Goal: Task Accomplishment & Management: Use online tool/utility

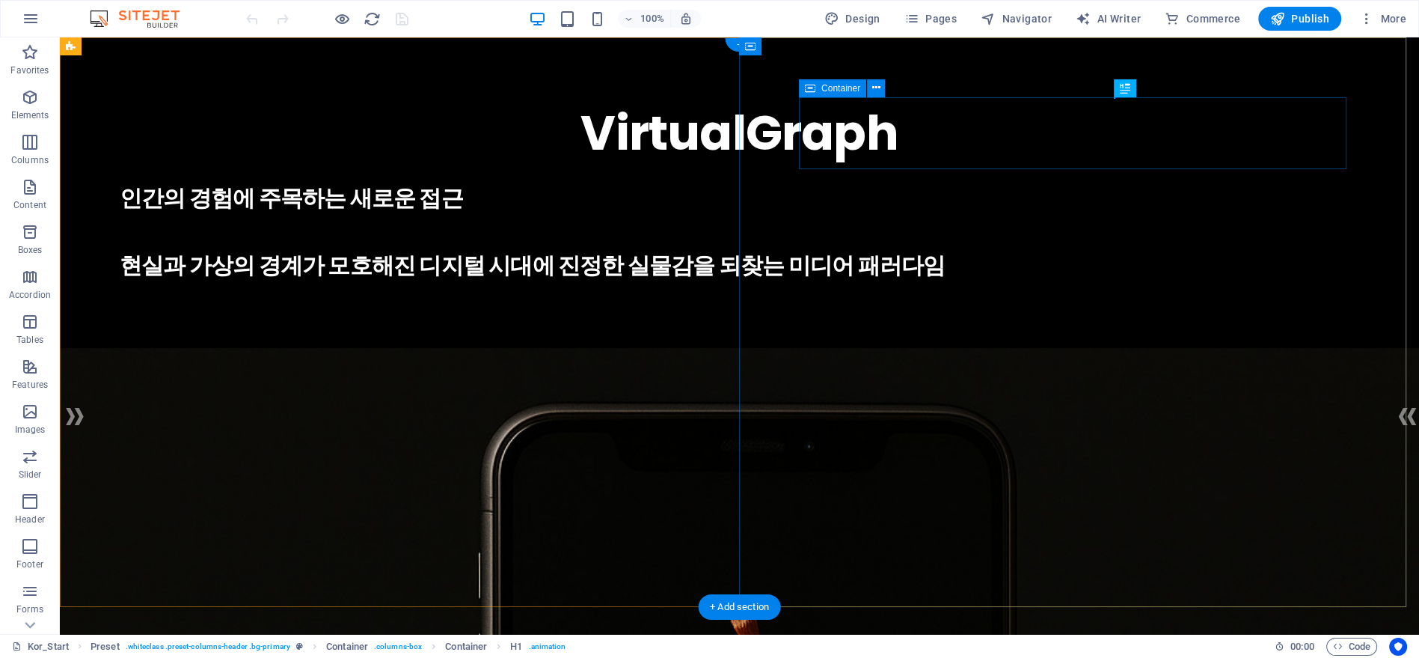
scroll to position [332, 0]
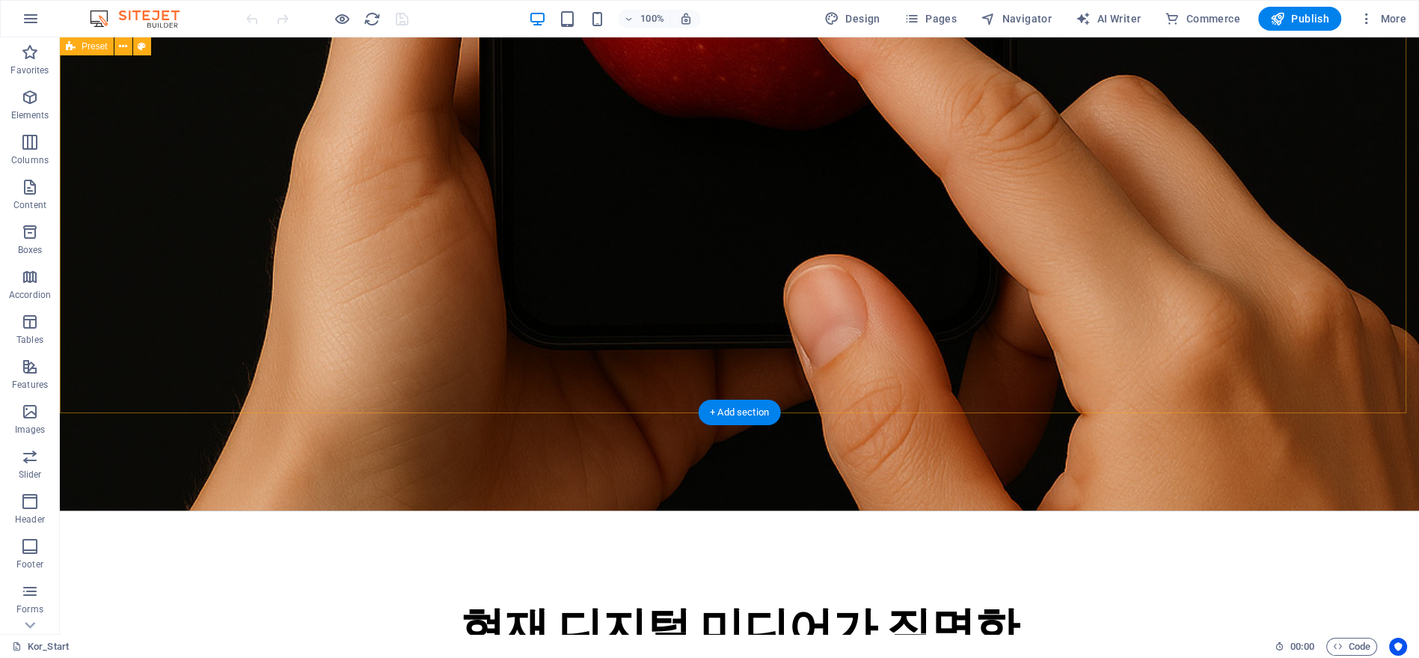
scroll to position [997, 0]
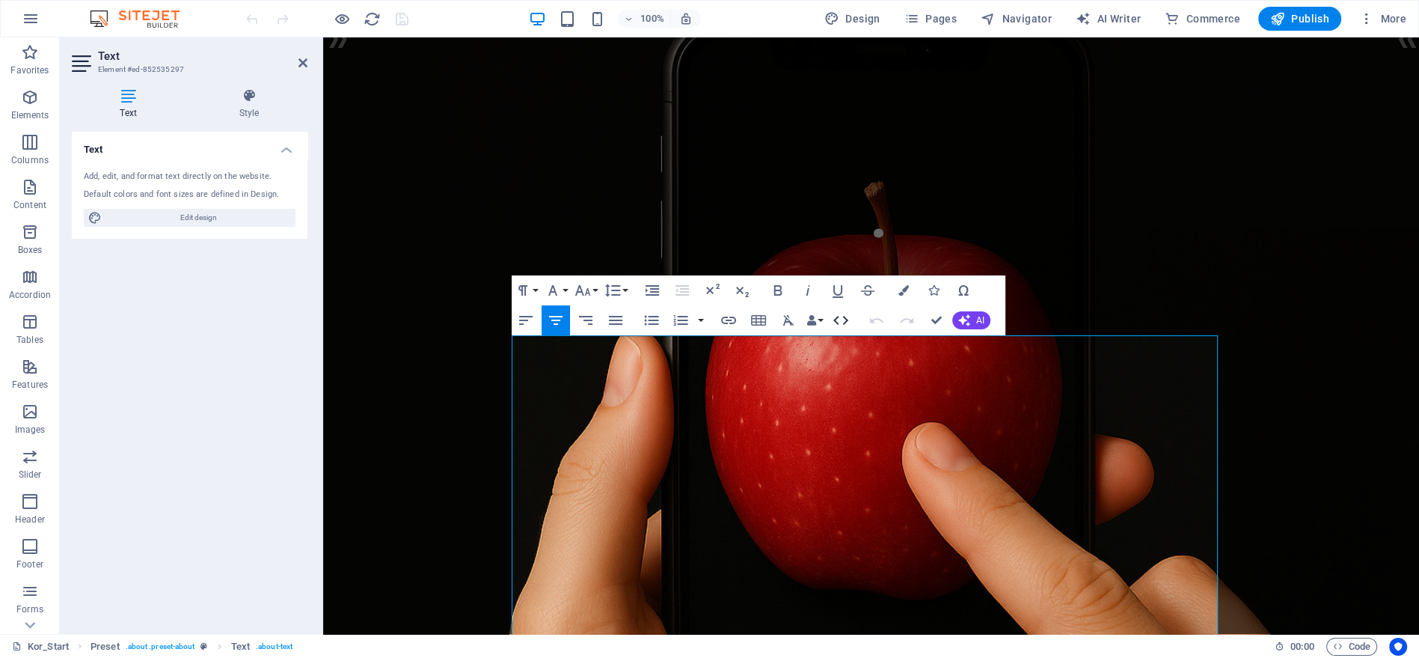
click at [843, 319] on icon "button" at bounding box center [841, 320] width 18 height 18
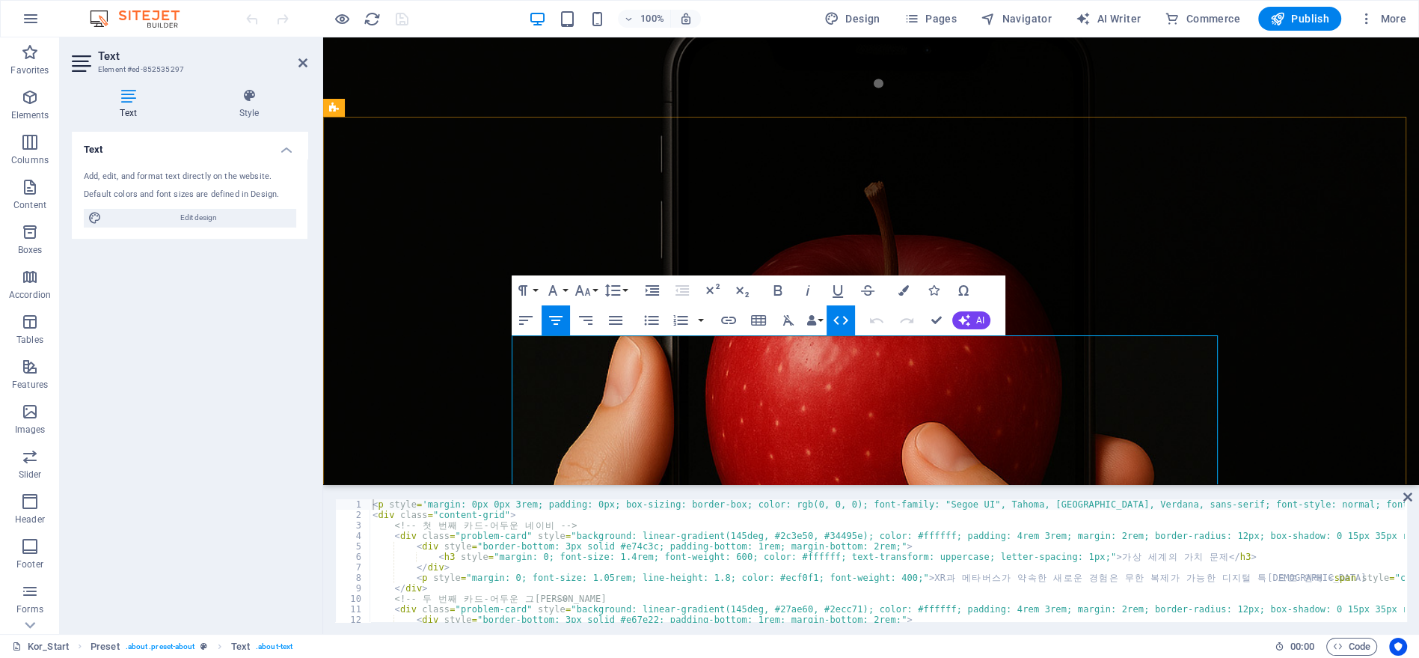
scroll to position [460, 0]
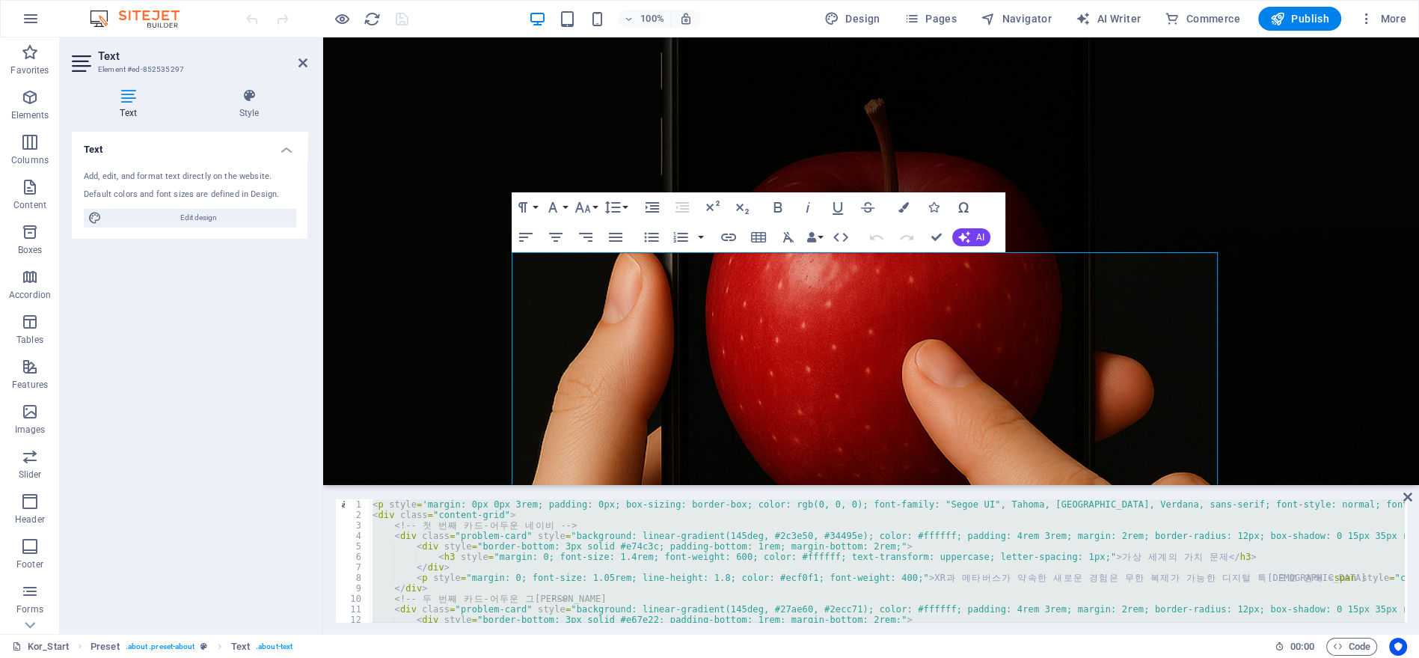
click at [543, 527] on div "< p style = 'margin: 0px 0px 3rem; padding: 0px; box-sizing: border-box; color:…" at bounding box center [887, 560] width 1035 height 123
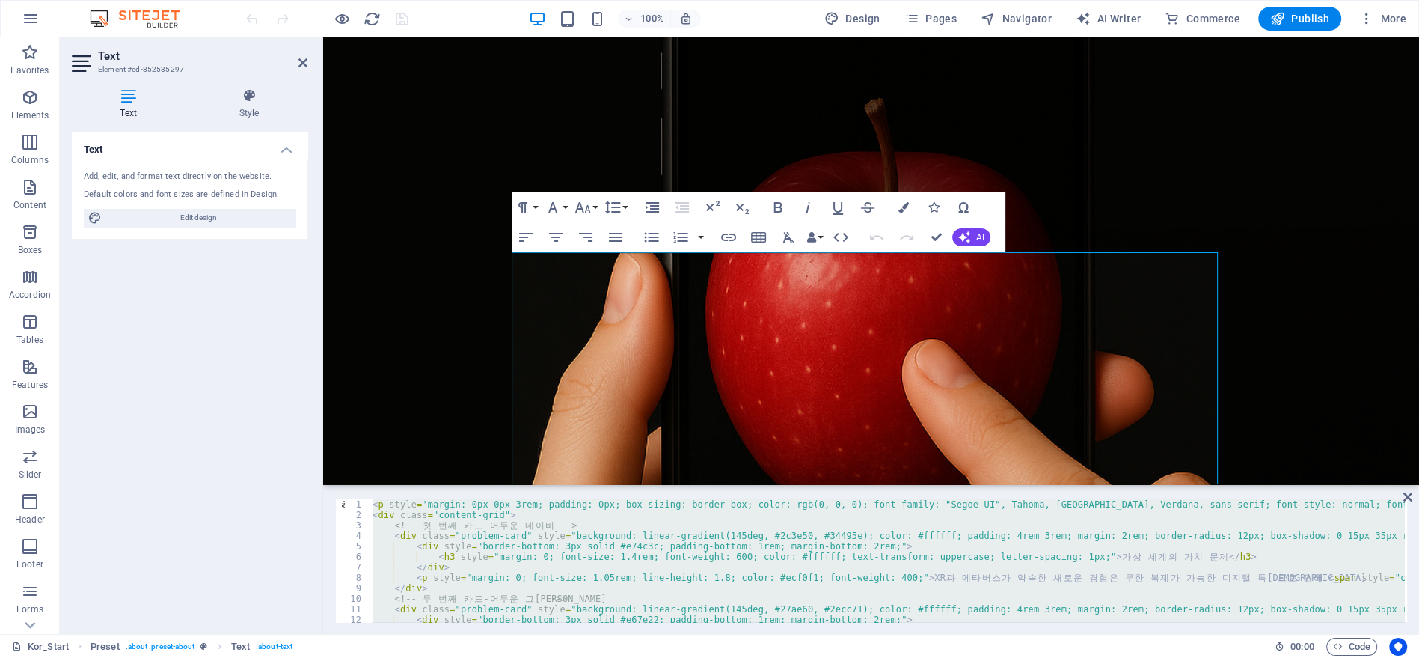
paste textarea
type textarea "</div>"
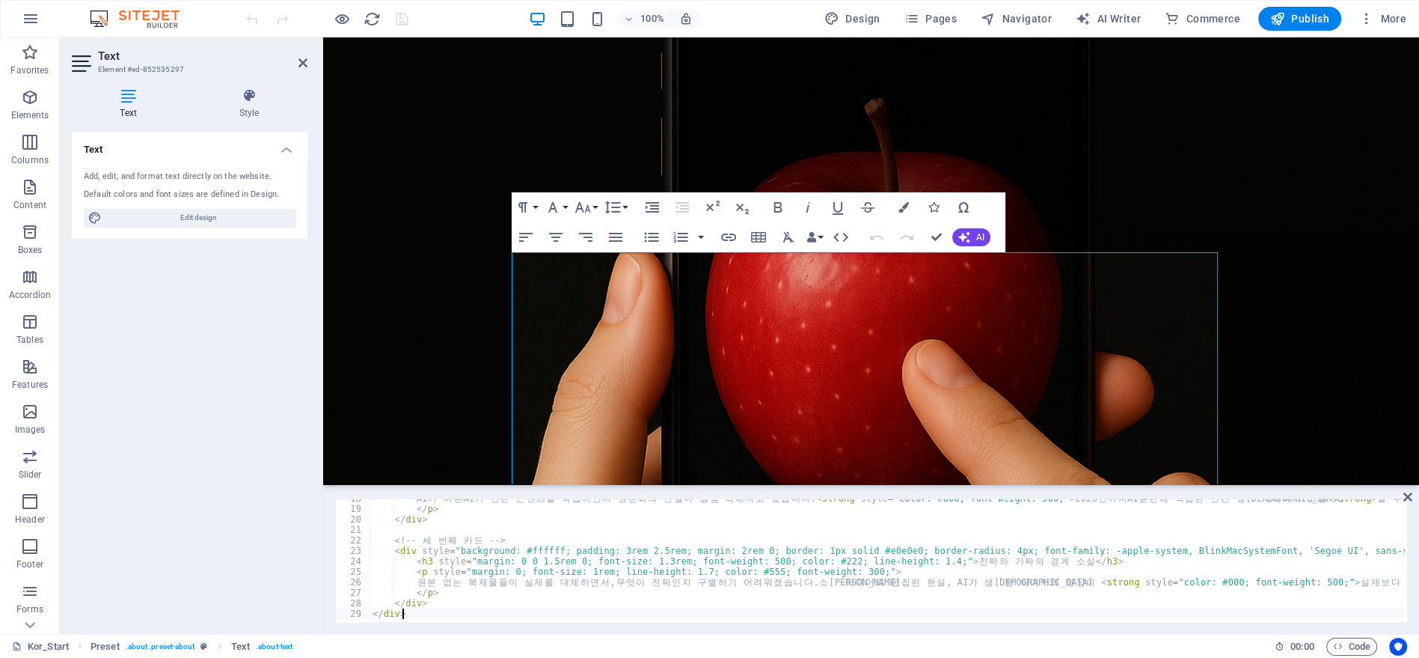
scroll to position [183, 0]
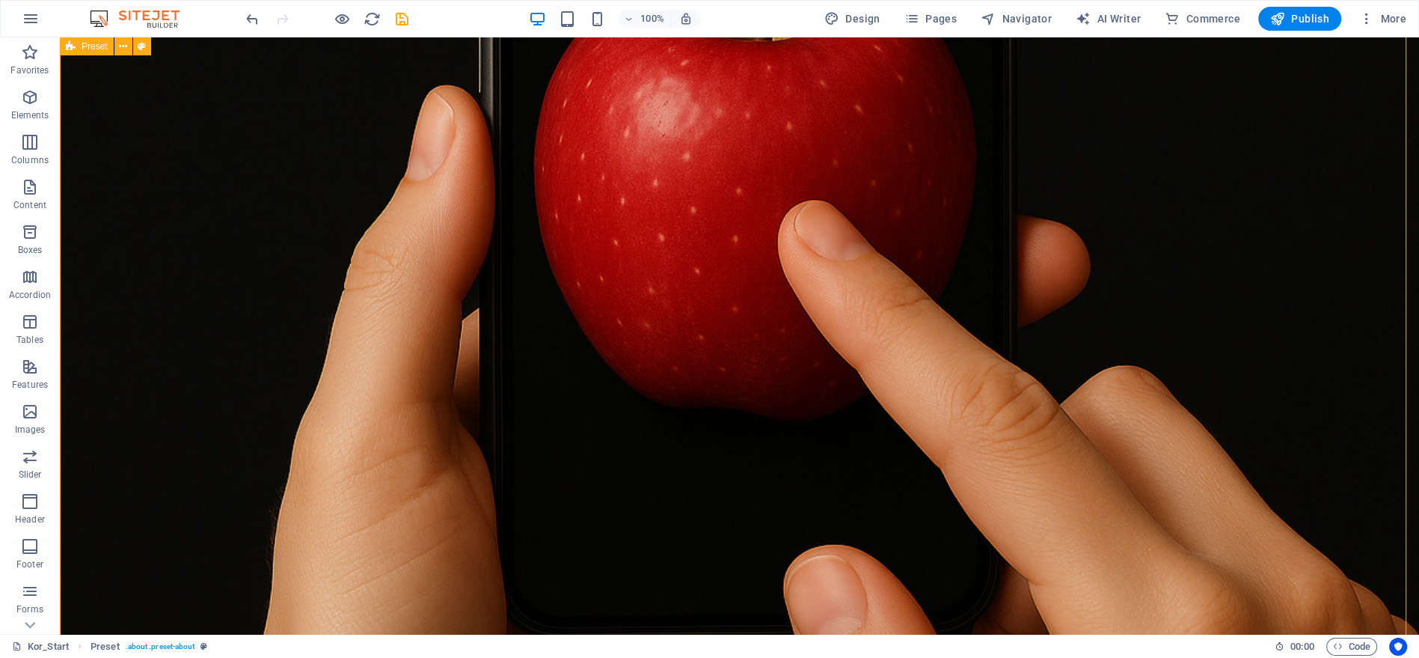
scroll to position [748, 0]
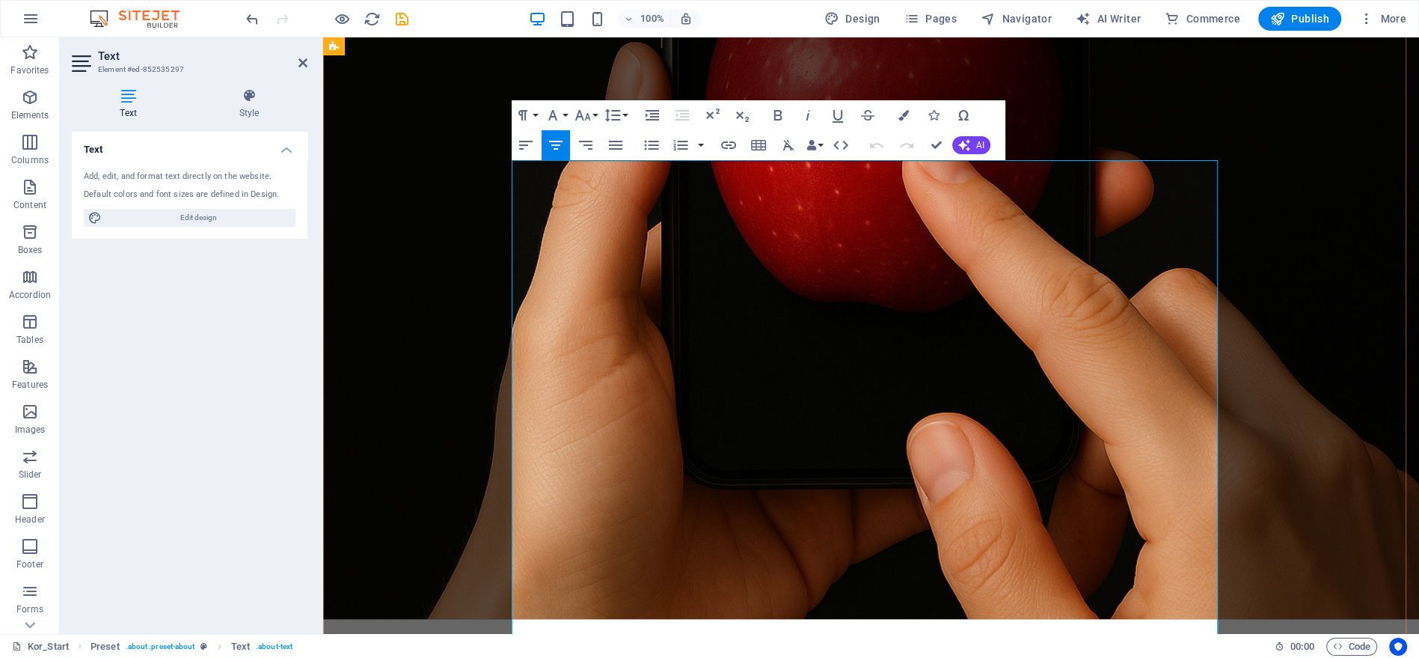
scroll to position [552, 0]
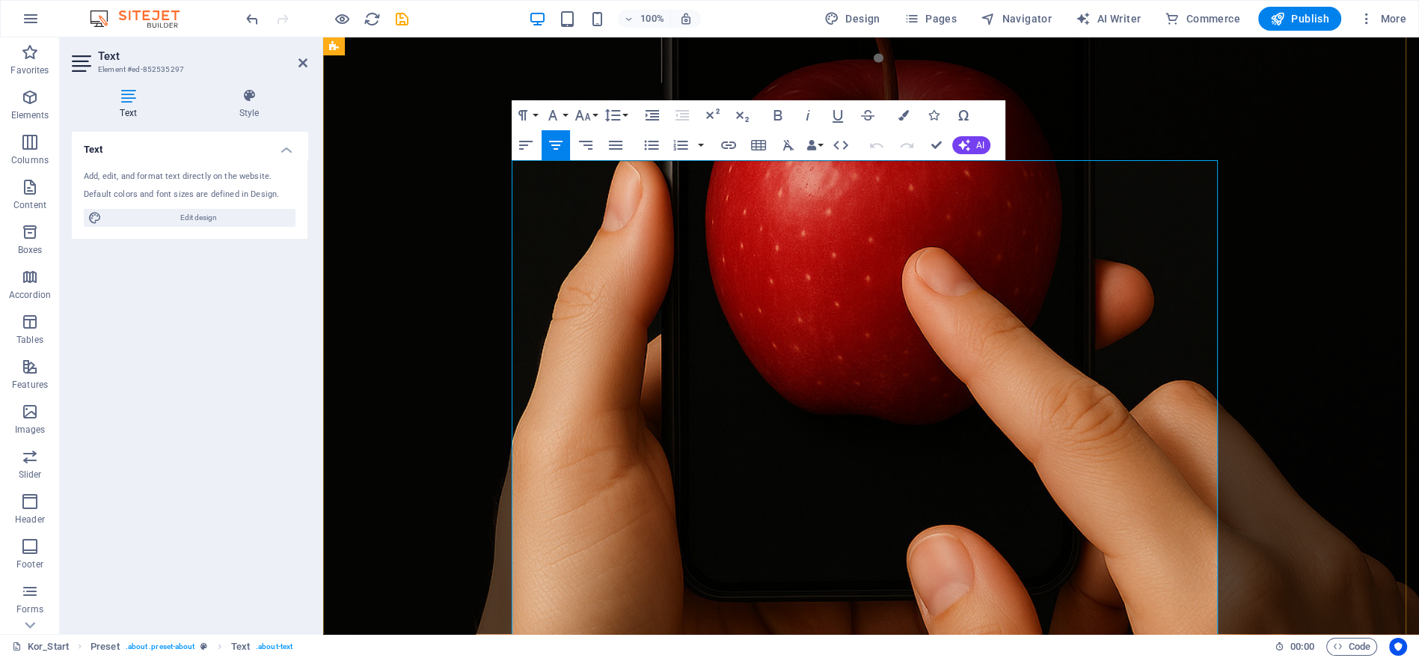
click at [593, 115] on button "Font Size" at bounding box center [586, 115] width 28 height 30
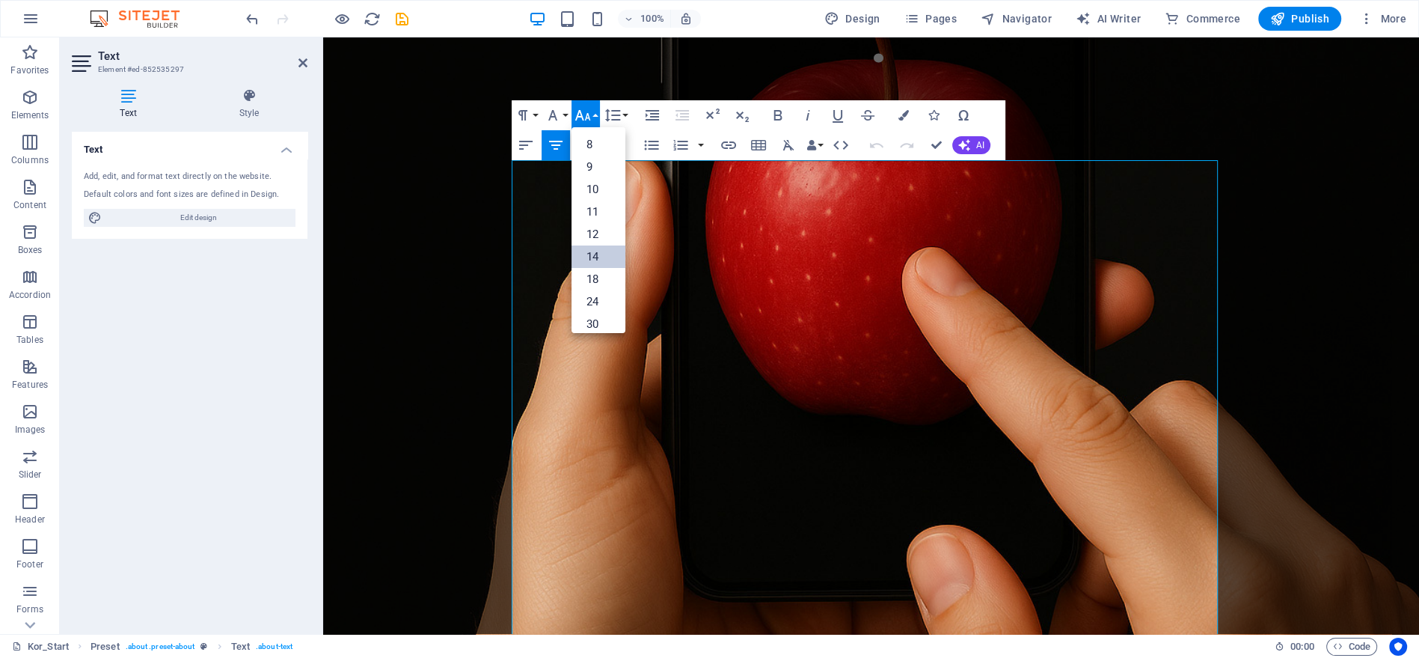
click at [602, 252] on link "14" at bounding box center [599, 256] width 54 height 22
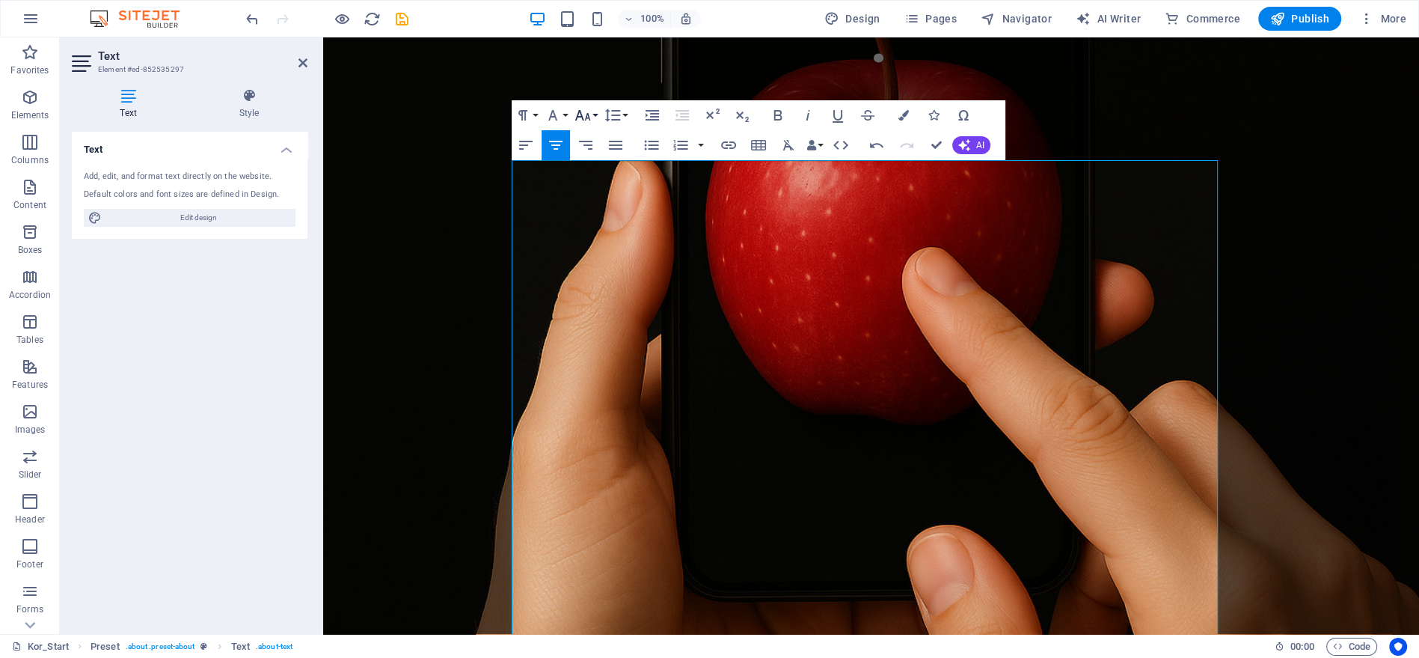
click at [587, 111] on icon "button" at bounding box center [583, 115] width 18 height 18
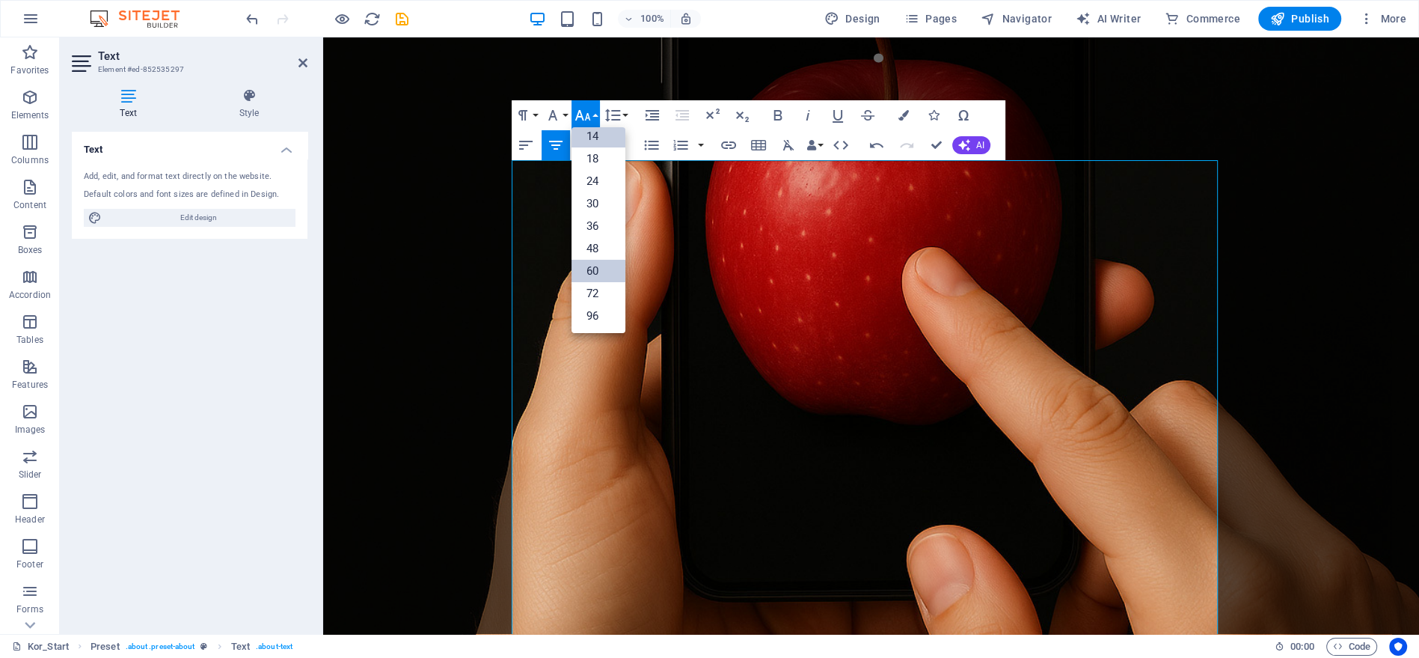
scroll to position [120, 0]
click at [604, 273] on link "60" at bounding box center [599, 271] width 54 height 22
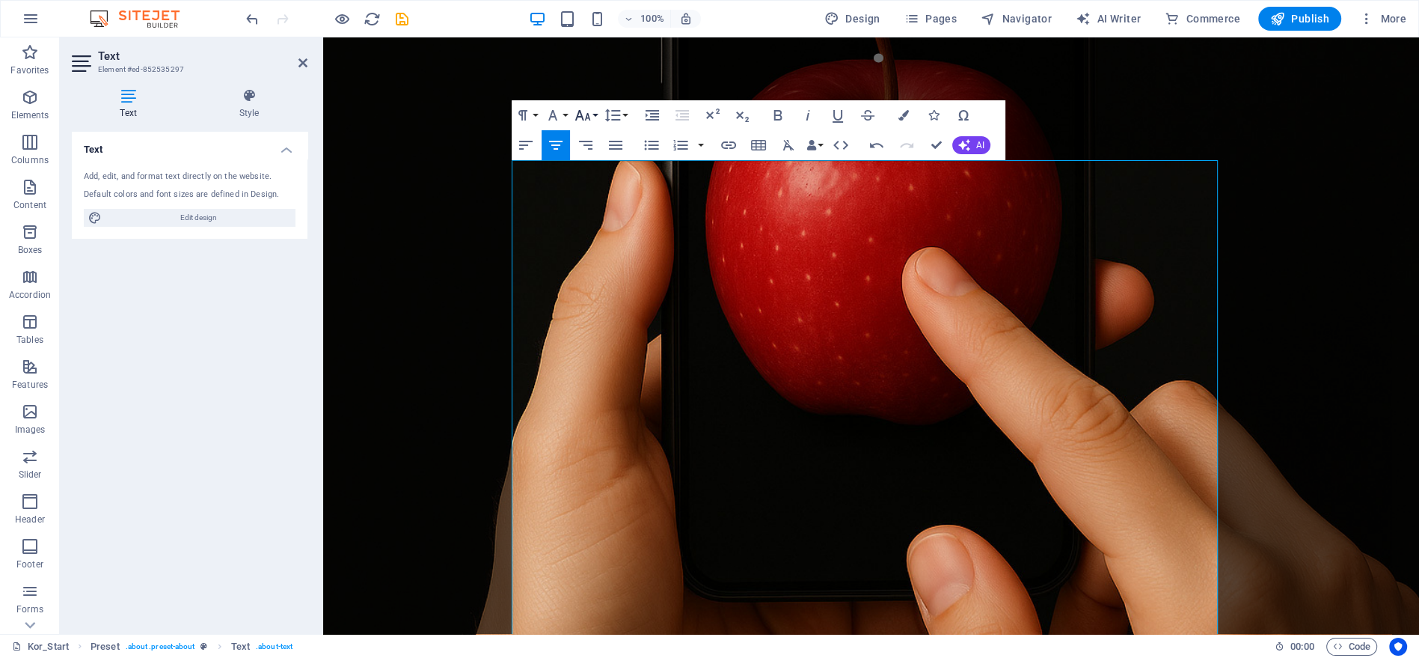
click at [585, 120] on icon "button" at bounding box center [583, 115] width 18 height 18
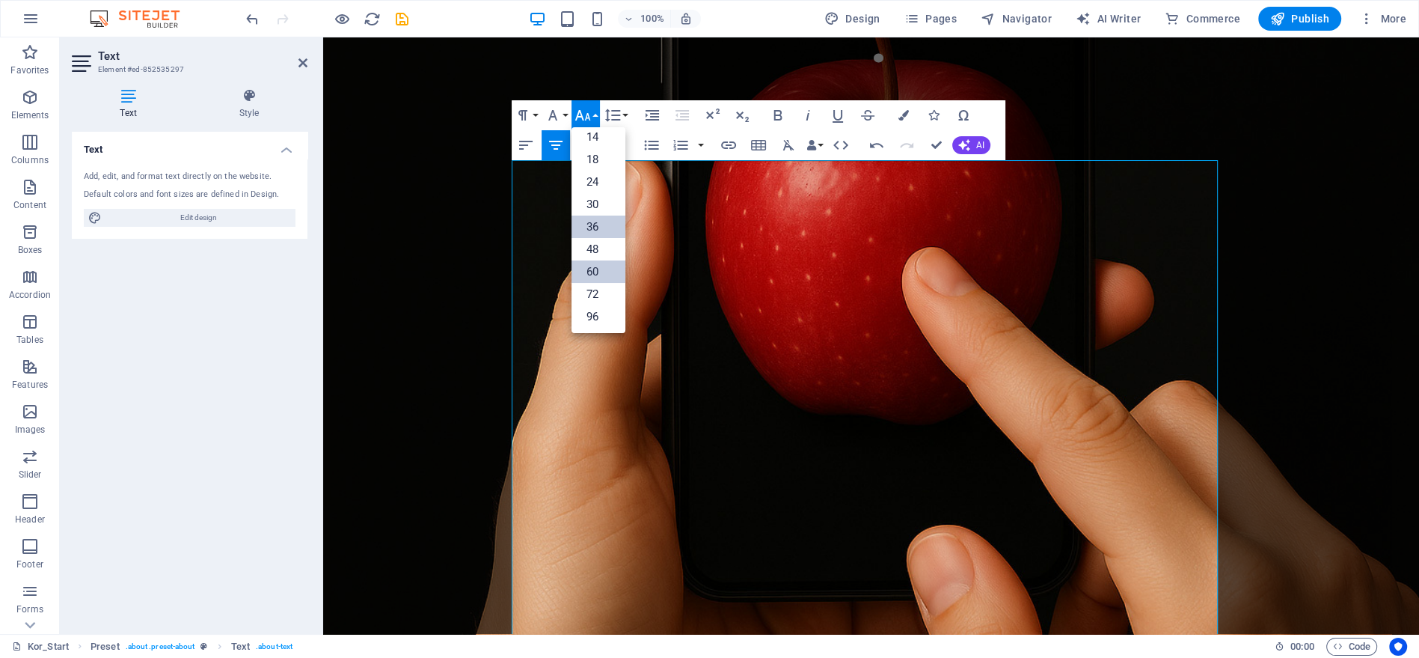
click at [596, 223] on link "36" at bounding box center [599, 226] width 54 height 22
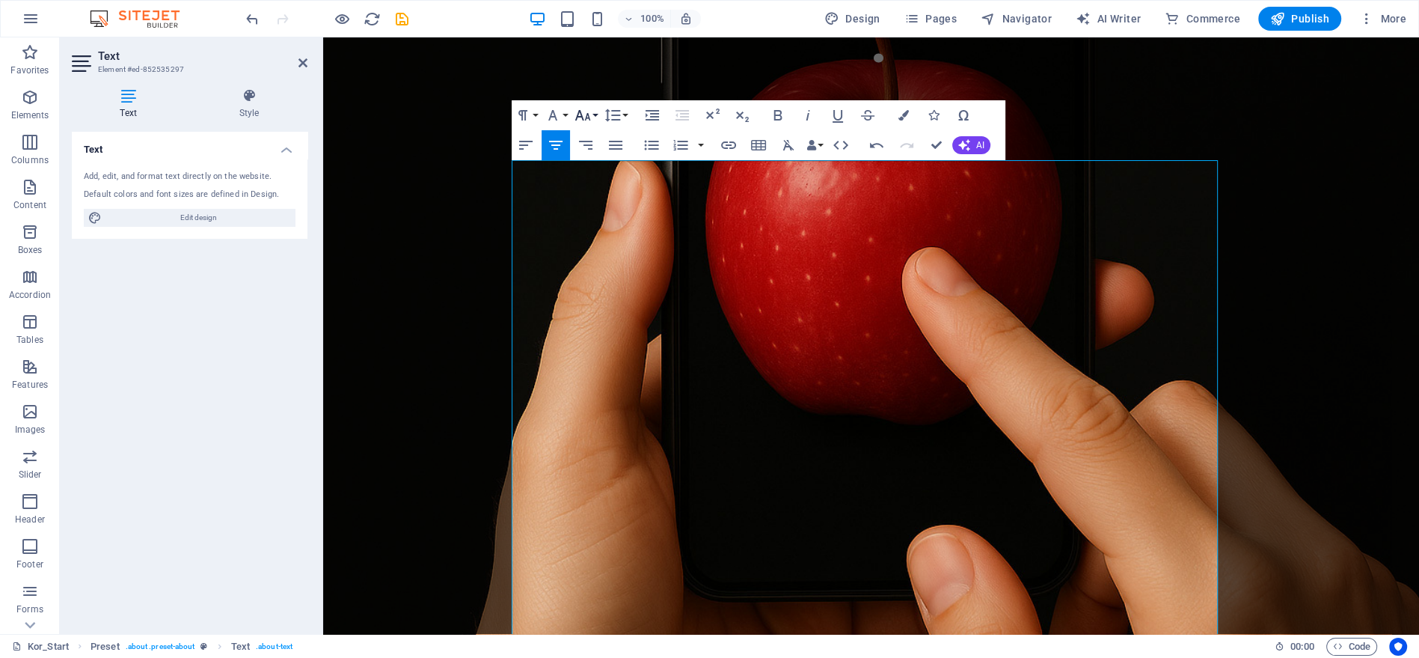
click at [590, 118] on icon "button" at bounding box center [583, 115] width 16 height 10
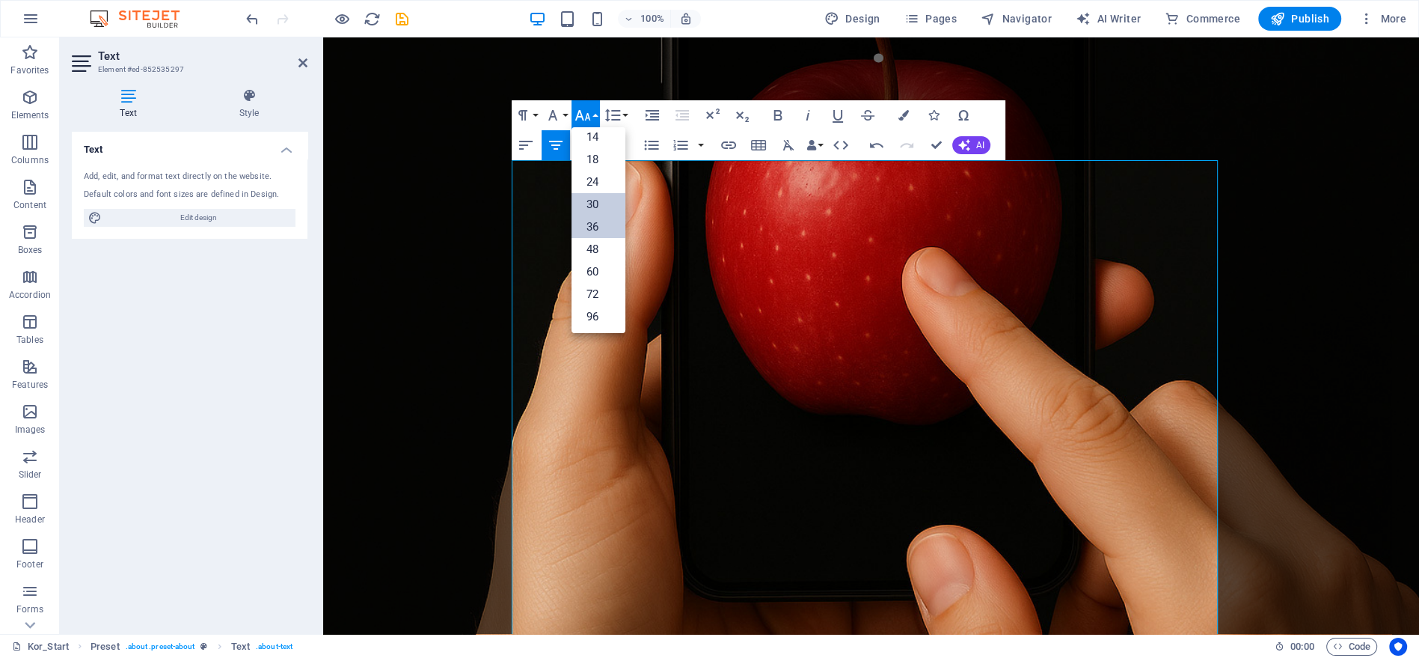
click at [595, 197] on link "30" at bounding box center [599, 204] width 54 height 22
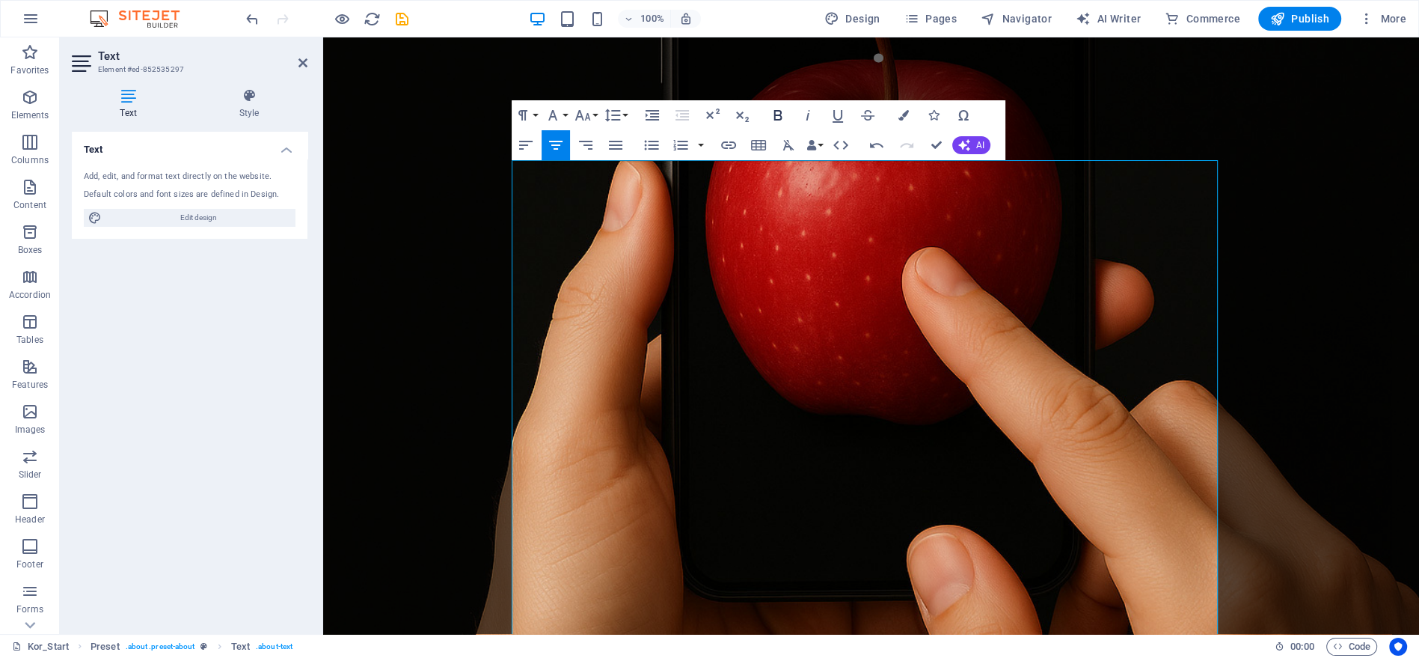
click at [784, 120] on icon "button" at bounding box center [778, 115] width 18 height 18
click at [784, 112] on icon "button" at bounding box center [778, 115] width 18 height 18
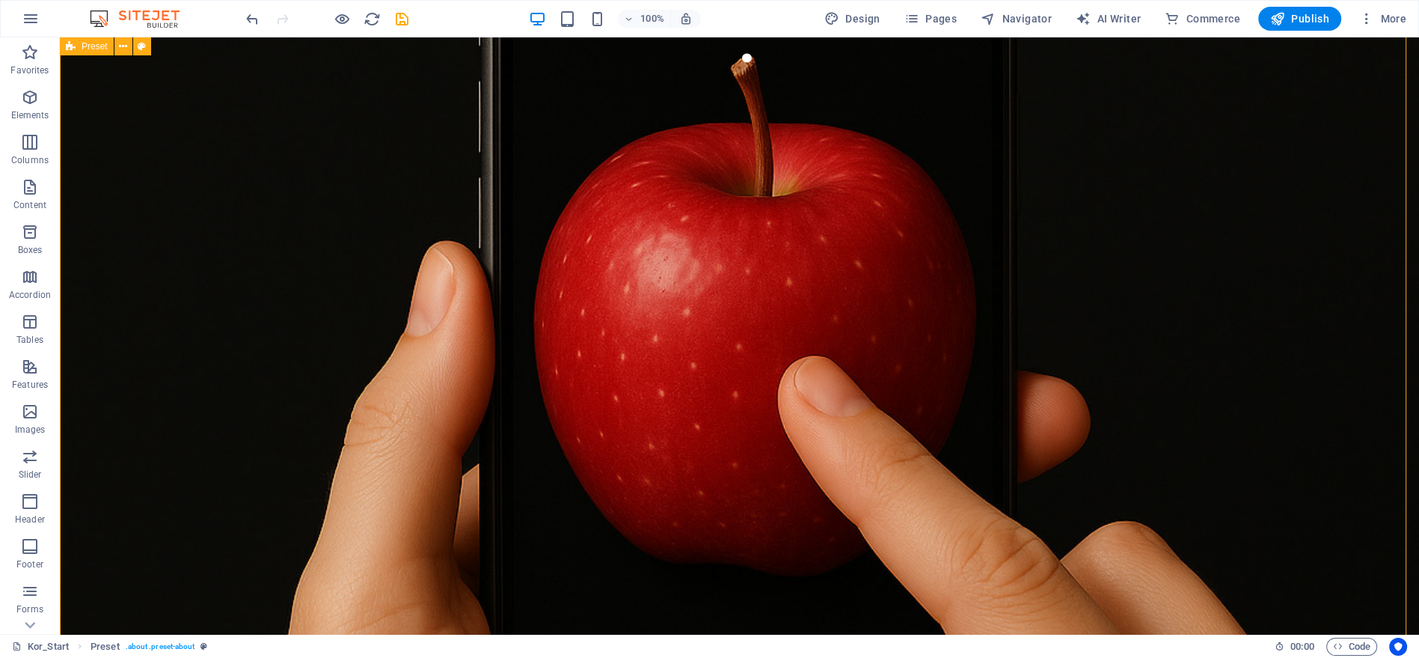
scroll to position [664, 0]
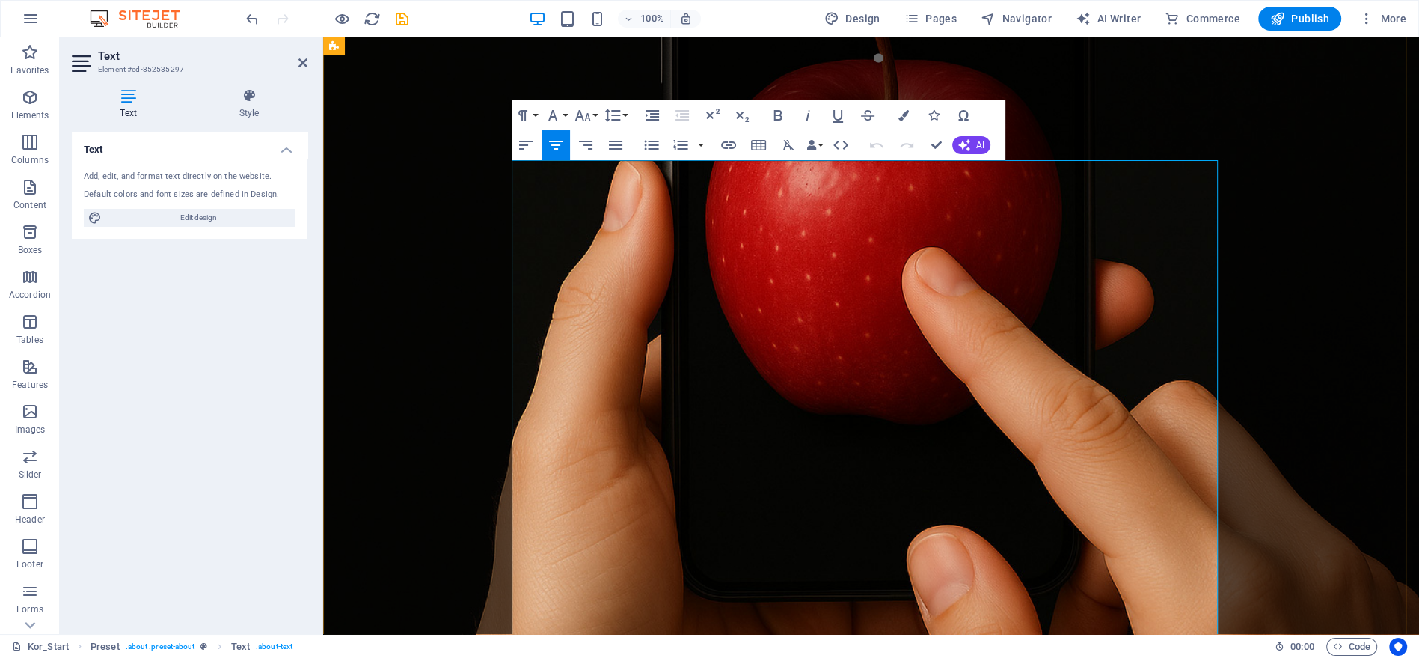
click at [581, 124] on button "Font Size" at bounding box center [586, 115] width 28 height 30
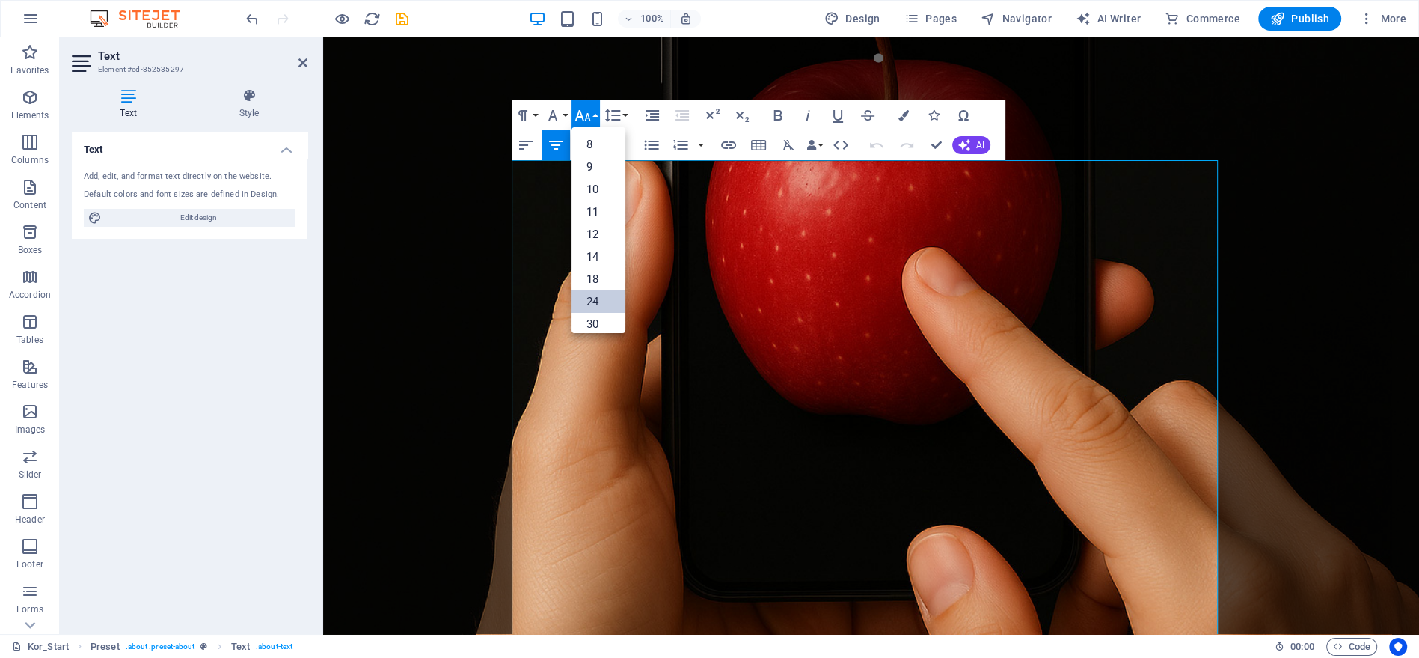
click at [601, 296] on link "24" at bounding box center [599, 301] width 54 height 22
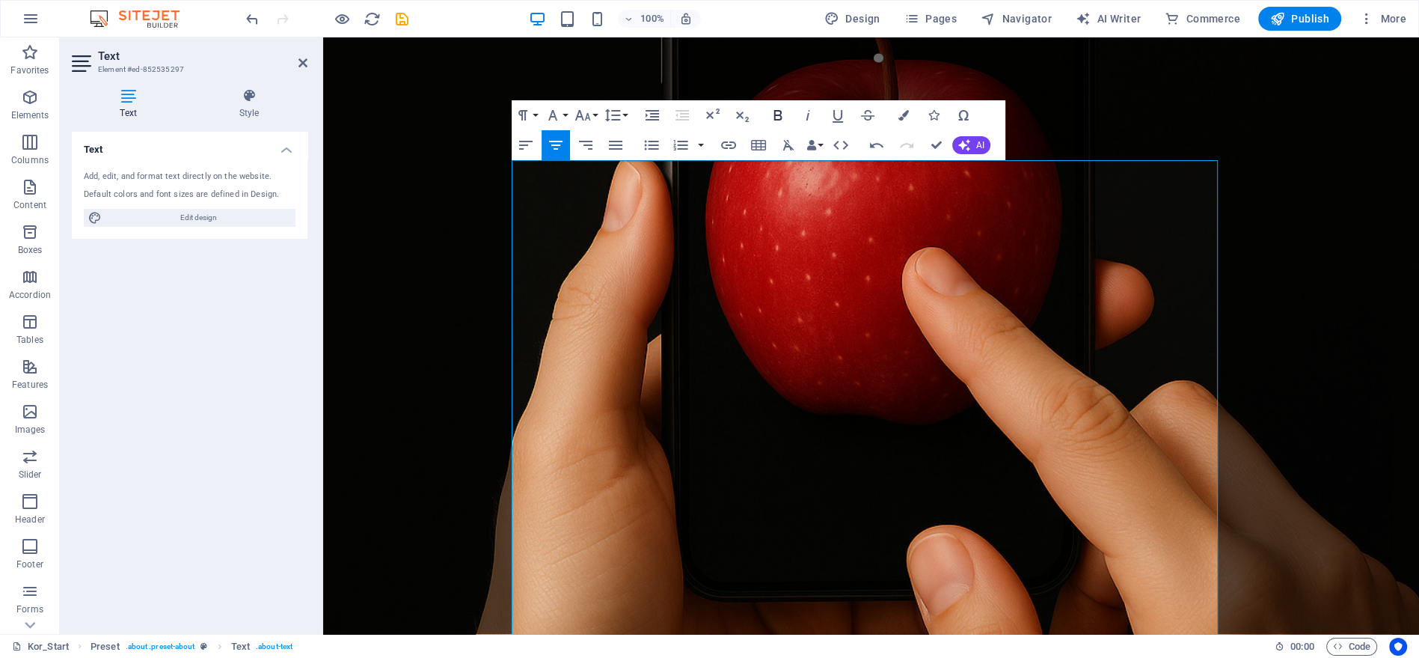
click at [777, 116] on icon "button" at bounding box center [778, 115] width 18 height 18
click at [578, 116] on icon "button" at bounding box center [583, 115] width 16 height 10
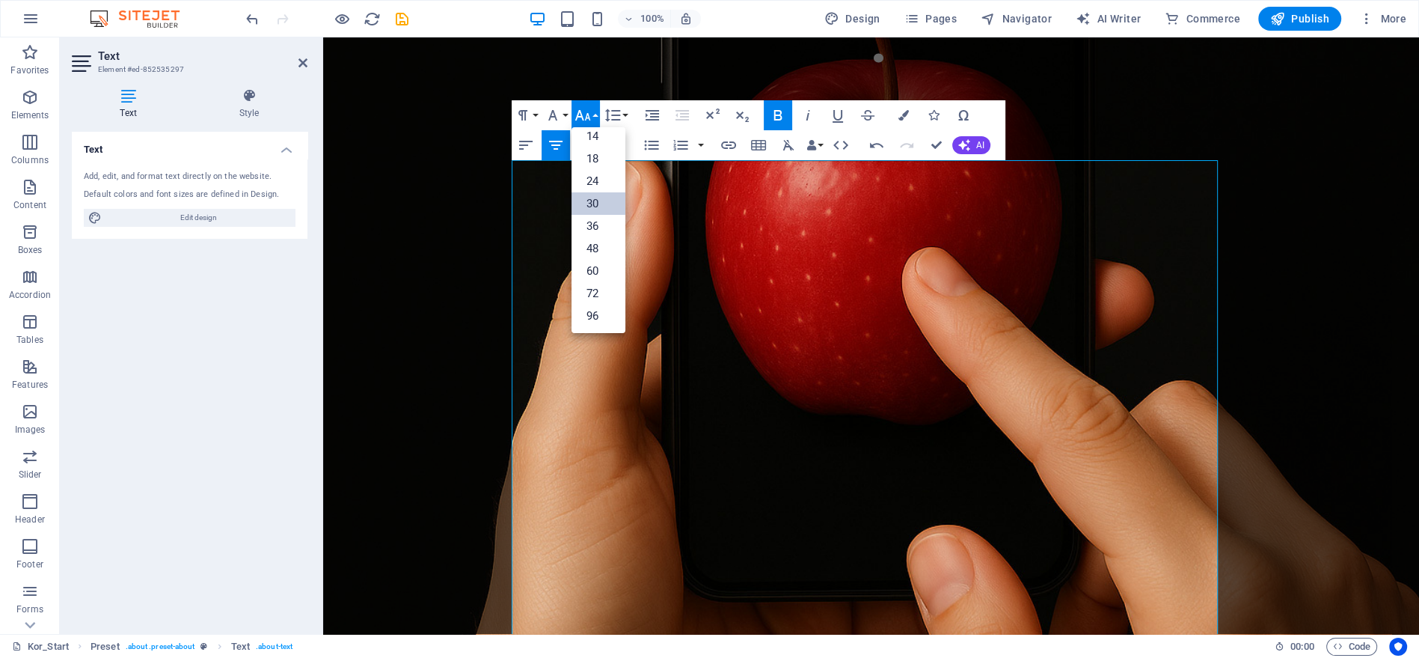
scroll to position [120, 0]
click at [601, 179] on link "24" at bounding box center [599, 182] width 54 height 22
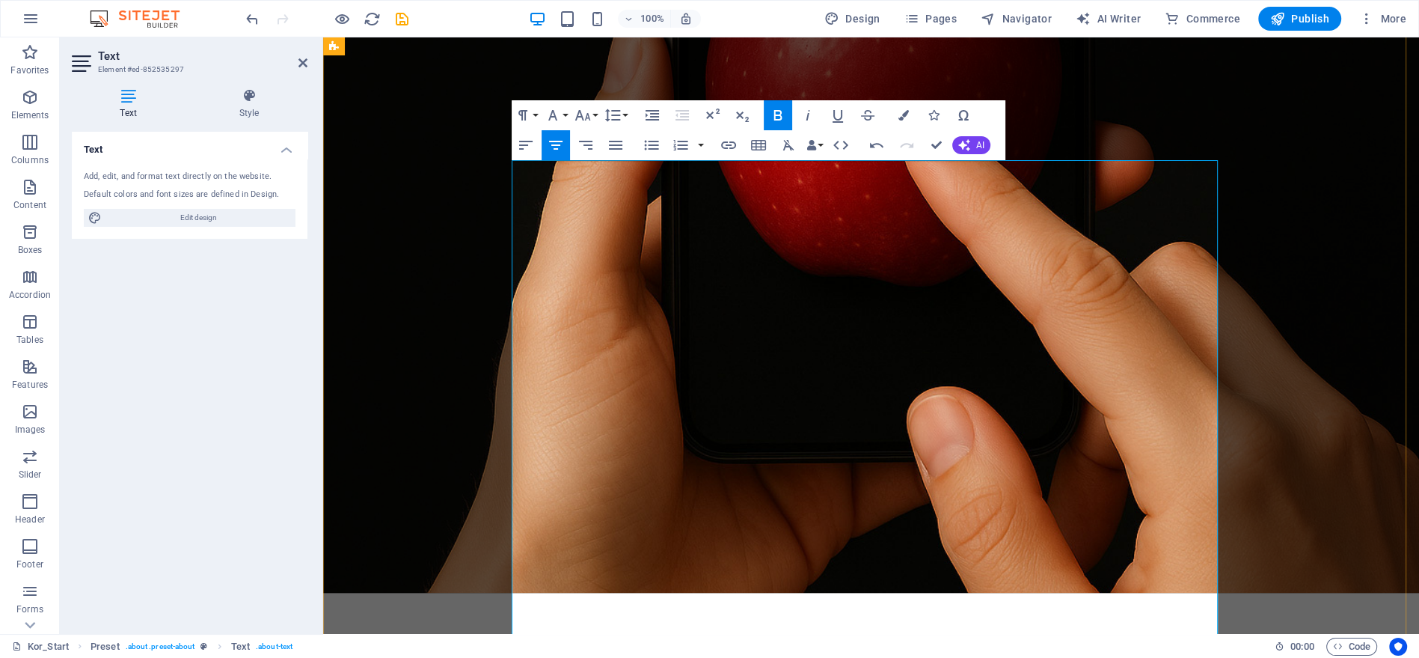
scroll to position [802, 0]
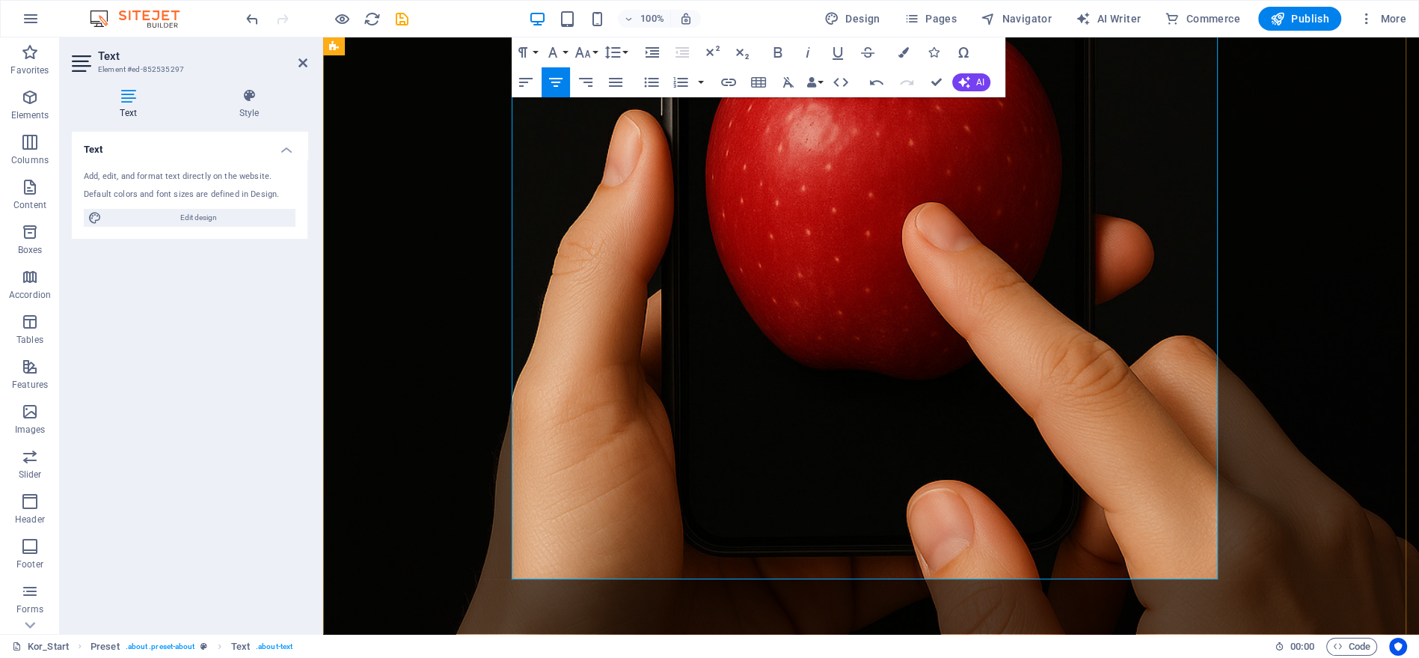
scroll to position [552, 0]
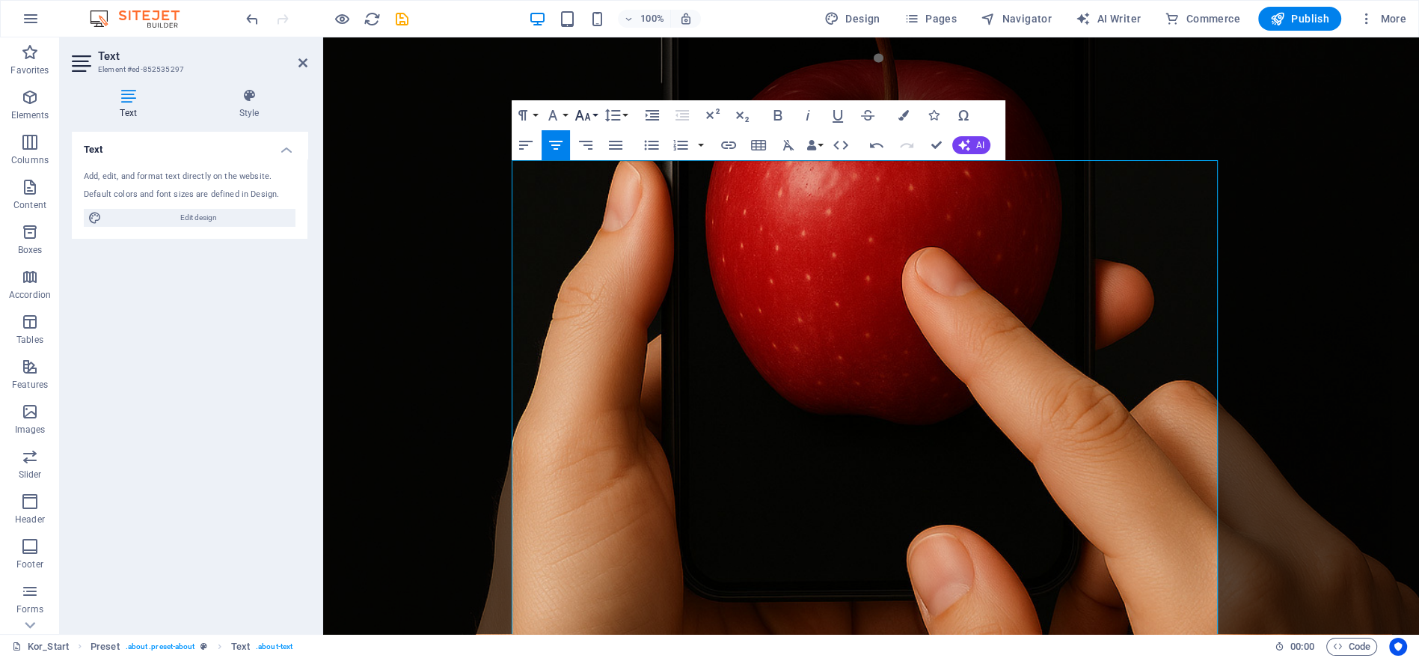
click at [585, 109] on icon "button" at bounding box center [583, 115] width 18 height 18
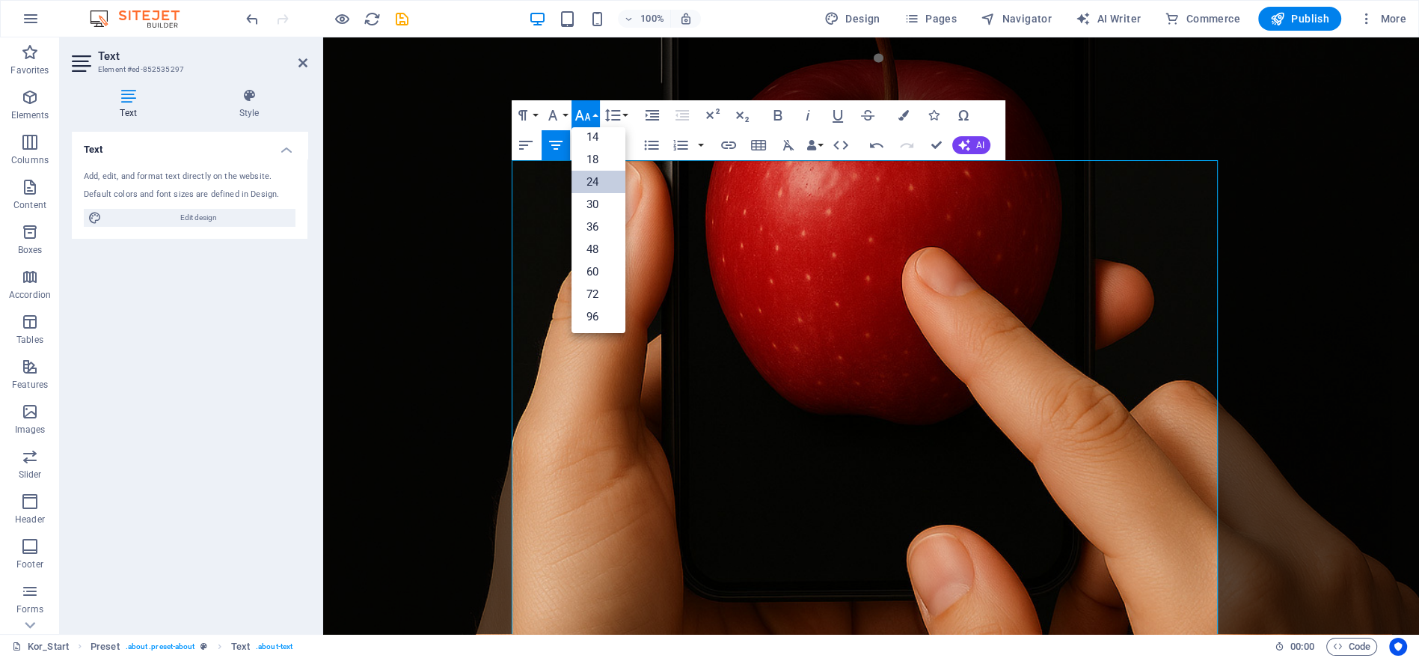
click at [600, 180] on link "24" at bounding box center [599, 182] width 54 height 22
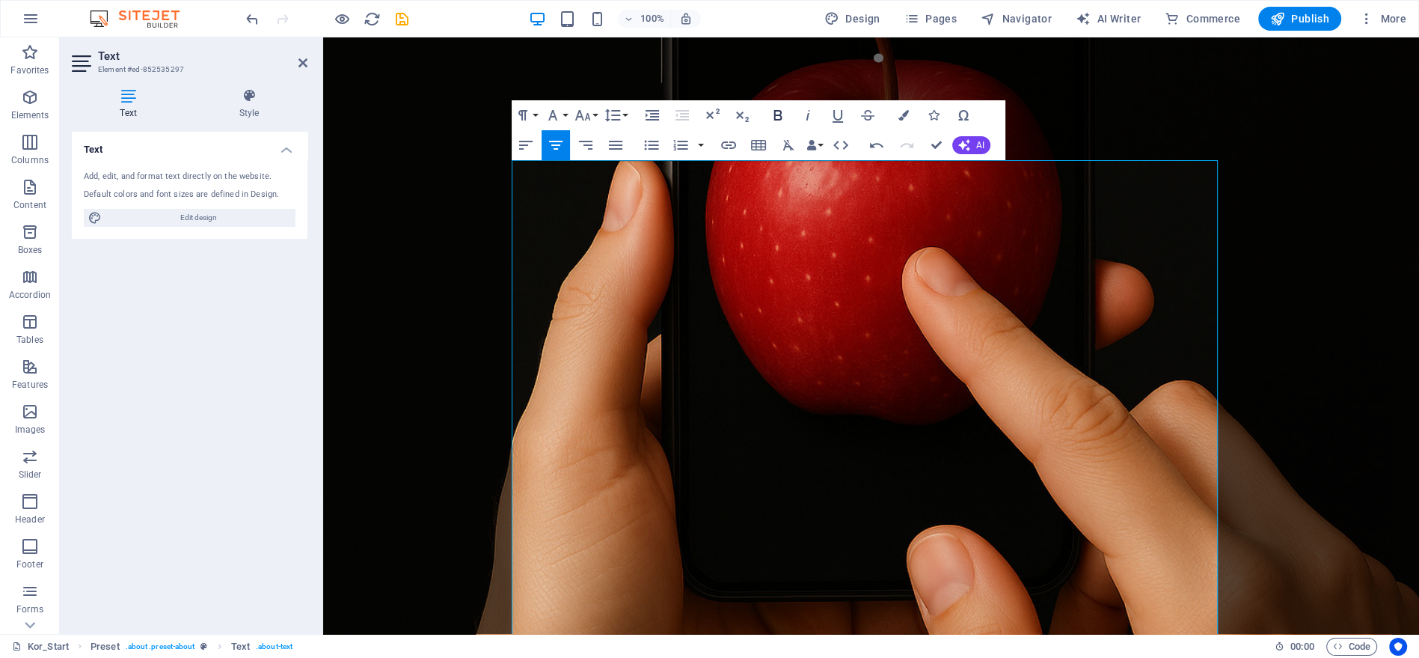
click at [777, 113] on icon "button" at bounding box center [778, 115] width 18 height 18
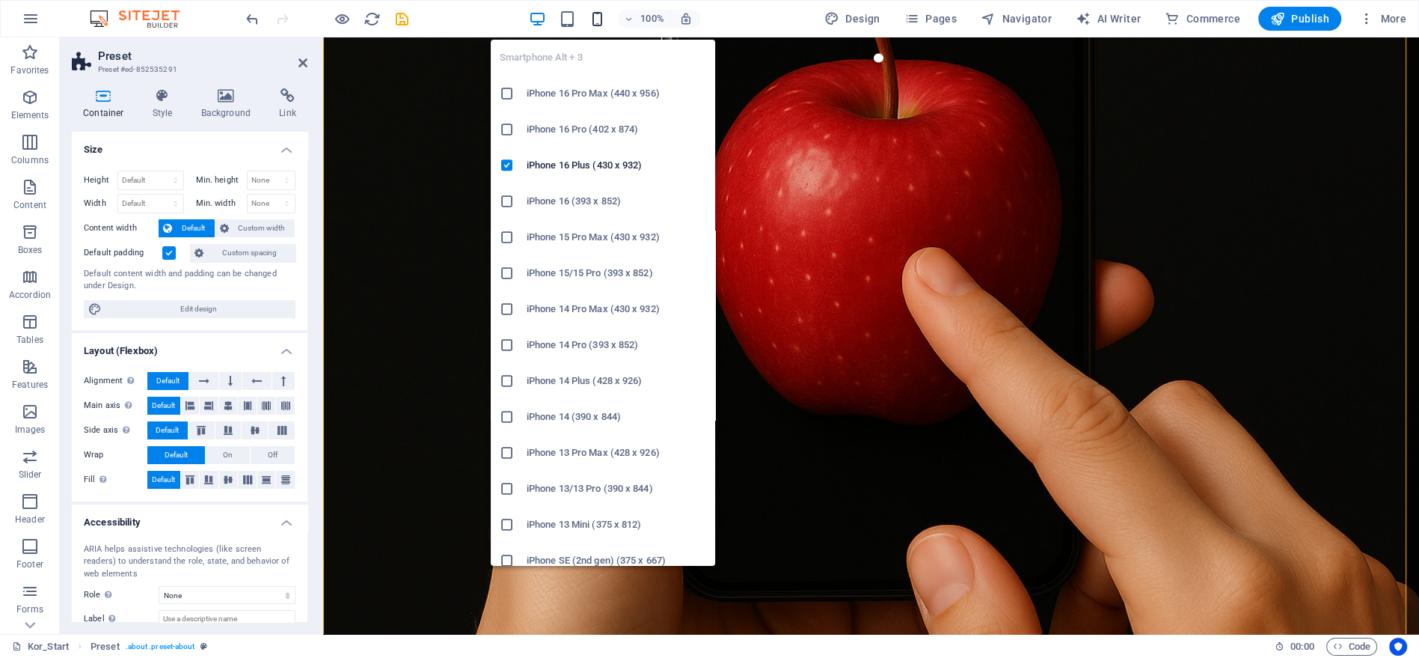
click at [601, 17] on icon "button" at bounding box center [596, 18] width 17 height 17
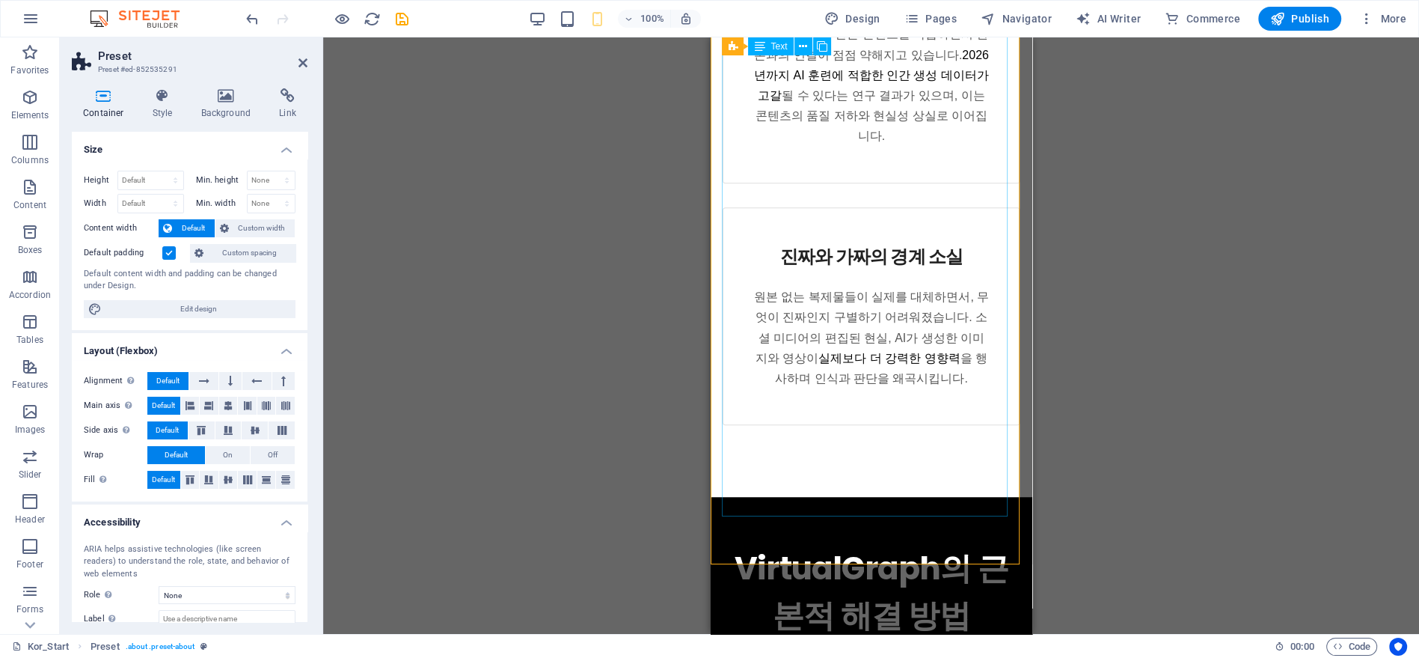
scroll to position [1134, 0]
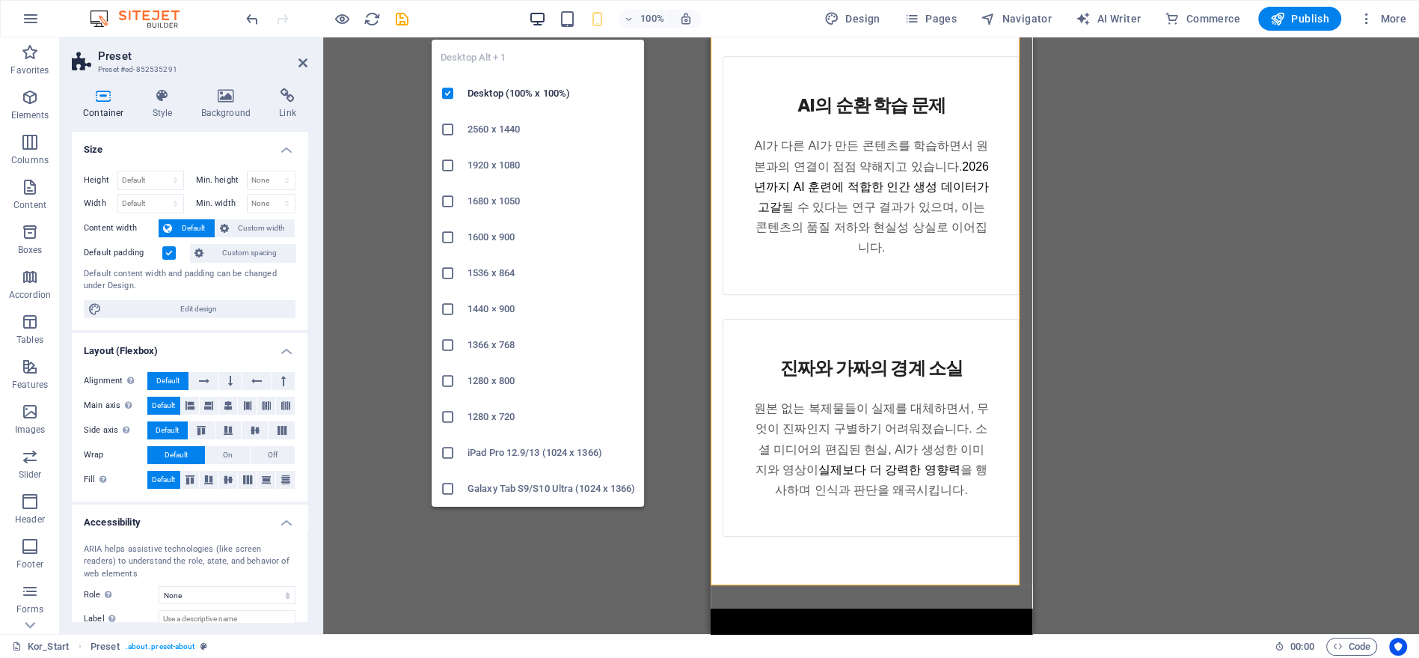
click at [542, 22] on icon "button" at bounding box center [536, 18] width 17 height 17
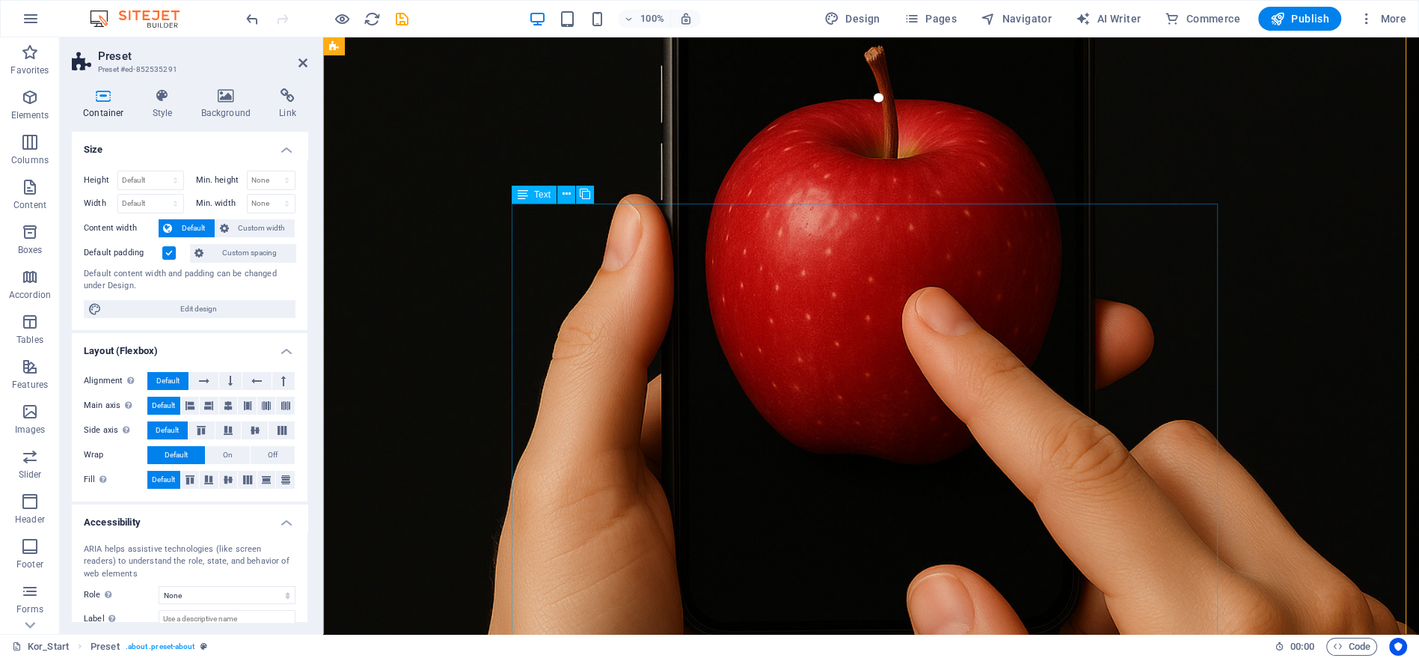
scroll to position [509, 0]
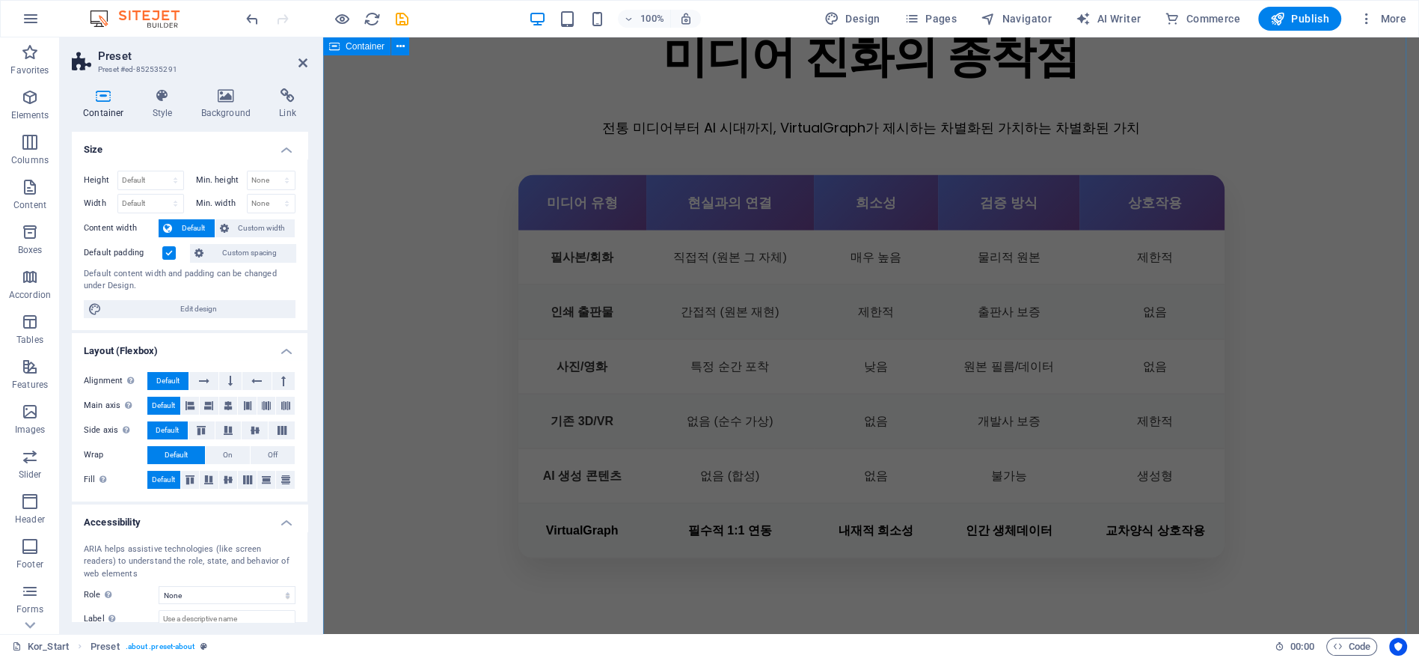
scroll to position [3501, 0]
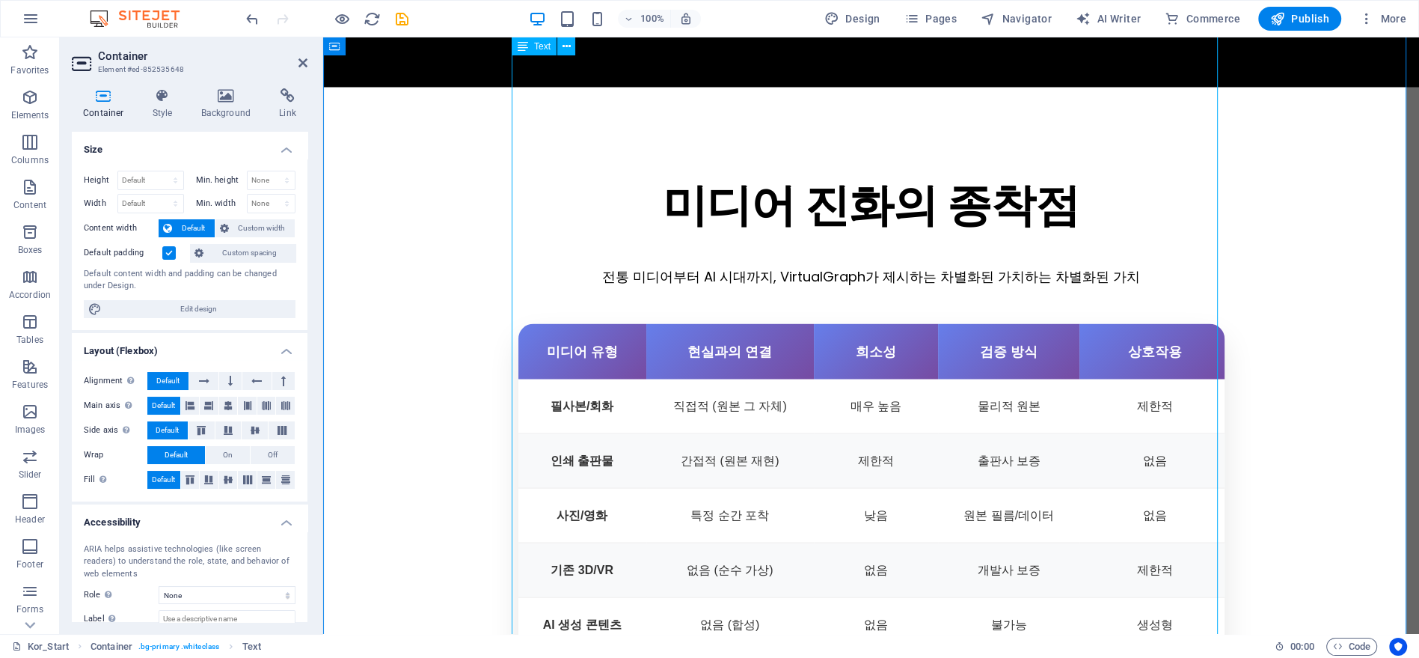
scroll to position [3252, 0]
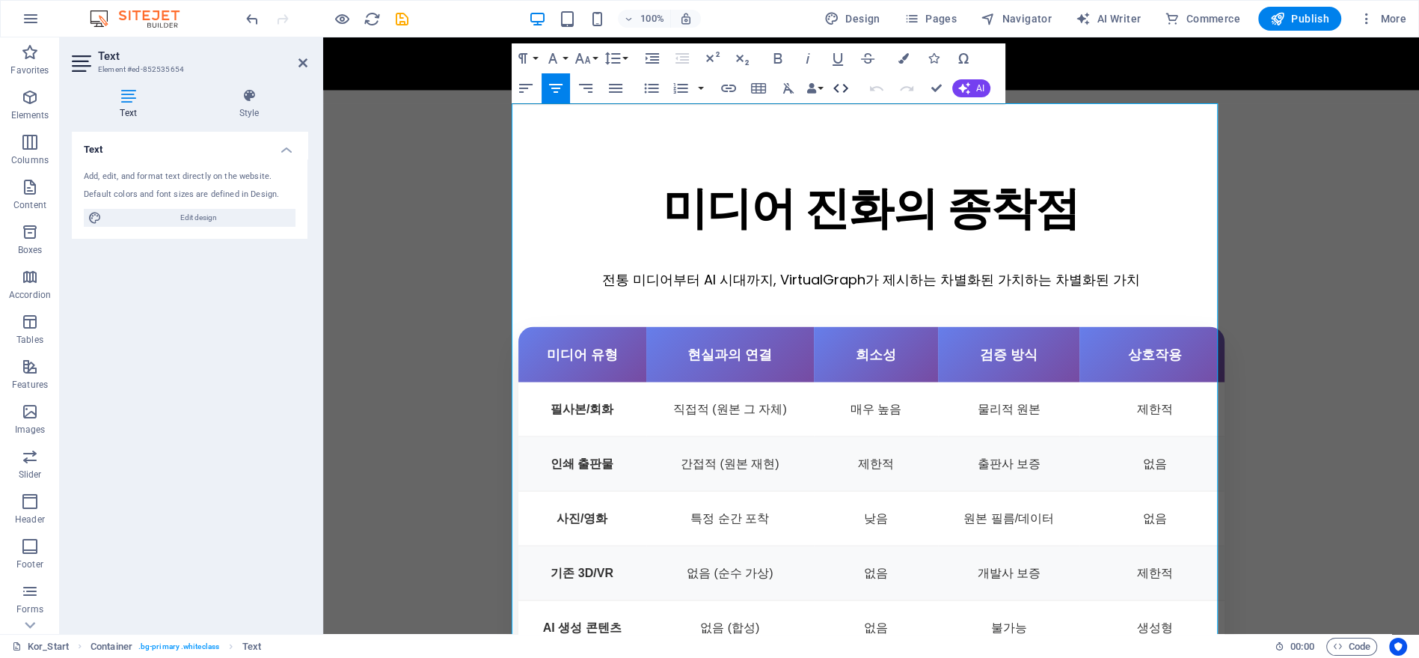
click at [839, 91] on icon "button" at bounding box center [841, 88] width 18 height 18
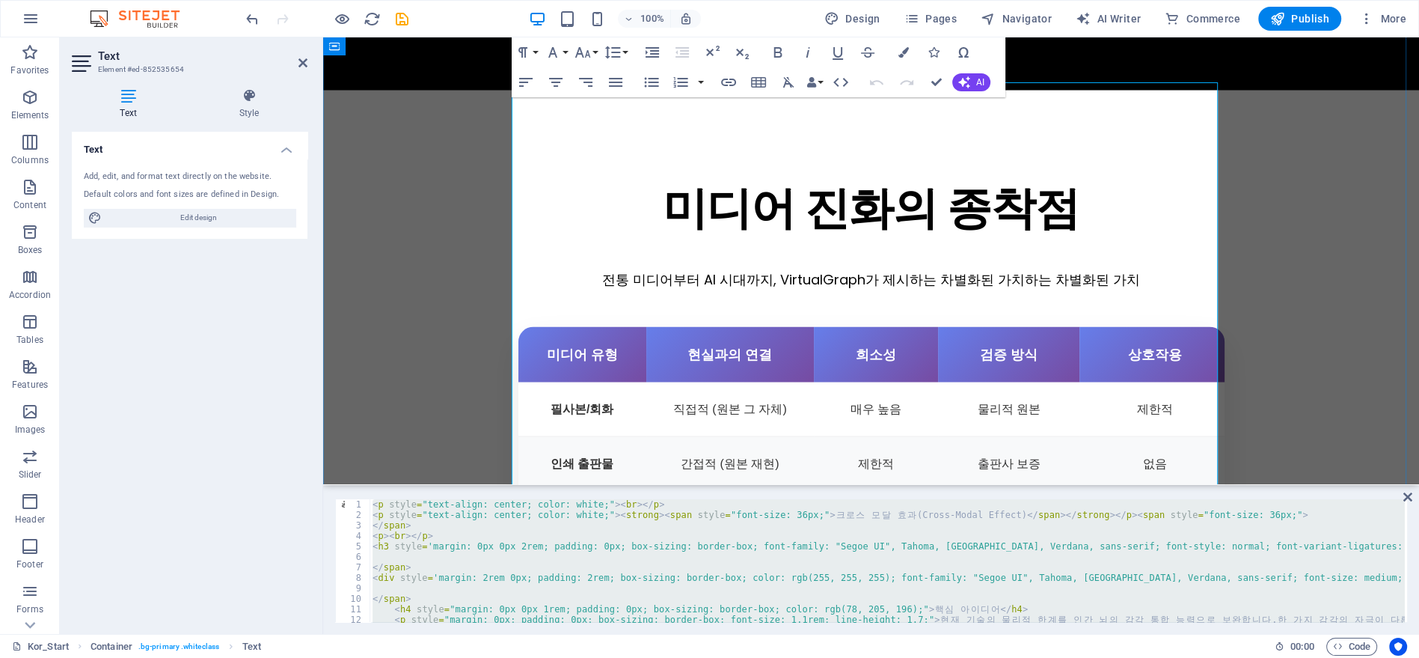
scroll to position [3501, 0]
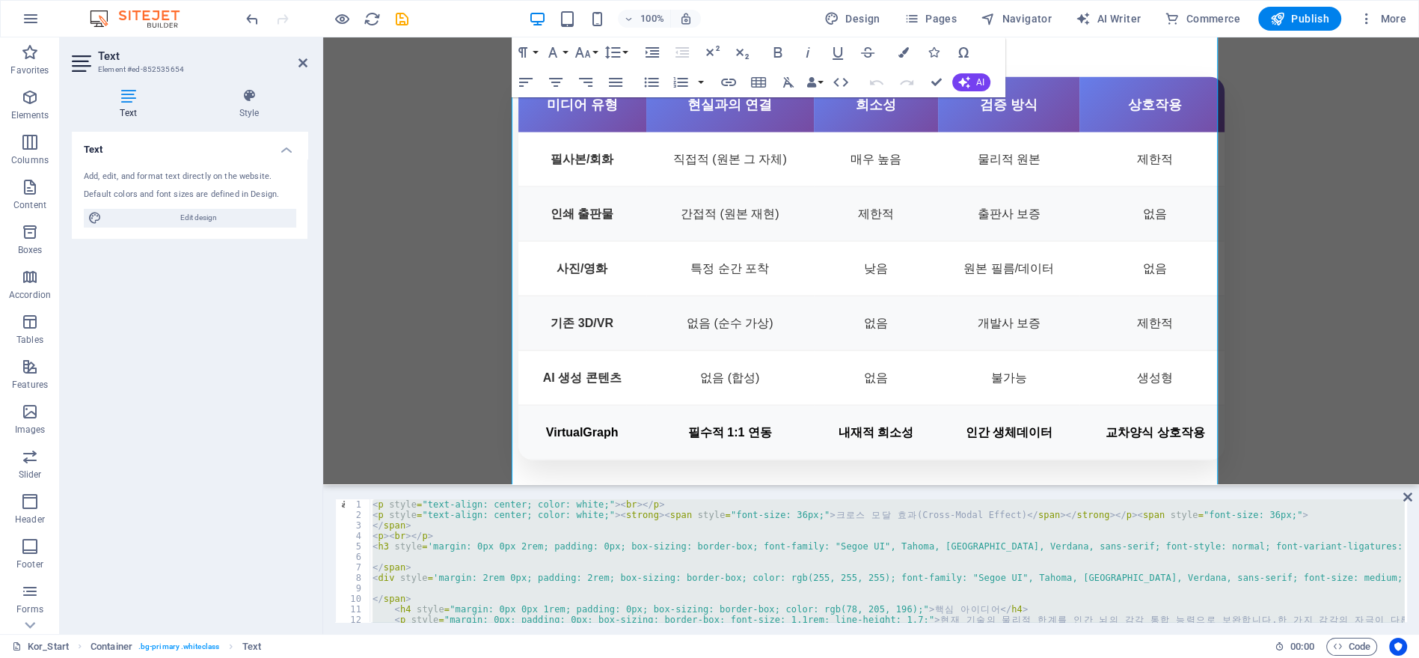
click at [793, 531] on div "< p style = "text-align: center; color: white;" > < br > </ p > < p style = "te…" at bounding box center [887, 560] width 1035 height 123
paste textarea
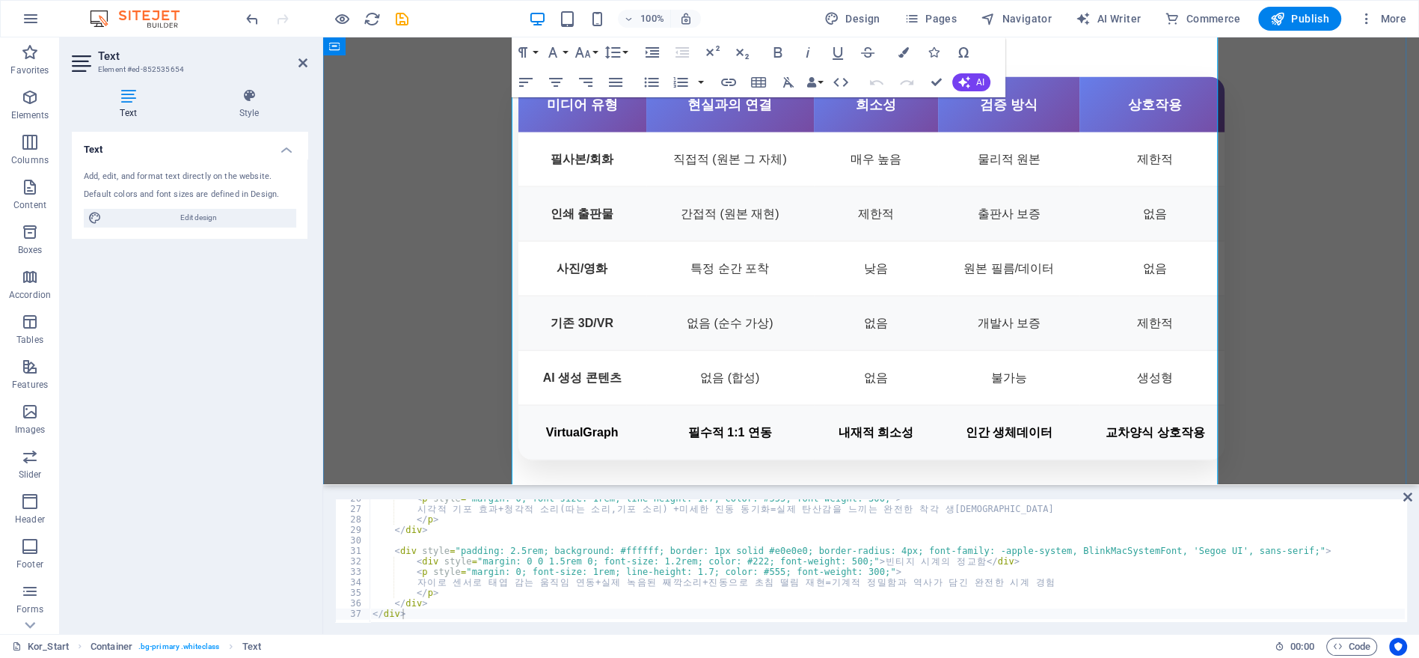
scroll to position [3418, 0]
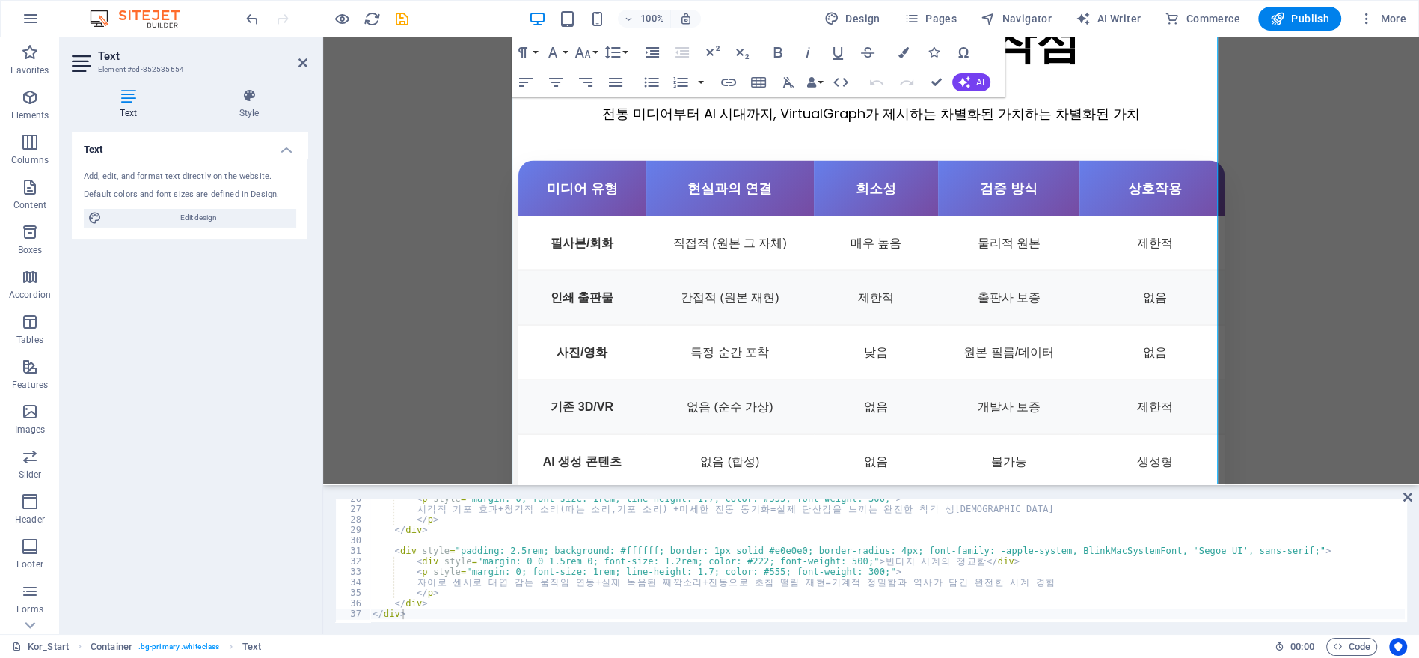
click at [818, 535] on div "< p style = "margin: 0; font-size: 1rem; line-height: 1.7; color: #555; font-we…" at bounding box center [1038, 563] width 1337 height 141
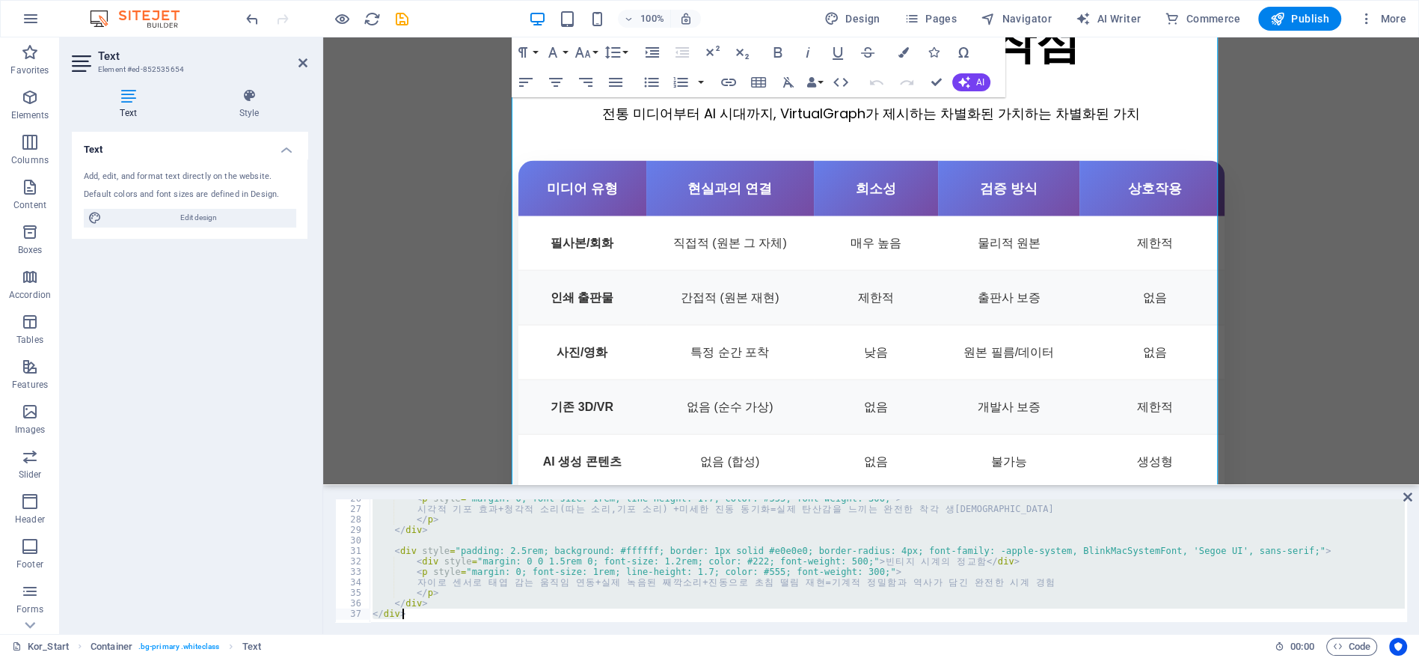
paste textarea
type textarea "</div>"
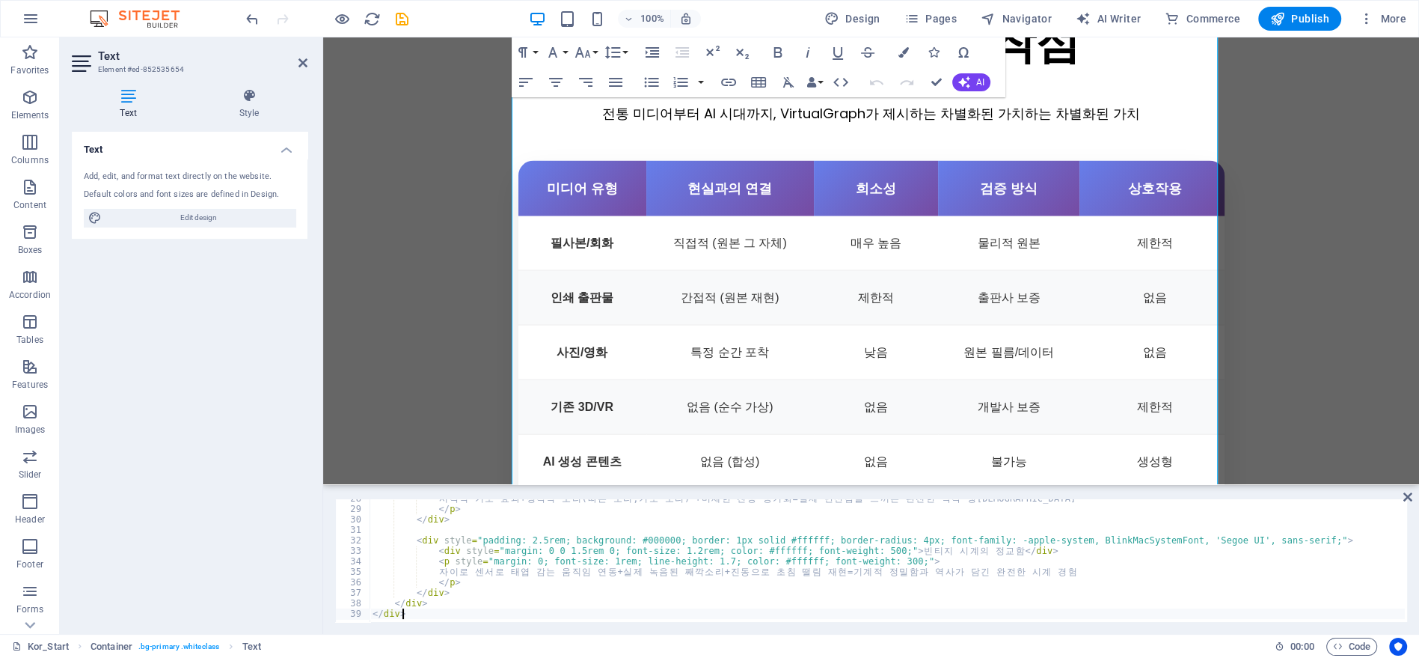
scroll to position [289, 0]
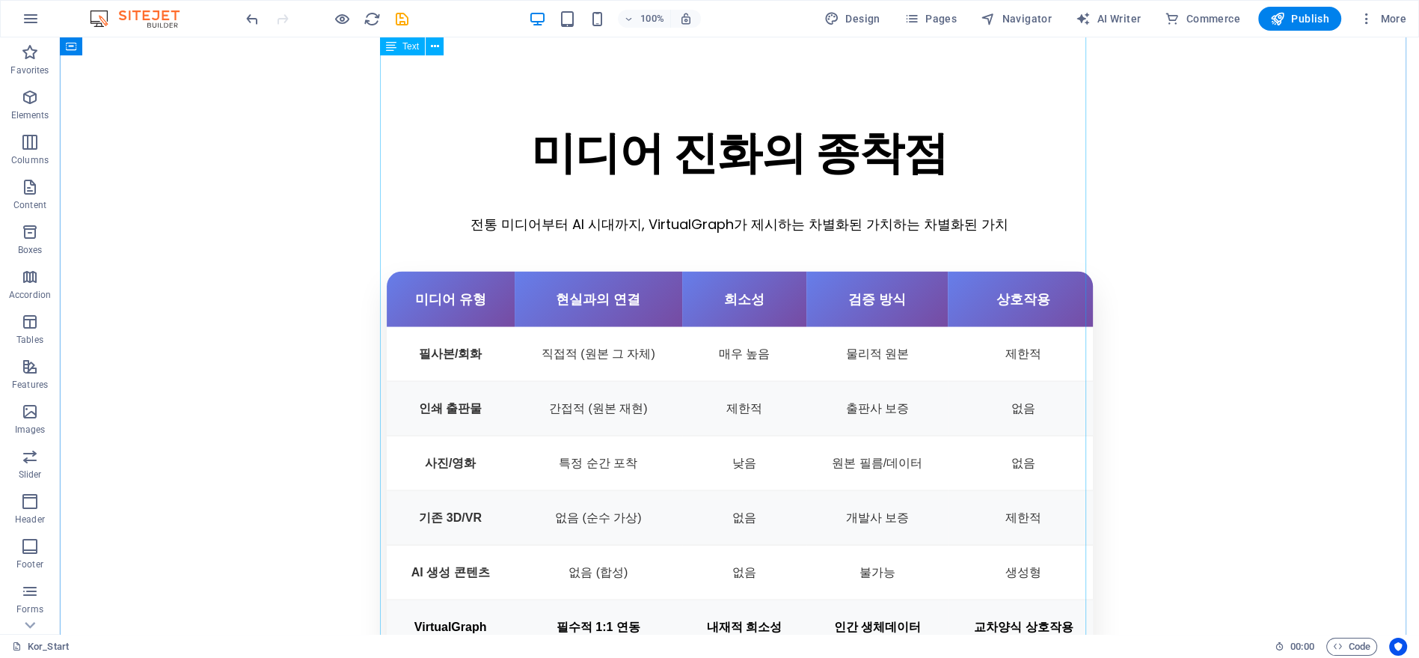
scroll to position [3364, 0]
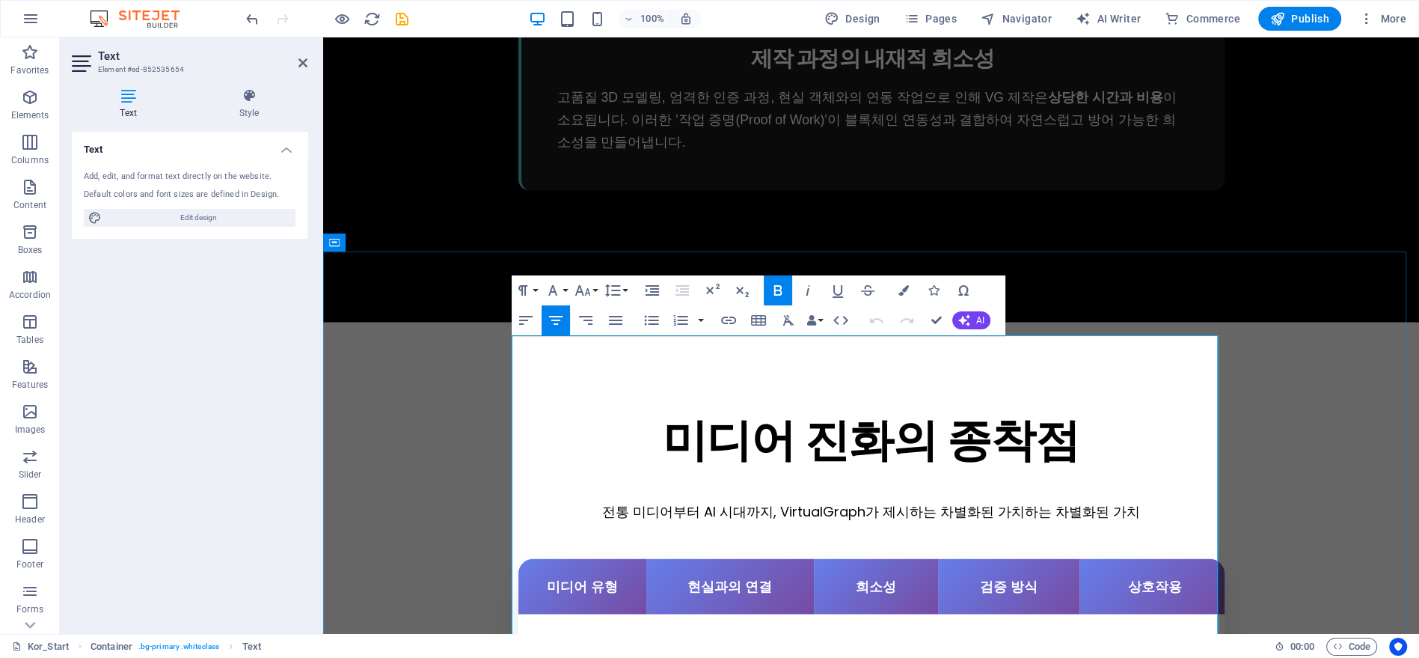
click at [587, 283] on icon "button" at bounding box center [583, 290] width 18 height 18
click at [600, 473] on link "24" at bounding box center [599, 476] width 54 height 22
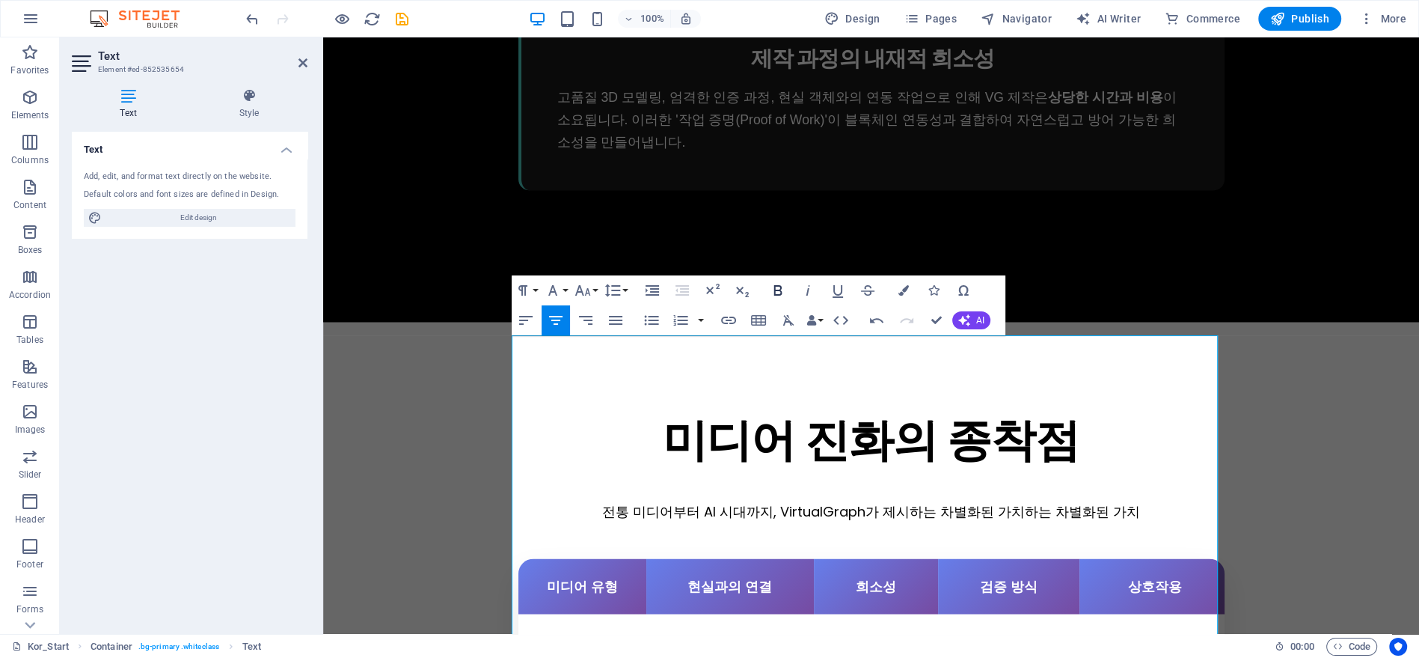
click at [780, 287] on icon "button" at bounding box center [778, 290] width 18 height 18
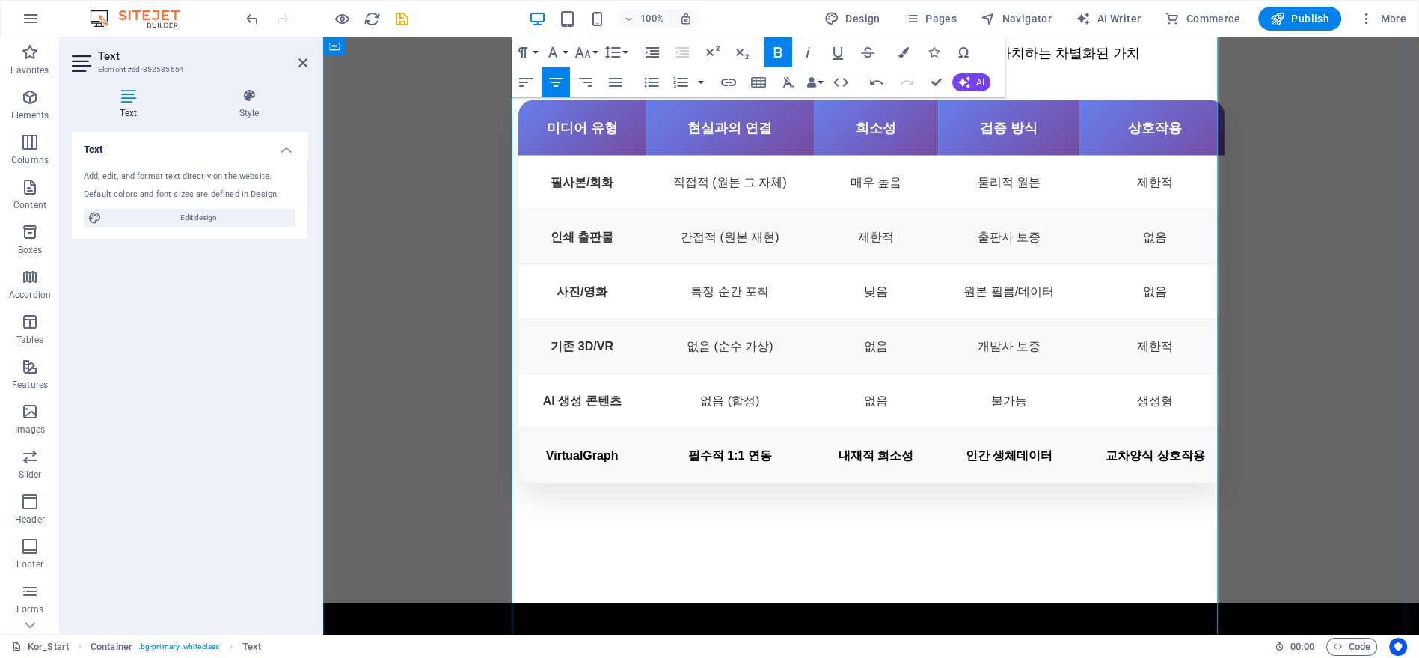
scroll to position [3518, 0]
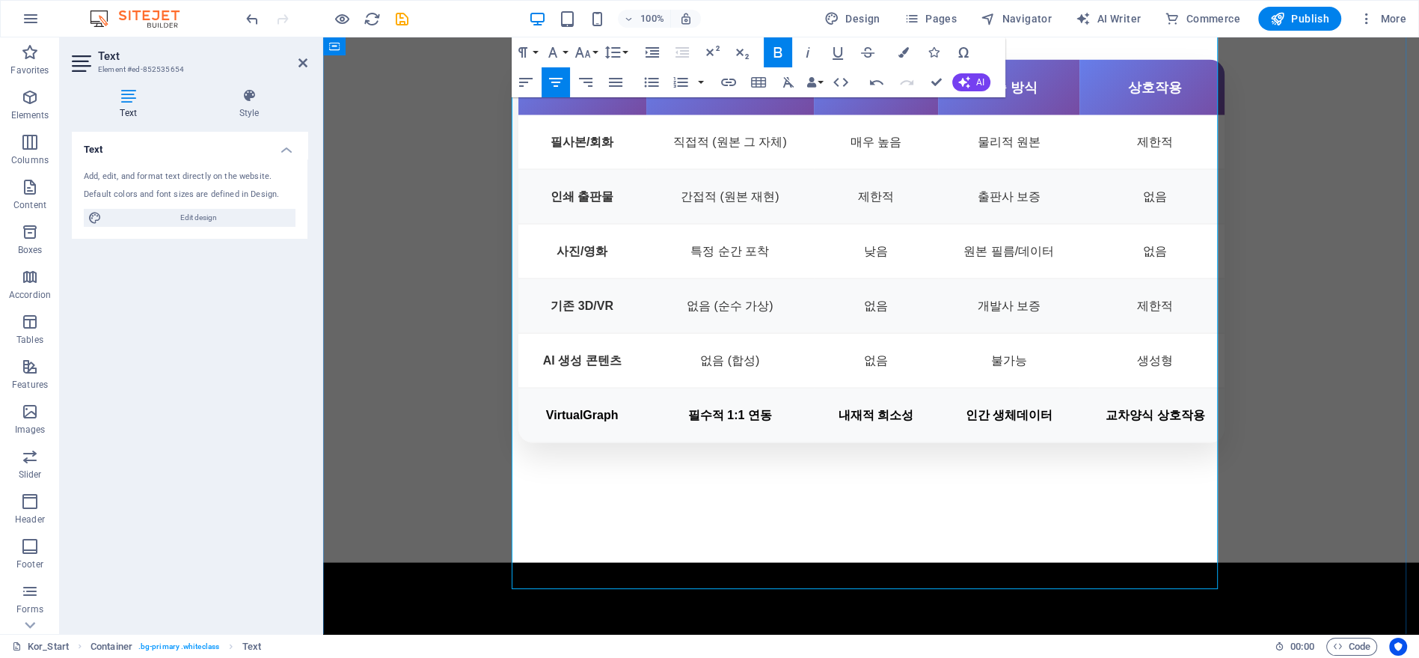
click at [593, 50] on button "Font Size" at bounding box center [586, 52] width 28 height 30
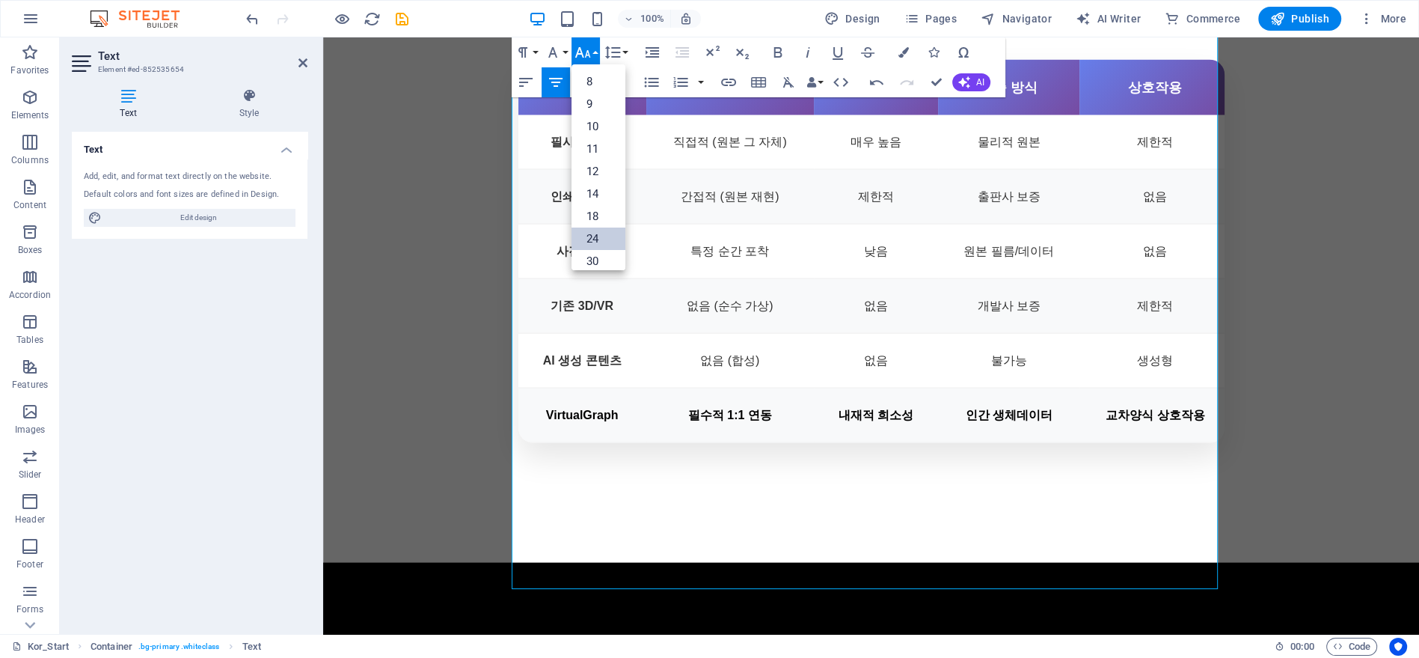
click at [599, 234] on link "24" at bounding box center [599, 238] width 54 height 22
click at [777, 47] on icon "button" at bounding box center [778, 52] width 8 height 10
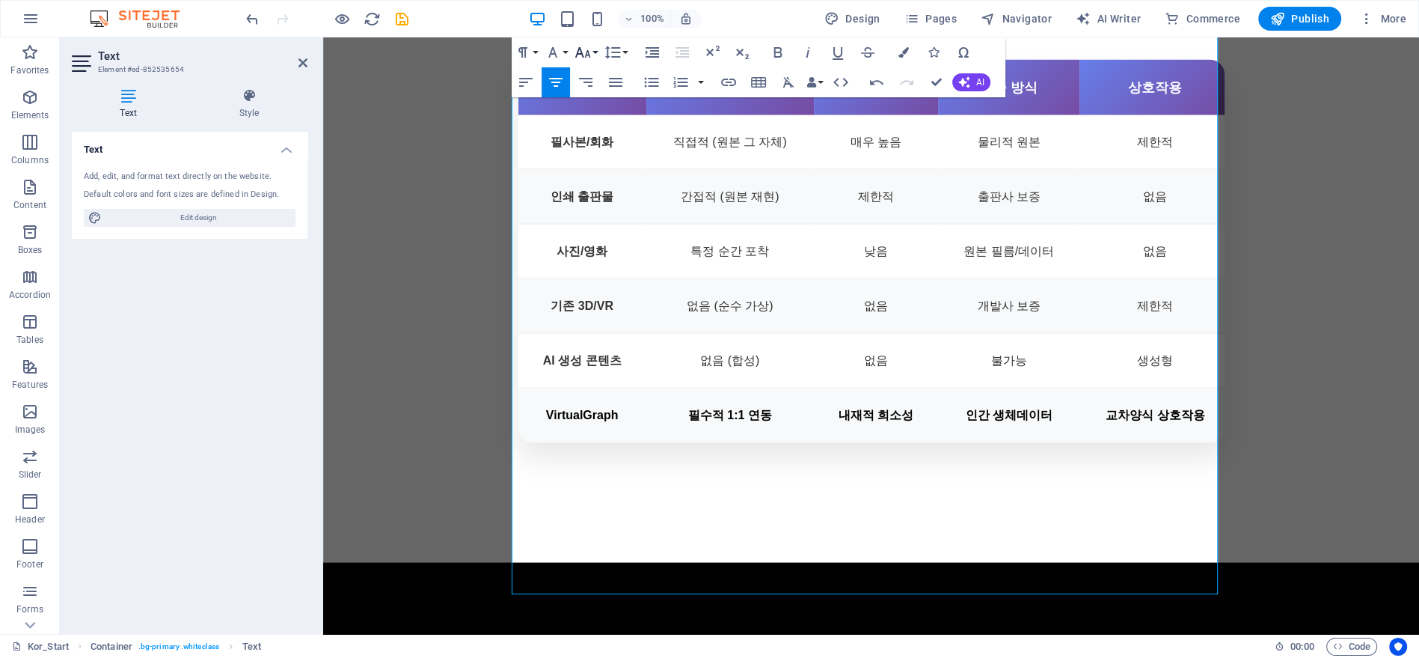
click at [584, 49] on icon "button" at bounding box center [583, 52] width 18 height 18
drag, startPoint x: 594, startPoint y: 240, endPoint x: 411, endPoint y: 74, distance: 246.8
click at [594, 240] on link "24" at bounding box center [599, 238] width 54 height 22
click at [774, 46] on icon "button" at bounding box center [778, 52] width 18 height 18
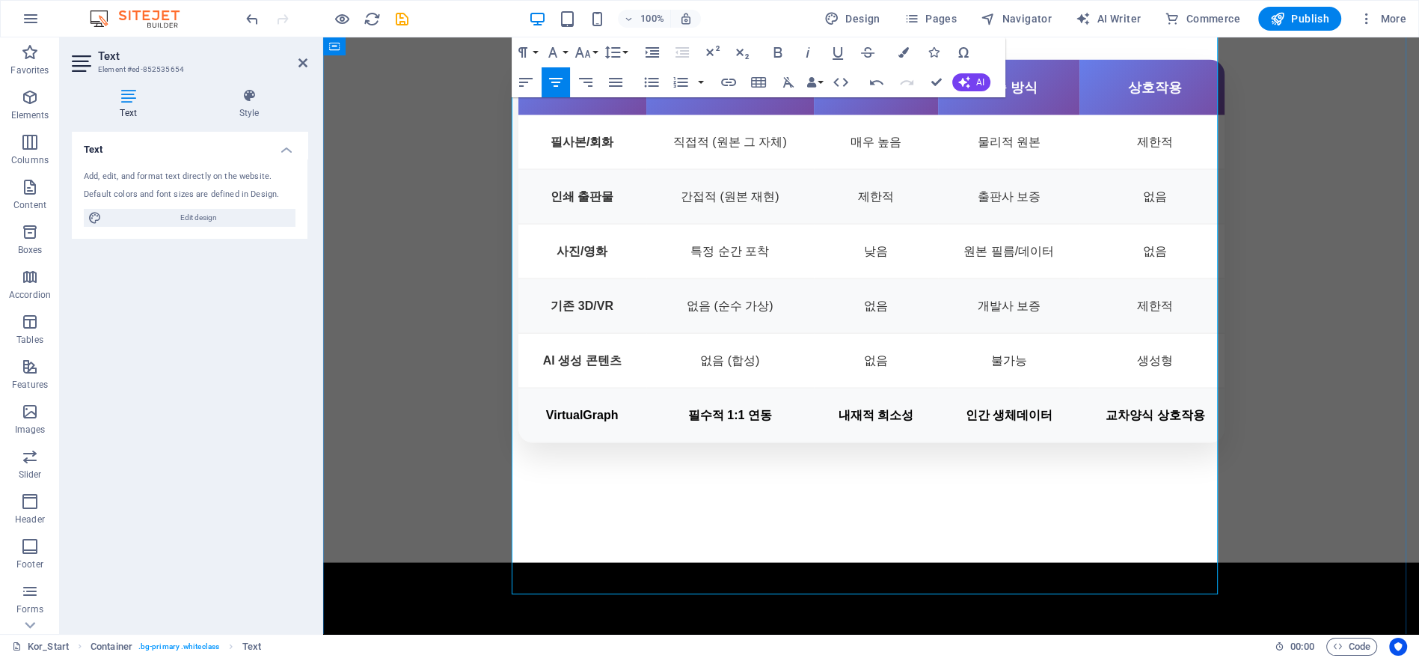
click at [587, 50] on icon "button" at bounding box center [583, 52] width 16 height 10
drag, startPoint x: 595, startPoint y: 235, endPoint x: 444, endPoint y: 60, distance: 231.8
click at [595, 235] on link "24" at bounding box center [599, 238] width 54 height 22
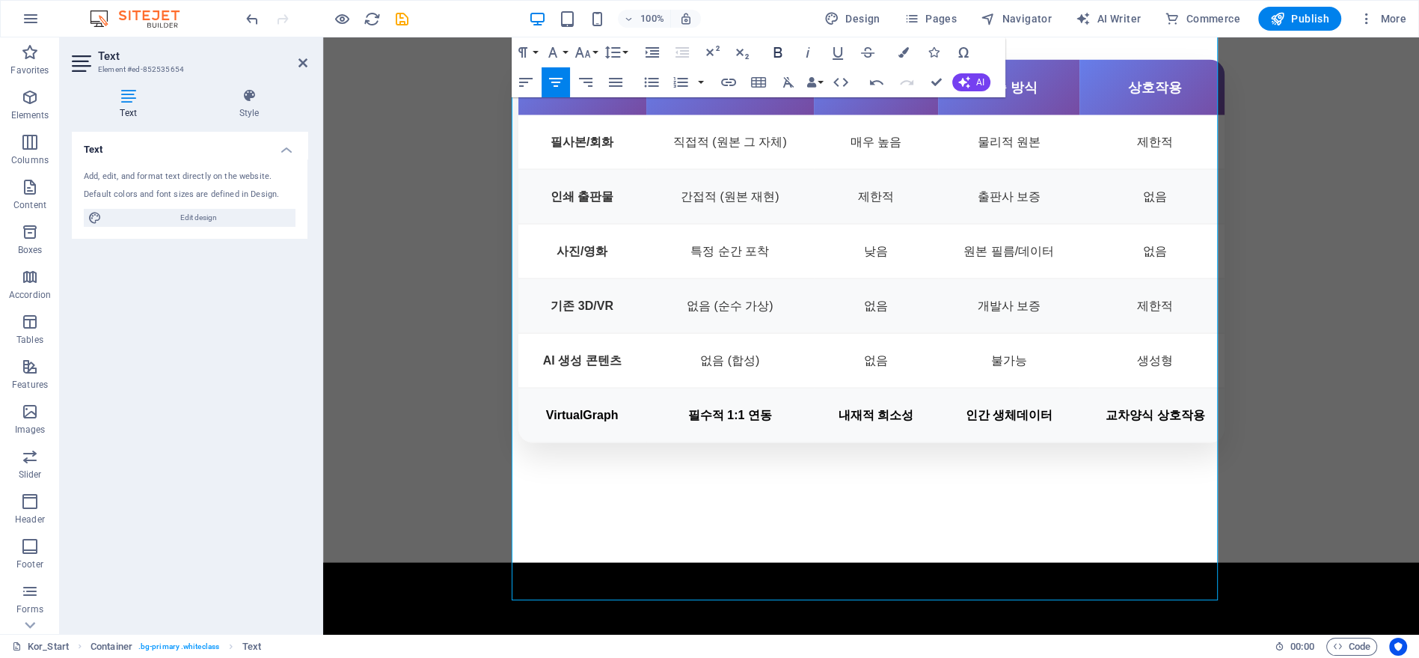
drag, startPoint x: 776, startPoint y: 47, endPoint x: 790, endPoint y: 52, distance: 14.9
click at [776, 48] on icon "button" at bounding box center [778, 52] width 8 height 10
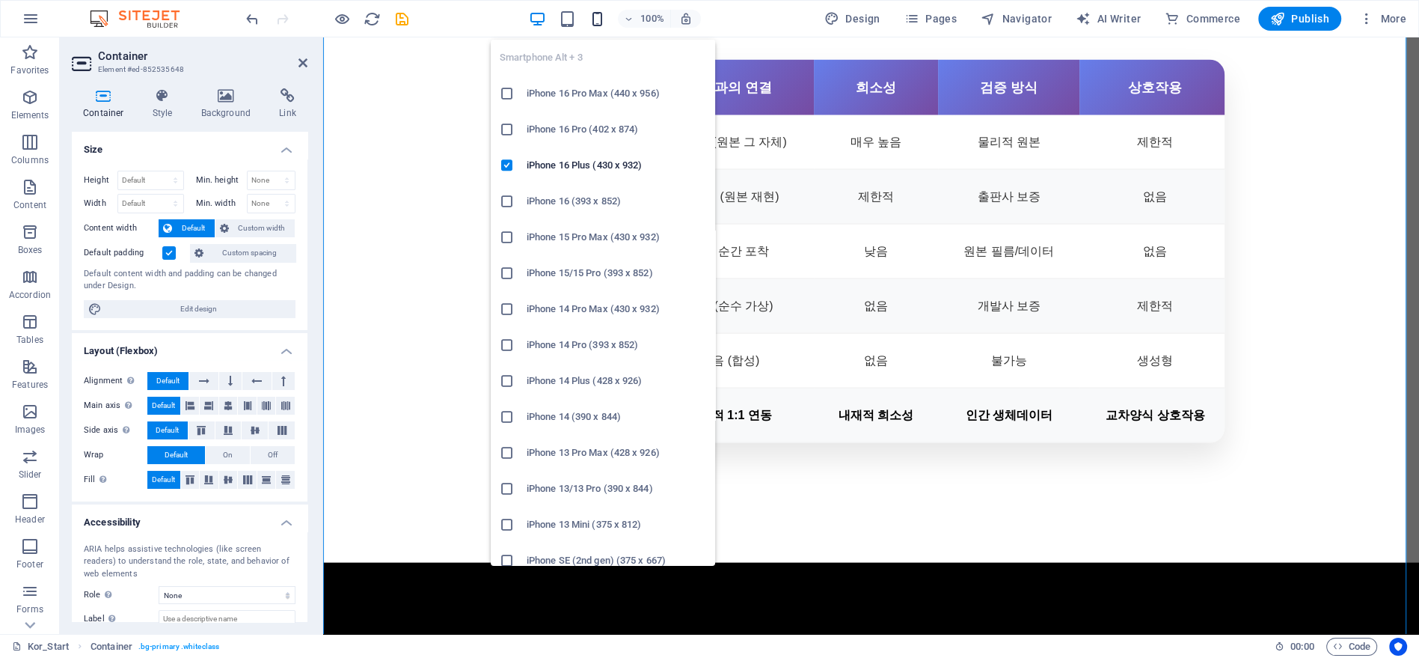
click at [597, 22] on icon "button" at bounding box center [596, 18] width 17 height 17
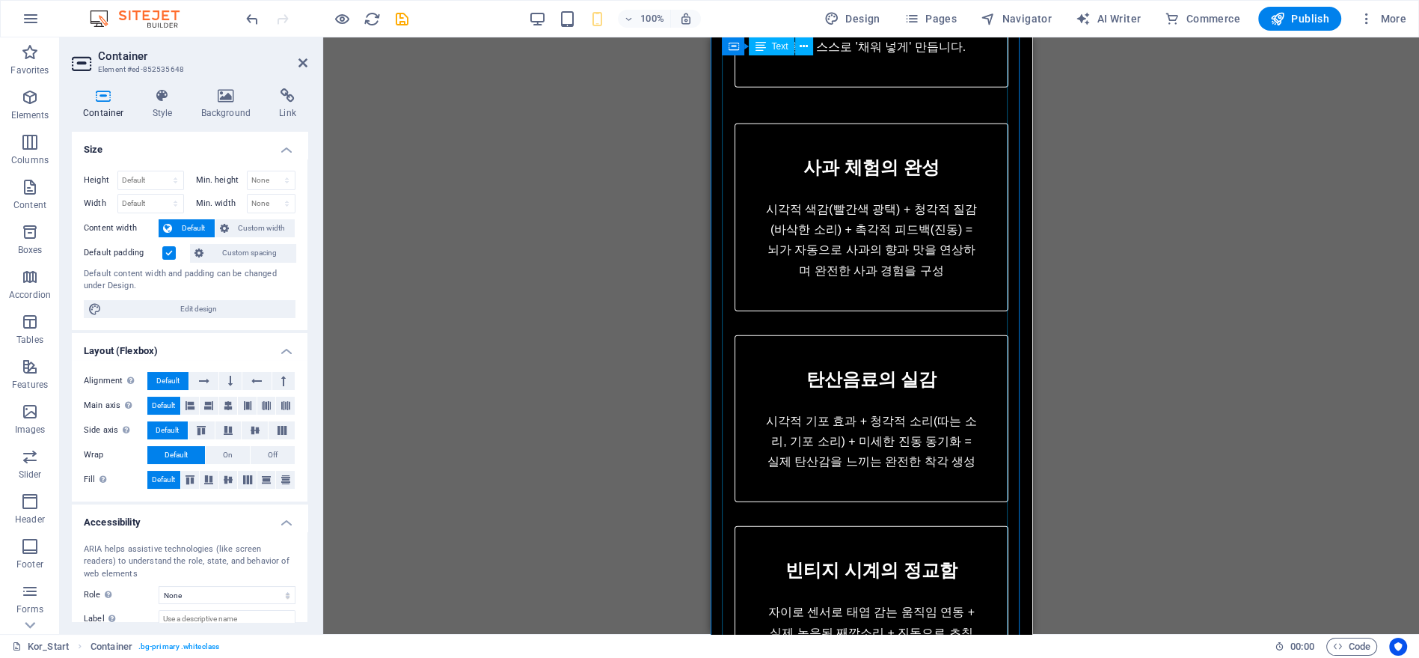
scroll to position [4516, 0]
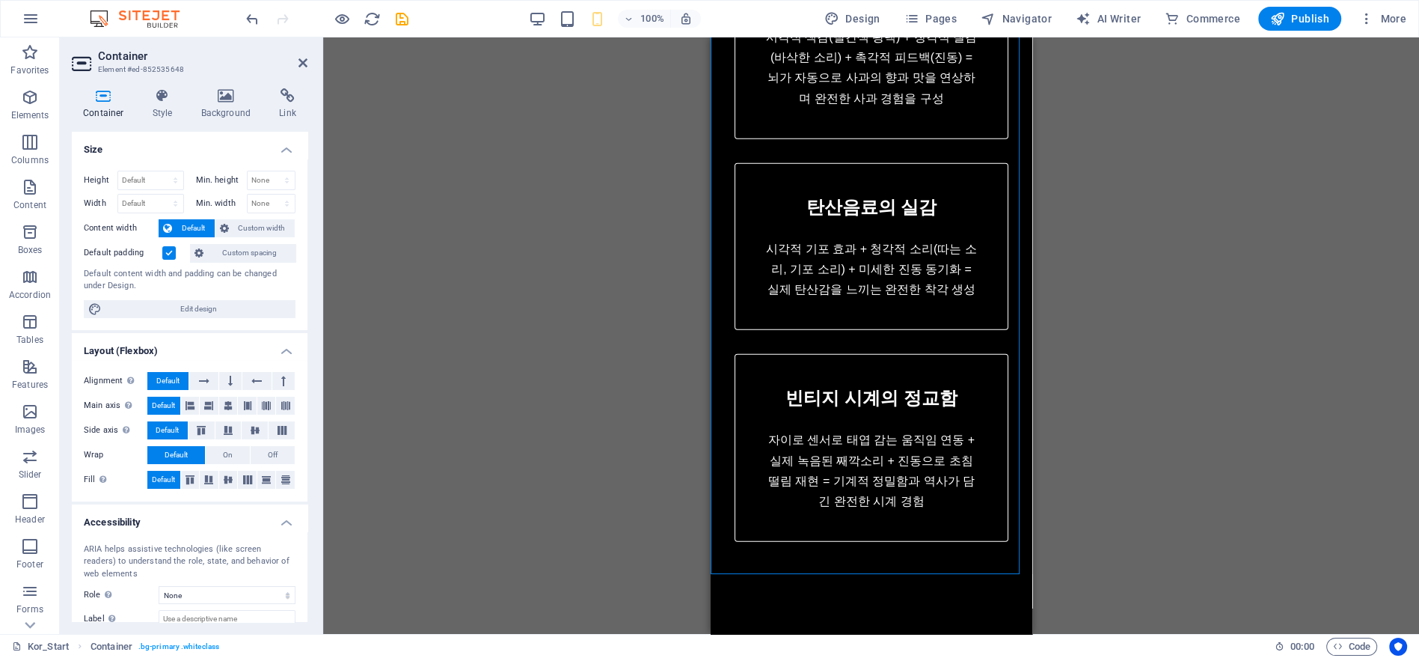
click at [569, 29] on div "100%" at bounding box center [614, 19] width 173 height 24
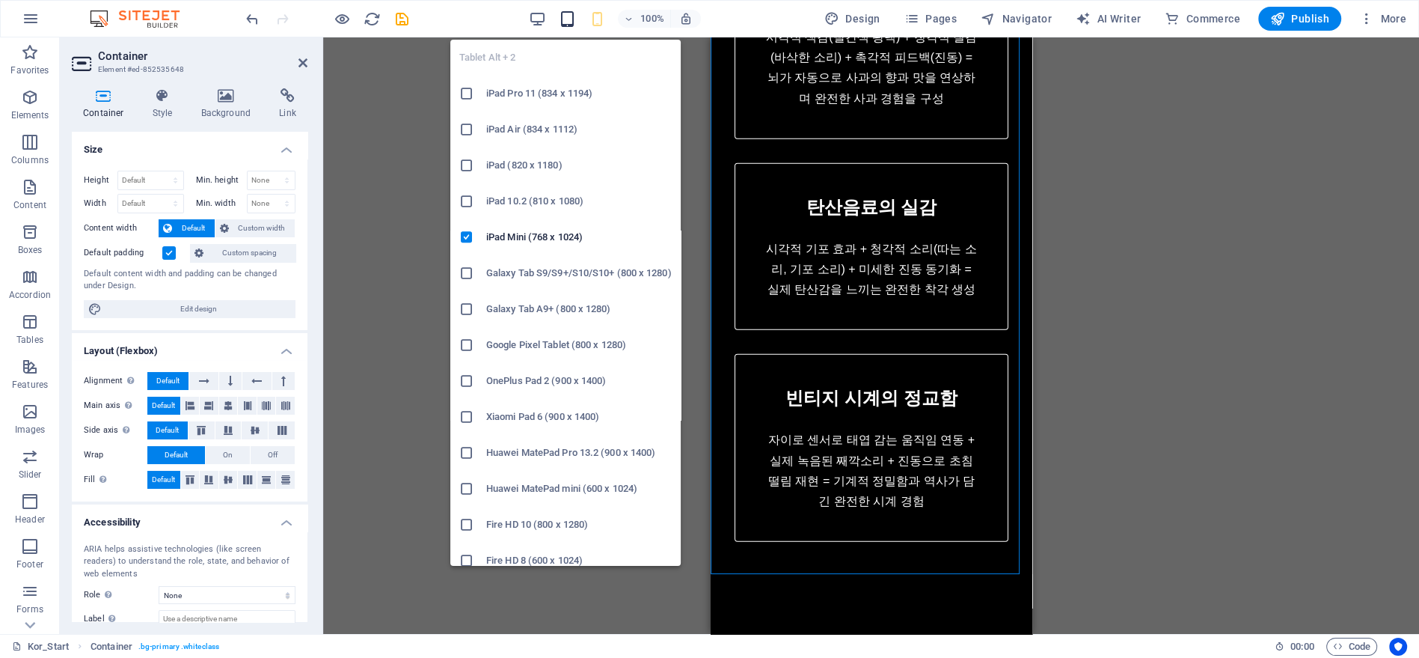
click at [567, 19] on icon "button" at bounding box center [566, 18] width 17 height 17
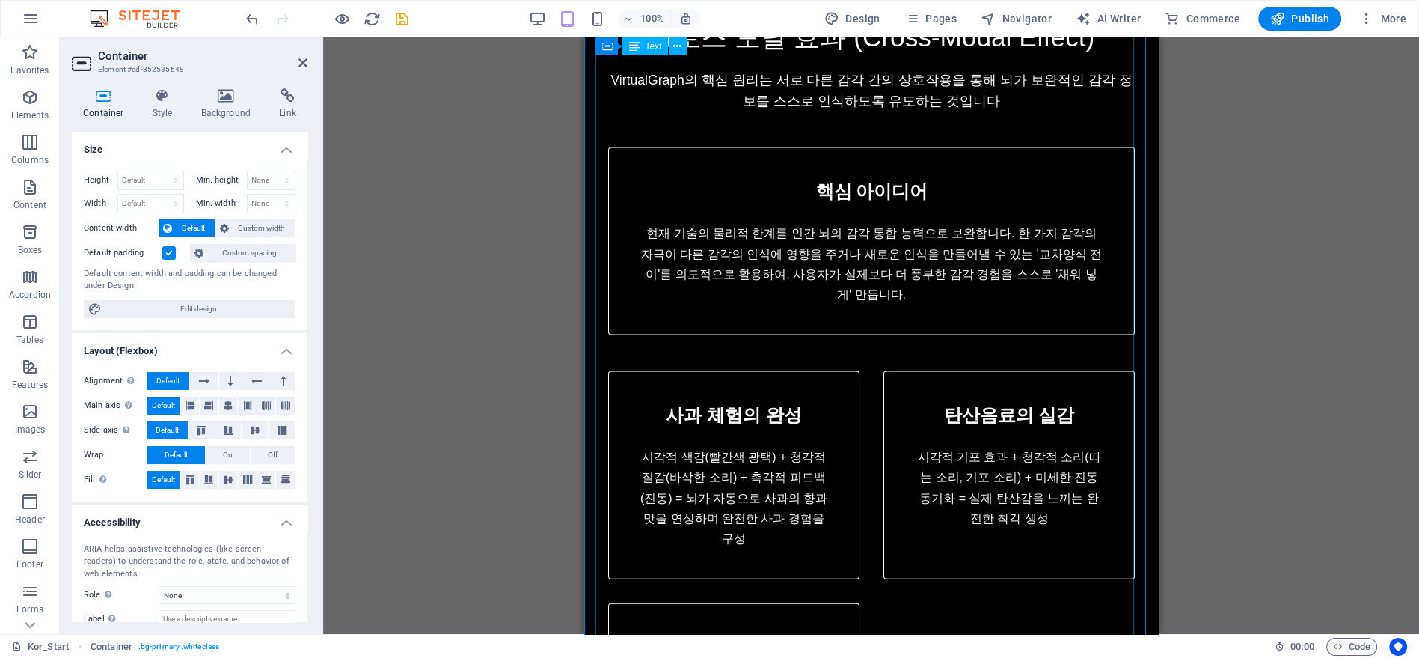
scroll to position [4012, 0]
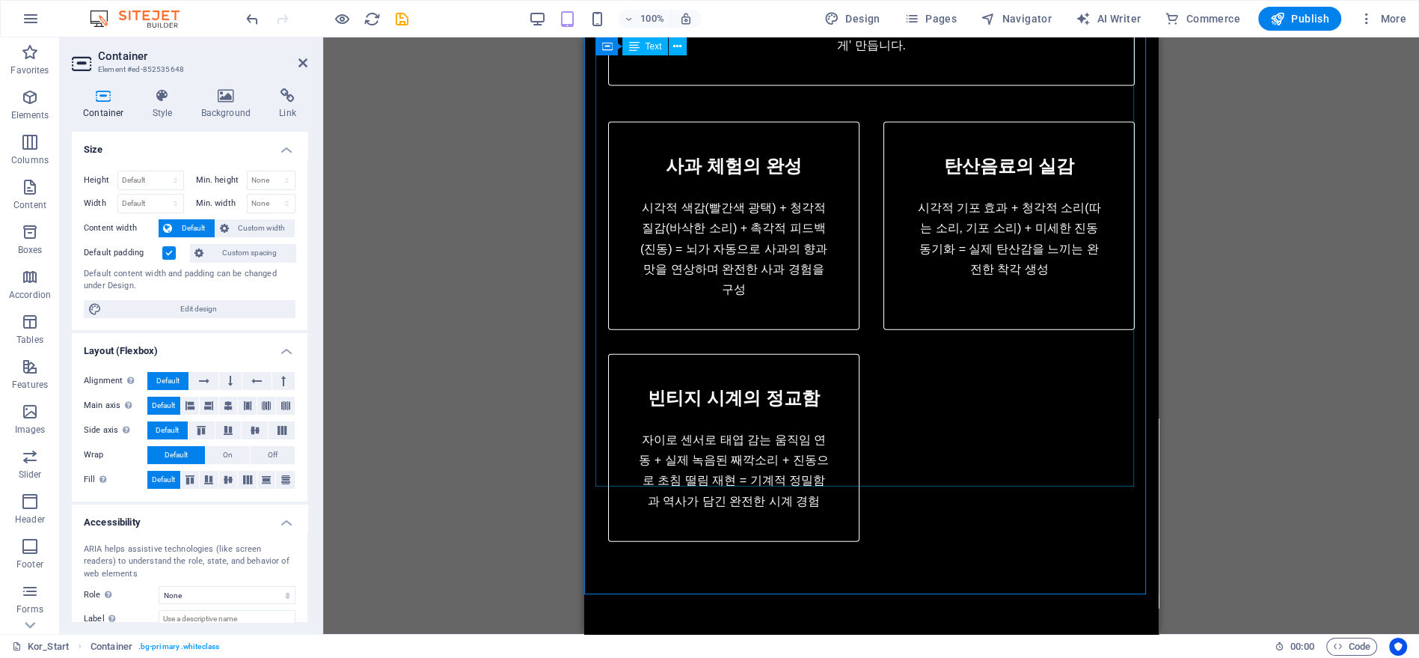
click at [799, 301] on div "크로스 모달 효과 (Cross-Modal Effect) VirtualGraph의 핵심 원리는 서로 다른 감각 간의 상호작용을 통해 뇌가 보완적…" at bounding box center [870, 155] width 551 height 845
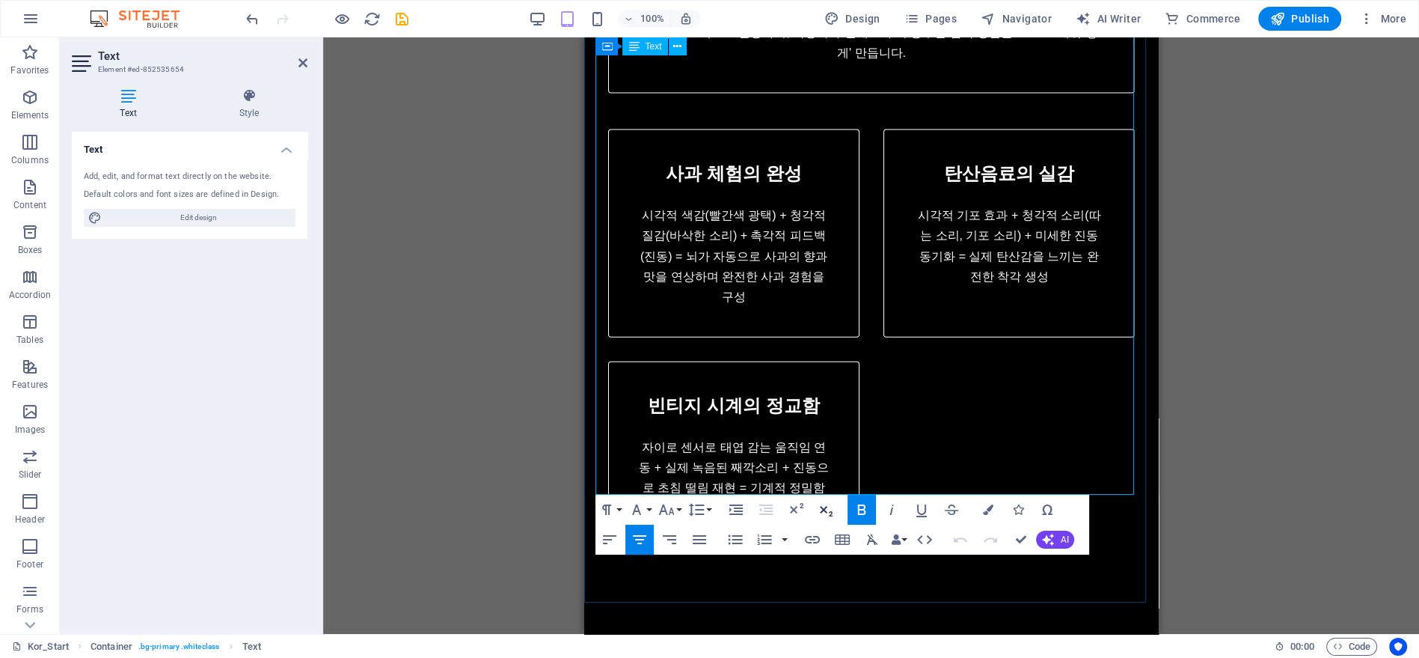
scroll to position [4171, 0]
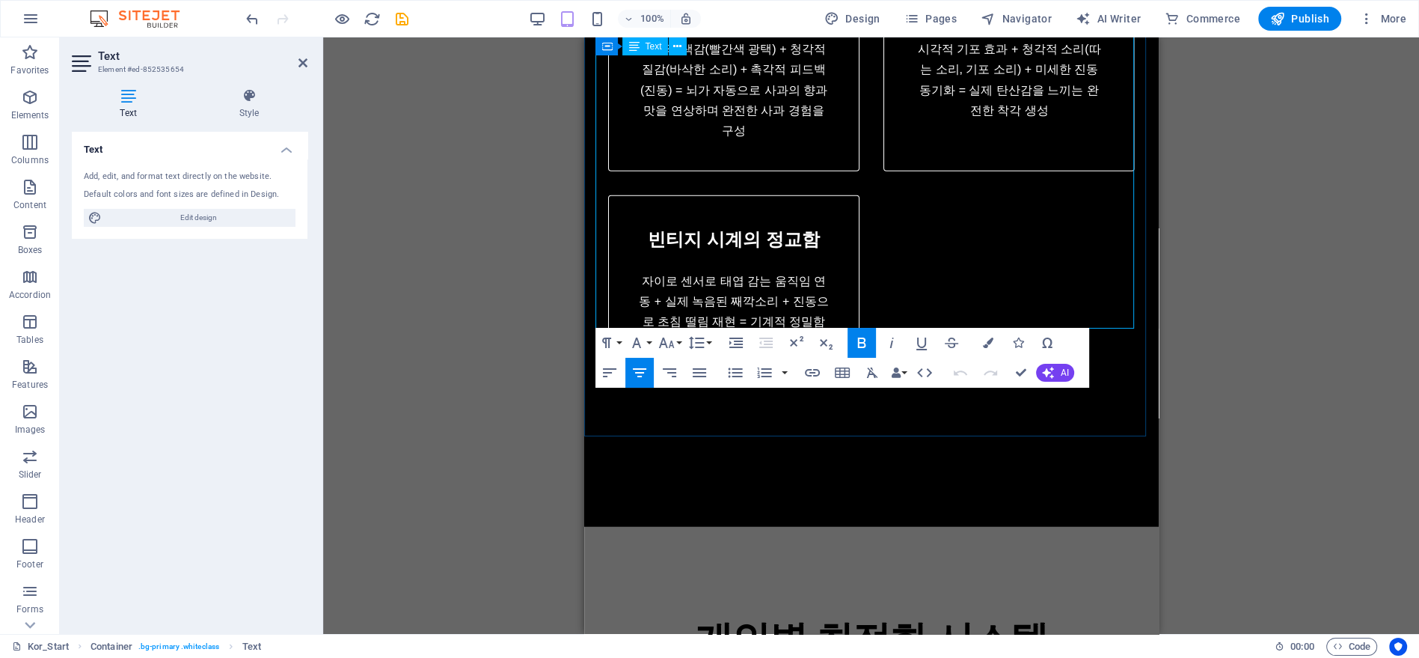
click at [768, 229] on strong "빈티지 시계의 정교함" at bounding box center [732, 239] width 171 height 20
copy div "빈티지 시계의 정교함"
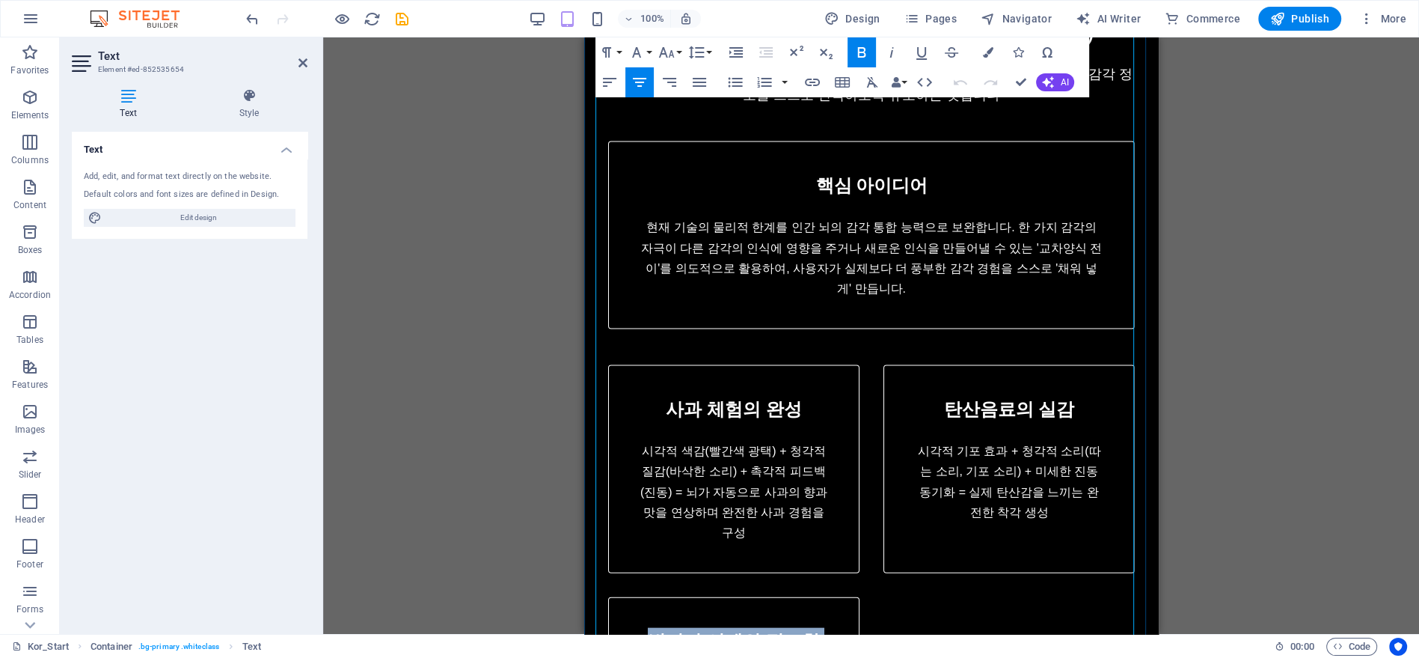
scroll to position [3921, 0]
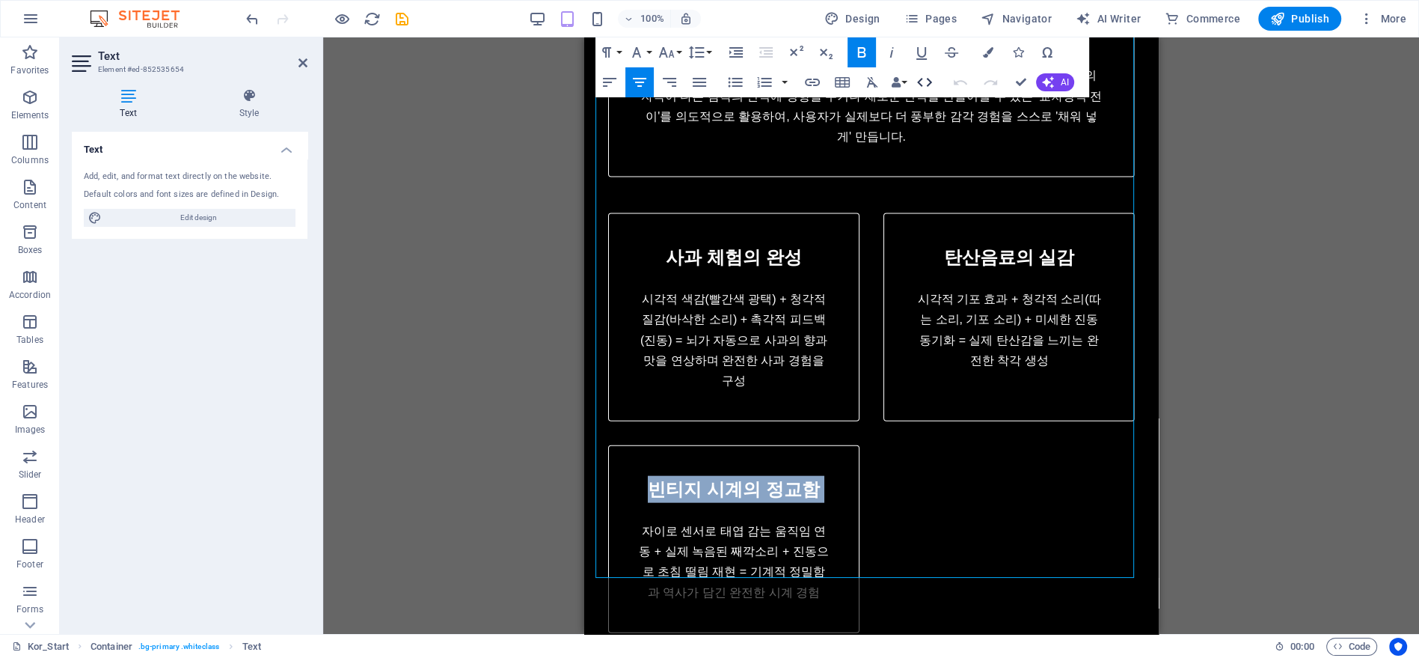
drag, startPoint x: 924, startPoint y: 85, endPoint x: 330, endPoint y: 147, distance: 597.3
click at [923, 85] on icon "button" at bounding box center [925, 82] width 18 height 18
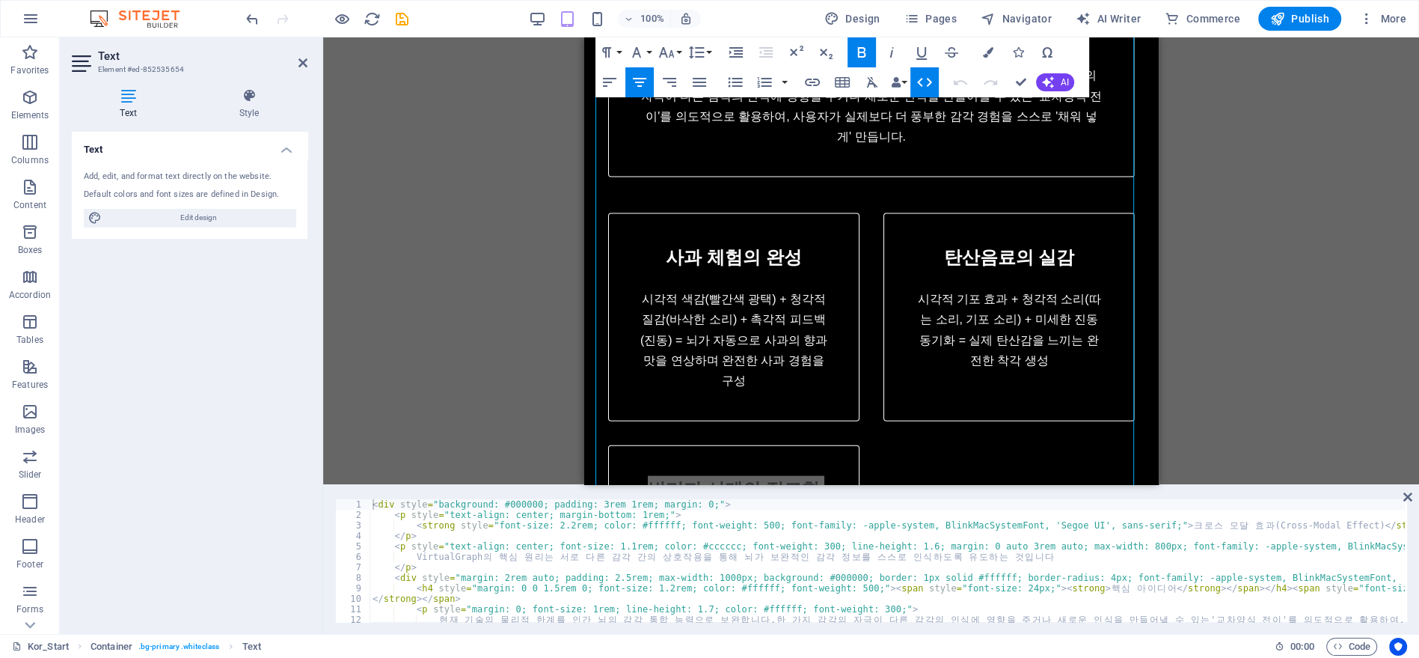
click at [717, 542] on div "< div style = "background: #000000; padding: 3rem 1rem; margin: 0;" > < p style…" at bounding box center [1058, 569] width 1377 height 141
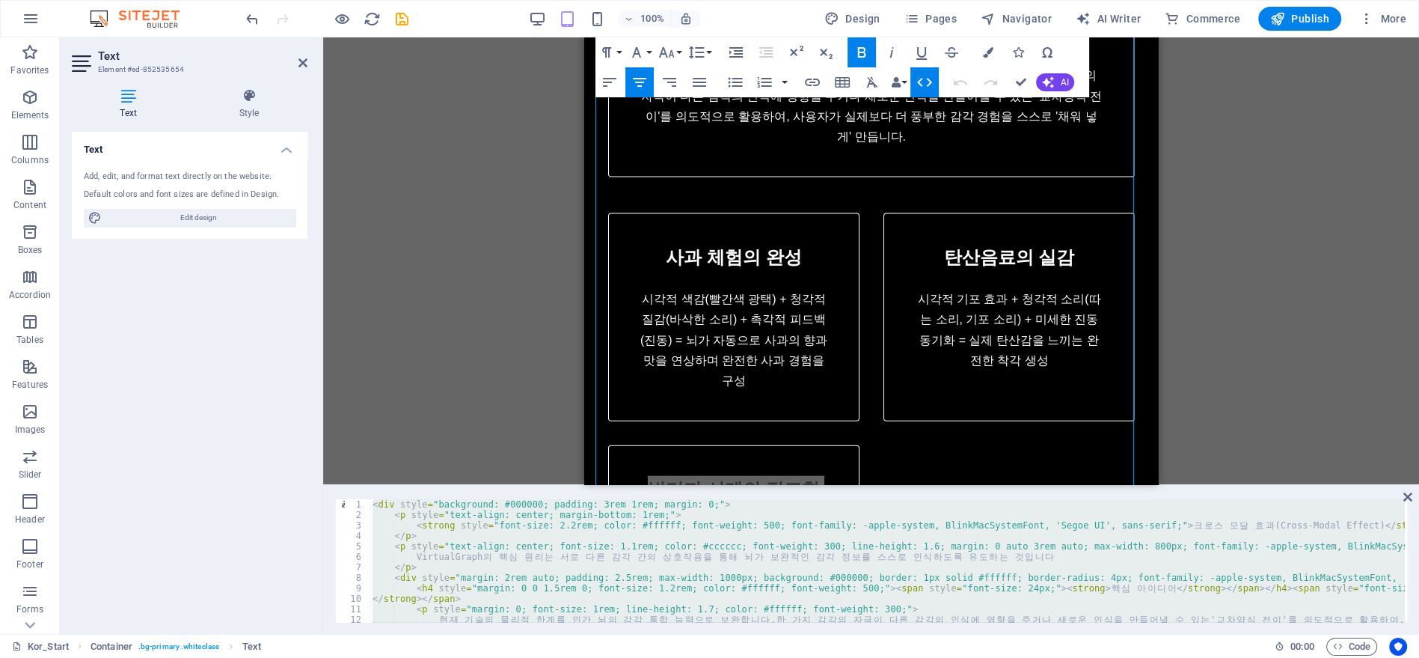
type textarea "</div>"
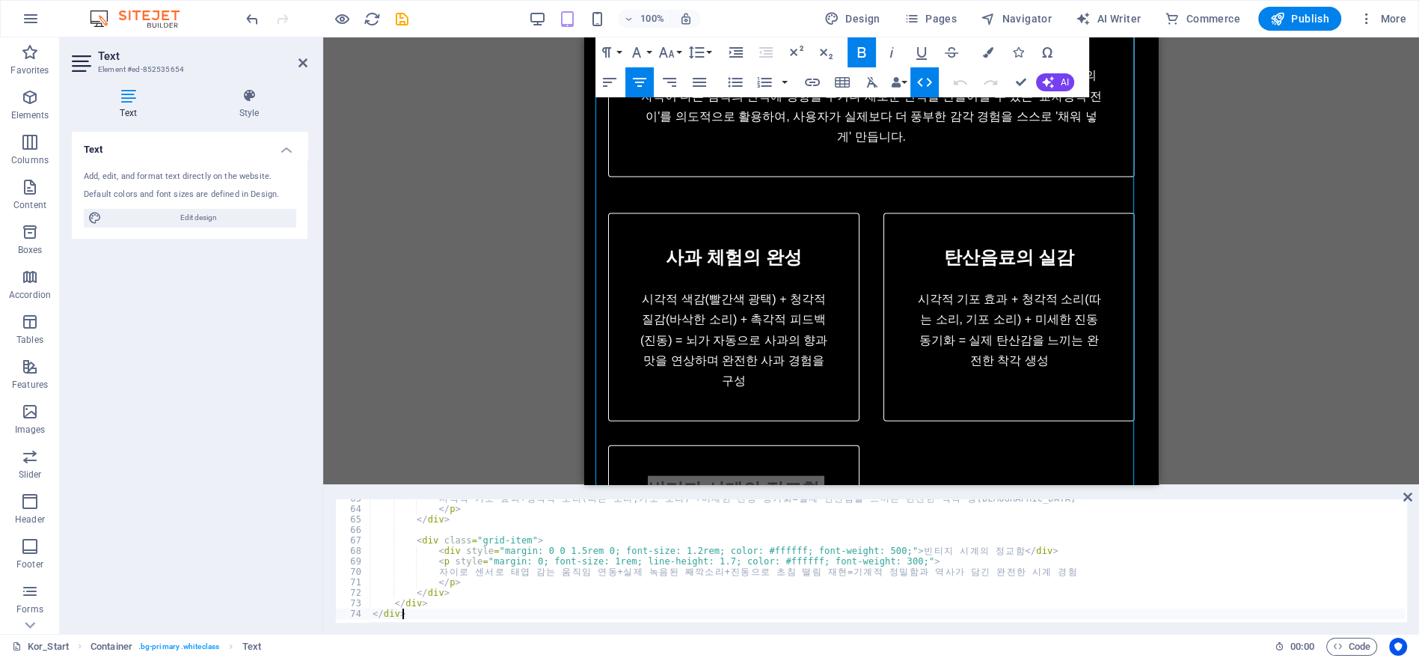
scroll to position [655, 0]
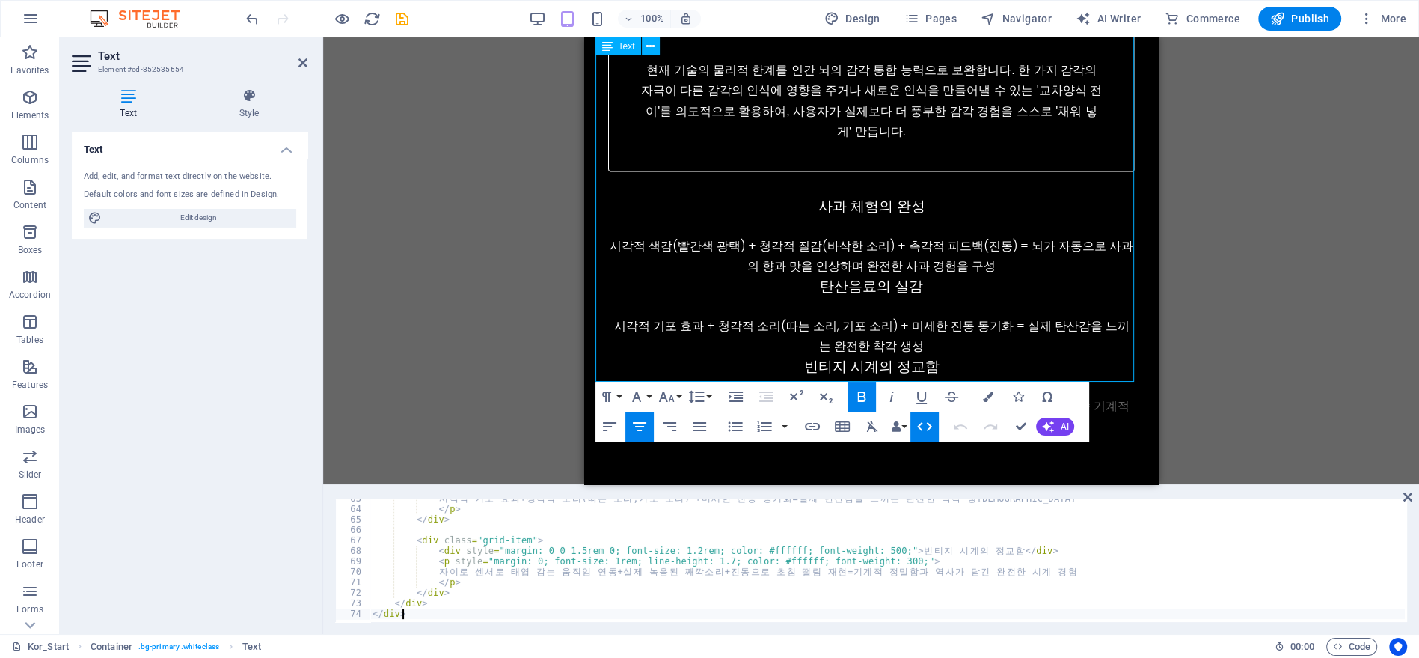
click at [1205, 333] on div "Drag here to replace the existing content. Press “Ctrl” if you want to create a…" at bounding box center [871, 260] width 1096 height 447
click at [1231, 328] on div "Drag here to replace the existing content. Press “Ctrl” if you want to create a…" at bounding box center [871, 260] width 1096 height 447
click at [1232, 328] on div "Drag here to replace the existing content. Press “Ctrl” if you want to create a…" at bounding box center [871, 260] width 1096 height 447
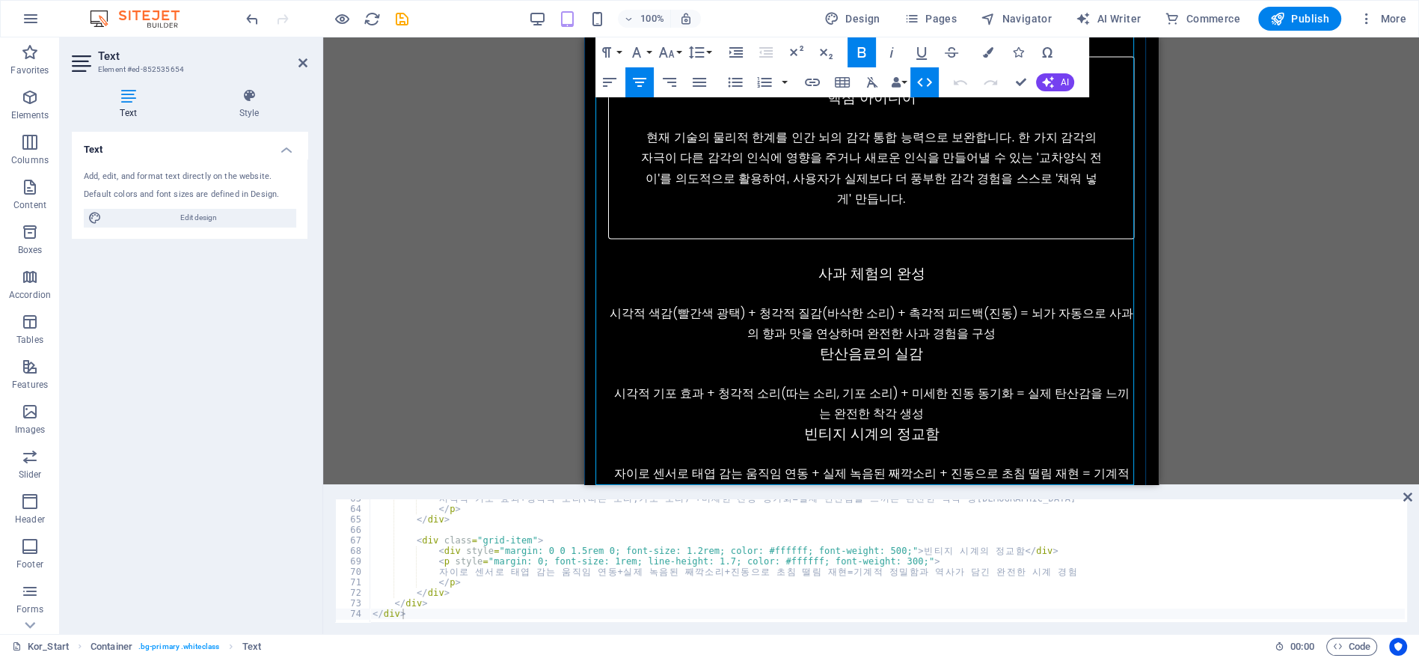
scroll to position [3755, 0]
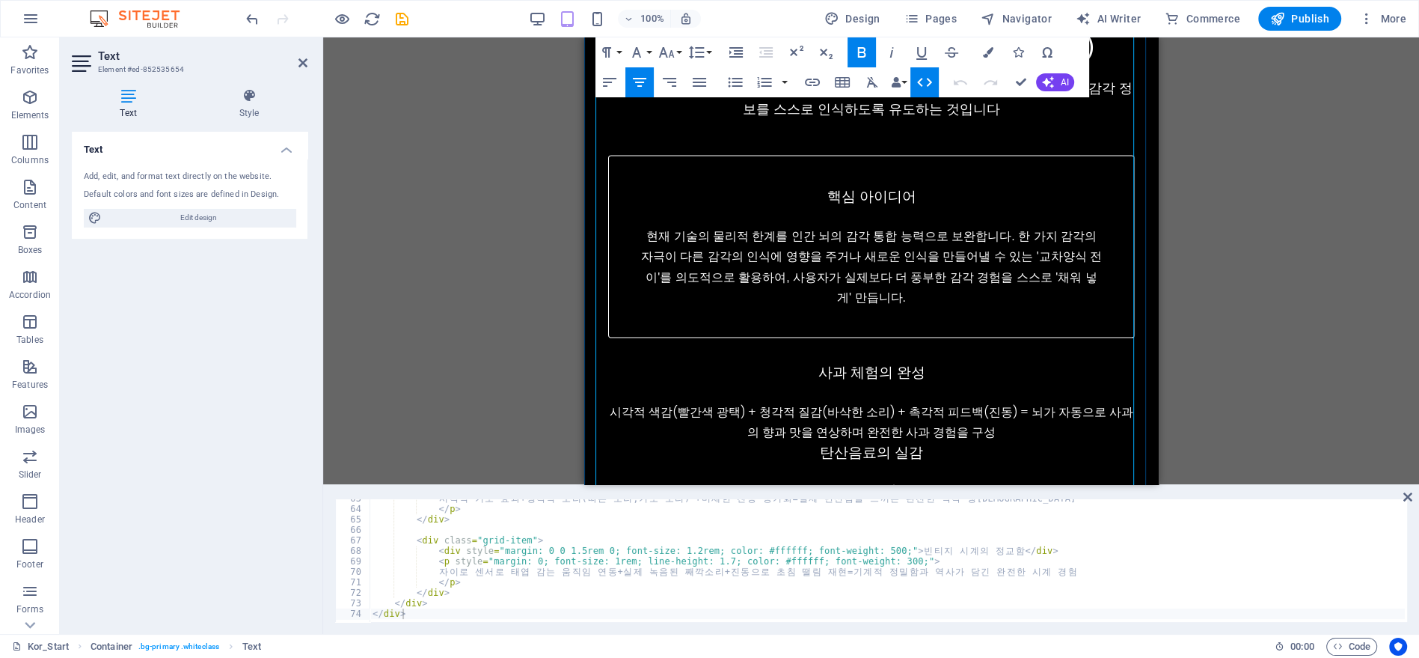
click at [958, 402] on p "시각적 색감(빨간색 광택) + 청각적 질감(바삭한 소리) + 촉각적 피드백(진동) = 뇌가 자동으로 사과의 향과 맛을 연상하며 완전한 사과 경…" at bounding box center [870, 422] width 527 height 40
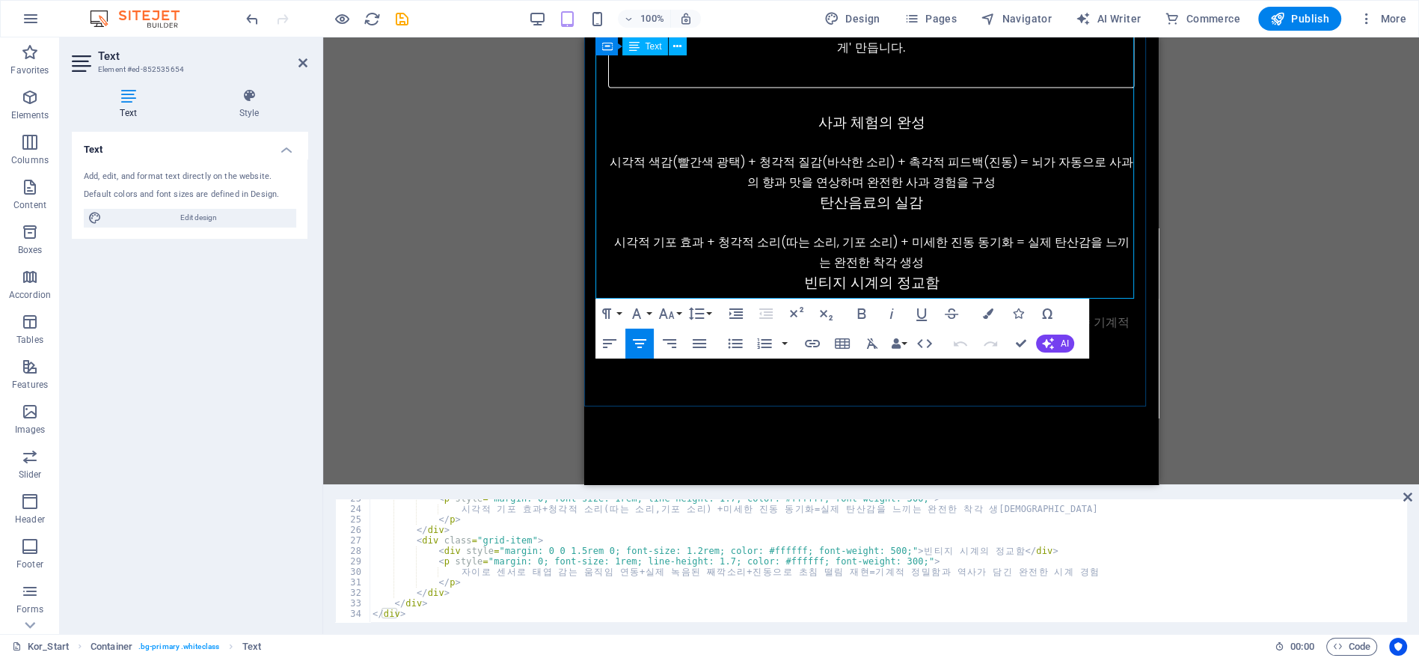
click at [853, 272] on div "빈티지 시계의 정교함" at bounding box center [870, 283] width 527 height 22
click at [937, 232] on p "시각적 기포 효과 + 청각적 소리(따는 소리, 기포 소리) + 미세한 진동 동기화 = 실제 탄산감을 느끼는 완전한 착각 생성" at bounding box center [870, 252] width 527 height 40
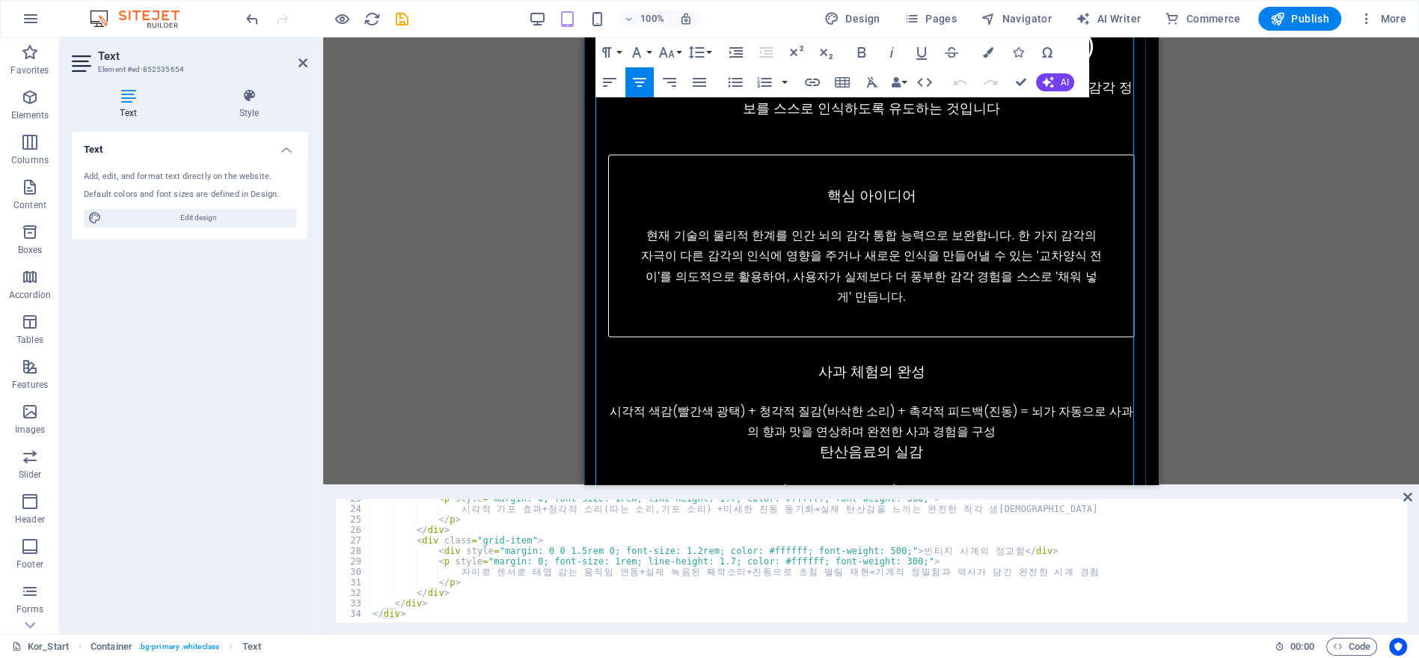
scroll to position [3755, 0]
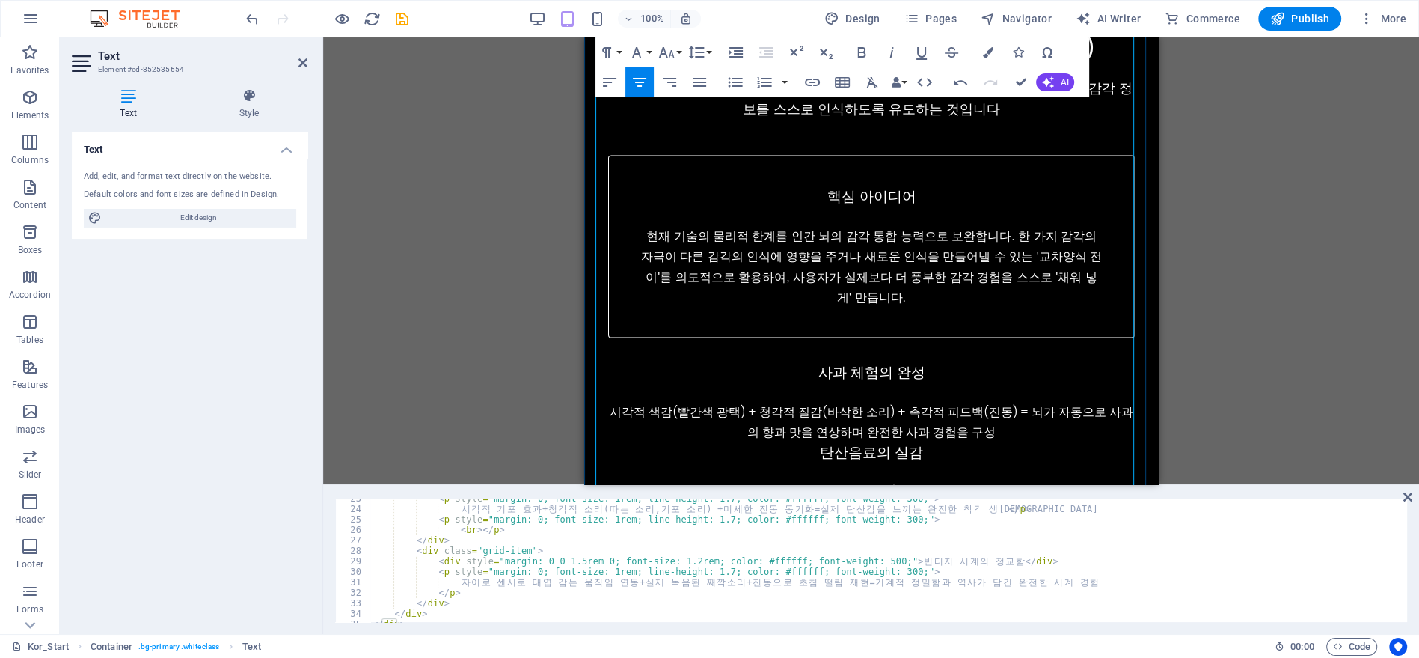
click at [1018, 402] on p "시각적 색감(빨간색 광택) + 청각적 질감(바삭한 소리) + 촉각적 피드백(진동) = 뇌가 자동으로 사과의 향과 맛을 연상하며 완전한 사과 경…" at bounding box center [870, 422] width 527 height 40
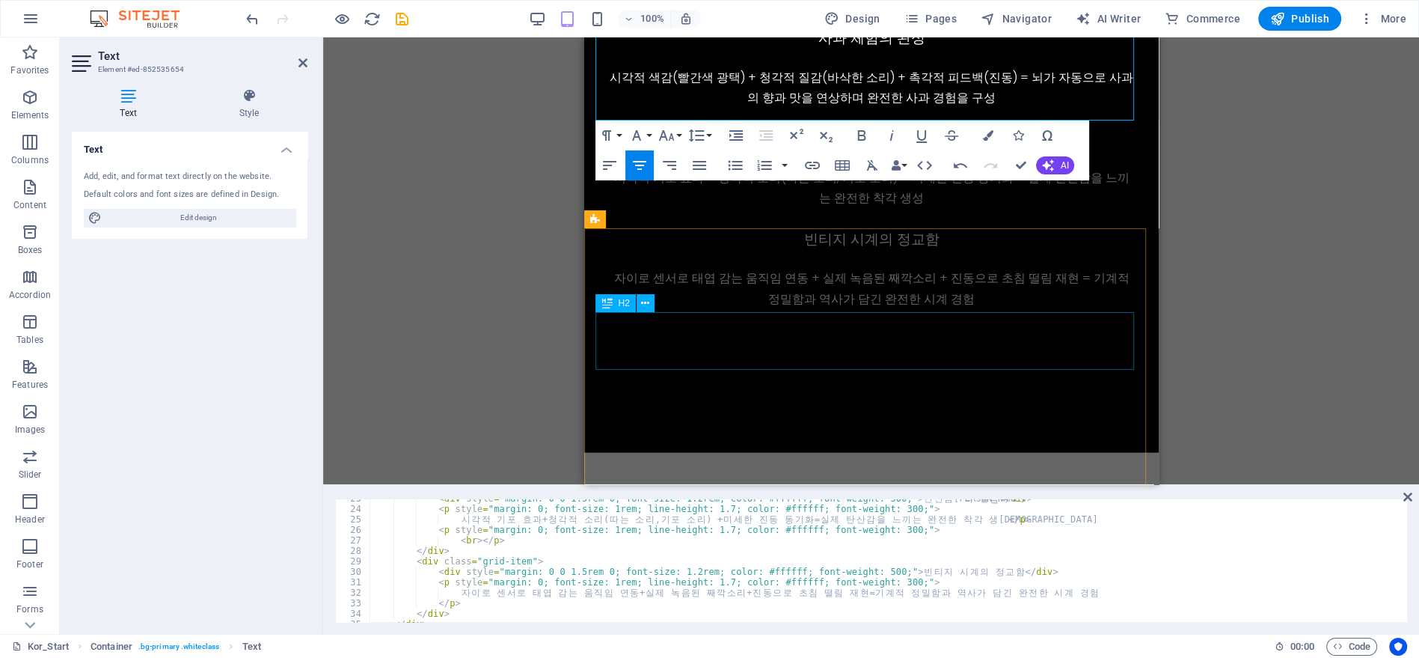
scroll to position [4088, 0]
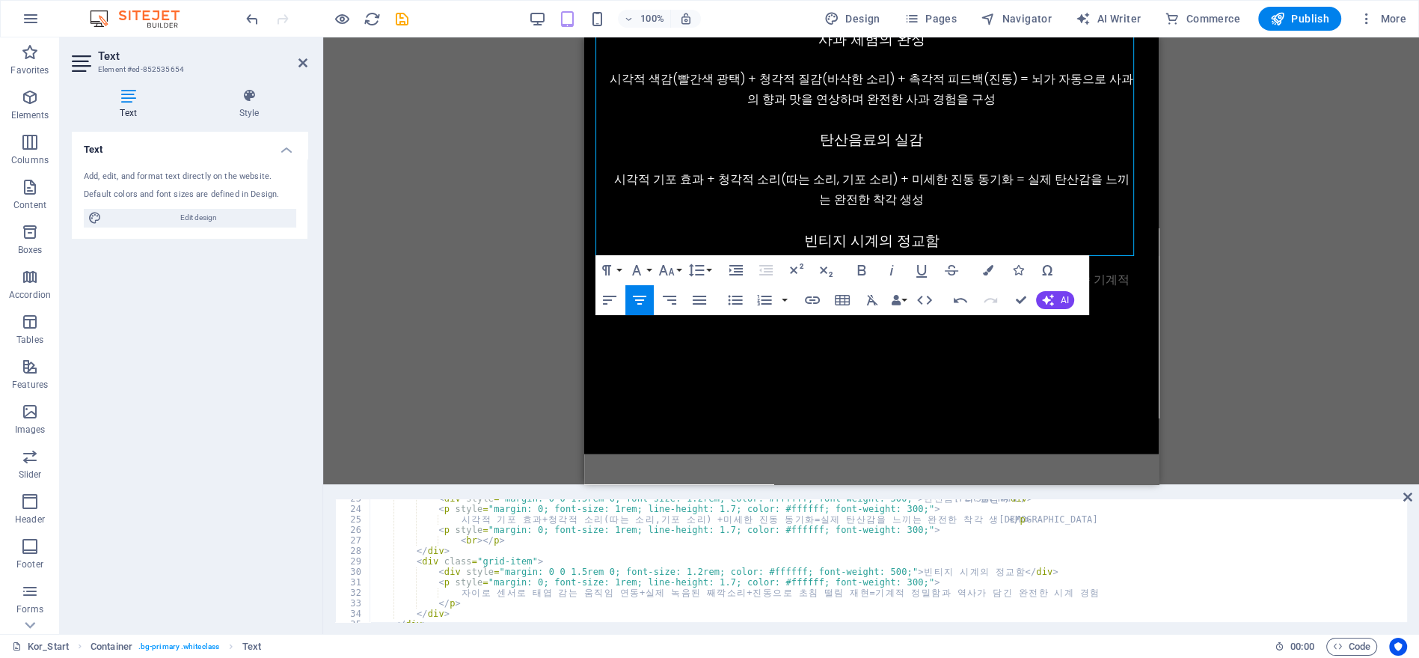
click at [1234, 296] on div "Drag here to replace the existing content. Press “Ctrl” if you want to create a…" at bounding box center [871, 260] width 1096 height 447
click at [892, 230] on div "빈티지 시계의 정교함 자이로 센서로 태엽 감는 움직임 연동 + 실제 녹음된 째깍소리 + 진동으로 초침 떨림 재현 = 기계적 정밀함과 역사가 담…" at bounding box center [870, 270] width 527 height 80
click at [893, 230] on div "빈티지 시계의 정교함" at bounding box center [870, 241] width 527 height 22
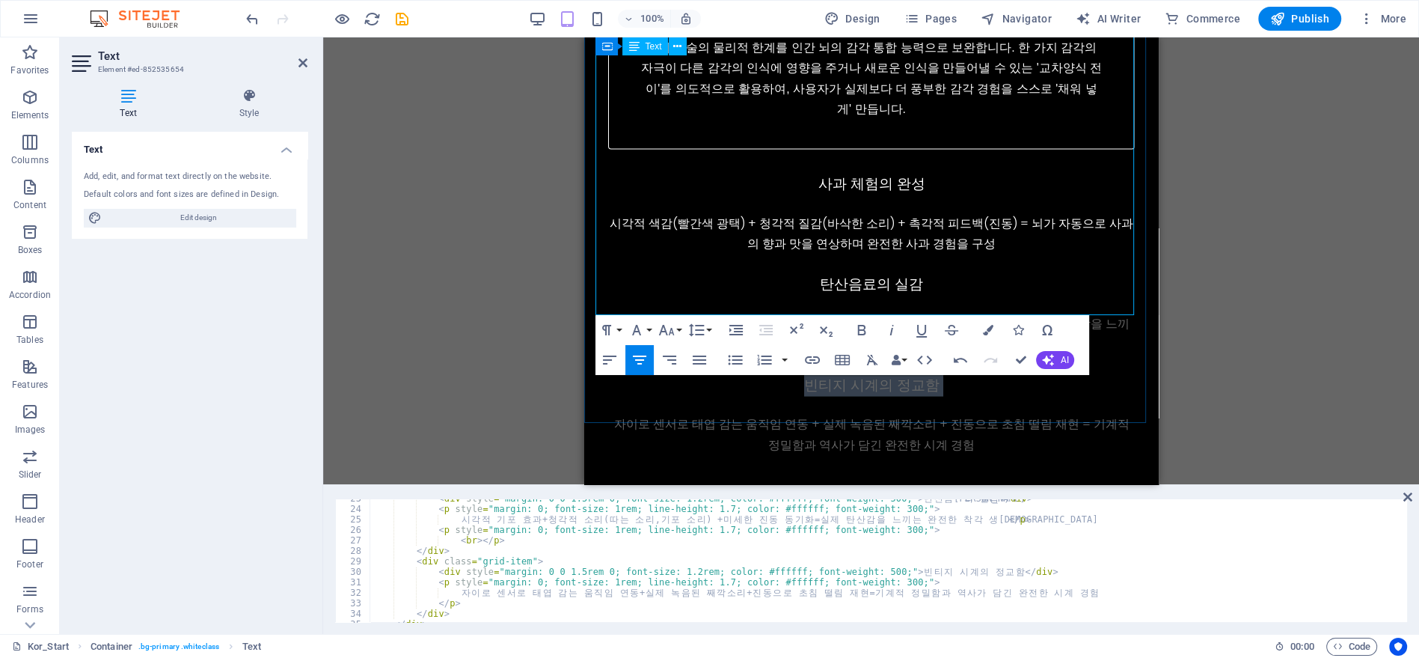
scroll to position [3921, 0]
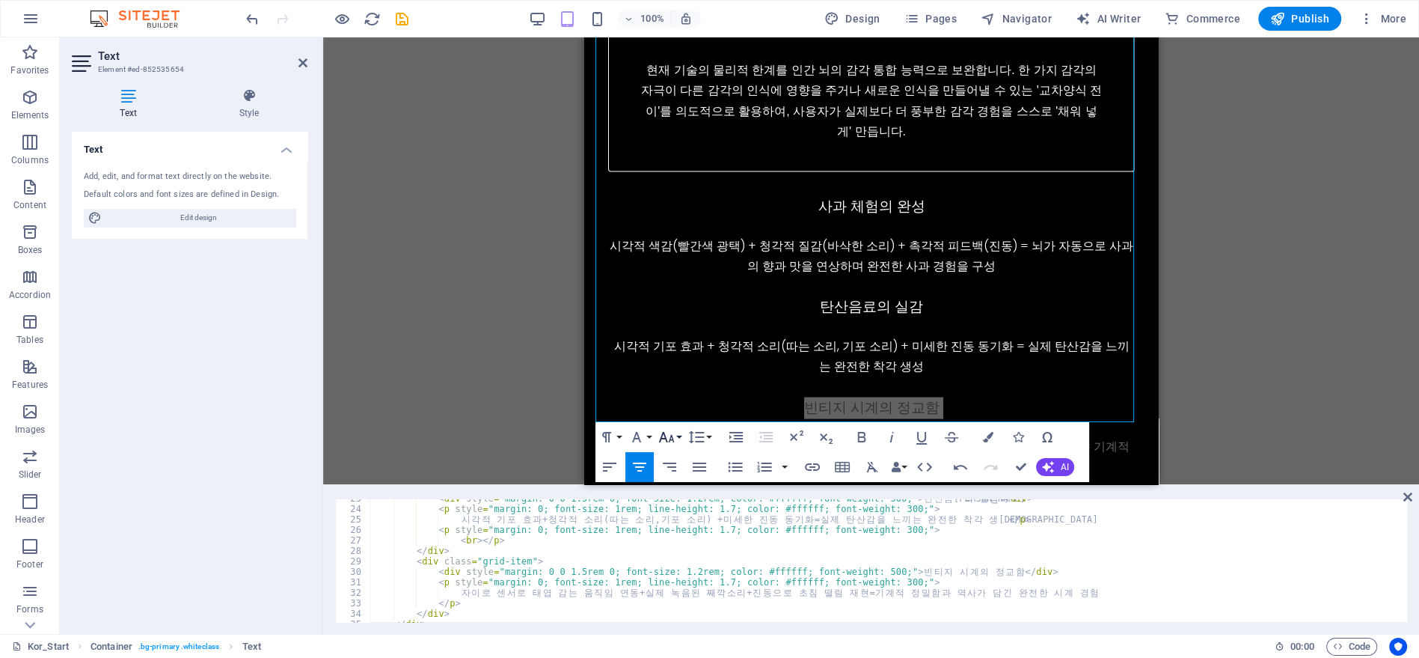
click at [670, 433] on icon "button" at bounding box center [667, 437] width 18 height 18
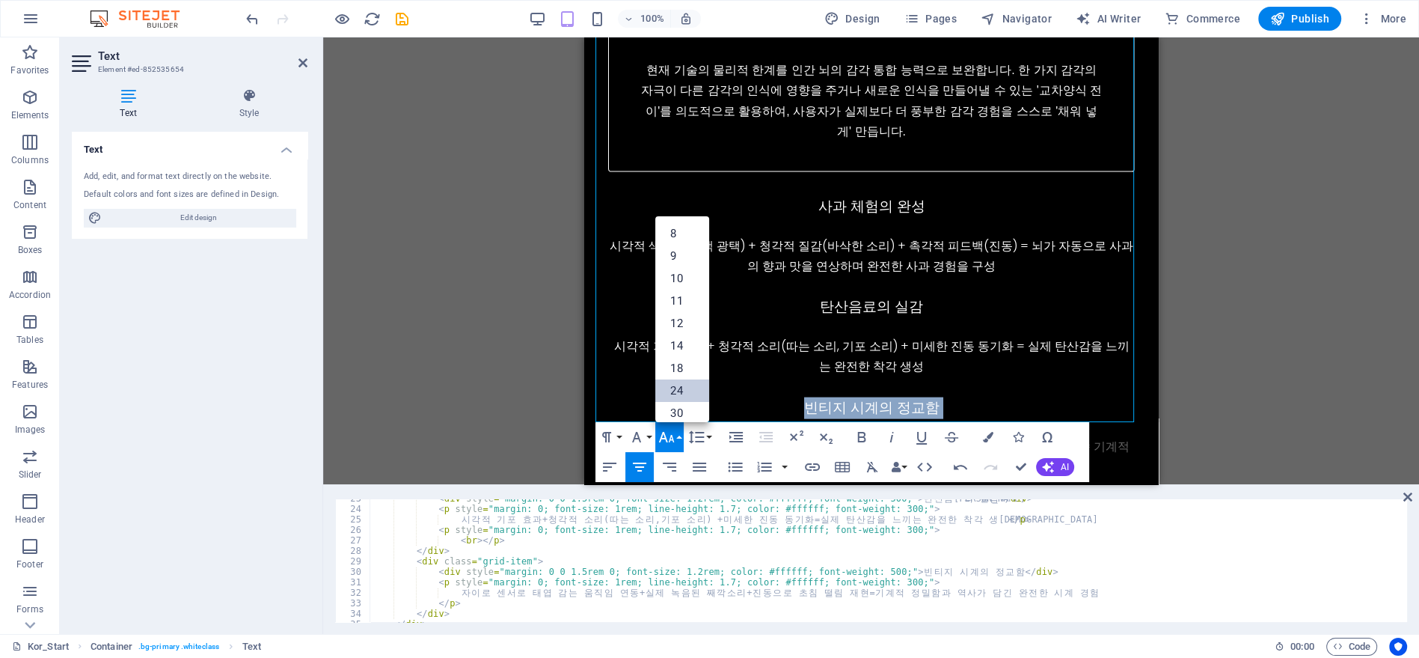
click at [684, 393] on link "24" at bounding box center [682, 390] width 54 height 22
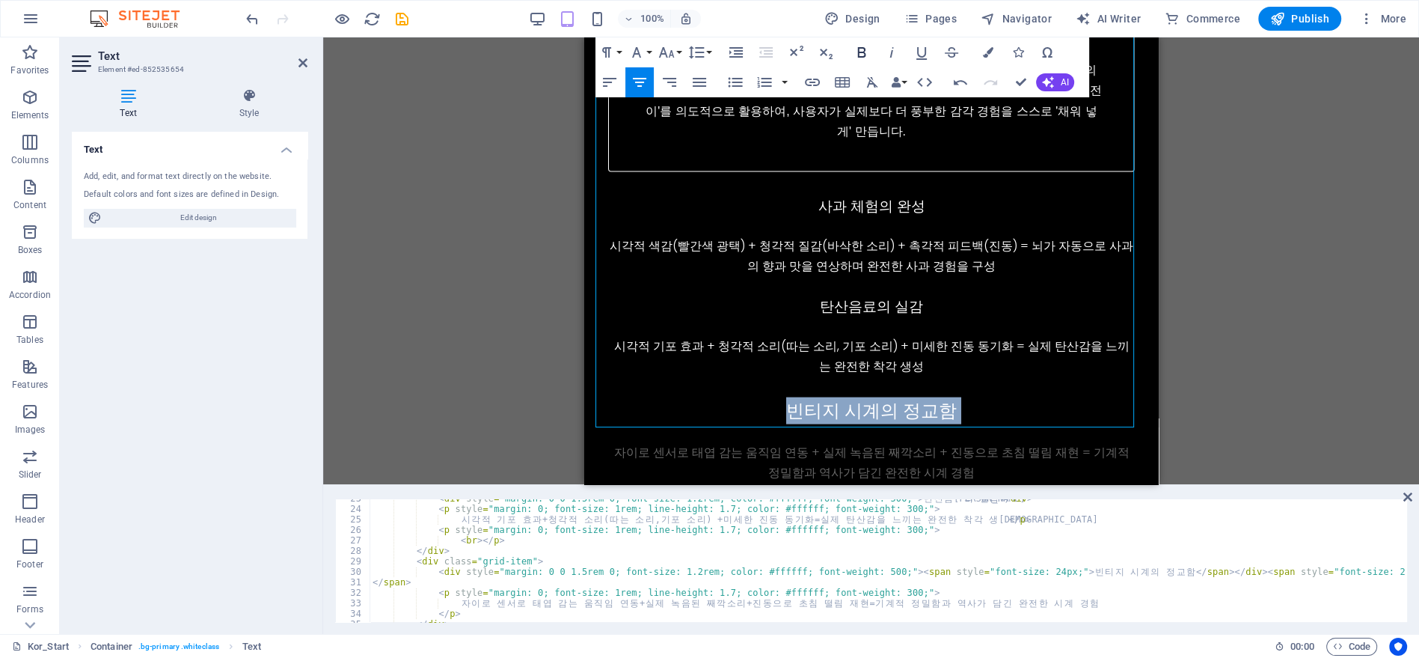
click at [865, 46] on icon "button" at bounding box center [862, 52] width 18 height 18
click at [904, 296] on div "탄산음료의 실감" at bounding box center [870, 307] width 527 height 22
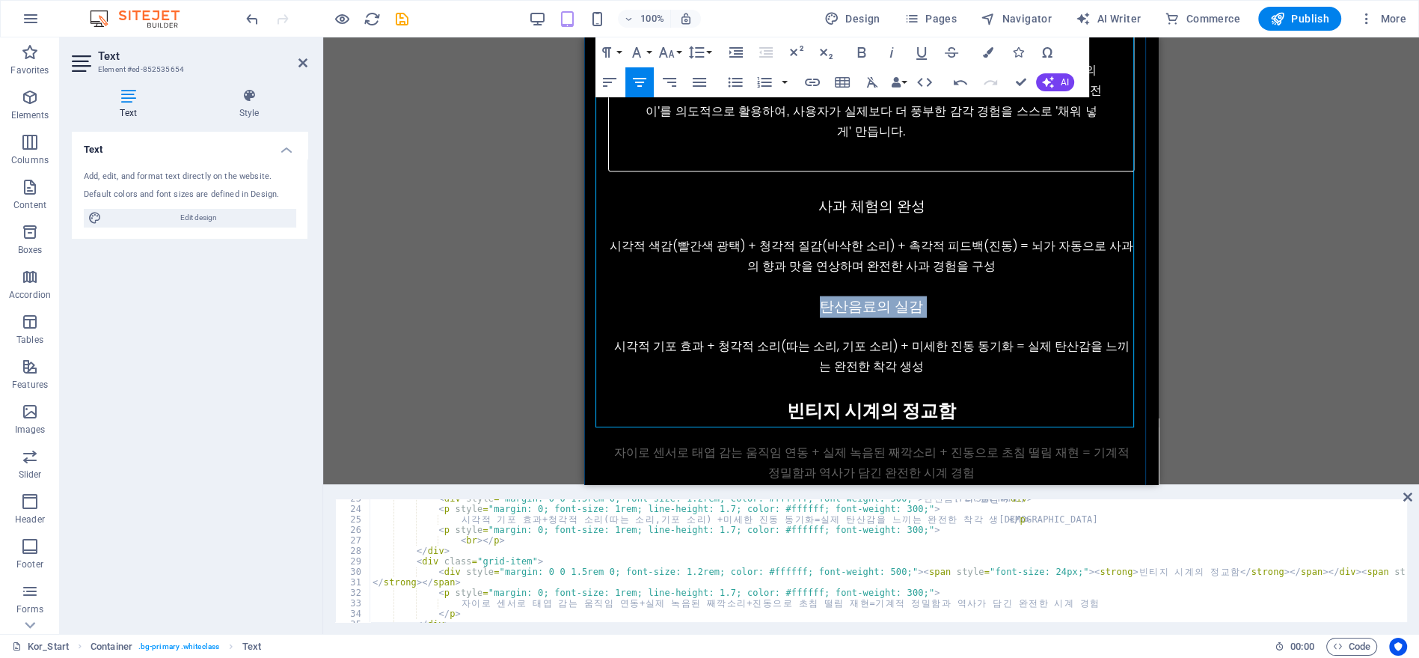
click at [904, 296] on div "탄산음료의 실감" at bounding box center [870, 307] width 527 height 22
click at [863, 51] on icon "button" at bounding box center [862, 52] width 18 height 18
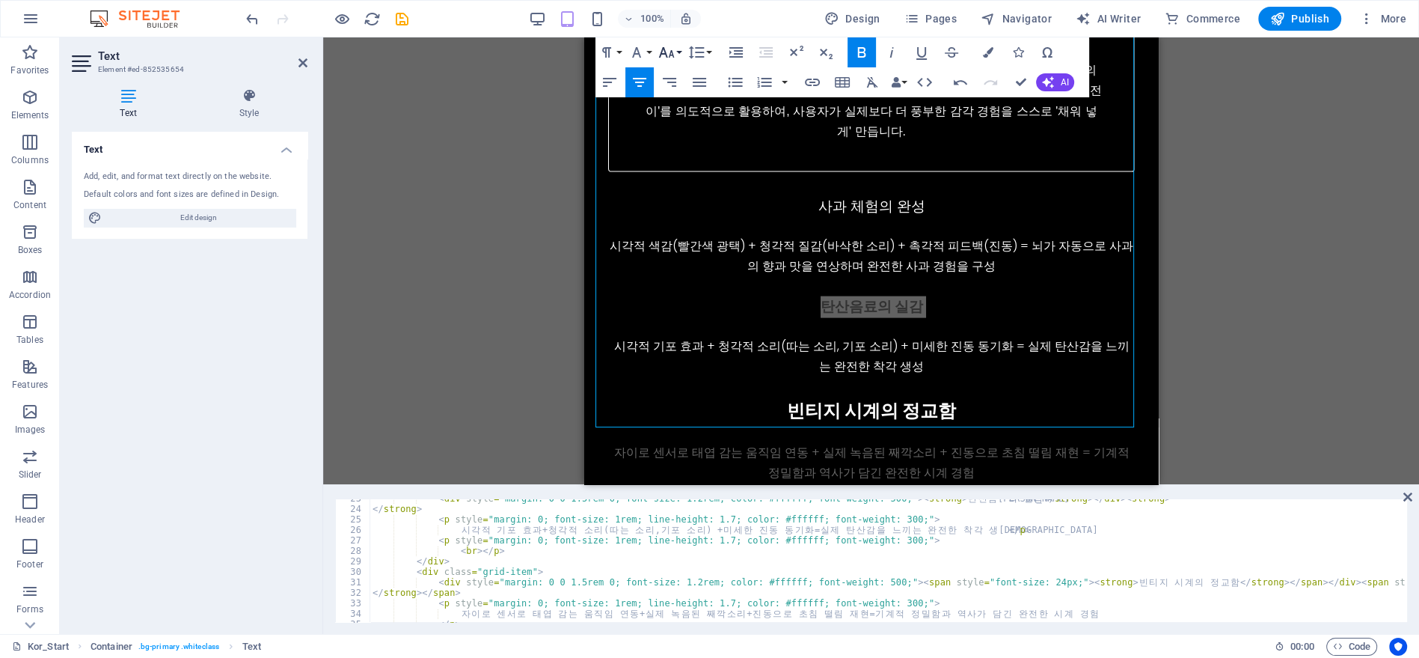
click at [673, 52] on icon "button" at bounding box center [667, 52] width 18 height 18
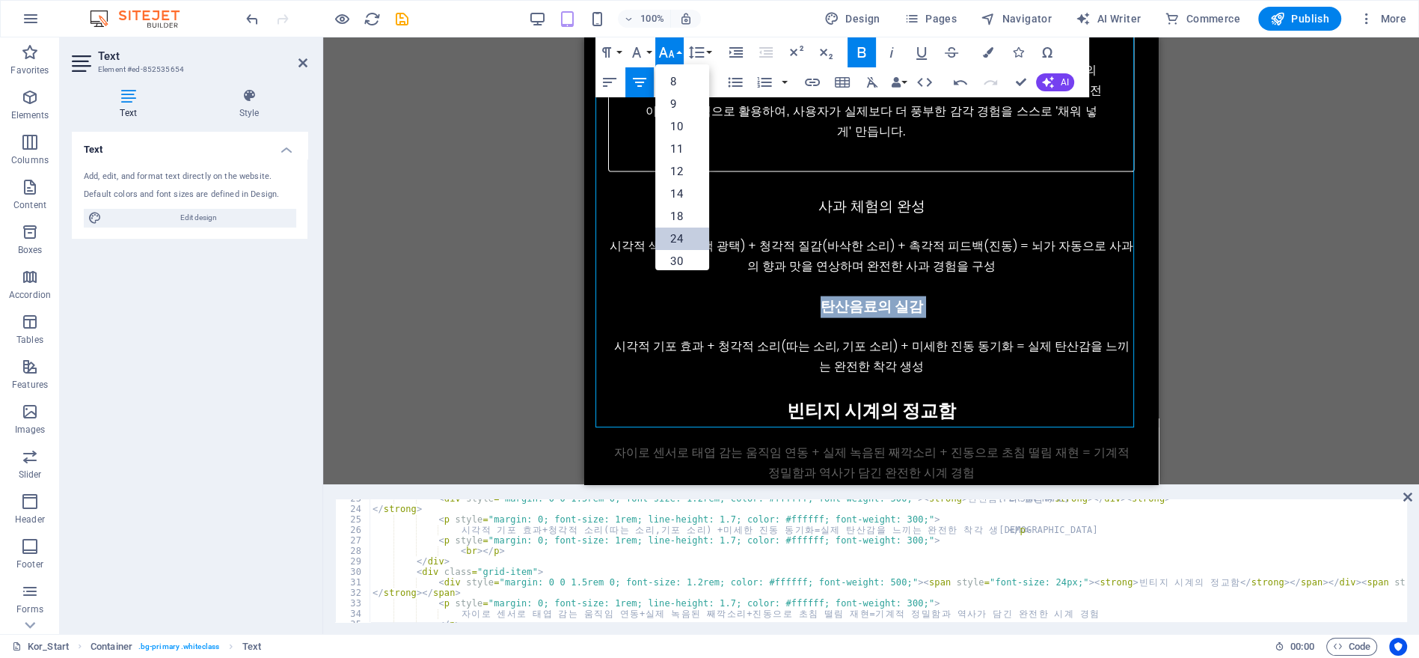
click at [688, 227] on link "24" at bounding box center [682, 238] width 54 height 22
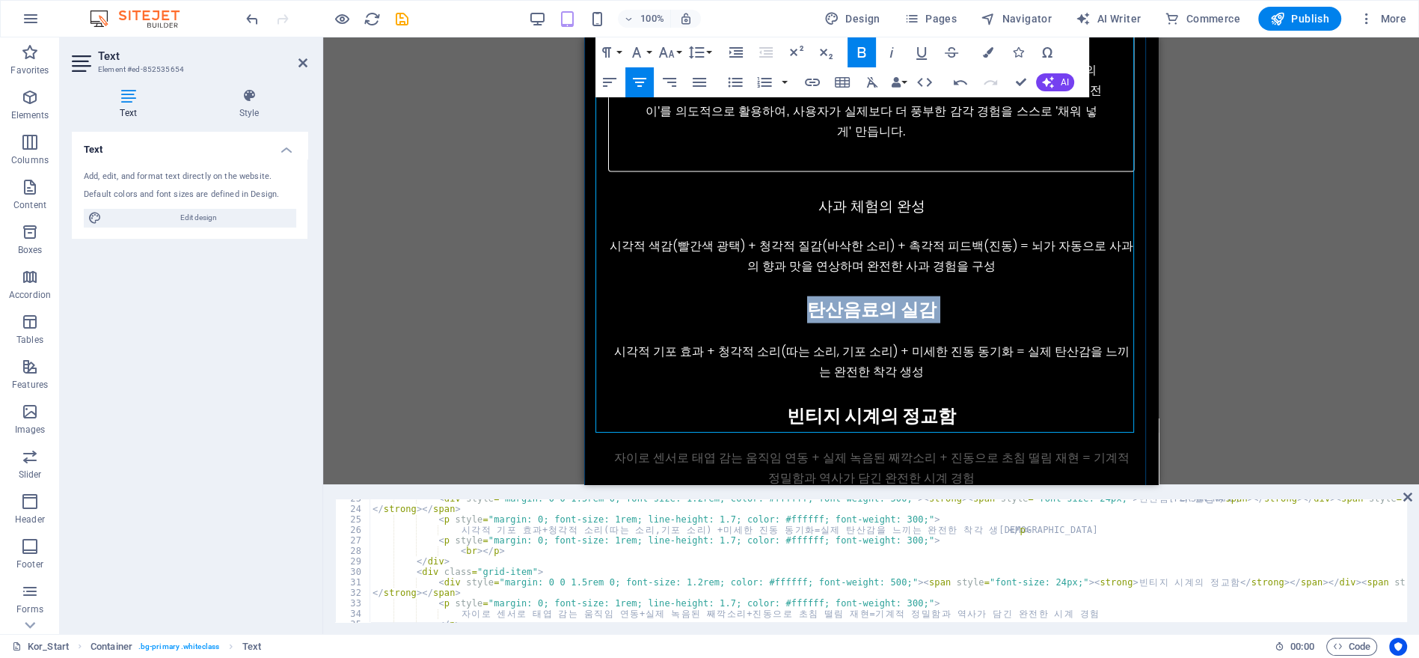
click at [974, 296] on div "탄산음료의 실감" at bounding box center [870, 309] width 527 height 27
click at [993, 236] on p "시각적 색감(빨간색 광택) + 청각적 질감(바삭한 소리) + 촉각적 피드백(진동) = 뇌가 자동으로 사과의 향과 맛을 연상하며 완전한 사과 경…" at bounding box center [870, 256] width 527 height 40
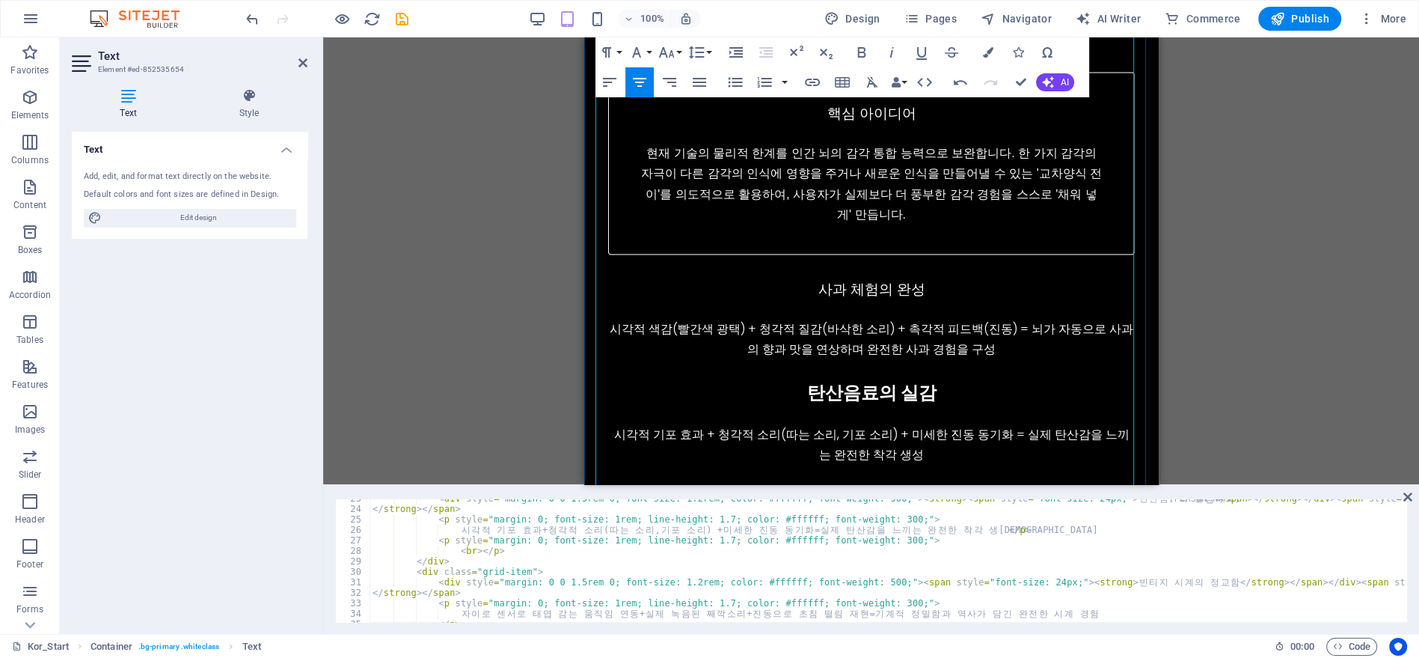
click at [889, 279] on div "사과 체험의 완성" at bounding box center [870, 290] width 527 height 22
click at [675, 52] on icon "button" at bounding box center [667, 52] width 18 height 18
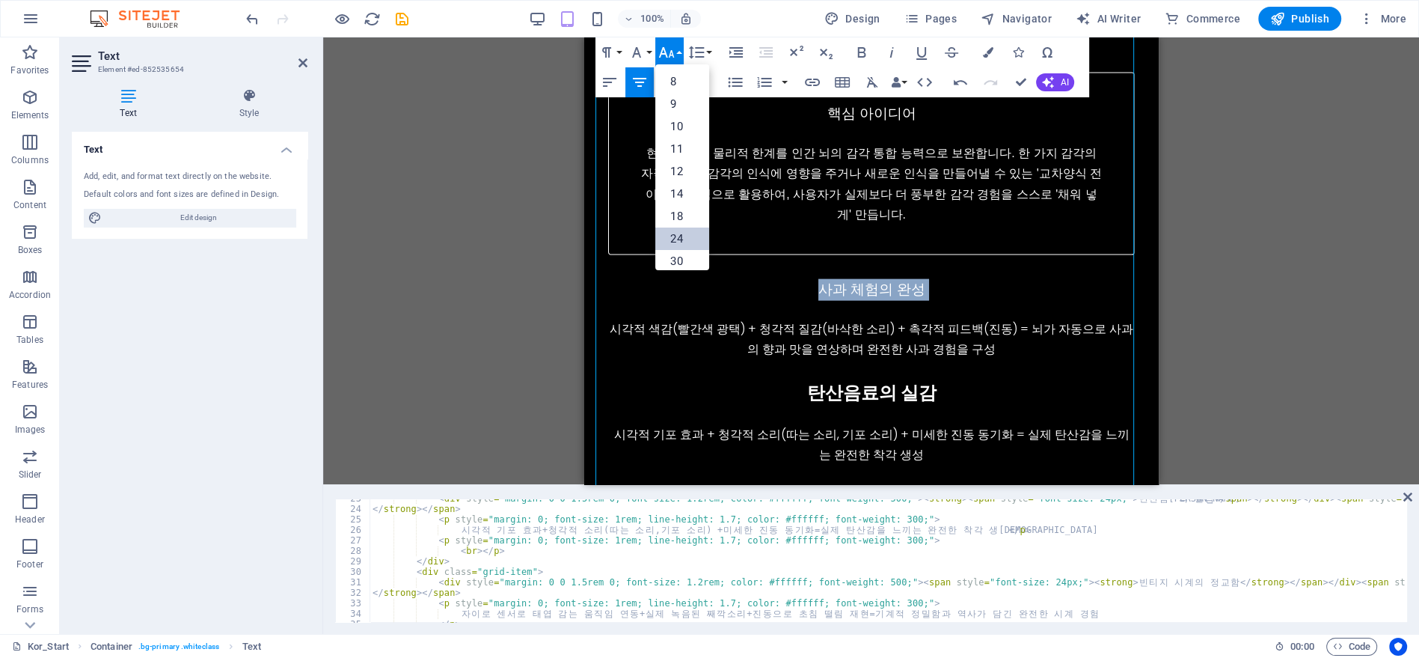
click at [688, 235] on link "24" at bounding box center [682, 238] width 54 height 22
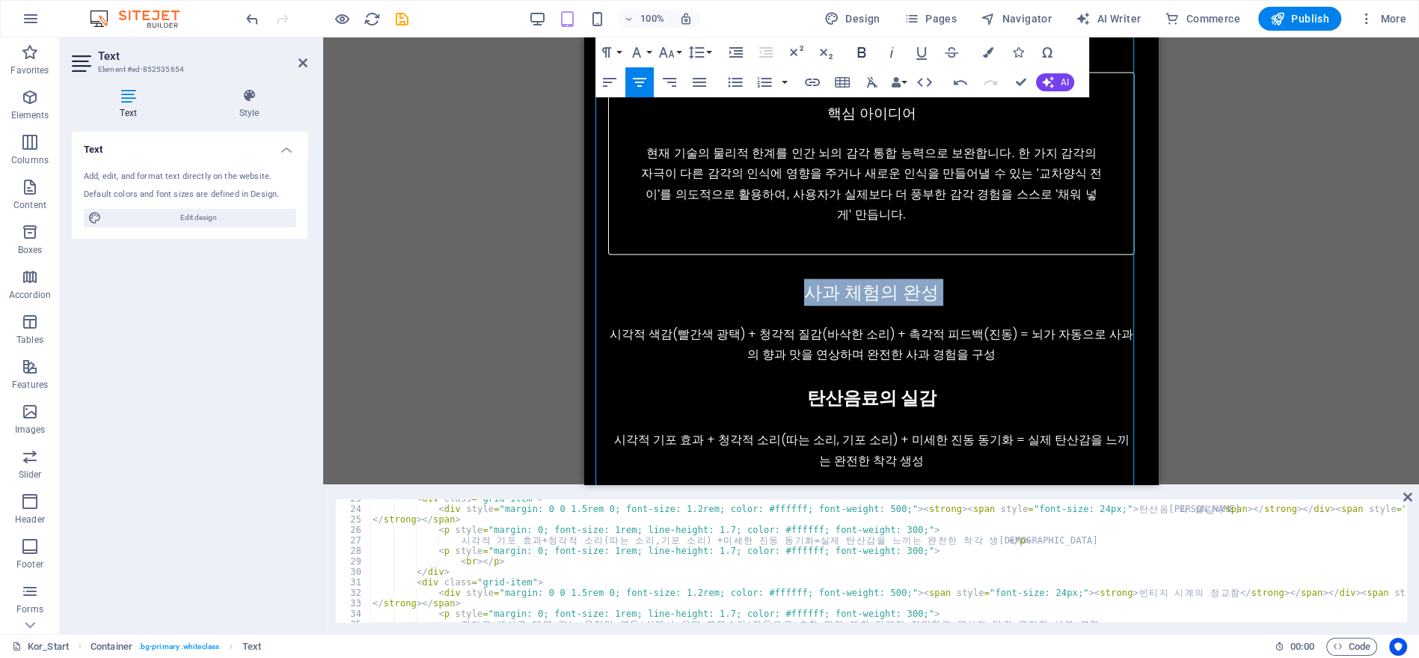
click at [866, 48] on icon "button" at bounding box center [862, 52] width 18 height 18
click at [977, 279] on div "사과 체험의 완성 시각적 색감(빨간색 광택) + 청각적 질감(바삭한 소리) + 촉각적 피드백(진동) = 뇌가 자동으로 사과의 향과 맛을 연상하…" at bounding box center [870, 332] width 527 height 106
click at [1001, 324] on p "시각적 색감(빨간색 광택) + 청각적 질감(바삭한 소리) + 촉각적 피드백(진동) = 뇌가 자동으로 사과의 향과 맛을 연상하며 완전한 사과 경…" at bounding box center [870, 344] width 527 height 40
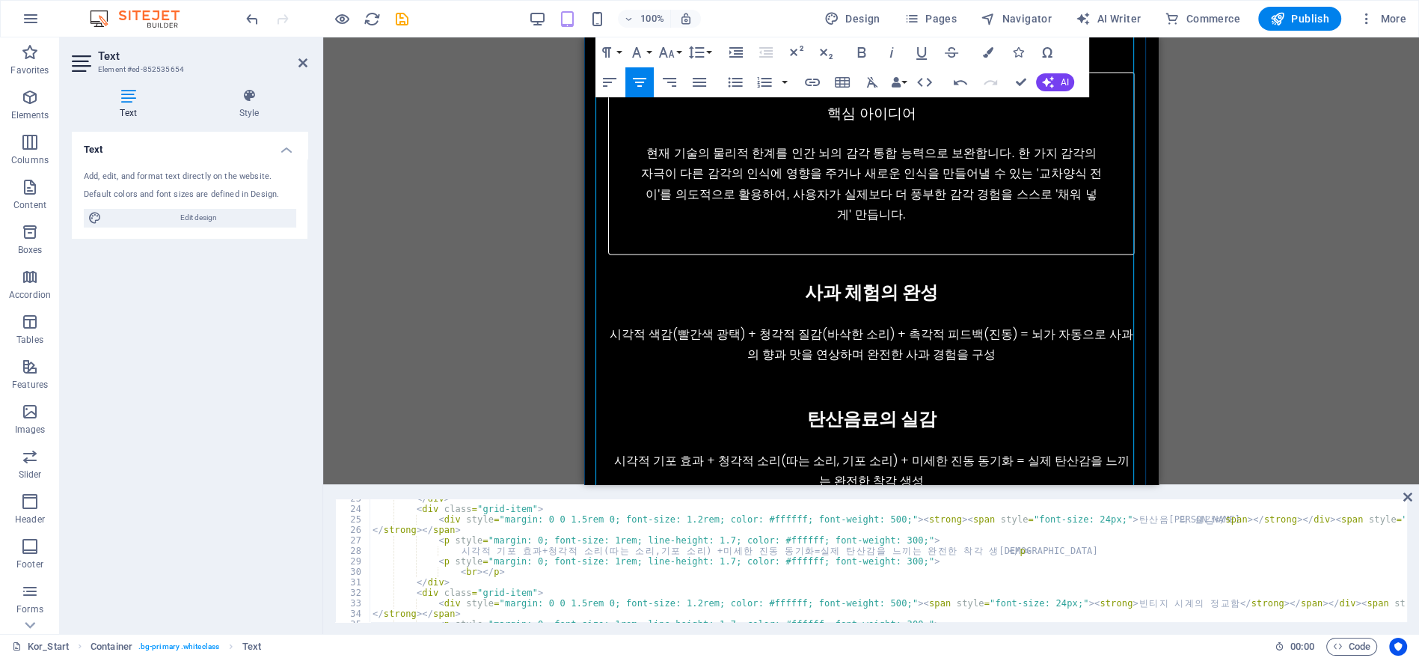
click at [998, 450] on p "시각적 기포 효과 + 청각적 소리(따는 소리, 기포 소리) + 미세한 진동 동기화 = 실제 탄산감을 느끼는 완전한 착각 생성" at bounding box center [870, 470] width 527 height 40
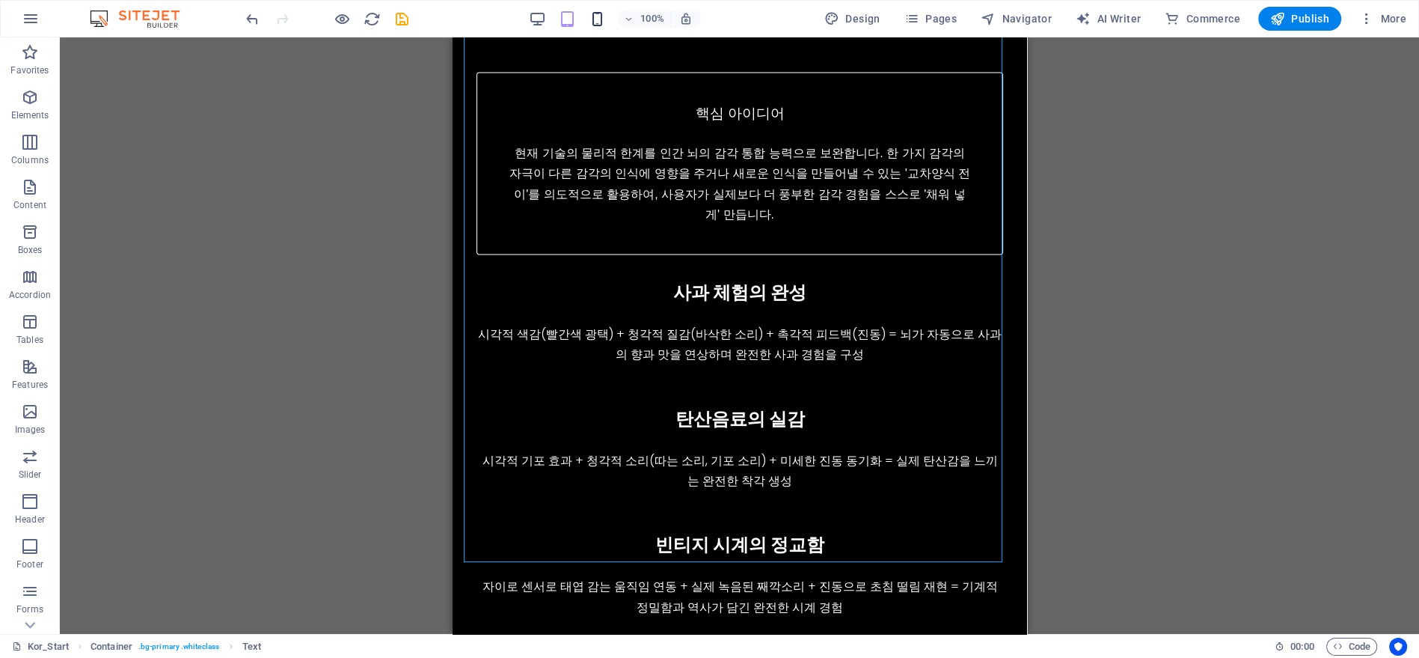
click at [604, 22] on icon "button" at bounding box center [596, 18] width 17 height 17
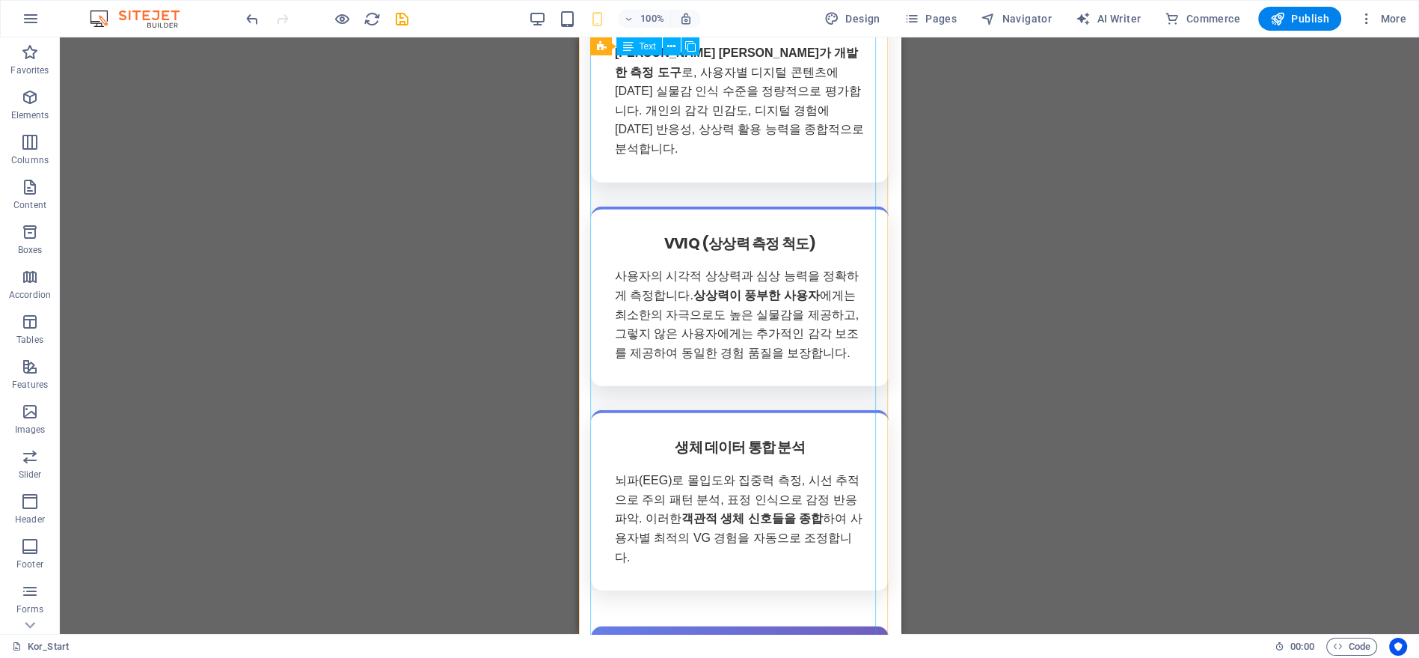
scroll to position [5168, 0]
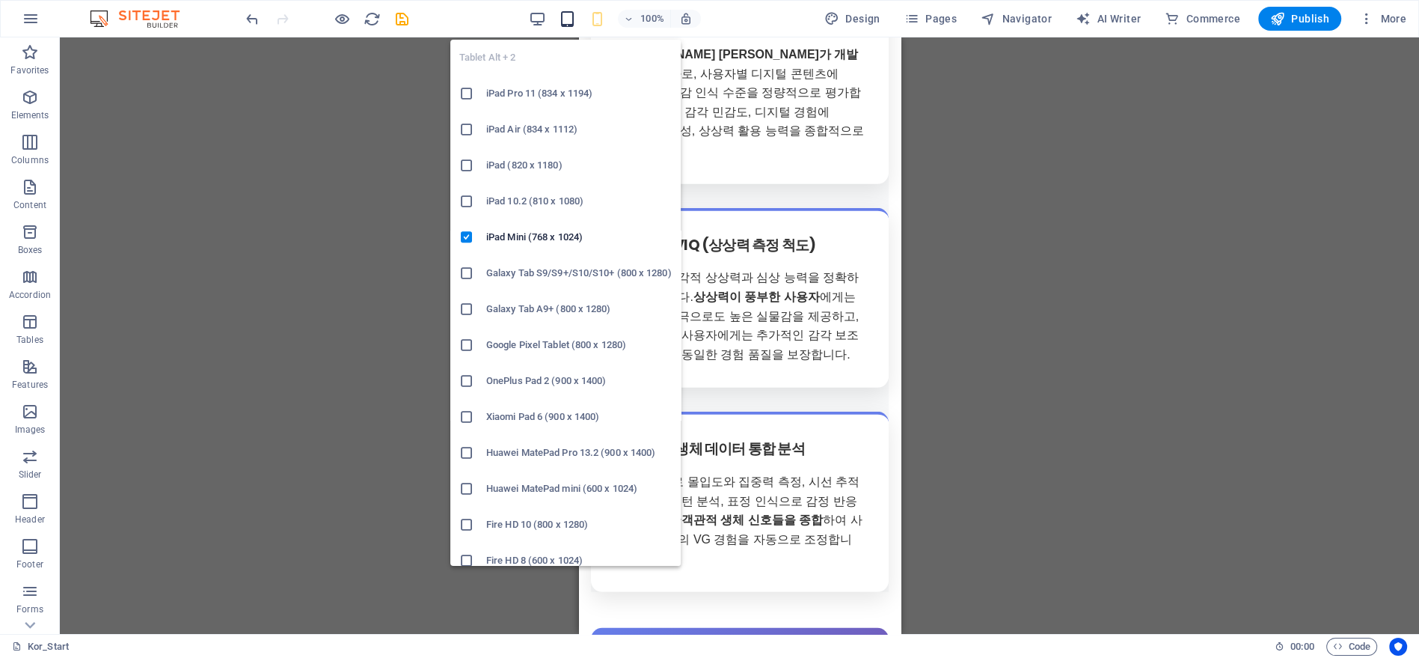
click at [567, 19] on icon "button" at bounding box center [566, 18] width 17 height 17
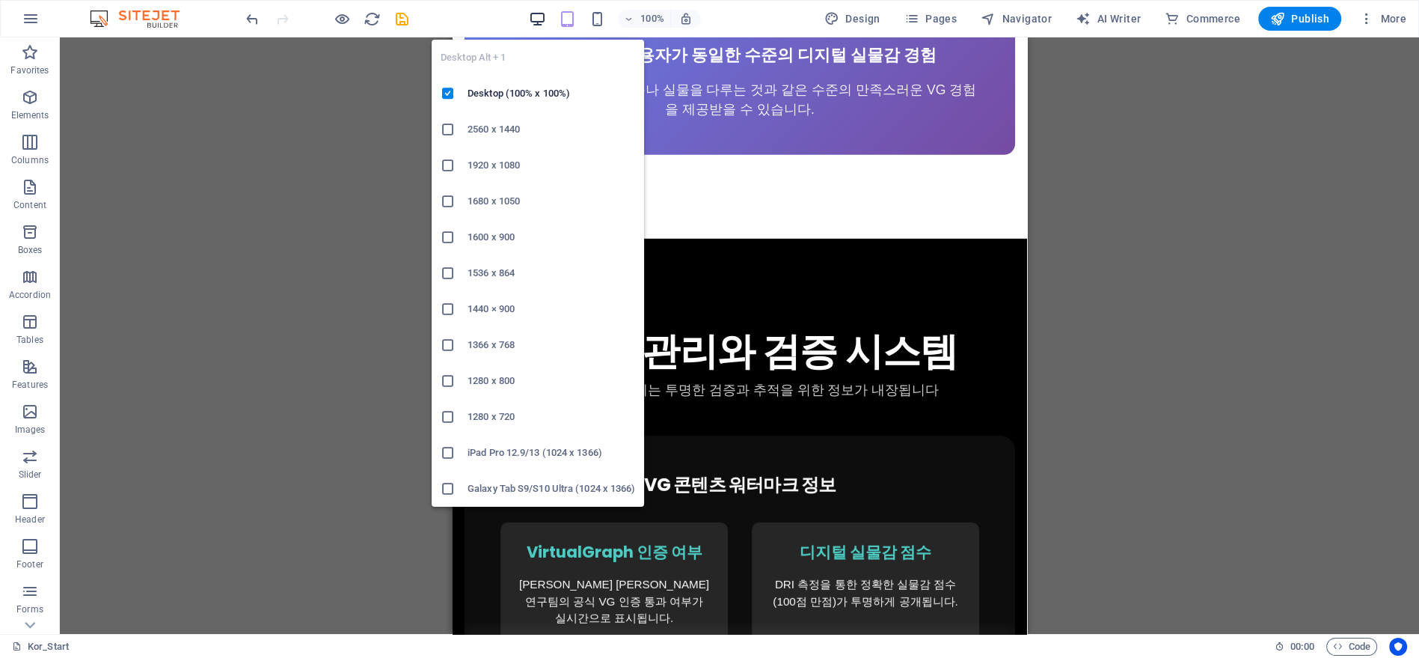
click at [545, 19] on icon "button" at bounding box center [536, 18] width 17 height 17
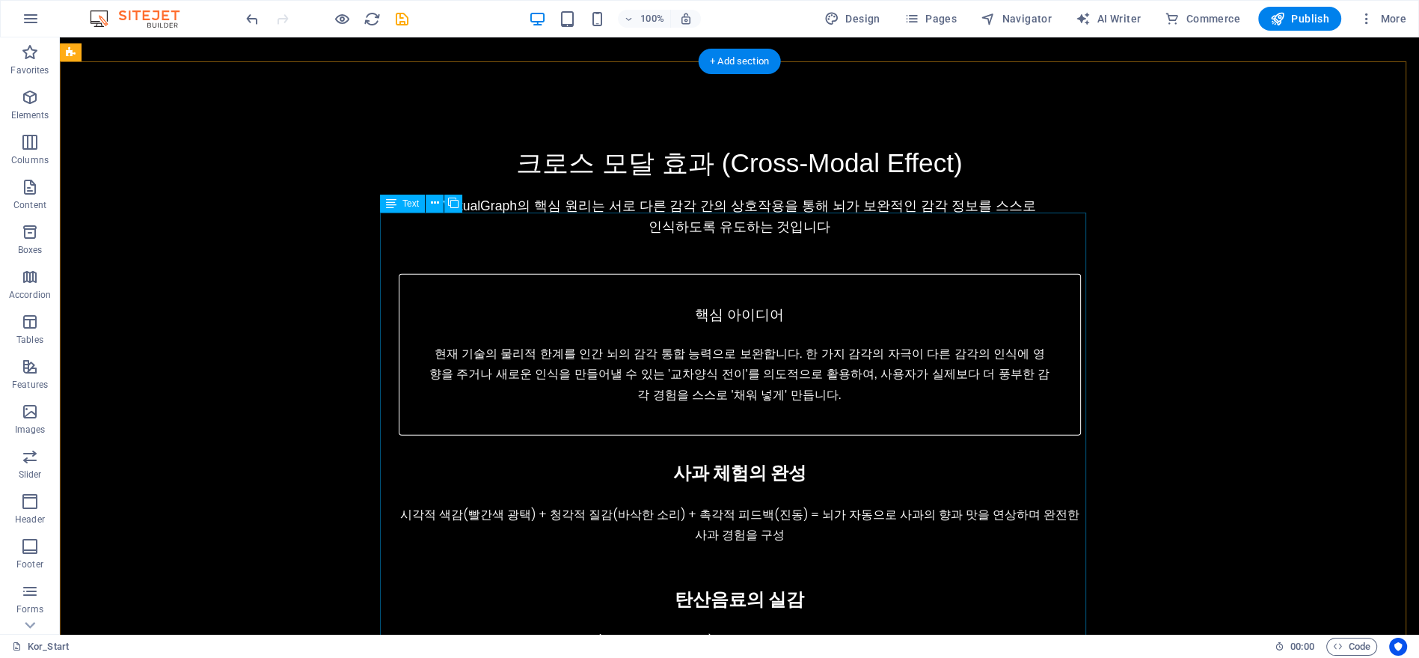
scroll to position [4290, 0]
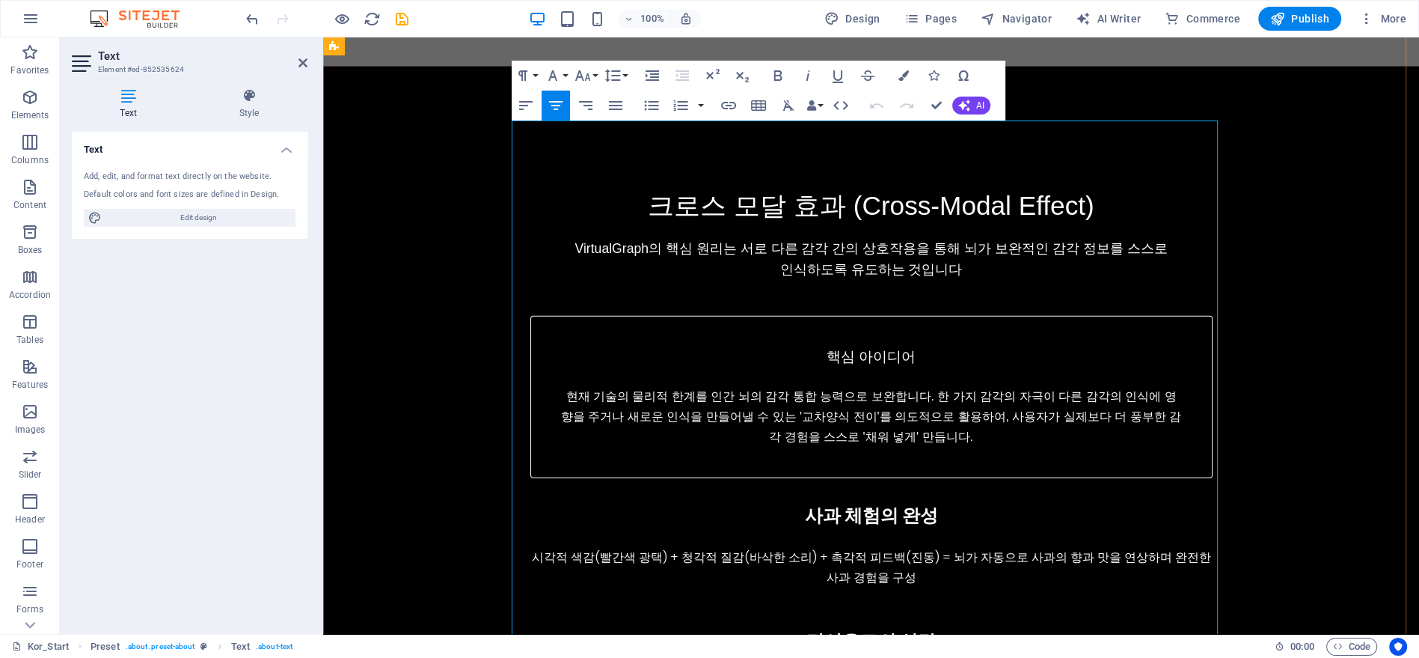
scroll to position [4012, 0]
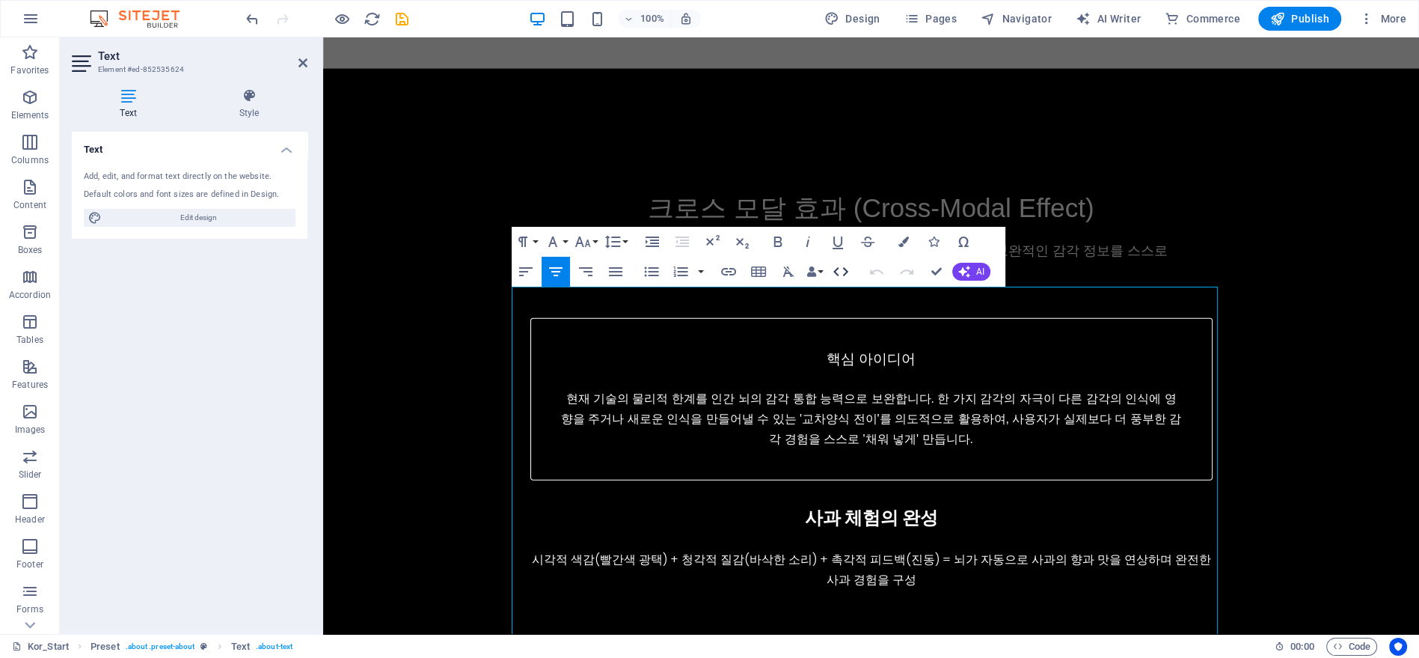
click at [844, 269] on icon "button" at bounding box center [840, 271] width 15 height 9
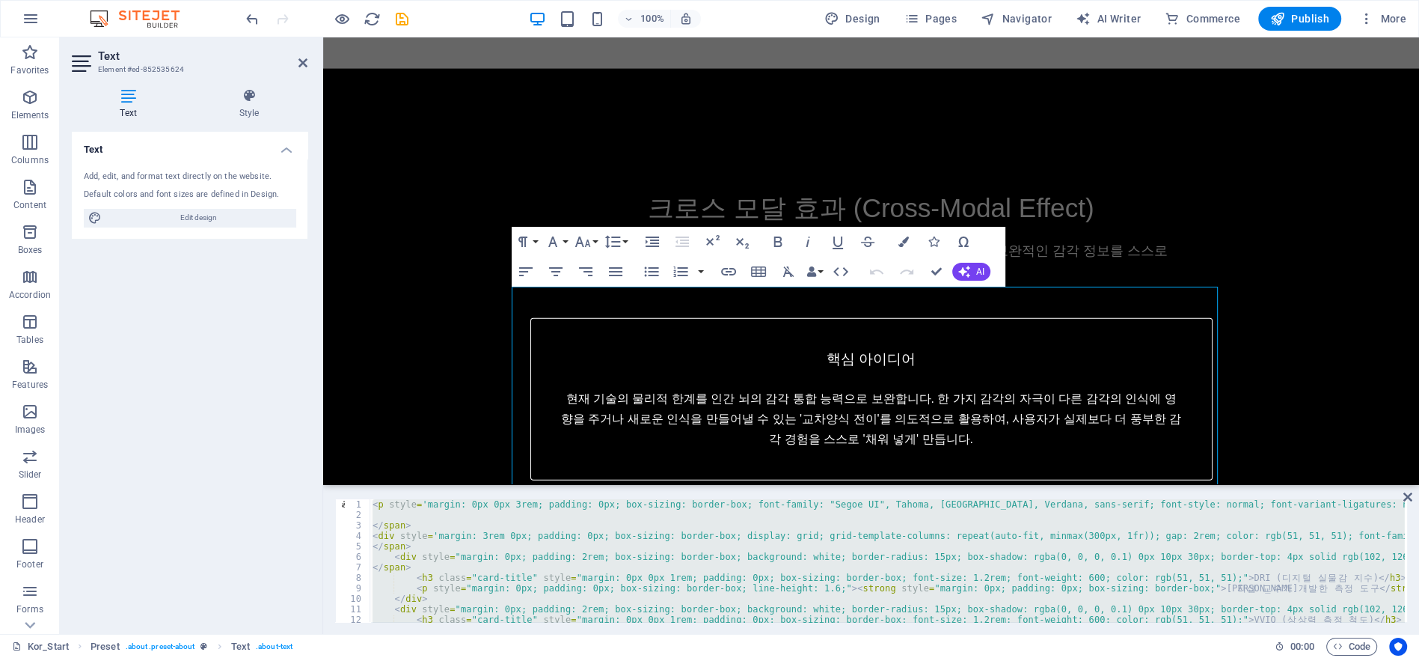
click at [796, 506] on div "< p style = 'margin: 0px 0px 3rem; padding: 0px; box-sizing: border-box; font-f…" at bounding box center [887, 560] width 1035 height 123
paste textarea
type textarea "</div>"
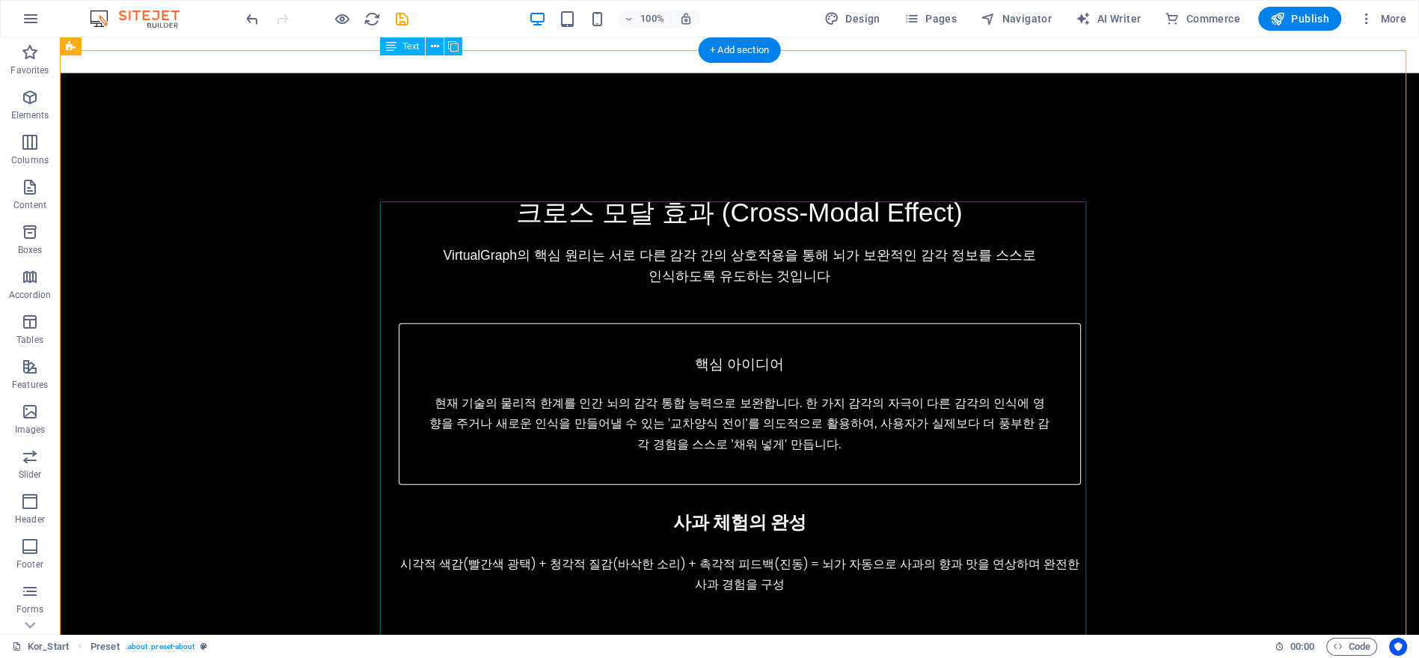
scroll to position [4207, 0]
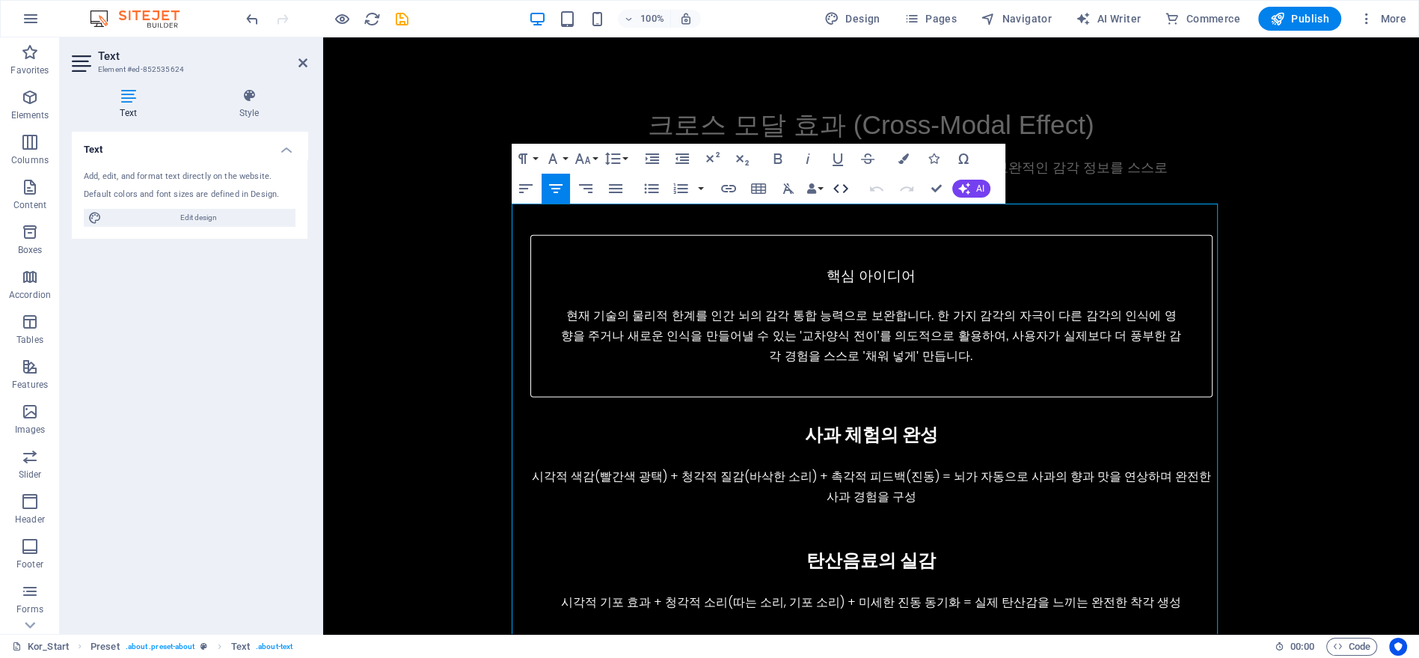
click at [841, 191] on icon "button" at bounding box center [841, 189] width 18 height 18
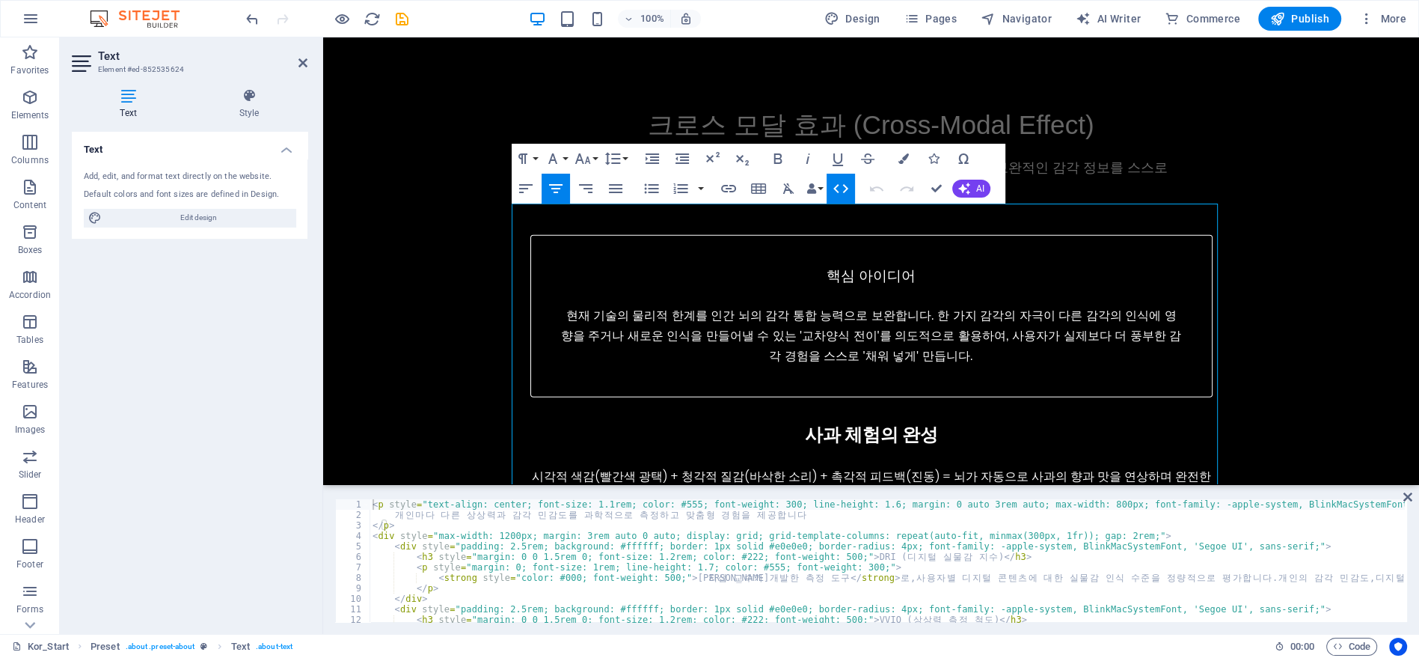
click at [845, 527] on div "< p style = "text-align: center; font-size: 1.1rem; color: #555; font-weight: 3…" at bounding box center [1089, 569] width 1438 height 141
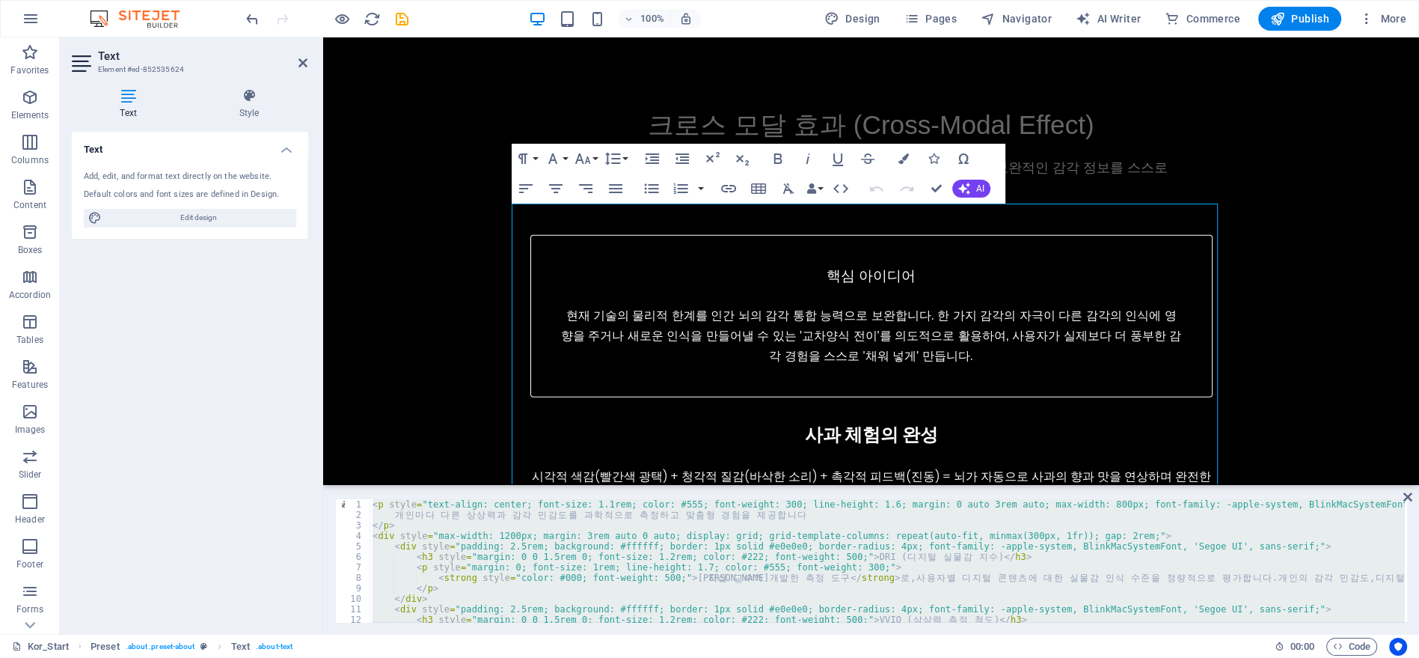
type textarea "</div>"
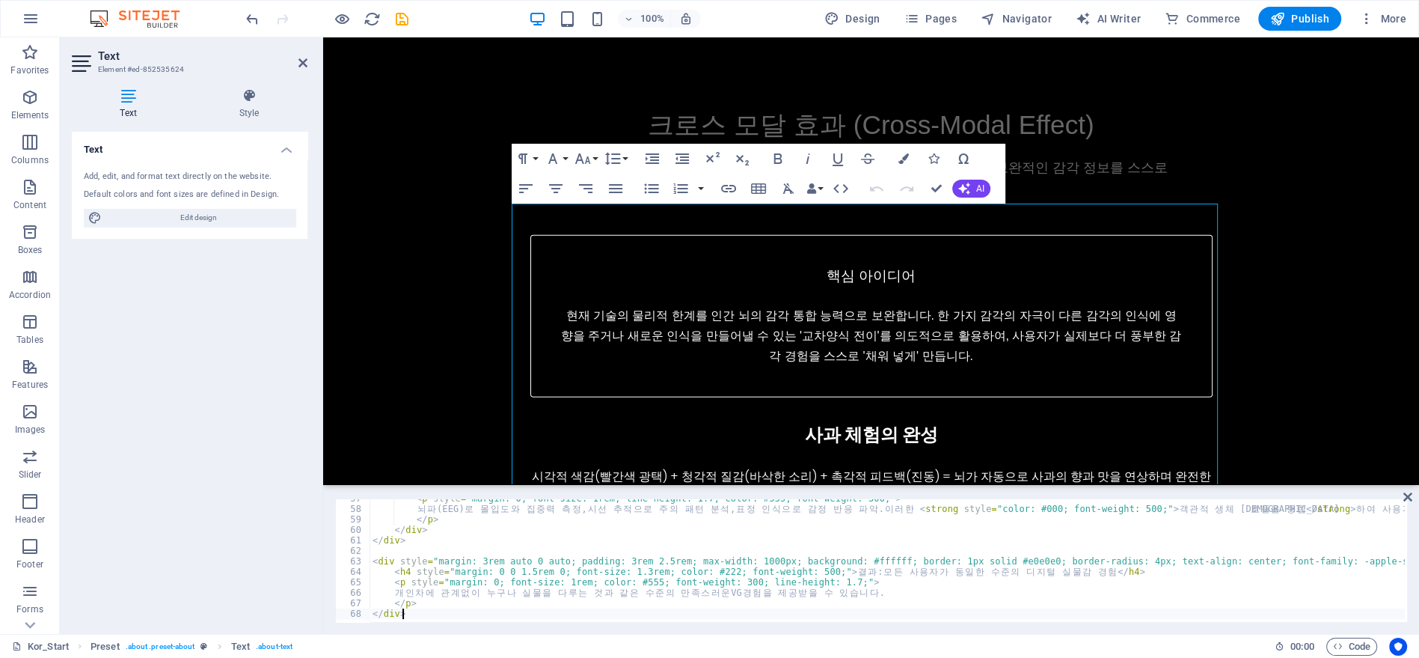
scroll to position [593, 0]
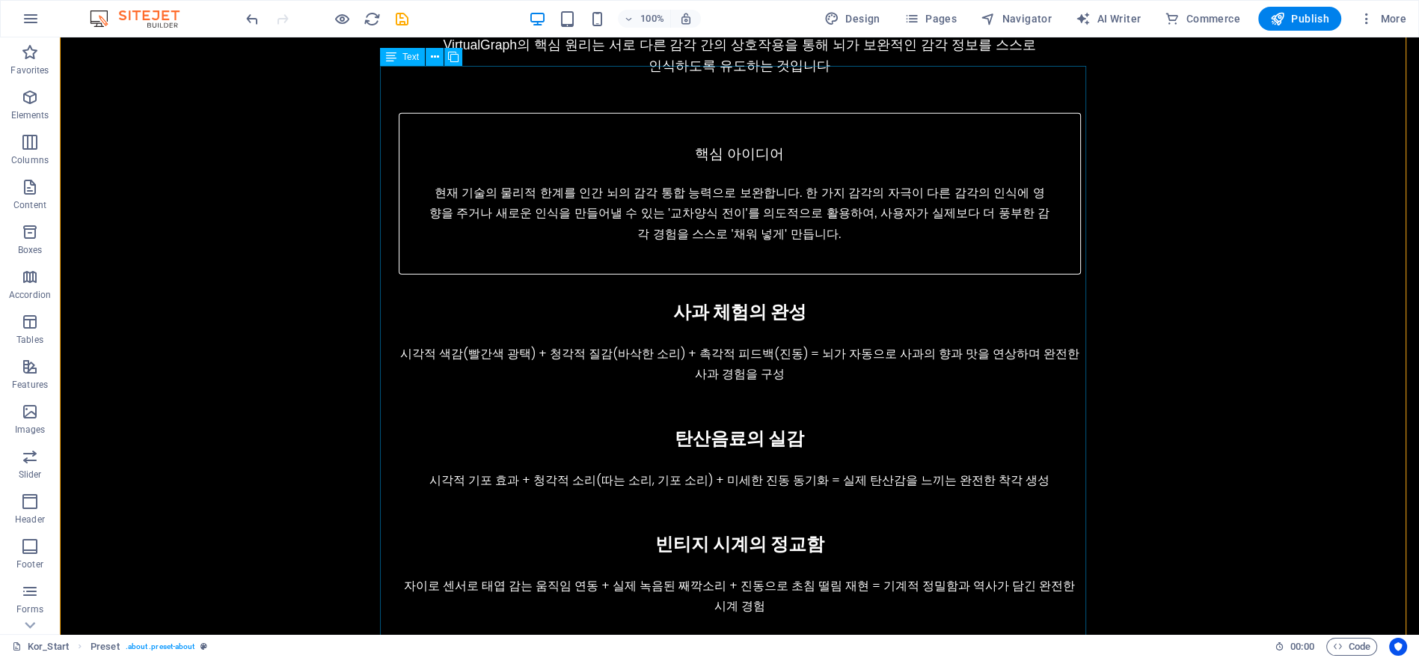
scroll to position [4457, 0]
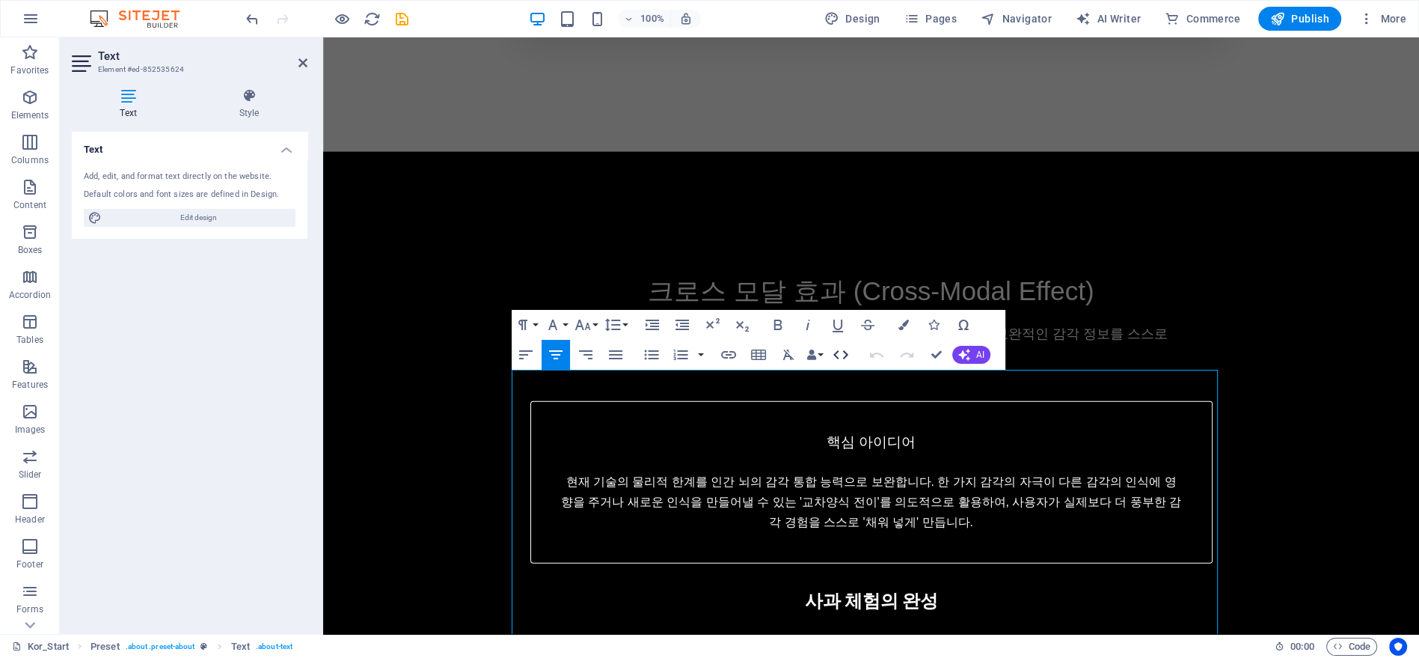
click at [840, 352] on icon "button" at bounding box center [841, 355] width 18 height 18
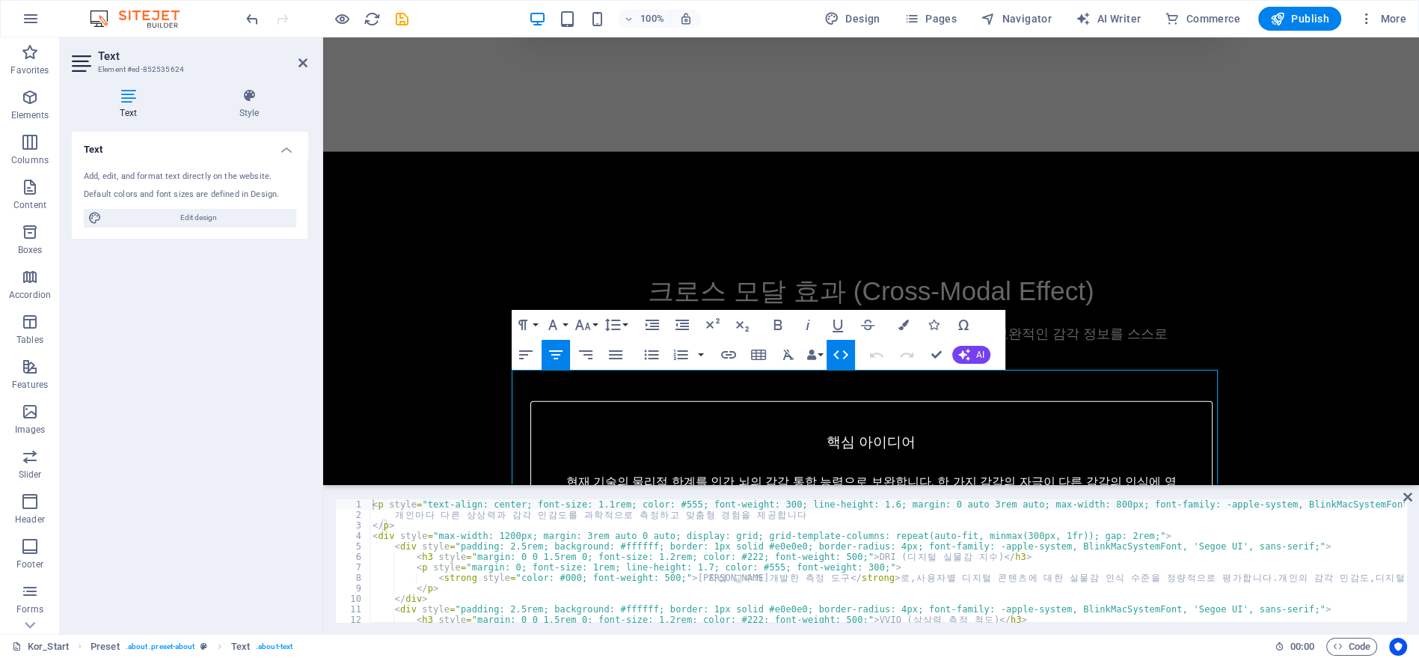
click at [851, 519] on div "< p style = "text-align: center; font-size: 1.1rem; color: #555; font-weight: 3…" at bounding box center [1089, 569] width 1438 height 141
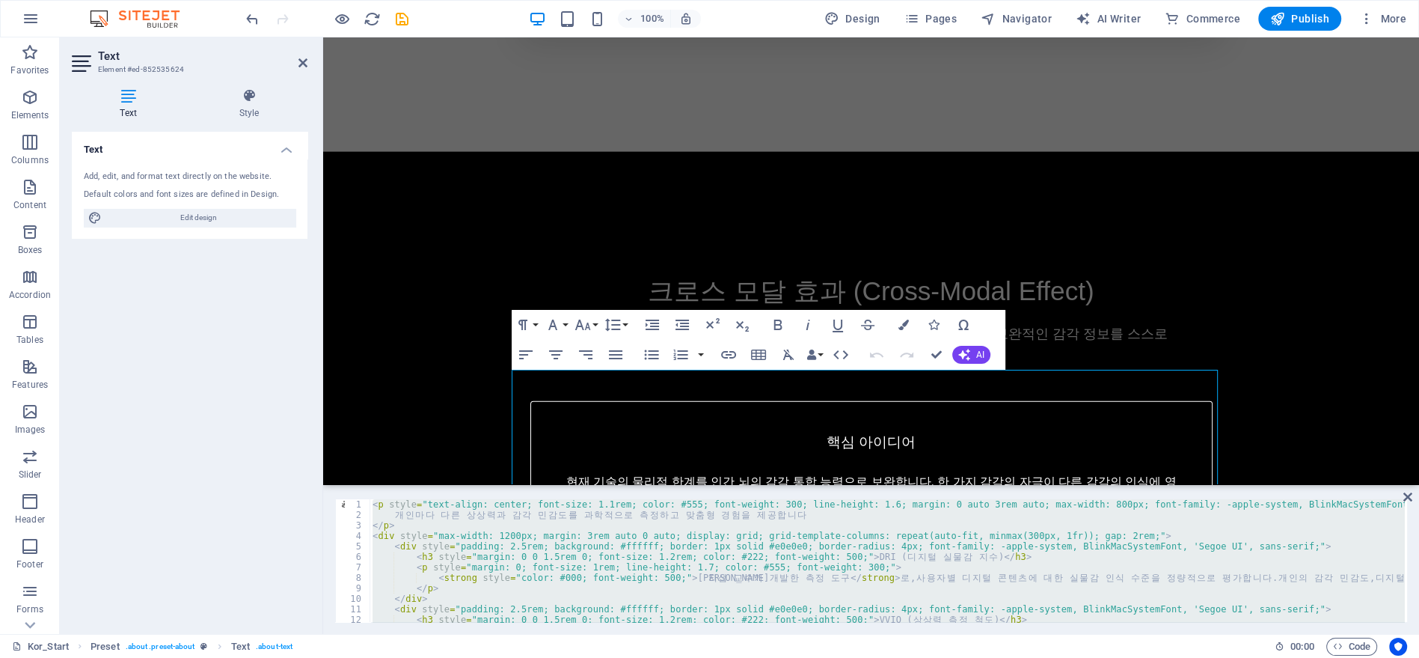
paste textarea
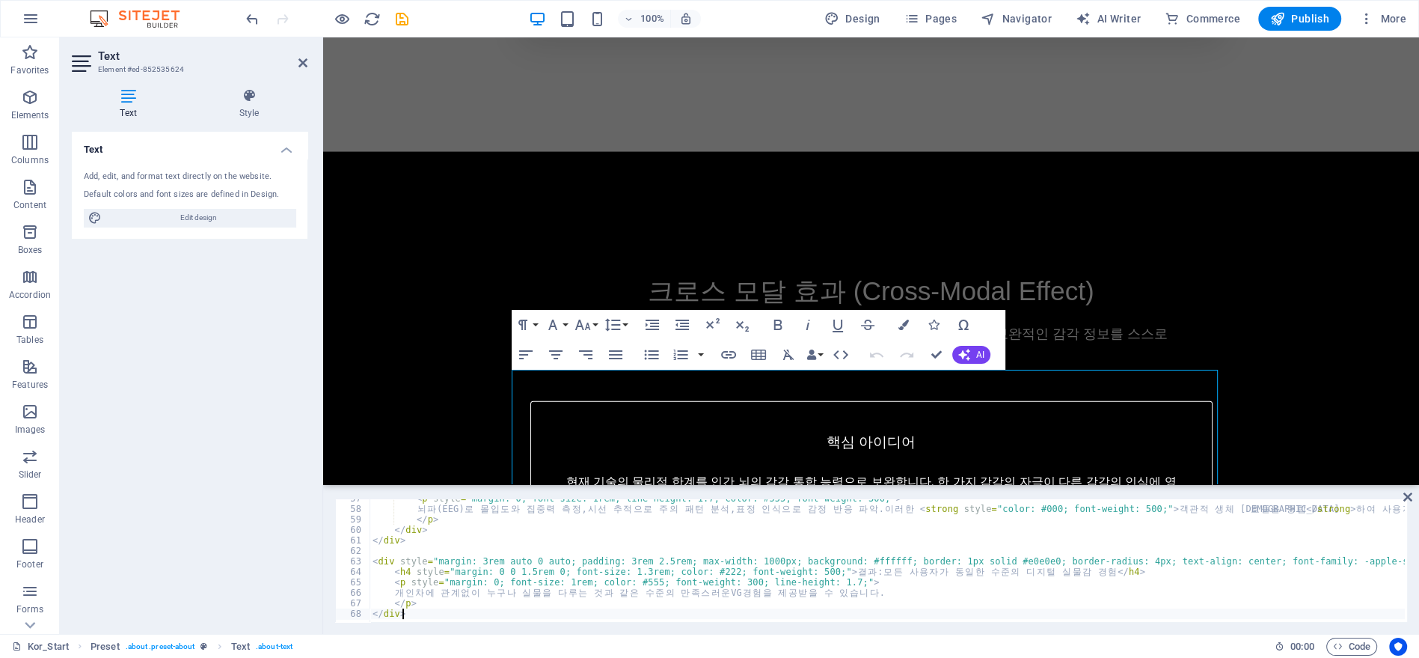
type textarea "</div>"
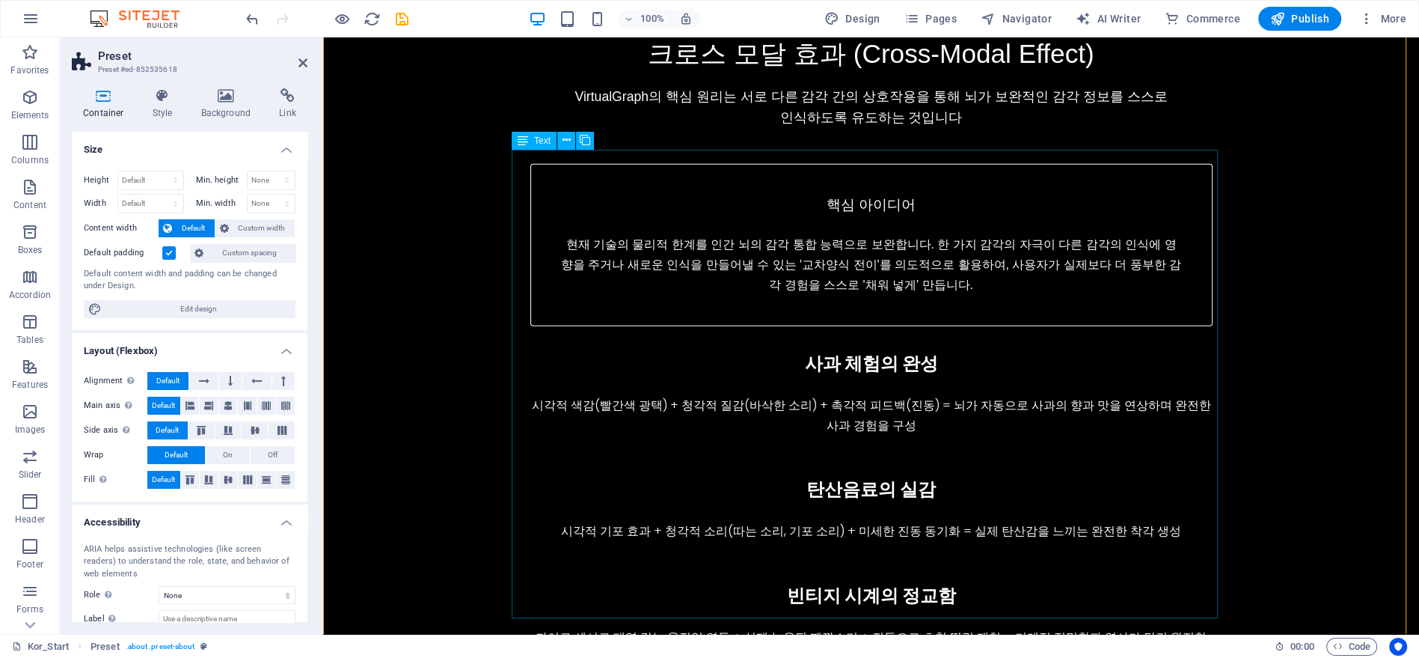
scroll to position [4178, 0]
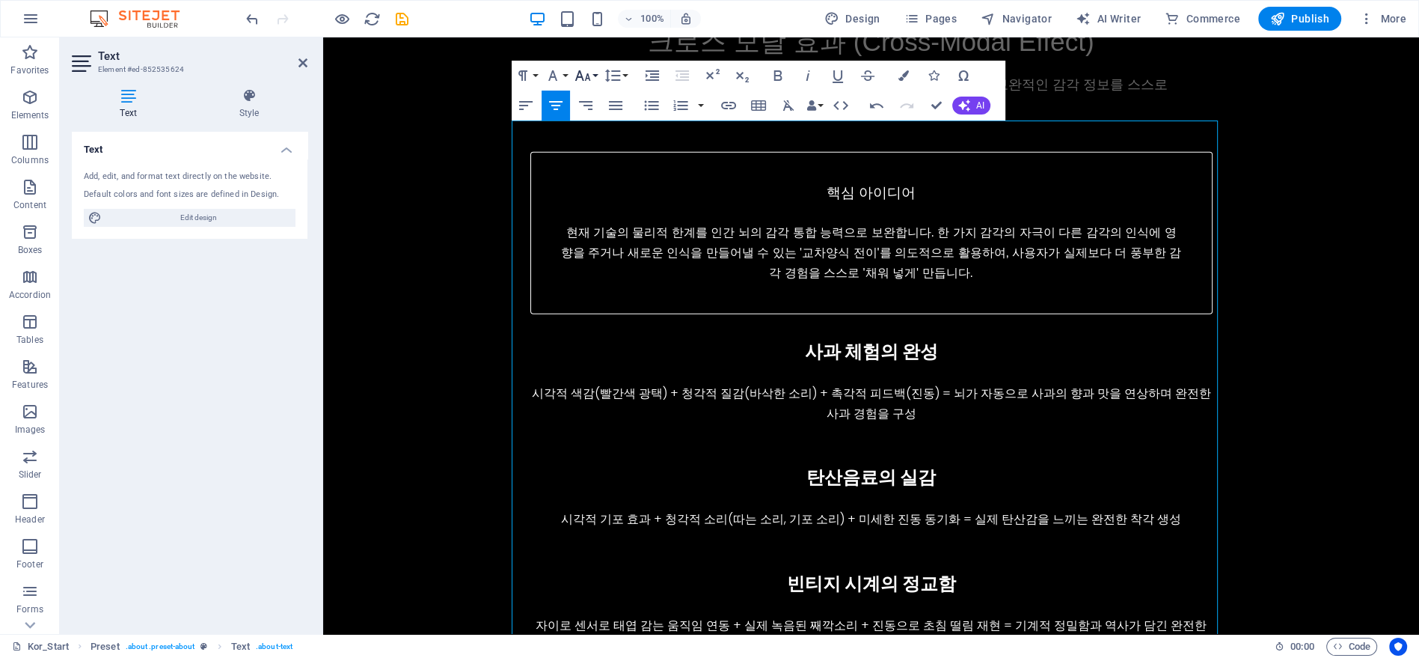
click at [581, 72] on icon "button" at bounding box center [583, 75] width 16 height 10
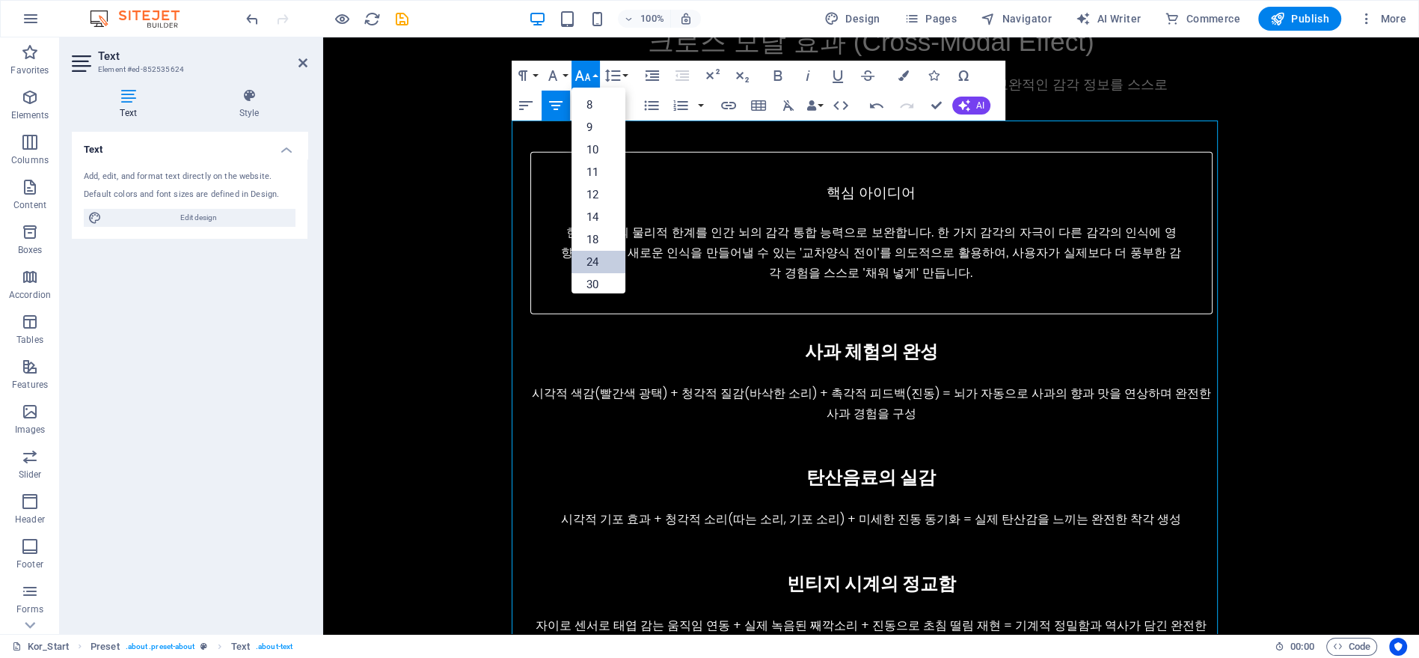
drag, startPoint x: 604, startPoint y: 261, endPoint x: 328, endPoint y: 205, distance: 281.7
click at [604, 261] on link "24" at bounding box center [599, 262] width 54 height 22
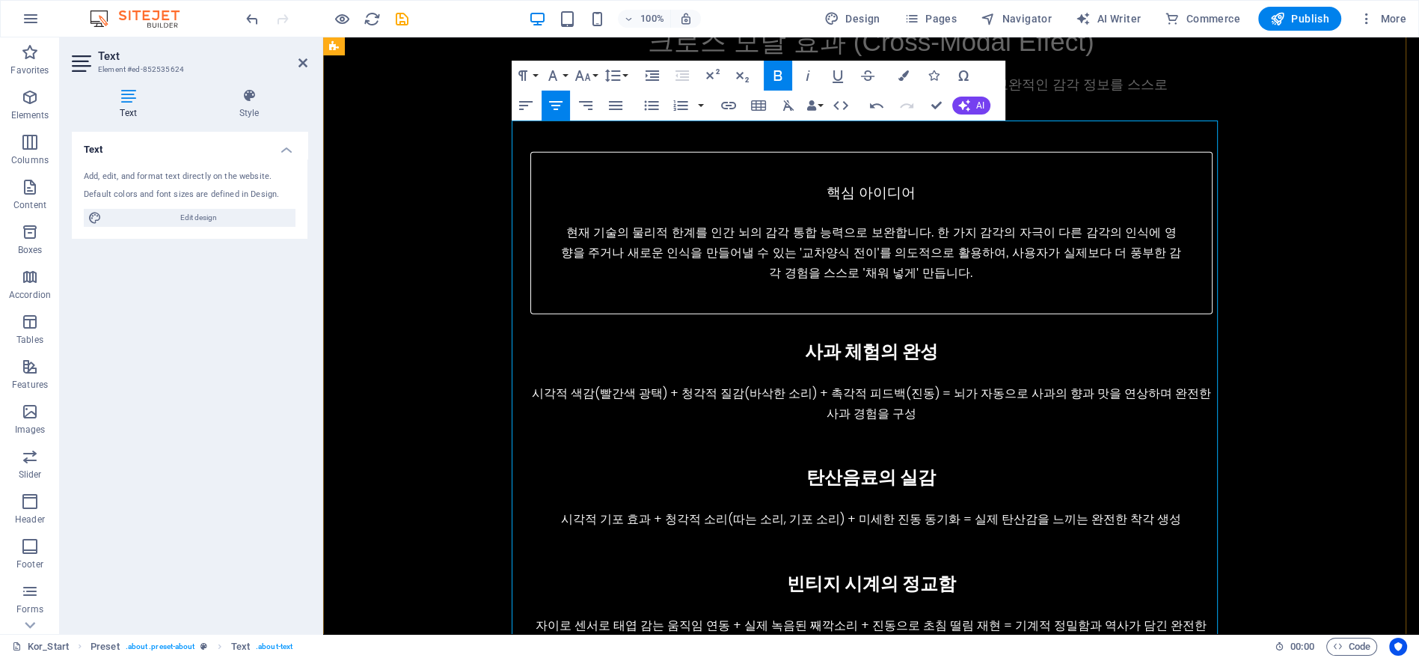
click at [587, 73] on icon "button" at bounding box center [583, 76] width 18 height 18
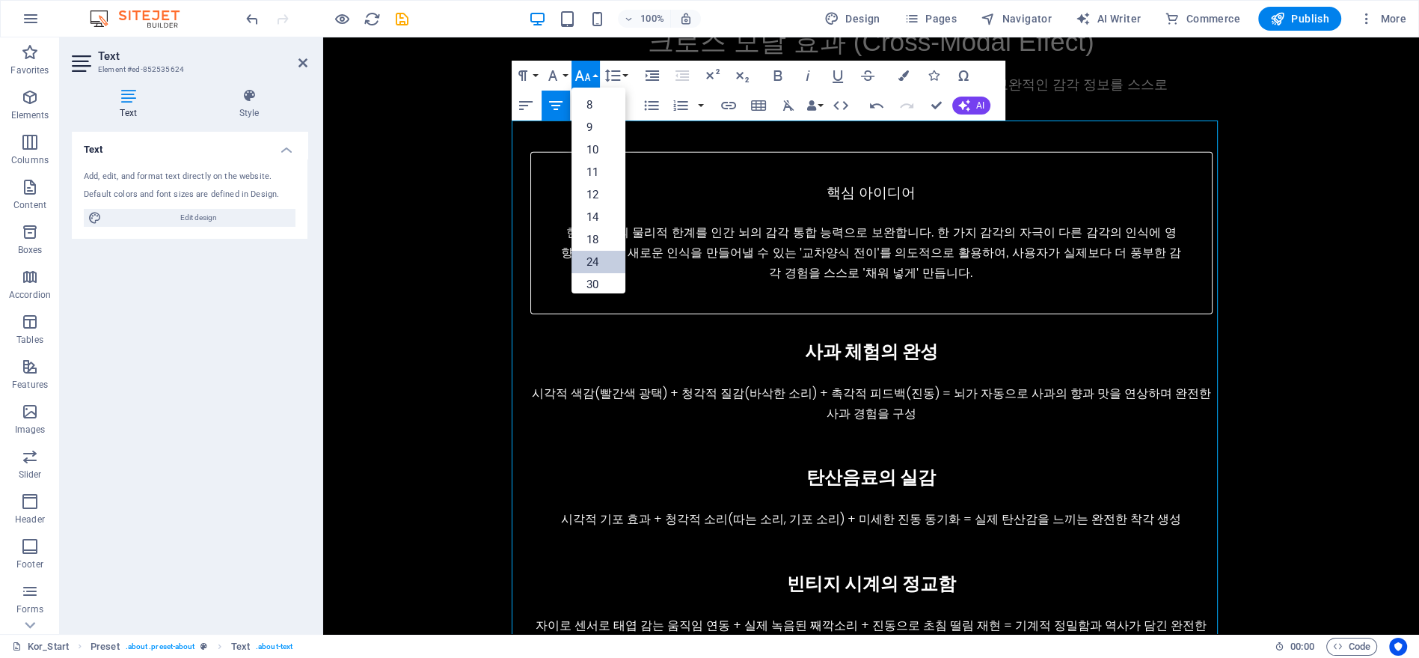
click at [608, 258] on link "24" at bounding box center [599, 262] width 54 height 22
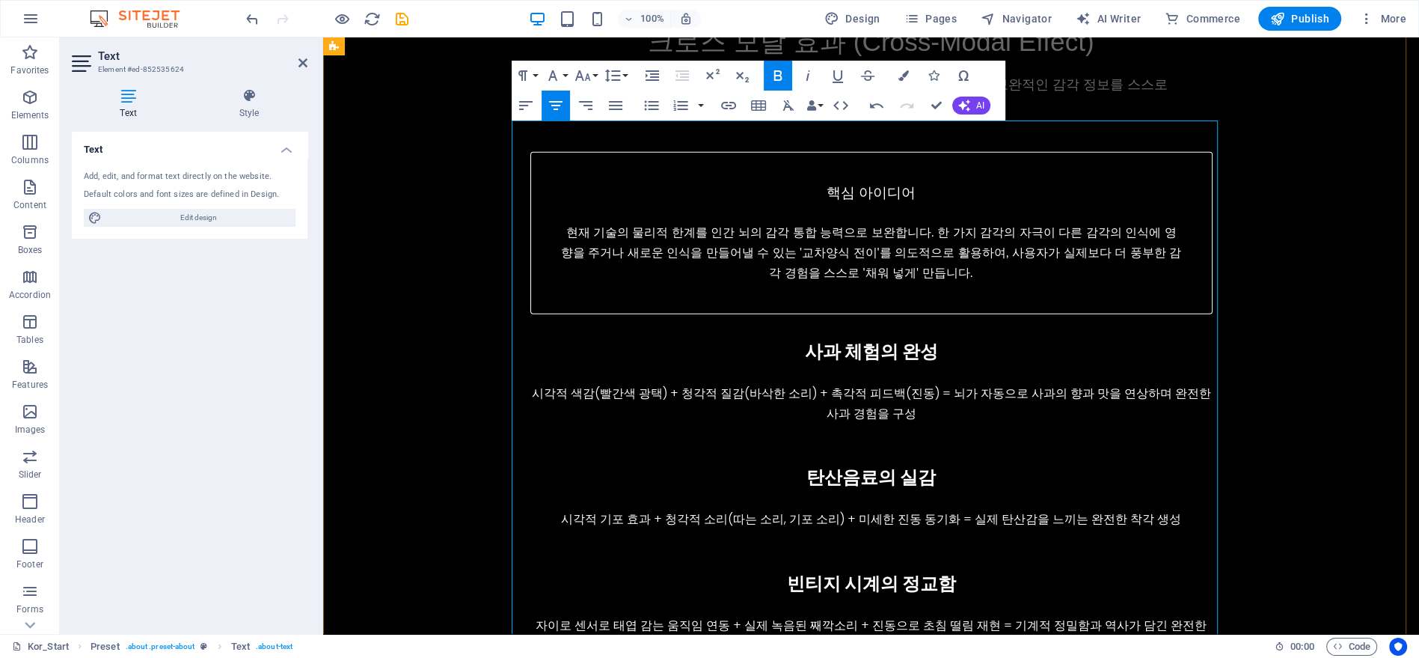
click at [586, 76] on icon "button" at bounding box center [583, 76] width 18 height 18
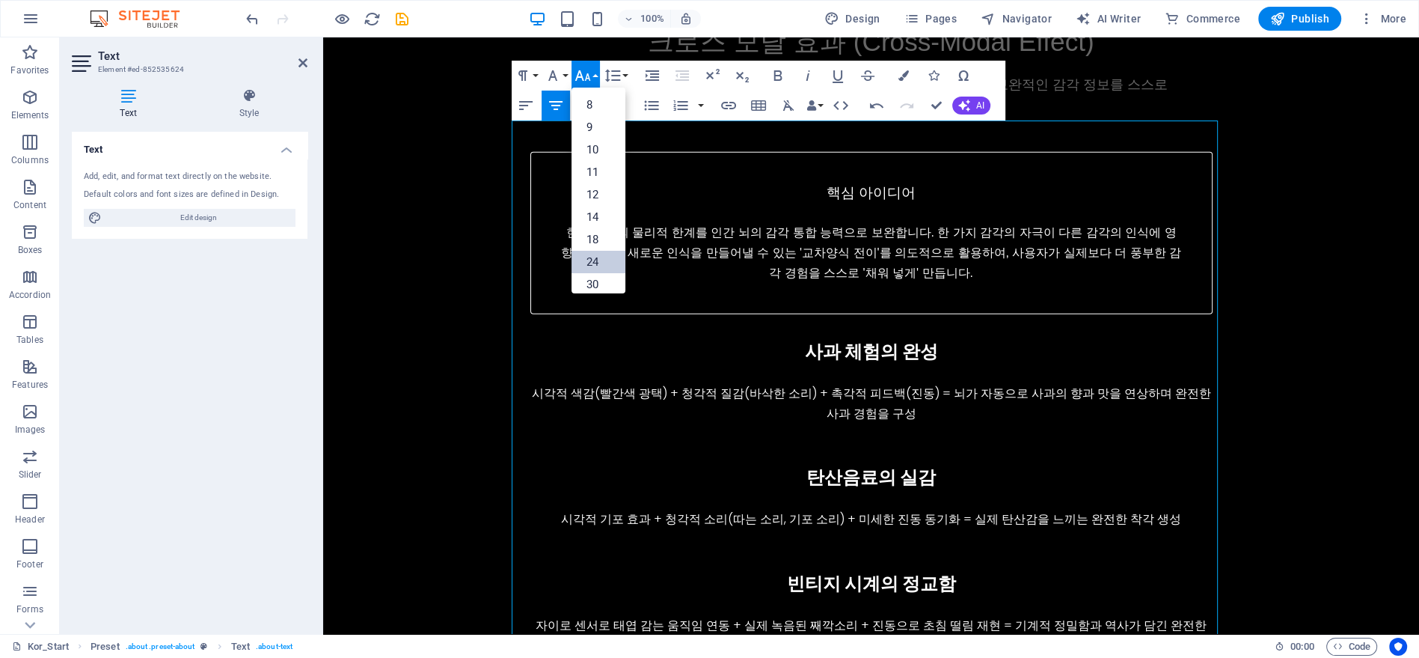
click at [598, 267] on link "24" at bounding box center [599, 262] width 54 height 22
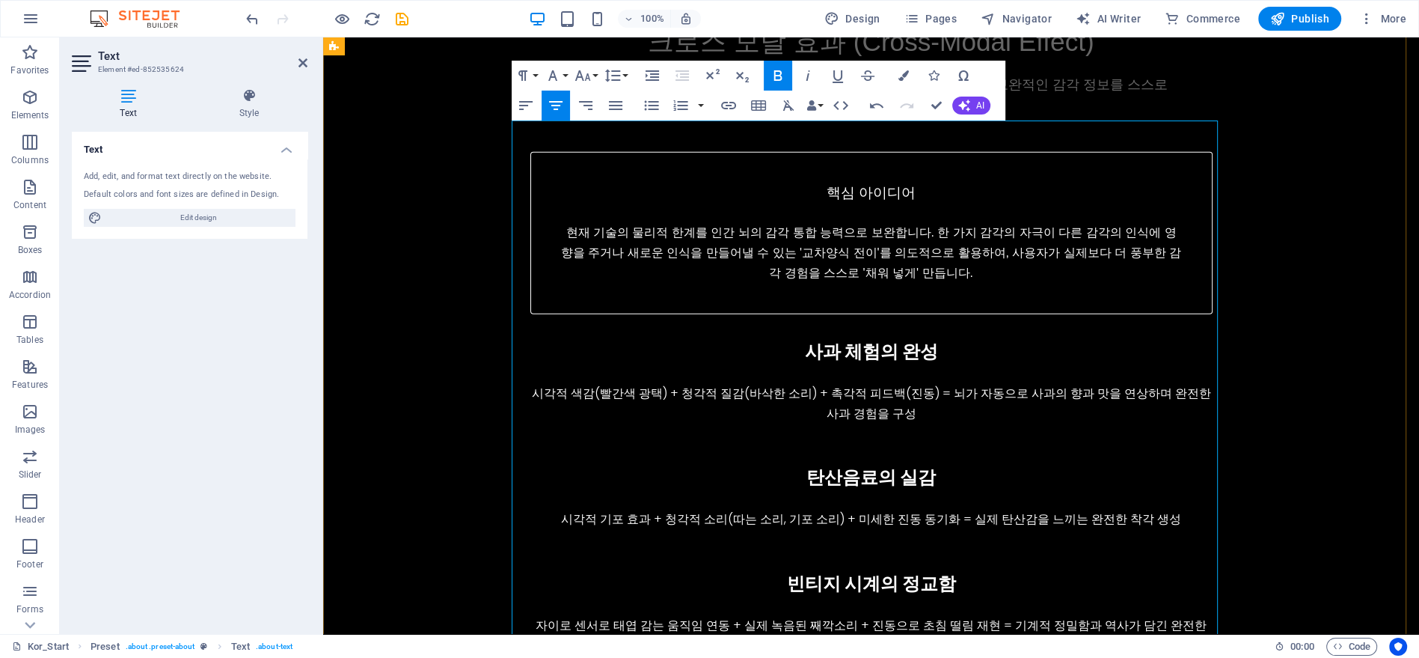
drag, startPoint x: 1015, startPoint y: 385, endPoint x: 1115, endPoint y: 385, distance: 100.2
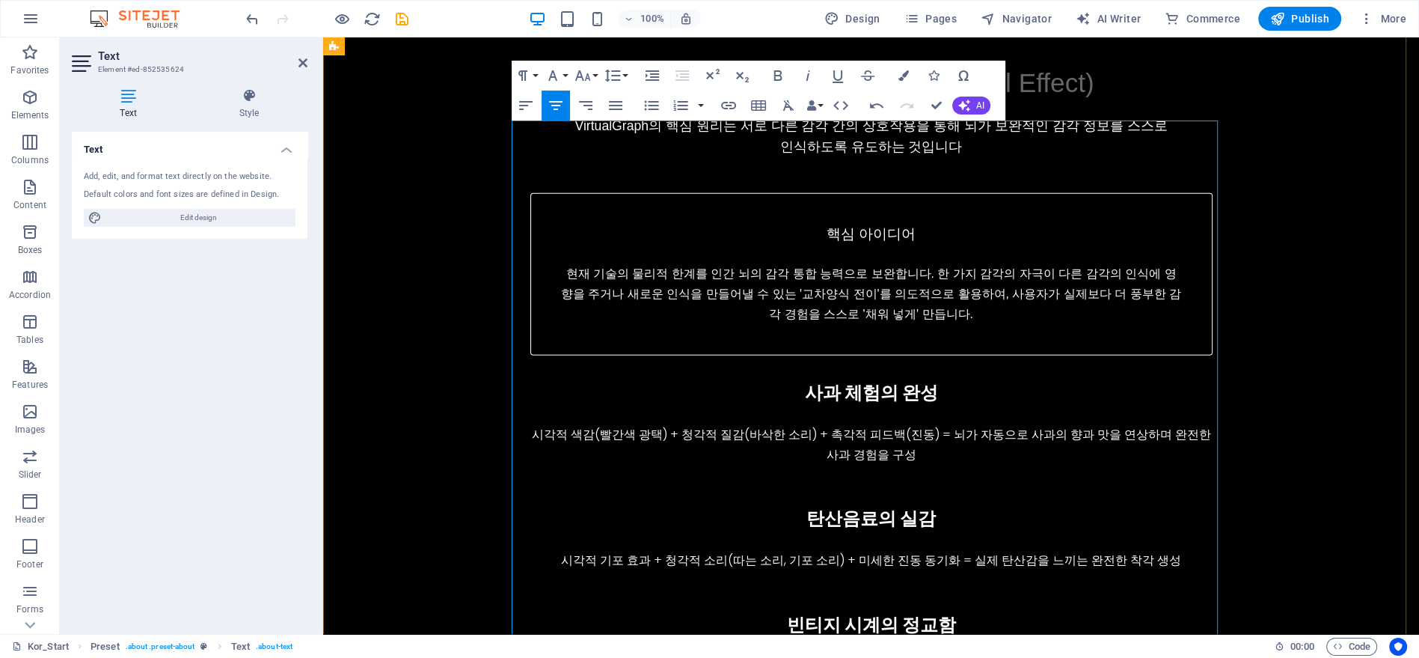
scroll to position [4095, 0]
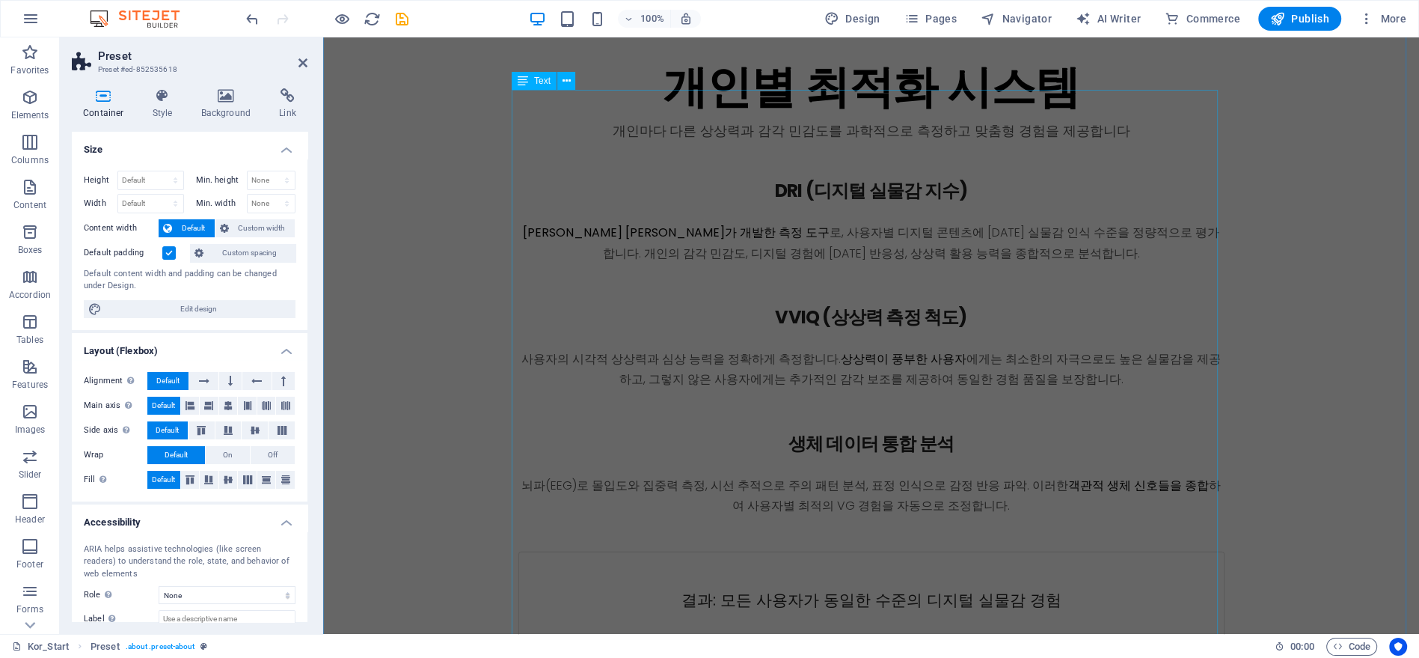
scroll to position [5009, 0]
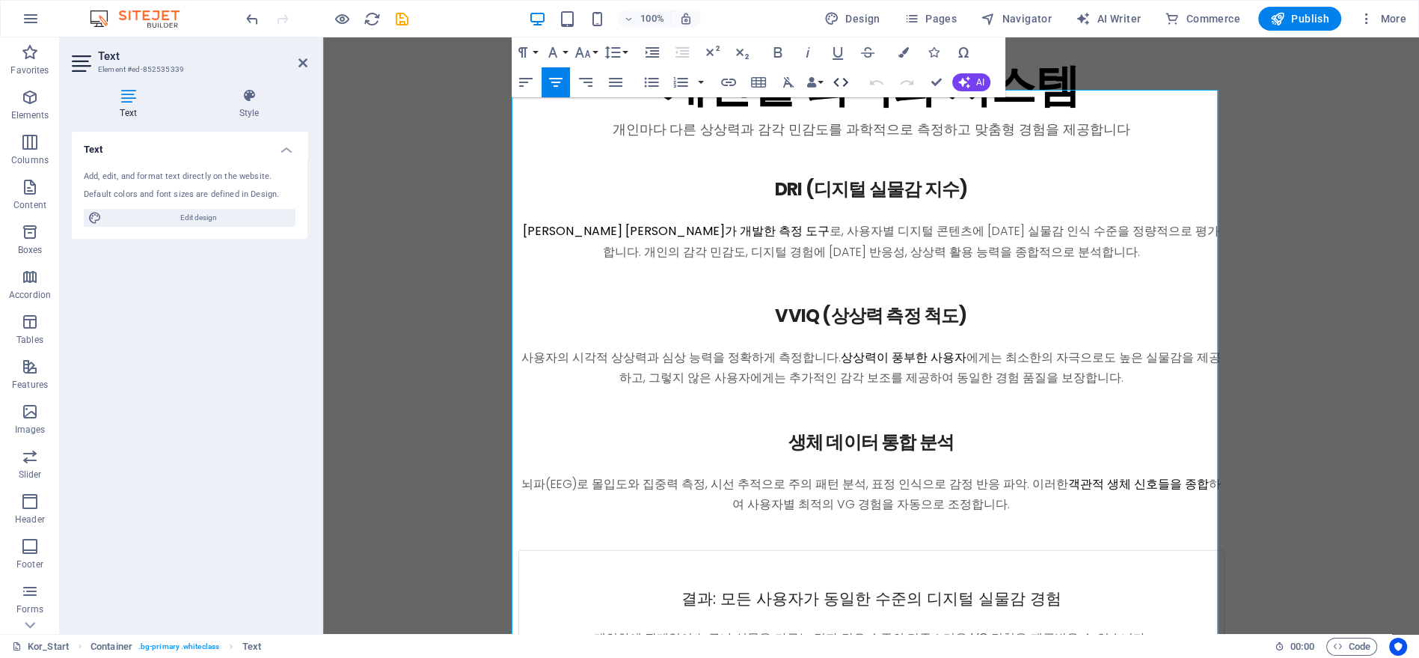
click at [830, 88] on button "HTML" at bounding box center [841, 82] width 28 height 30
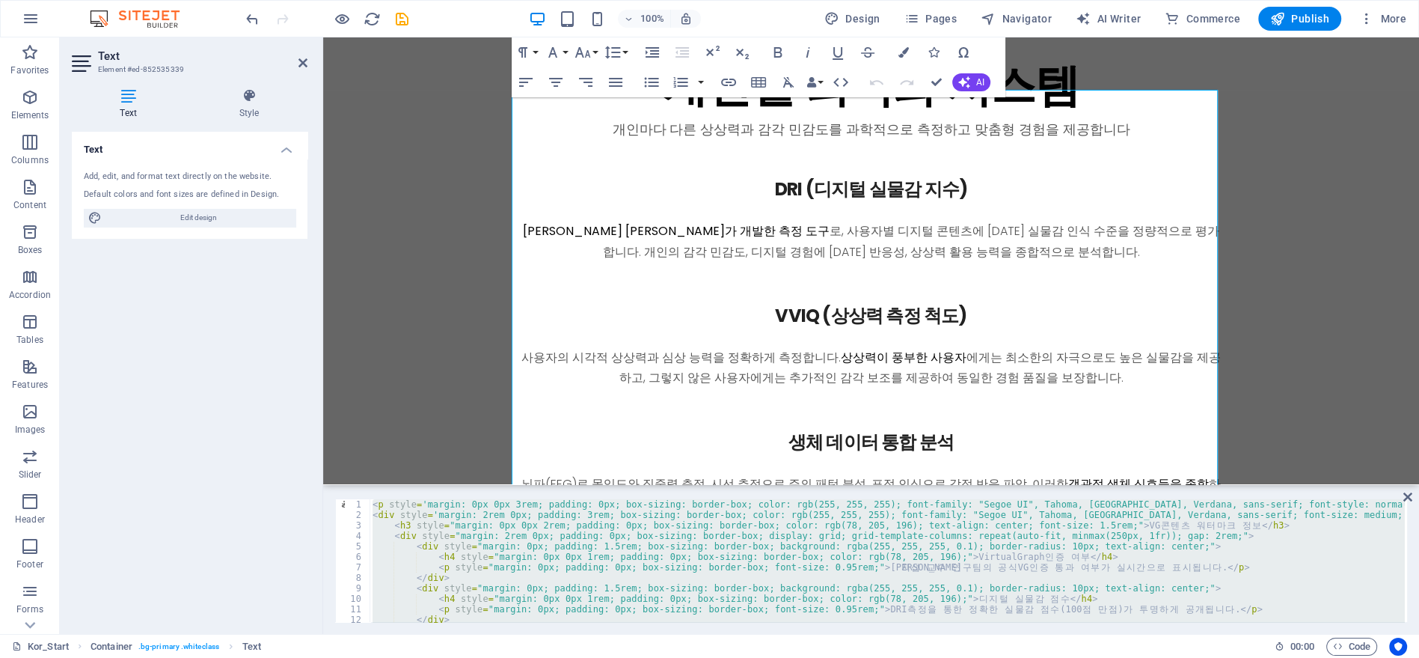
click at [818, 542] on div "< p style = 'margin: 0px 0px 3rem; padding: 0px; box-sizing: border-box; color:…" at bounding box center [887, 560] width 1035 height 123
paste textarea
type textarea "</div>"
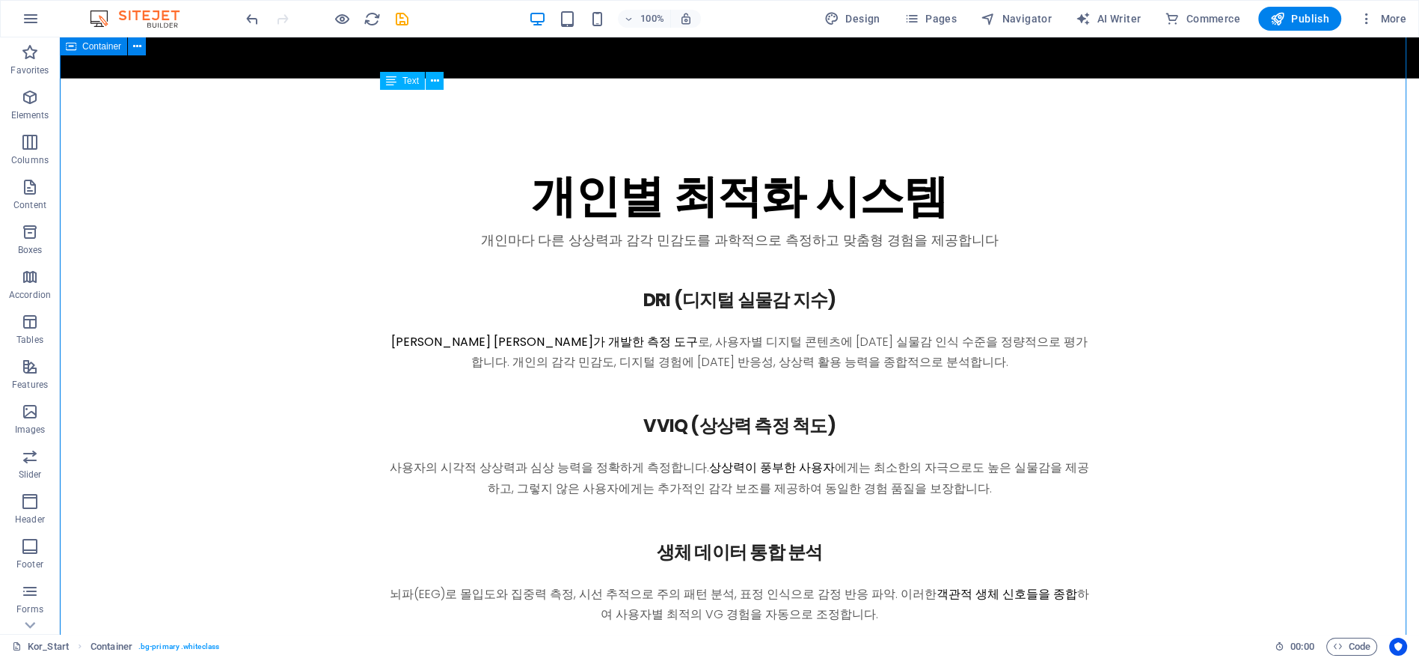
scroll to position [5122, 0]
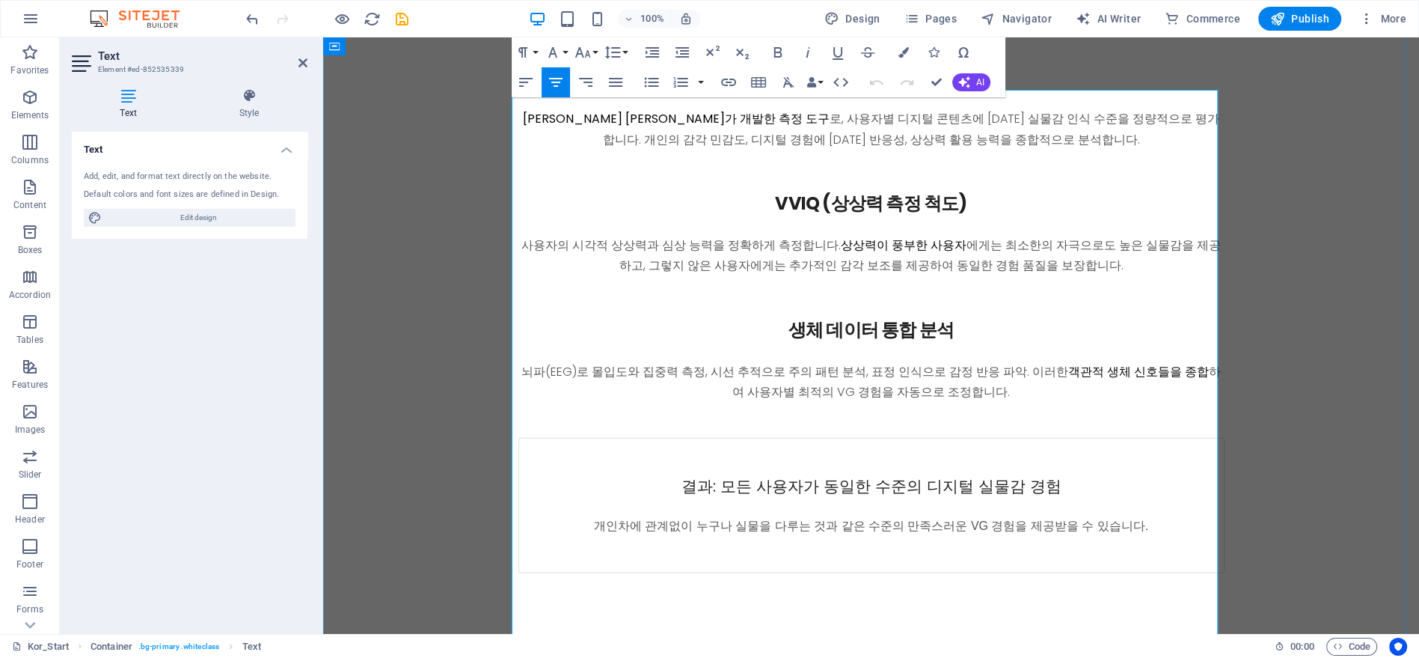
scroll to position [5009, 0]
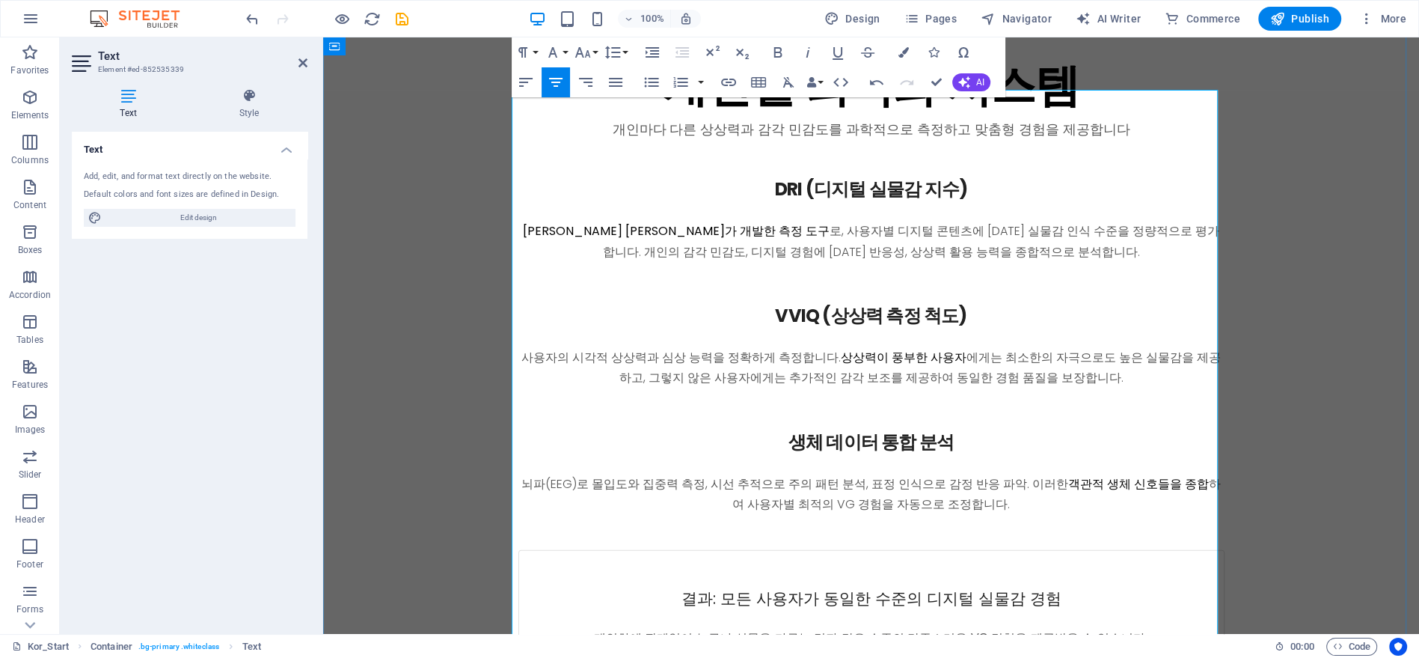
click at [590, 52] on icon "button" at bounding box center [583, 52] width 18 height 18
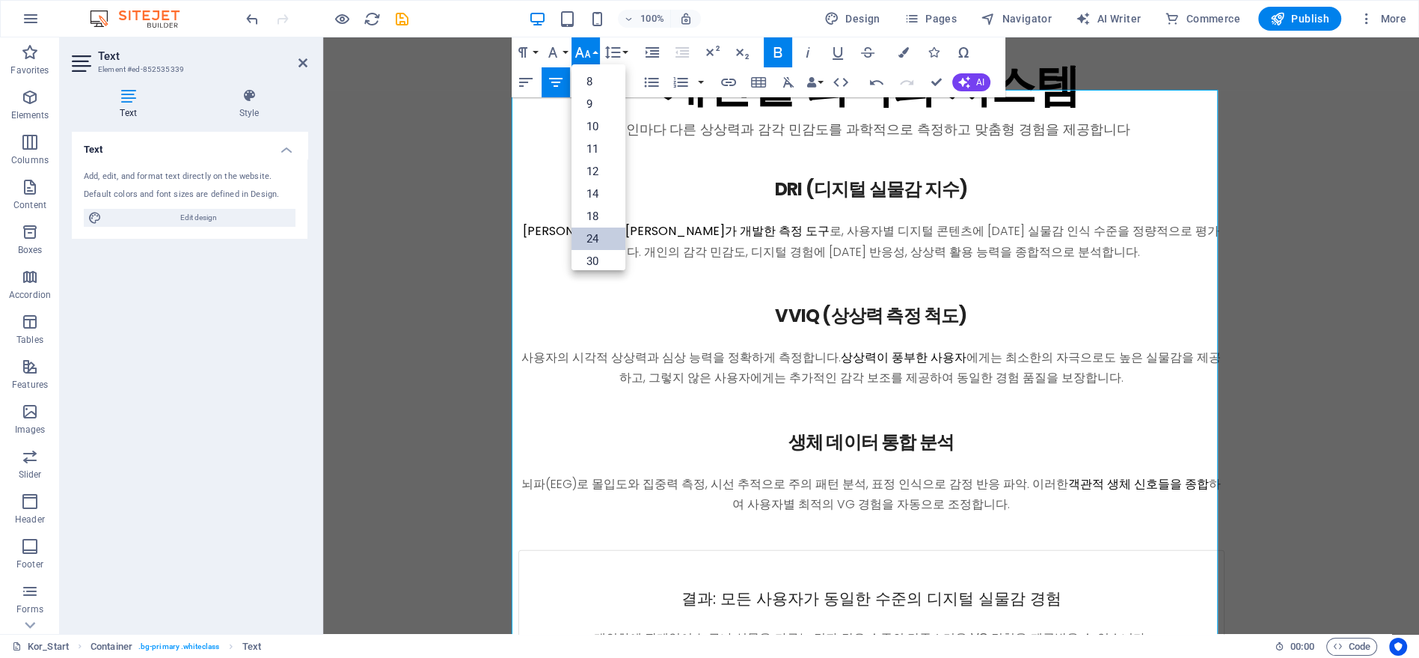
click at [598, 235] on link "24" at bounding box center [599, 238] width 54 height 22
click at [592, 55] on button "Font Size" at bounding box center [586, 52] width 28 height 30
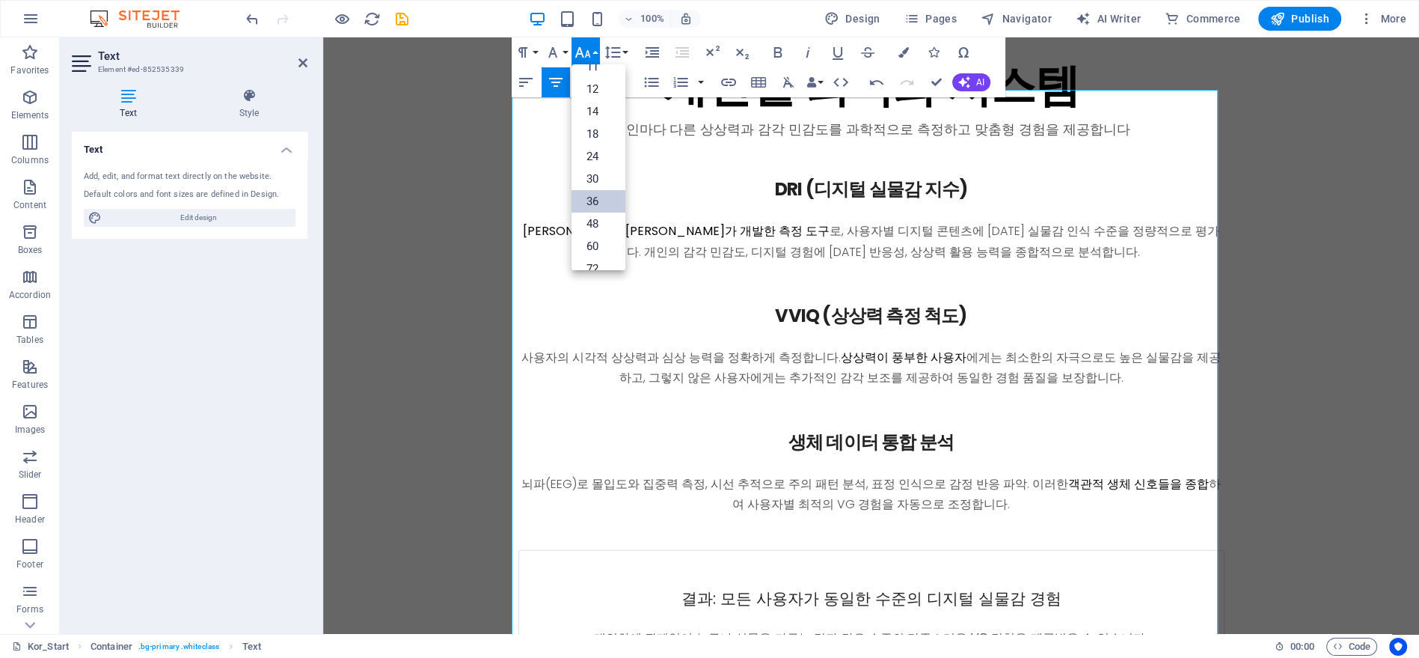
scroll to position [83, 0]
click at [600, 180] on link "30" at bounding box center [599, 178] width 54 height 22
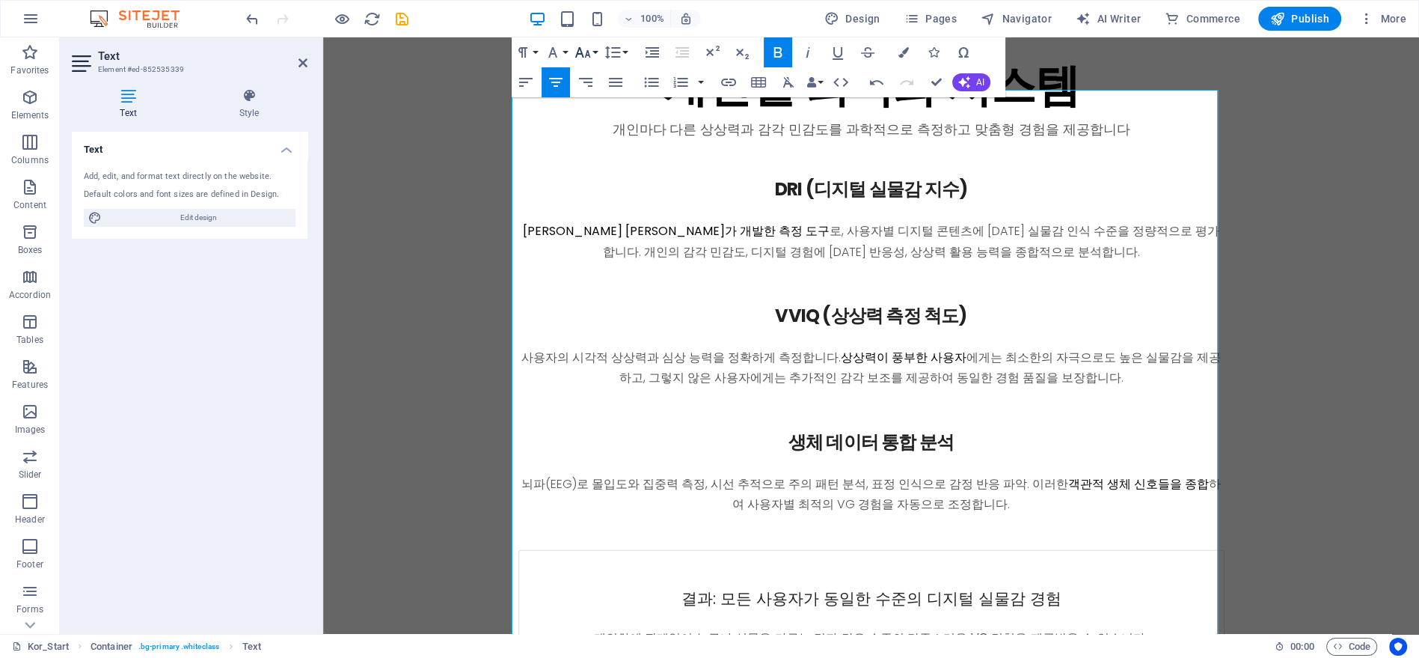
click at [595, 58] on button "Font Size" at bounding box center [586, 52] width 28 height 30
click at [600, 156] on link "24" at bounding box center [599, 155] width 54 height 22
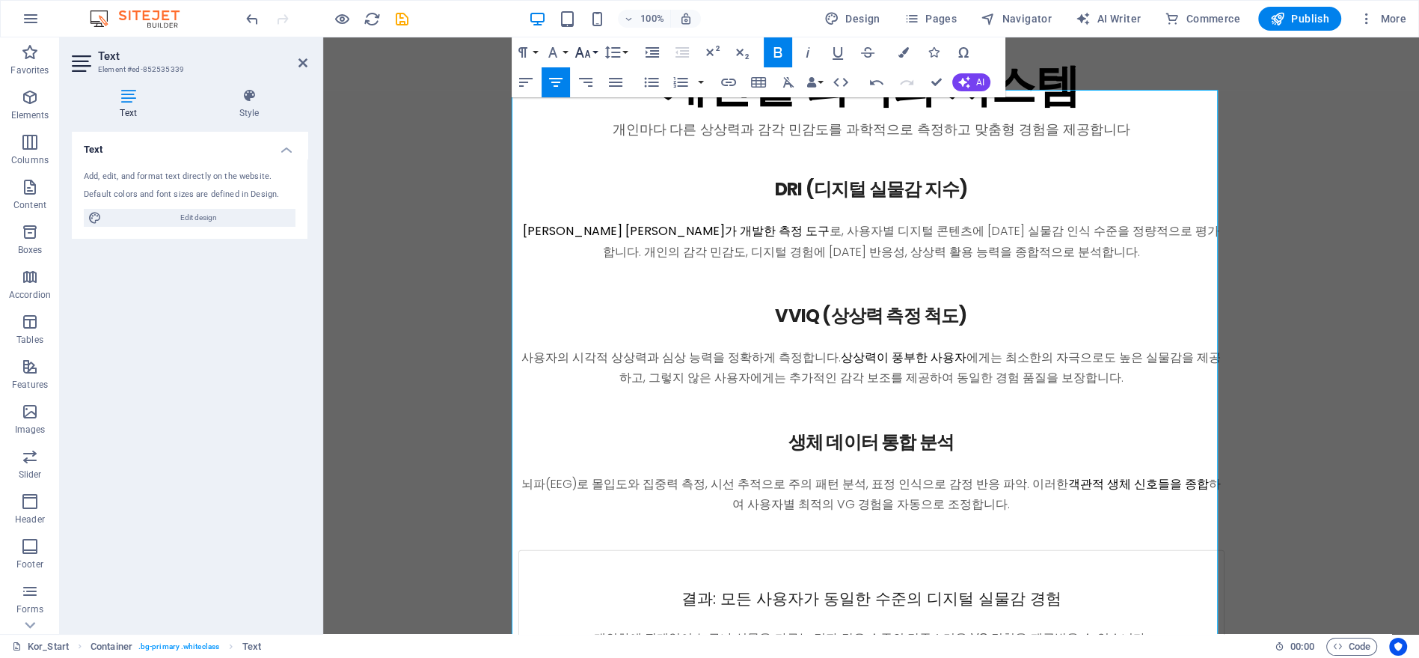
click at [596, 56] on button "Font Size" at bounding box center [586, 52] width 28 height 30
click at [601, 218] on link "48" at bounding box center [599, 223] width 54 height 22
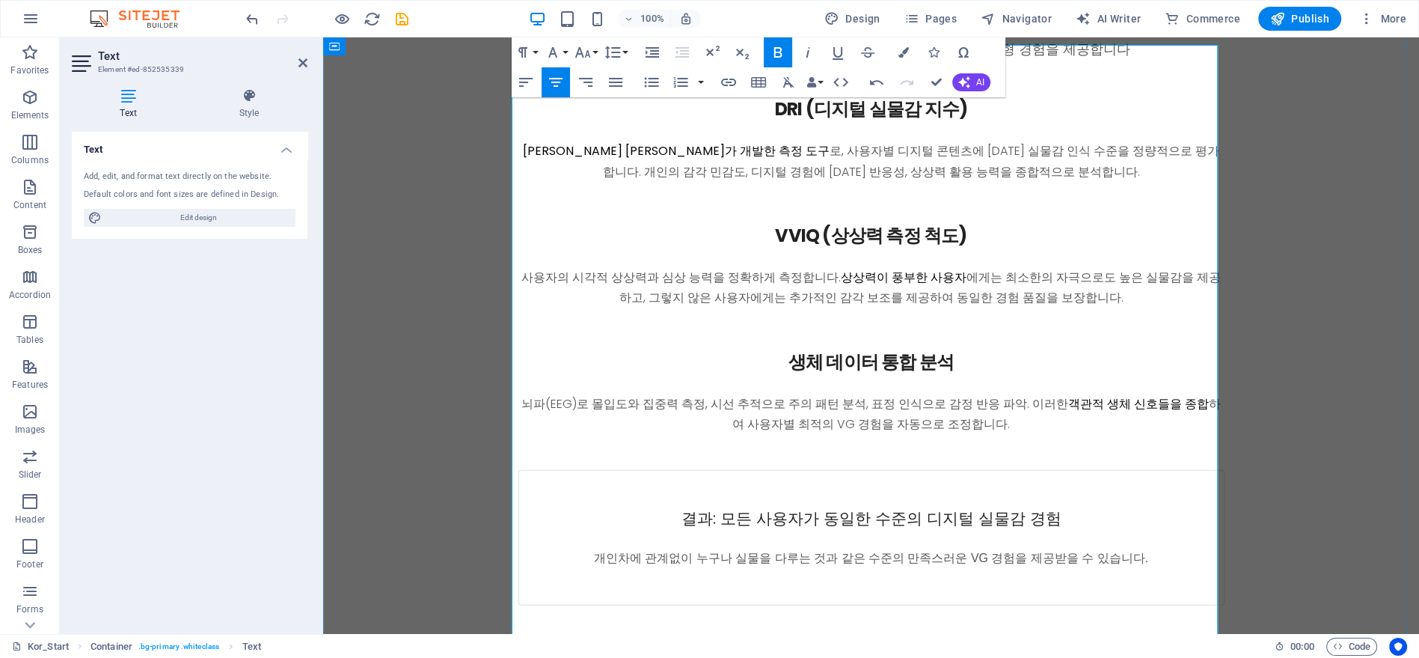
scroll to position [5176, 0]
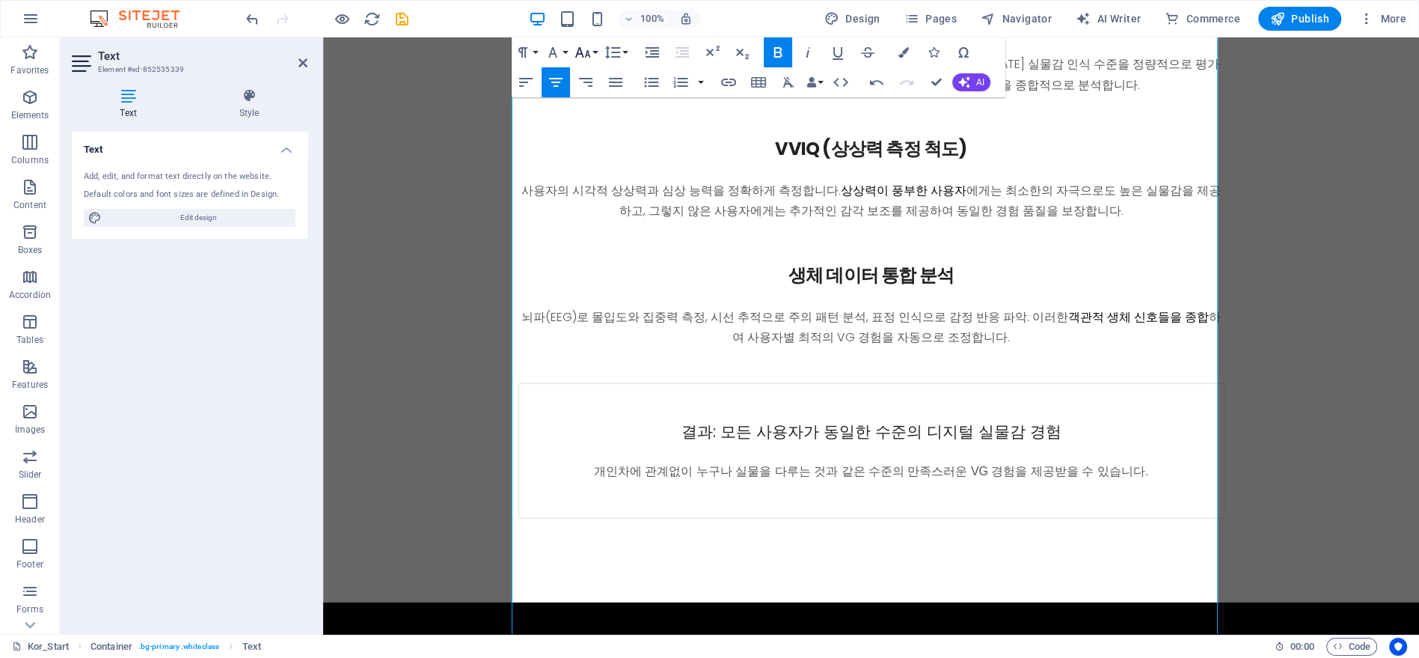
click at [575, 50] on icon "button" at bounding box center [583, 52] width 18 height 18
click at [598, 160] on link "24" at bounding box center [599, 155] width 54 height 22
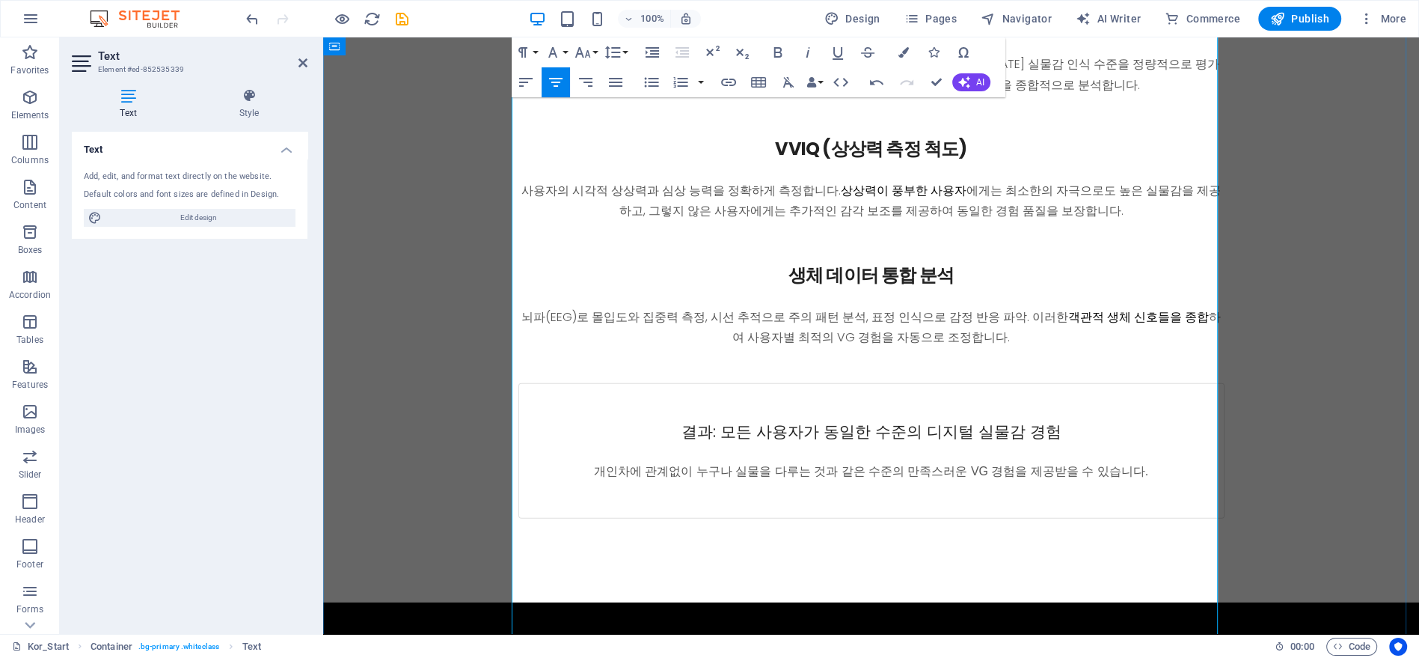
click at [585, 54] on icon "button" at bounding box center [583, 52] width 18 height 18
click at [603, 159] on link "24" at bounding box center [599, 155] width 54 height 22
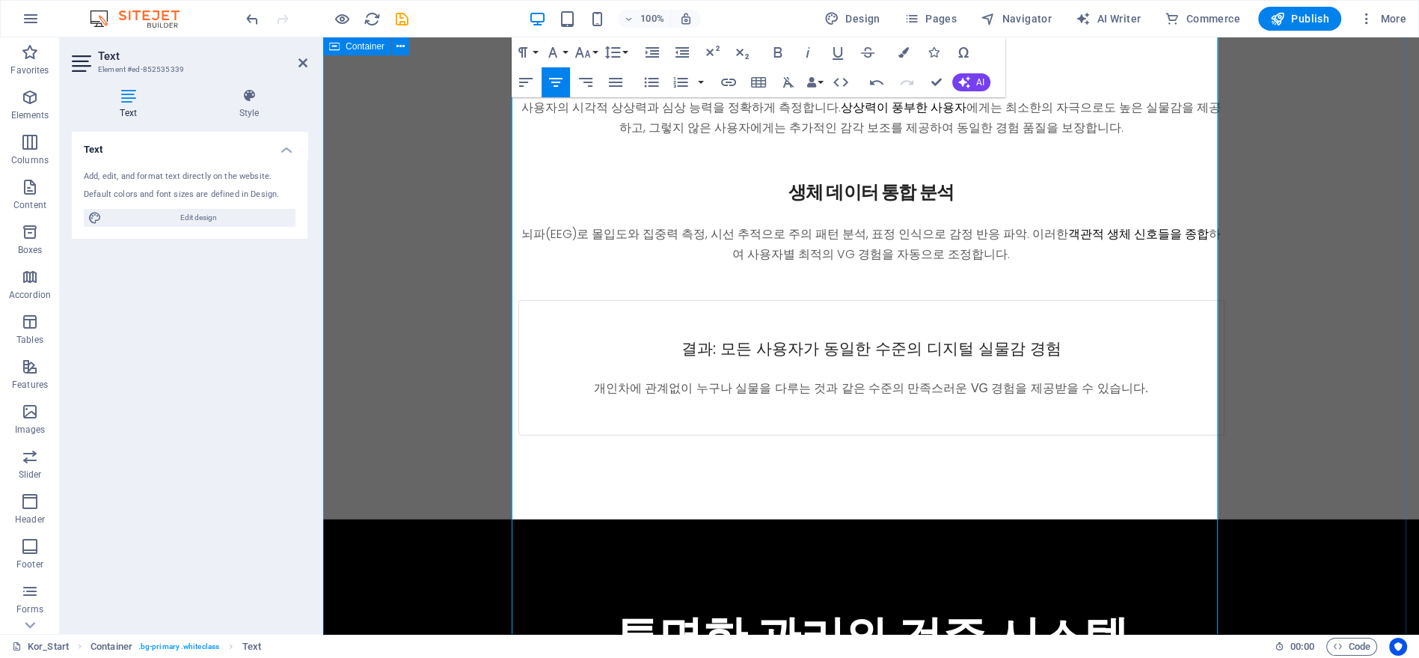
scroll to position [5342, 0]
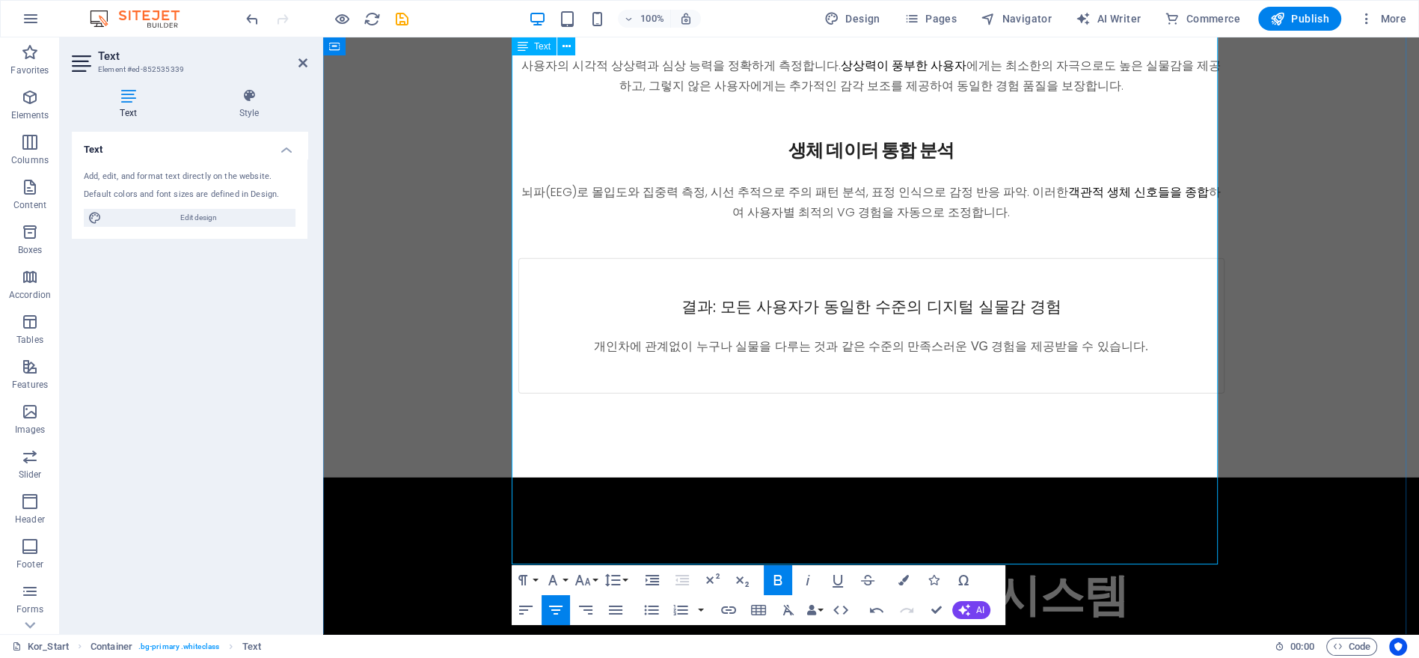
scroll to position [5259, 0]
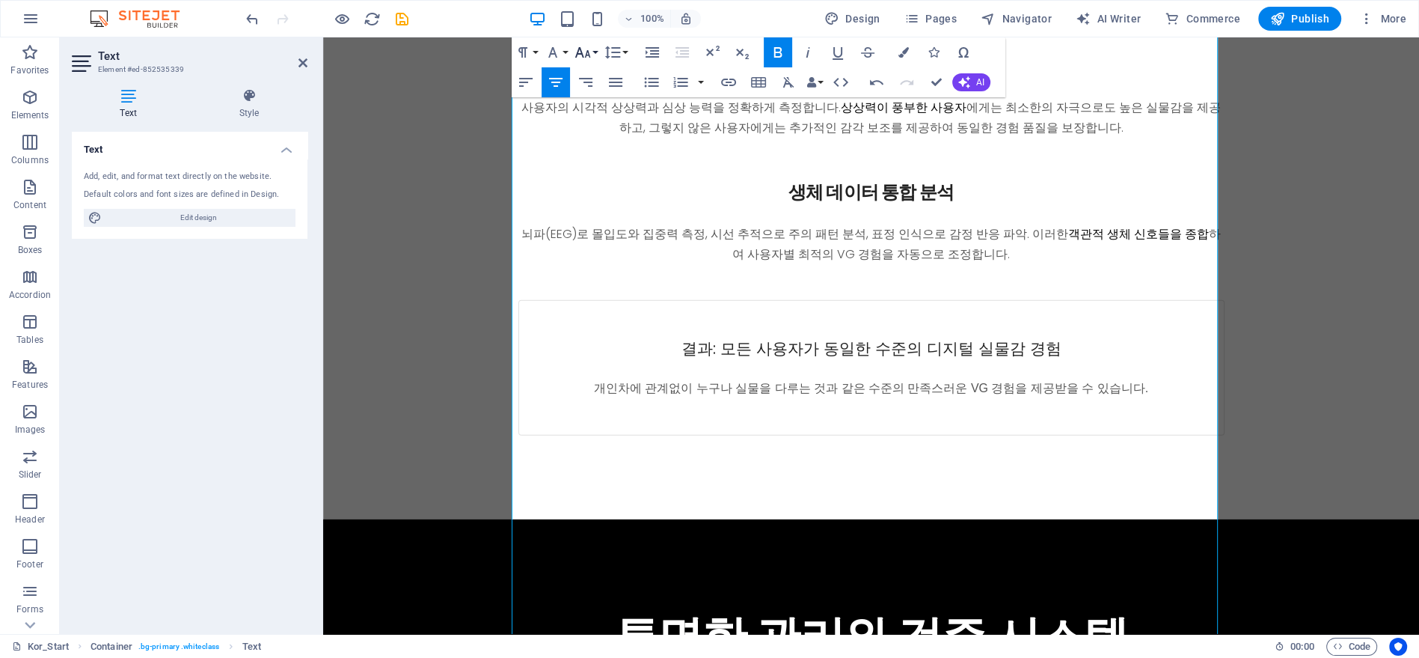
click at [584, 52] on icon "button" at bounding box center [583, 52] width 18 height 18
click at [599, 154] on link "24" at bounding box center [599, 155] width 54 height 22
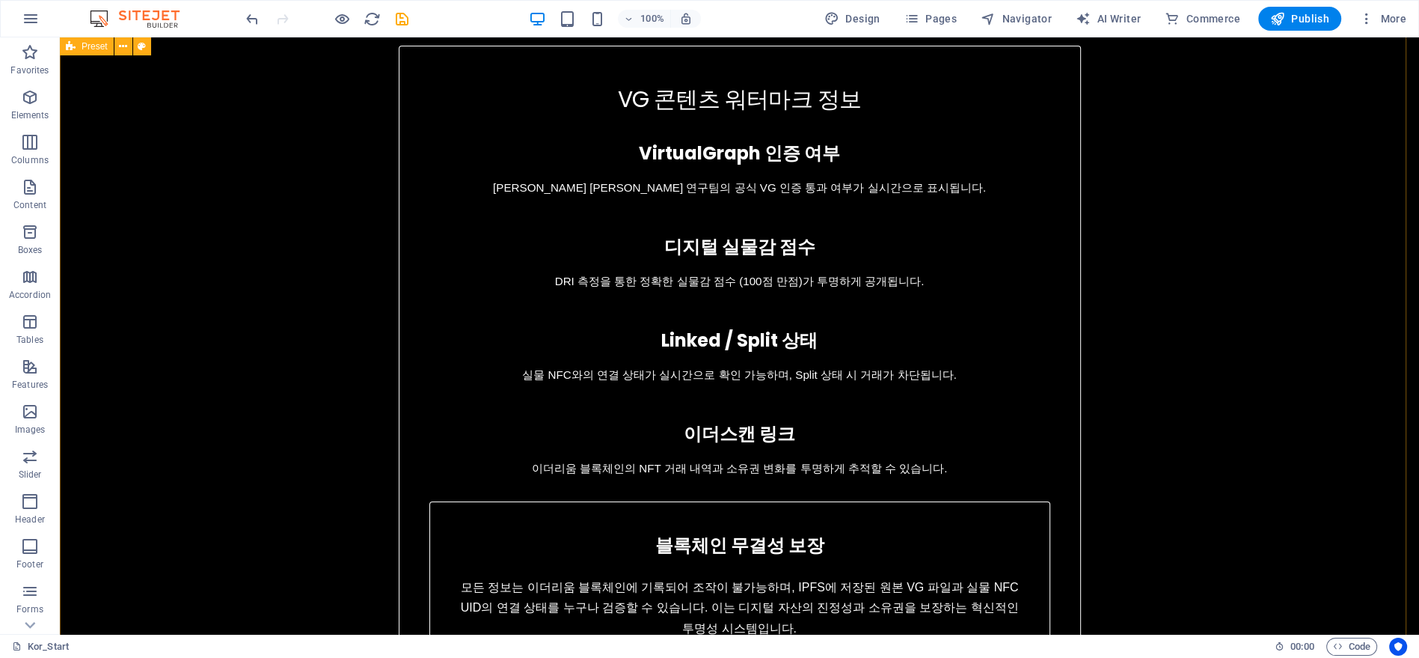
scroll to position [5952, 0]
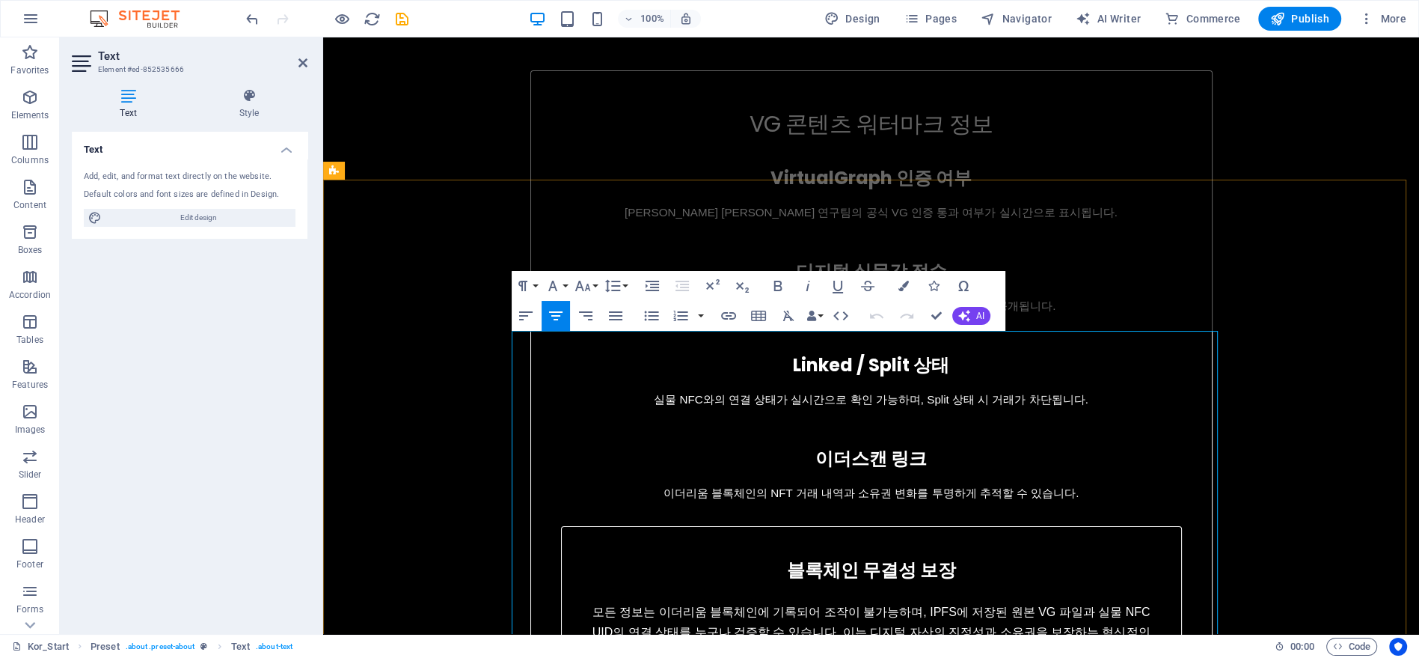
scroll to position [5840, 0]
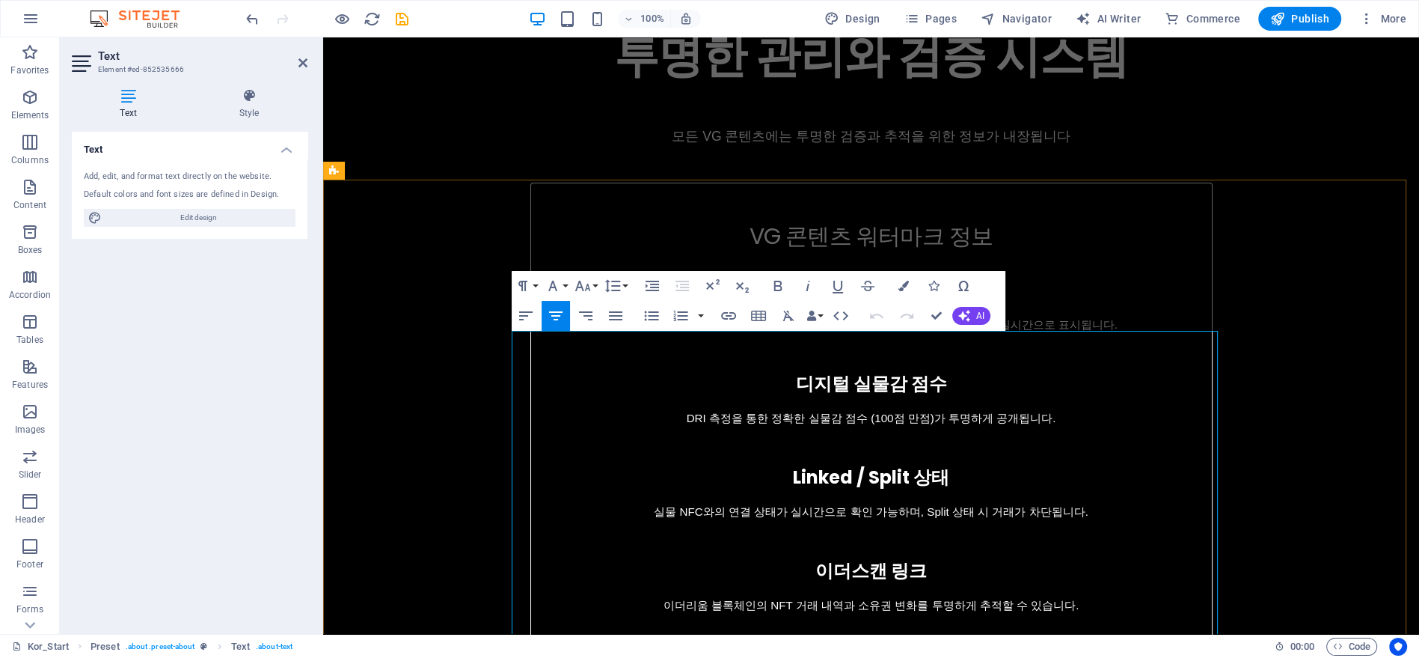
click at [843, 320] on icon "button" at bounding box center [841, 316] width 18 height 18
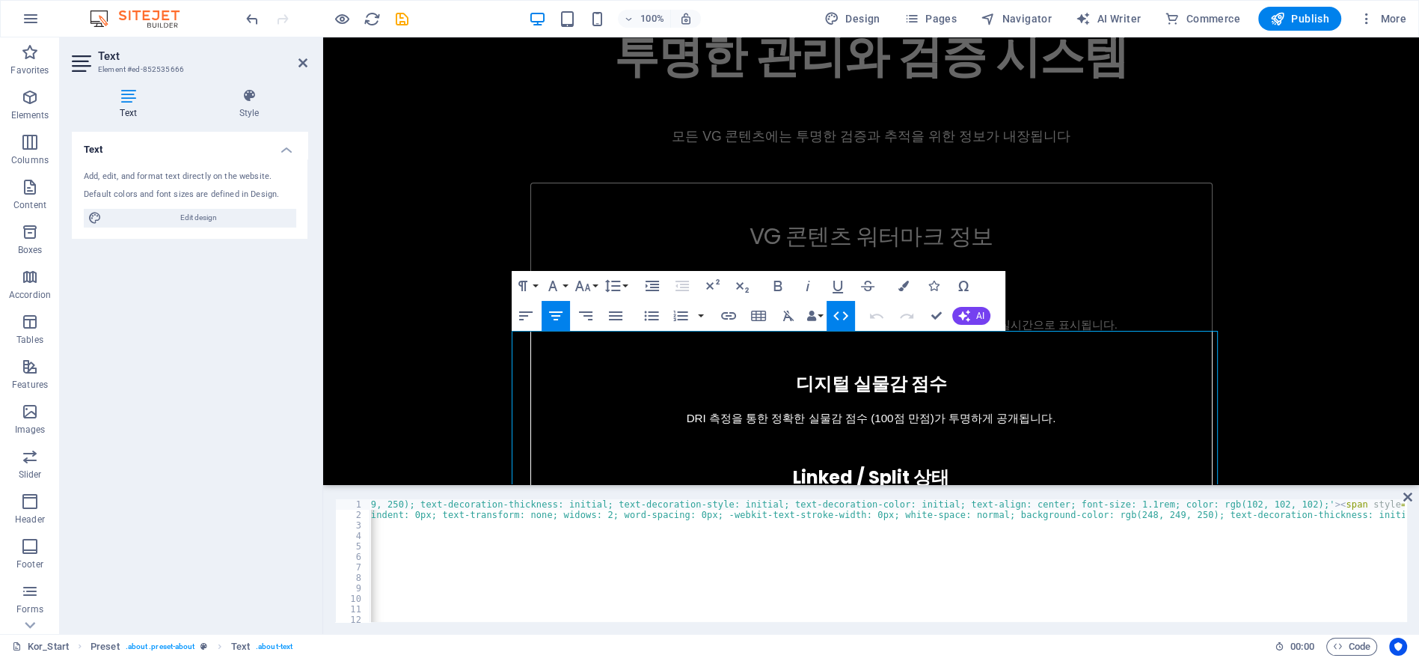
scroll to position [0, 2354]
drag, startPoint x: 935, startPoint y: 503, endPoint x: 919, endPoint y: 503, distance: 15.7
click at [926, 505] on div "< p style = 'margin: 0px 0px 3rem; padding: 0px; box-sizing: border-box; font-f…" at bounding box center [887, 560] width 1035 height 123
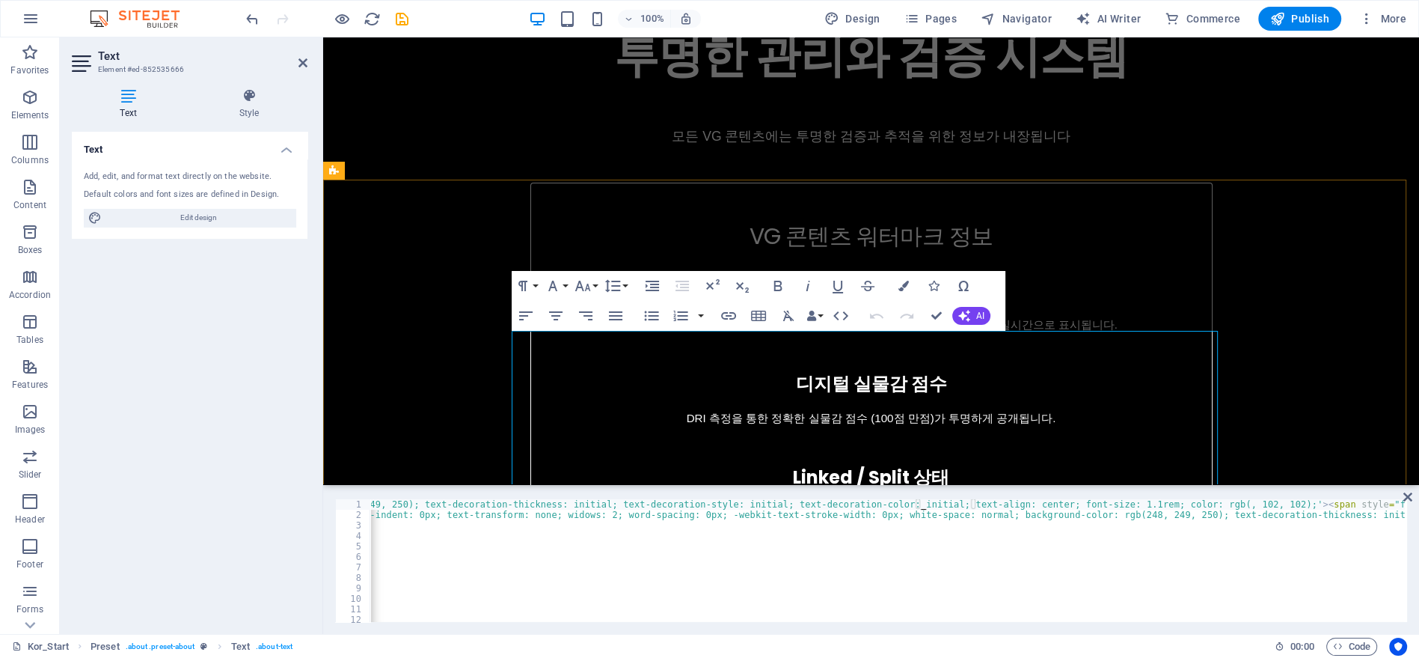
type textarea "0"
type textarea ","
type textarea "0"
type textarea ","
click at [898, 548] on div "< p style = 'margin: 0px 0px 3rem; padding: 0px; box-sizing: border-box; font-f…" at bounding box center [445, 569] width 3464 height 141
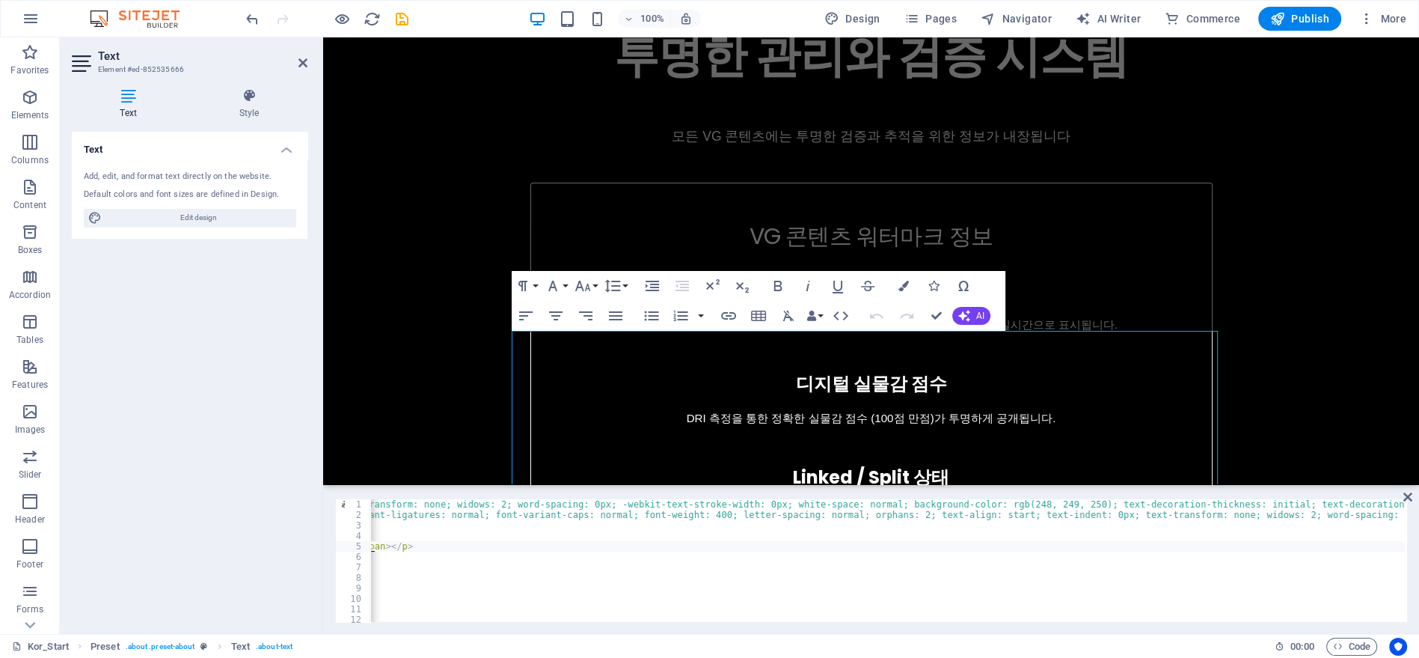
scroll to position [0, 1656]
type textarea "<p style="margin: 0px; padding: 0px; box-sizing: border-box;"><span style="font…"
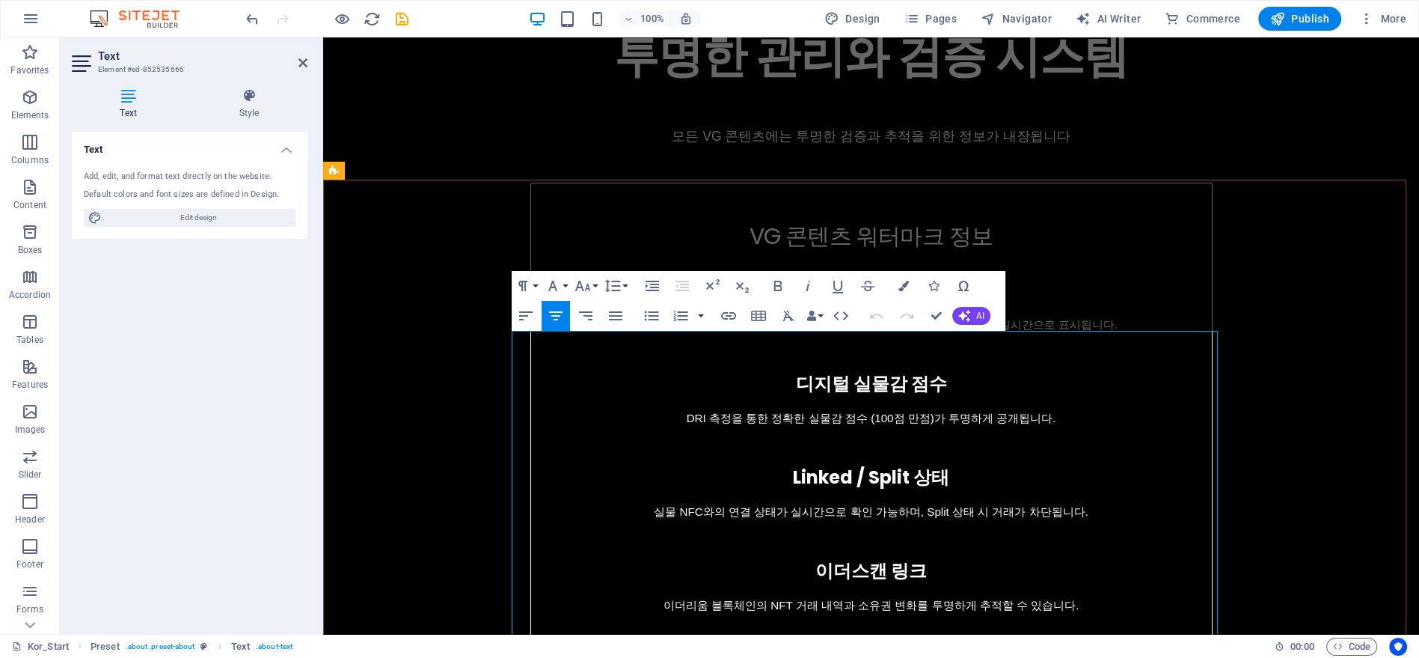
click at [841, 318] on icon "button" at bounding box center [841, 316] width 18 height 18
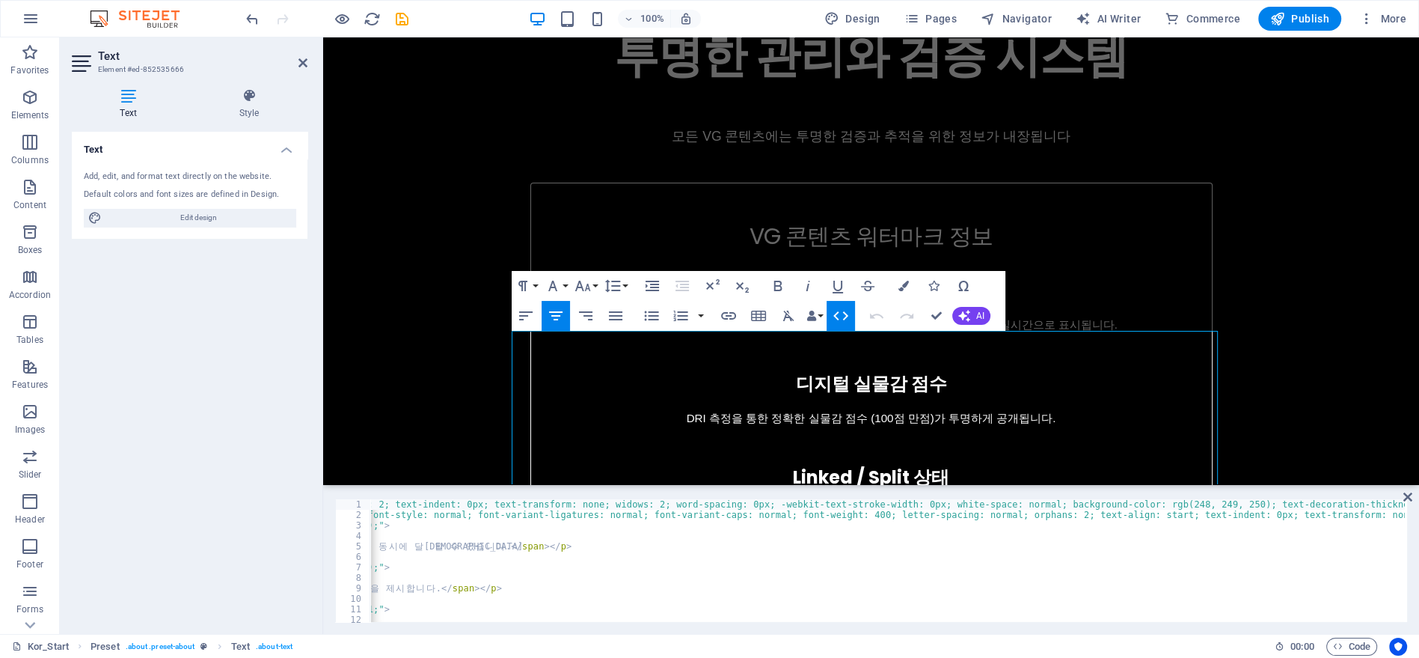
scroll to position [0, 1557]
click at [898, 505] on div "< p style = 'margin: 0px 0px 3rem; padding: 0px; box-sizing: border-box; font-f…" at bounding box center [545, 569] width 3464 height 141
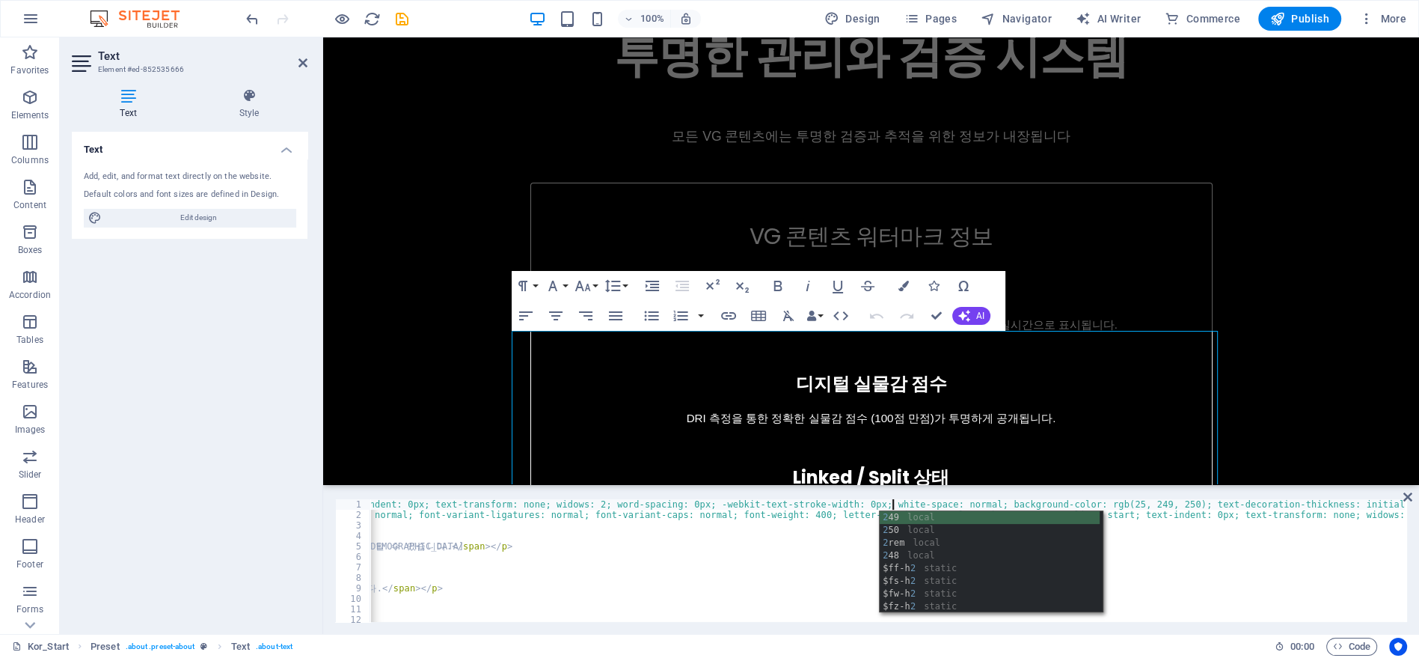
type textarea "255"
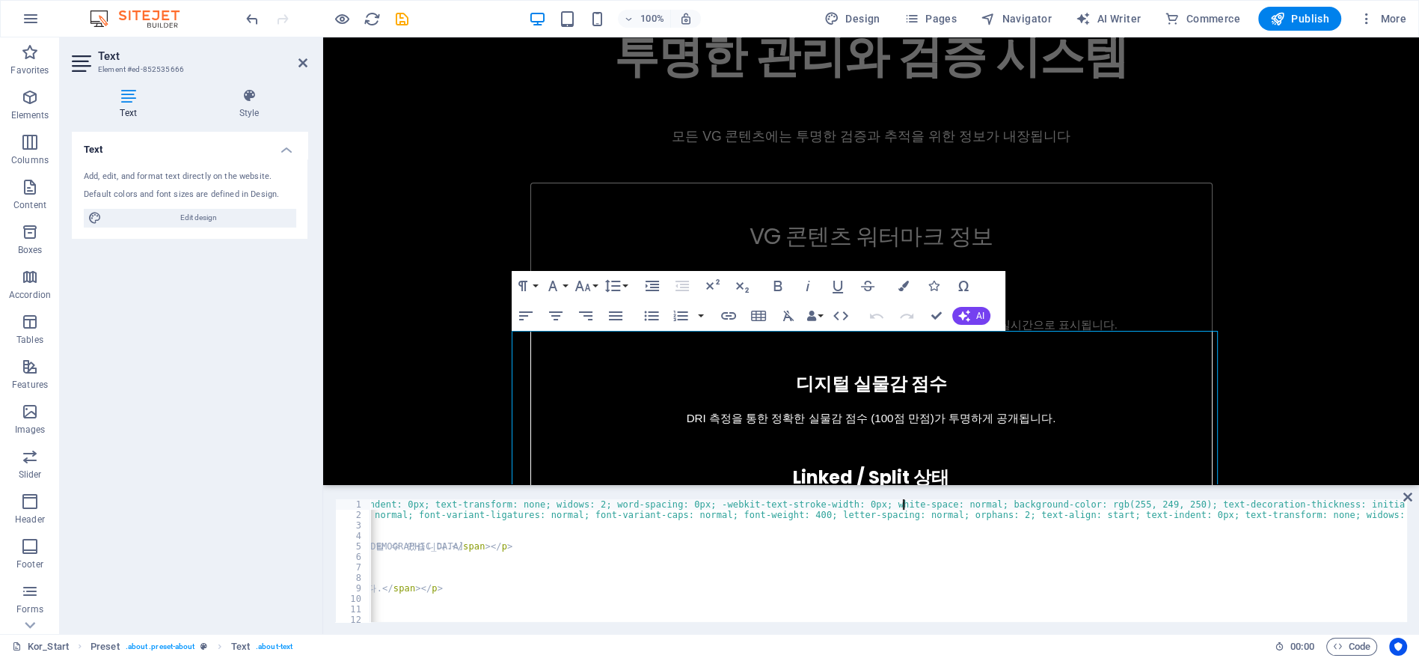
scroll to position [0, 0]
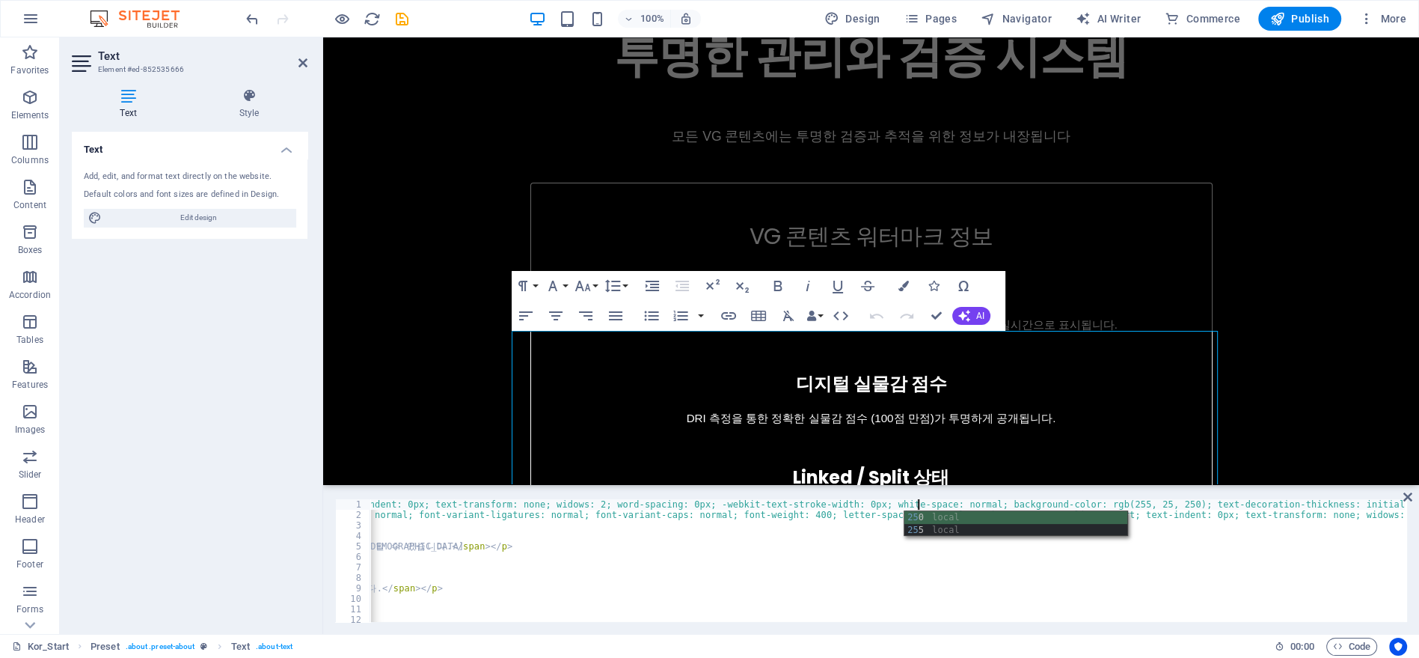
type textarea "55"
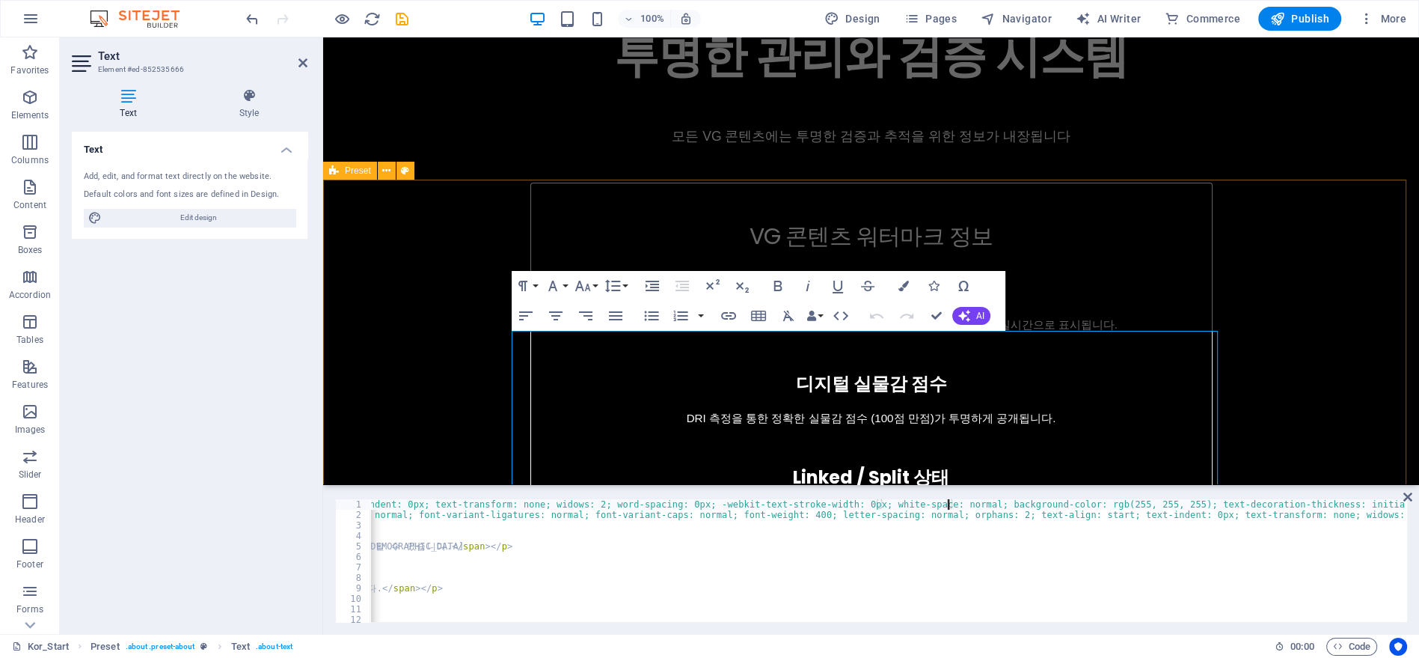
type textarea "5"
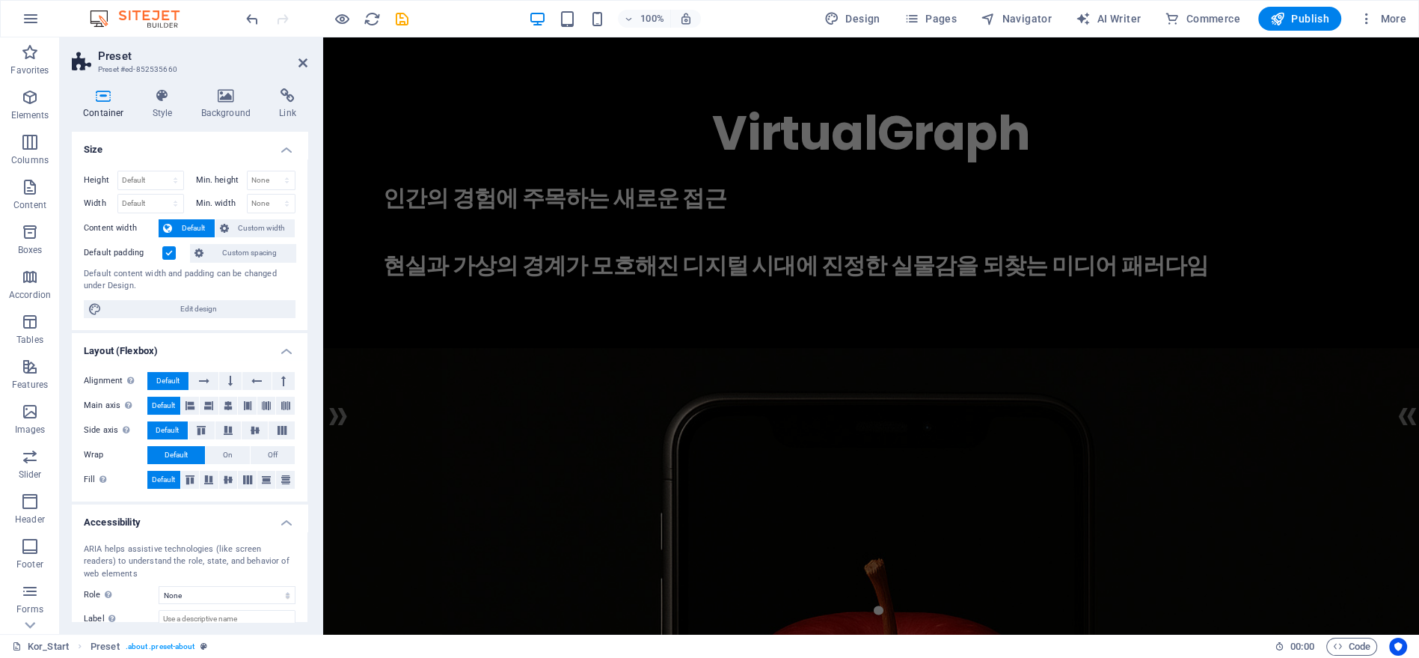
drag, startPoint x: 1410, startPoint y: 593, endPoint x: 1633, endPoint y: 69, distance: 569.2
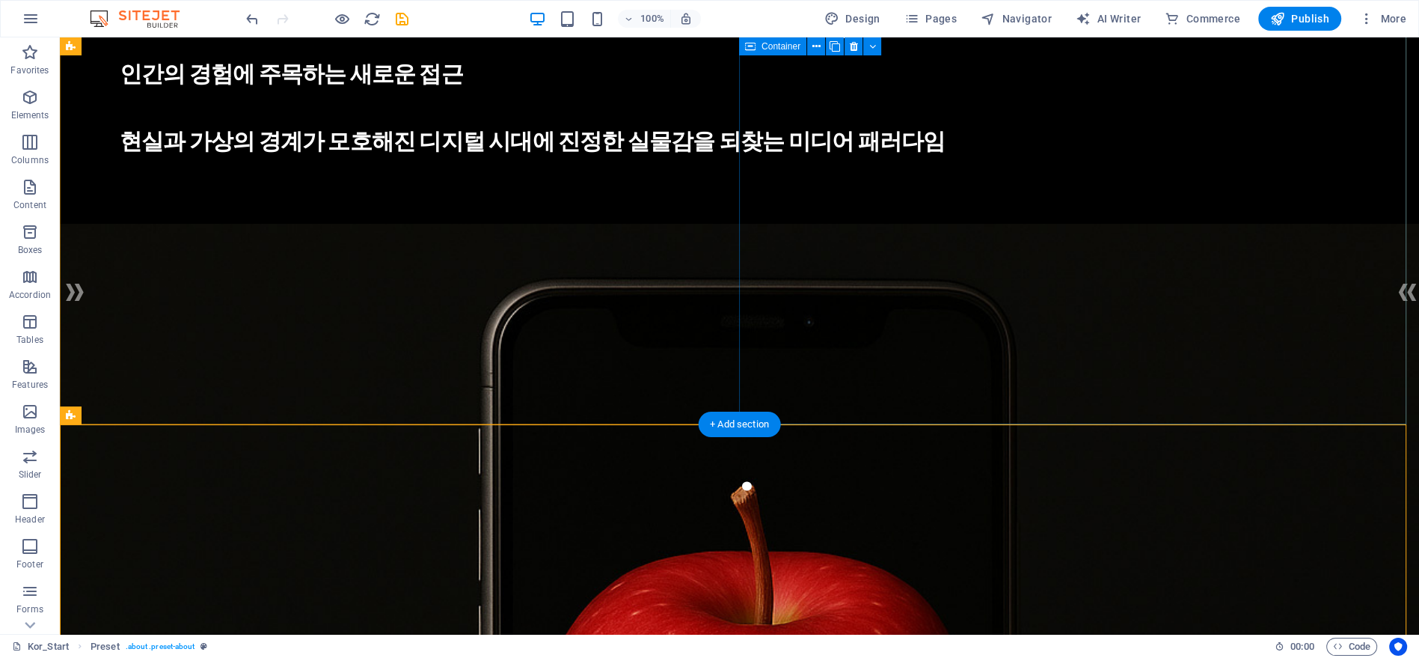
scroll to position [249, 0]
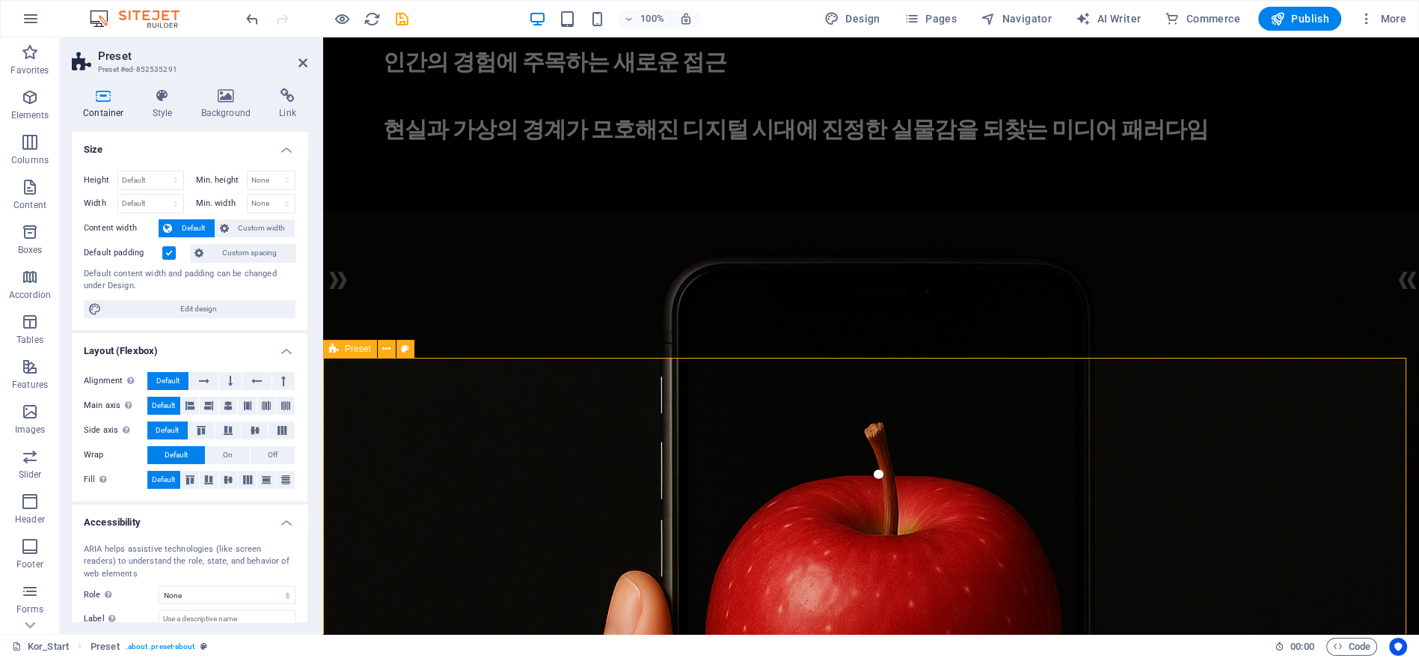
scroll to position [386, 0]
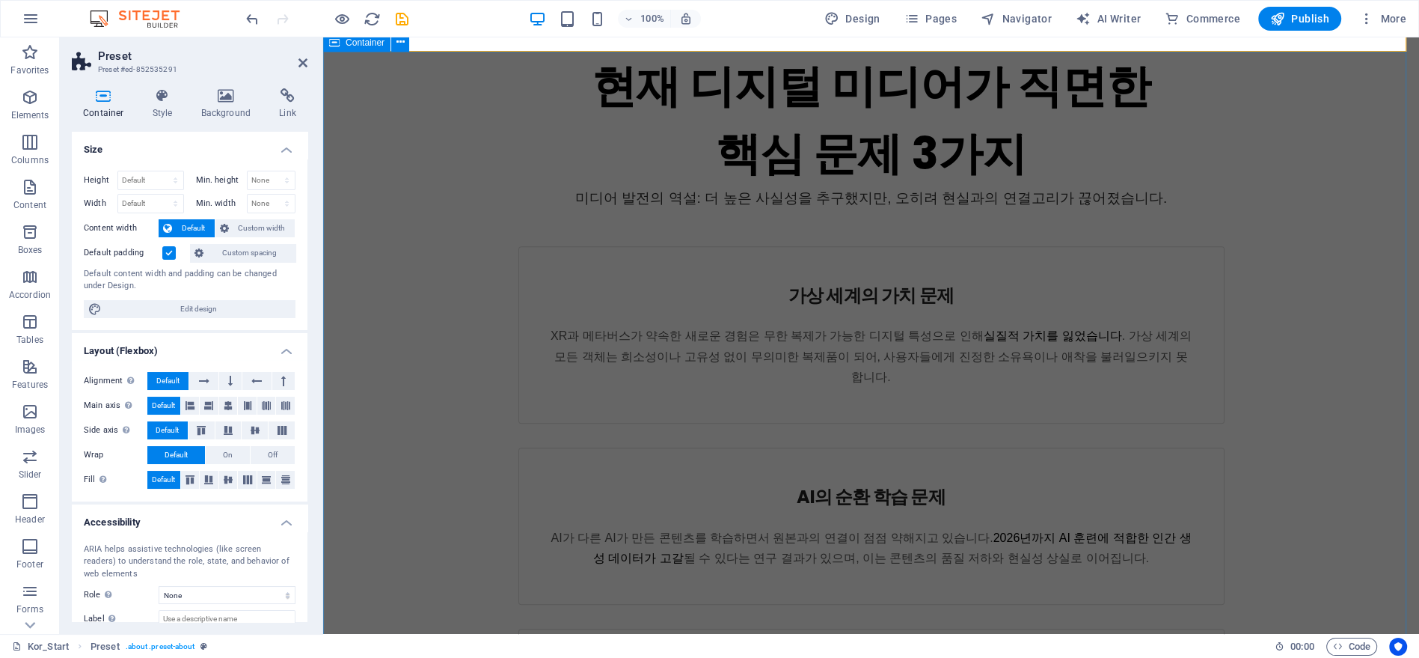
scroll to position [1466, 0]
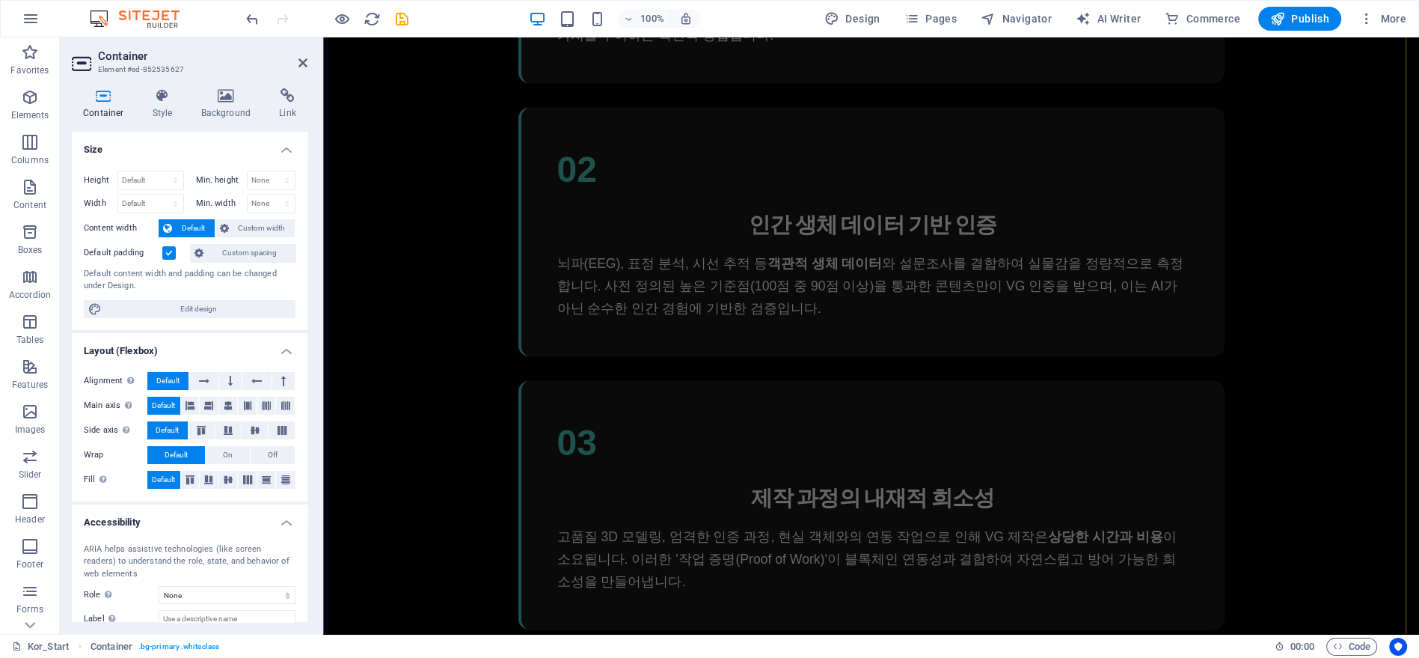
scroll to position [2630, 0]
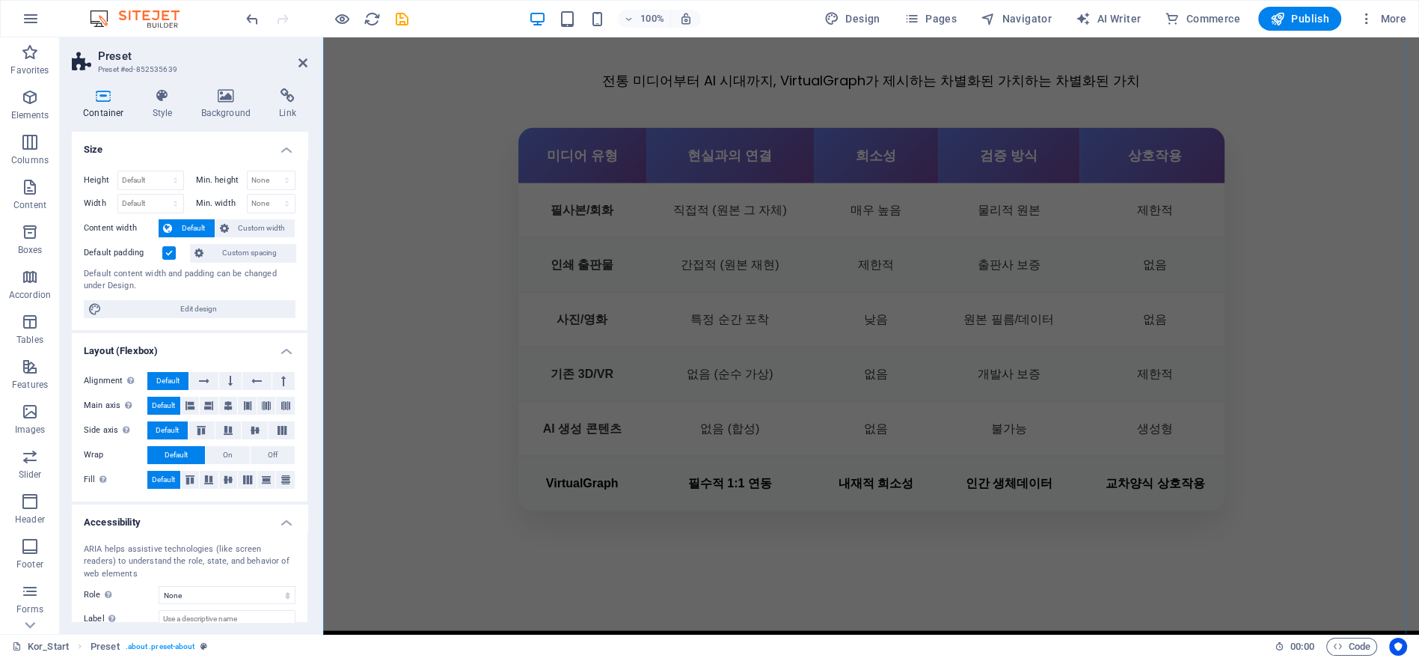
scroll to position [3462, 0]
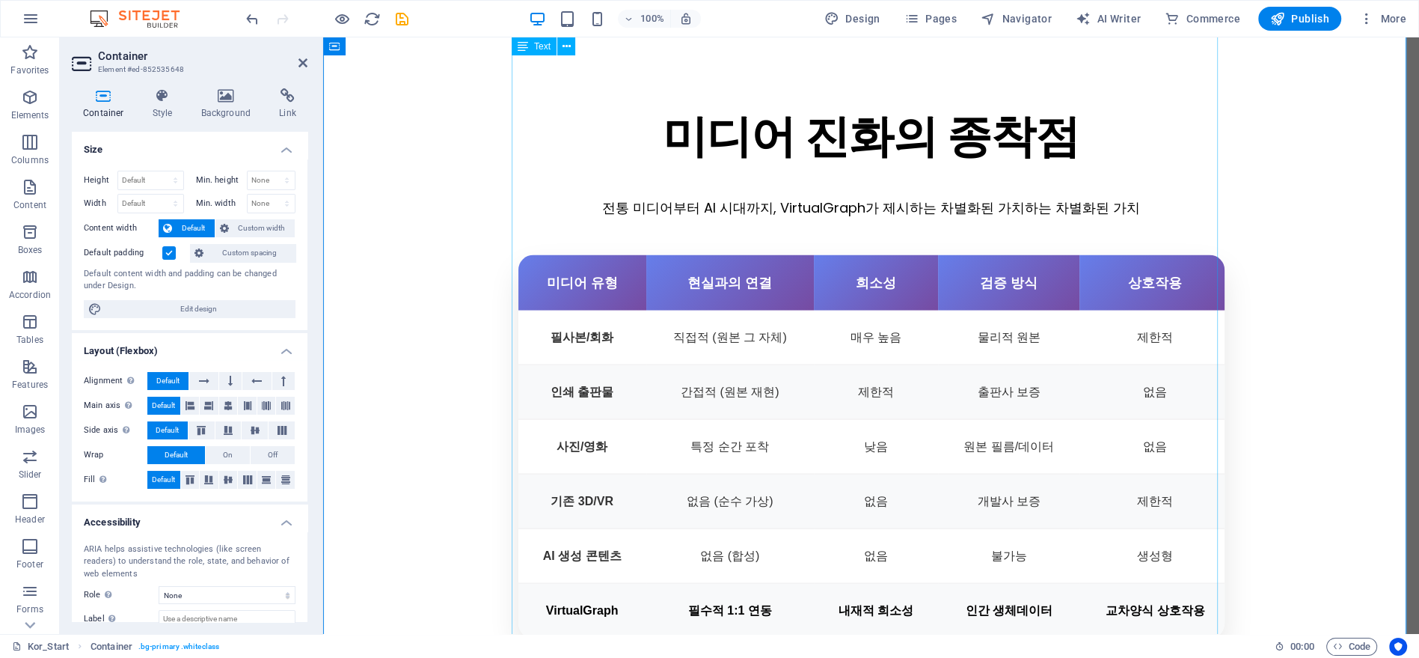
scroll to position [3295, 0]
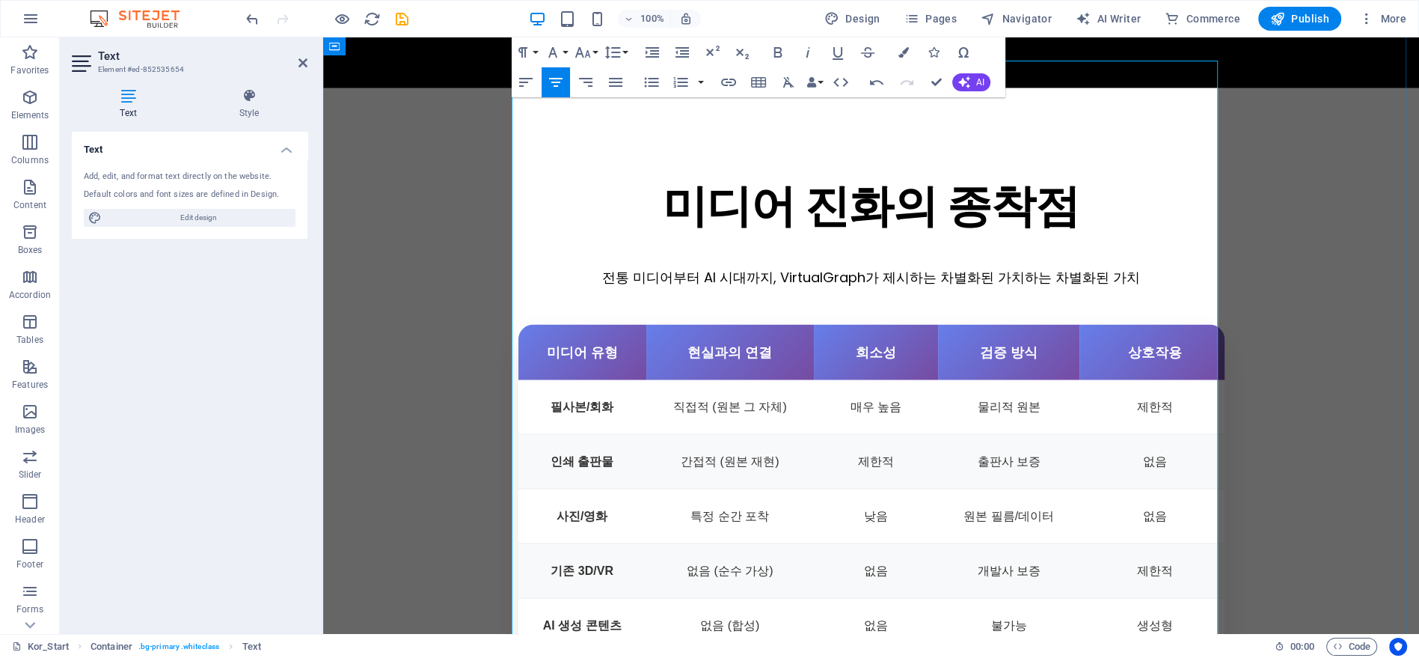
scroll to position [3212, 0]
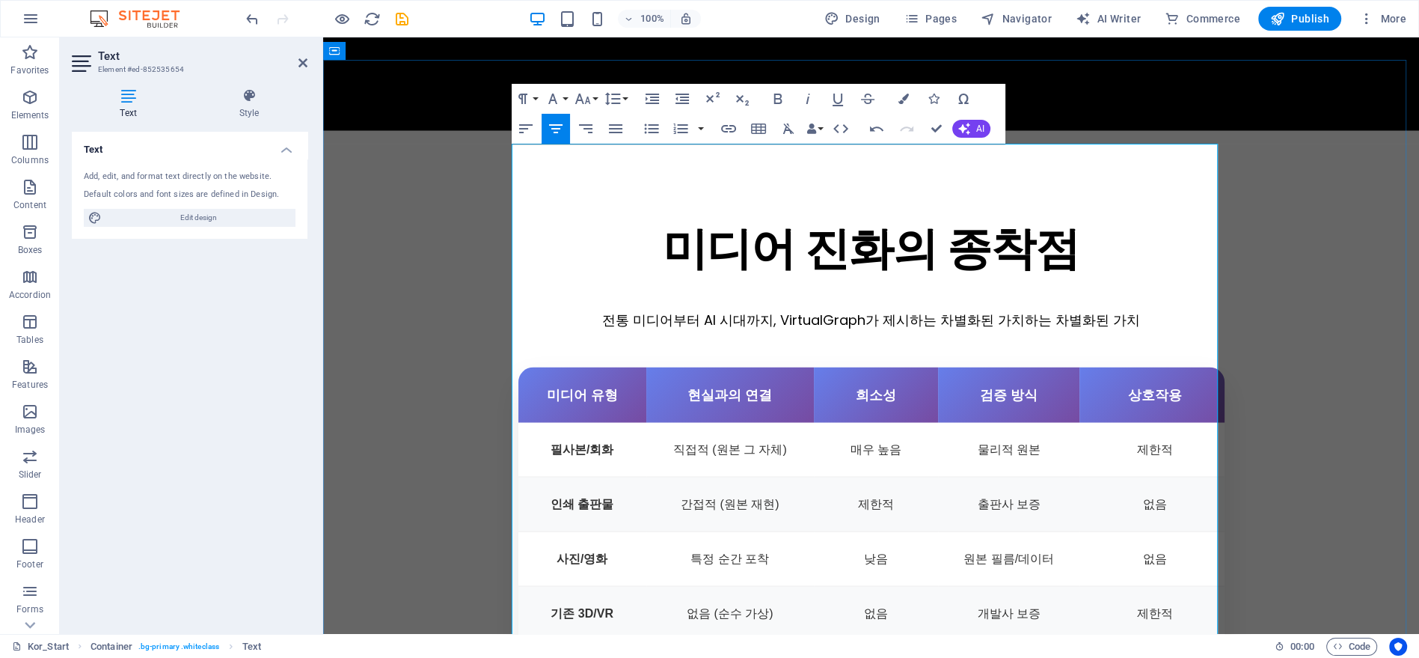
drag, startPoint x: 953, startPoint y: 242, endPoint x: 1141, endPoint y: 244, distance: 187.8
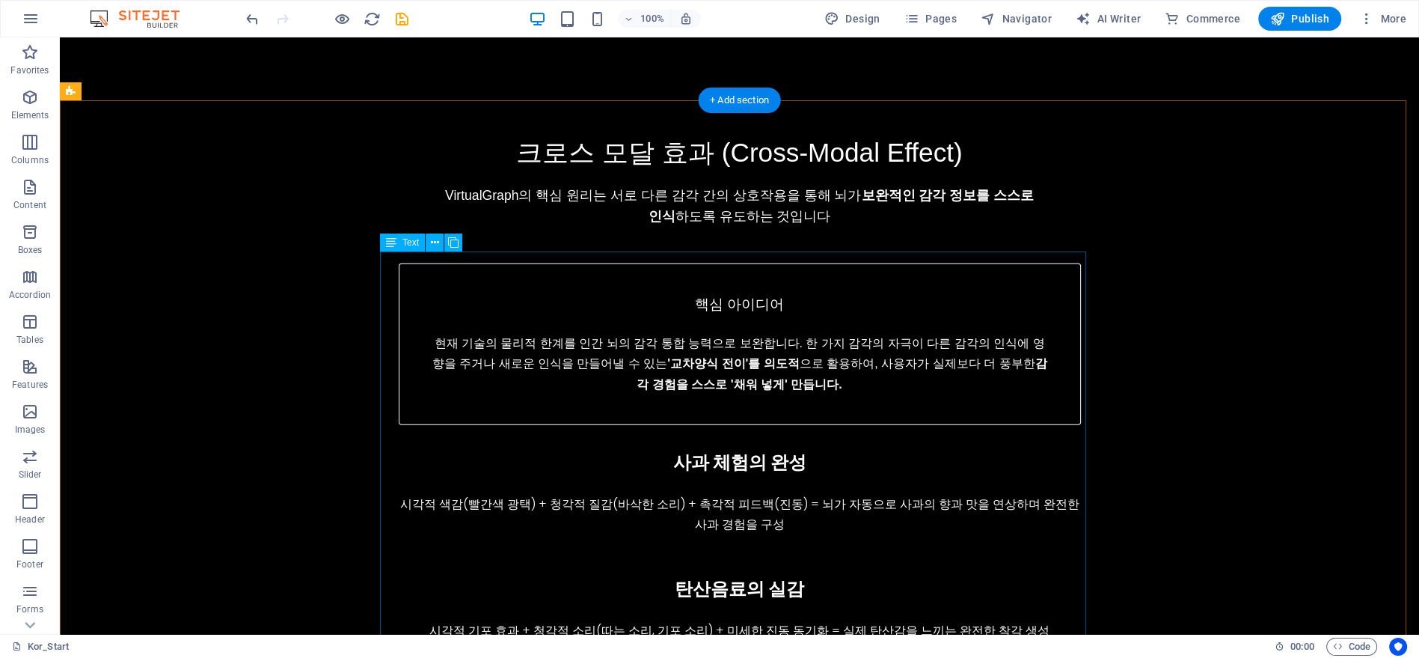
scroll to position [4322, 0]
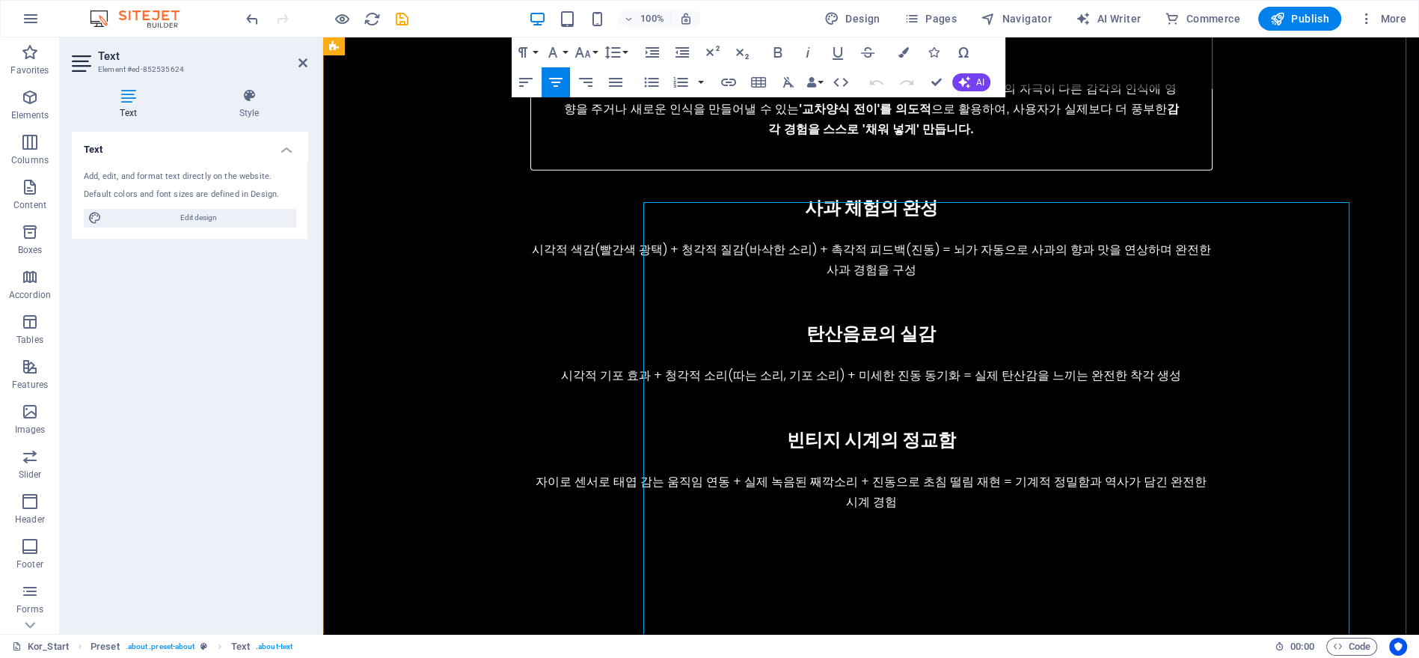
scroll to position [4210, 0]
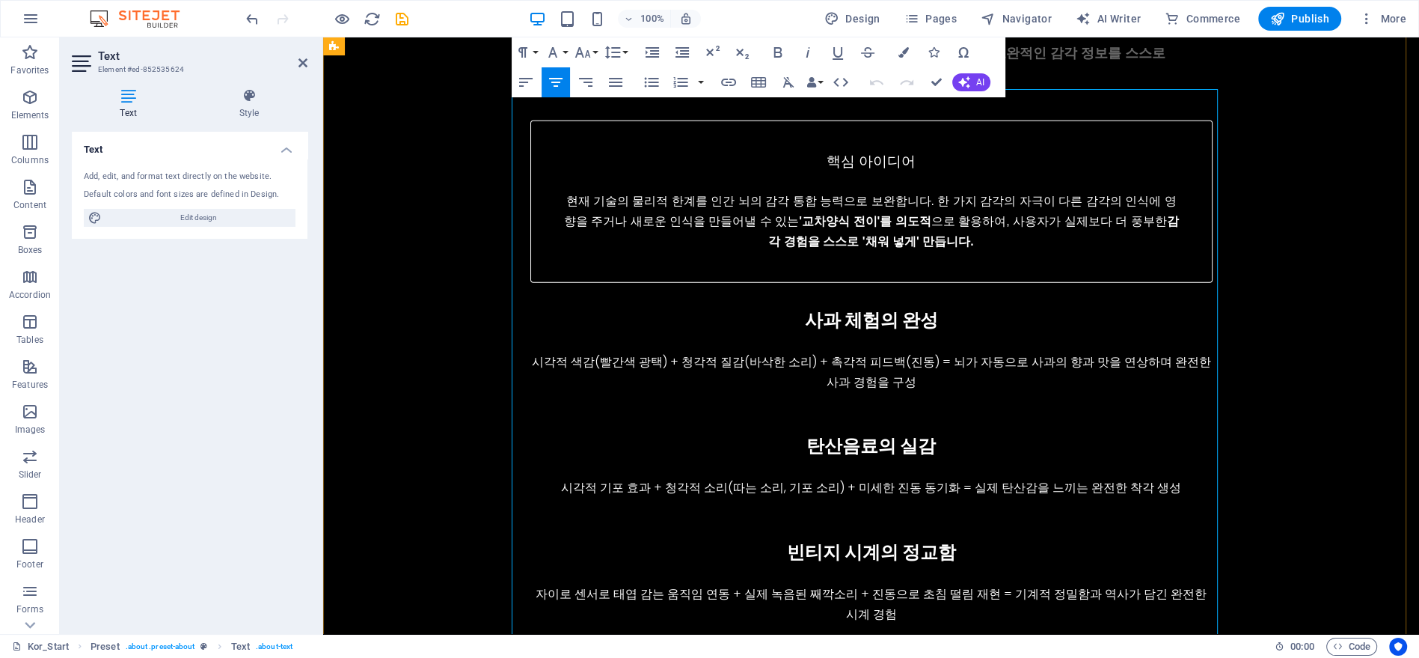
drag, startPoint x: 667, startPoint y: 202, endPoint x: 515, endPoint y: 205, distance: 151.9
drag, startPoint x: 686, startPoint y: 199, endPoint x: 973, endPoint y: 202, distance: 287.3
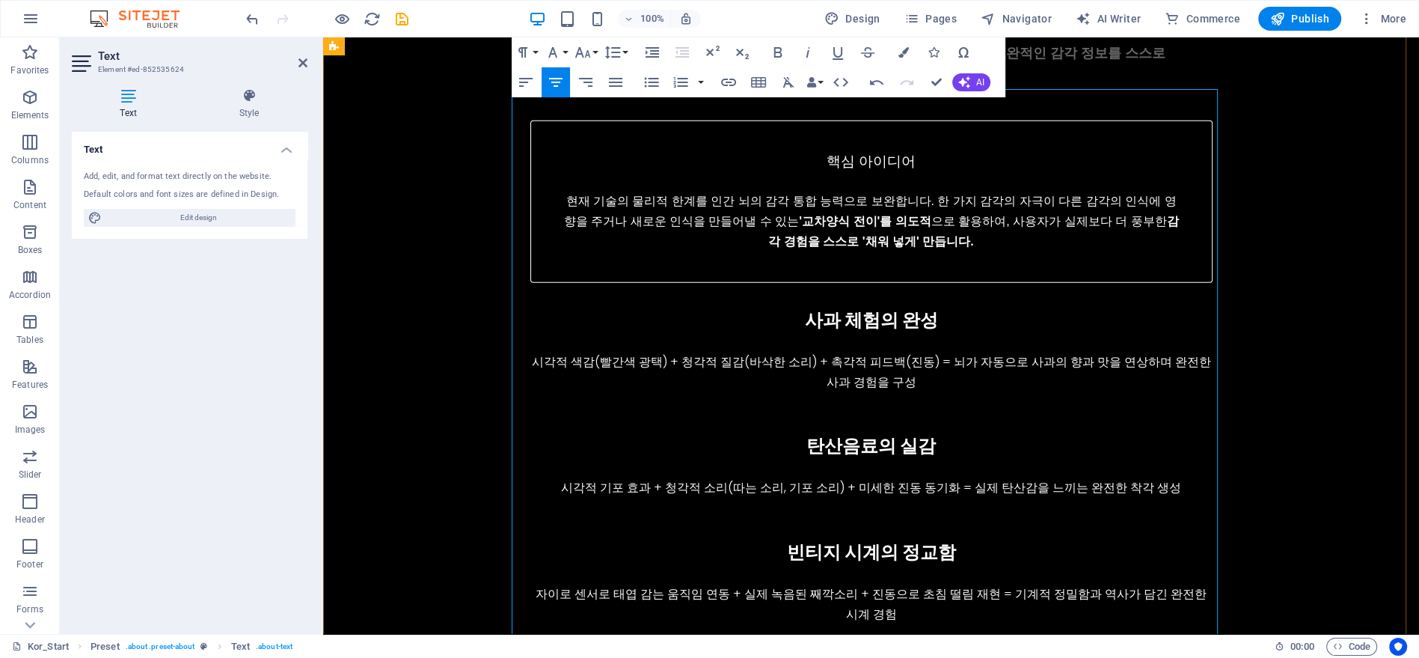
drag, startPoint x: 689, startPoint y: 201, endPoint x: 966, endPoint y: 201, distance: 276.8
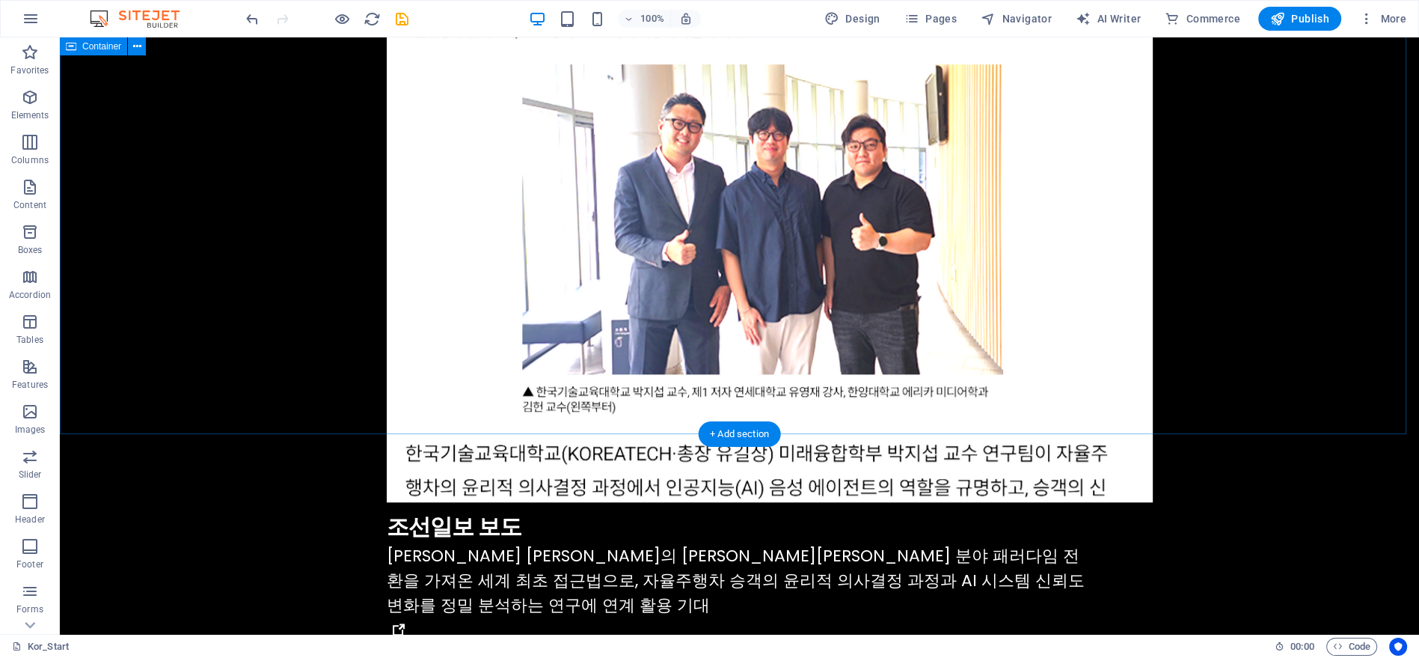
scroll to position [8362, 0]
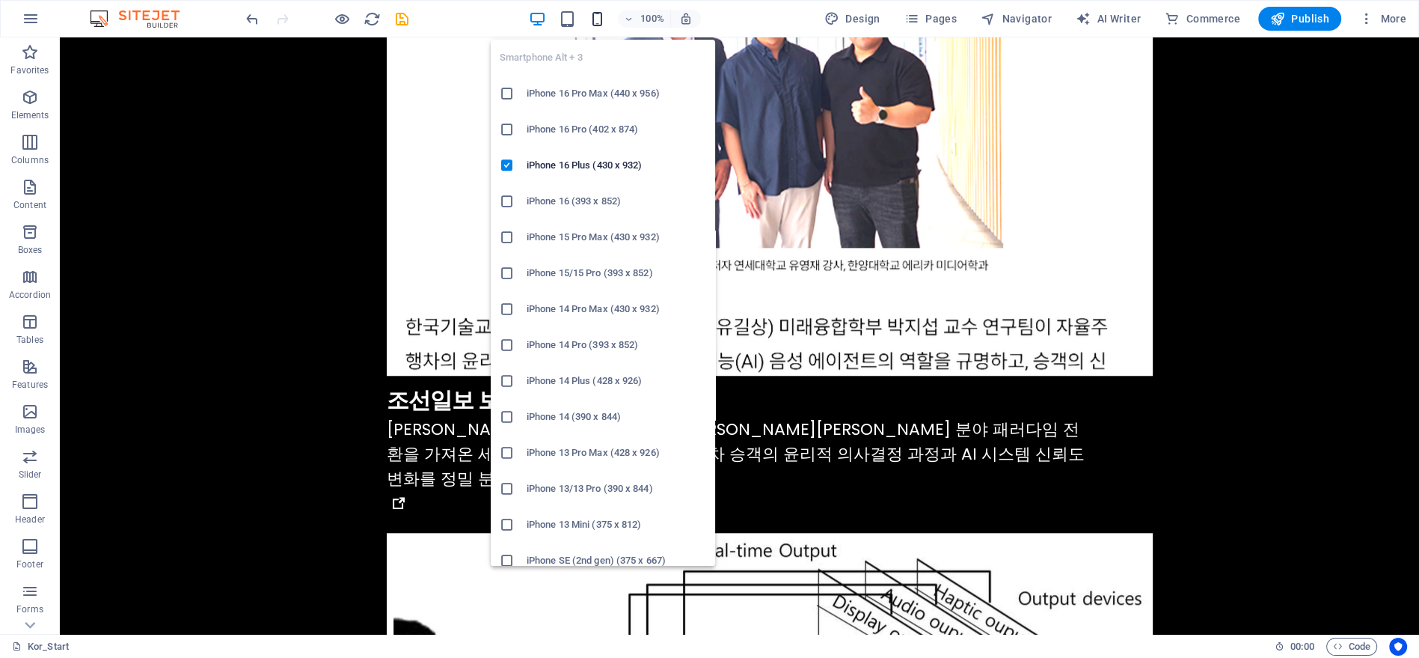
click at [595, 20] on icon "button" at bounding box center [596, 18] width 17 height 17
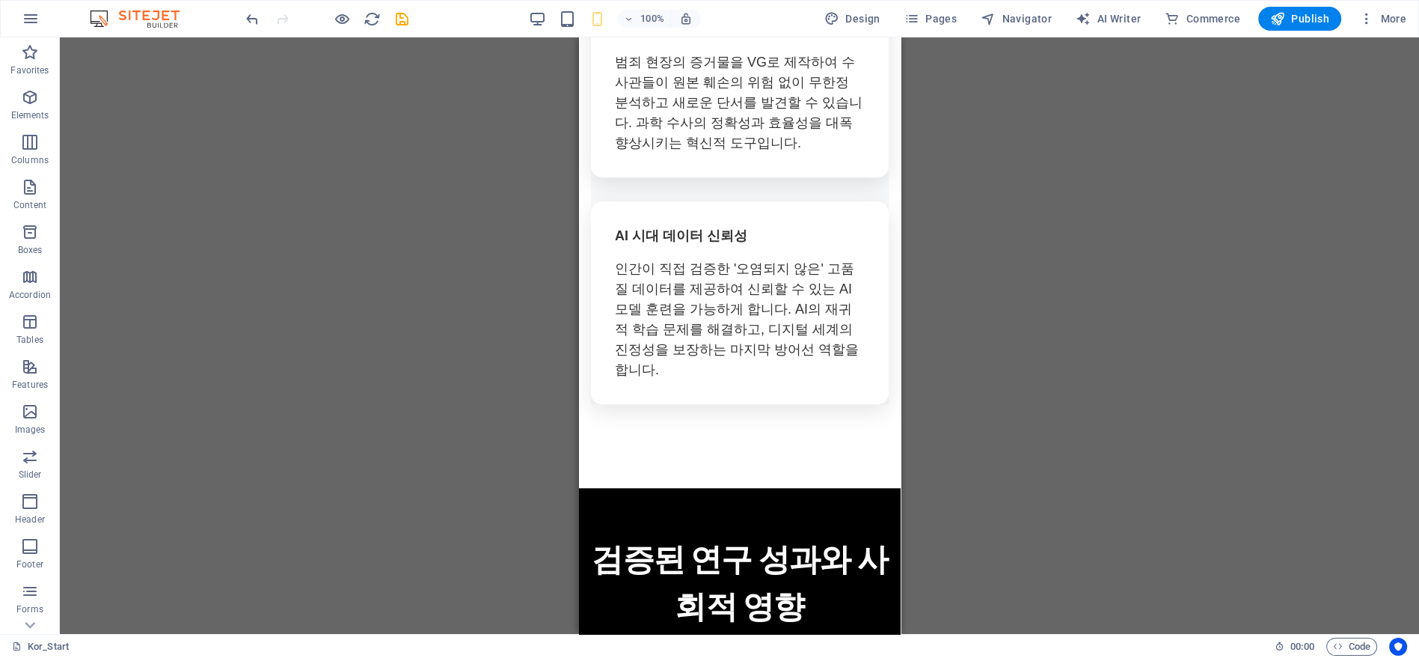
click at [1232, 442] on div "Drag here to replace the existing content. Press “Ctrl” if you want to create a…" at bounding box center [739, 335] width 1359 height 596
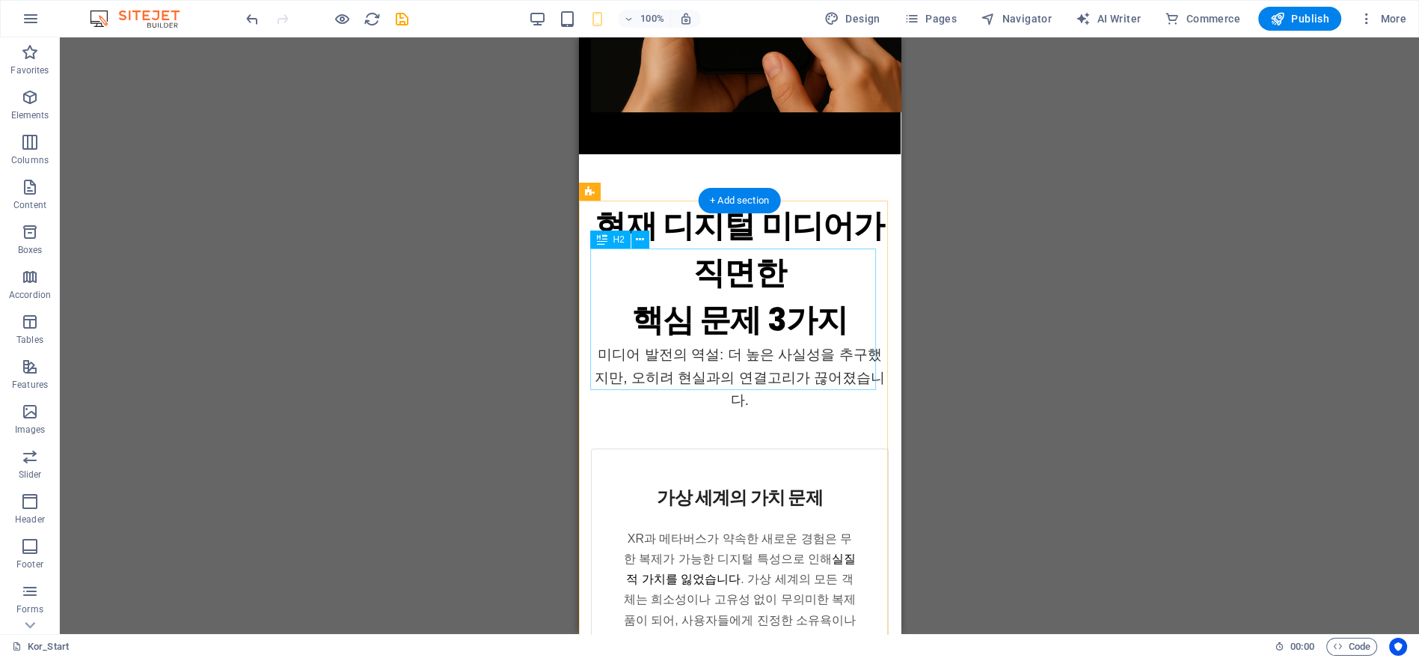
scroll to position [711, 0]
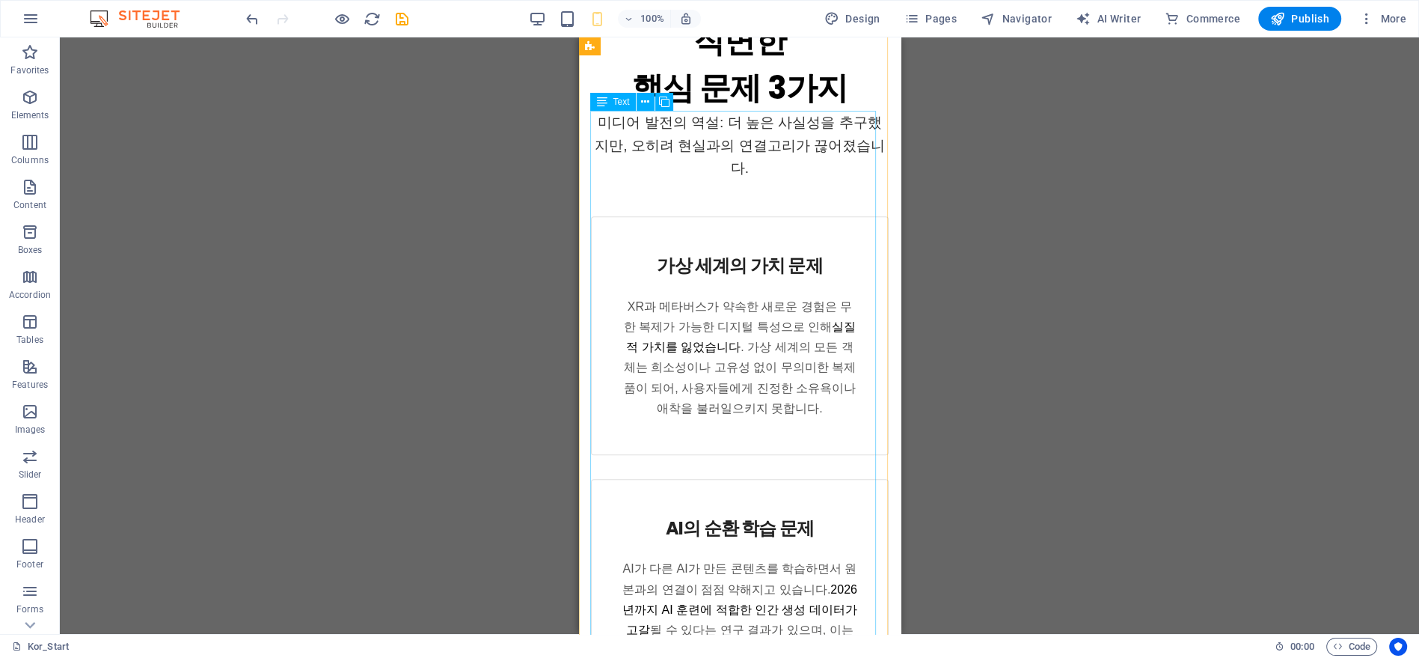
click at [813, 145] on div "미디어 발전의 역설: 더 높은 사실성을 추구했지만, 오히려 현실과의 연결고리가 끊어졌습니다. 가상 세계의 가치 문제 XR과 메타버스가 약속한 …" at bounding box center [739, 535] width 298 height 848
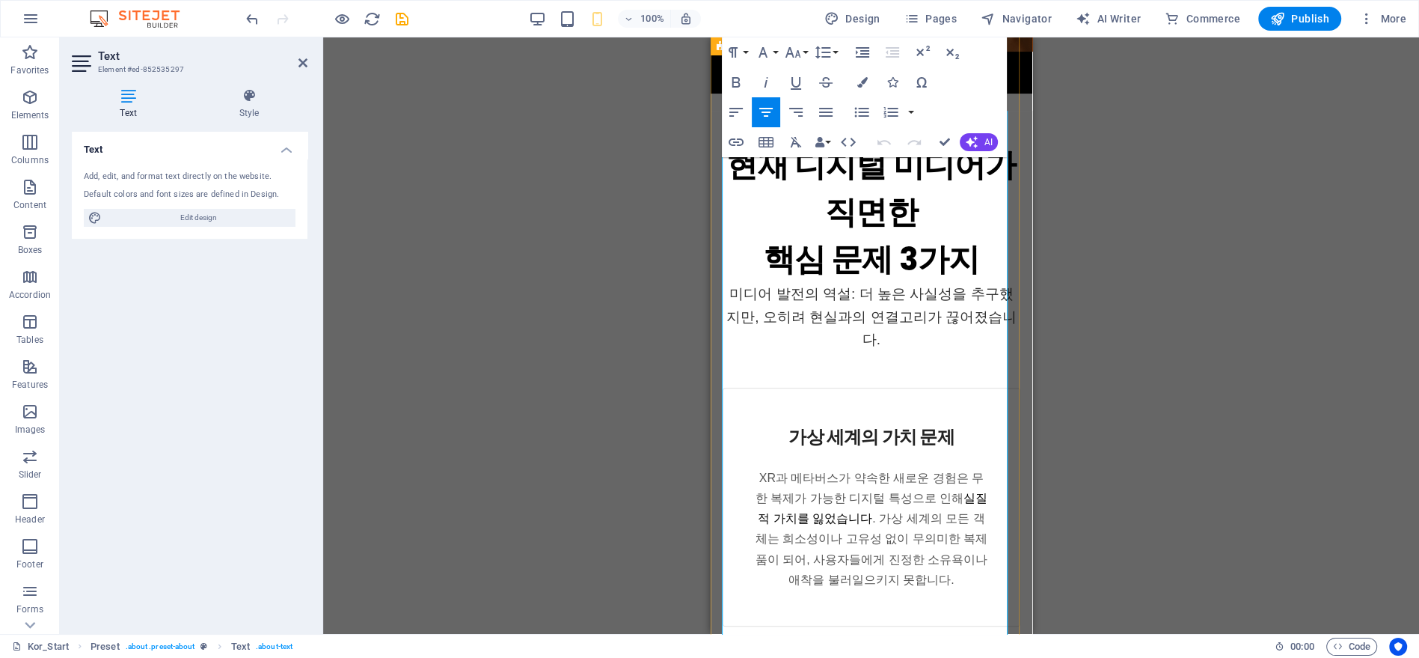
scroll to position [379, 0]
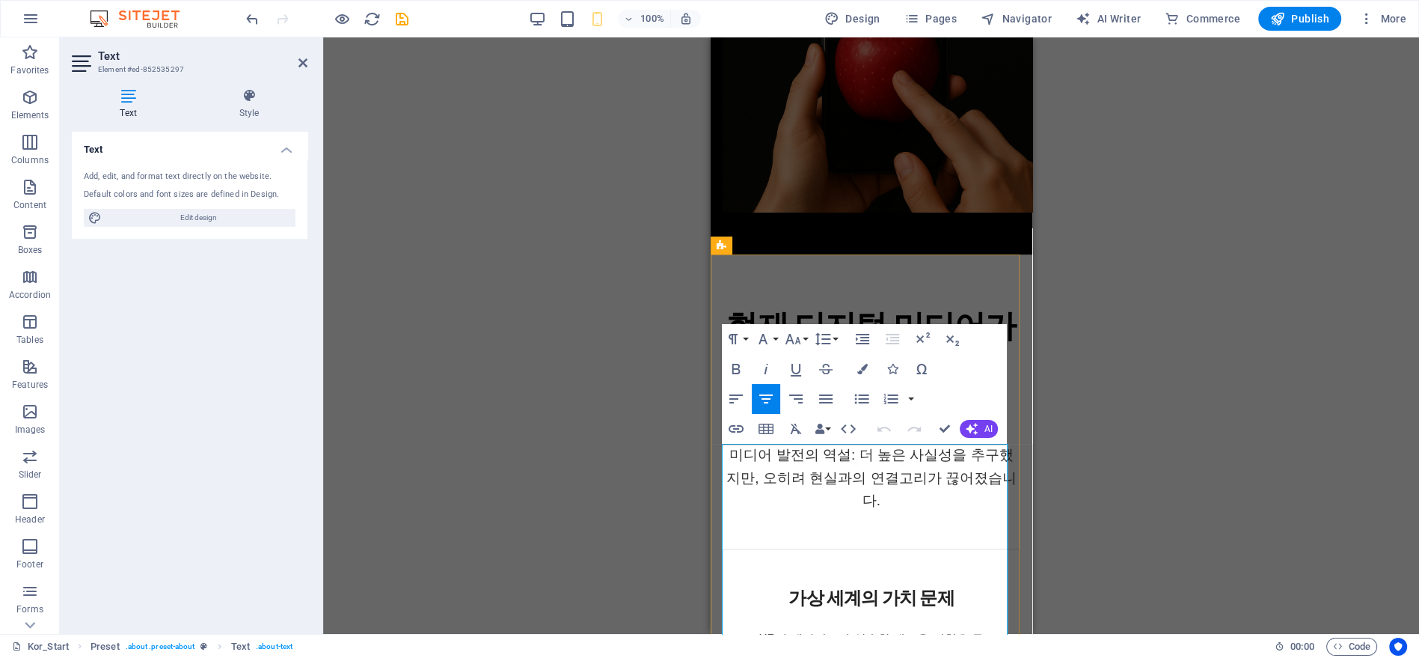
click at [882, 466] on p "미디어 발전의 역설: 더 높은 사실성을 추구했지만, 오히려 현실과의 연결고리가 끊어졌습니다." at bounding box center [871, 478] width 298 height 69
click at [881, 465] on p "미디어 발전의 역설: 더 높은 사실성을 추구했지만, 오히려 현실과의 연결고리가 끊어졌습니다." at bounding box center [871, 478] width 298 height 69
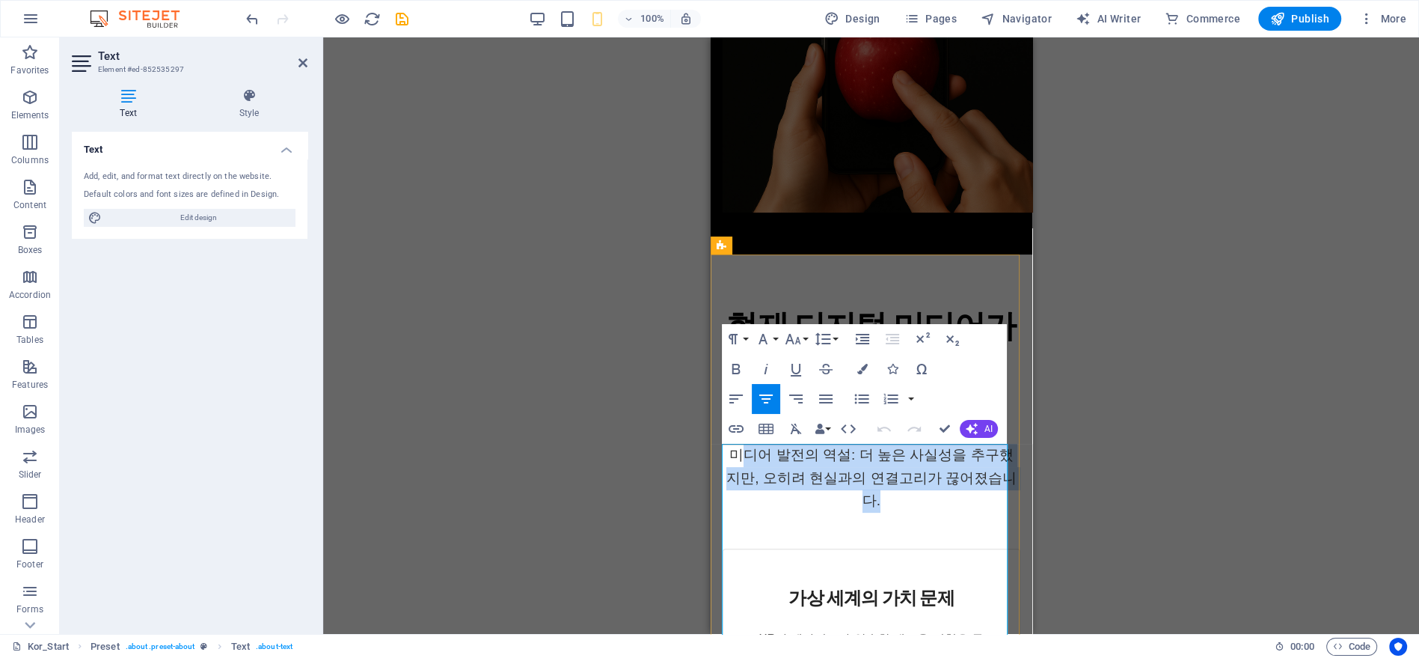
click at [881, 465] on p "미디어 발전의 역설: 더 높은 사실성을 추구했지만, 오히려 현실과의 연결고리가 끊어졌습니다." at bounding box center [871, 478] width 298 height 69
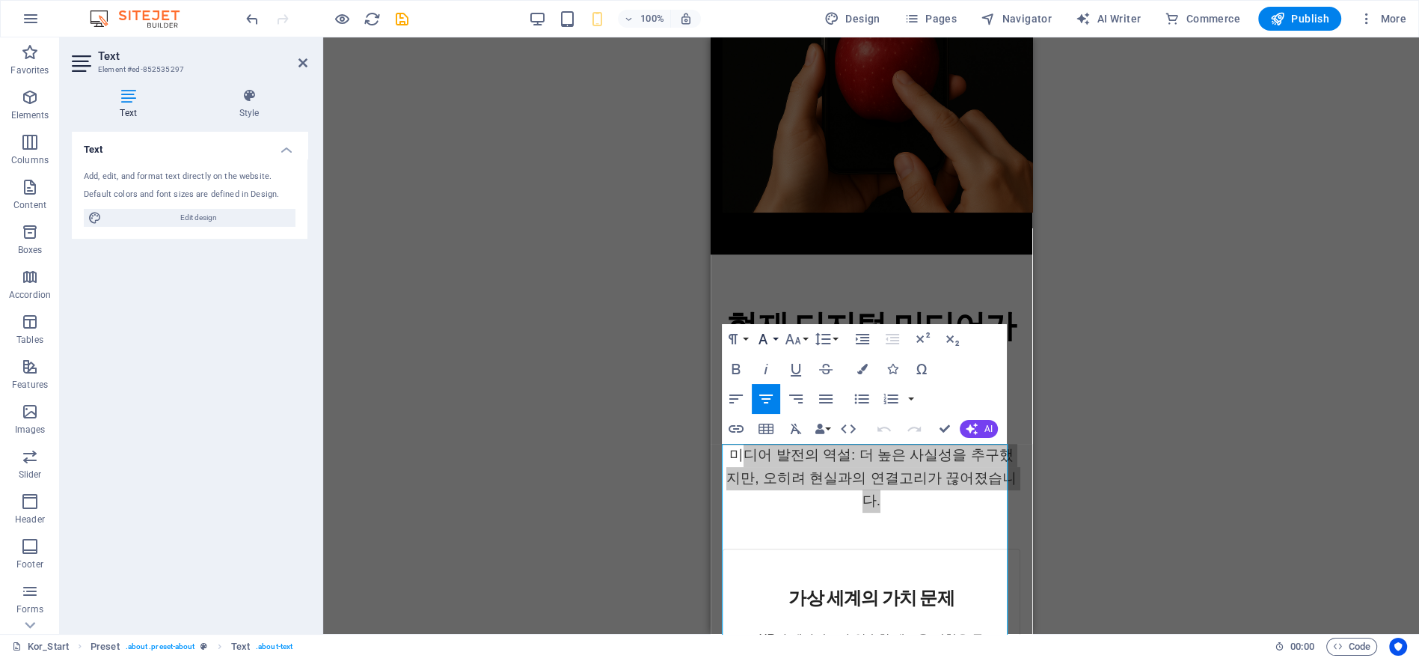
click at [778, 338] on button "Font Family" at bounding box center [766, 339] width 28 height 30
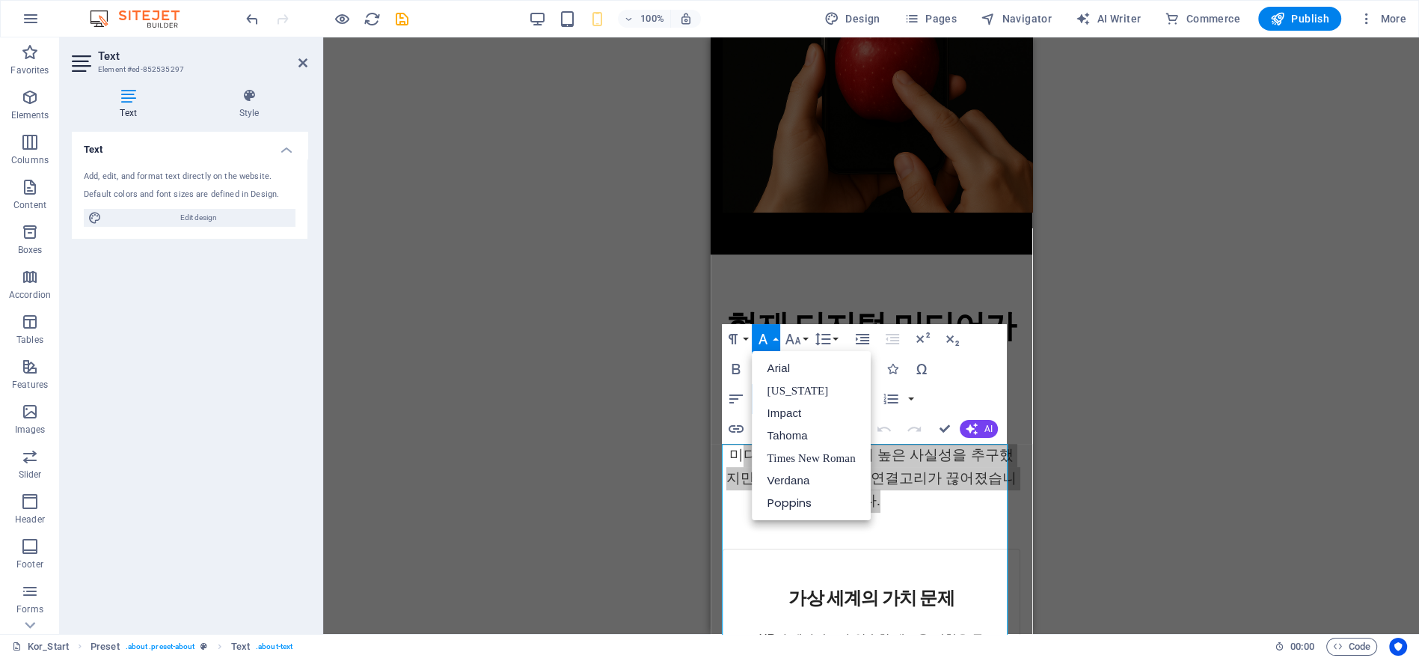
click at [778, 338] on button "Font Family" at bounding box center [766, 339] width 28 height 30
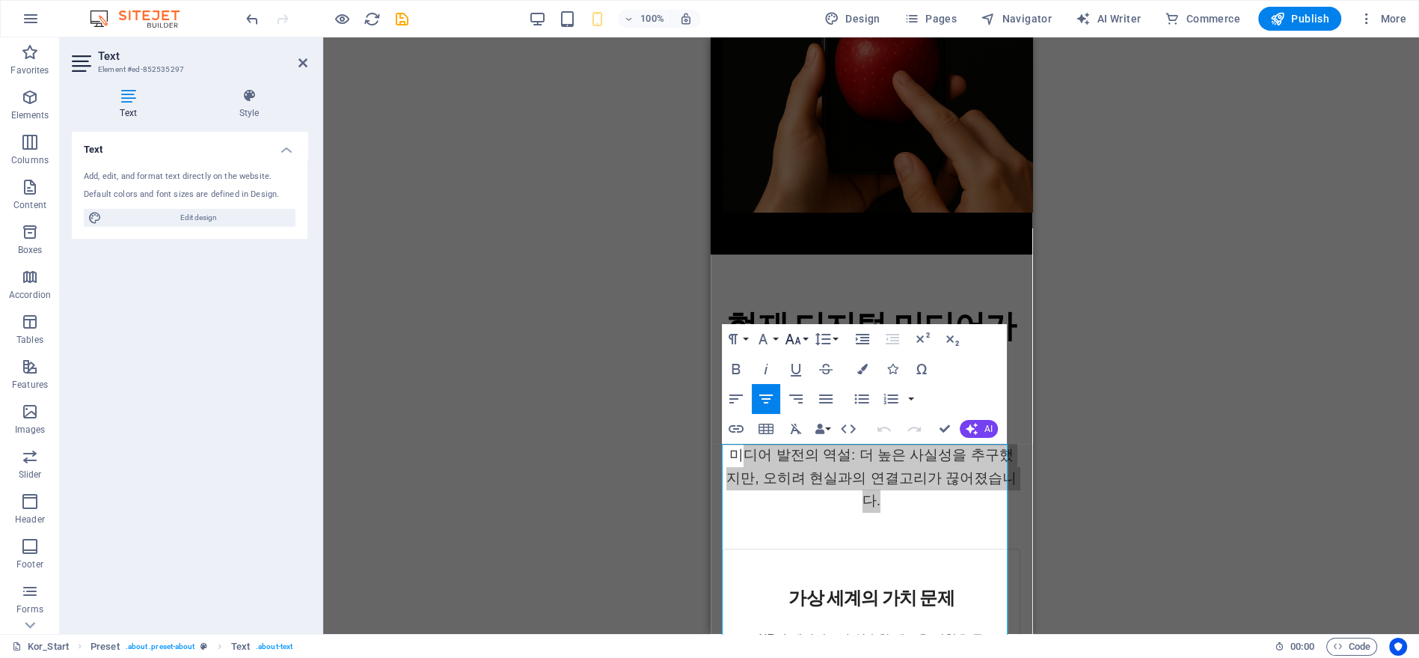
click at [804, 337] on button "Font Size" at bounding box center [796, 339] width 28 height 30
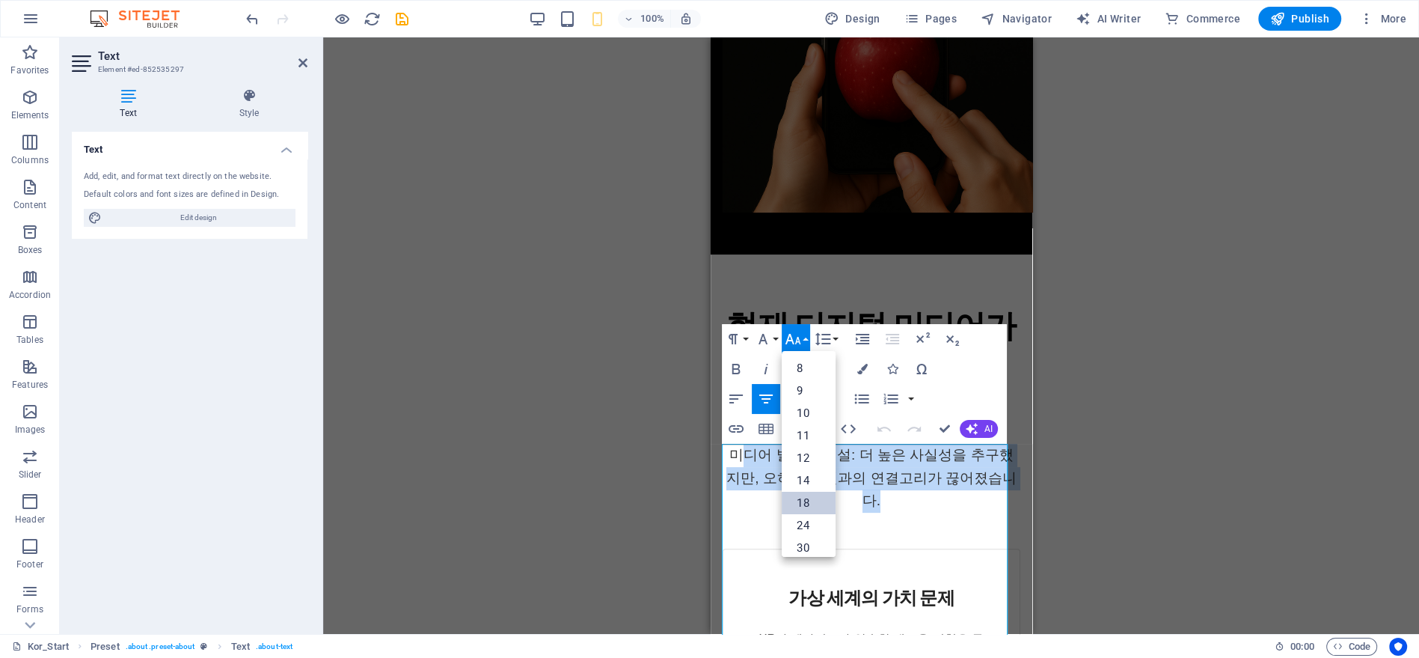
click at [816, 497] on link "18" at bounding box center [809, 503] width 54 height 22
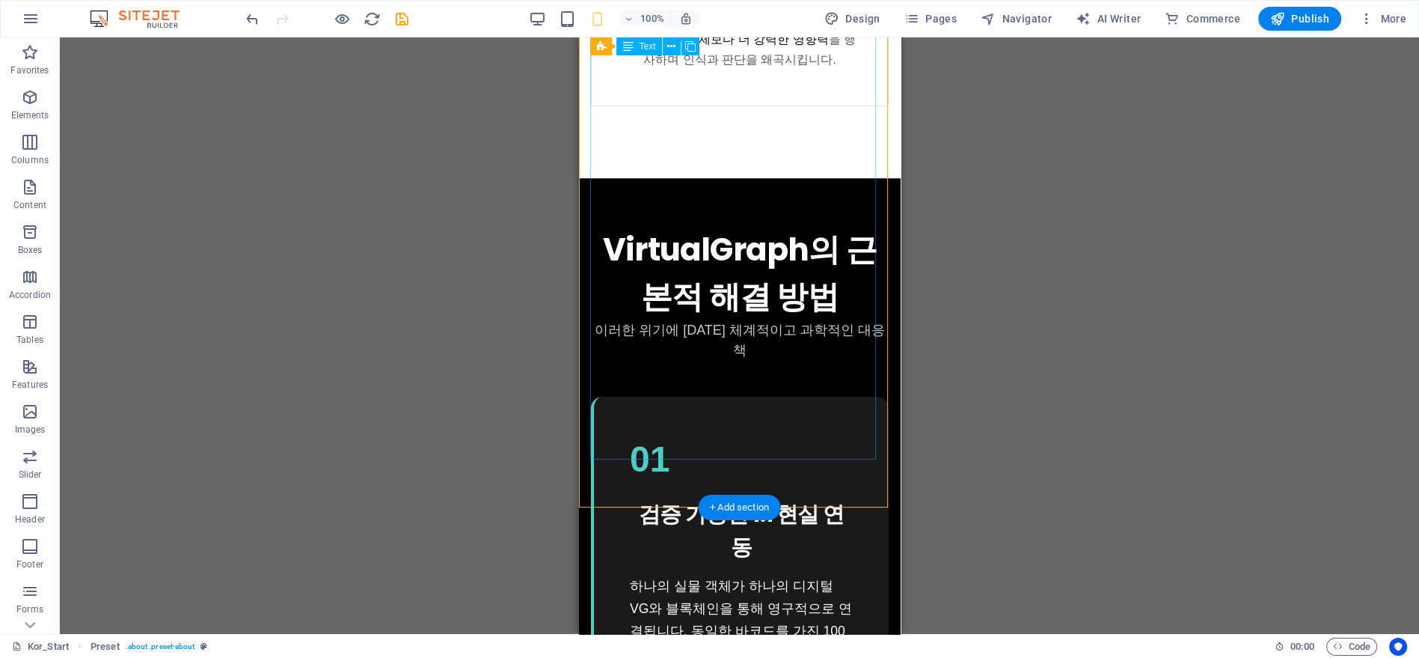
scroll to position [1543, 0]
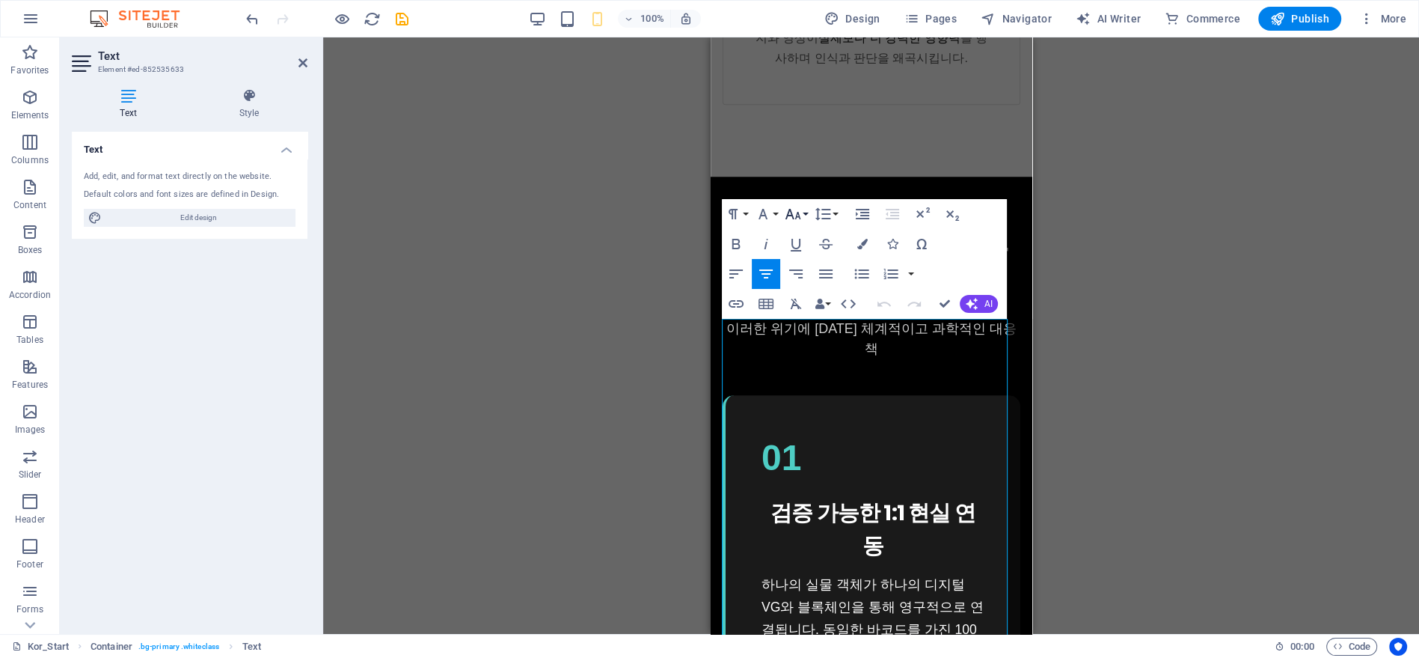
click at [796, 209] on icon "button" at bounding box center [793, 214] width 18 height 18
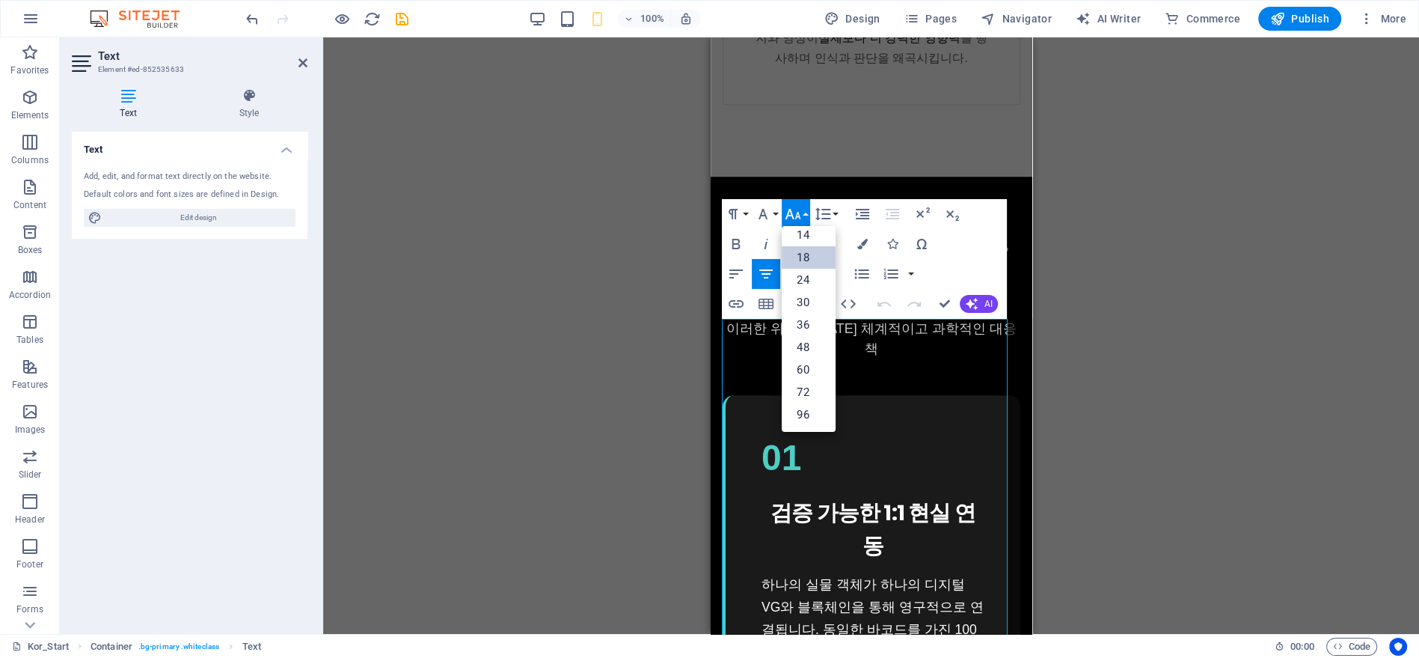
scroll to position [120, 0]
click at [806, 255] on link "18" at bounding box center [809, 258] width 54 height 22
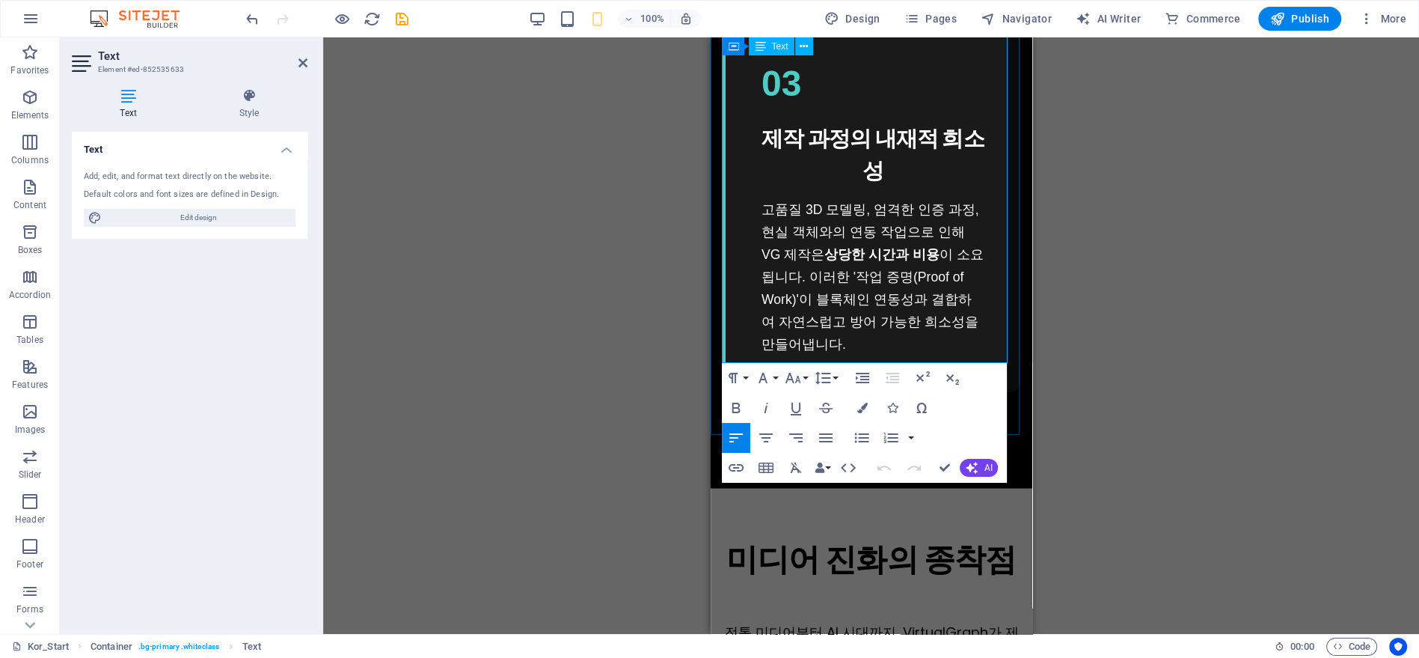
scroll to position [2956, 0]
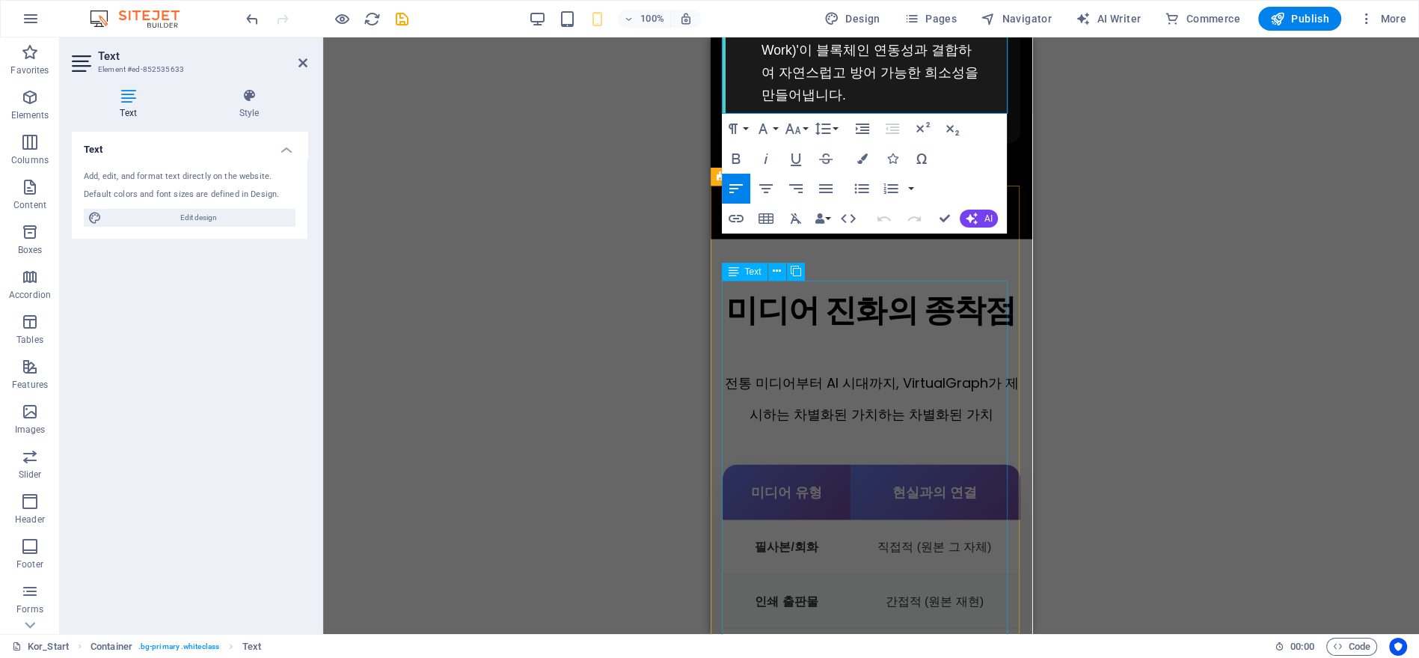
click at [860, 334] on div "전통 미디어부터 AI 시대까지, VirtualGraph가 제시하는 차별화된 가치하는 차별화된 가치 미디어 유형 현실과의 연결 희소성 검증 방식…" at bounding box center [871, 590] width 298 height 513
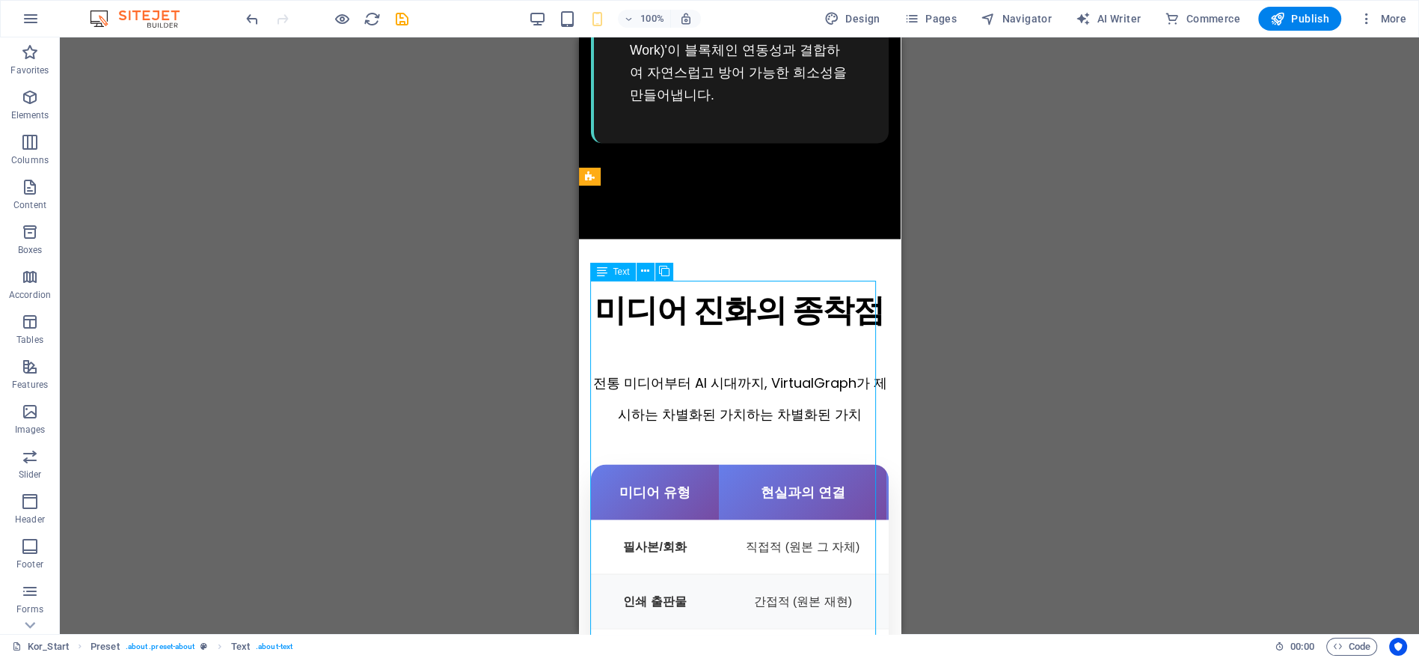
click at [865, 334] on div "전통 미디어부터 AI 시대까지, VirtualGraph가 제시하는 차별화된 가치하는 차별화된 가치 미디어 유형 현실과의 연결 희소성 검증 방식…" at bounding box center [739, 590] width 298 height 513
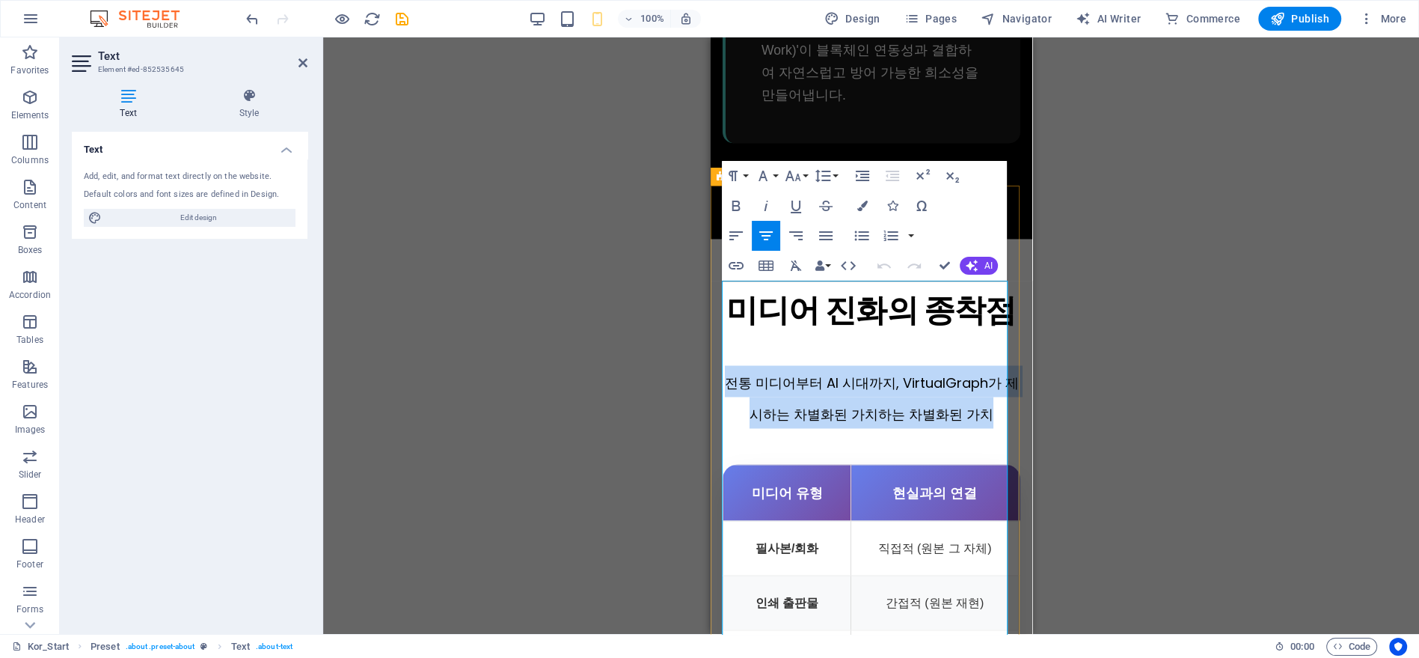
click at [865, 373] on span "전통 미디어부터 AI 시대까지, VirtualGraph가 제시하는 차별화된 가치하는 차별화된 가치" at bounding box center [871, 398] width 294 height 50
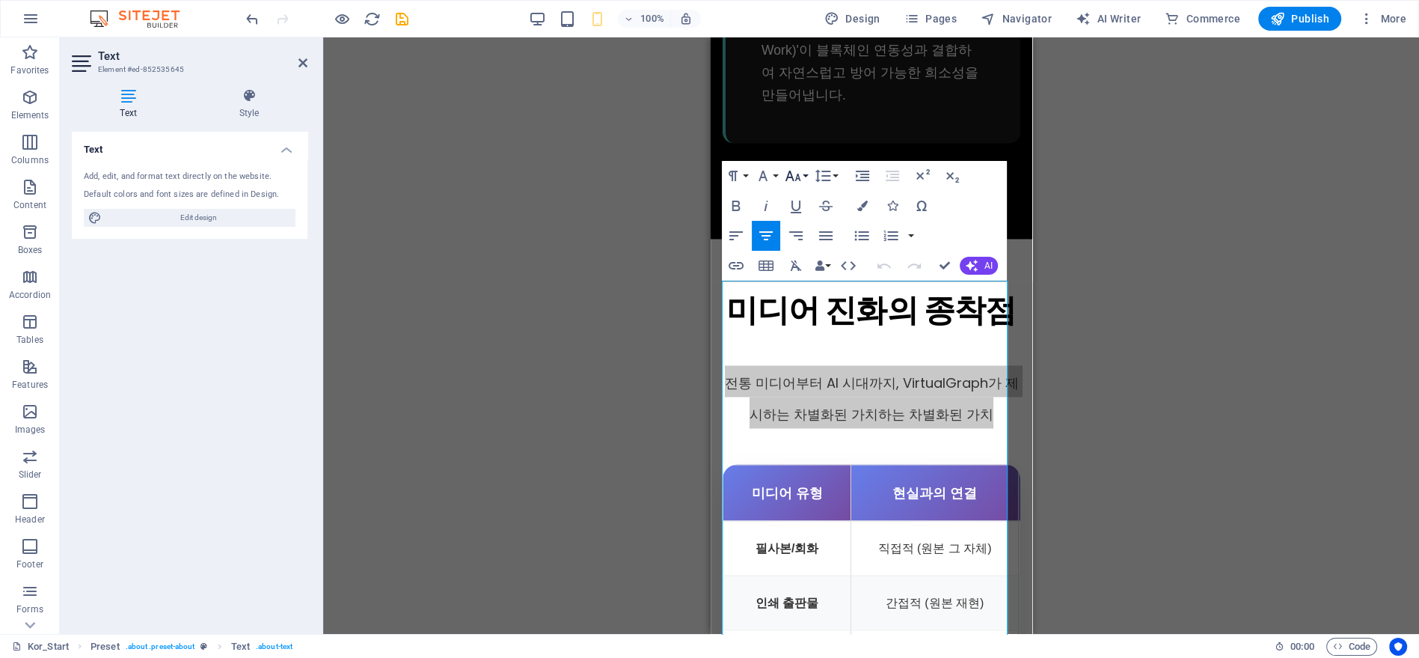
click at [800, 172] on icon "button" at bounding box center [793, 176] width 18 height 18
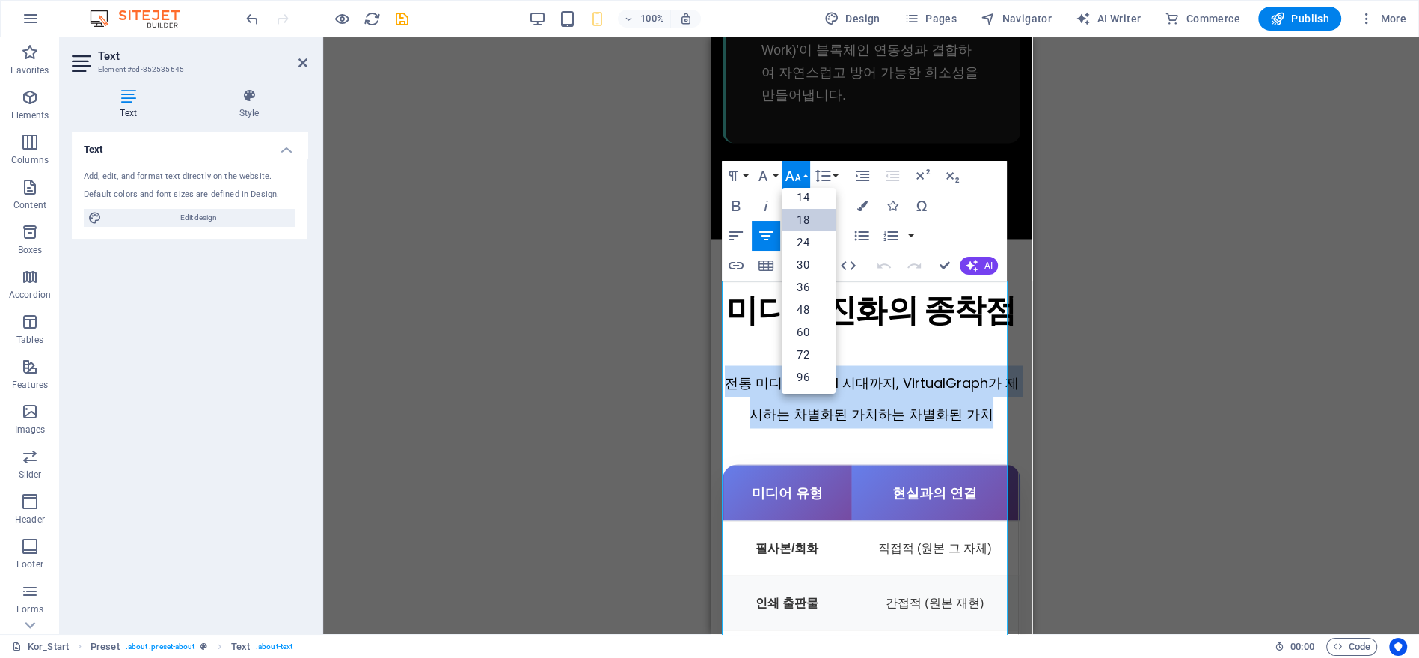
click at [804, 220] on link "18" at bounding box center [809, 220] width 54 height 22
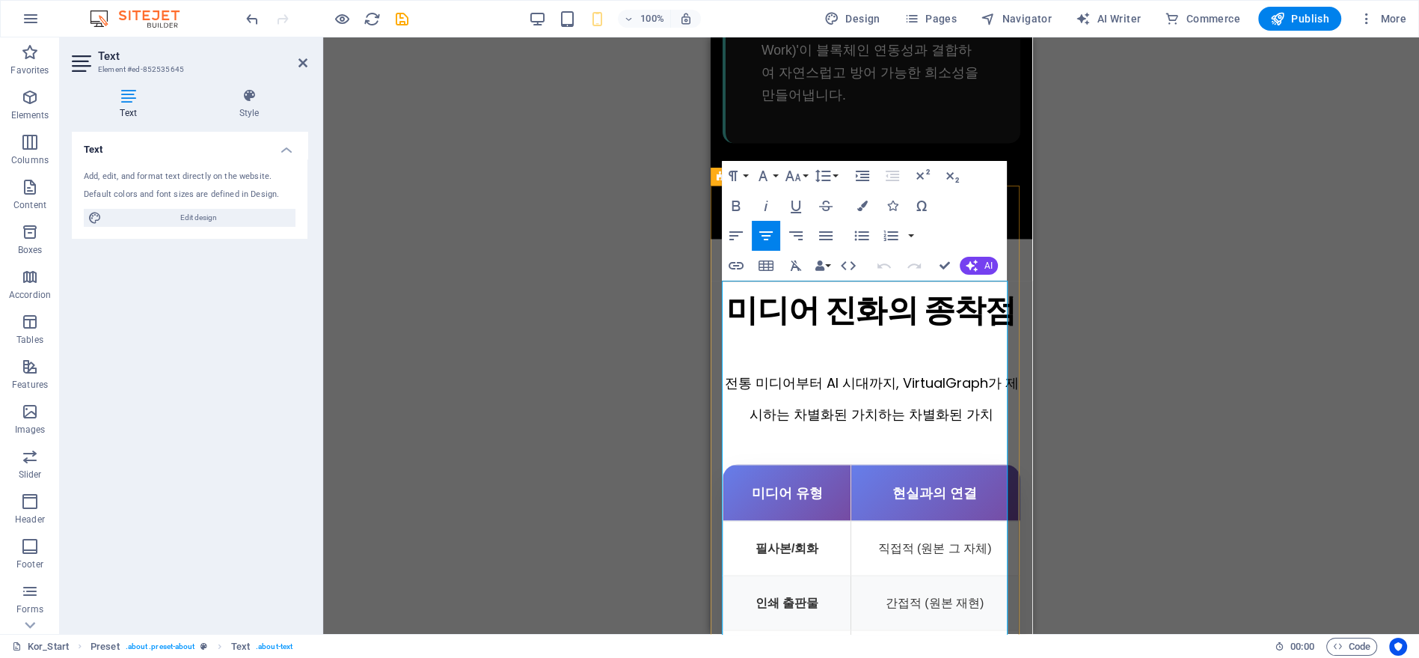
click at [907, 373] on span "전통 미디어부터 AI 시대까지, VirtualGraph가 제시하는 차별화된 가치하는 차별화된 가치" at bounding box center [871, 398] width 294 height 50
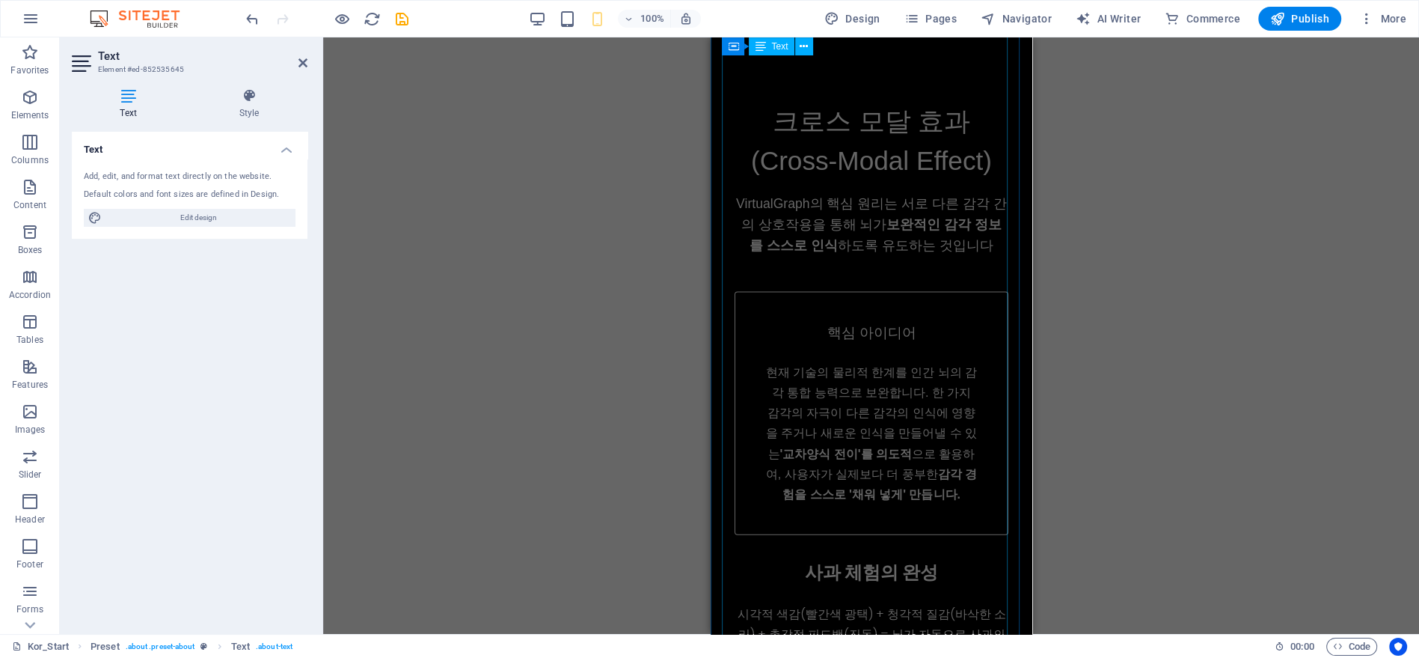
click at [877, 176] on div "크로스 모달 효과 (Cross-Modal Effect) VirtualGraph의 핵심 원리는 서로 다른 감각 간의 상호작용을 통해 뇌가 보완적…" at bounding box center [871, 530] width 298 height 928
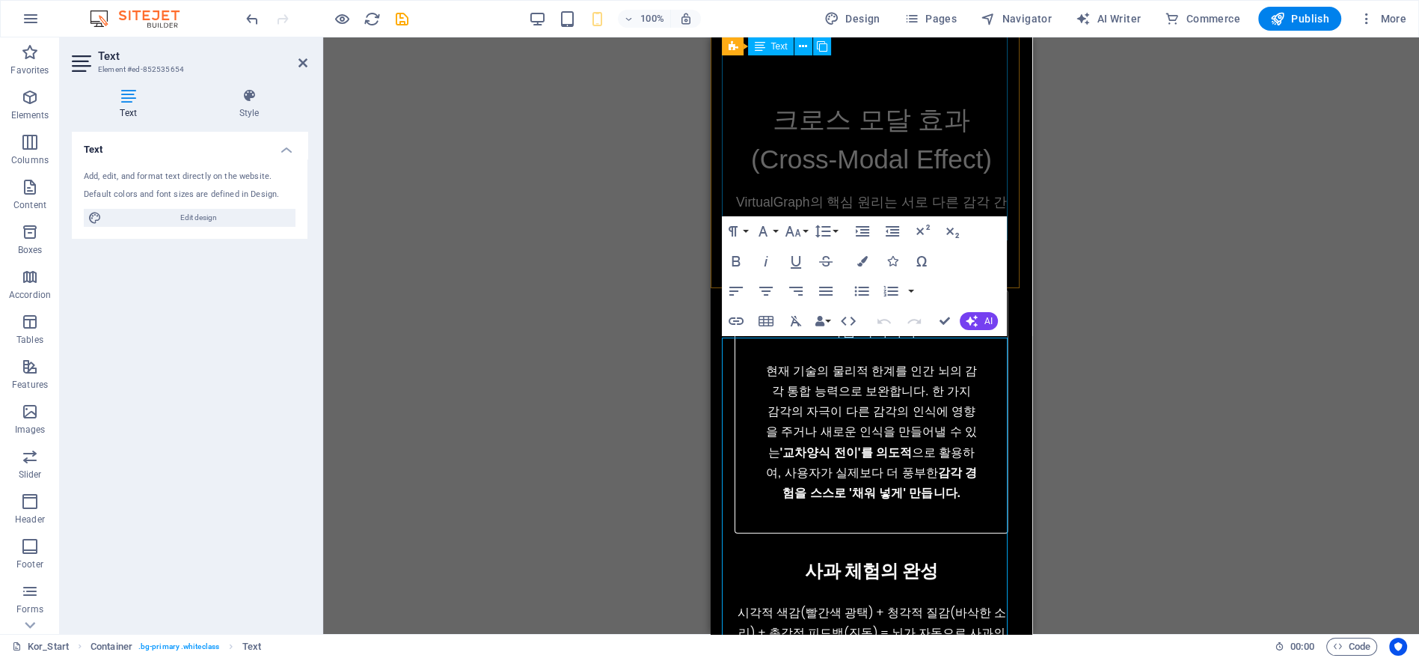
scroll to position [3546, 0]
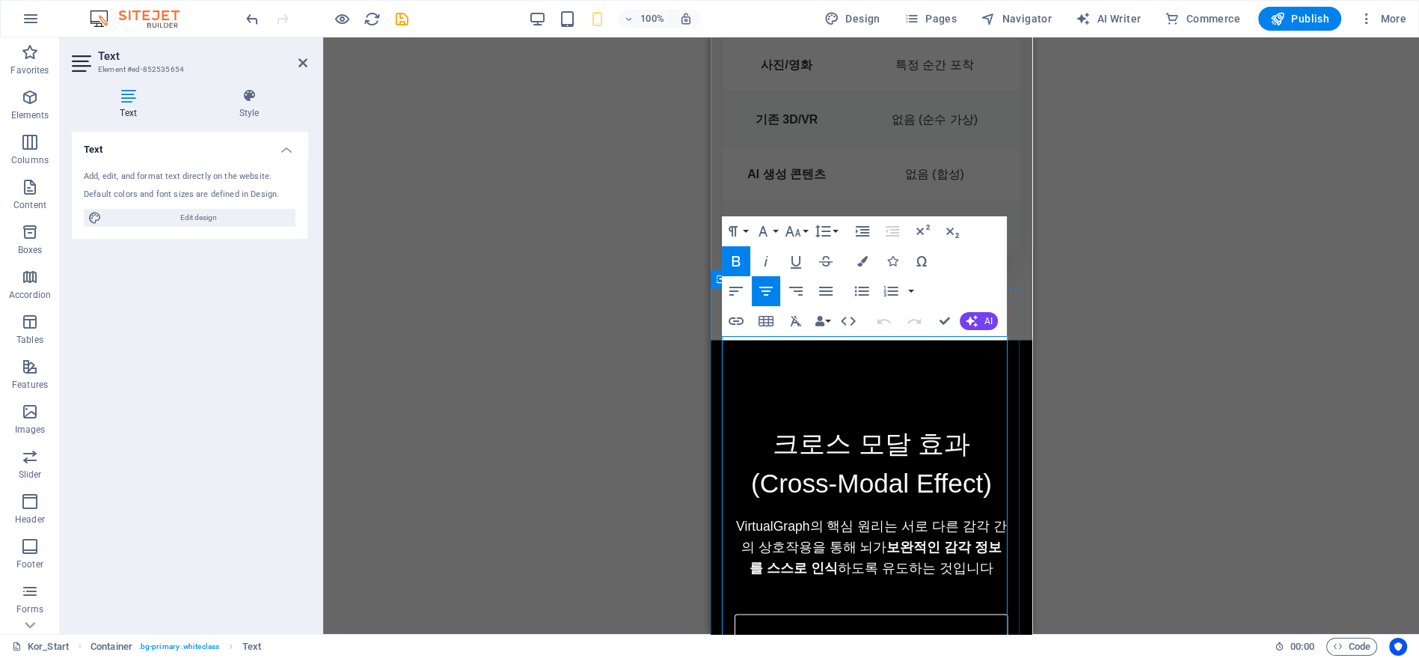
click at [854, 515] on p "VirtualGraph의 핵심 원리는 서로 다른 감각 간의 상호작용을 통해 뇌가 보완적인 감각 정보를 스스로 인식 하도록 유도하는 것입니다" at bounding box center [871, 546] width 274 height 63
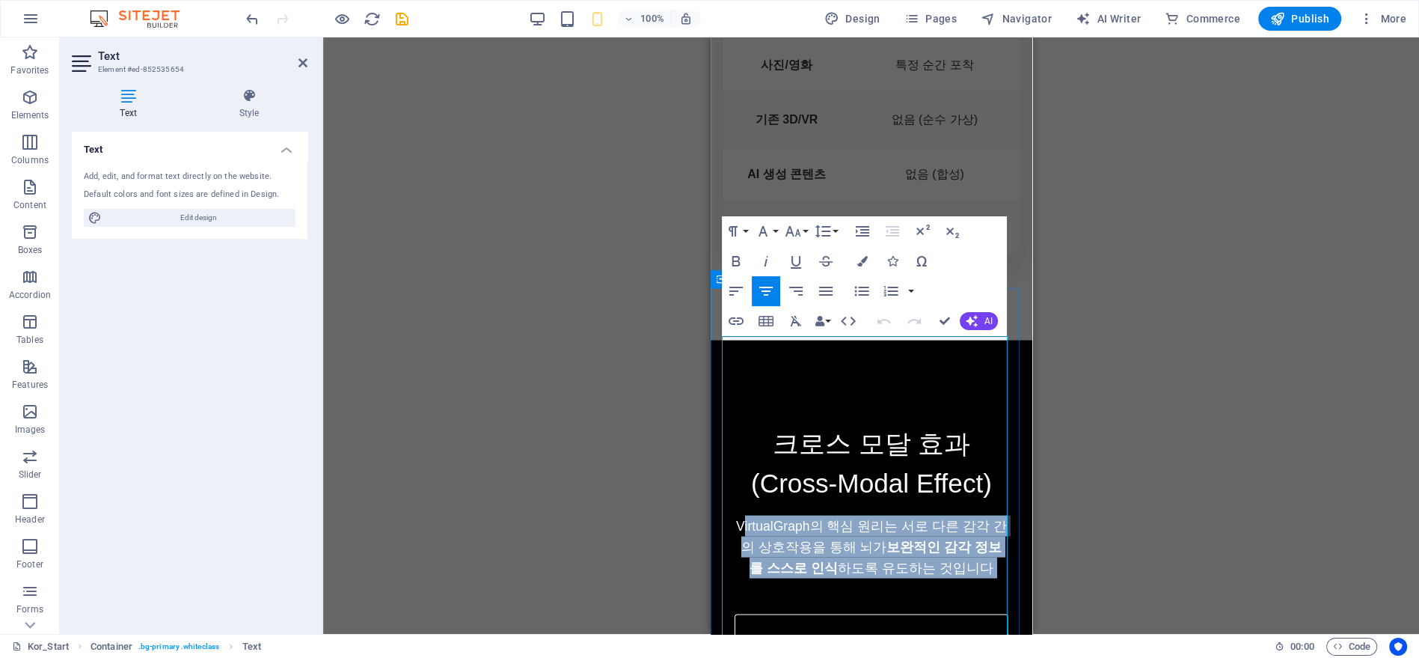
click at [854, 515] on p "VirtualGraph의 핵심 원리는 서로 다른 감각 간의 상호작용을 통해 뇌가 보완적인 감각 정보를 스스로 인식 하도록 유도하는 것입니다" at bounding box center [871, 546] width 274 height 63
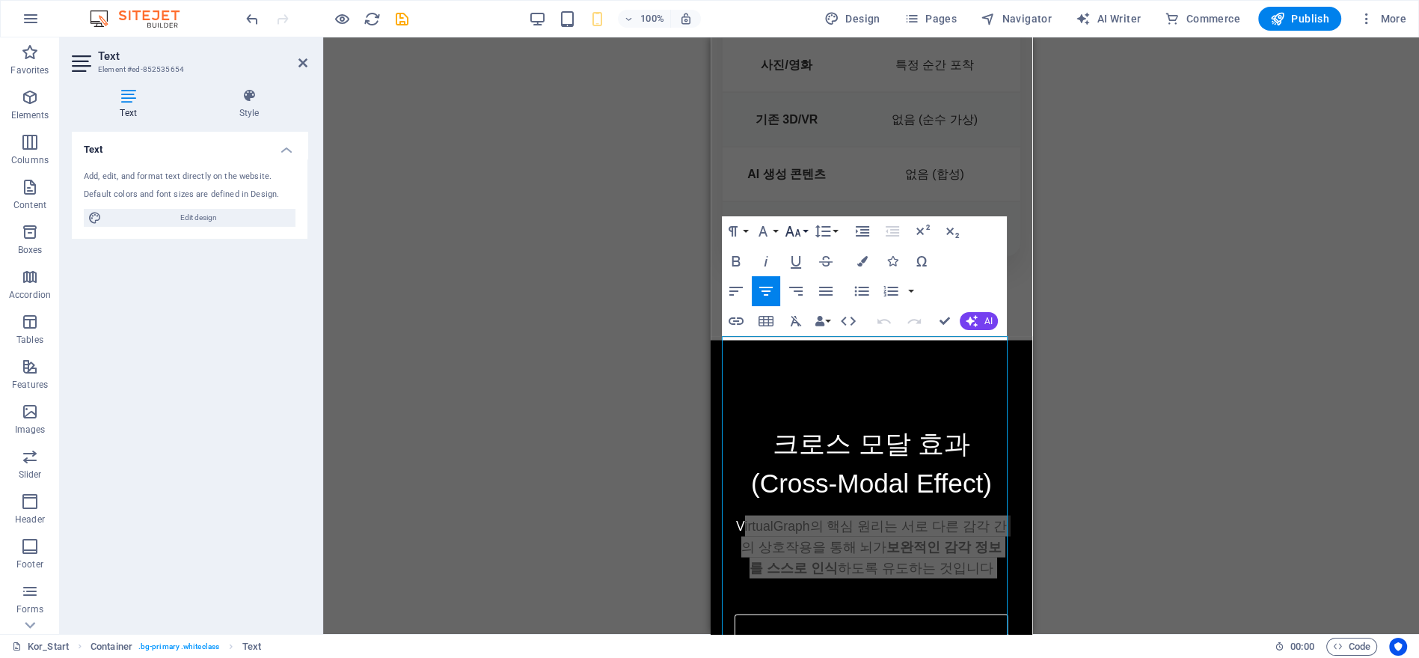
click at [805, 218] on button "Font Size" at bounding box center [796, 231] width 28 height 30
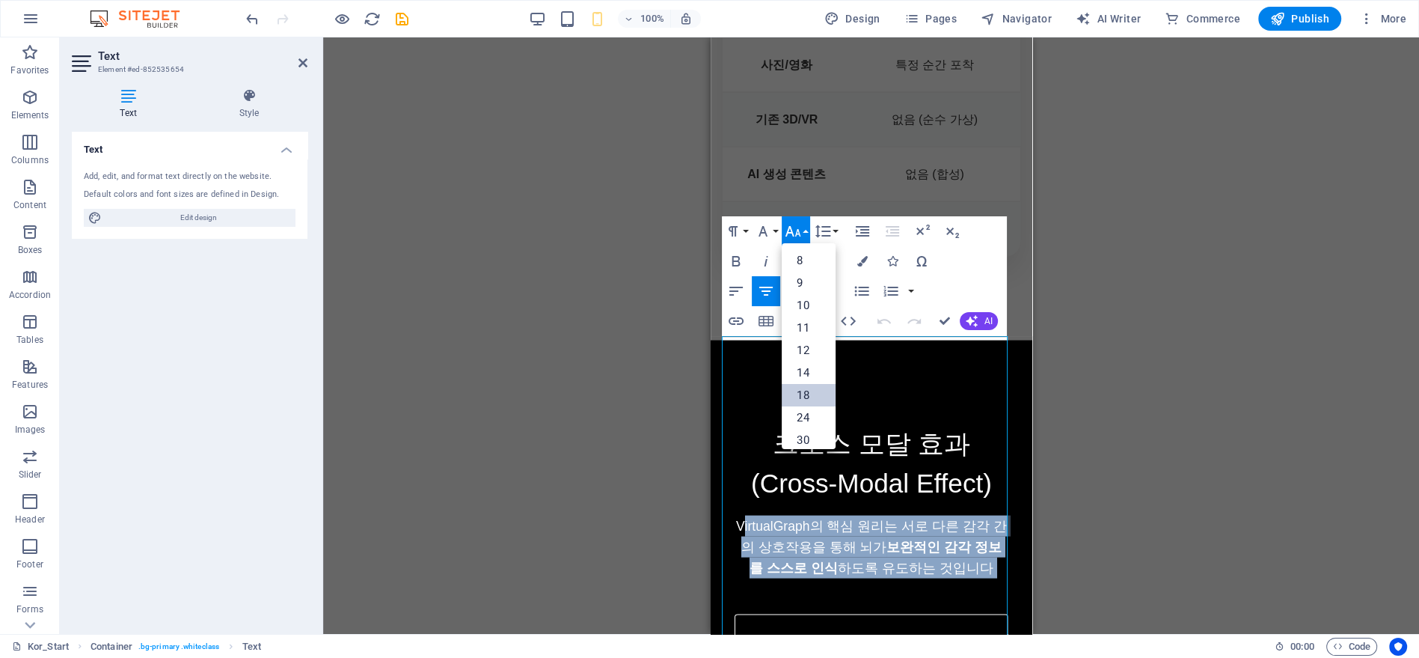
click at [806, 391] on link "18" at bounding box center [809, 395] width 54 height 22
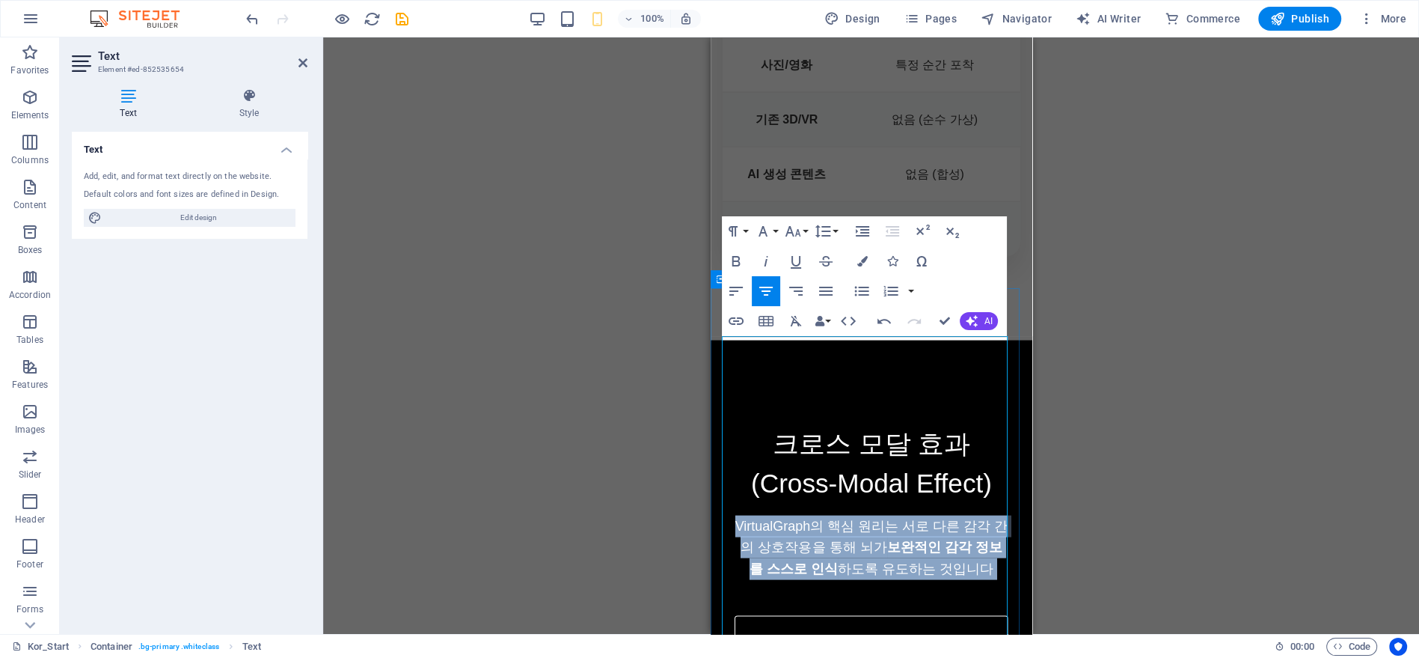
click at [899, 539] on strong "보완적인 감각 정보를 스스로 인식" at bounding box center [875, 557] width 253 height 37
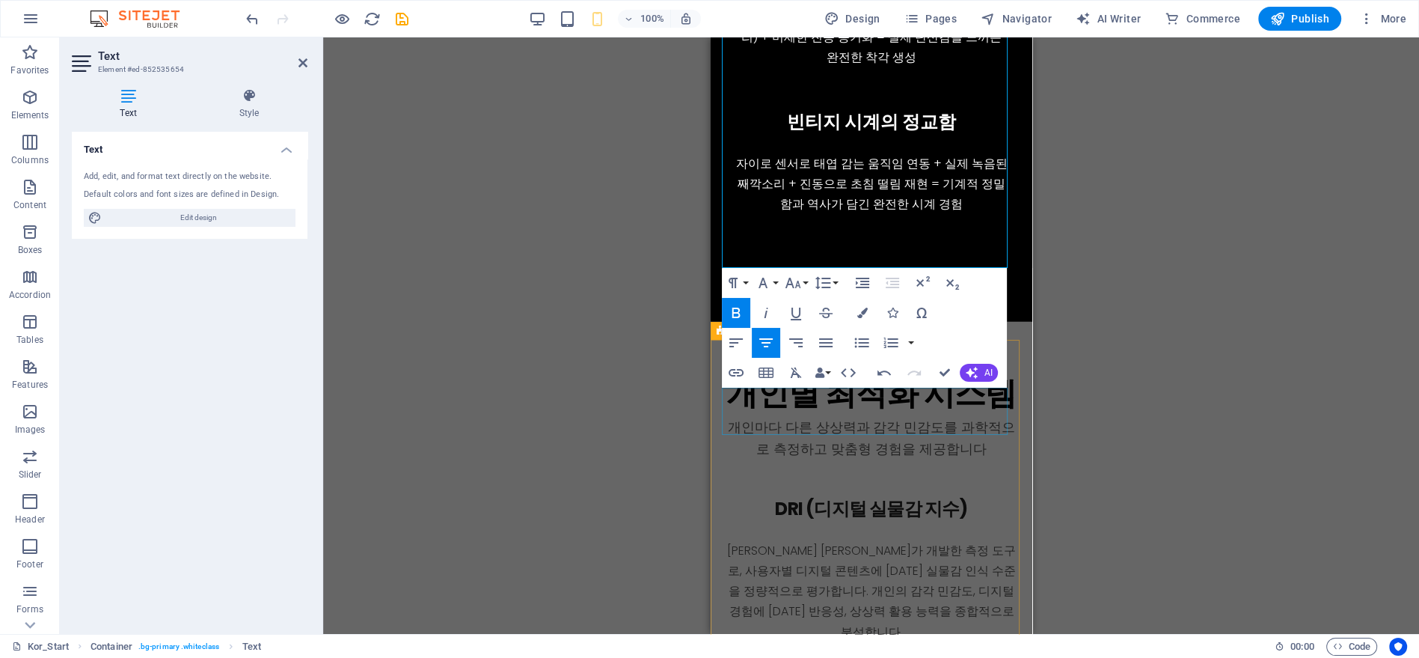
scroll to position [4709, 0]
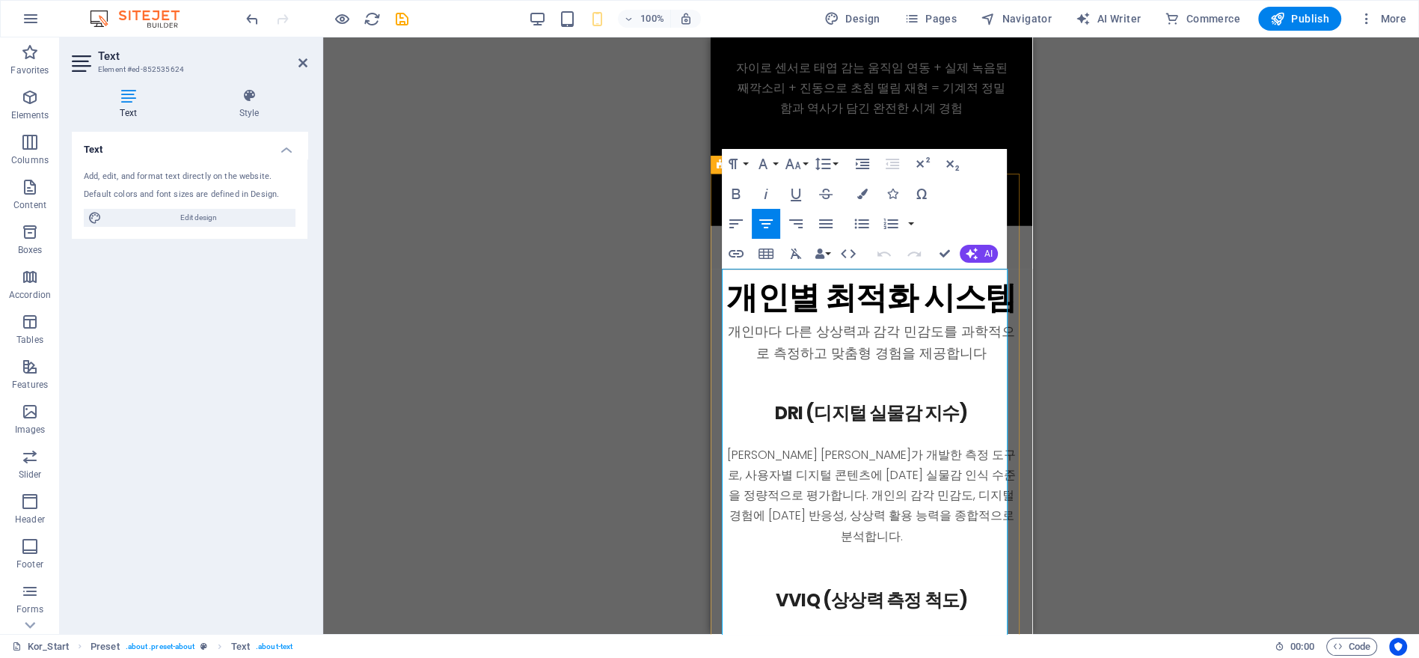
click at [882, 321] on p "개인마다 다른 상상력과 감각 민감도를 과학적으로 측정하고 맞춤형 경험을 제공합니다" at bounding box center [871, 342] width 298 height 42
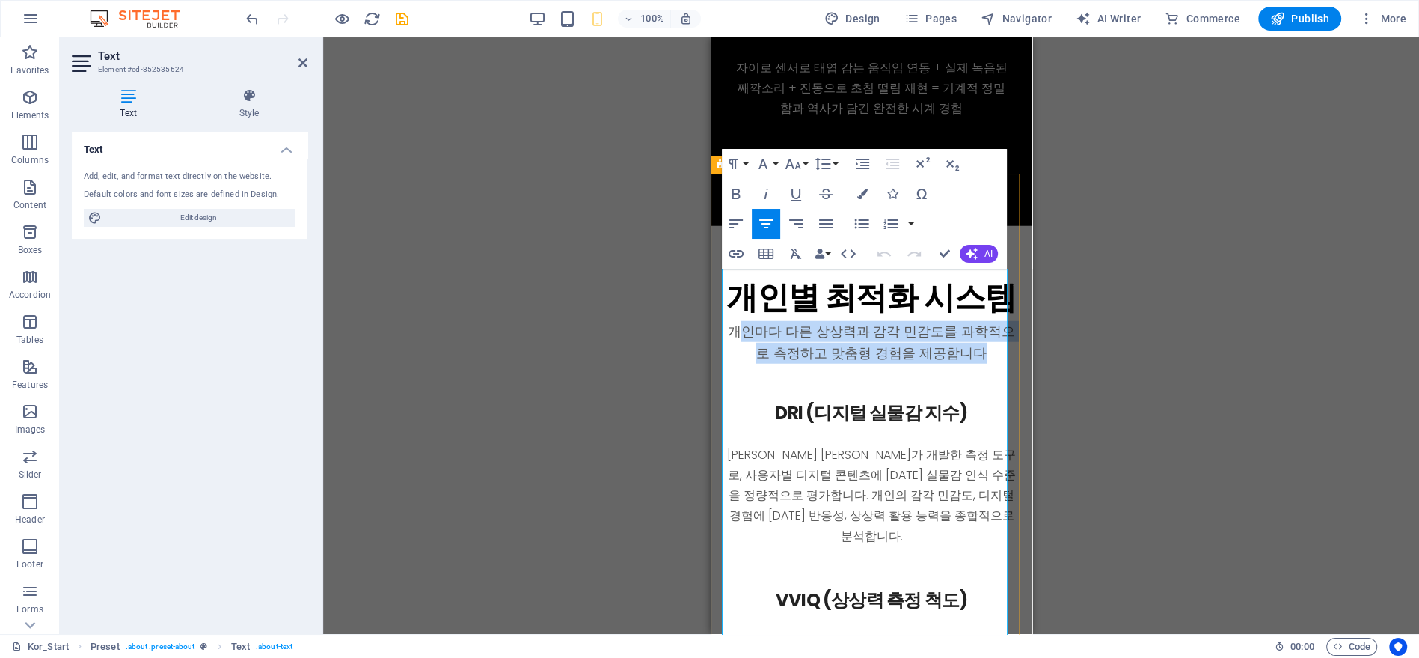
click at [882, 321] on p "개인마다 다른 상상력과 감각 민감도를 과학적으로 측정하고 맞춤형 경험을 제공합니다" at bounding box center [871, 342] width 298 height 42
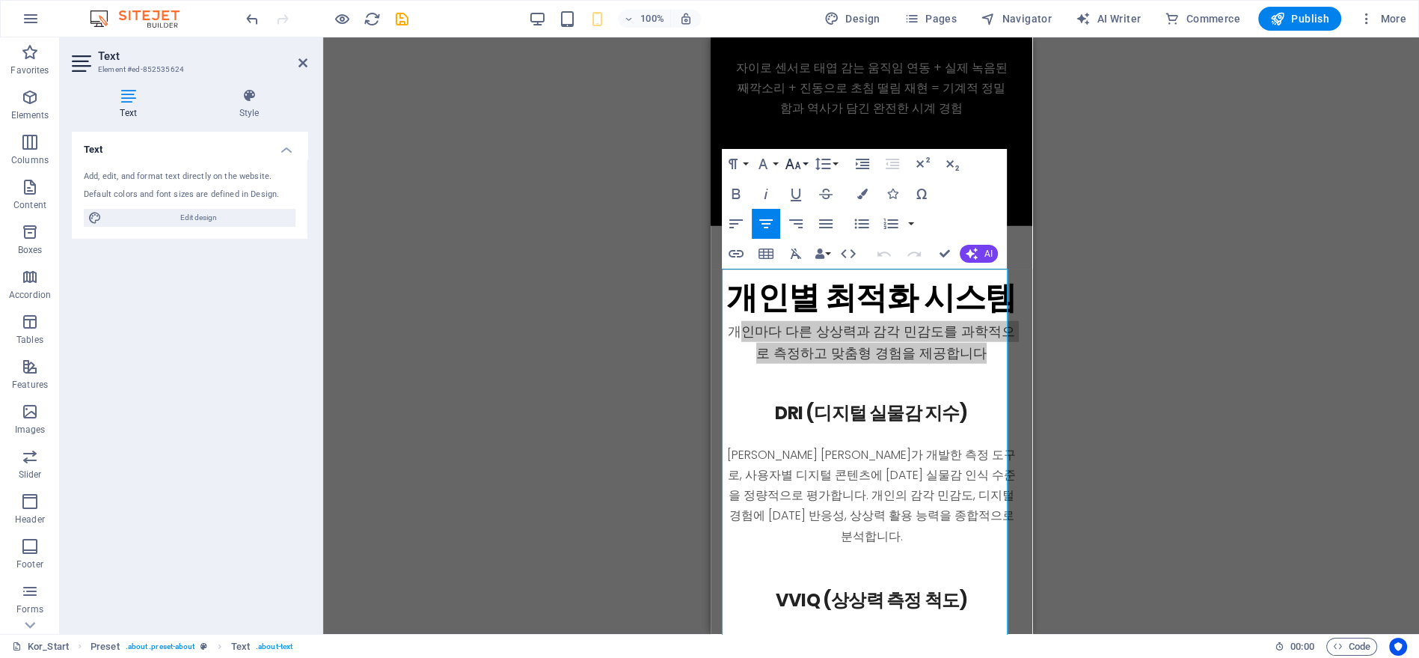
click at [797, 162] on icon "button" at bounding box center [794, 164] width 16 height 10
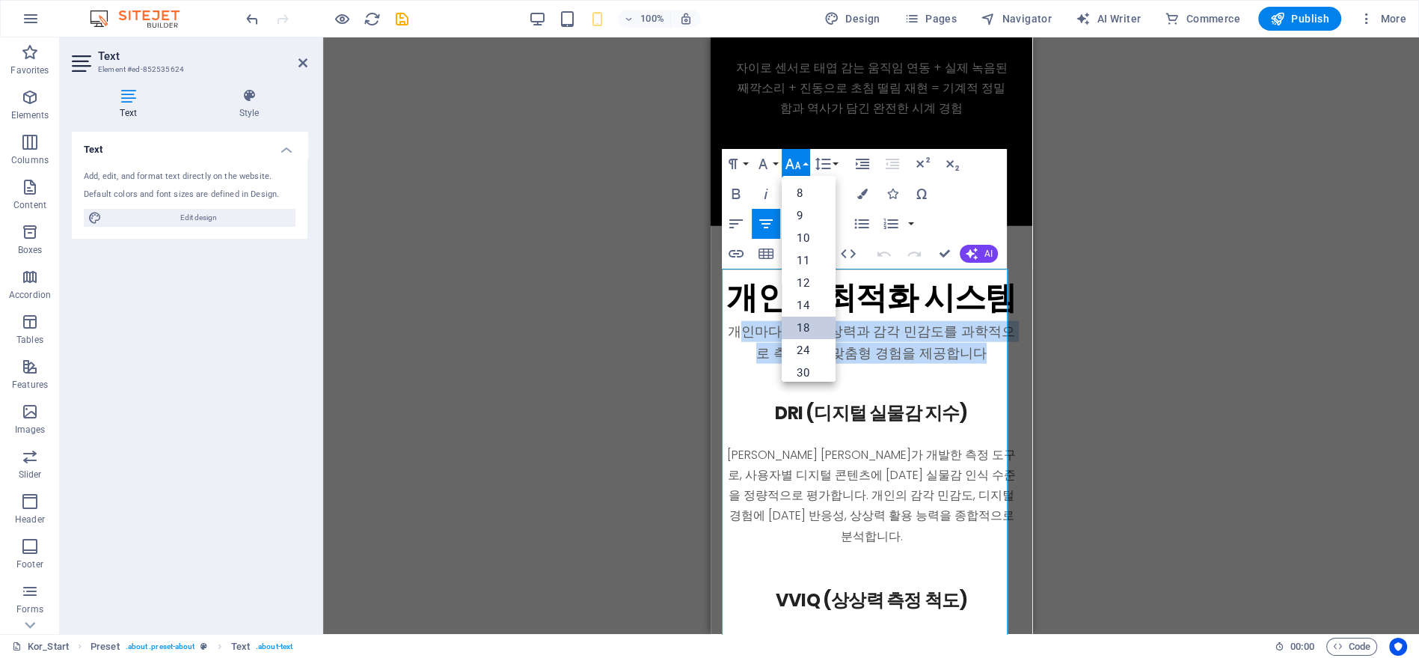
click at [803, 324] on link "18" at bounding box center [809, 327] width 54 height 22
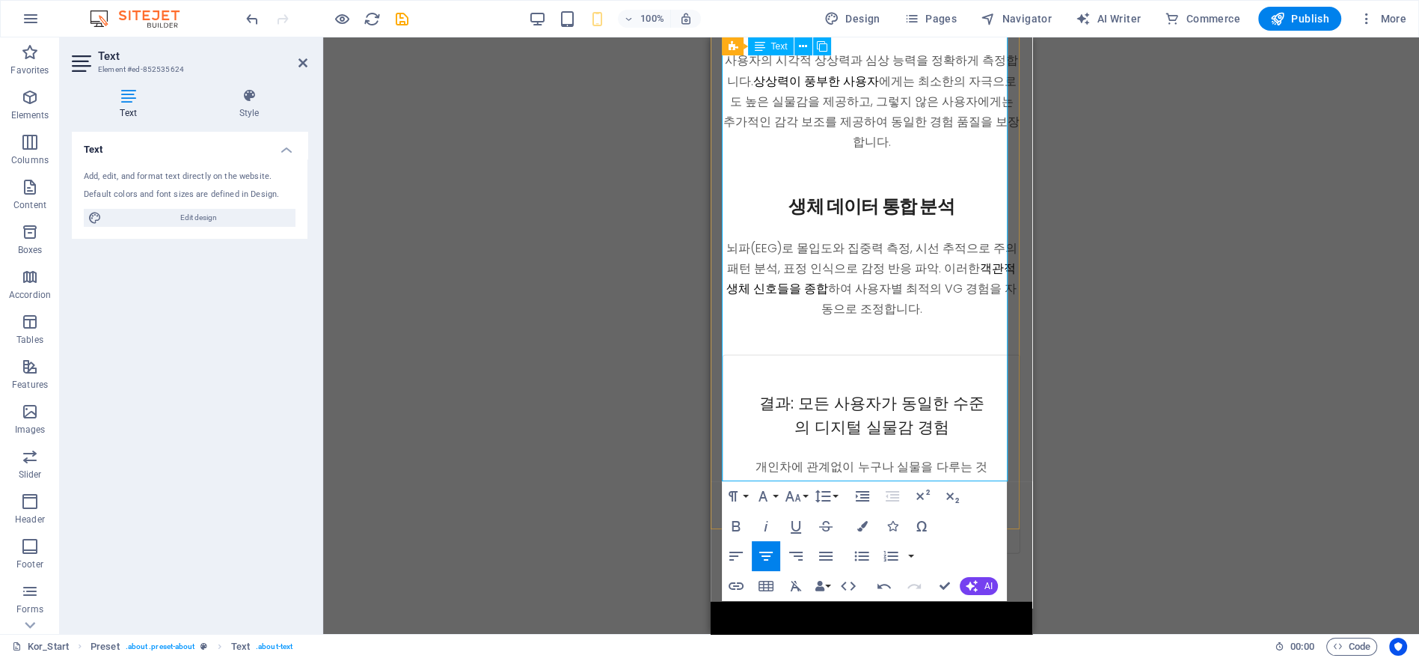
scroll to position [5541, 0]
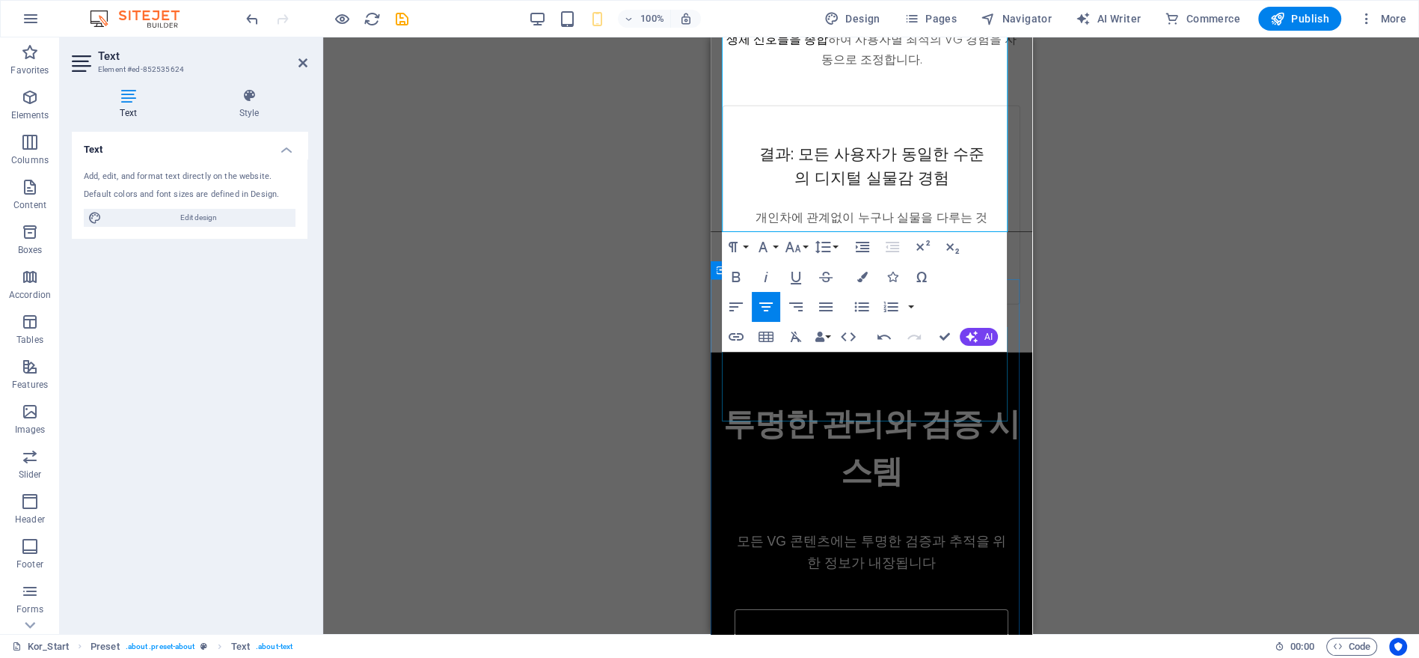
click at [904, 414] on div "투명한 관리와 검증 시스템" at bounding box center [871, 447] width 298 height 94
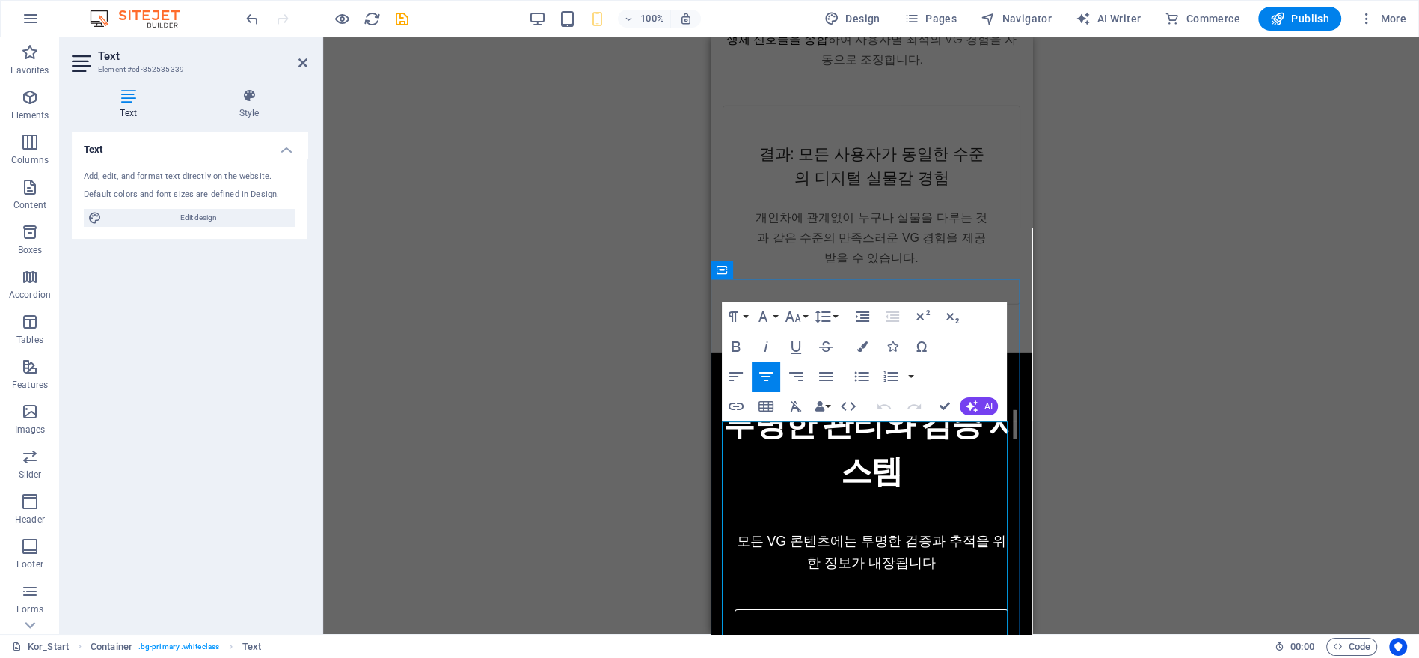
click at [772, 530] on p "모든 VG 콘텐츠에는 투명한 검증과 추적을 위한 정보가 내장됩니다" at bounding box center [871, 551] width 274 height 42
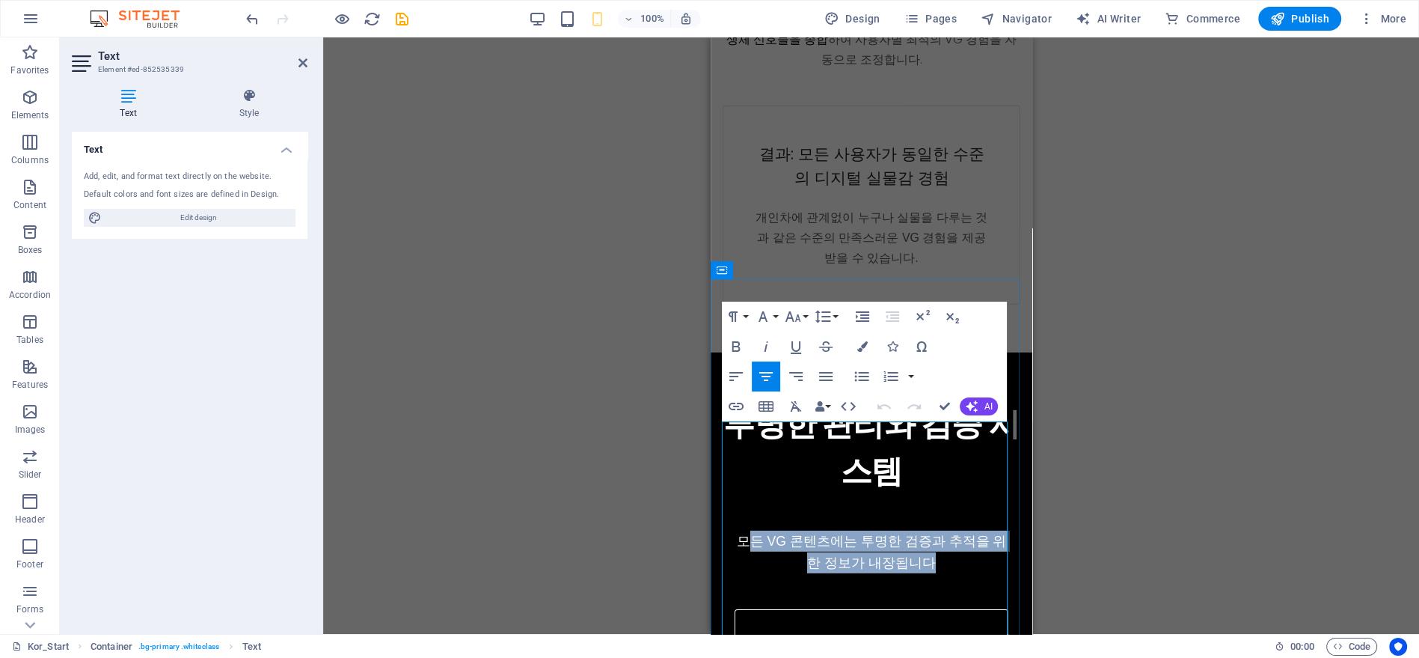
drag, startPoint x: 772, startPoint y: 468, endPoint x: 1492, endPoint y: 456, distance: 720.5
click at [772, 530] on p "모든 VG 콘텐츠에는 투명한 검증과 추적을 위한 정보가 내장됩니다" at bounding box center [871, 551] width 274 height 42
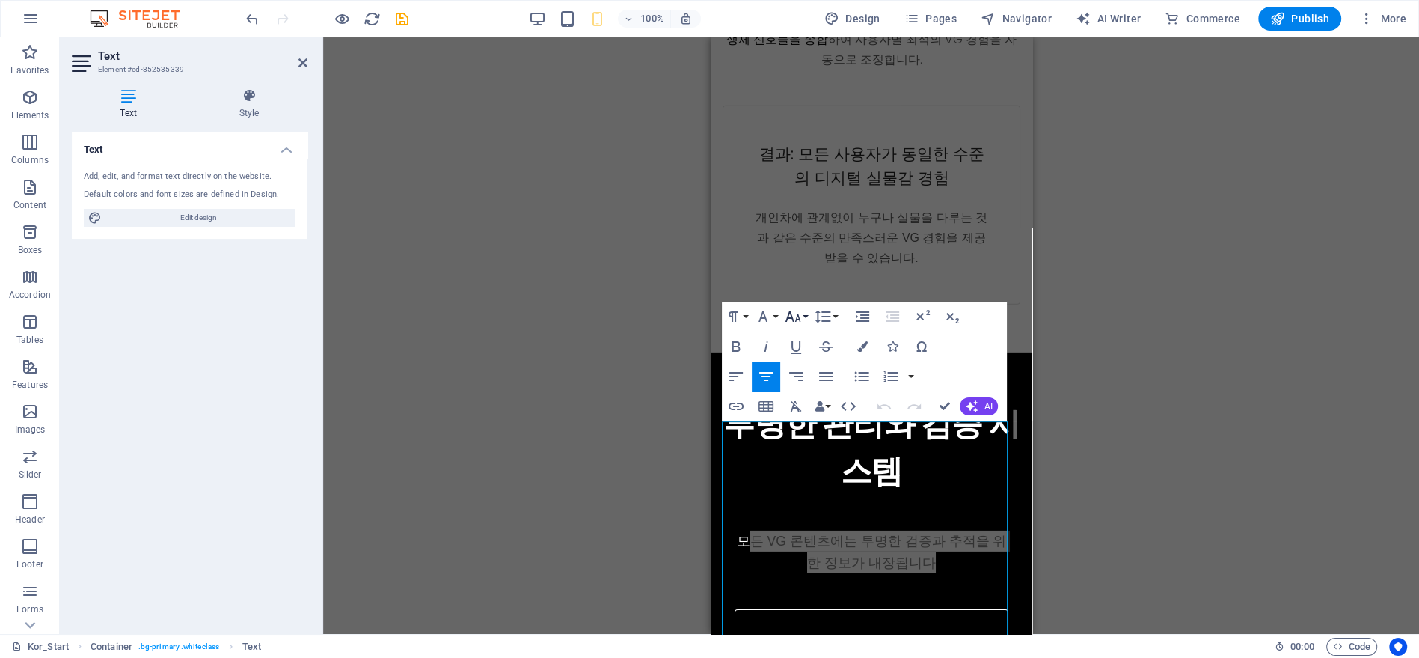
click at [794, 316] on icon "button" at bounding box center [793, 316] width 18 height 18
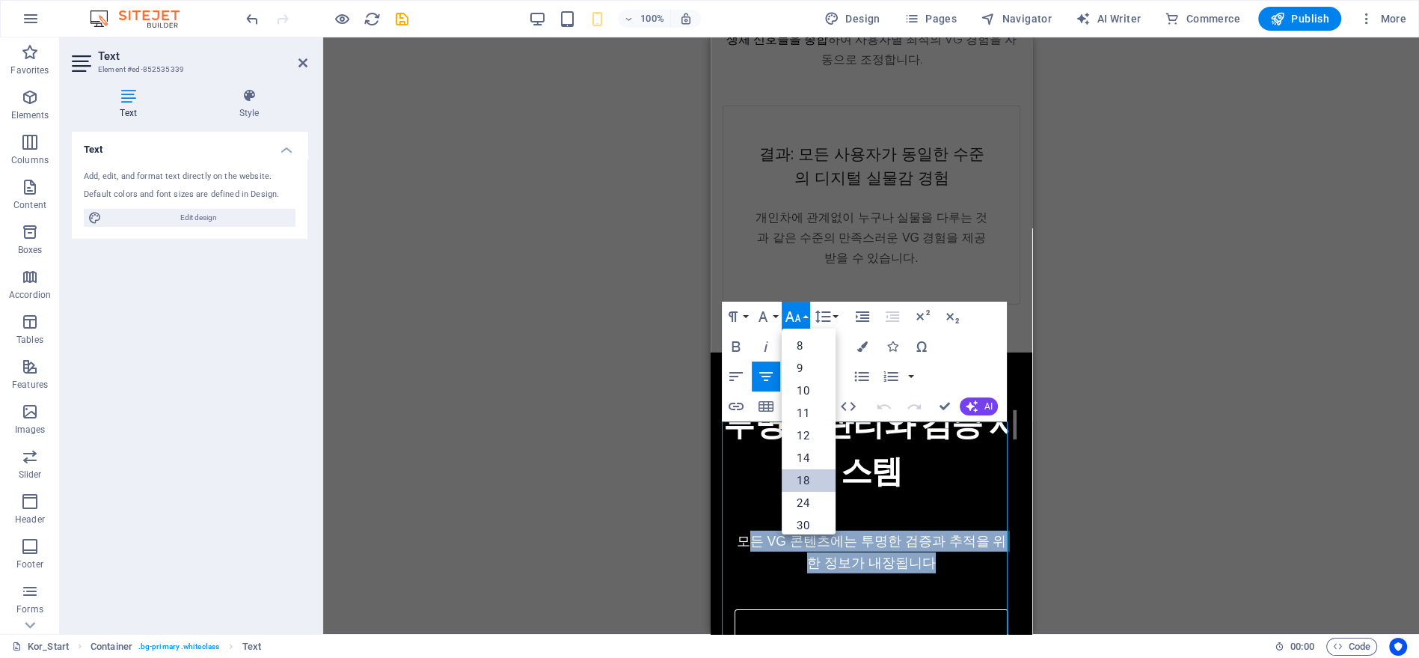
click at [819, 477] on link "18" at bounding box center [809, 480] width 54 height 22
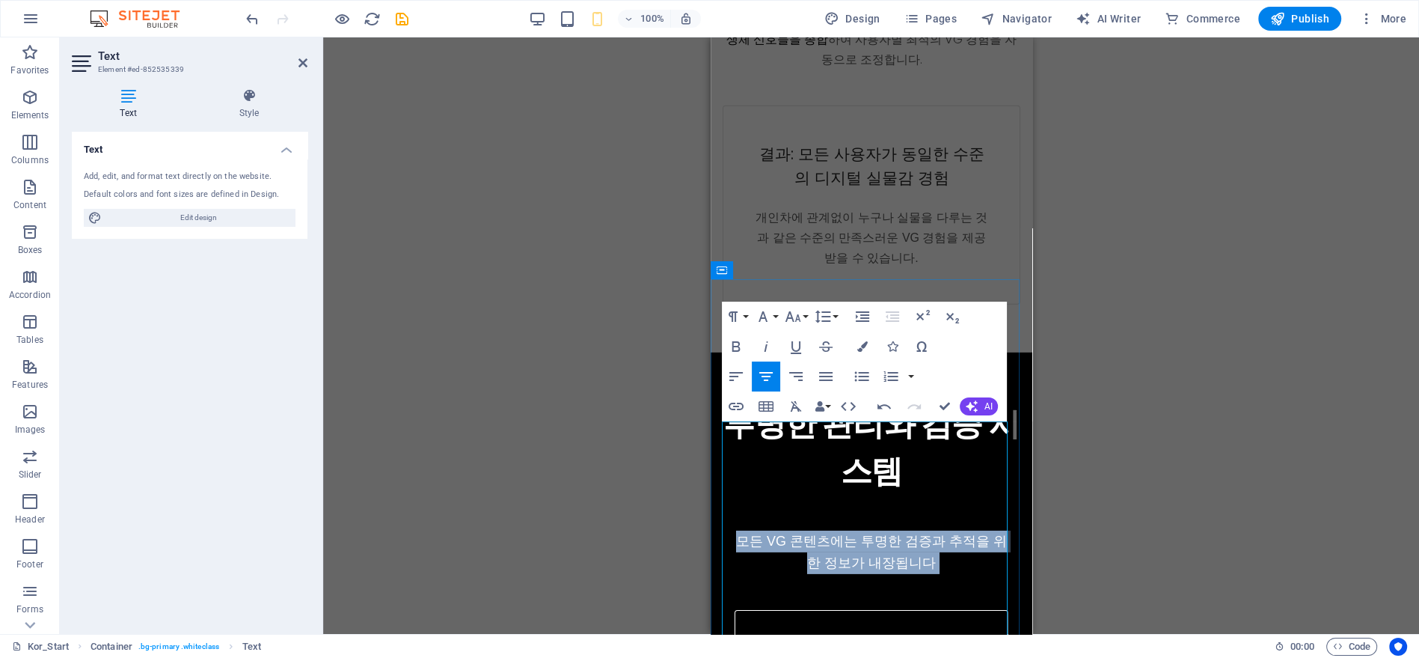
click at [892, 533] on span "모든 VG 콘텐츠에는 투명한 검증과 추적을 위한 정보가 내장됩니다" at bounding box center [870, 551] width 271 height 37
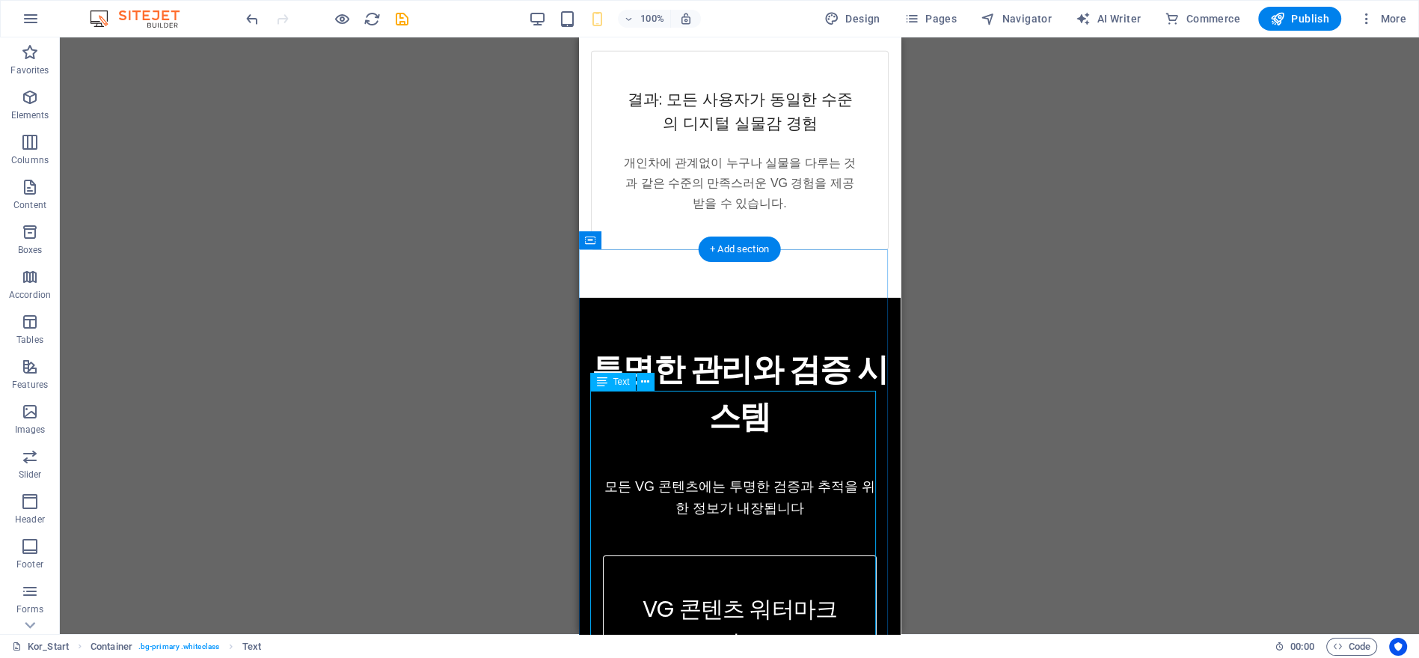
scroll to position [5707, 0]
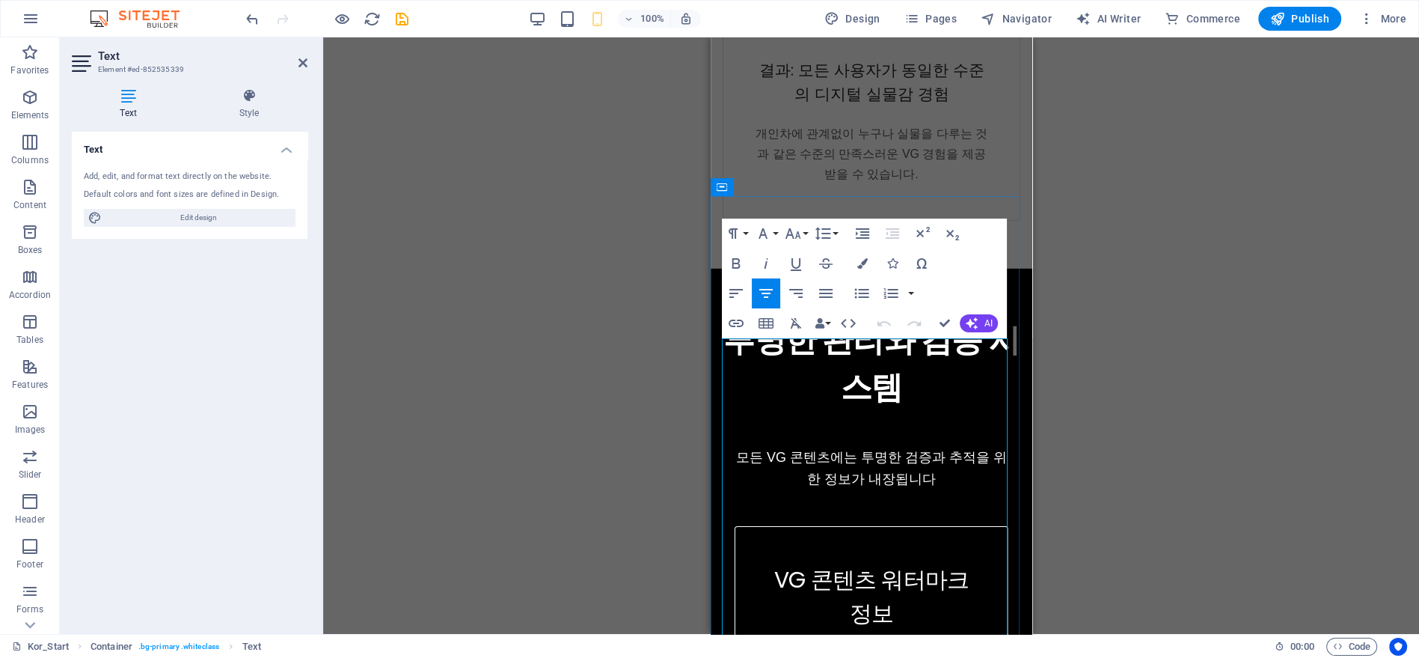
click at [738, 447] on p "모든 VG 콘텐츠에는 투명한 검증과 추적을 위한 정보가 내장됩니다" at bounding box center [871, 468] width 274 height 43
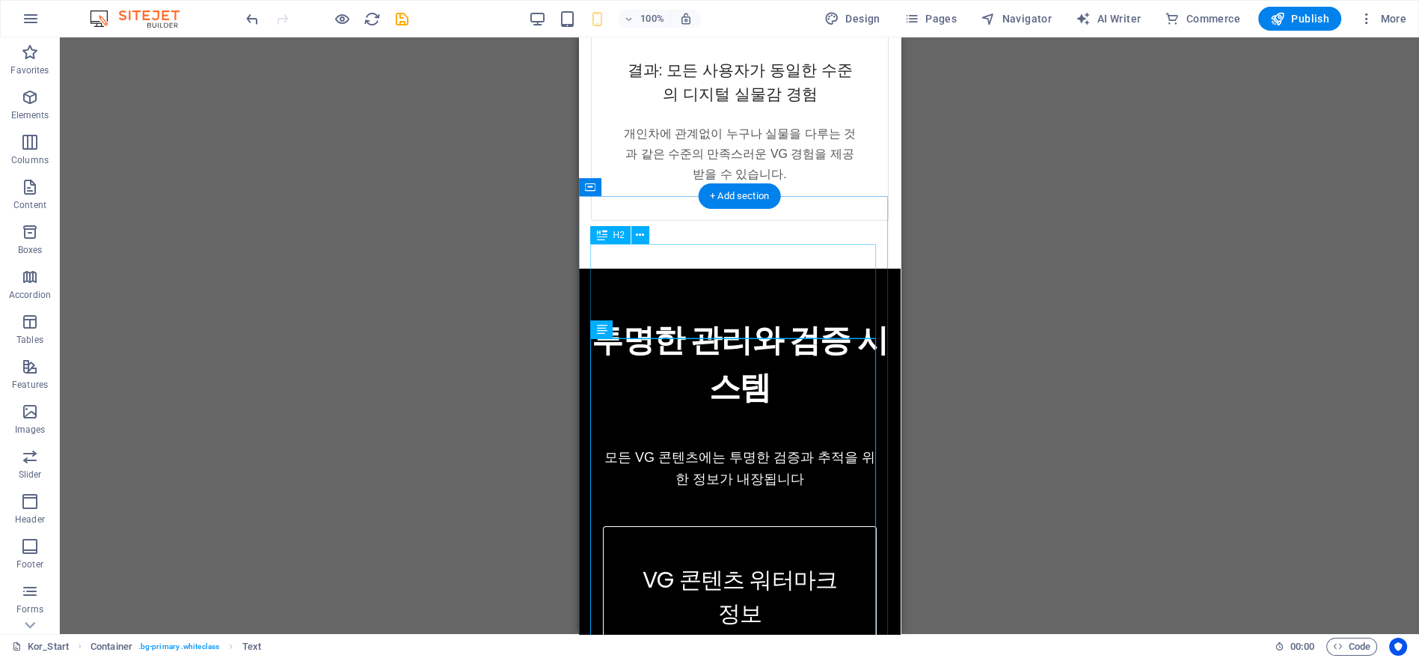
click at [800, 316] on div "투명한 관리와 검증 시스템" at bounding box center [739, 363] width 298 height 94
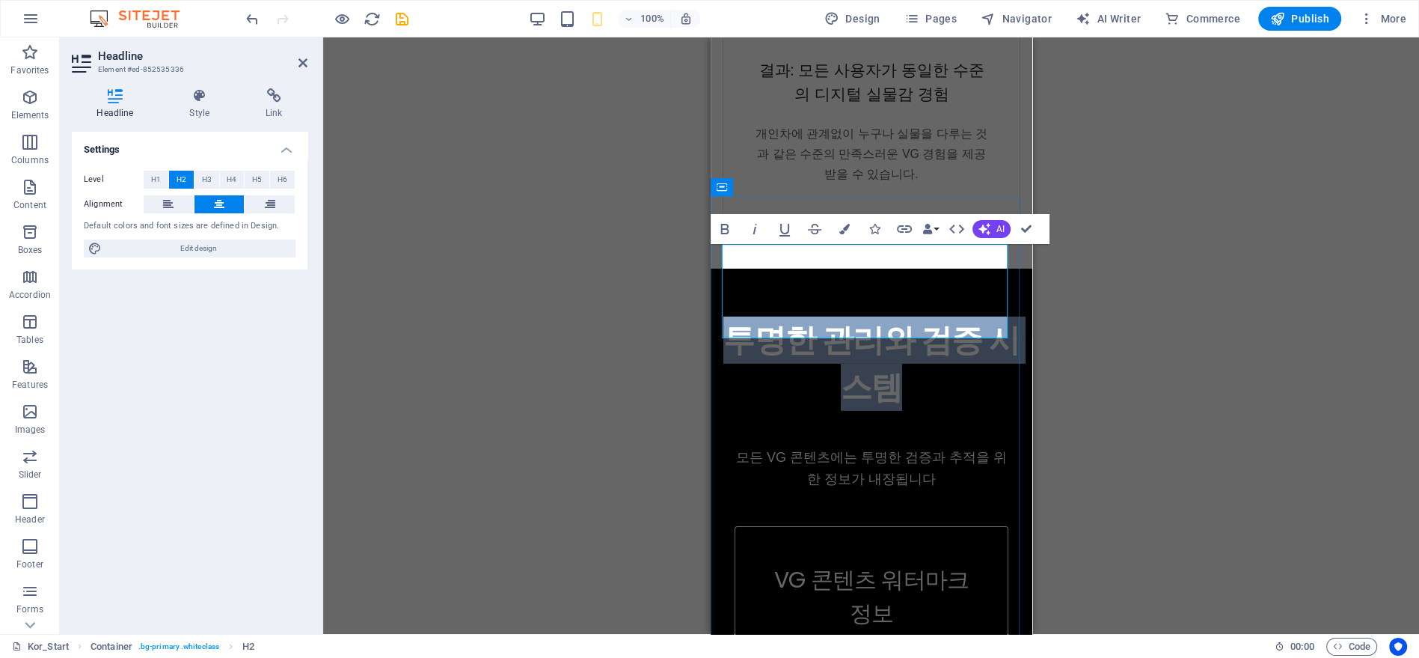
click at [904, 316] on h2 "투명한 관리와 검증 시스템" at bounding box center [871, 363] width 298 height 94
click at [909, 316] on h2 "투명한 관리와 검증 시스템" at bounding box center [871, 363] width 298 height 94
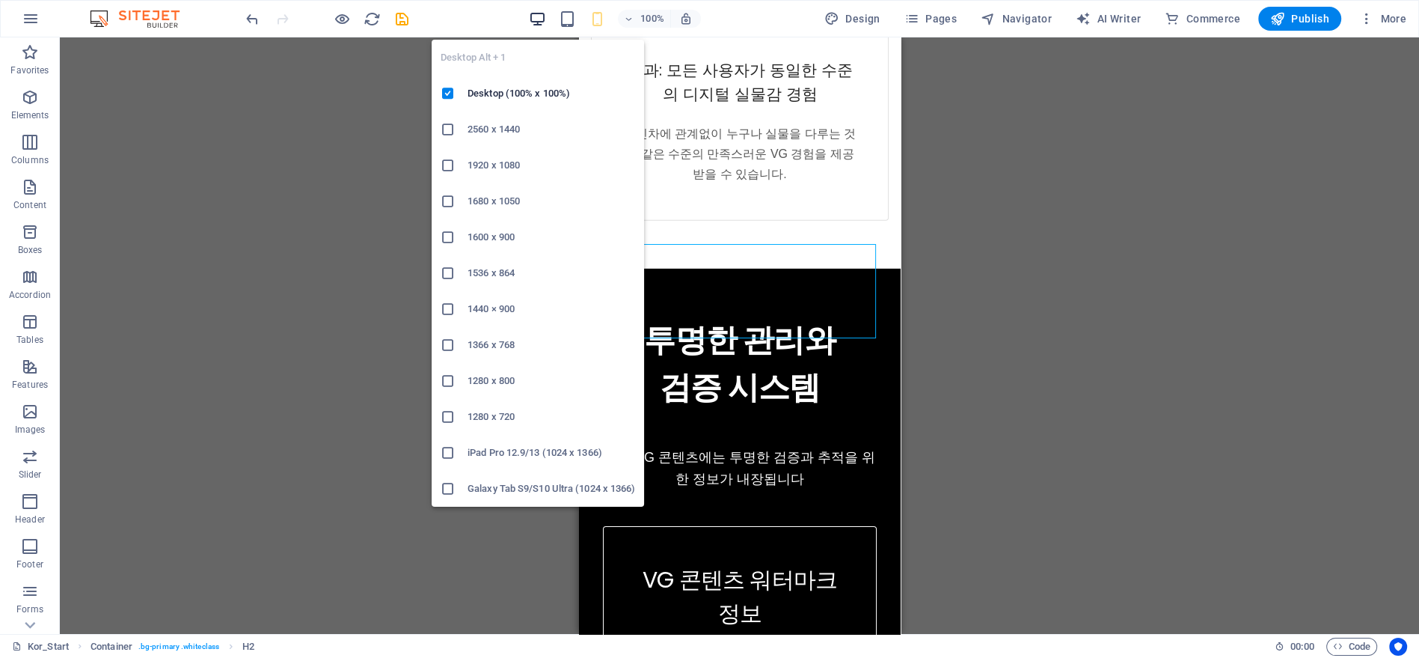
click at [540, 24] on icon "button" at bounding box center [536, 18] width 17 height 17
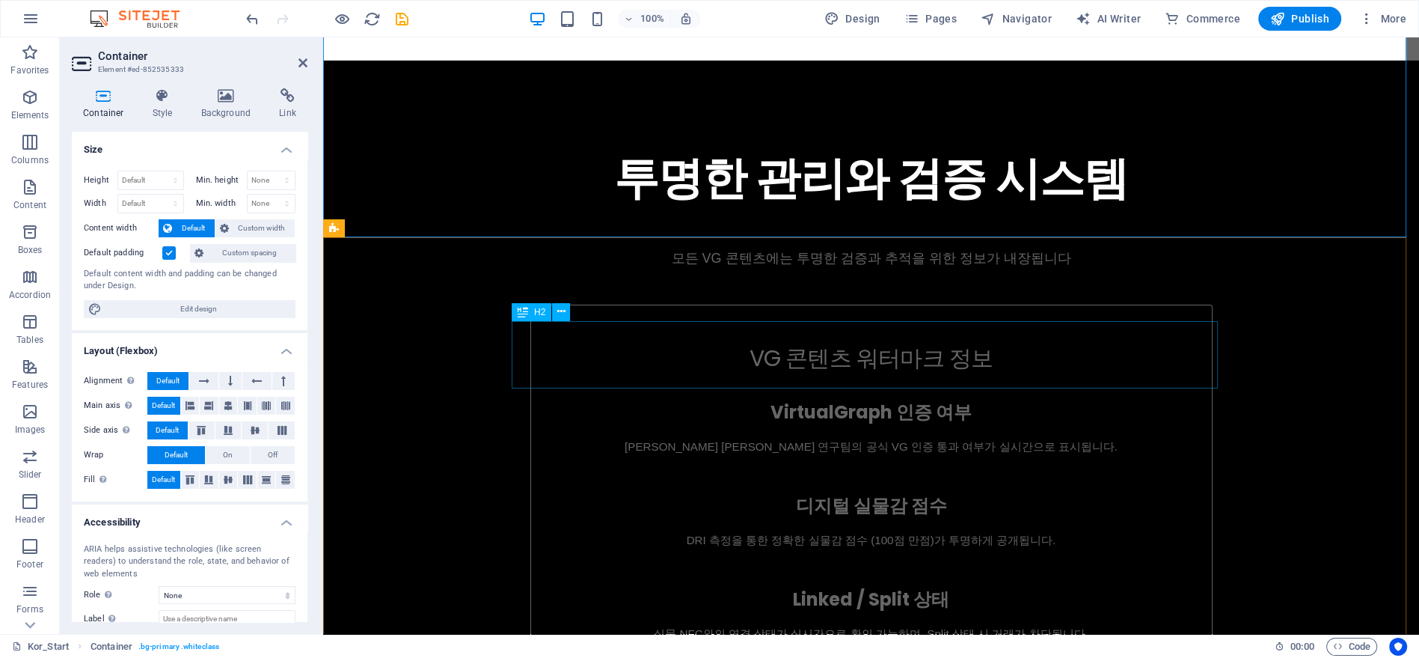
scroll to position [5846, 0]
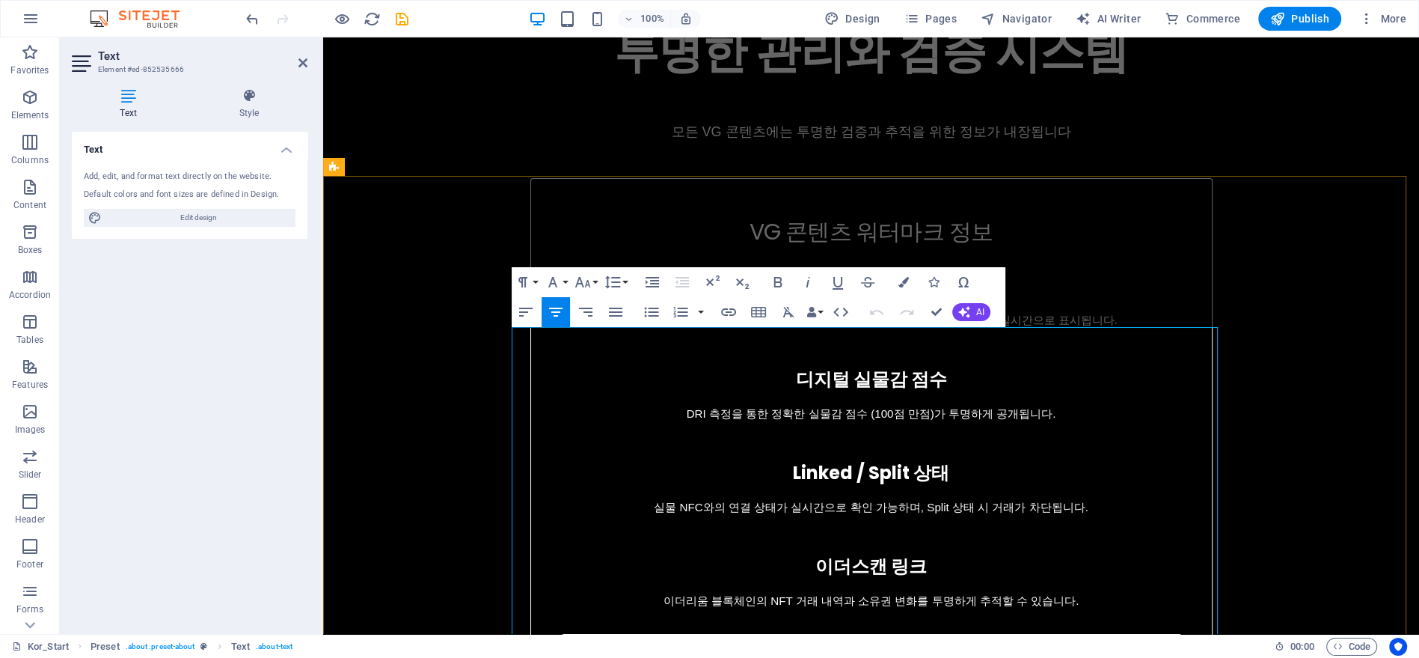
click at [590, 280] on icon "button" at bounding box center [583, 282] width 18 height 18
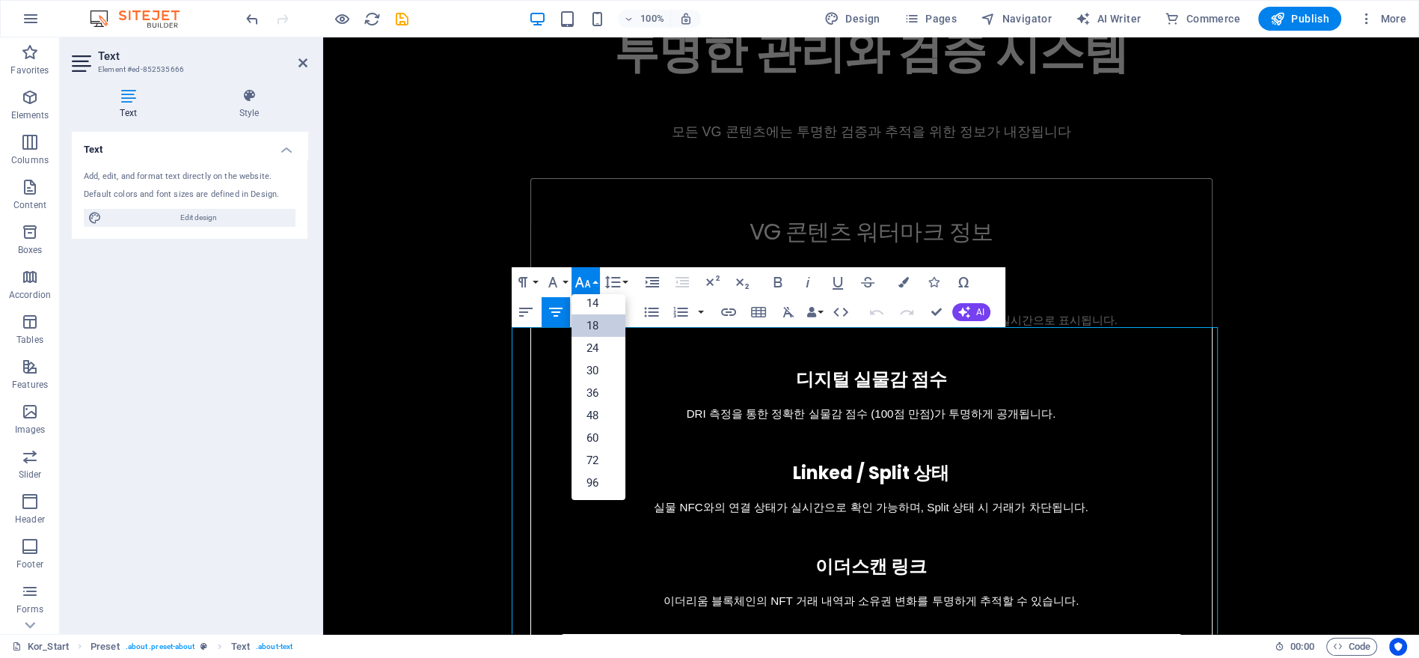
scroll to position [120, 0]
click at [607, 316] on link "18" at bounding box center [599, 326] width 54 height 22
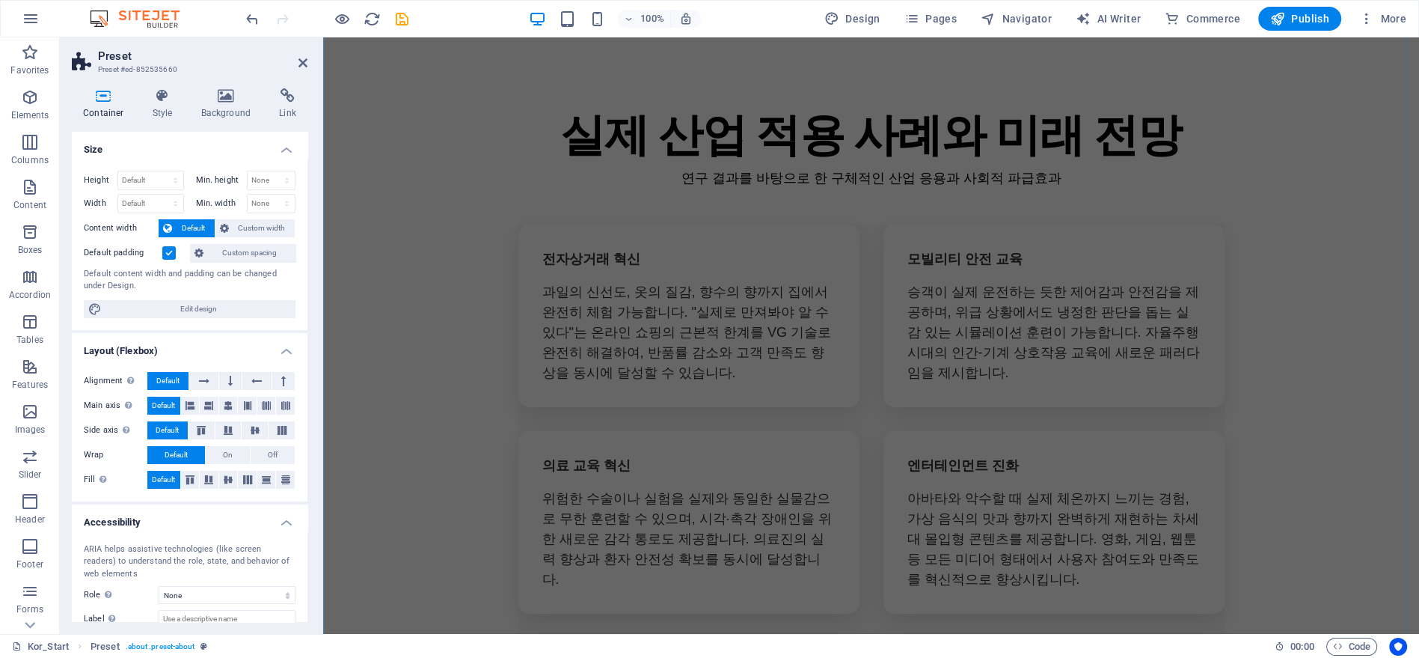
scroll to position [7010, 0]
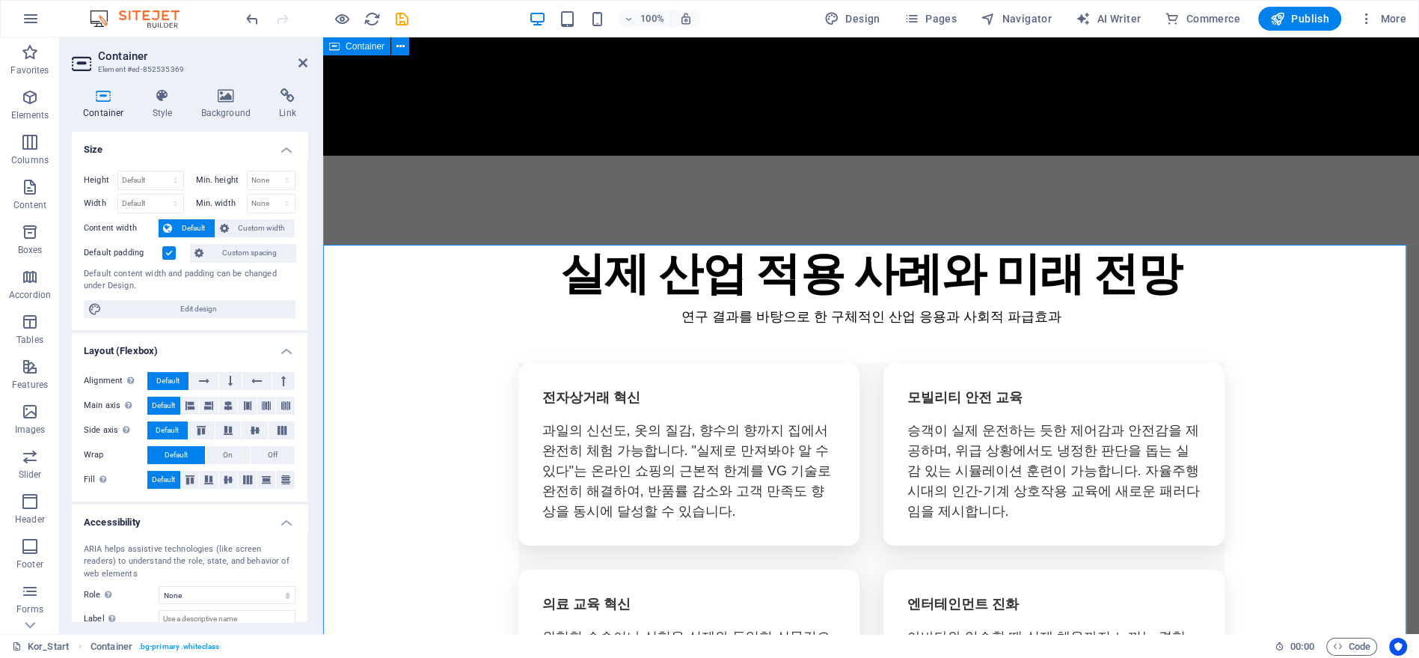
scroll to position [6677, 0]
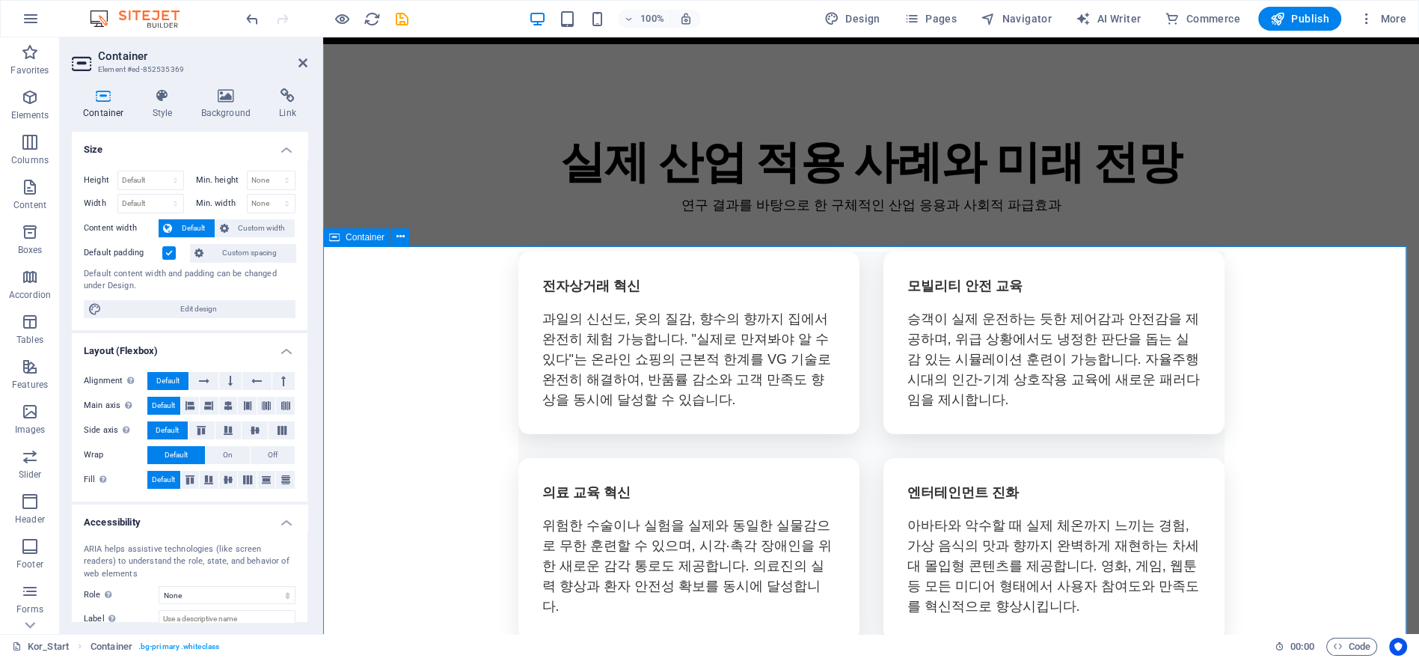
scroll to position [7010, 0]
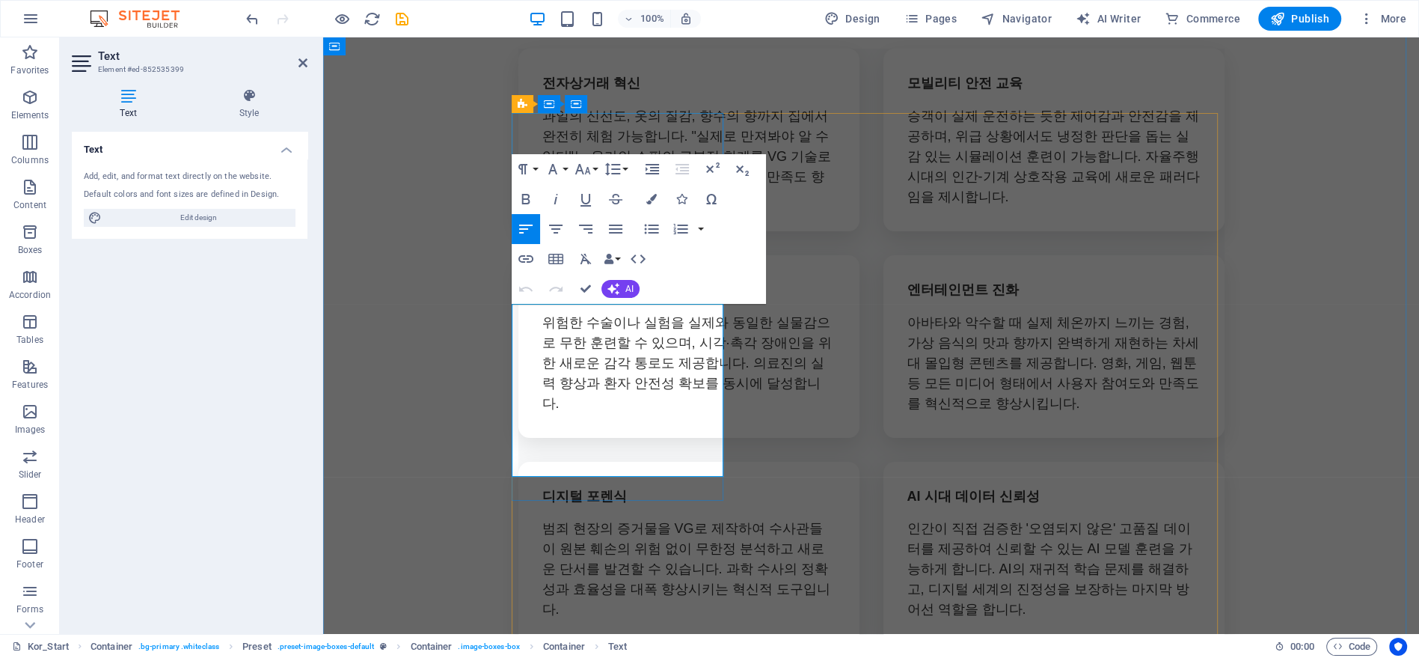
click at [583, 172] on icon "button" at bounding box center [583, 169] width 18 height 18
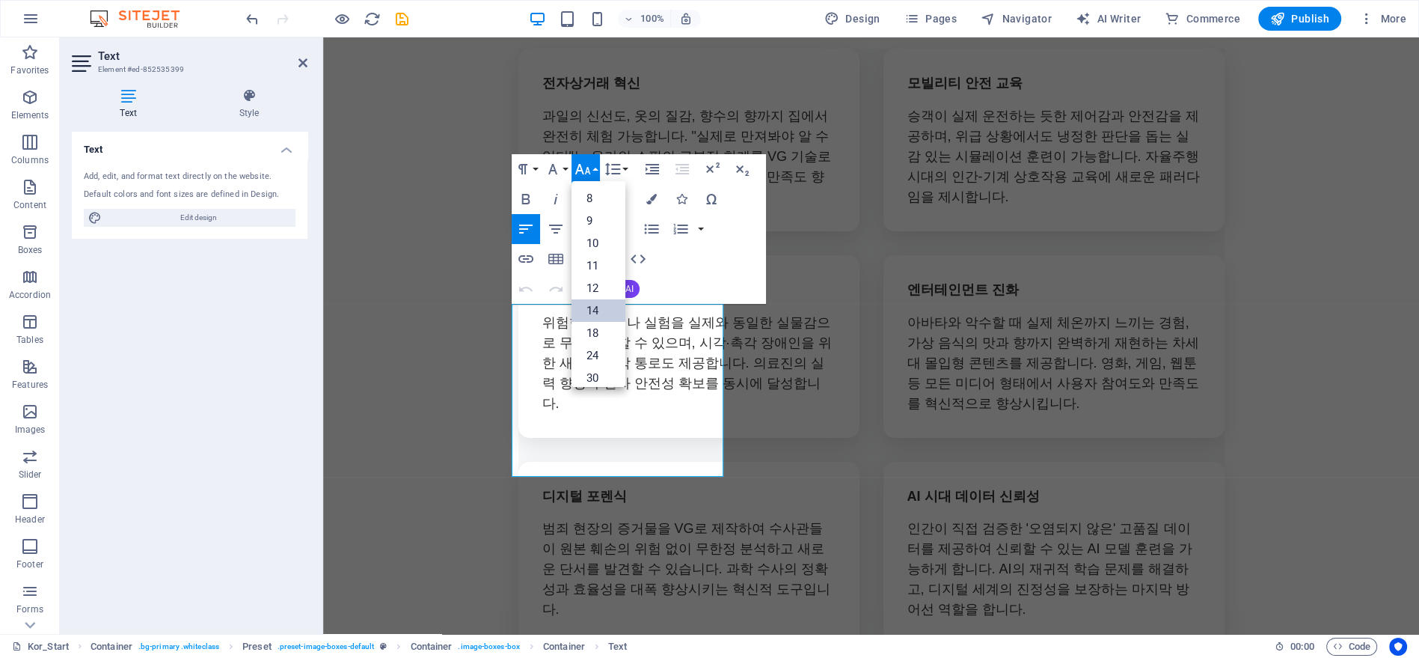
click at [596, 313] on link "14" at bounding box center [599, 310] width 54 height 22
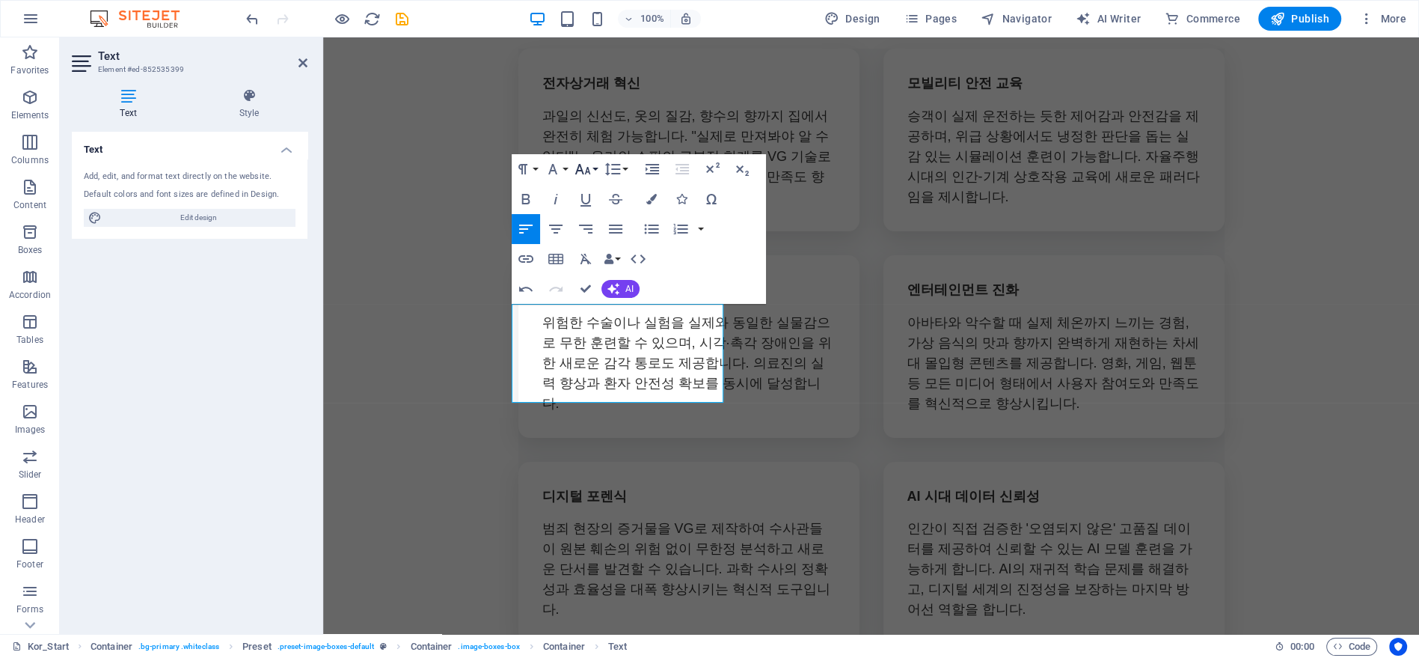
click at [592, 171] on button "Font Size" at bounding box center [586, 169] width 28 height 30
click at [605, 212] on link "18" at bounding box center [599, 213] width 54 height 22
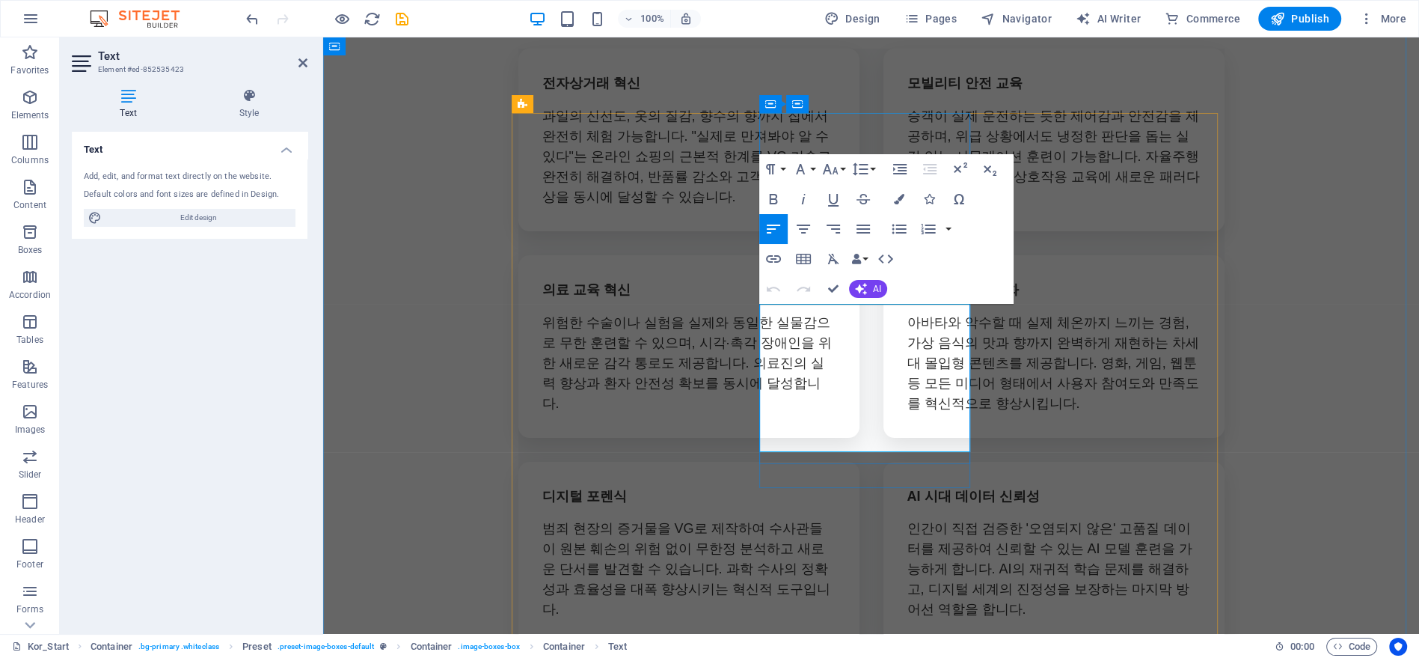
click at [838, 171] on icon "button" at bounding box center [830, 169] width 18 height 18
click at [845, 328] on link "18" at bounding box center [846, 333] width 54 height 22
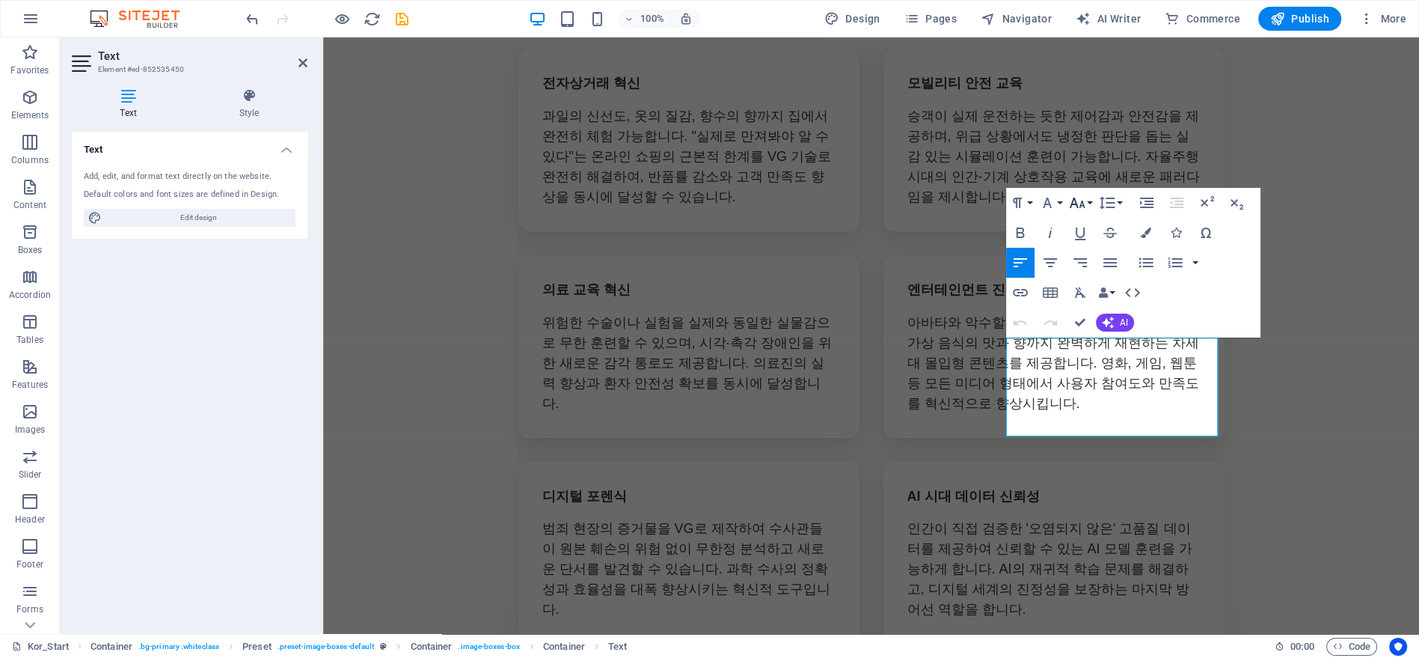
click at [1083, 200] on icon "button" at bounding box center [1077, 203] width 18 height 18
click at [1091, 365] on link "18" at bounding box center [1093, 366] width 54 height 22
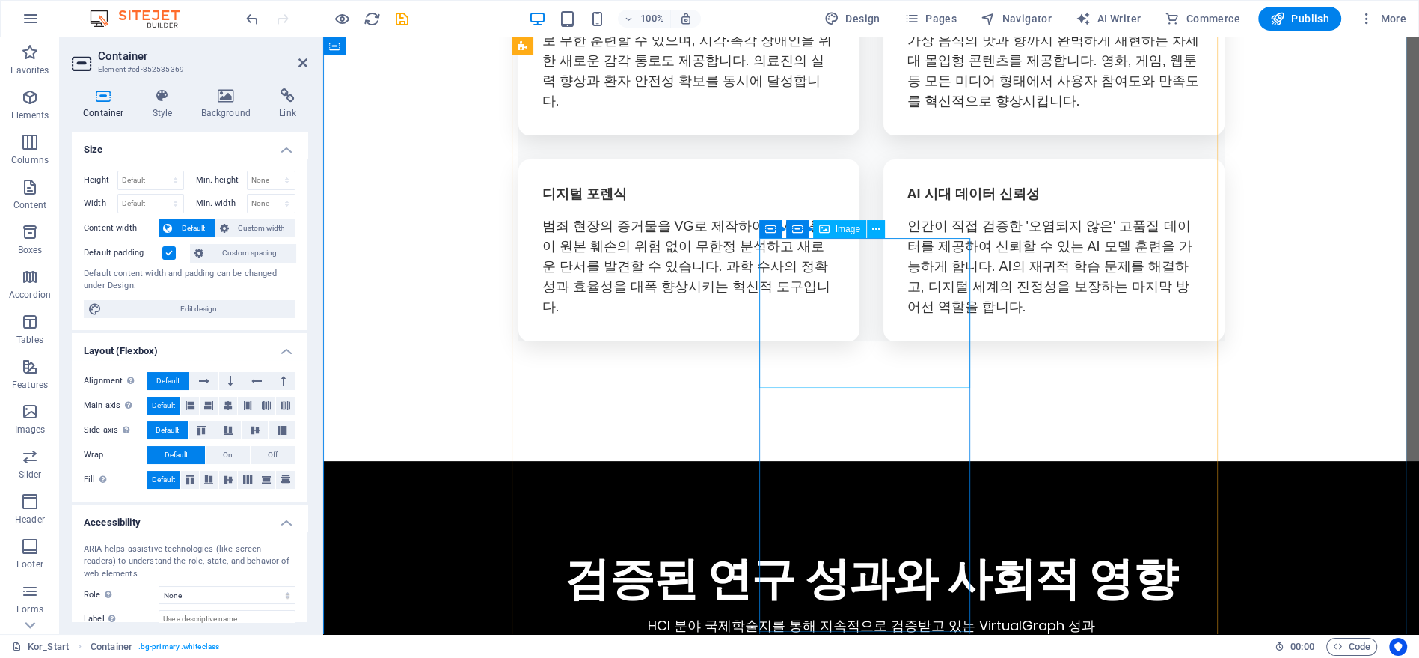
scroll to position [7425, 0]
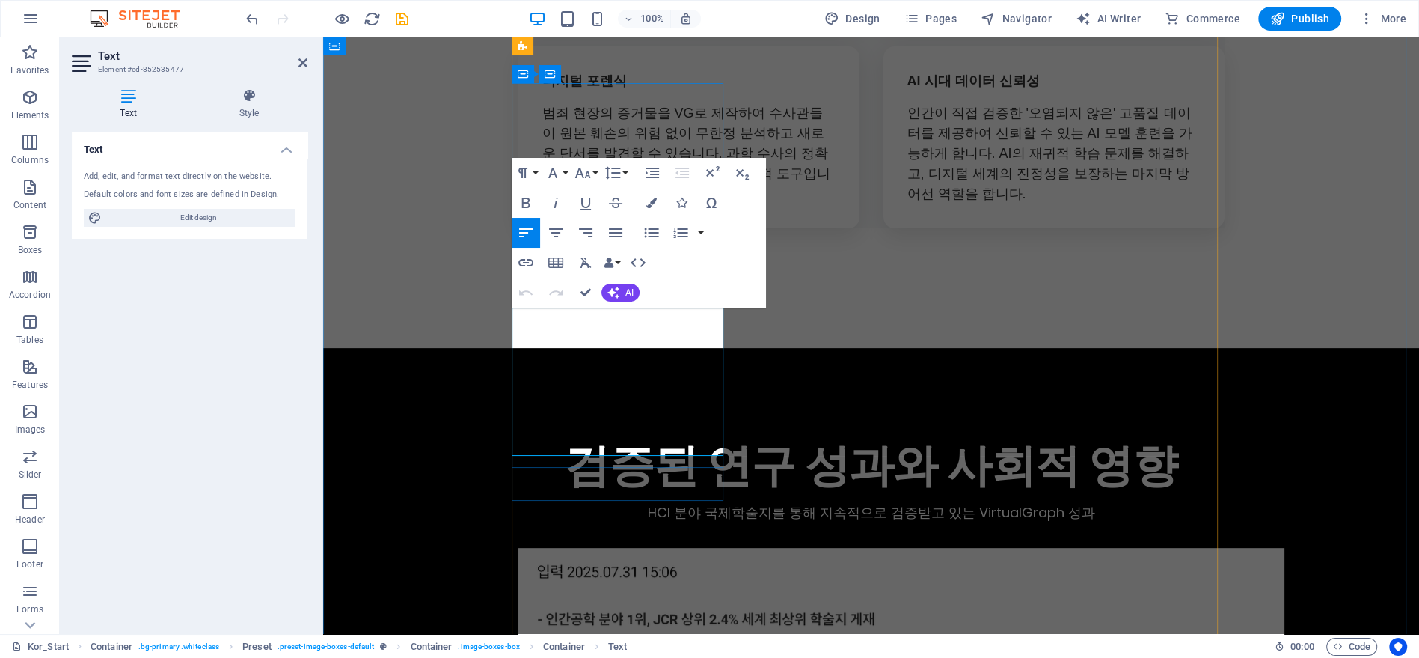
click at [587, 172] on icon "button" at bounding box center [583, 173] width 18 height 18
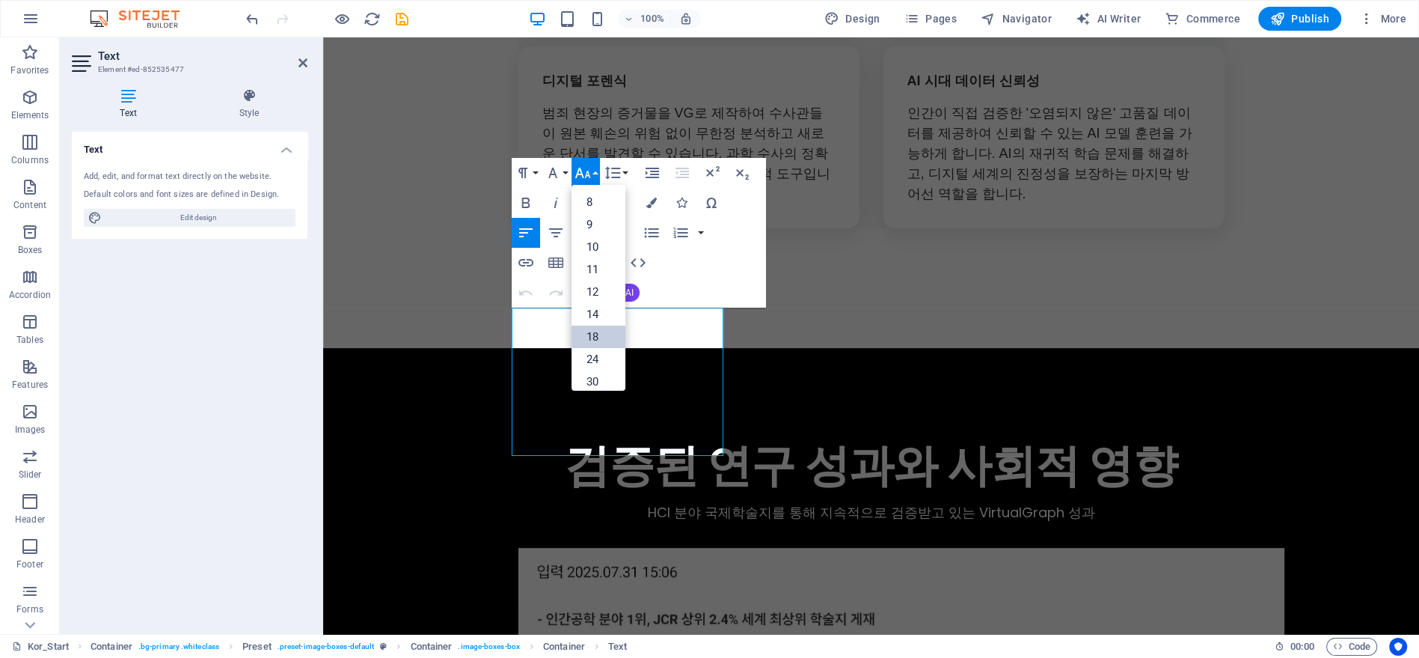
click at [599, 328] on link "18" at bounding box center [599, 336] width 54 height 22
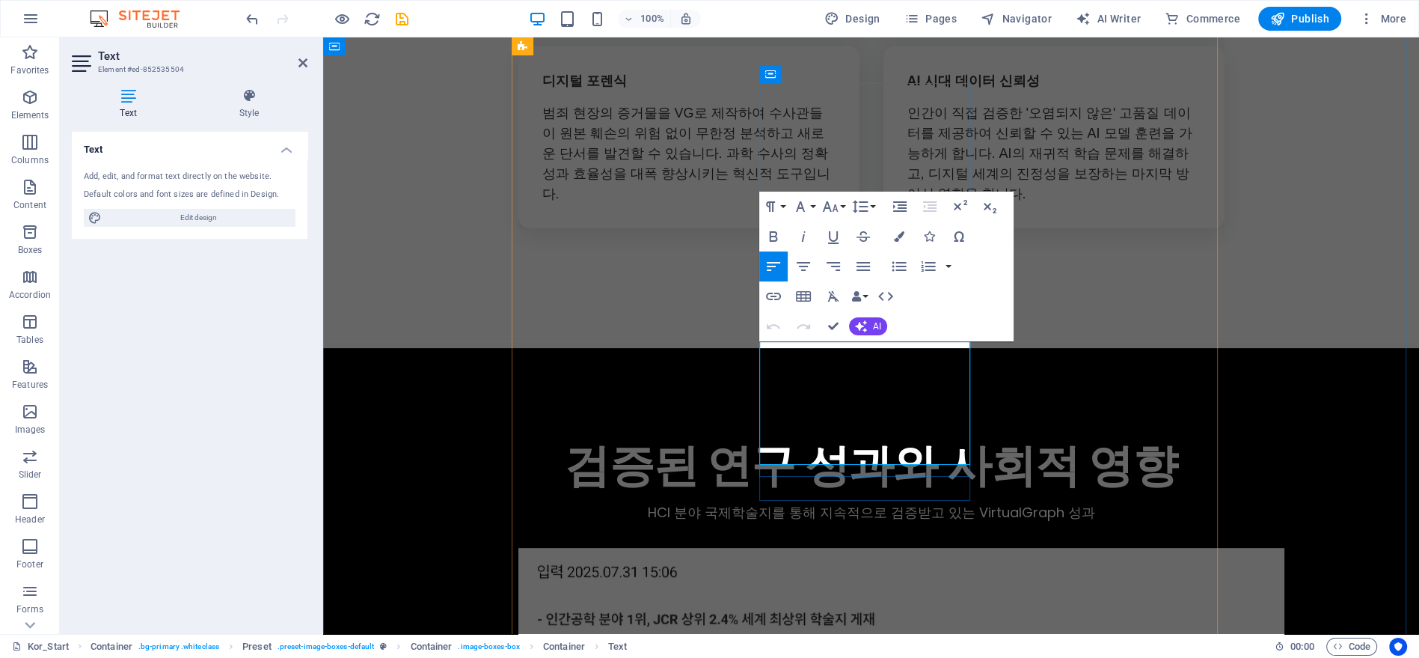
click at [833, 208] on icon "button" at bounding box center [830, 207] width 18 height 18
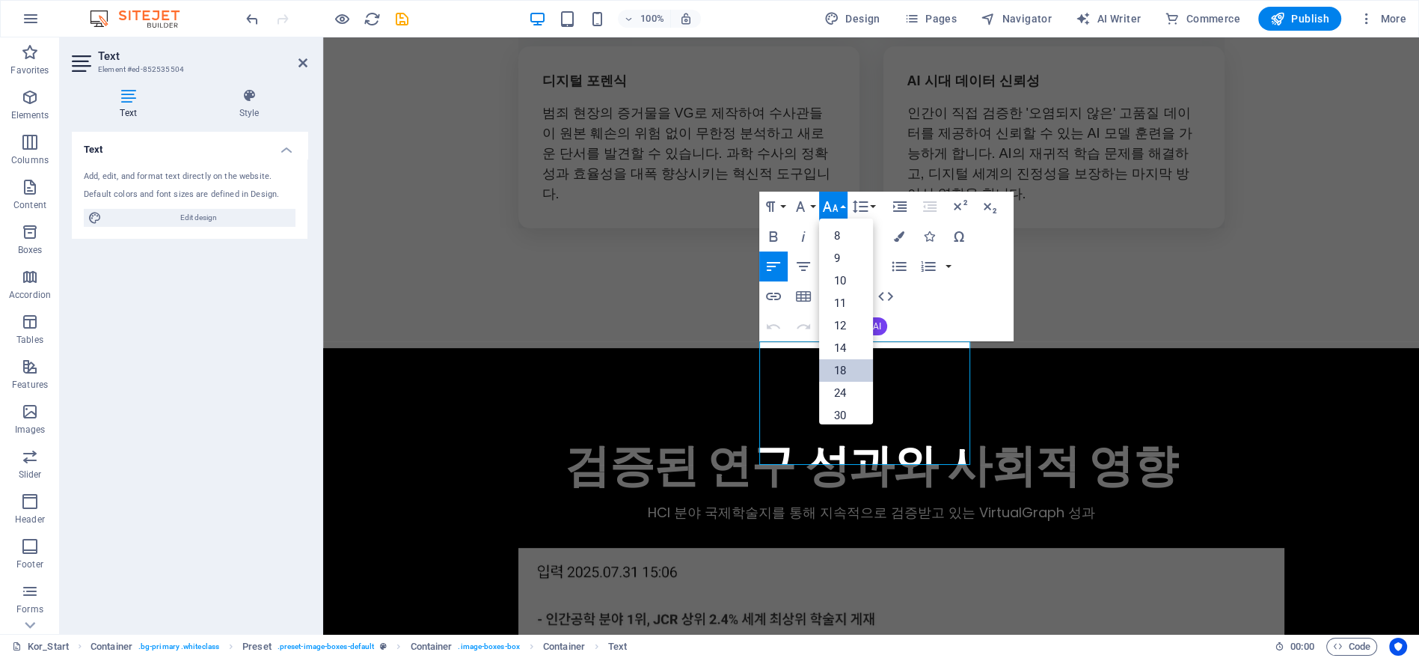
click at [854, 371] on link "18" at bounding box center [846, 370] width 54 height 22
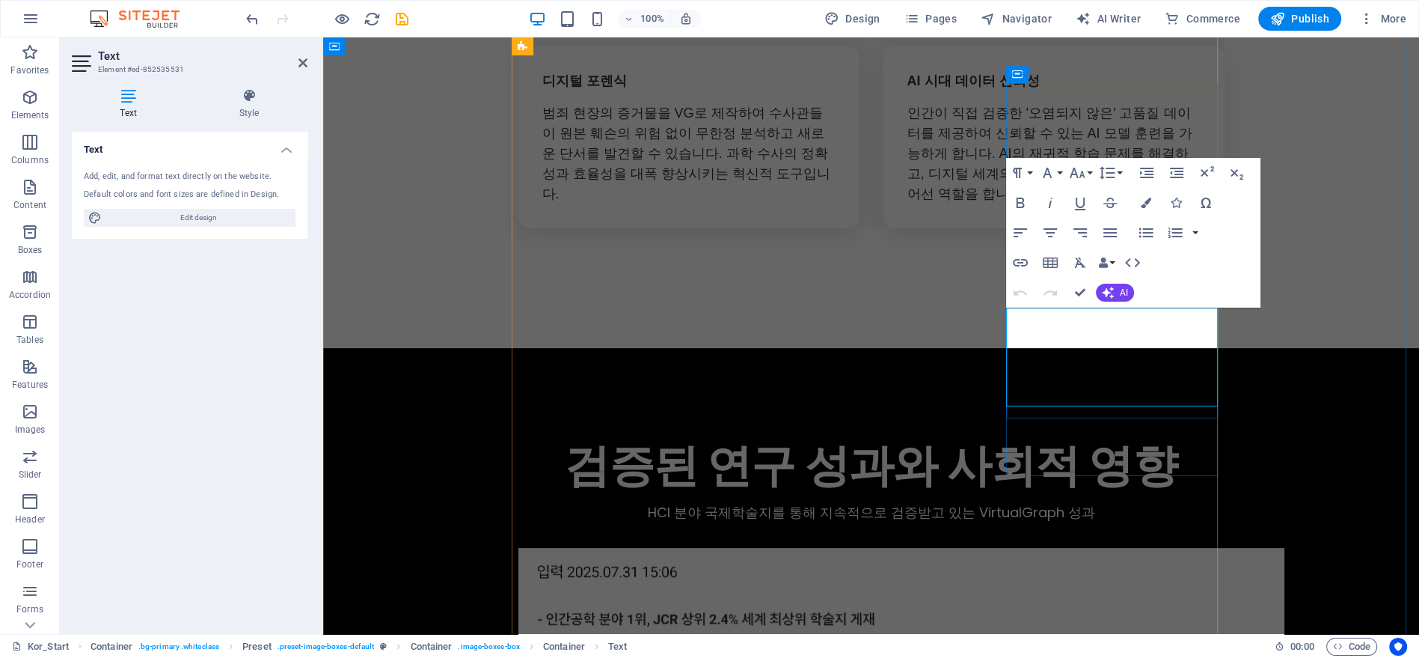
click at [1086, 179] on icon "button" at bounding box center [1077, 173] width 18 height 18
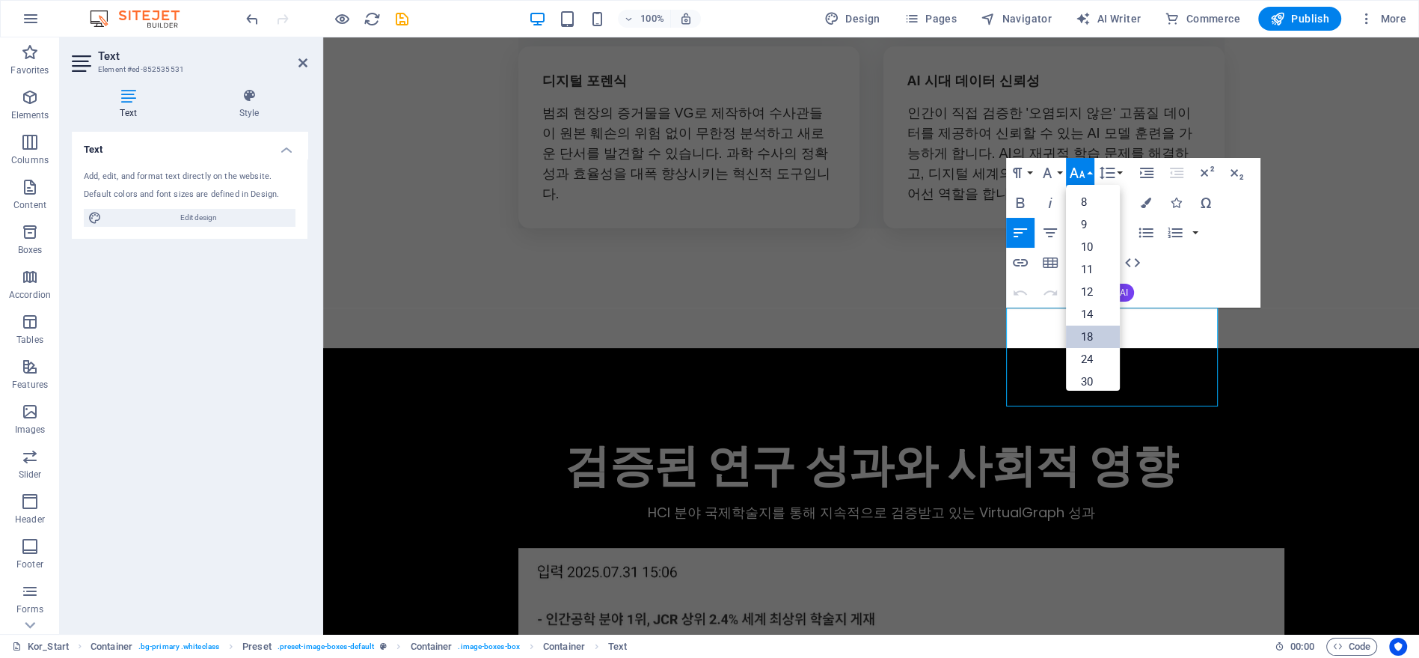
click at [1095, 333] on link "18" at bounding box center [1093, 336] width 54 height 22
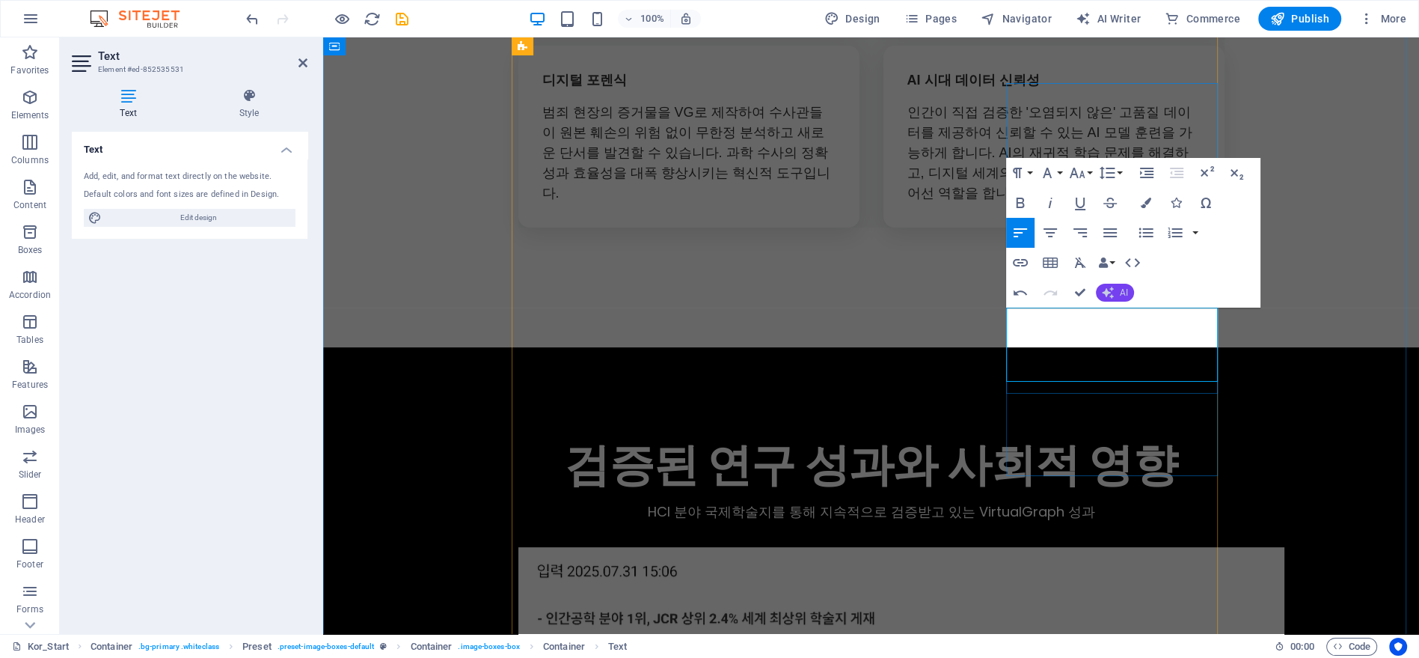
scroll to position [7758, 0]
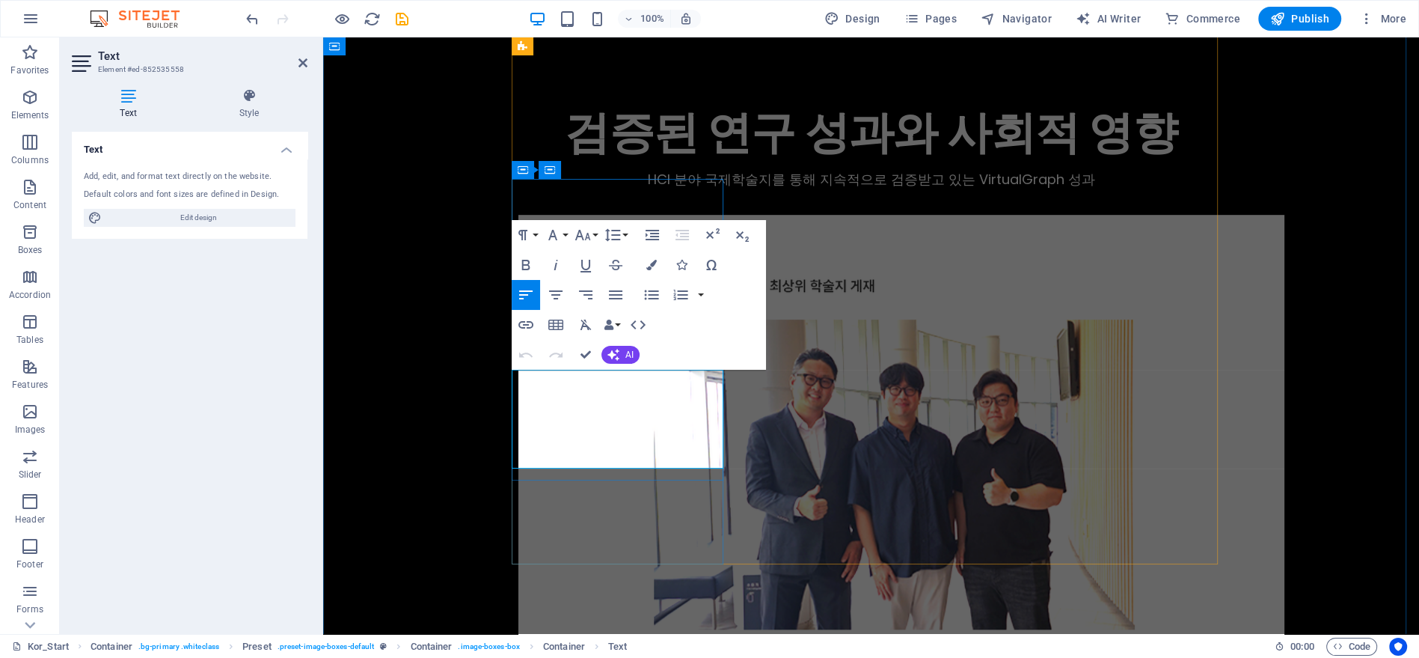
click at [582, 233] on icon "button" at bounding box center [583, 235] width 18 height 18
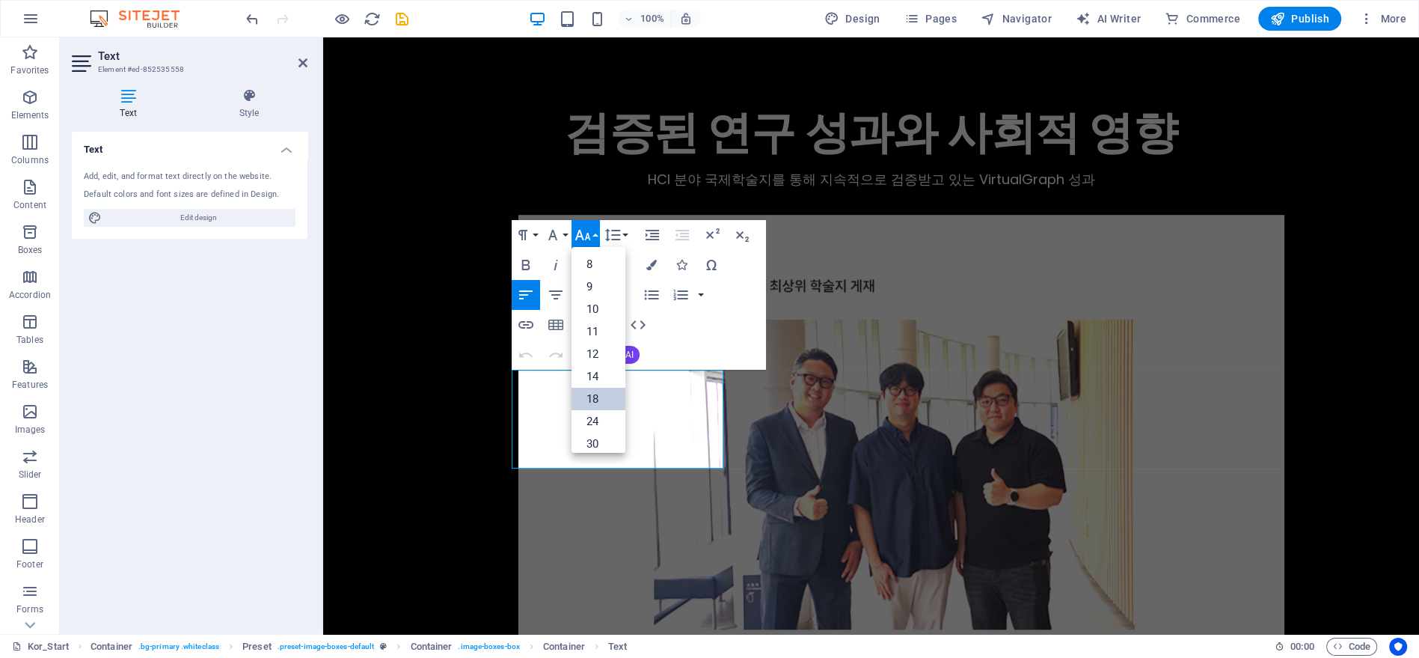
click at [598, 393] on link "18" at bounding box center [599, 399] width 54 height 22
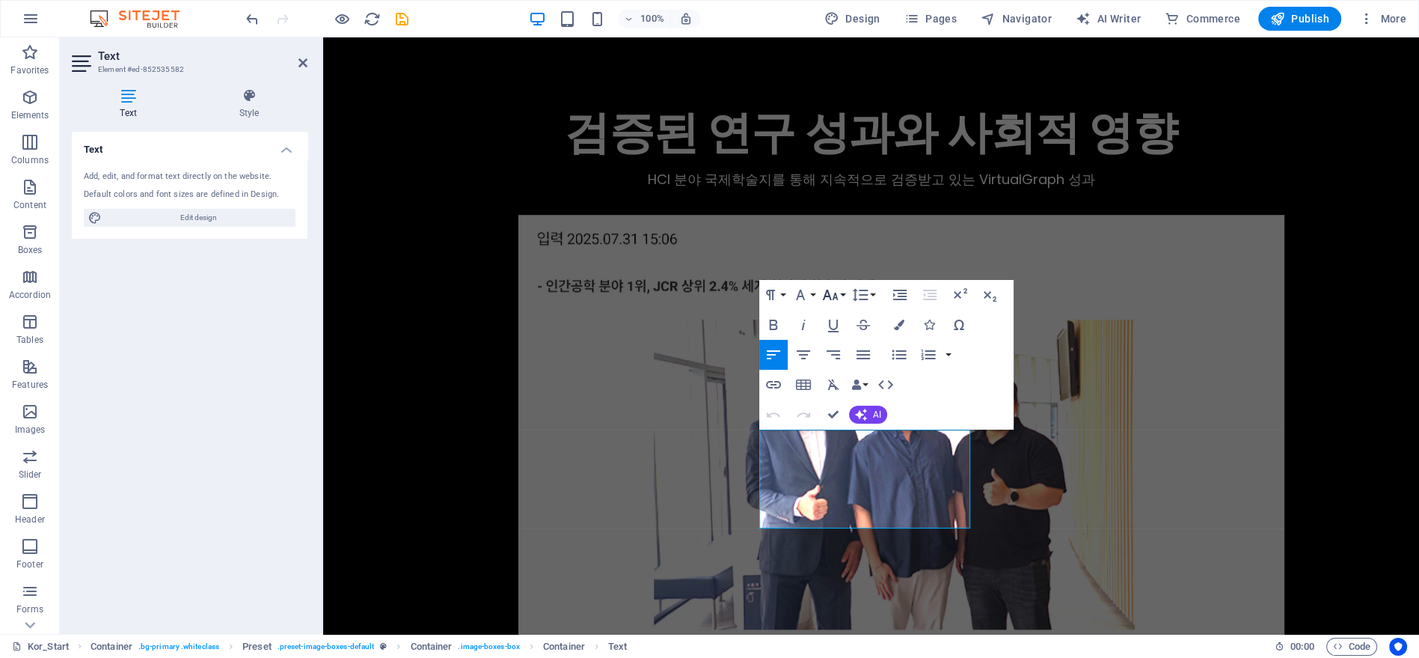
click at [838, 298] on icon "button" at bounding box center [830, 295] width 18 height 18
click at [850, 453] on link "18" at bounding box center [846, 458] width 54 height 22
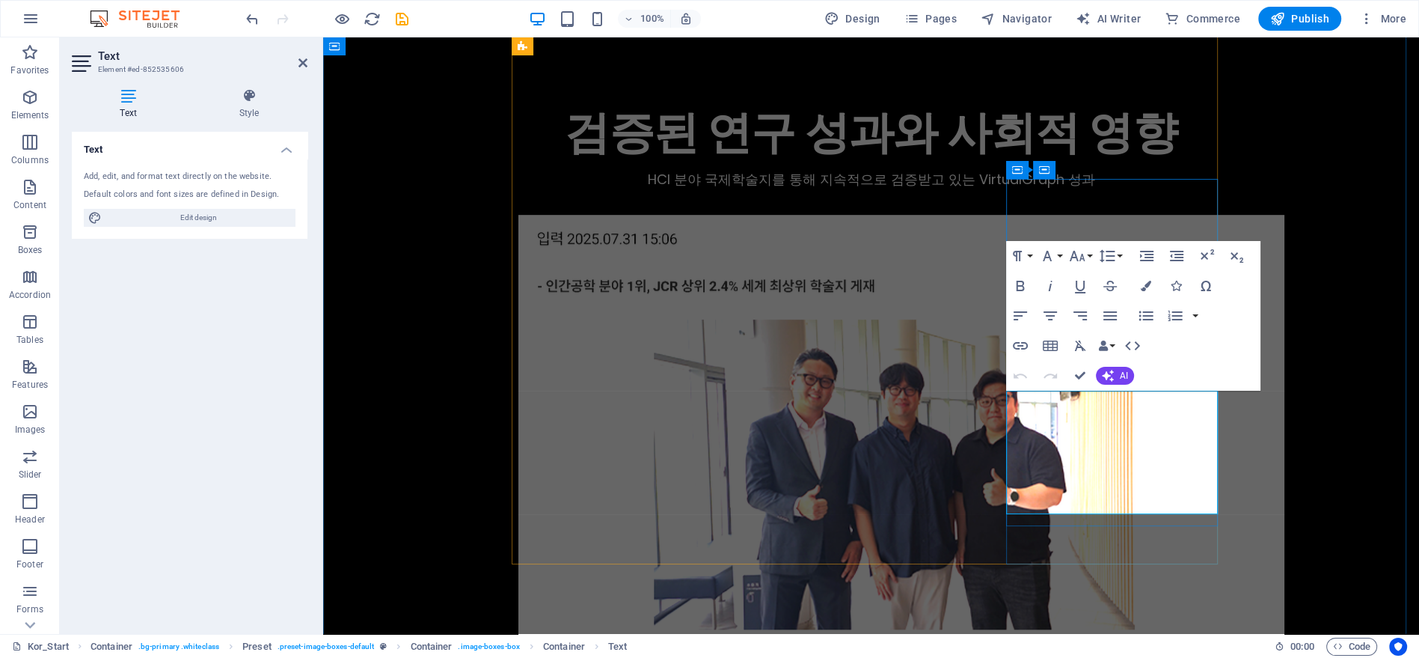
click at [1086, 253] on icon "button" at bounding box center [1077, 256] width 18 height 18
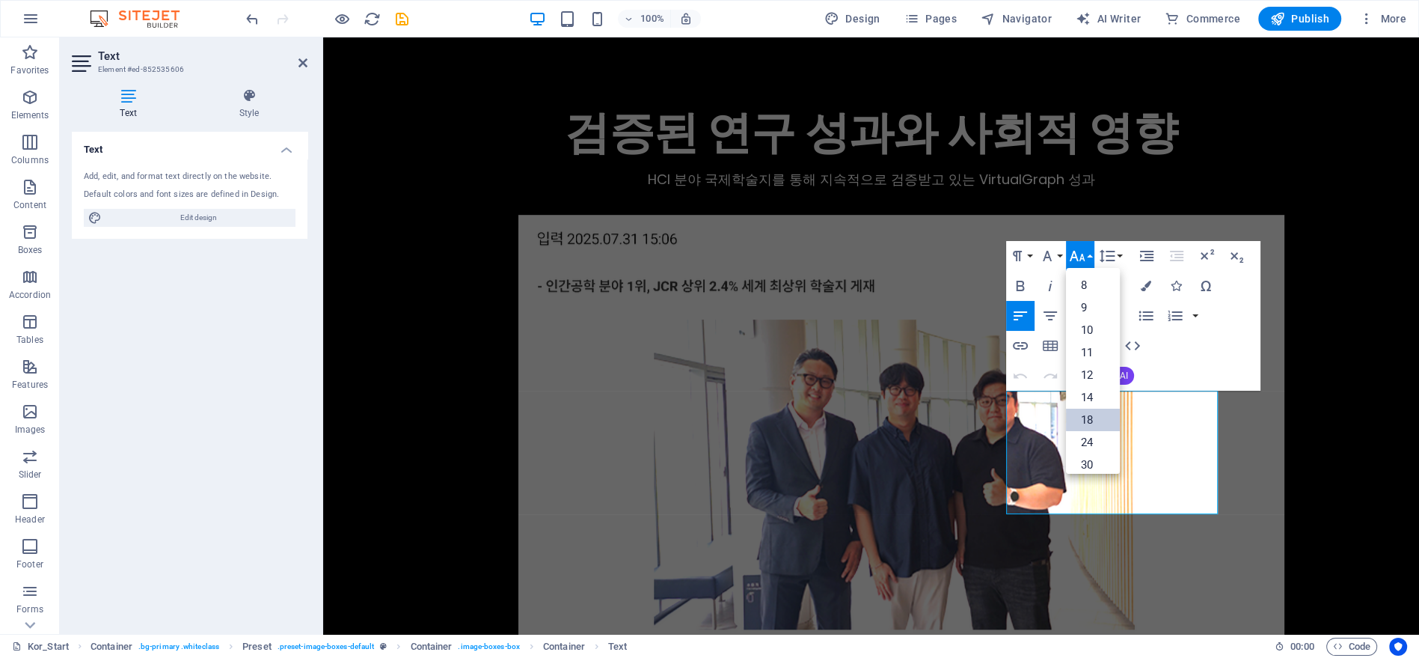
click at [1089, 420] on link "18" at bounding box center [1093, 419] width 54 height 22
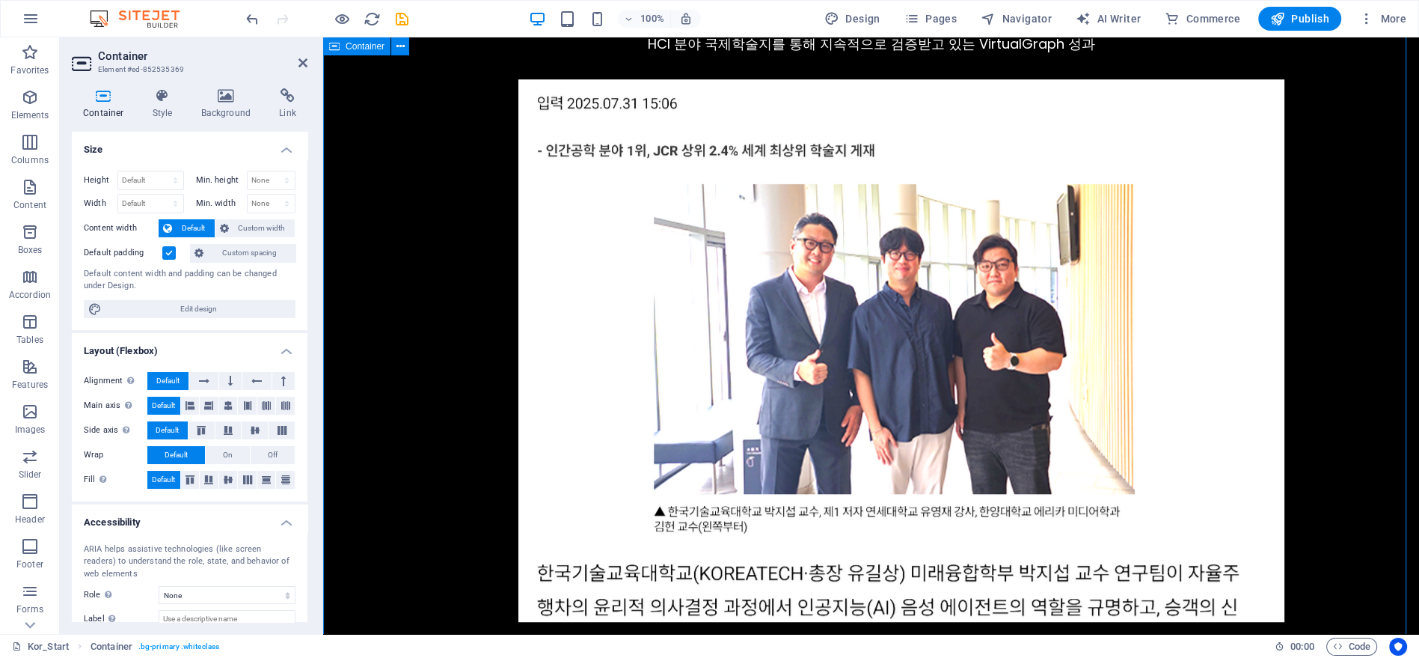
scroll to position [8173, 0]
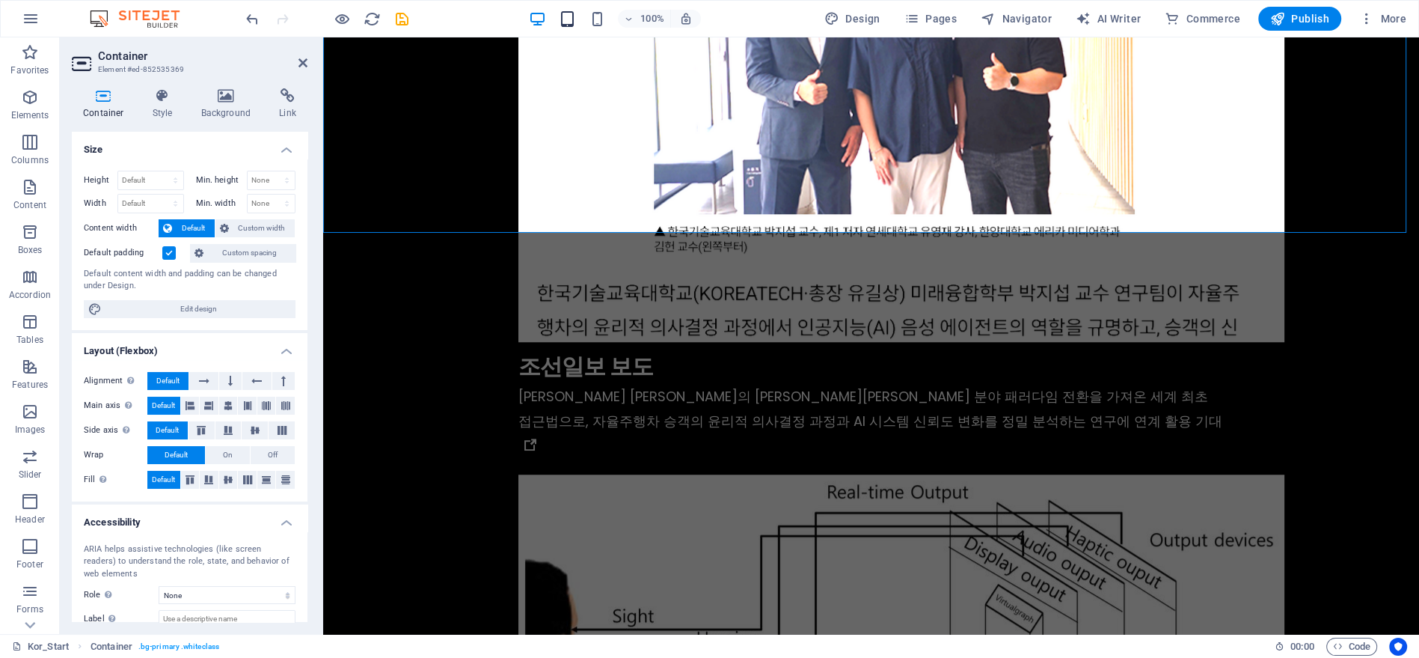
click at [575, 24] on icon "button" at bounding box center [566, 18] width 17 height 17
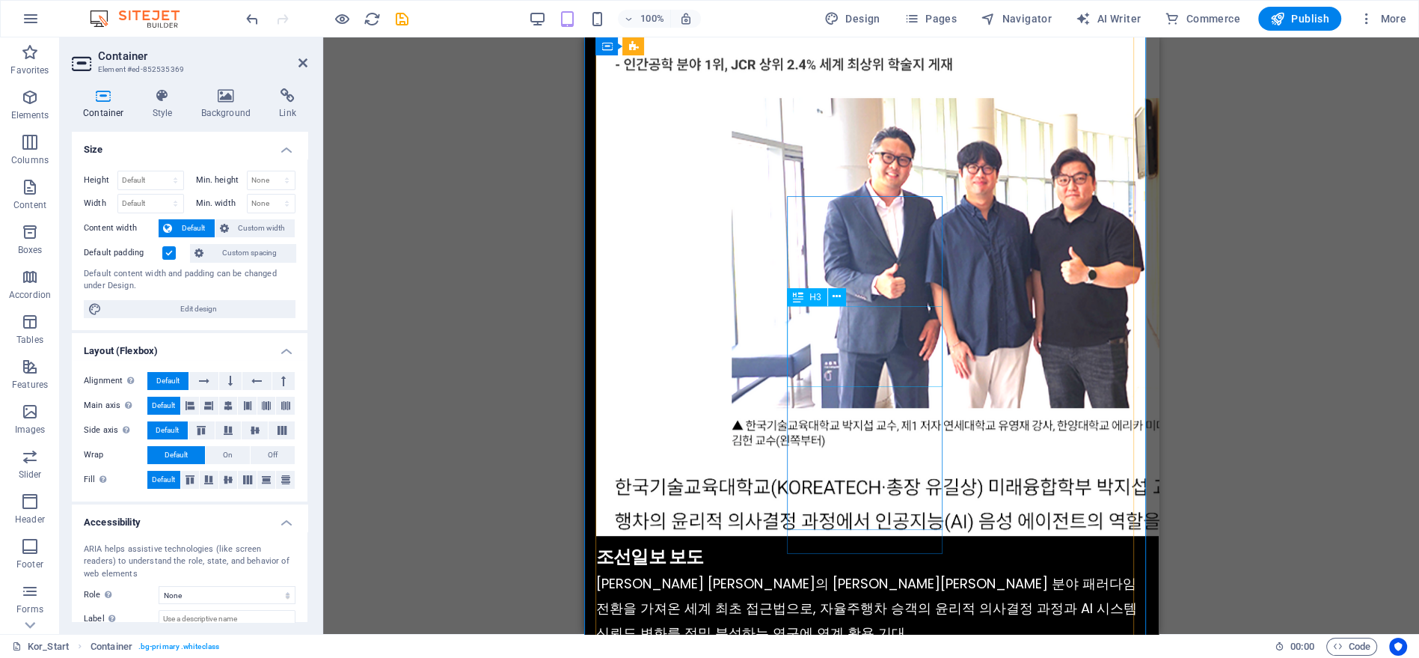
scroll to position [8094, 0]
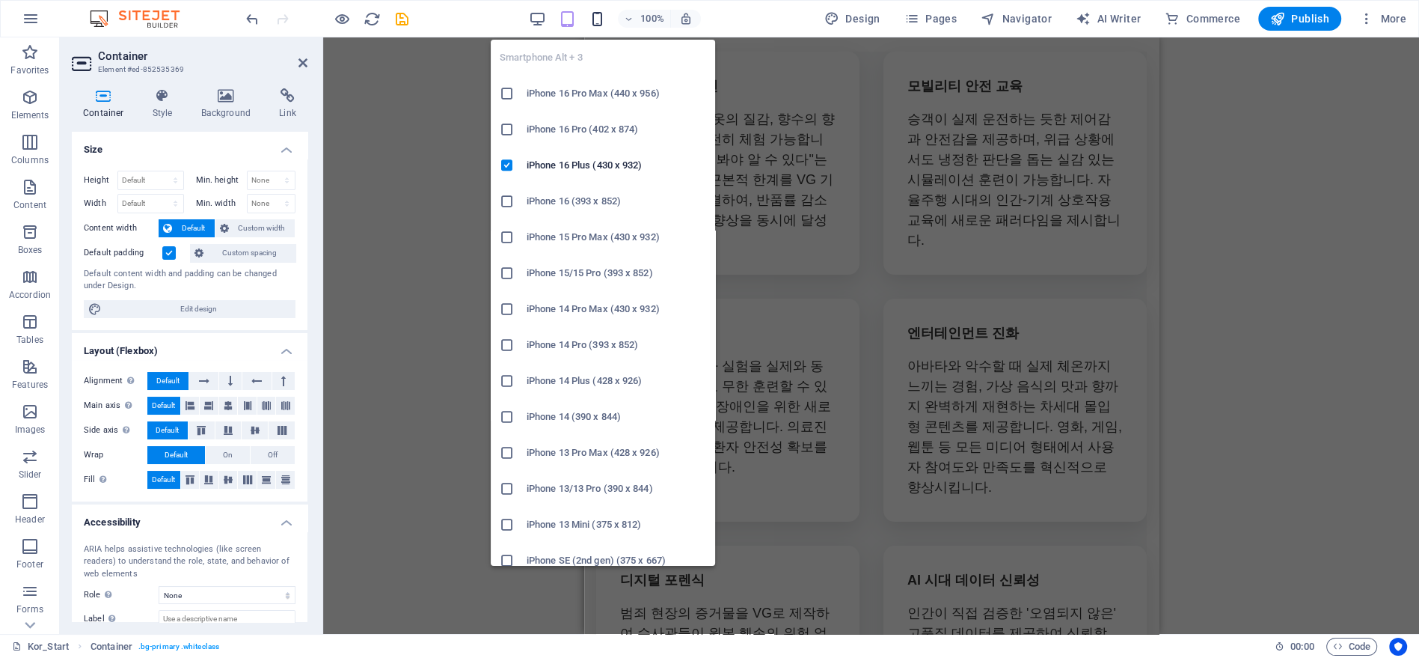
click at [601, 18] on icon "button" at bounding box center [596, 18] width 17 height 17
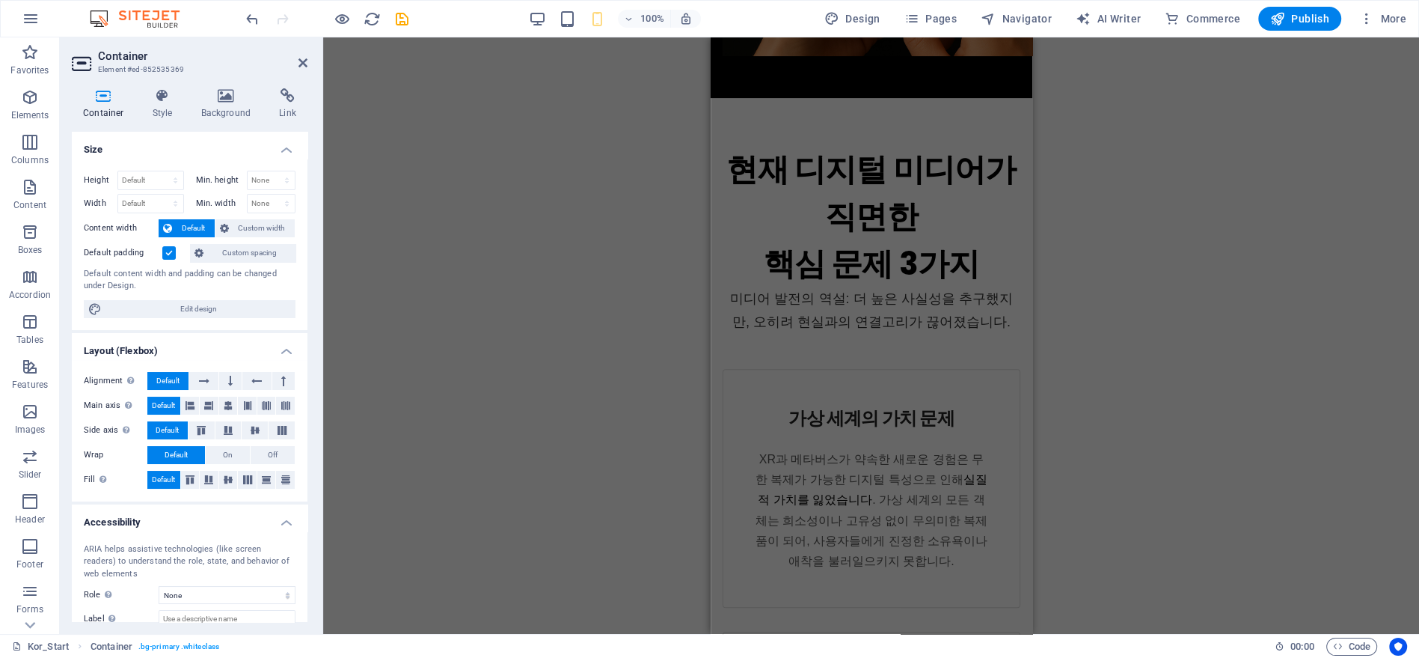
scroll to position [0, 0]
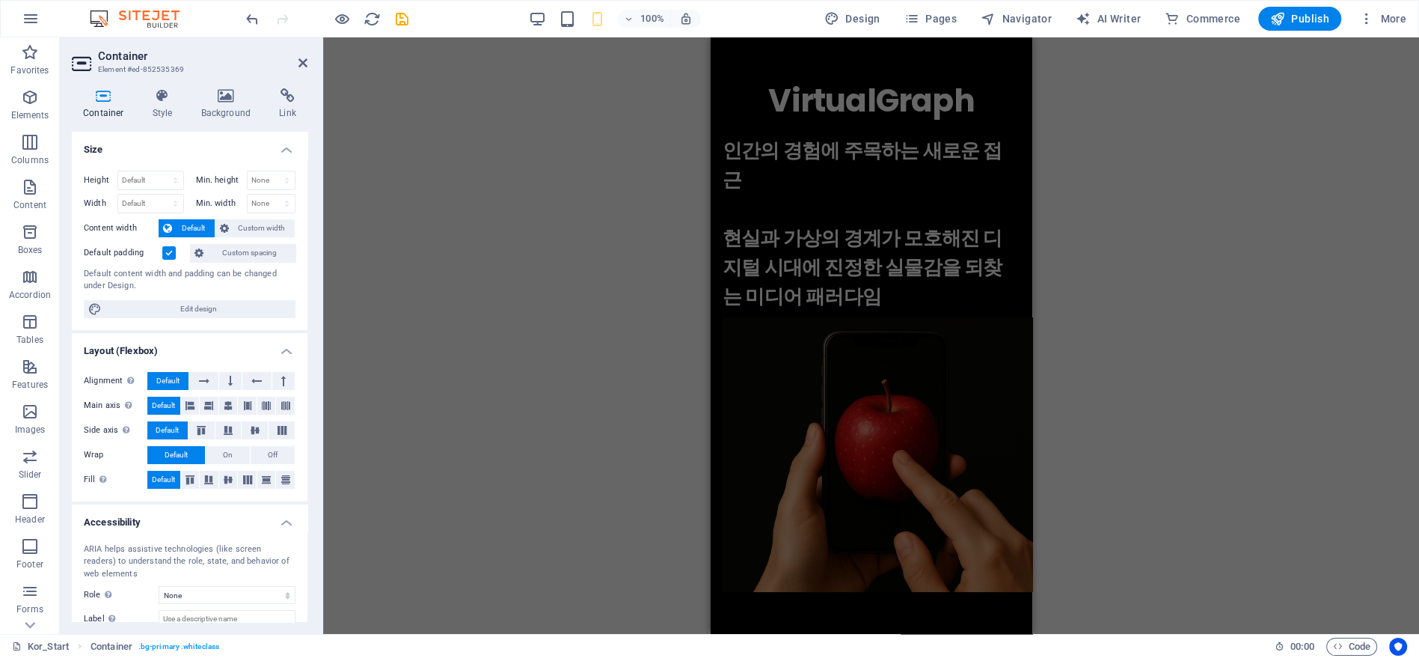
click at [1139, 282] on div "Drag here to replace the existing content. Press “Ctrl” if you want to create a…" at bounding box center [871, 335] width 1096 height 596
click at [953, 317] on figure at bounding box center [871, 454] width 298 height 275
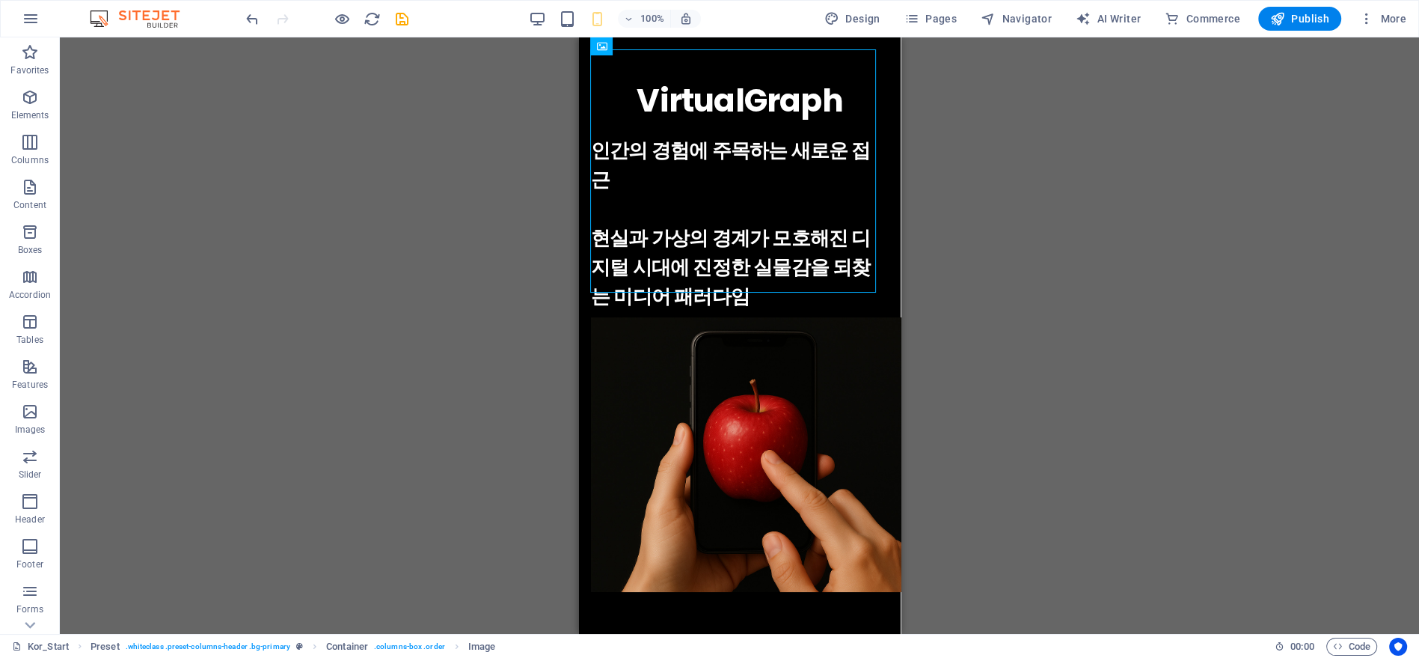
click at [953, 276] on div "Drag here to replace the existing content. Press “Ctrl” if you want to create a…" at bounding box center [739, 335] width 1359 height 596
click at [807, 323] on div at bounding box center [739, 455] width 298 height 277
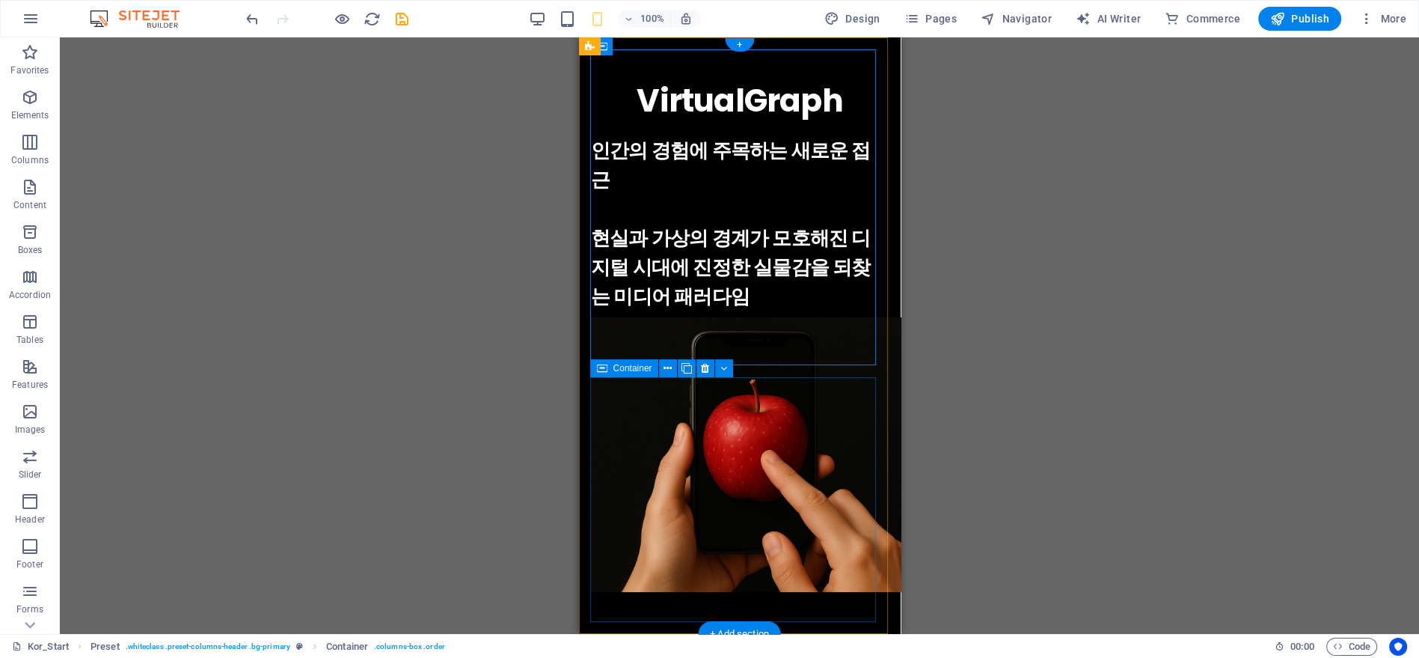
click at [809, 311] on div "VirtualGraph . 인간의 경험에 주목하는 새로운 접근 현실과 가상의 경계가 모호해진 디지털 시대에 진정한 실물감을 되찾는 미디어 패러…" at bounding box center [739, 194] width 298 height 234
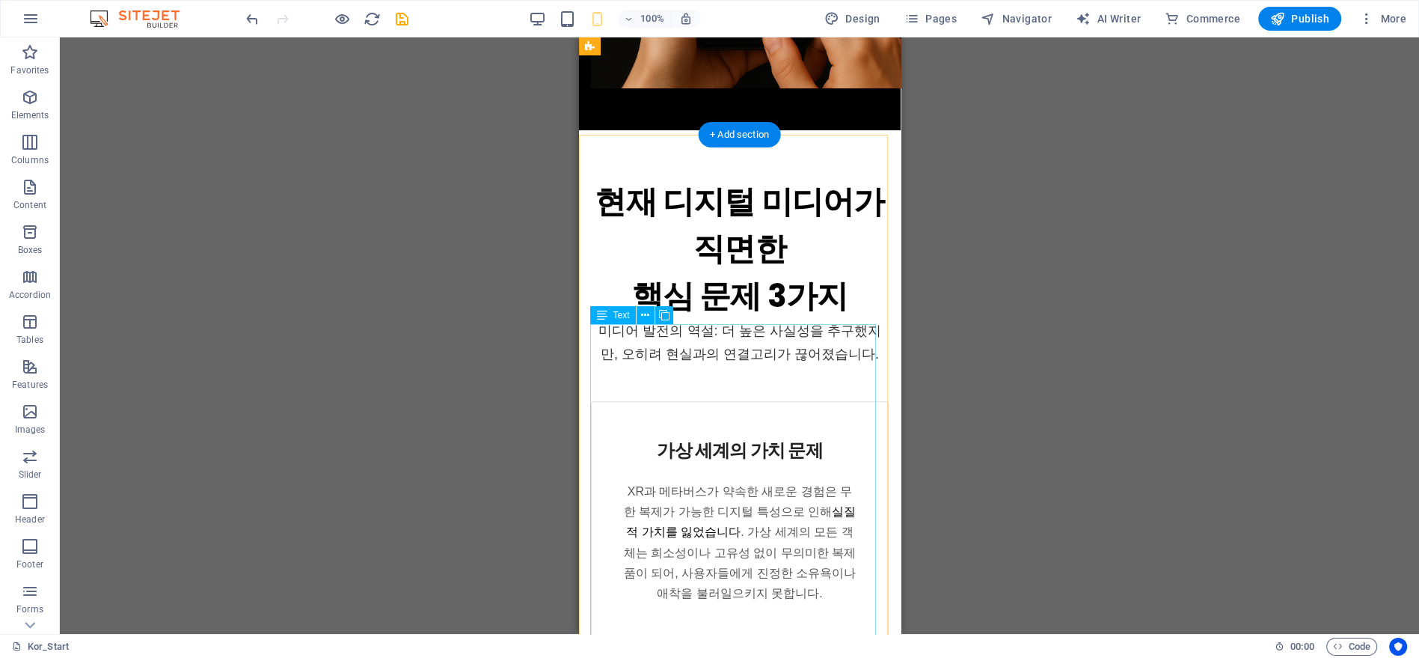
scroll to position [498, 0]
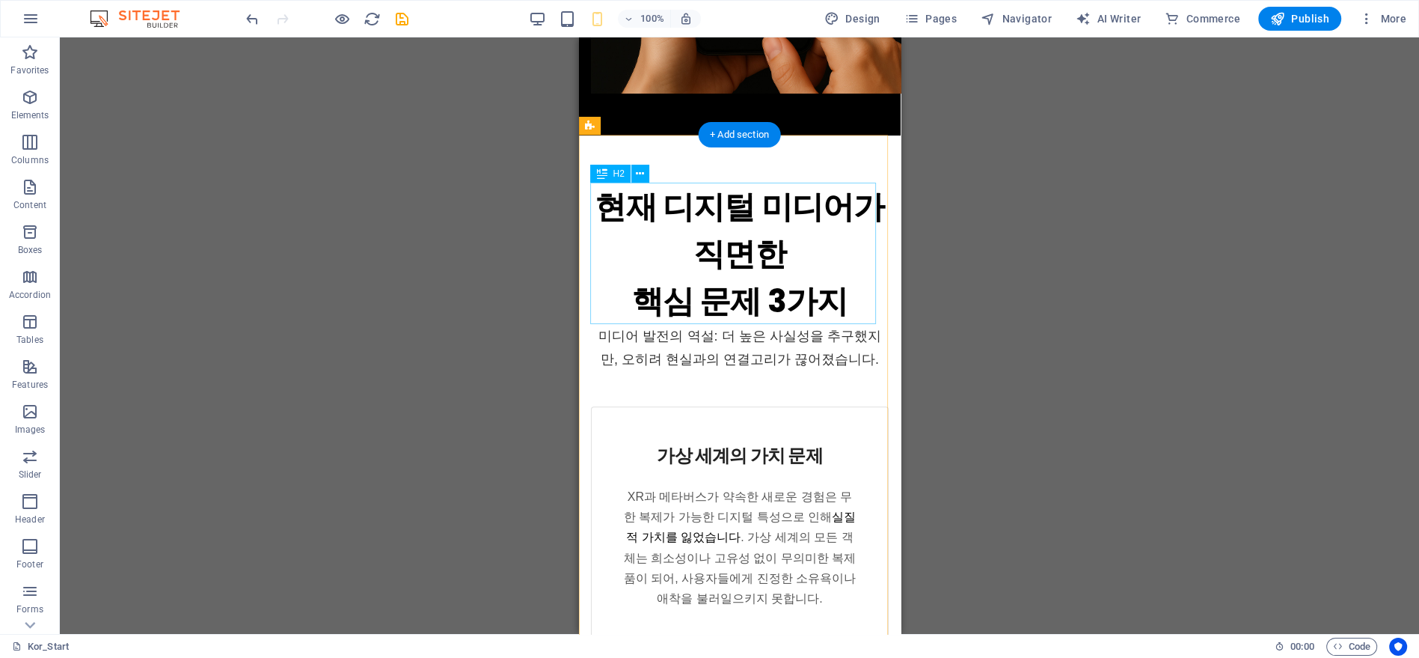
click at [686, 231] on div "현재 디지털 미디어가 직면한 ‌핵심 문제 3가지" at bounding box center [739, 253] width 298 height 141
drag, startPoint x: 686, startPoint y: 231, endPoint x: 1263, endPoint y: 254, distance: 577.2
click at [686, 231] on div "현재 디지털 미디어가 직면한 ‌핵심 문제 3가지" at bounding box center [739, 253] width 298 height 141
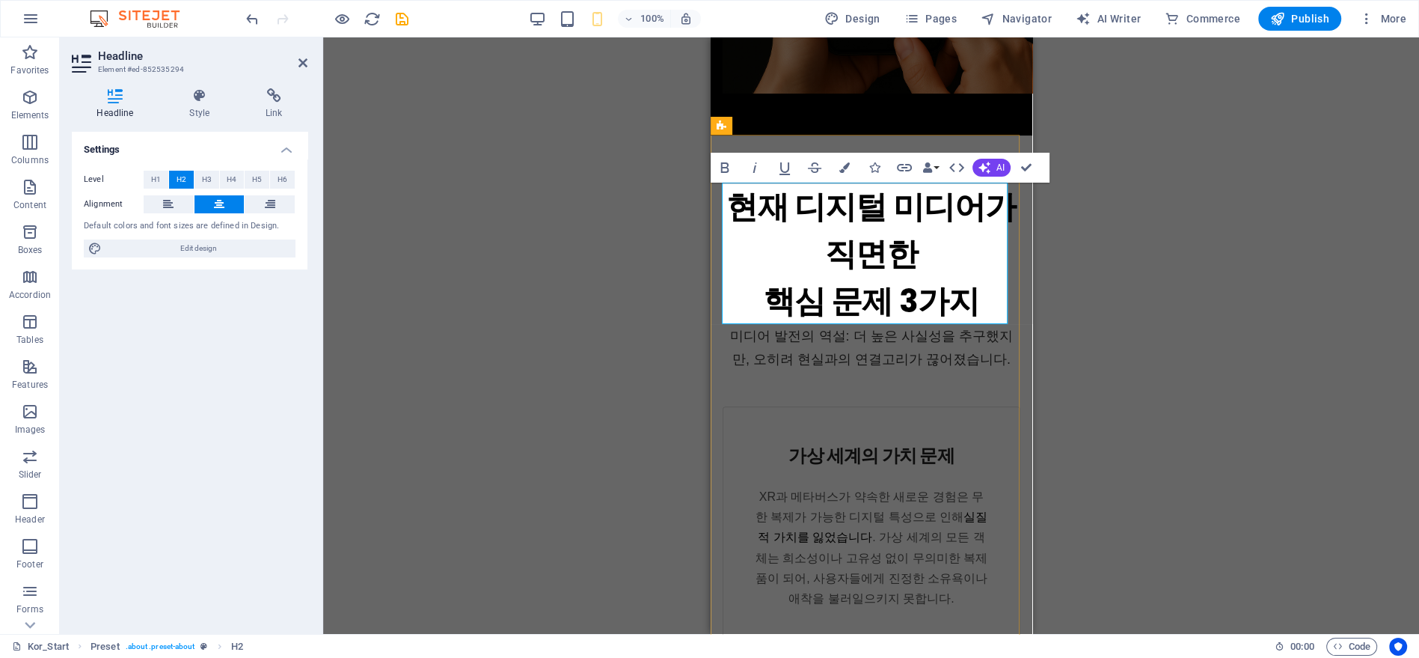
click at [786, 210] on h2 "현재 디지털 미디어가 직면한 ‌핵심 문제 3가지" at bounding box center [871, 253] width 298 height 141
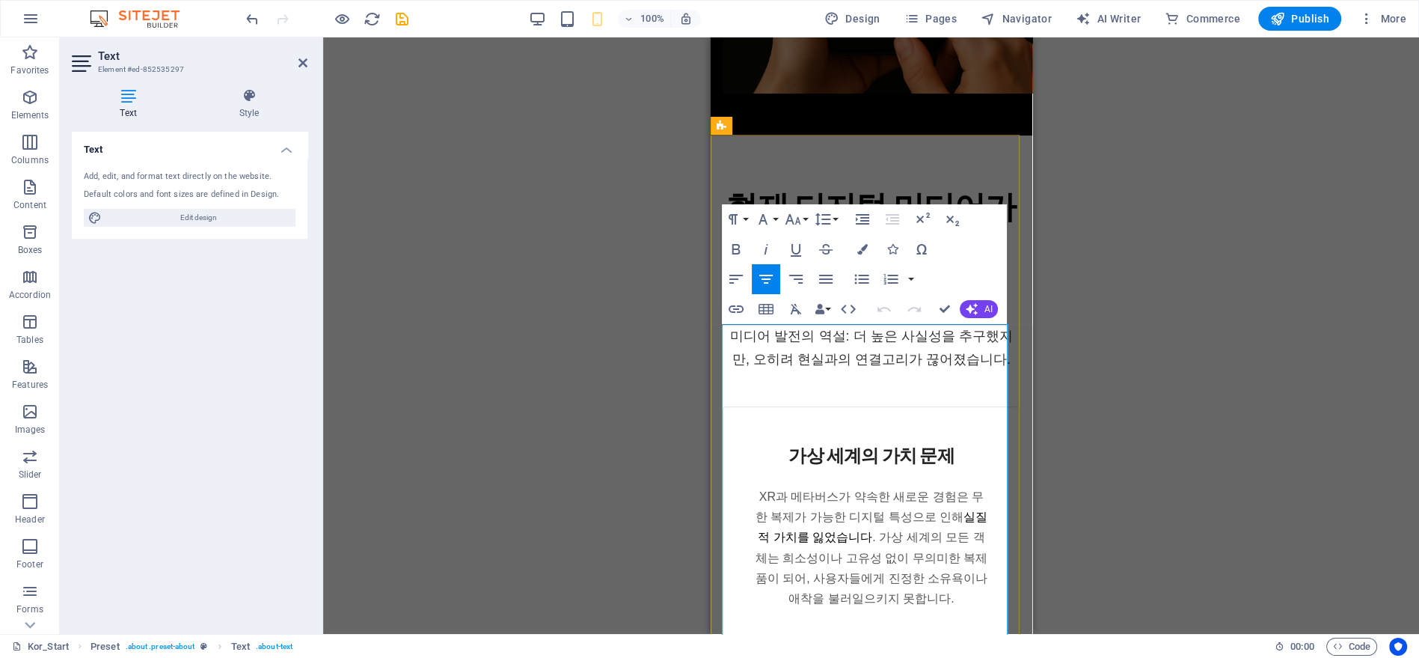
click at [782, 352] on span "미디어 발전의 역설: 더 높은 사실성을 추구했지만, 오히려 현실과의 연결고리가 끊어졌습니다." at bounding box center [870, 347] width 282 height 38
click at [729, 335] on span "미디어 발전의 역설: 더 높은 사실성을 추구했지만, 오히려 현실과의 연결고리가 끊어졌습니다." at bounding box center [870, 347] width 282 height 38
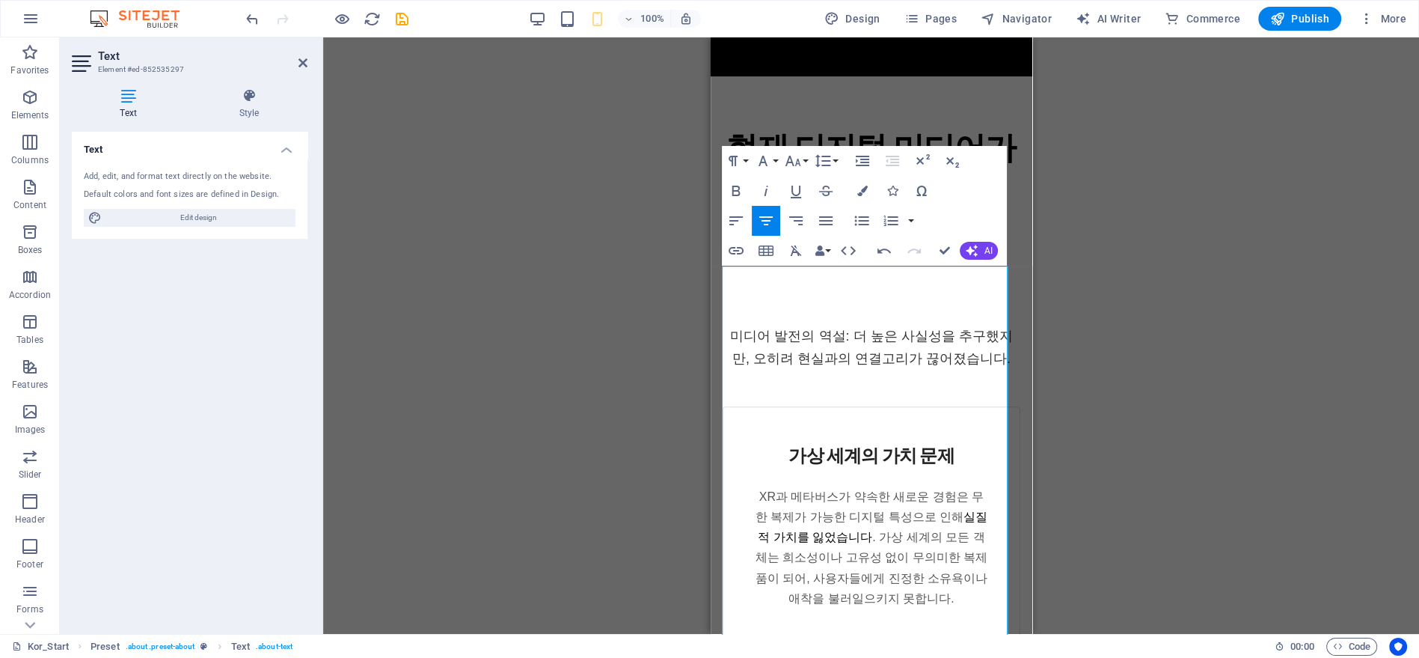
click at [667, 333] on div "Drag here to replace the existing content. Press “Ctrl” if you want to create a…" at bounding box center [871, 335] width 1096 height 596
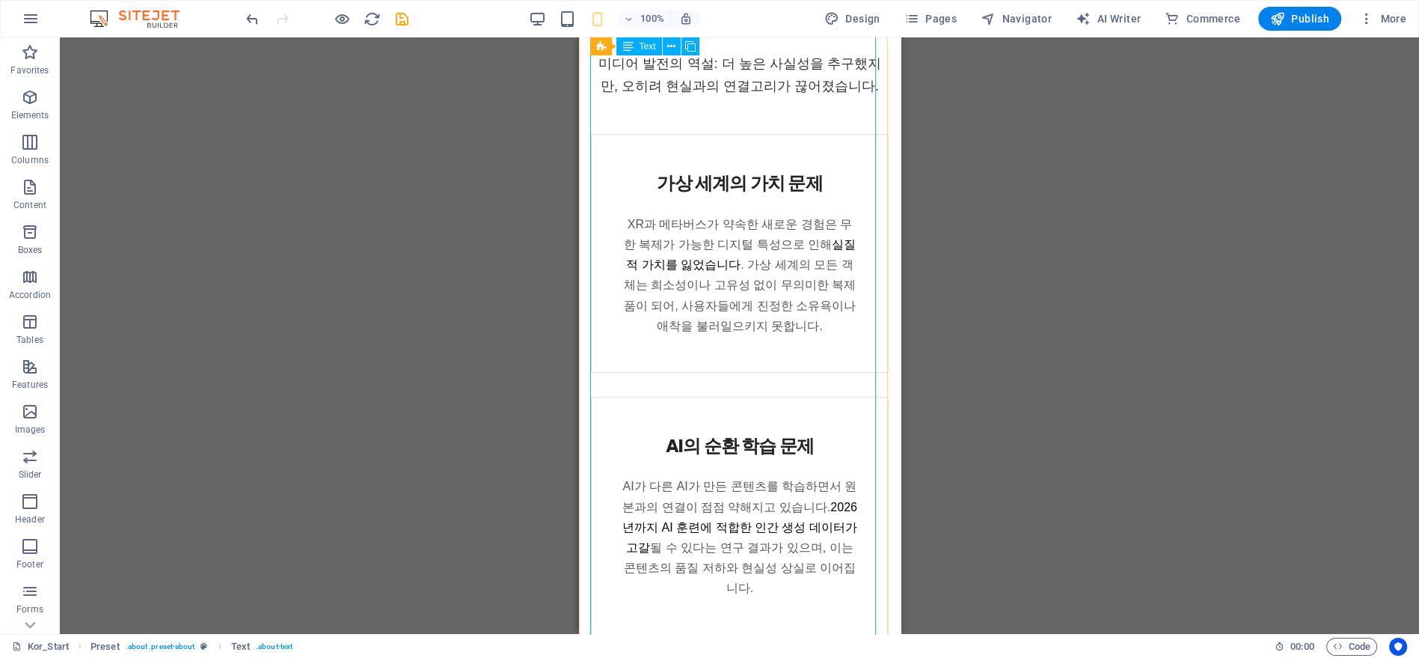
scroll to position [497, 0]
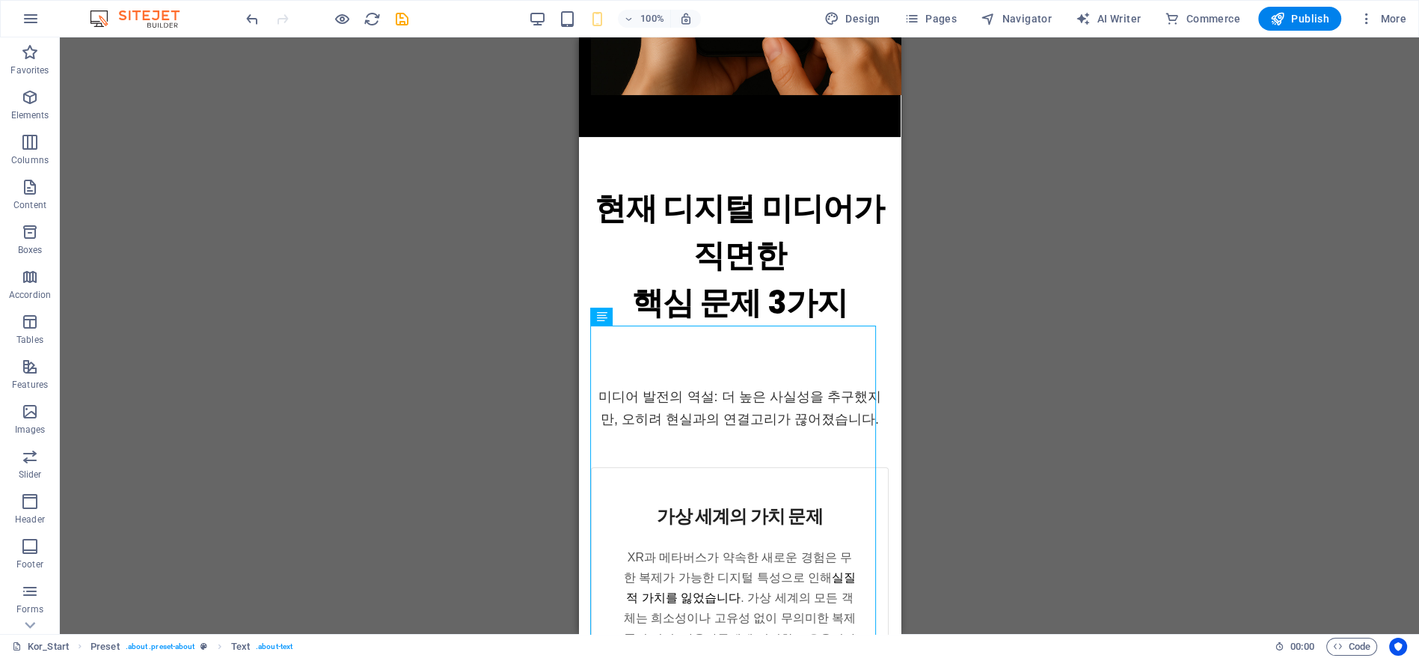
click at [985, 173] on div "Drag here to replace the existing content. Press “Ctrl” if you want to create a…" at bounding box center [739, 335] width 1359 height 596
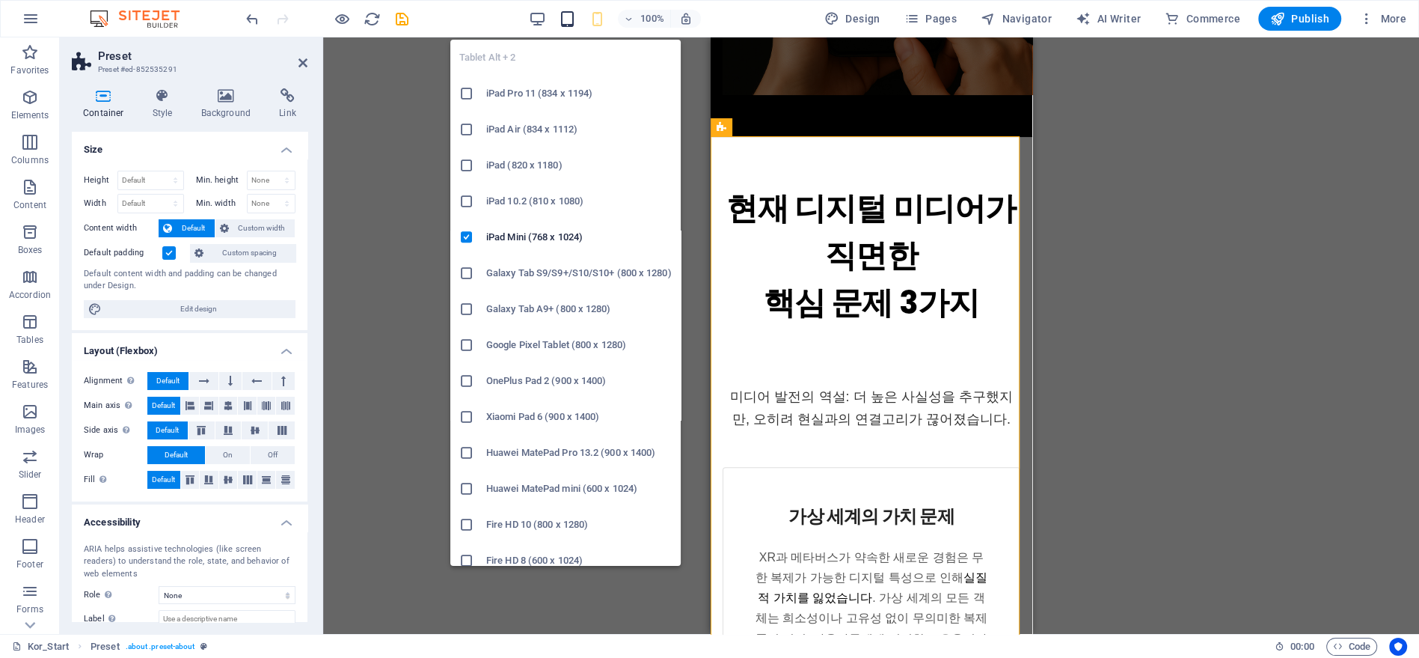
click at [569, 19] on icon "button" at bounding box center [566, 18] width 17 height 17
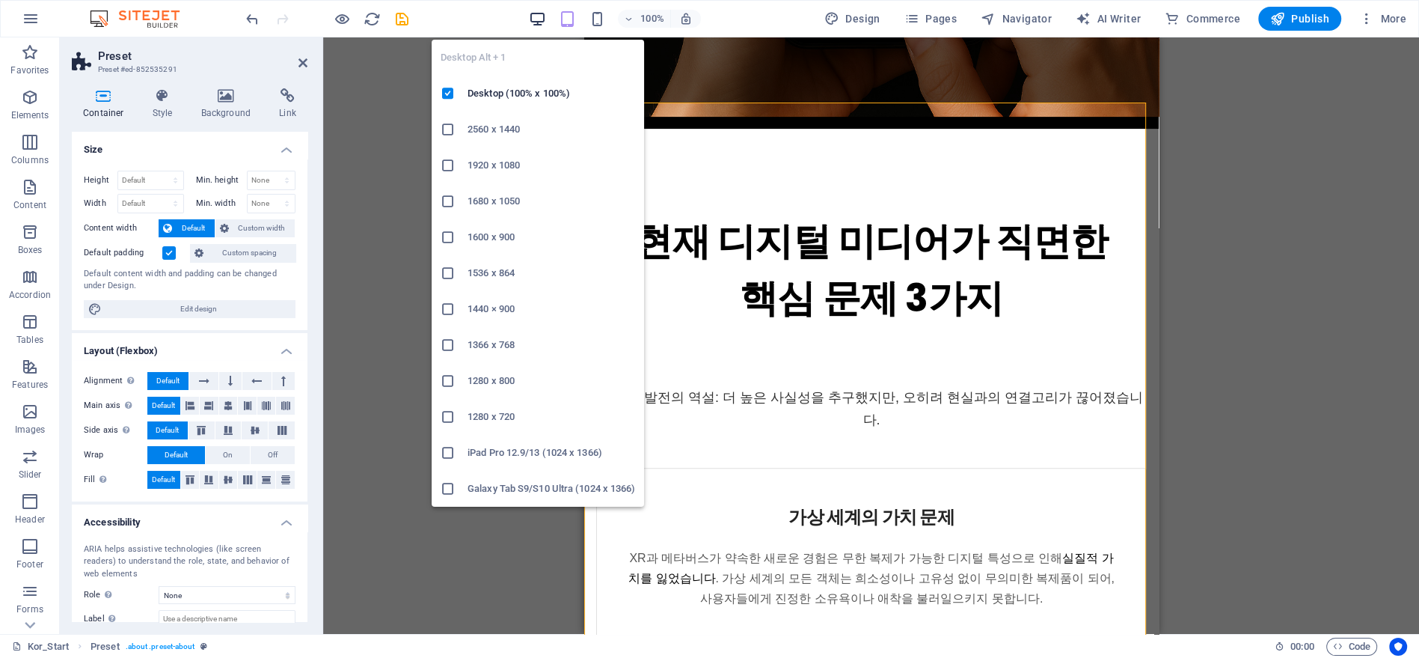
click at [533, 20] on icon "button" at bounding box center [536, 18] width 17 height 17
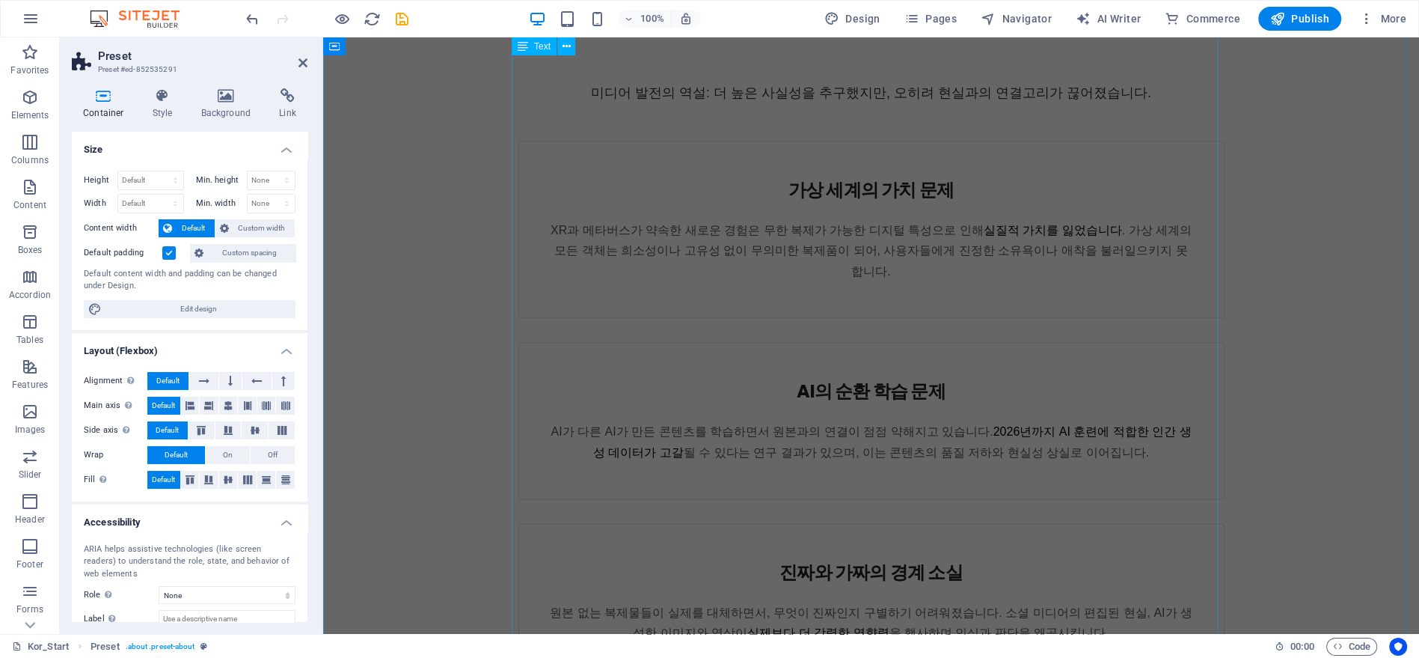
scroll to position [1412, 0]
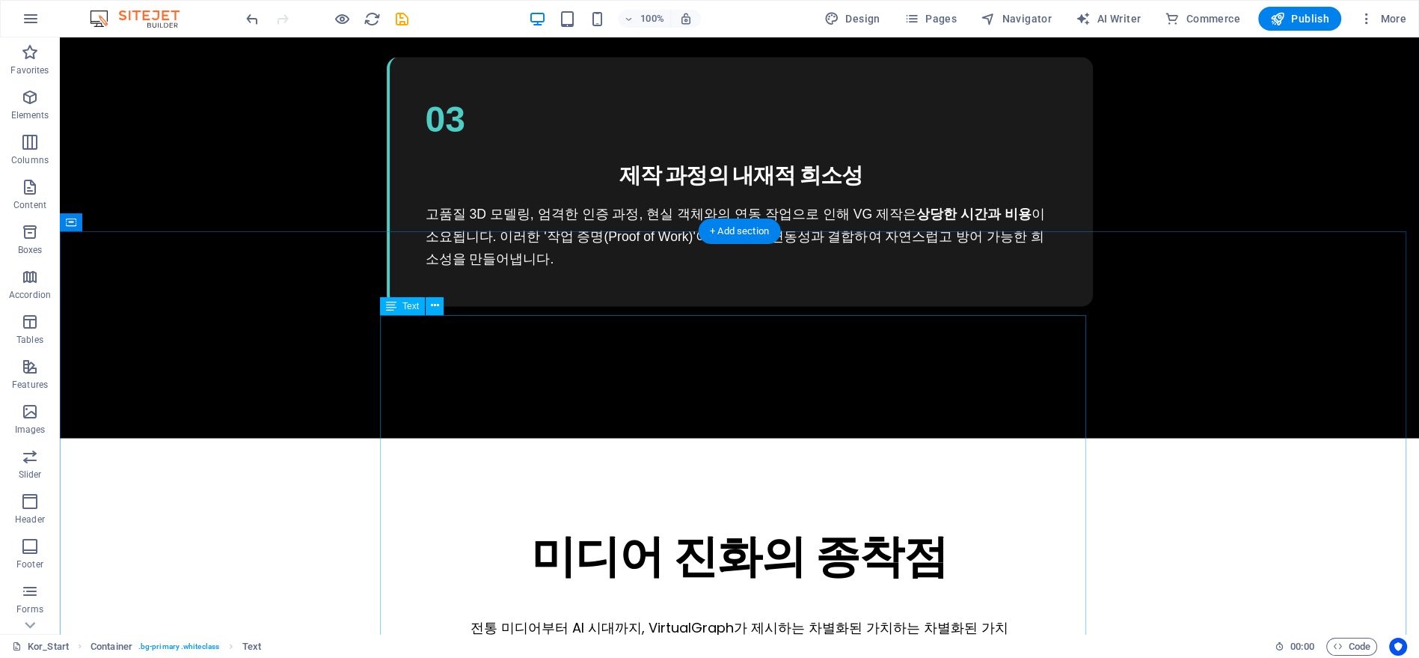
scroll to position [3493, 0]
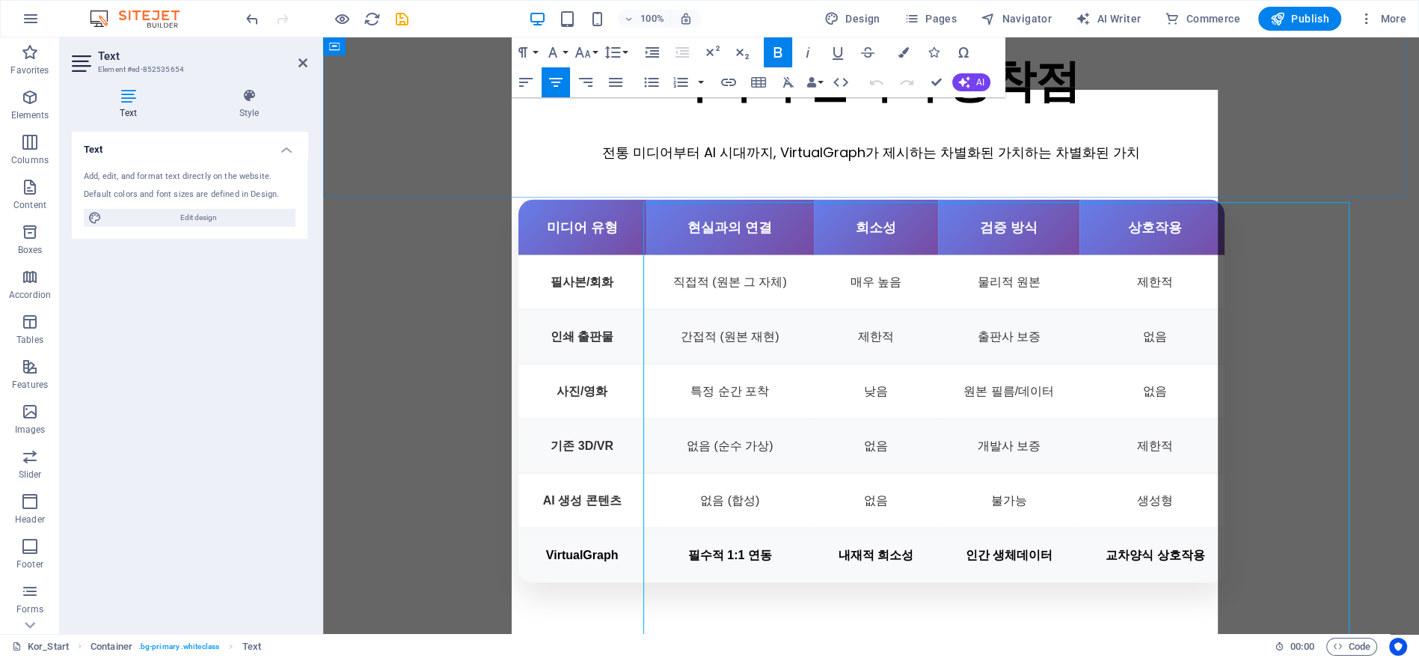
scroll to position [3381, 0]
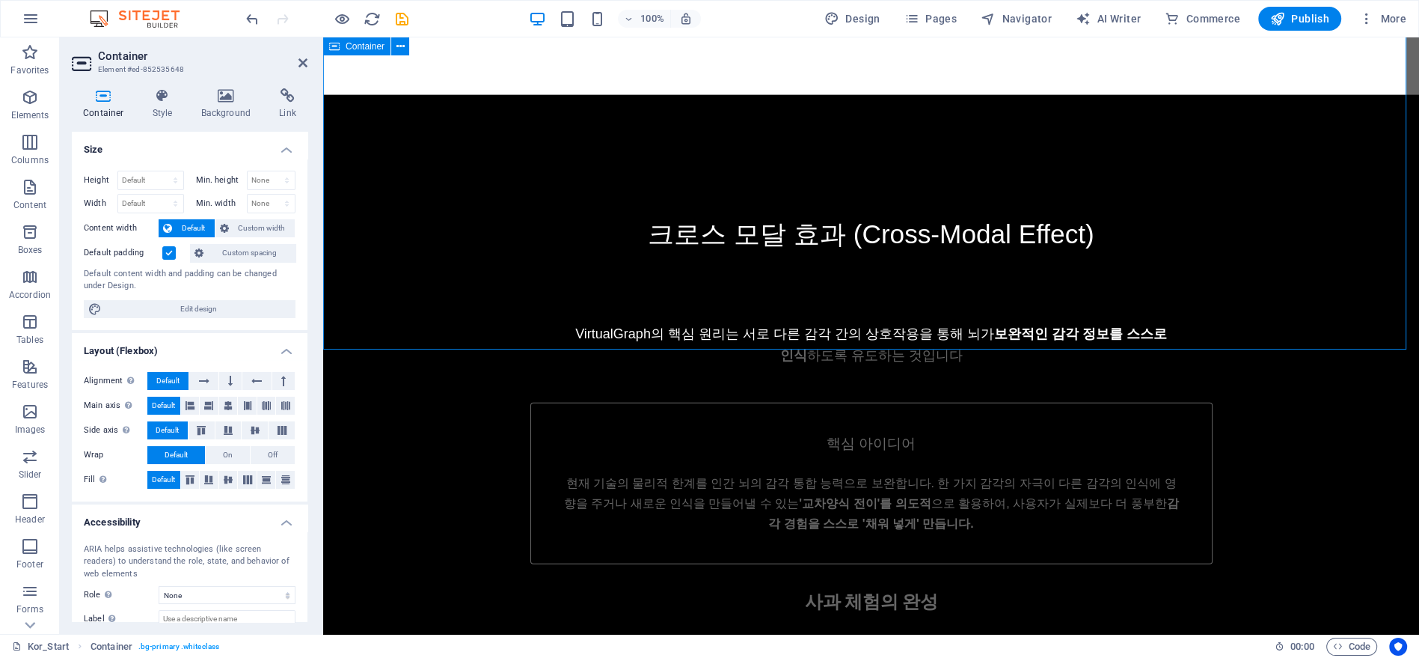
scroll to position [4129, 0]
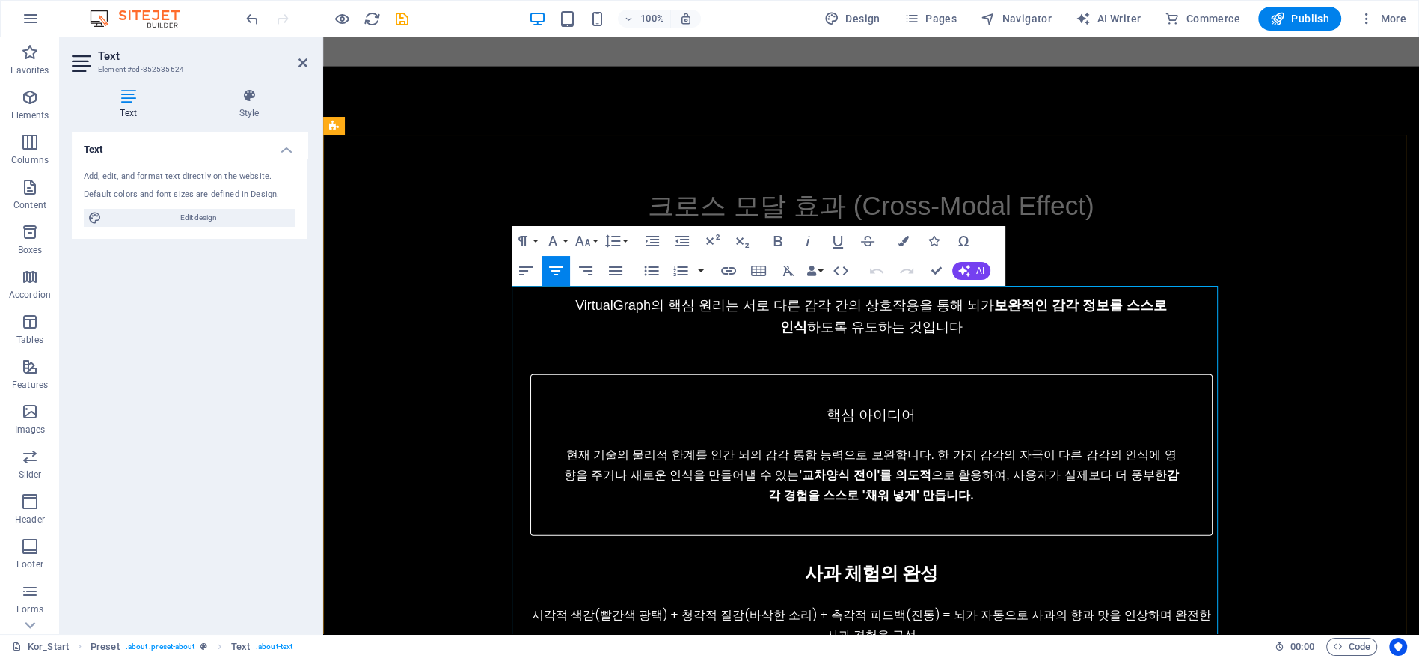
scroll to position [4186, 0]
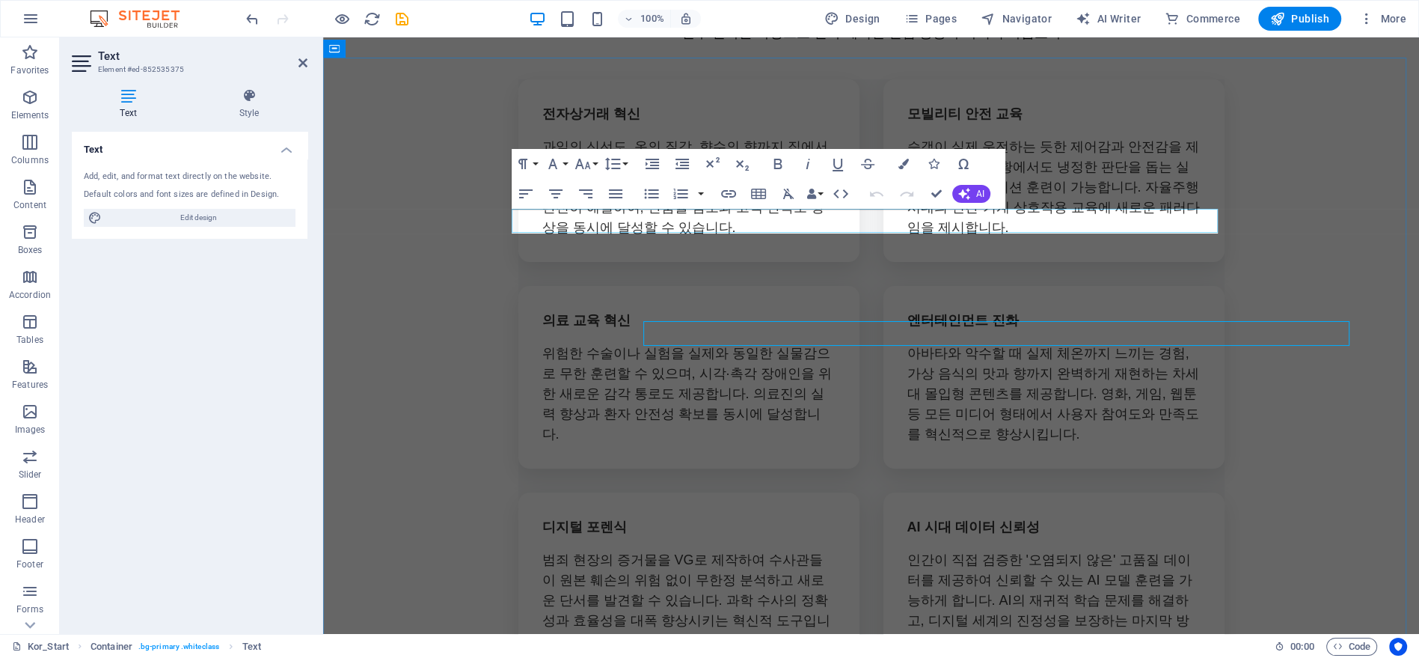
scroll to position [7150, 0]
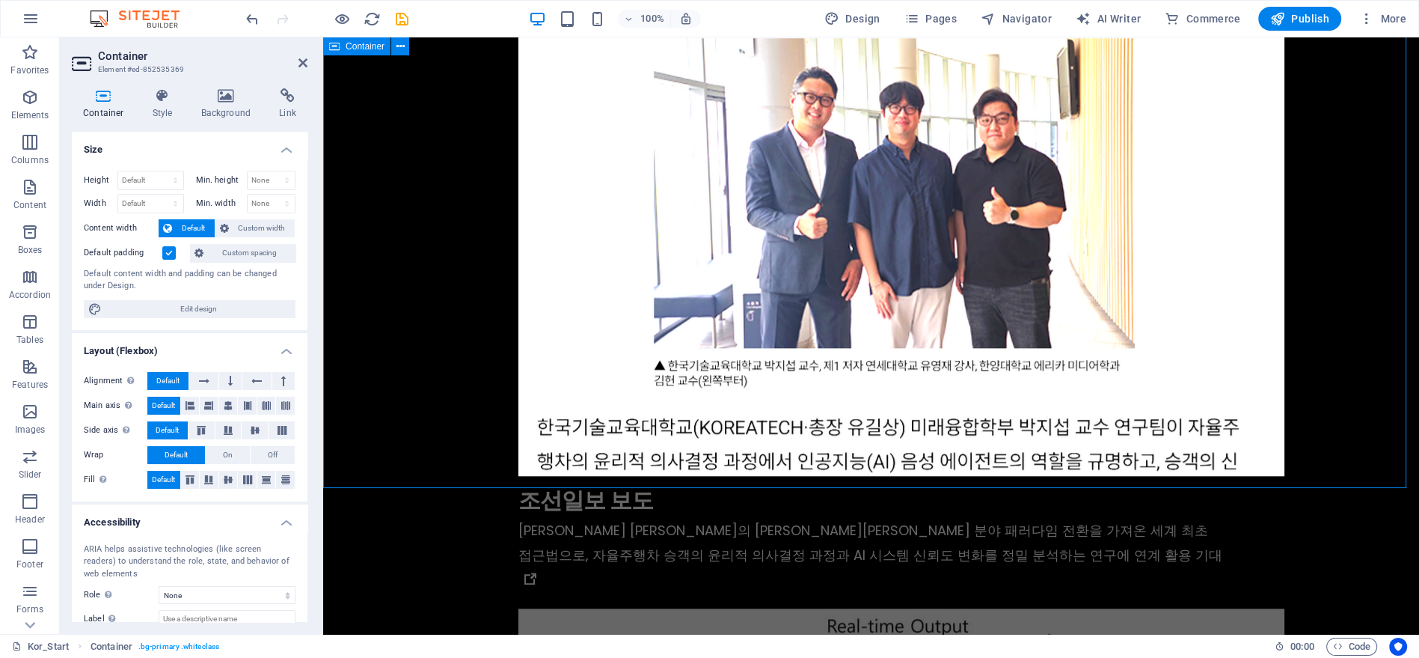
scroll to position [8524, 0]
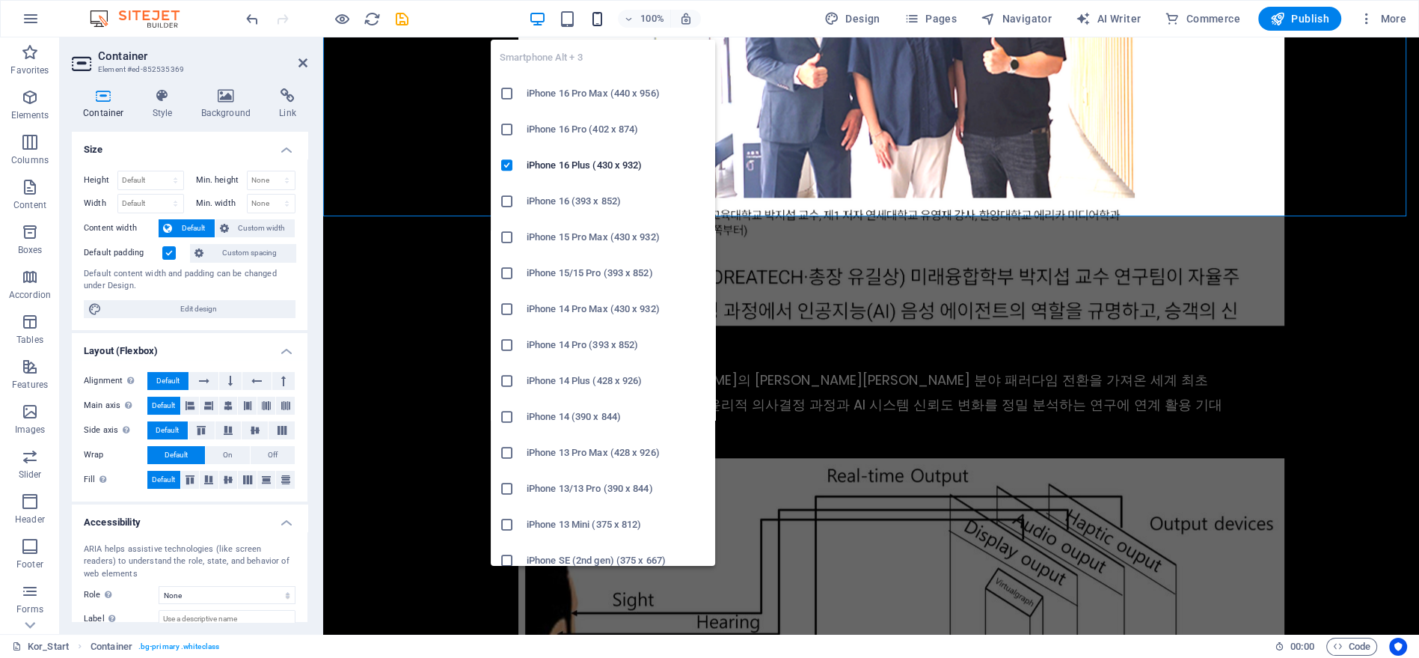
click at [604, 18] on icon "button" at bounding box center [596, 18] width 17 height 17
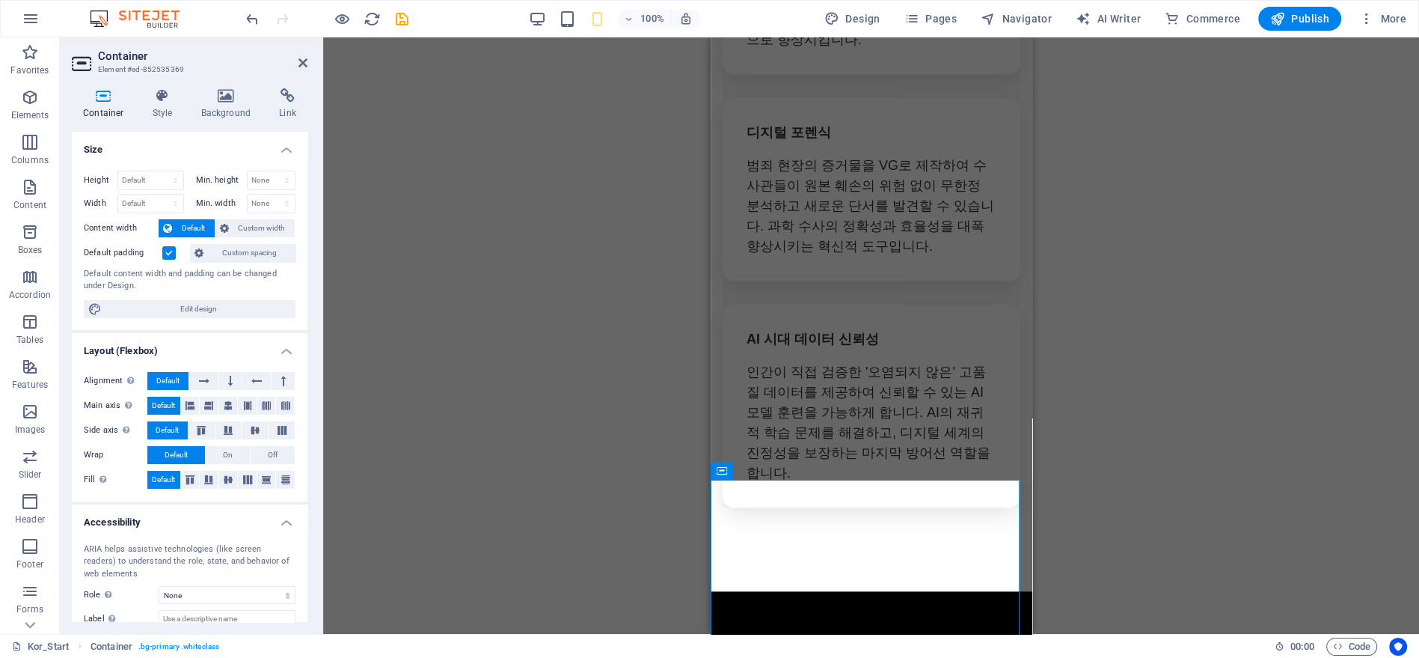
click at [1130, 511] on div "Drag here to replace the existing content. Press “Ctrl” if you want to create a…" at bounding box center [871, 335] width 1096 height 596
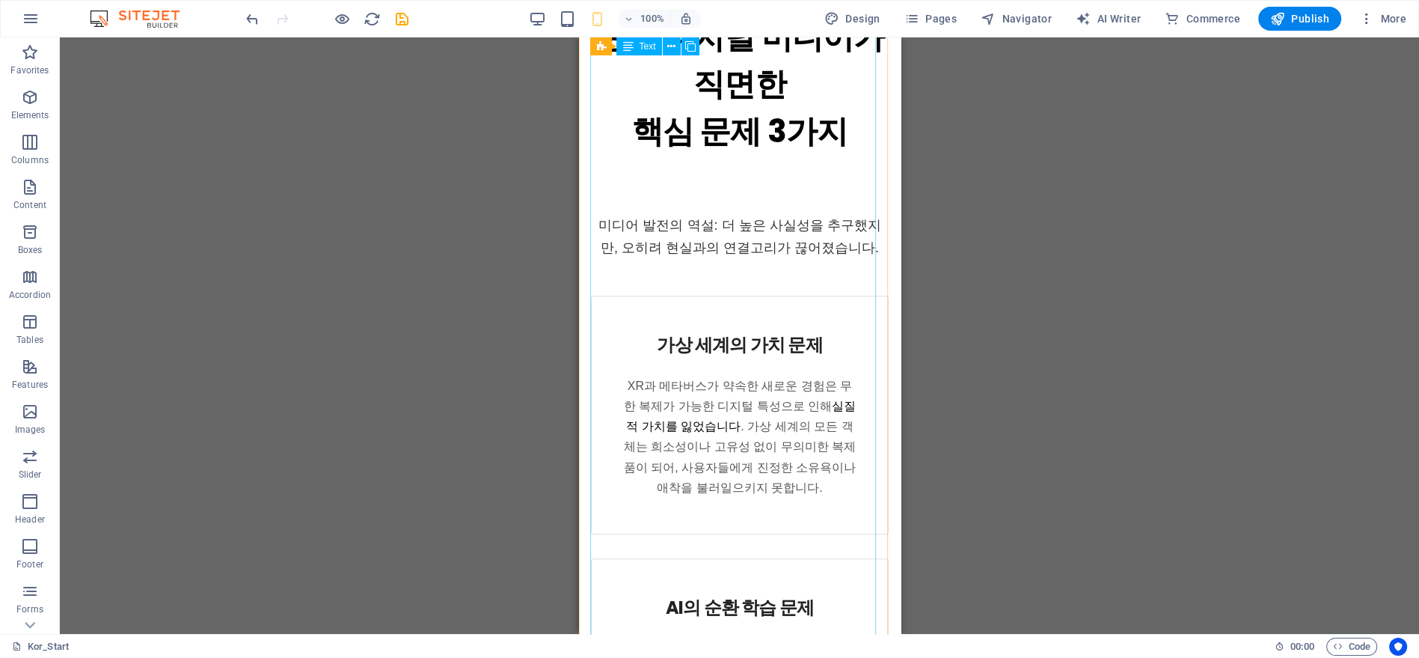
scroll to position [664, 0]
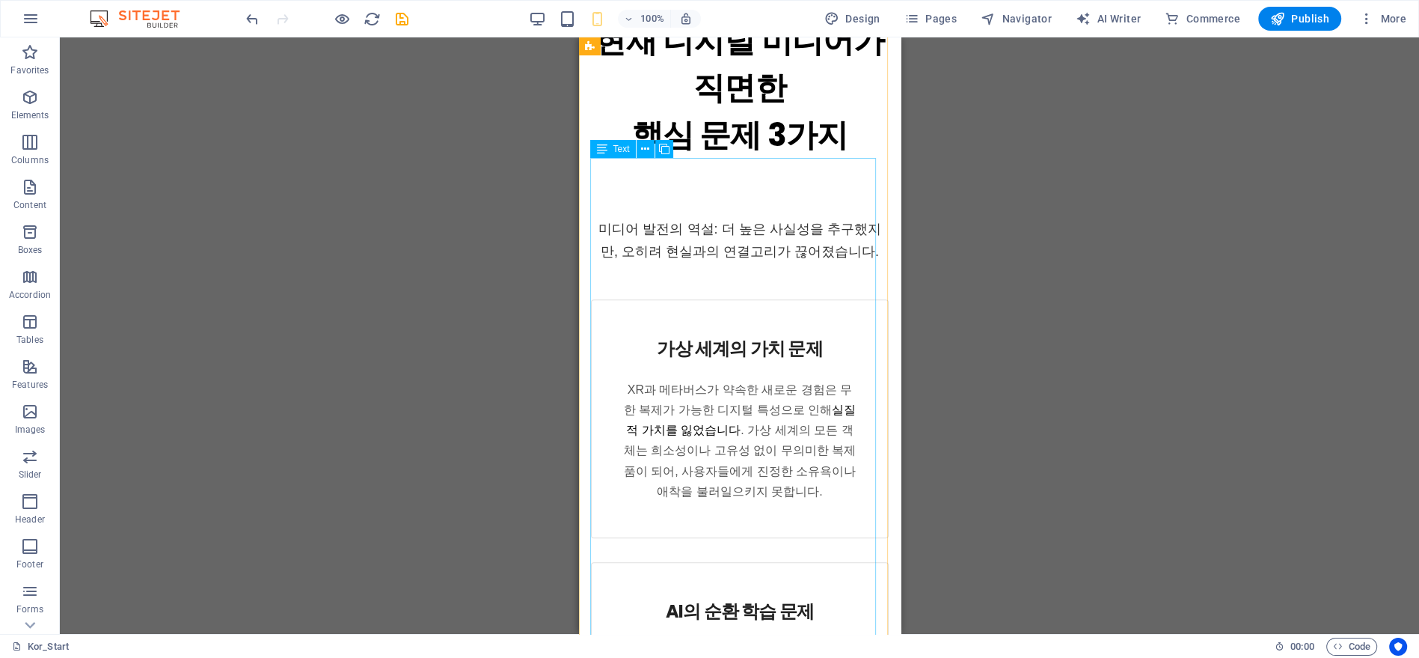
click at [679, 192] on div "미디어 발전의 역설: 더 높은 사실성을 추구했지만, 오히려 현실과의 연결고리가 끊어졌습니다. 가상 세계의 가치 문제 XR과 메타버스가 약속한 …" at bounding box center [739, 601] width 298 height 884
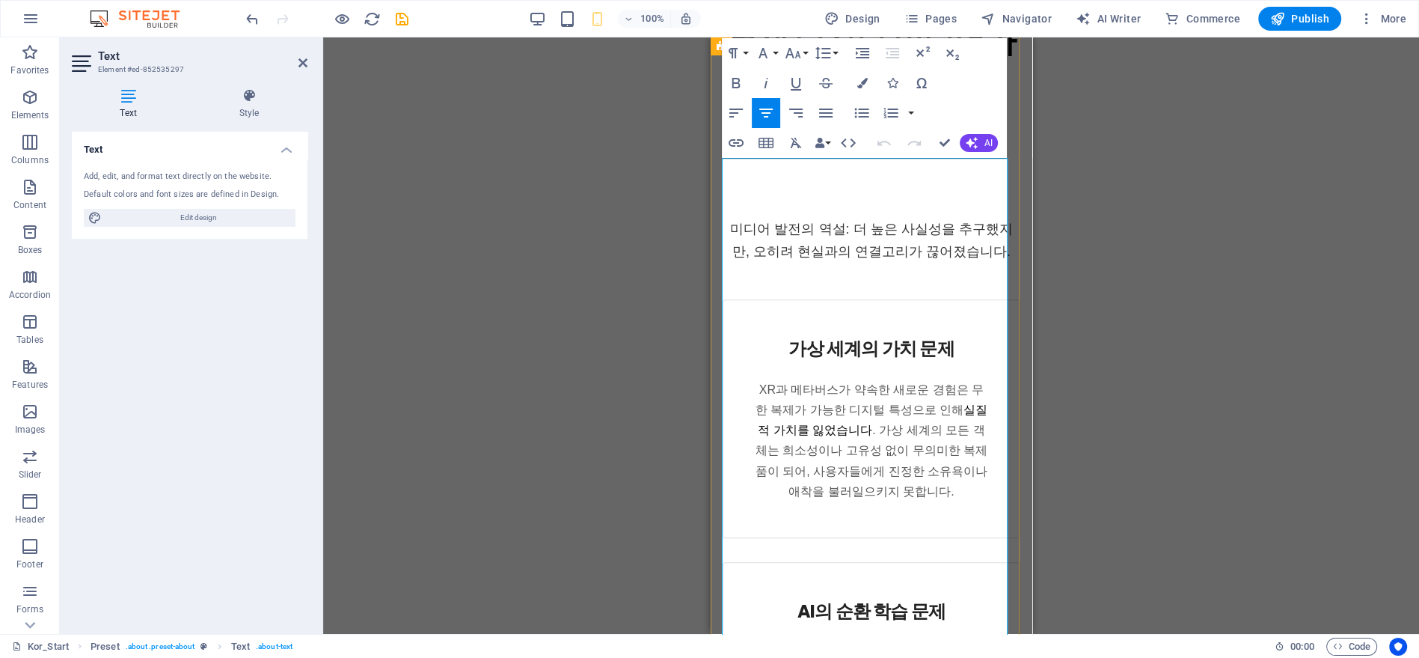
click at [842, 218] on p "미디어 발전의 역설: 더 높은 사실성을 추구했지만, 오히려 현실과의 연결고리가 끊어졌습니다." at bounding box center [871, 241] width 298 height 46
drag, startPoint x: 839, startPoint y: 221, endPoint x: 731, endPoint y: 223, distance: 108.5
click at [731, 223] on span "미디어 발전의 역설: 더 높은 사실성을 추구했지만, 오히려 현실과의 연결고리가 끊어졌습니다." at bounding box center [870, 240] width 282 height 38
click at [673, 259] on div "Drag here to replace the existing content. Press “Ctrl” if you want to create a…" at bounding box center [871, 335] width 1096 height 596
click at [867, 269] on div "미디어 발전의 역설: 더 높은 사실성을 추구했지만, 오히려 현실과의 연결고리가 끊어졌습니다. 가상 세계의 가치 문제 XR과 메타버스가 약속한 …" at bounding box center [871, 601] width 298 height 884
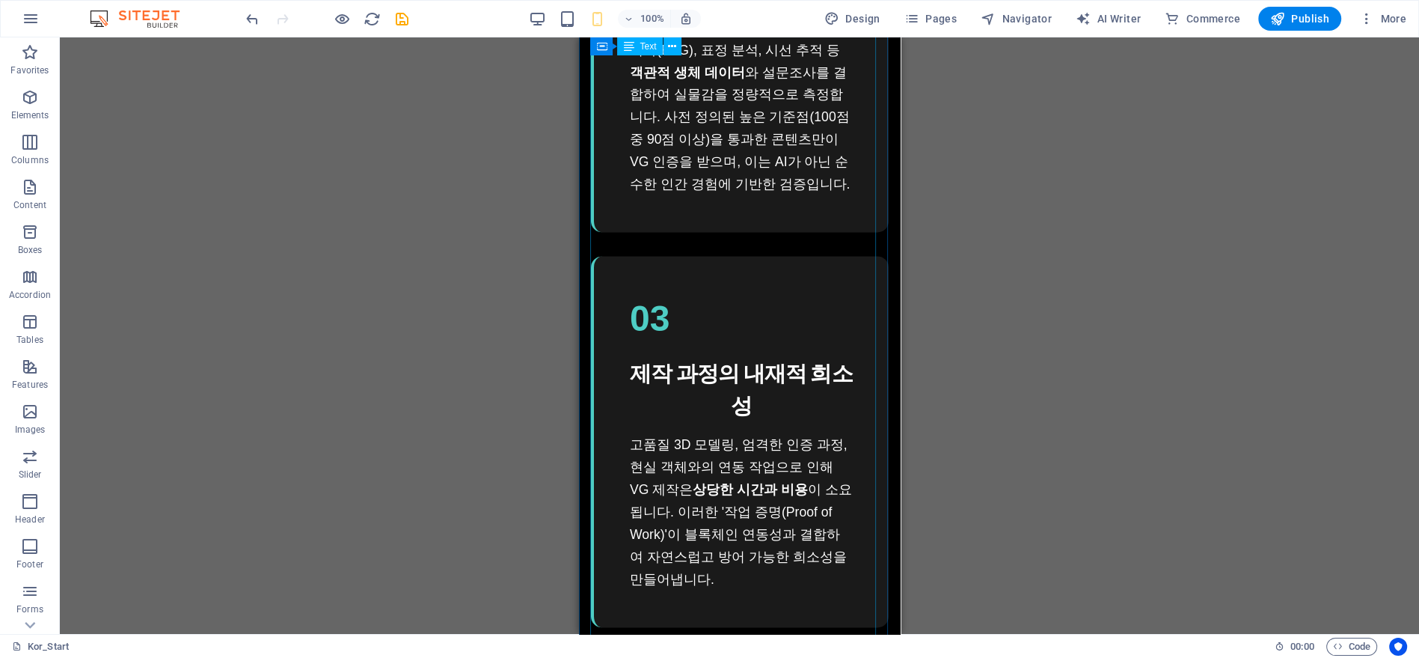
scroll to position [2826, 0]
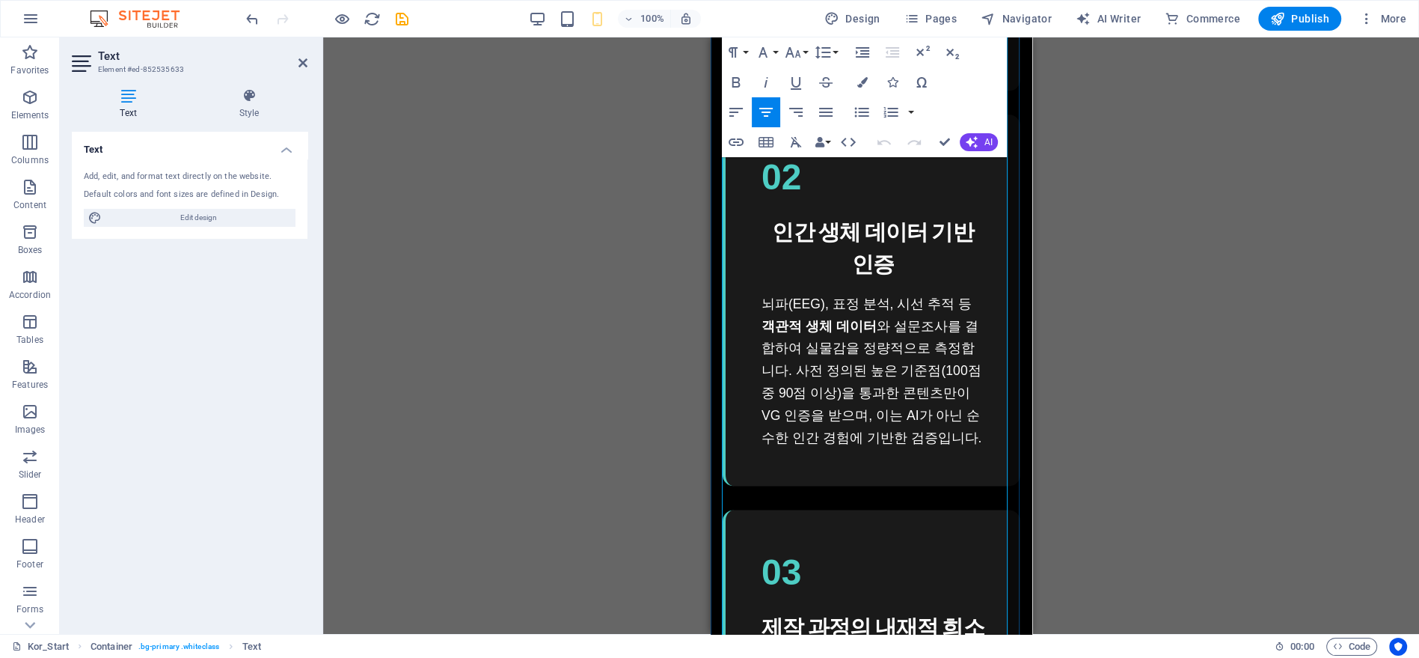
scroll to position [2582, 0]
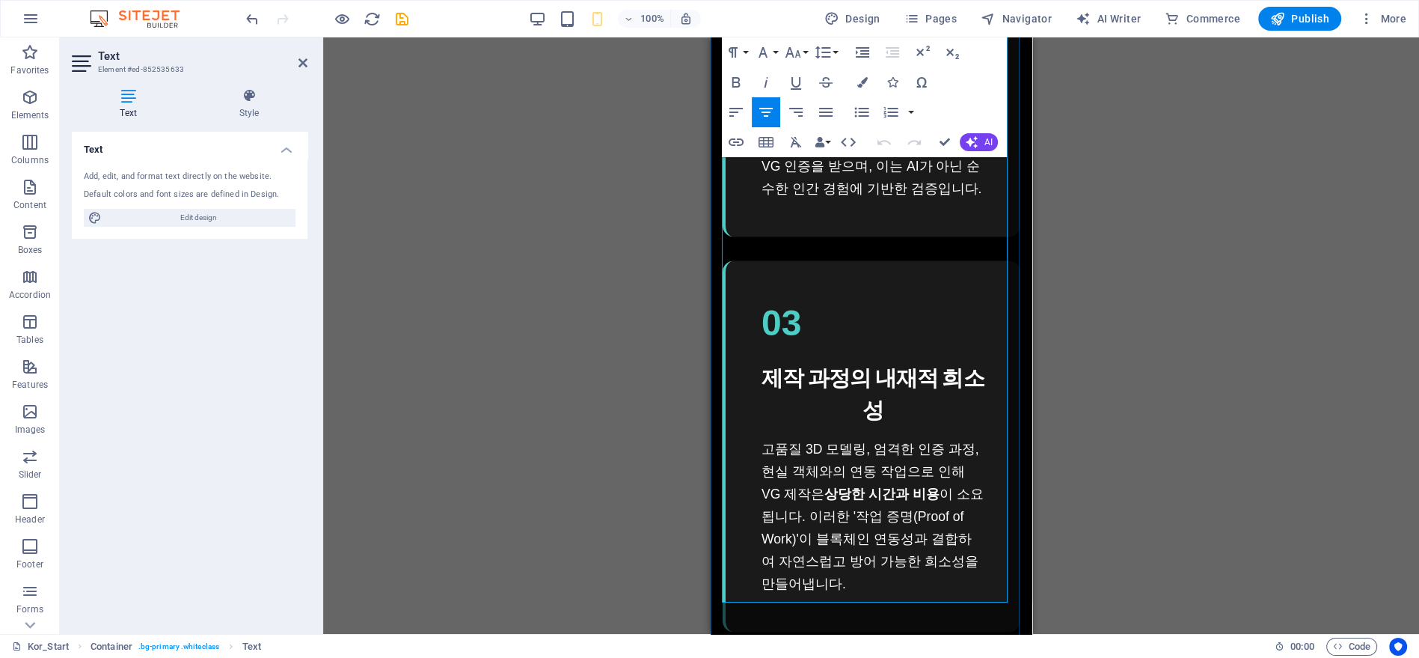
click at [866, 362] on h3 "제작 과정의 내재적 희소성" at bounding box center [872, 394] width 223 height 64
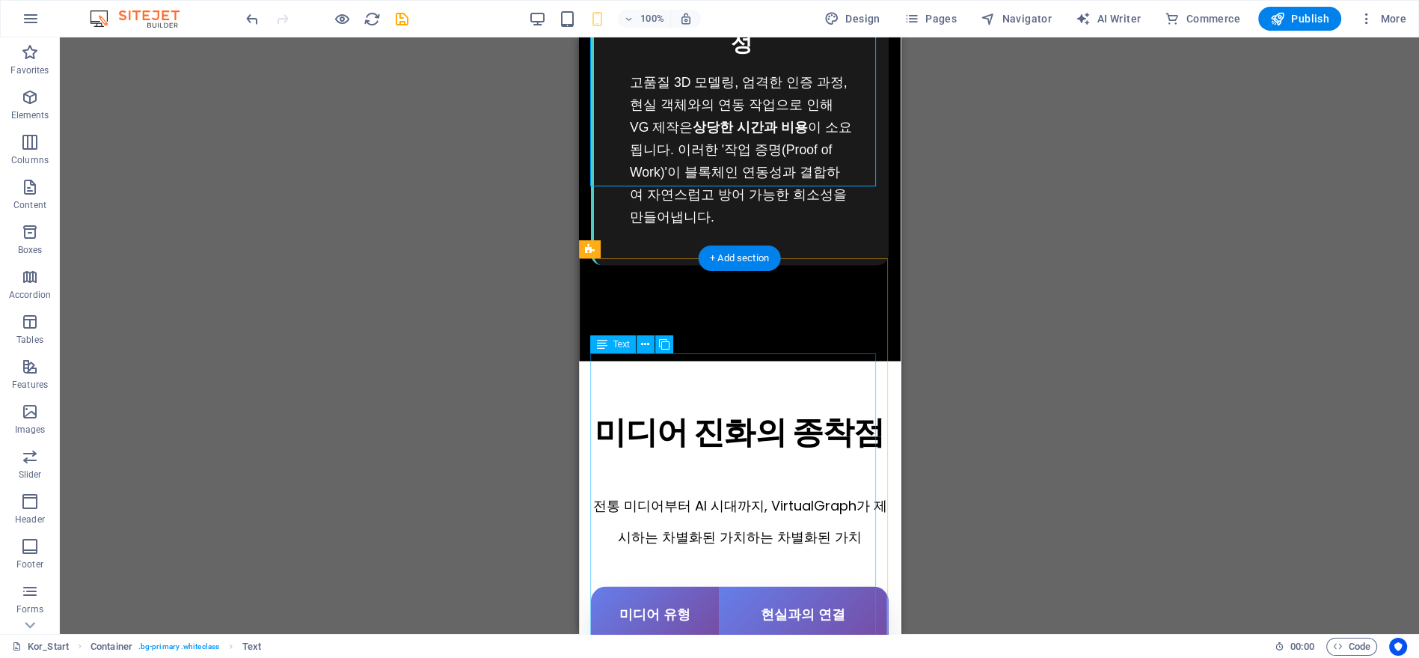
scroll to position [2998, 0]
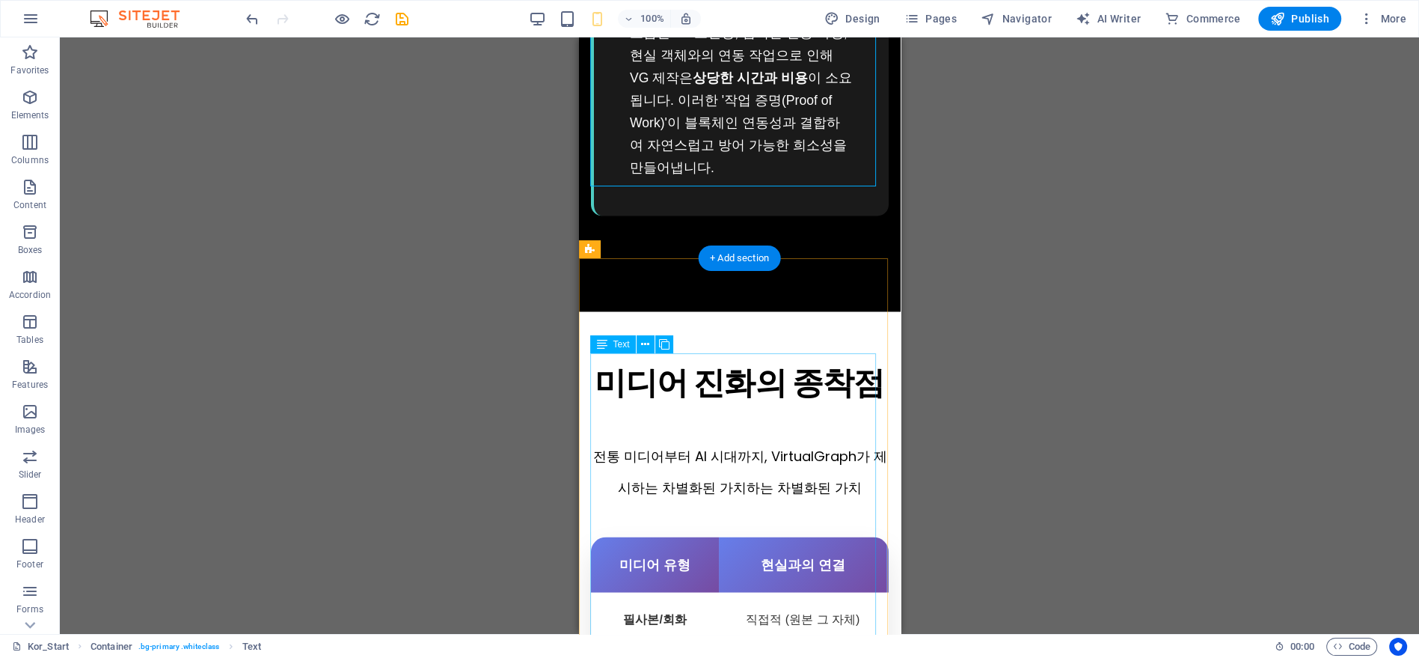
click at [780, 406] on div "전통 미디어부터 AI 시대까지, VirtualGraph가 제시하는 차별화된 가치하는 차별화된 가치 미디어 유형 현실과의 연결 희소성 검증 방식…" at bounding box center [739, 662] width 298 height 513
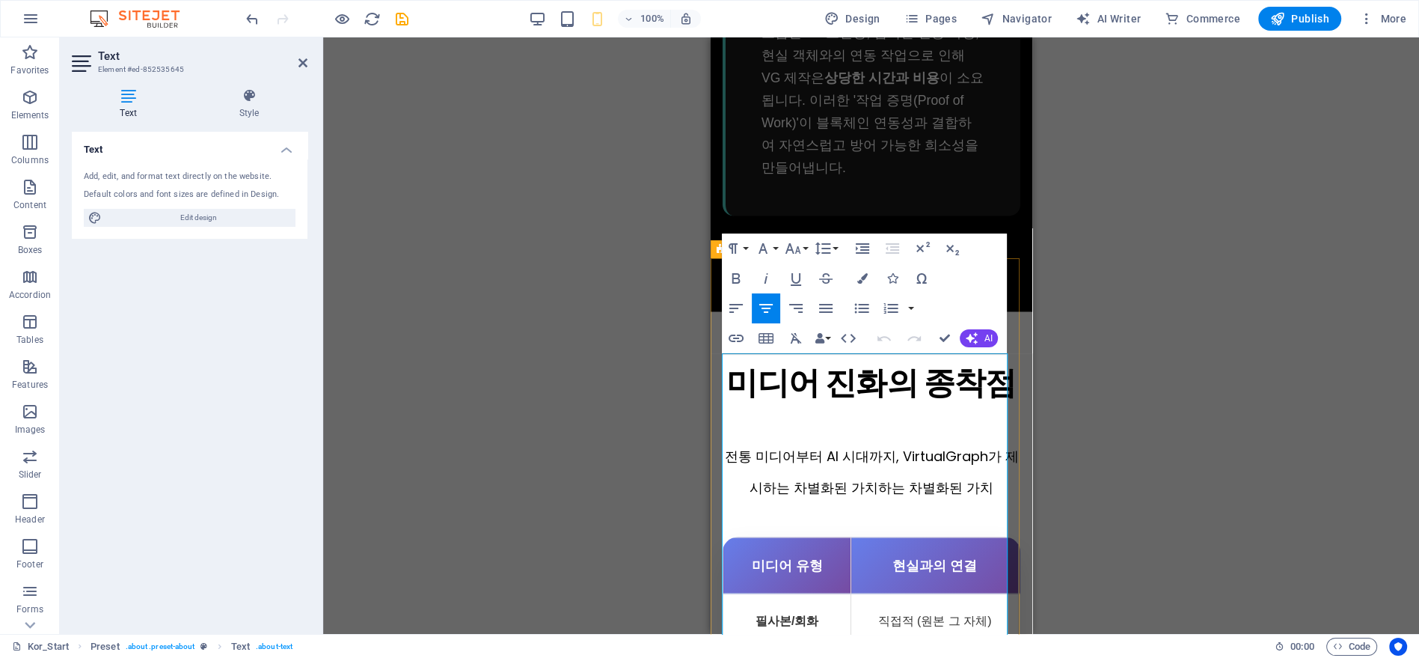
click at [789, 446] on span "전통 미디어부터 AI 시대까지, VirtualGraph가 제시하는 차별화된 가치하는 차별화된 가치" at bounding box center [871, 471] width 294 height 50
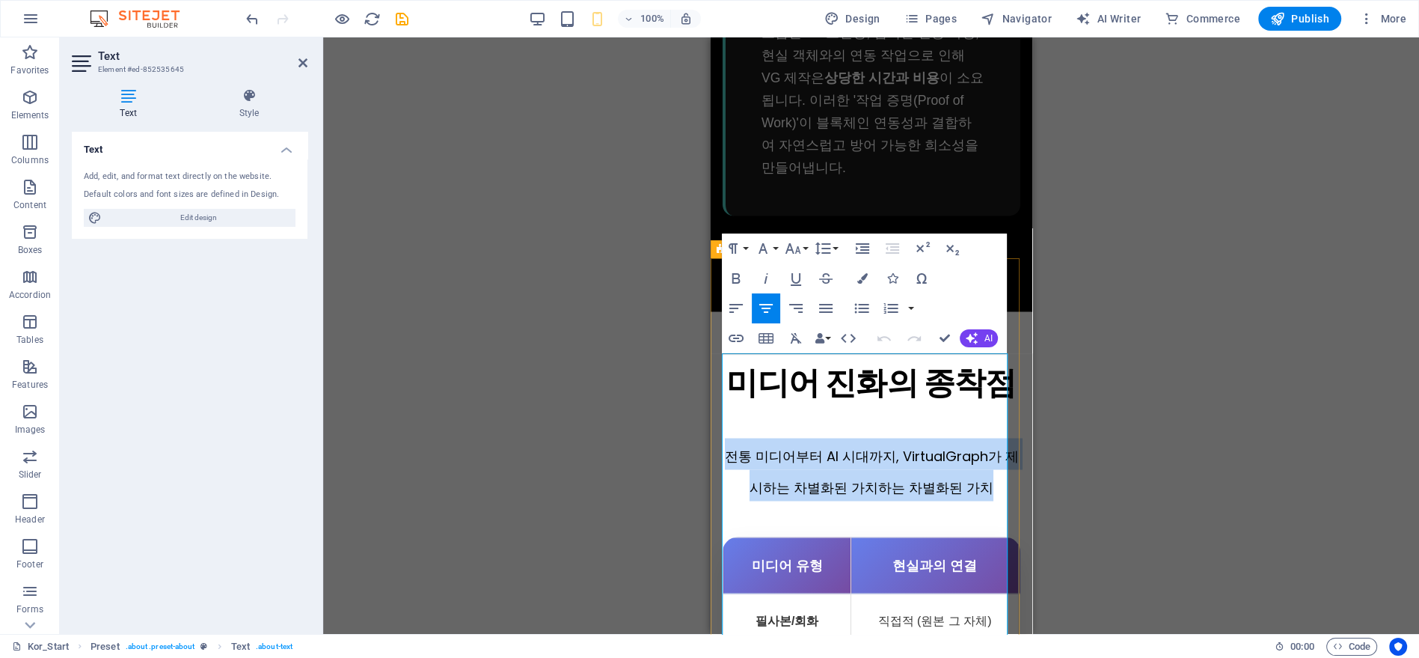
click at [789, 446] on span "전통 미디어부터 AI 시대까지, VirtualGraph가 제시하는 차별화된 가치하는 차별화된 가치" at bounding box center [871, 471] width 294 height 50
click at [769, 245] on icon "button" at bounding box center [763, 248] width 18 height 18
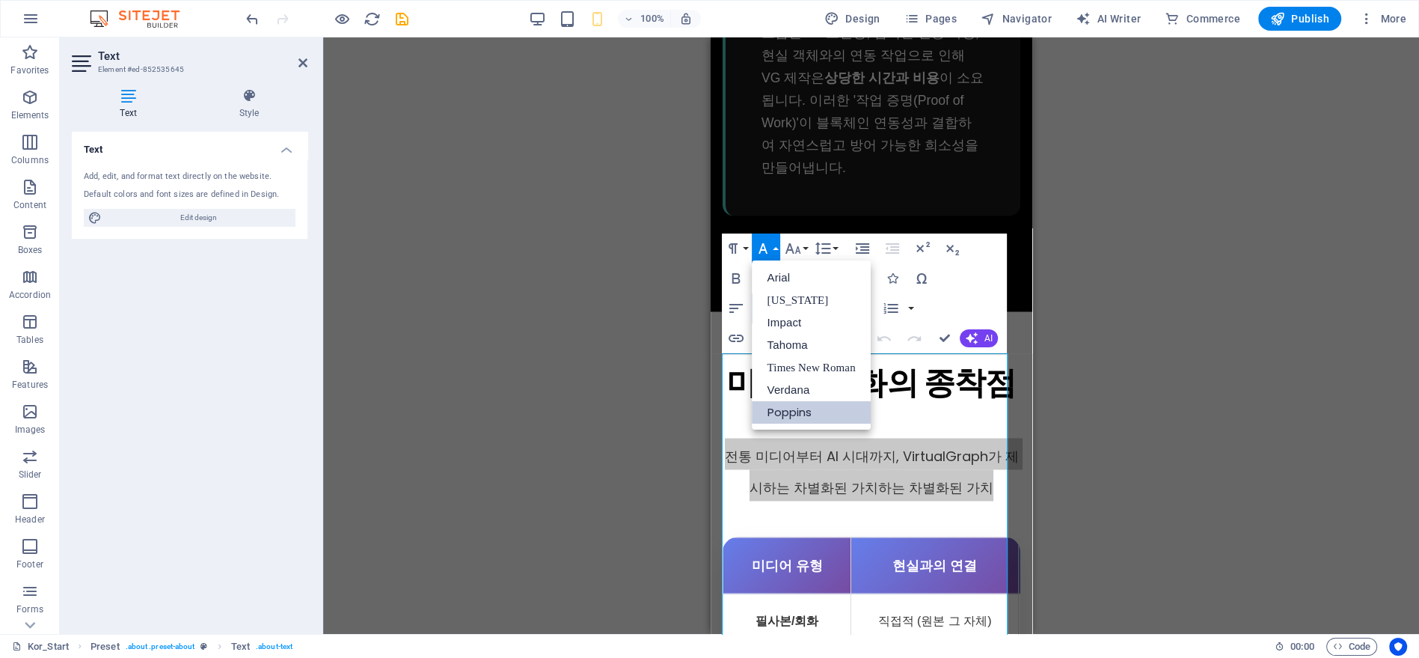
scroll to position [0, 0]
click at [771, 243] on icon "button" at bounding box center [763, 248] width 18 height 18
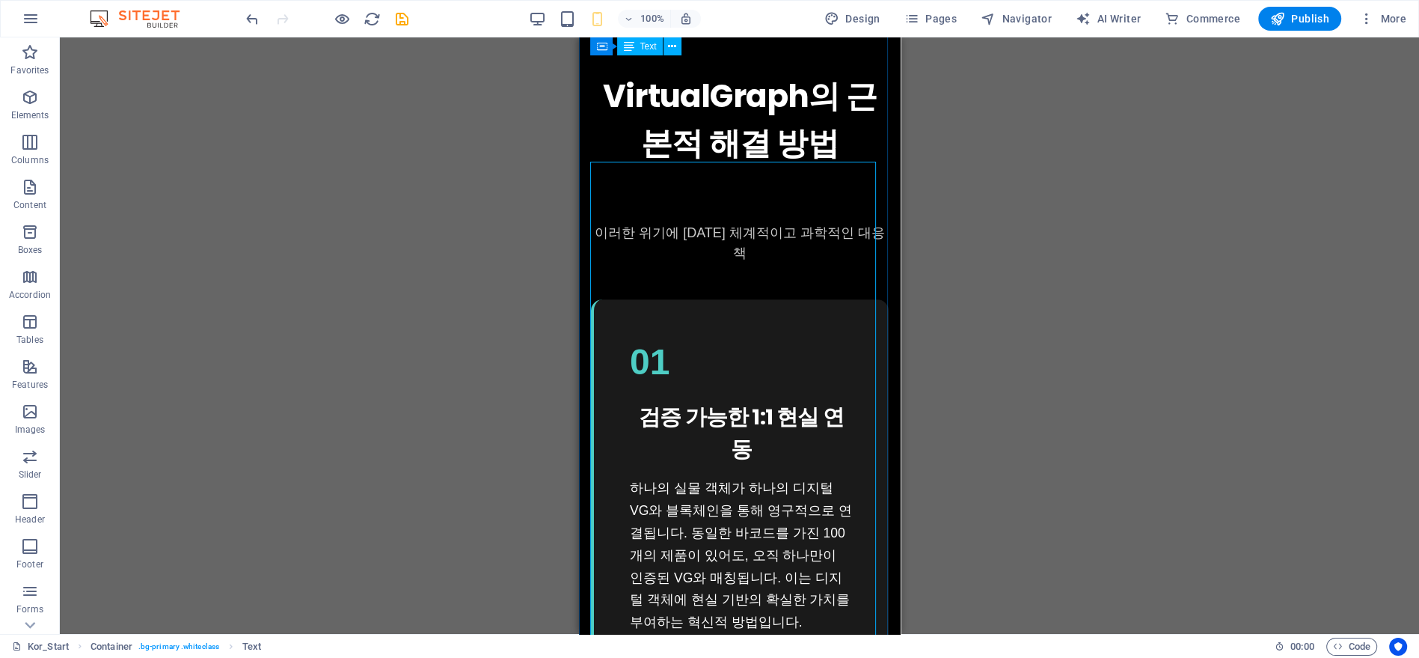
scroll to position [1751, 0]
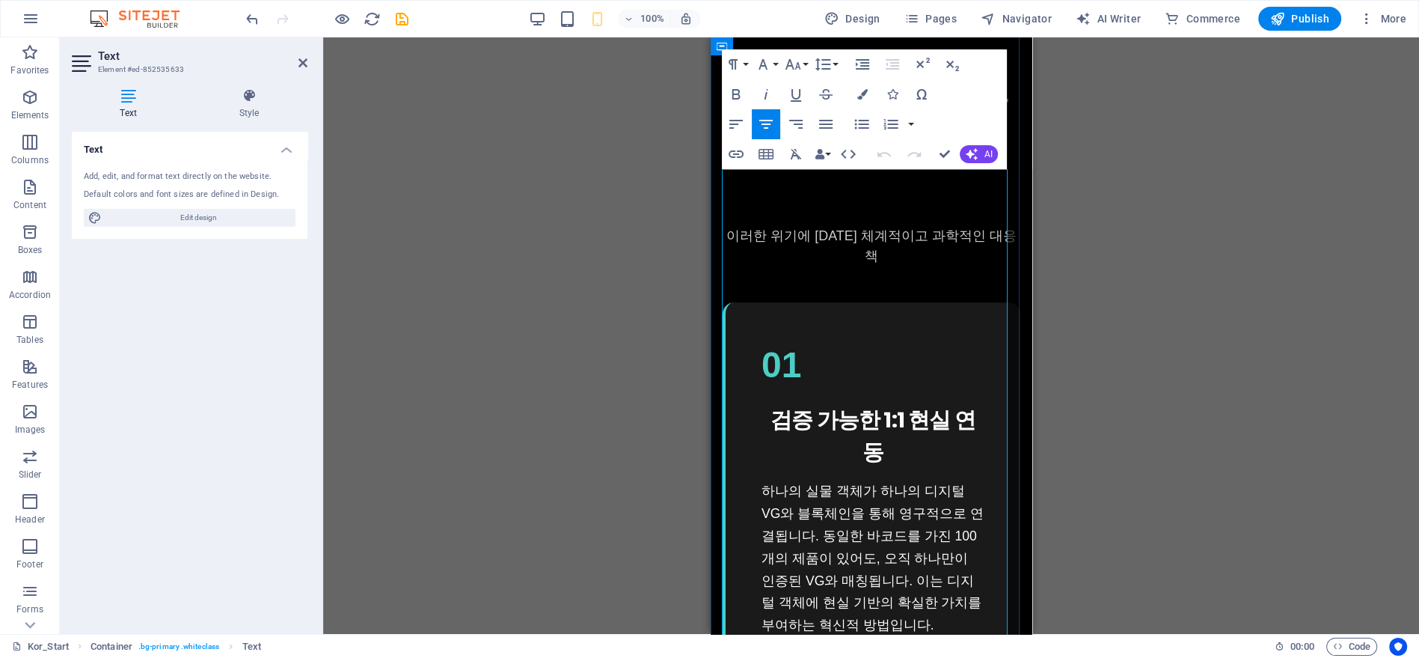
click at [801, 241] on span "이러한 위기에 [DATE] 체계적이고 과학적인 대응책" at bounding box center [871, 245] width 290 height 35
drag, startPoint x: 801, startPoint y: 241, endPoint x: 1501, endPoint y: 186, distance: 702.4
click at [801, 241] on span "이러한 위기에 [DATE] 체계적이고 과학적인 대응책" at bounding box center [871, 245] width 290 height 35
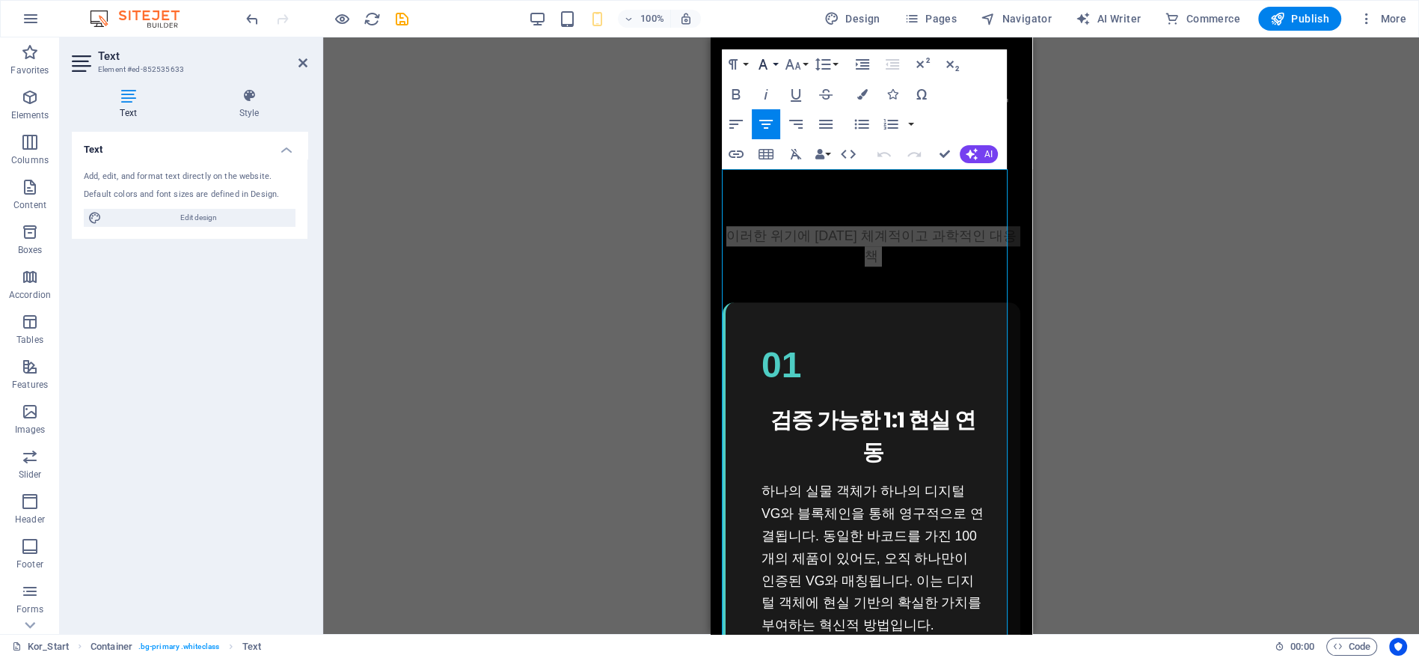
click at [774, 64] on button "Font Family" at bounding box center [766, 64] width 28 height 30
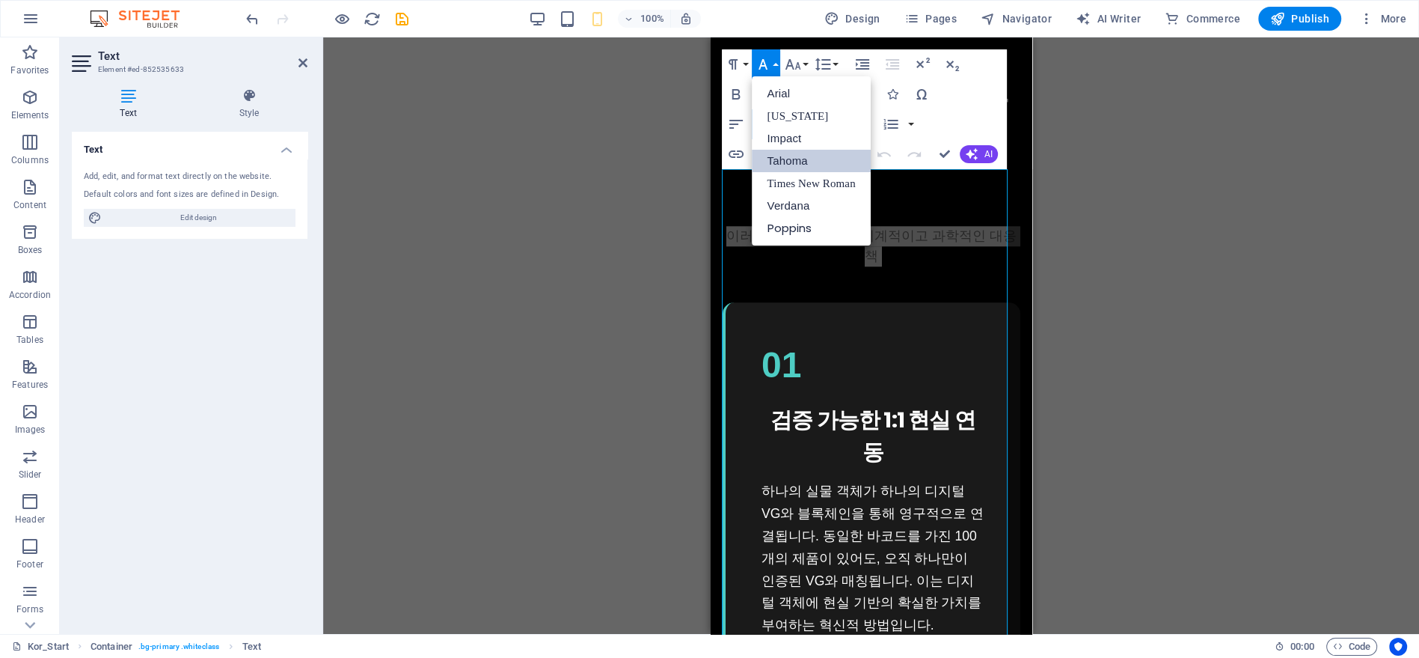
scroll to position [0, 0]
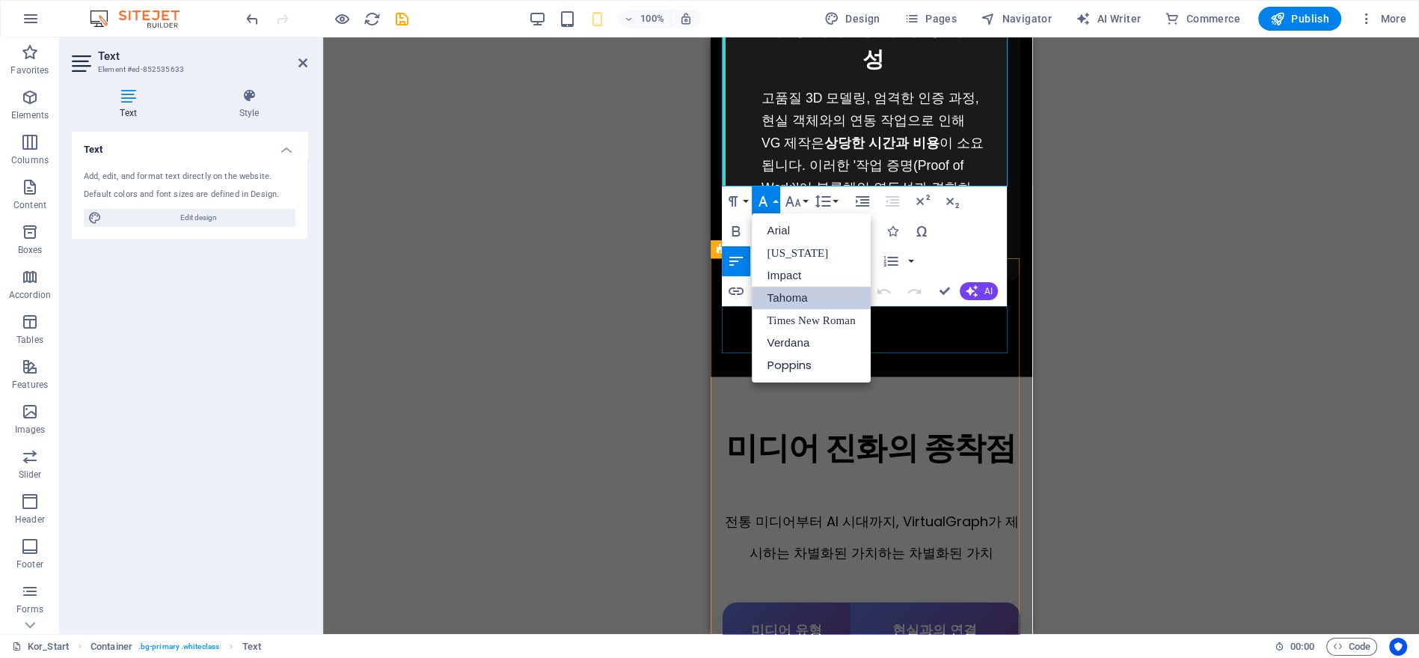
scroll to position [2998, 0]
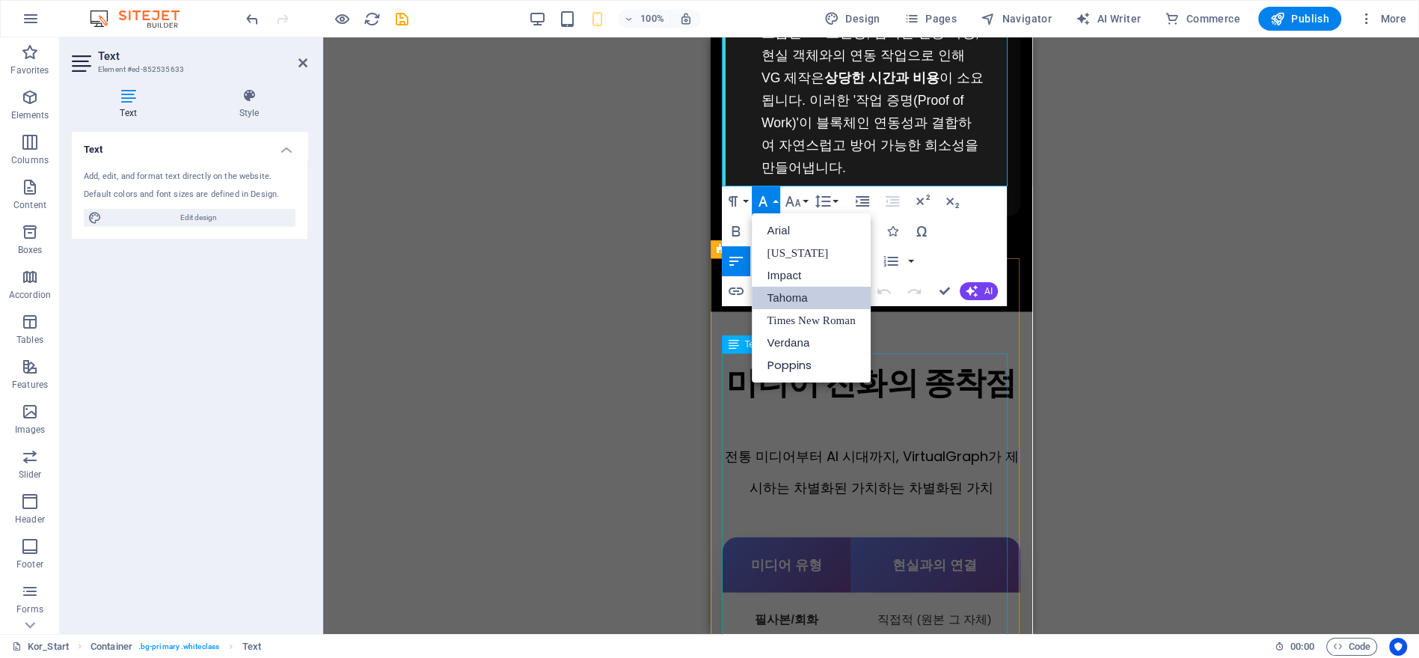
click at [917, 420] on div "전통 미디어부터 AI 시대까지, VirtualGraph가 제시하는 차별화된 가치하는 차별화된 가치 미디어 유형 현실과의 연결 희소성 검증 방식…" at bounding box center [871, 662] width 298 height 513
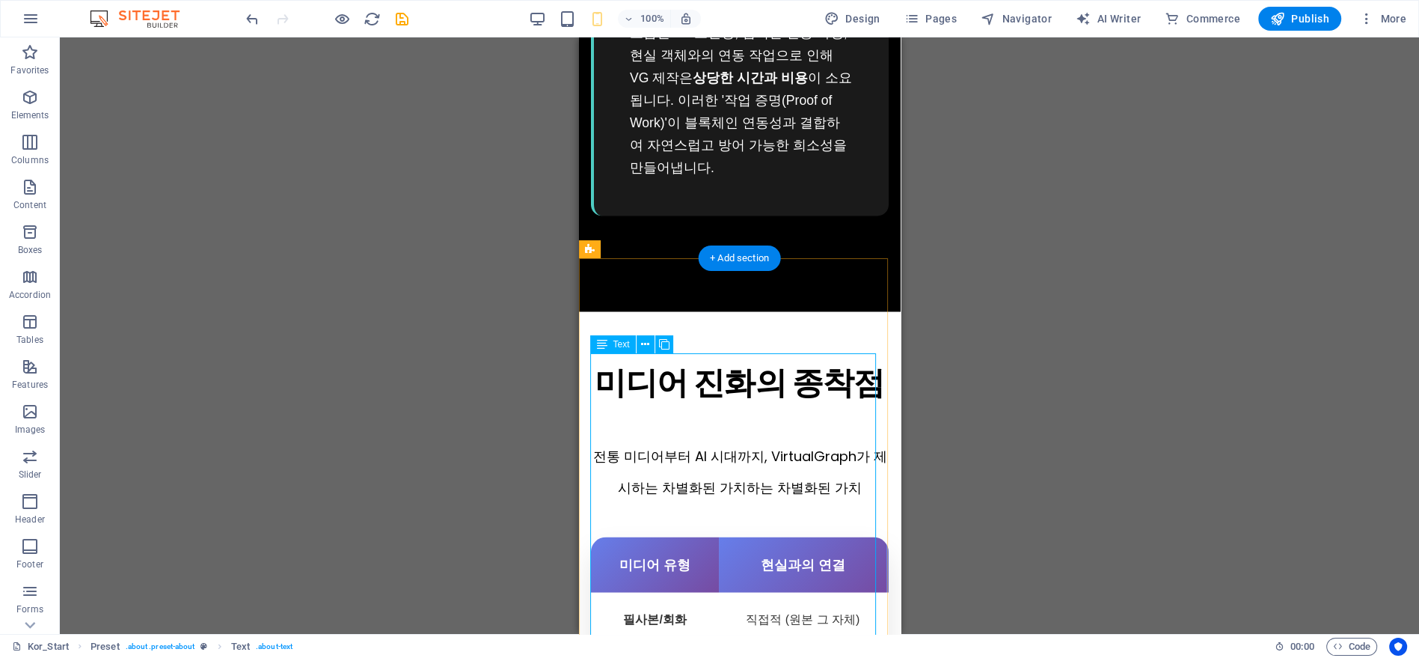
click at [834, 417] on div "전통 미디어부터 AI 시대까지, VirtualGraph가 제시하는 차별화된 가치하는 차별화된 가치 미디어 유형 현실과의 연결 희소성 검증 방식…" at bounding box center [739, 662] width 298 height 513
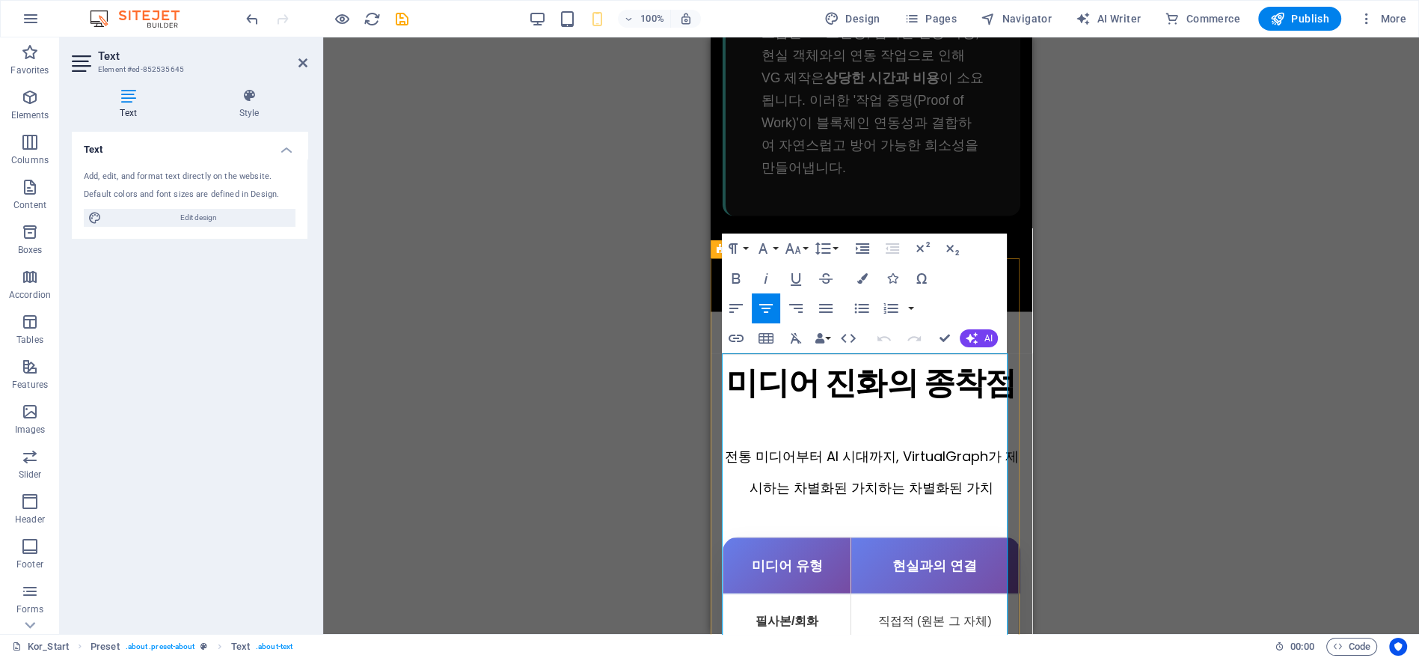
click at [834, 438] on p "전통 미디어부터 AI 시대까지, VirtualGraph가 제시하는 차별화된 가치하는 차별화된 가치" at bounding box center [871, 469] width 298 height 63
click at [772, 248] on icon "button" at bounding box center [763, 248] width 18 height 18
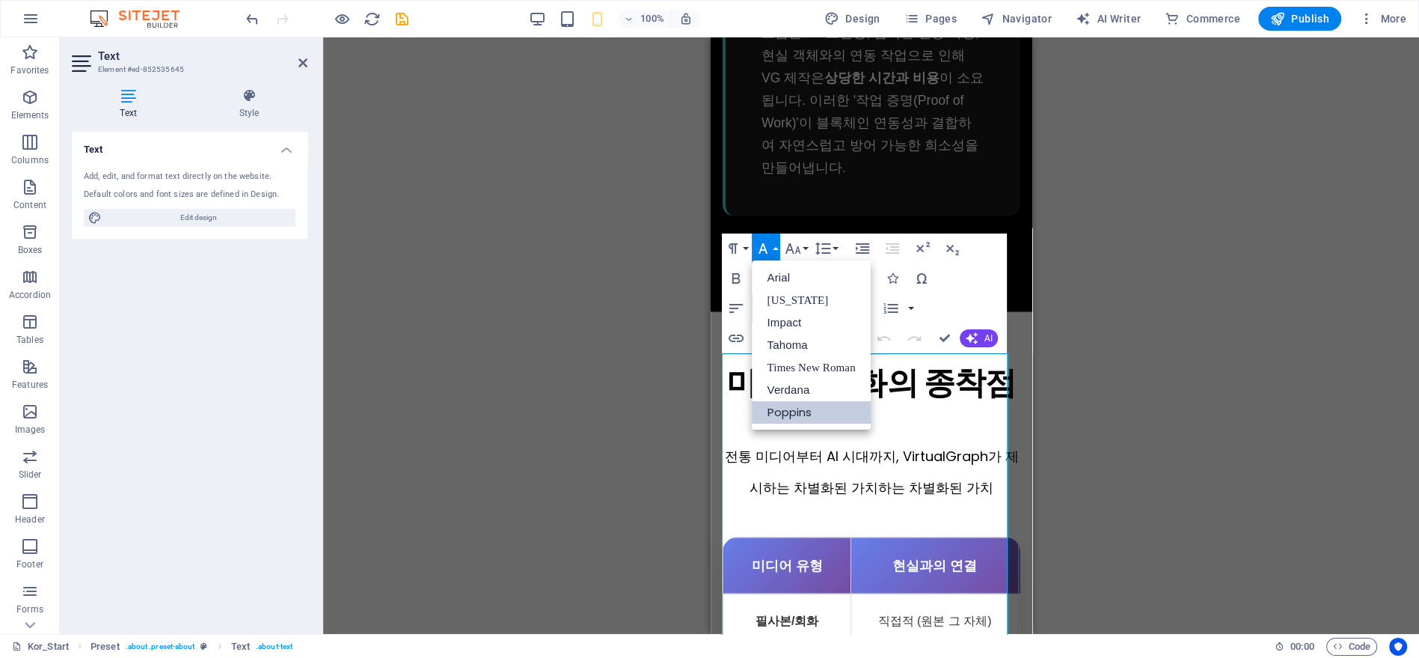
scroll to position [0, 0]
click at [786, 346] on link "Tahoma" at bounding box center [811, 345] width 118 height 22
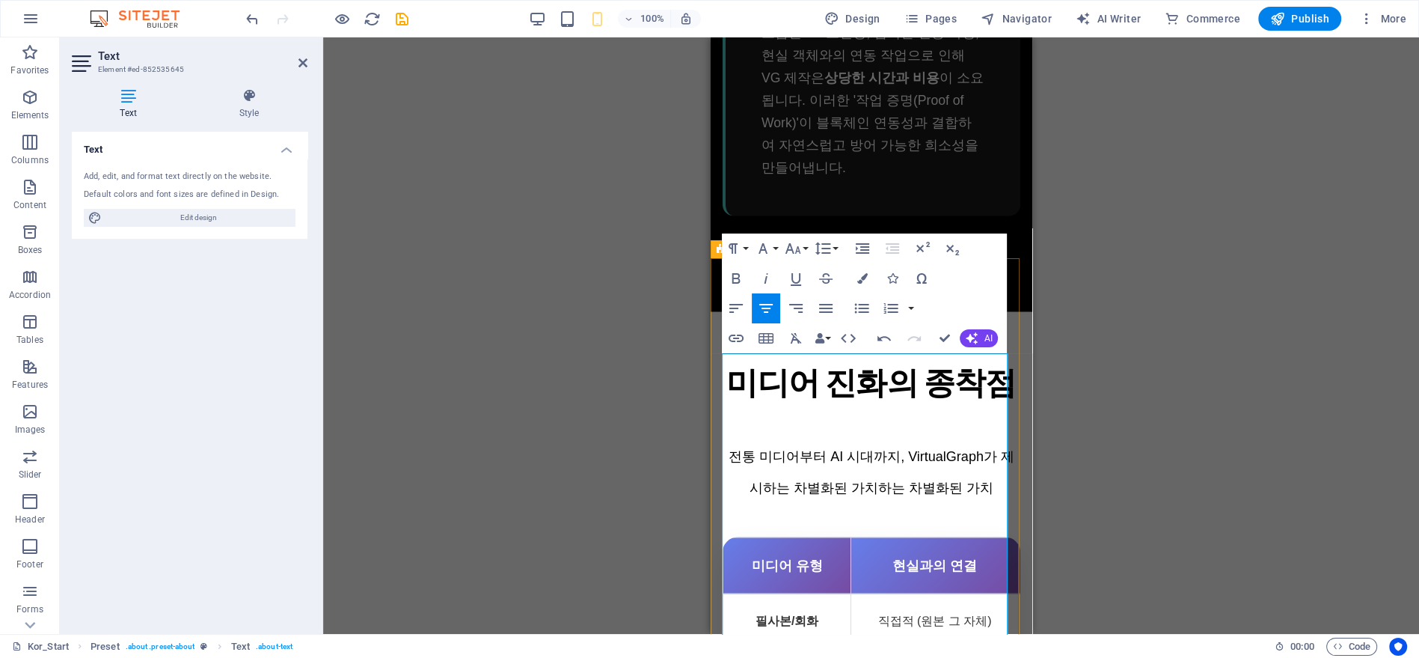
click at [864, 438] on p "전통 미디어부터 AI 시대까지, VirtualGraph가 제시하는 차별화된 가치하는 차별화된 가치" at bounding box center [871, 469] width 298 height 63
click at [1059, 382] on div "Drag here to replace the existing content. Press “Ctrl” if you want to create a…" at bounding box center [871, 335] width 1096 height 596
click at [885, 438] on p "전통 미디어부터 AI 시대까지, VirtualGraph가 제시하는 차별화된 가치하는 차별화된 가치" at bounding box center [871, 469] width 298 height 63
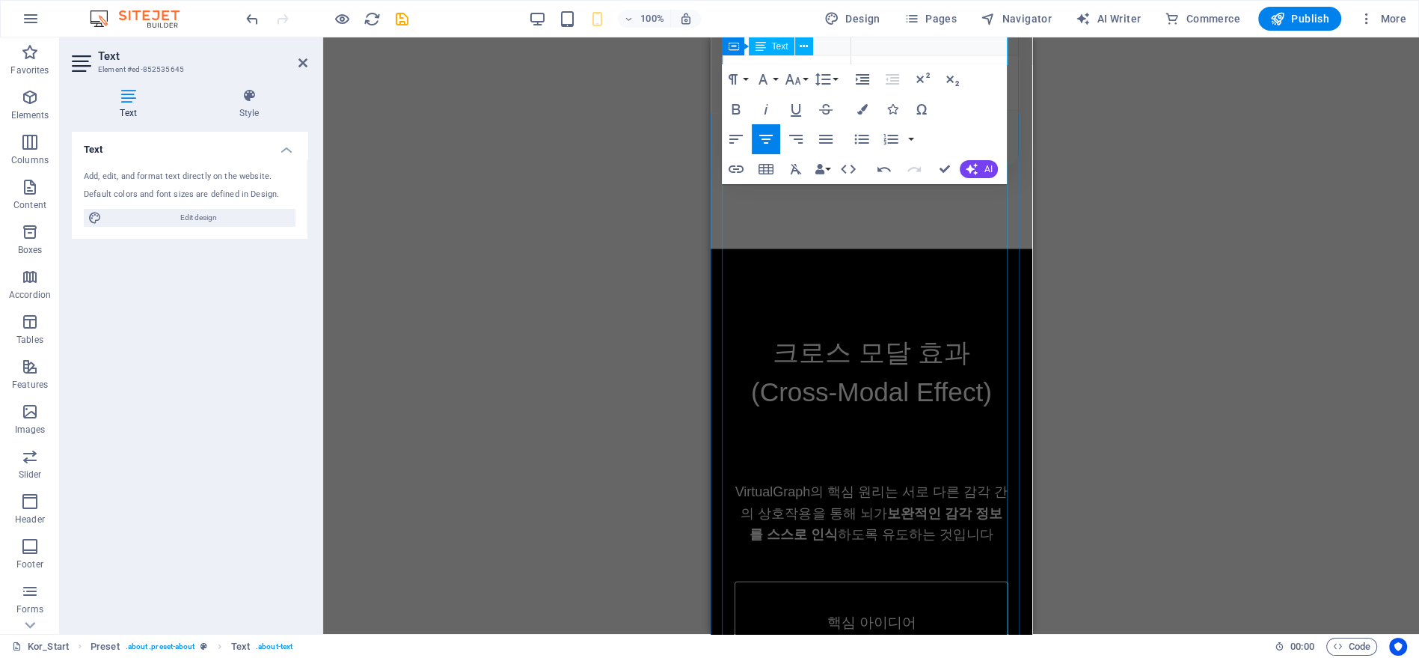
scroll to position [3746, 0]
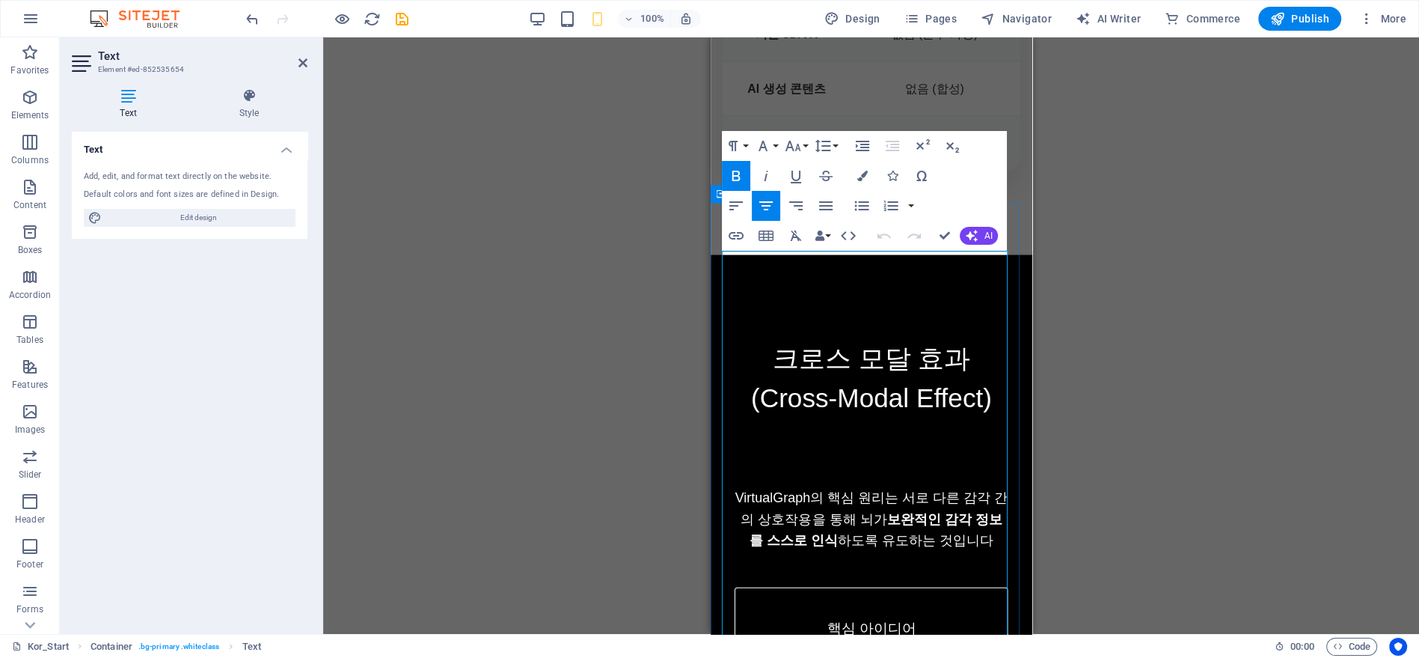
click at [874, 490] on span "VirtualGraph의 핵심 원리는 서로 다른 감각 간의 상호작용을 통해 뇌가 보완적인 감각 정보를 스스로 인식 하도록 유도하는 것입니다" at bounding box center [871, 519] width 273 height 58
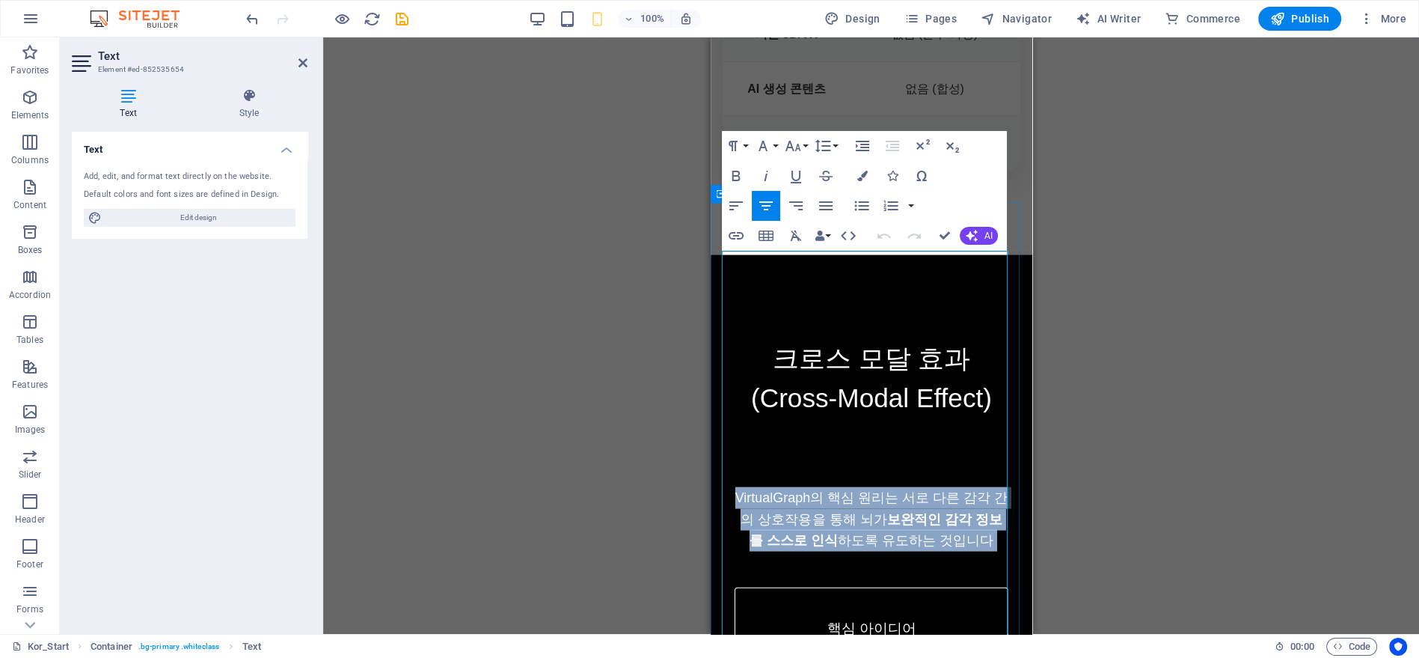
click at [874, 490] on span "VirtualGraph의 핵심 원리는 서로 다른 감각 간의 상호작용을 통해 뇌가 보완적인 감각 정보를 스스로 인식 하도록 유도하는 것입니다" at bounding box center [871, 519] width 273 height 58
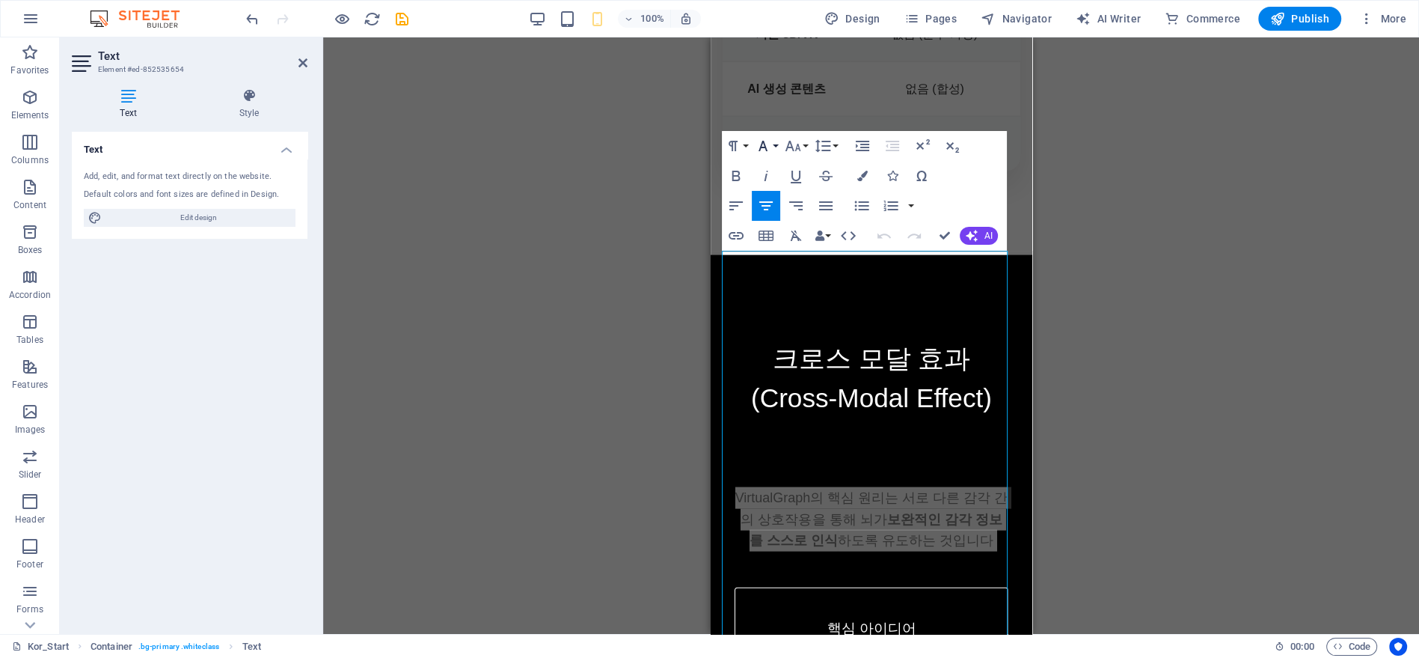
click at [771, 146] on icon "button" at bounding box center [763, 146] width 18 height 18
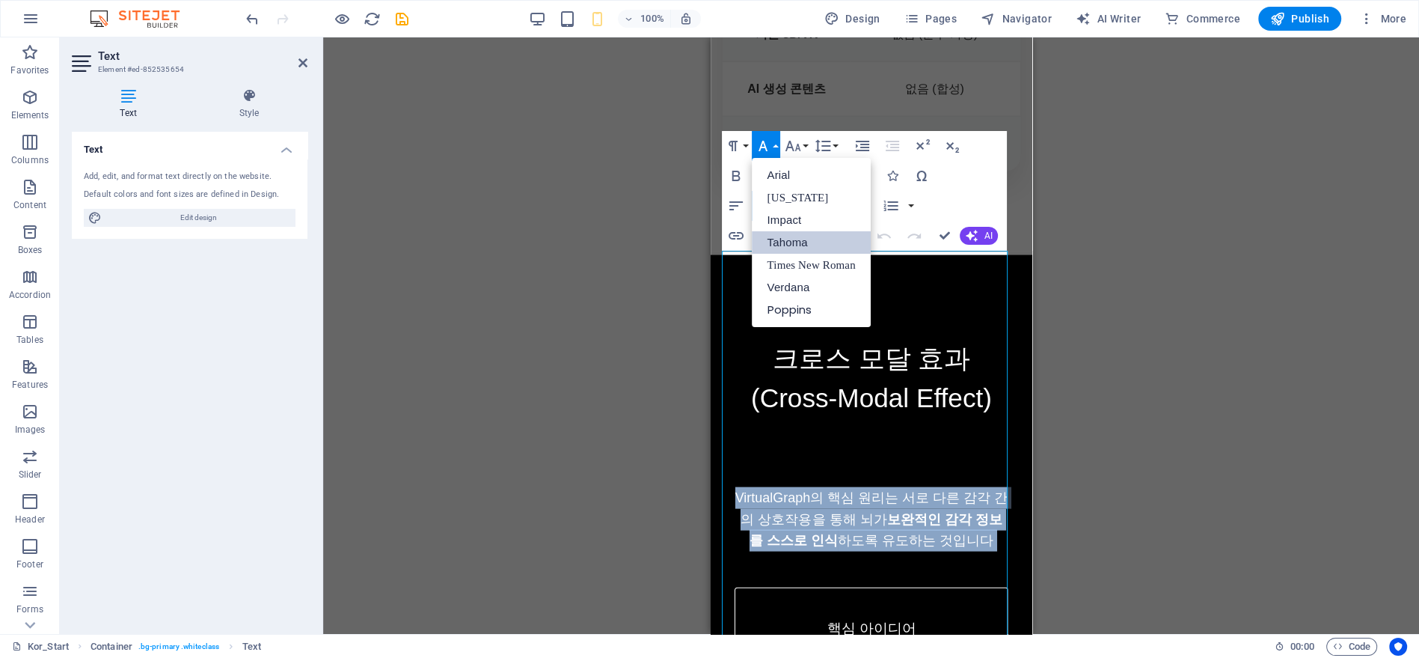
click at [812, 233] on link "Tahoma" at bounding box center [811, 242] width 118 height 22
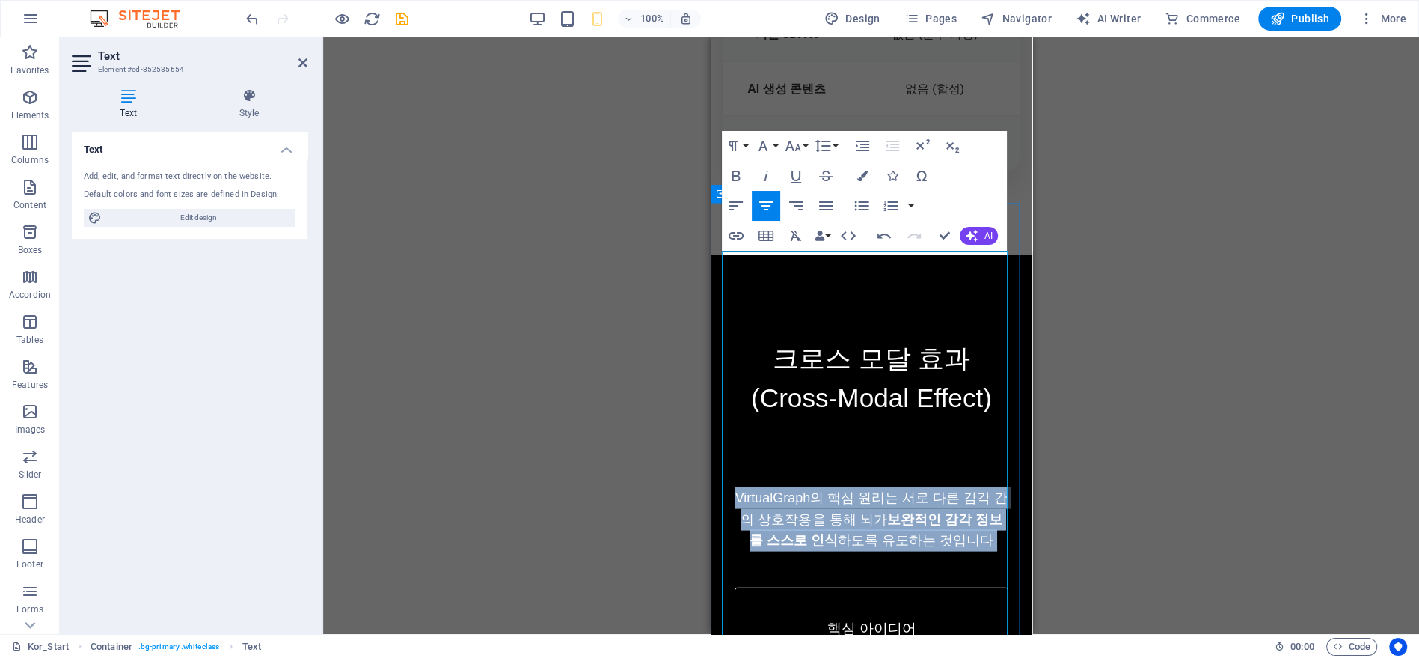
click at [862, 487] on p "VirtualGraph의 핵심 원리는 서로 다른 감각 간의 상호작용을 통해 뇌가 보완적인 감각 정보를 스스로 인식 하도록 유도하는 것입니다" at bounding box center [871, 519] width 274 height 64
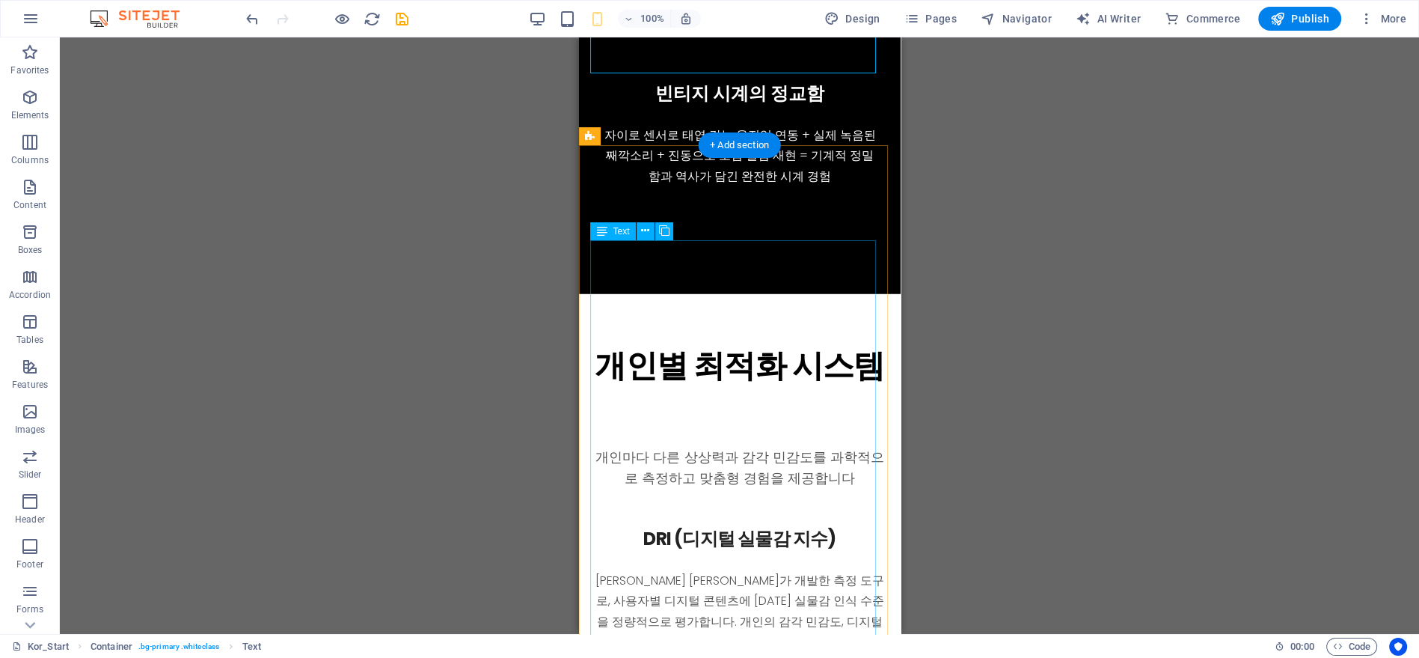
scroll to position [4909, 0]
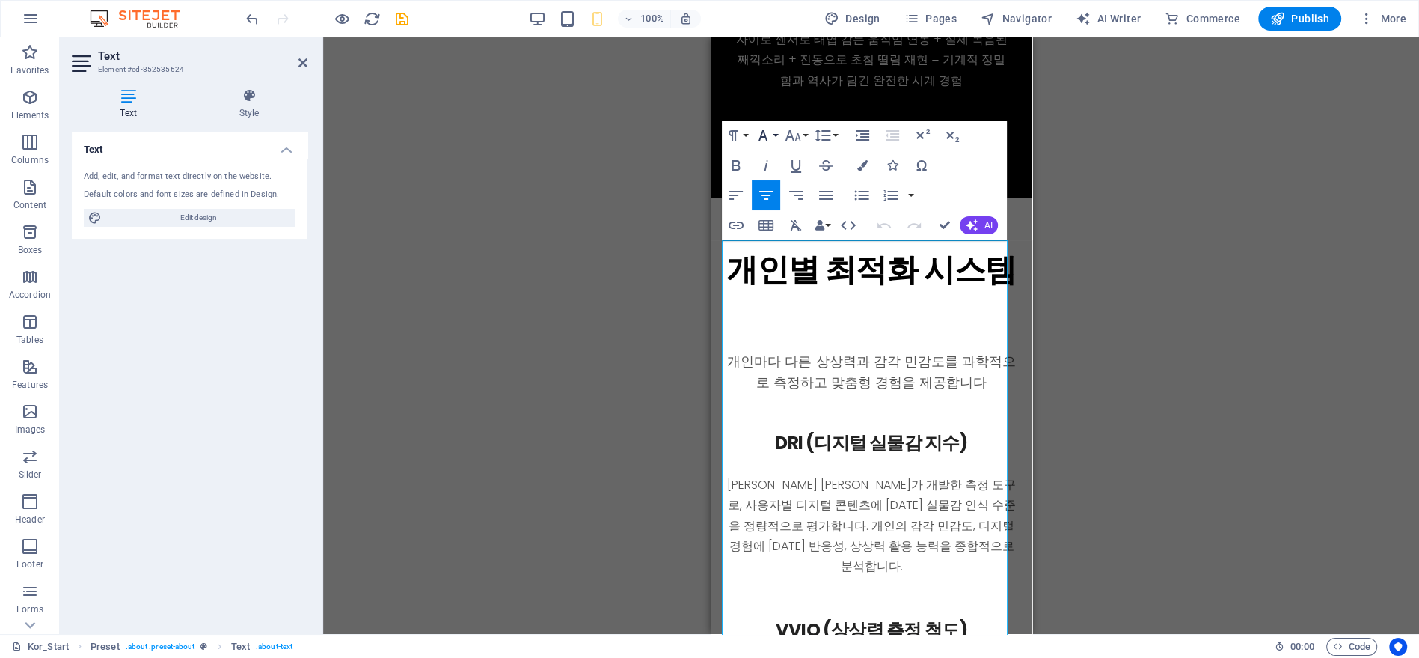
click at [774, 132] on button "Font Family" at bounding box center [766, 135] width 28 height 30
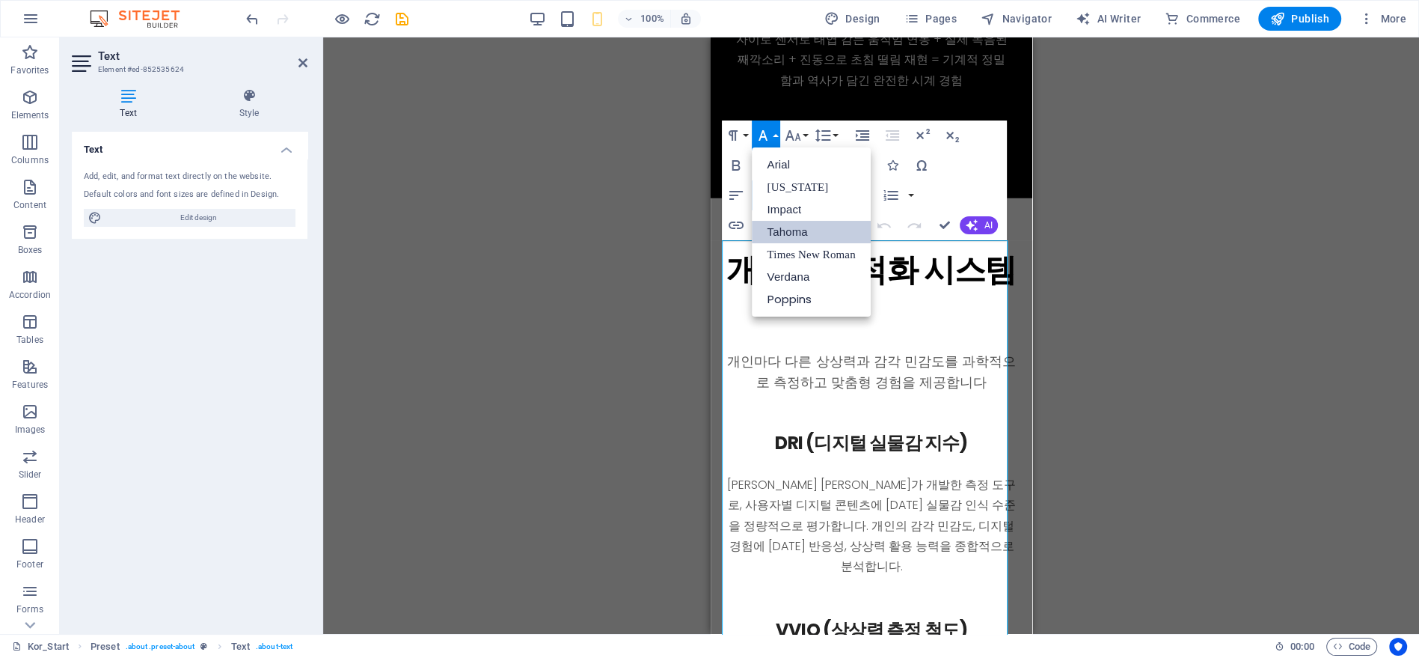
click at [788, 232] on link "Tahoma" at bounding box center [811, 232] width 118 height 22
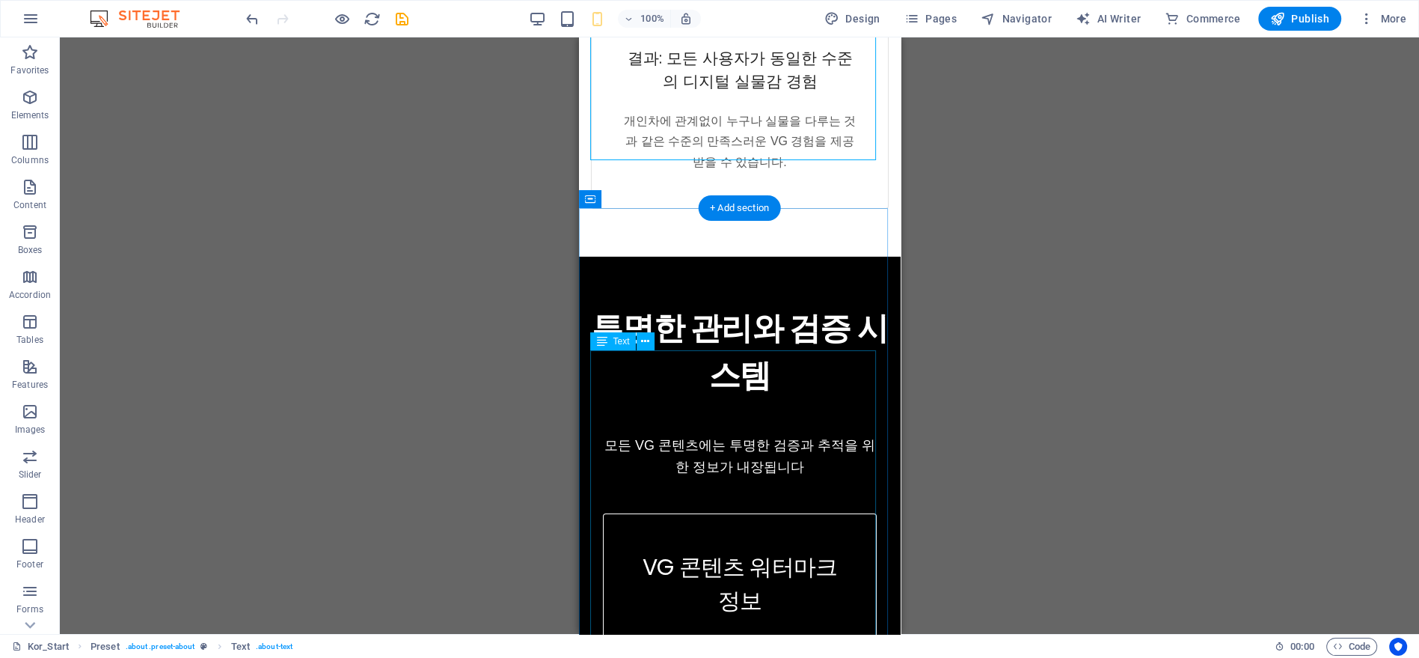
scroll to position [5990, 0]
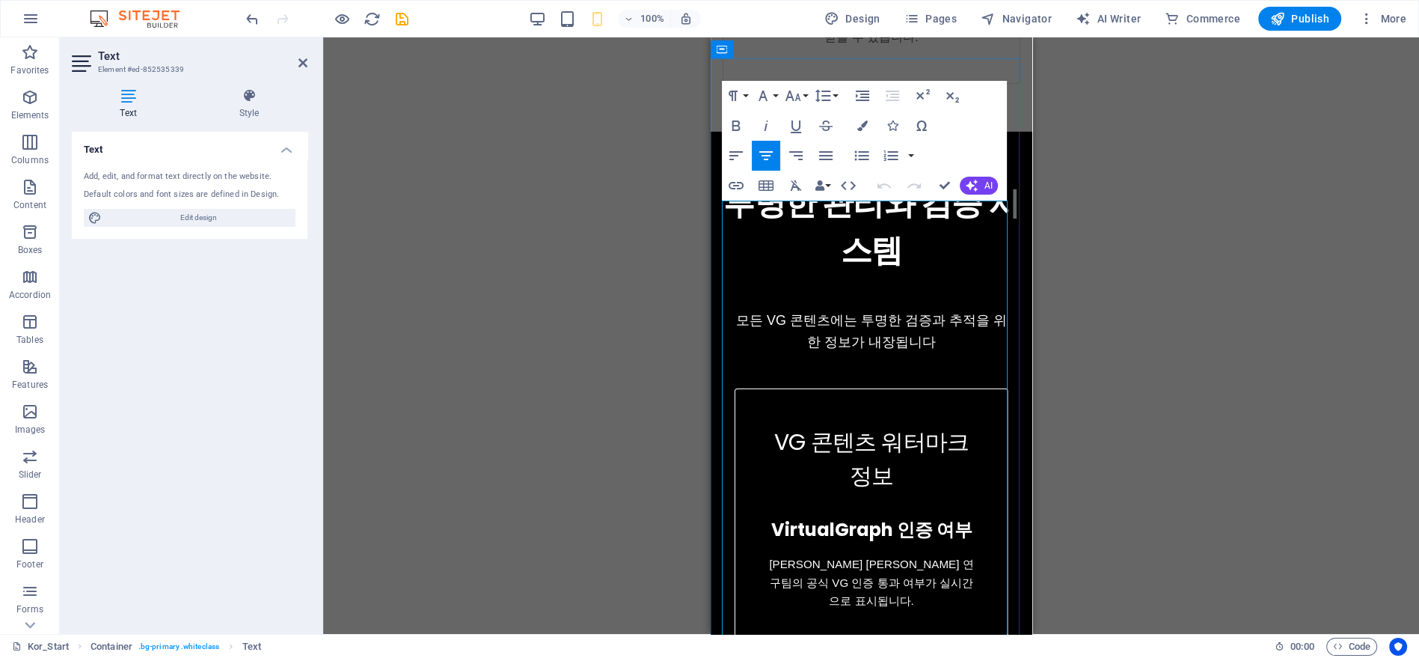
click at [812, 313] on span "모든 VG 콘텐츠에는 투명한 검증과 추적을 위한 정보가 내장됩니다" at bounding box center [870, 331] width 271 height 37
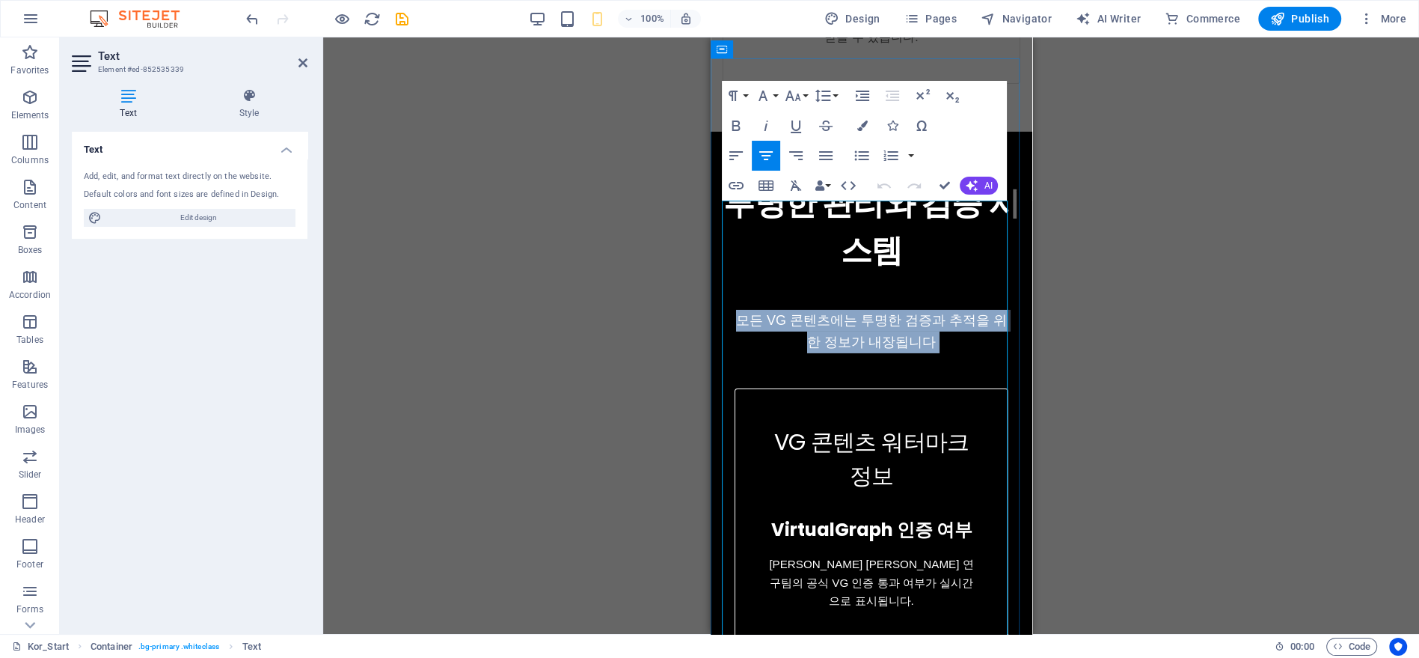
click at [812, 313] on span "모든 VG 콘텐츠에는 투명한 검증과 추적을 위한 정보가 내장됩니다" at bounding box center [870, 331] width 271 height 37
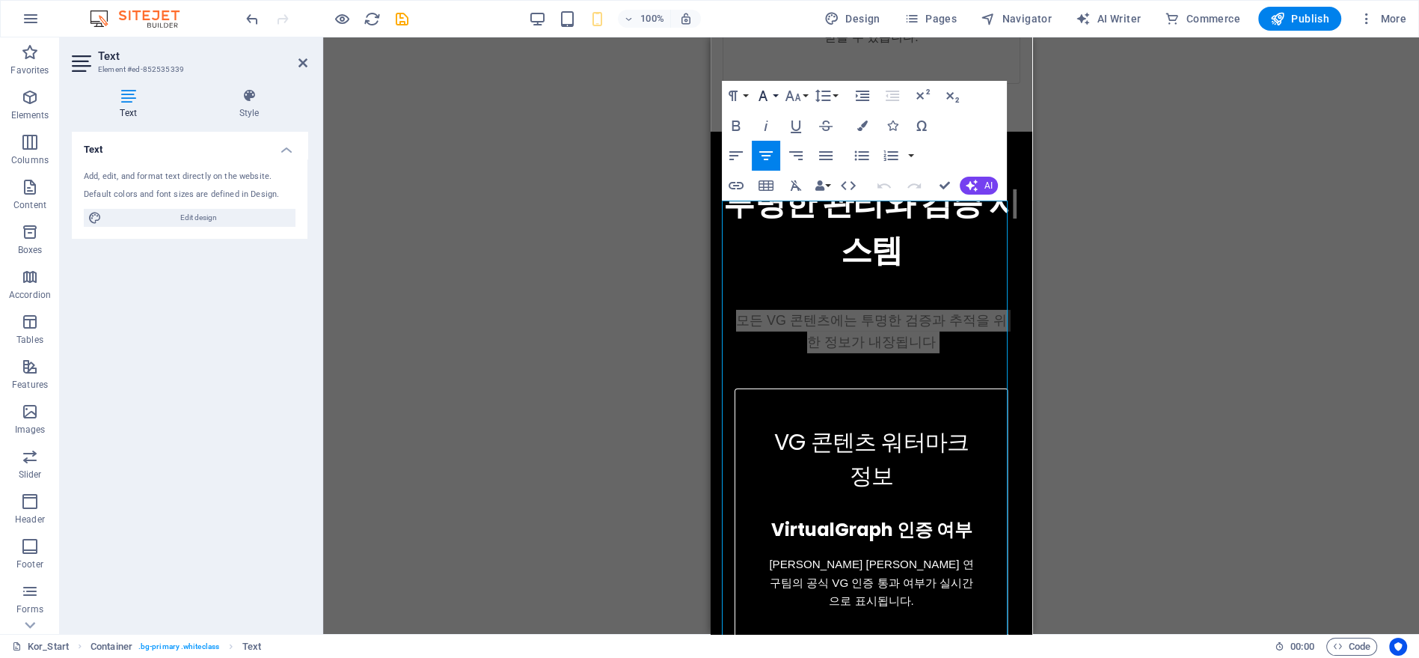
click at [770, 91] on icon "button" at bounding box center [763, 96] width 18 height 18
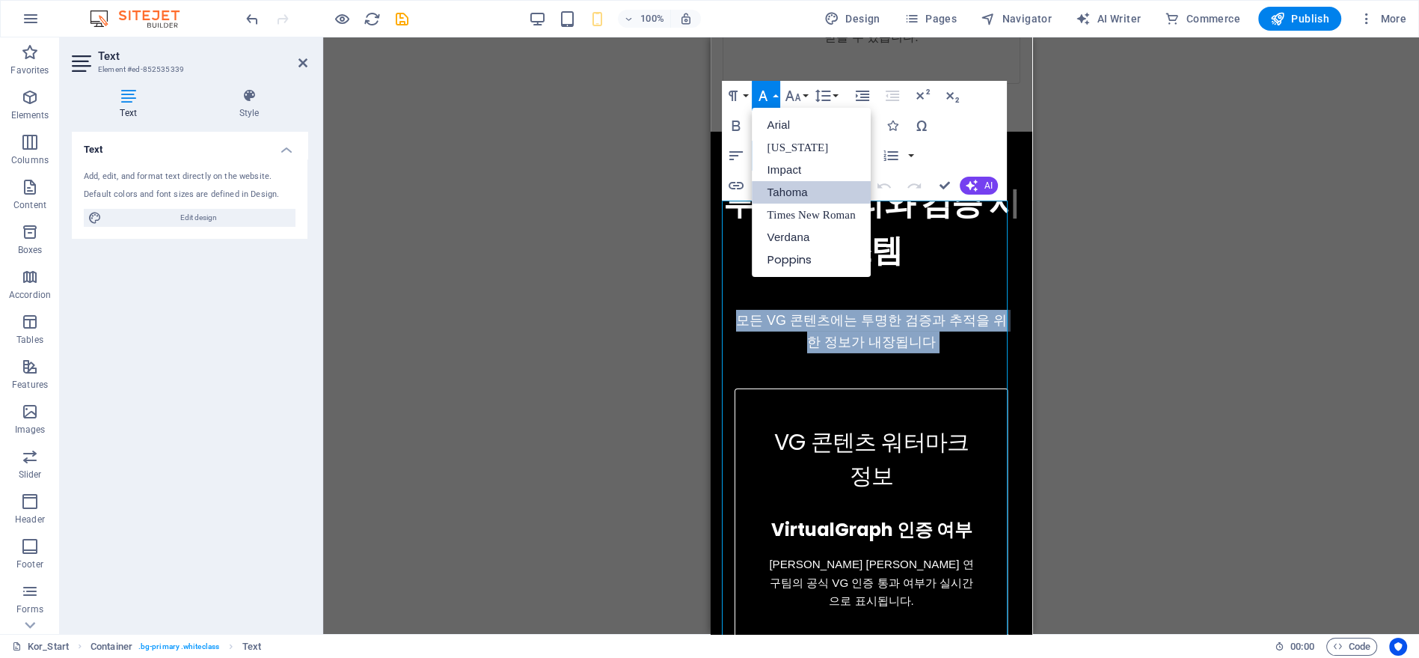
click at [800, 193] on link "Tahoma" at bounding box center [811, 192] width 118 height 22
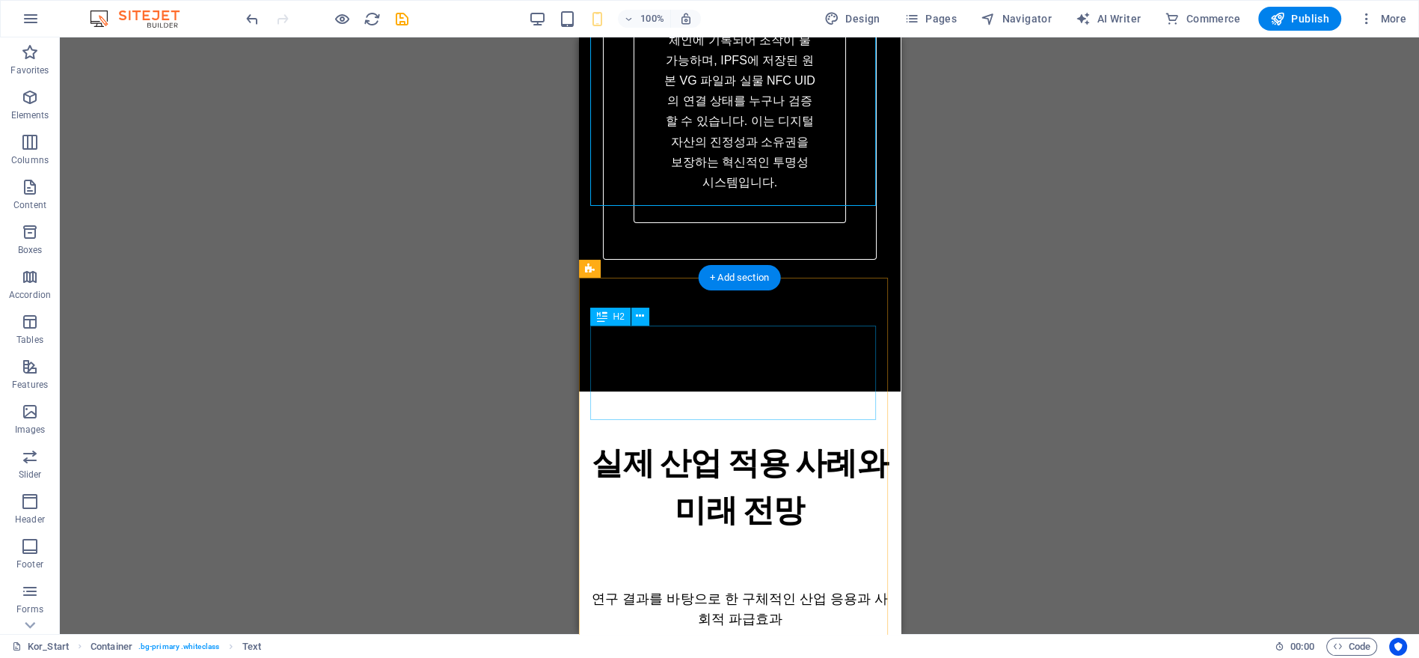
scroll to position [7237, 0]
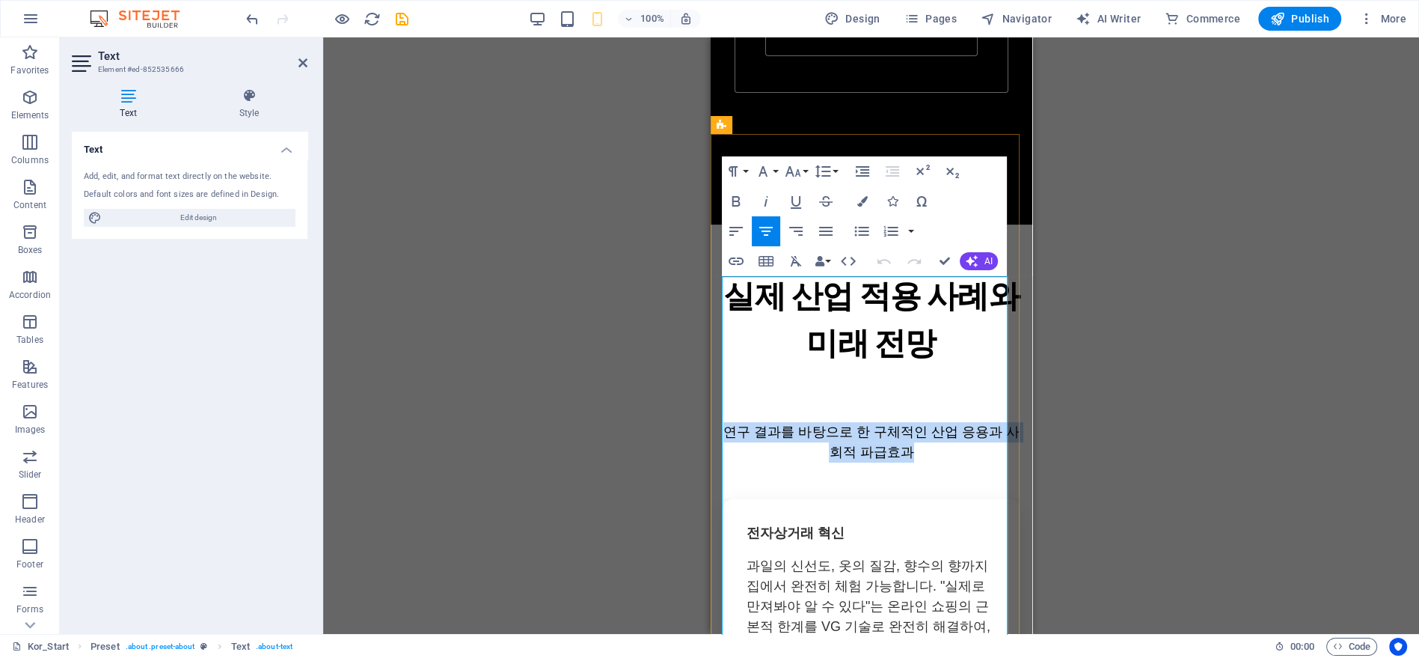
click at [774, 422] on p "연구 결과를 바탕으로 한 구체적인 산업 응용과 사회적 파급효과" at bounding box center [871, 442] width 298 height 40
click at [771, 162] on icon "button" at bounding box center [763, 171] width 18 height 18
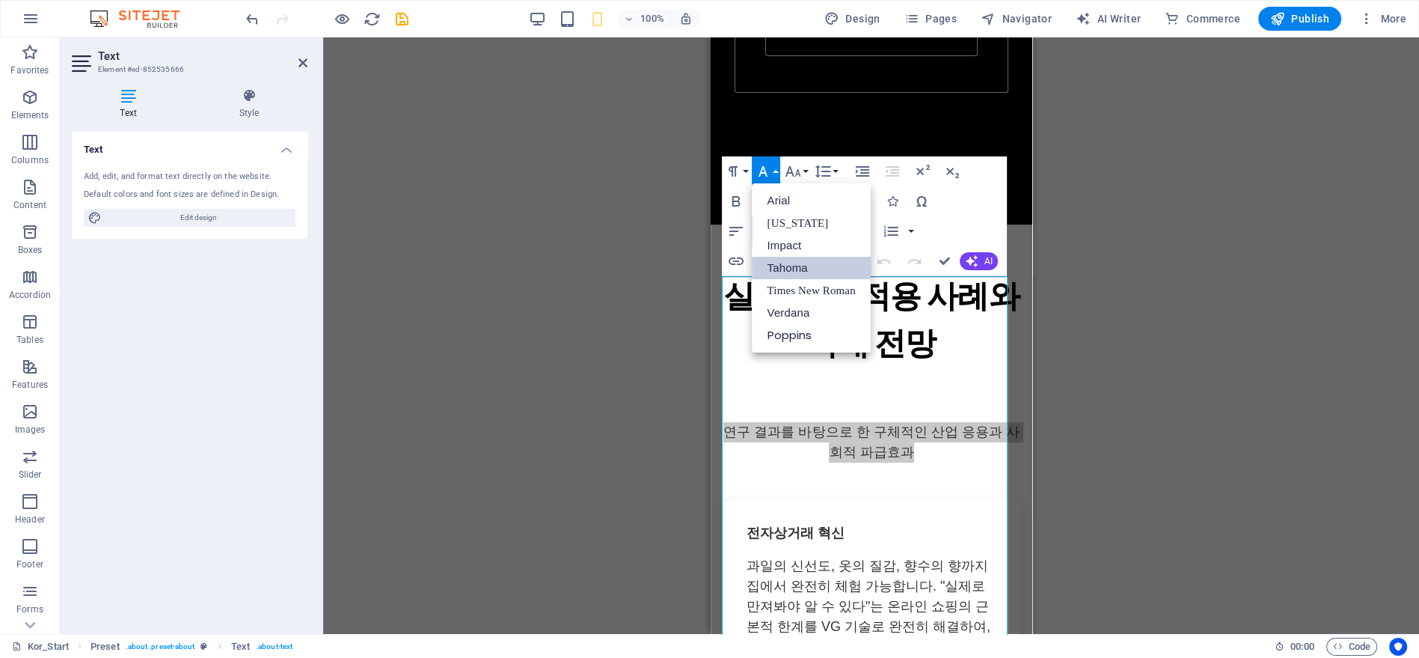
scroll to position [0, 0]
click at [779, 266] on link "Tahoma" at bounding box center [811, 268] width 118 height 22
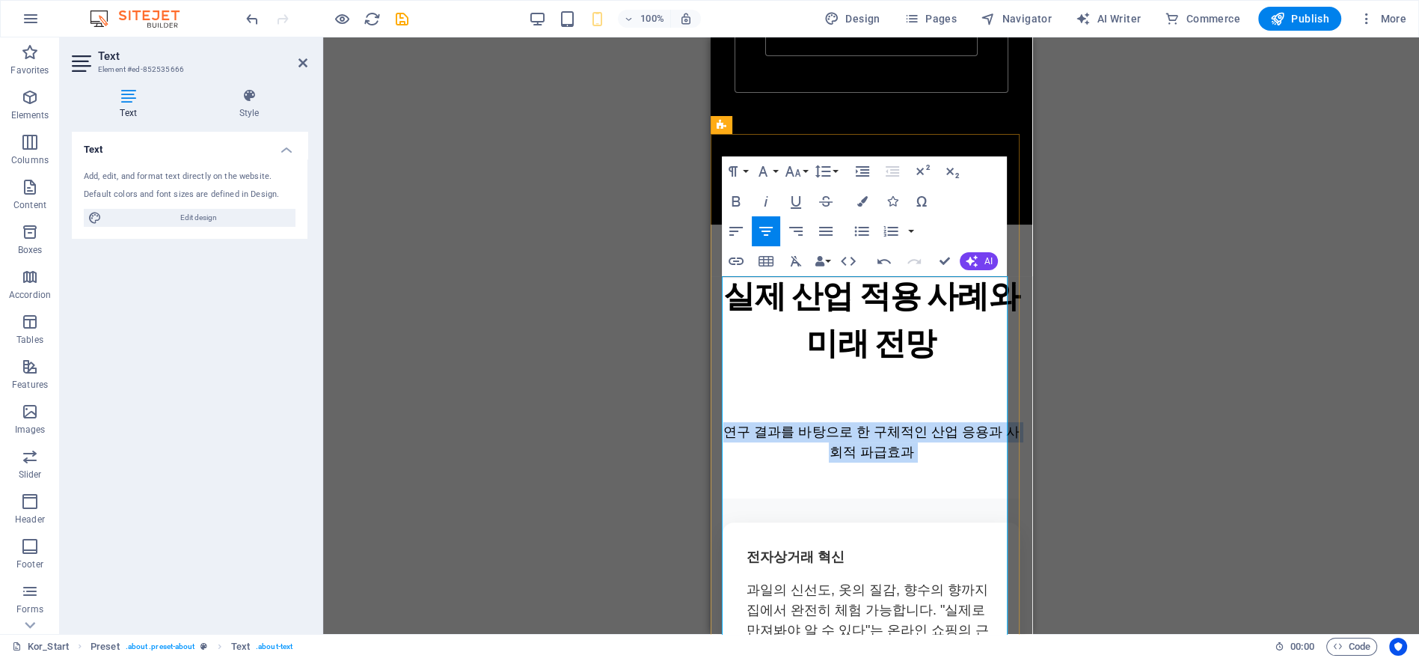
click at [872, 424] on span "연구 결과를 바탕으로 한 구체적인 산업 응용과 사회적 파급효과" at bounding box center [871, 441] width 296 height 35
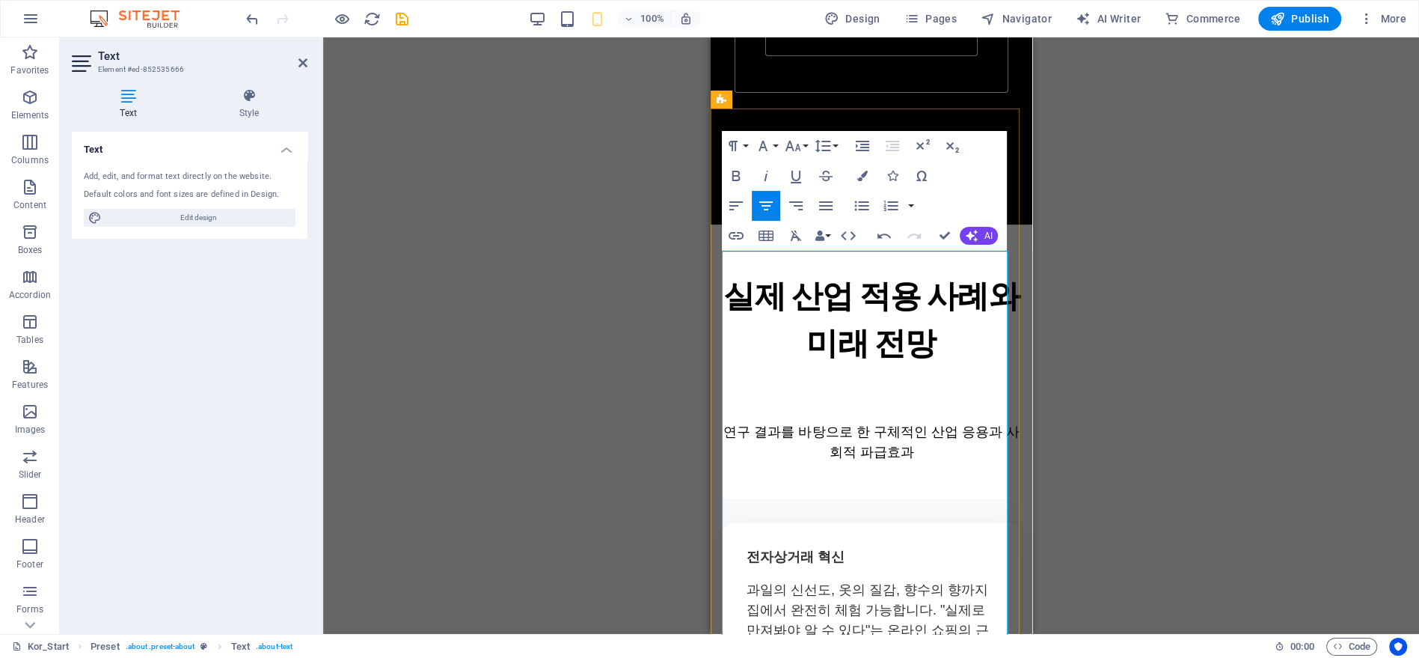
scroll to position [7652, 0]
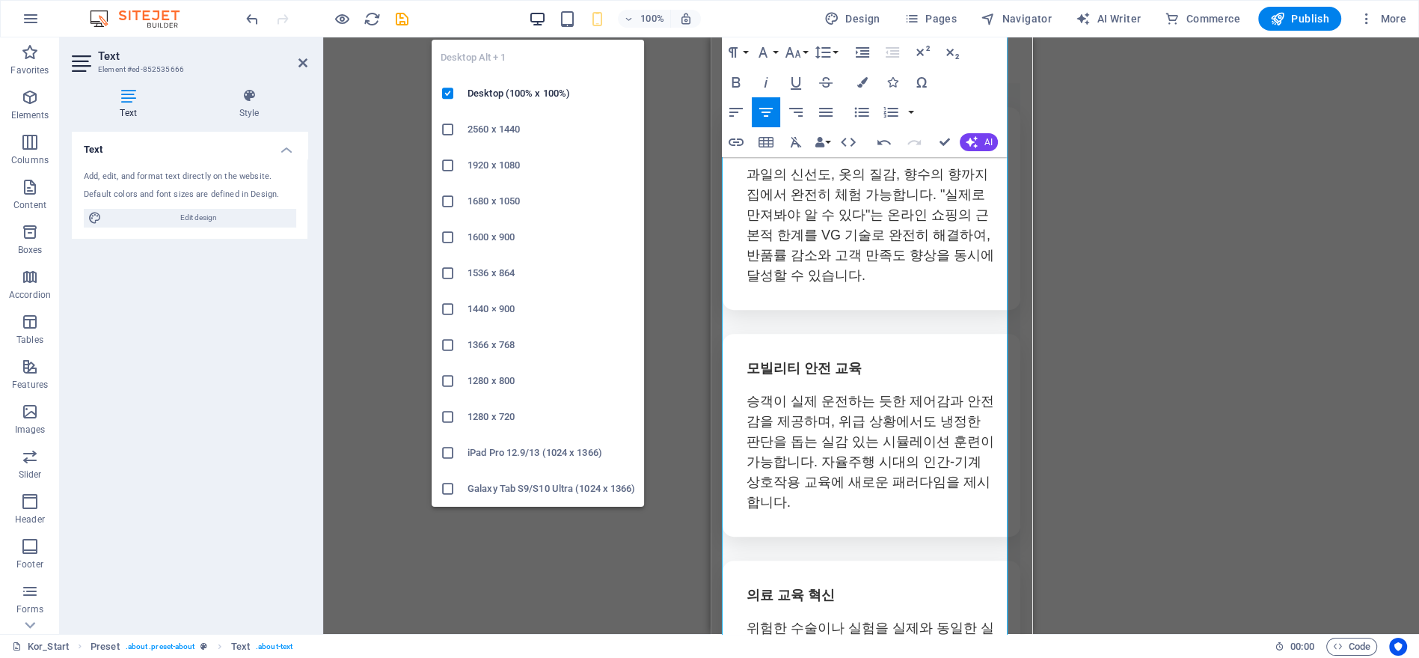
click at [535, 16] on icon "button" at bounding box center [536, 18] width 17 height 17
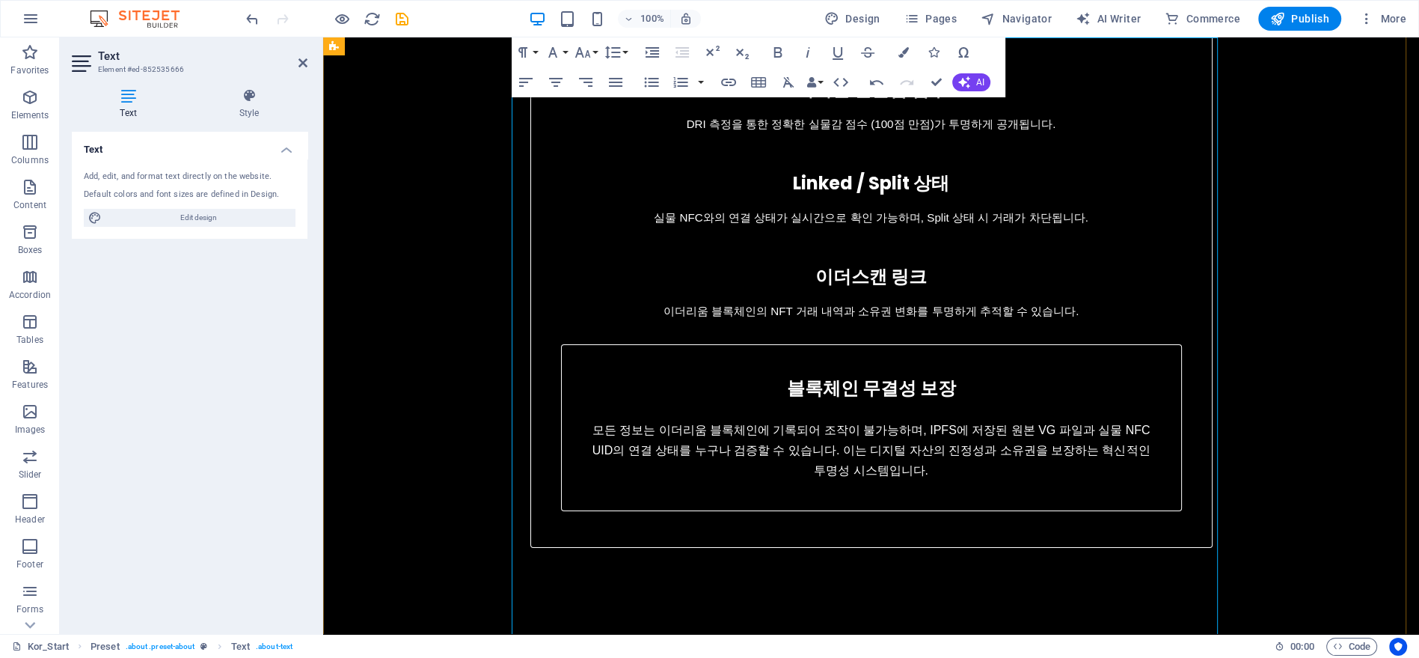
scroll to position [6363, 0]
click at [876, 81] on icon "button" at bounding box center [876, 82] width 13 height 5
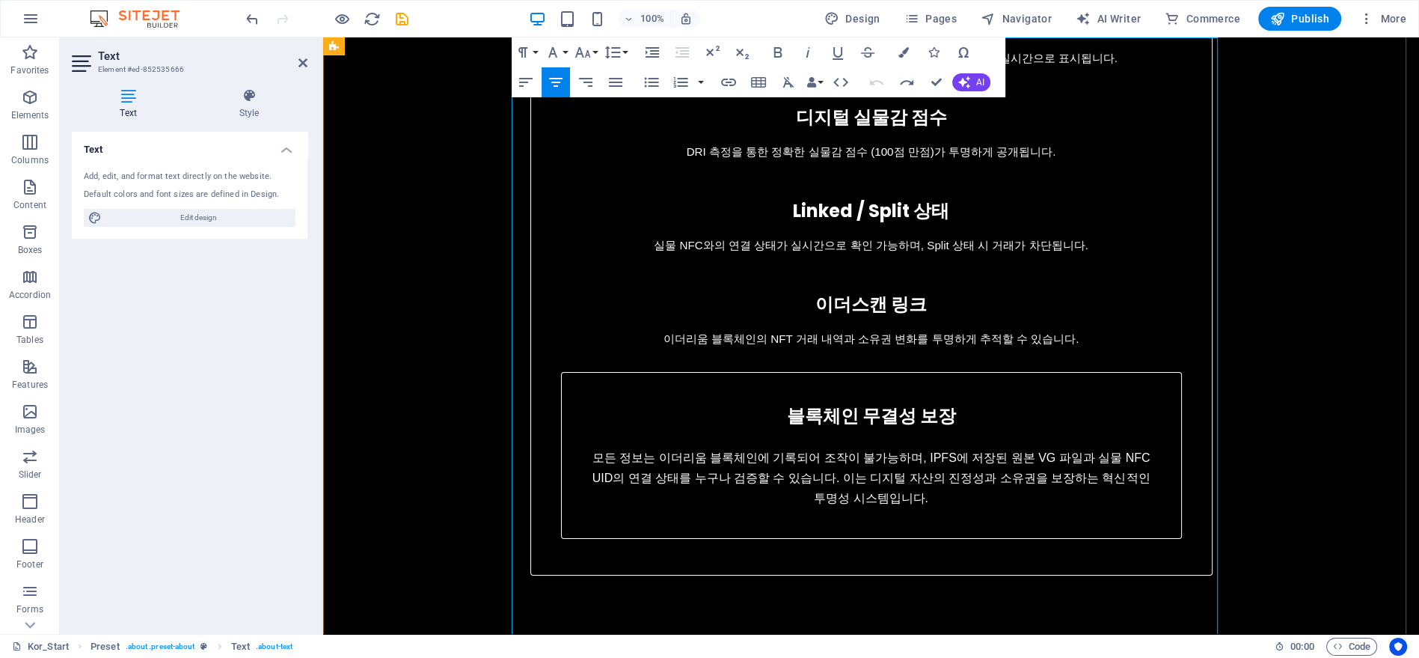
scroll to position [6197, 0]
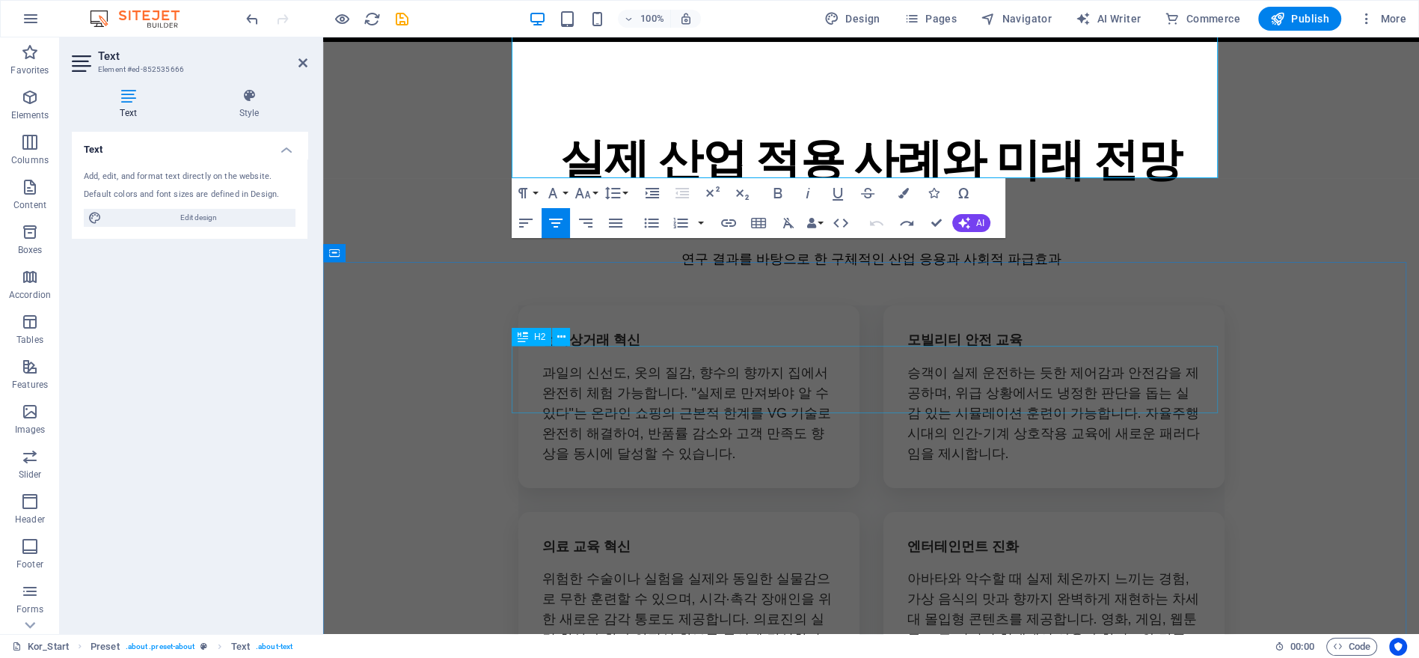
scroll to position [7195, 0]
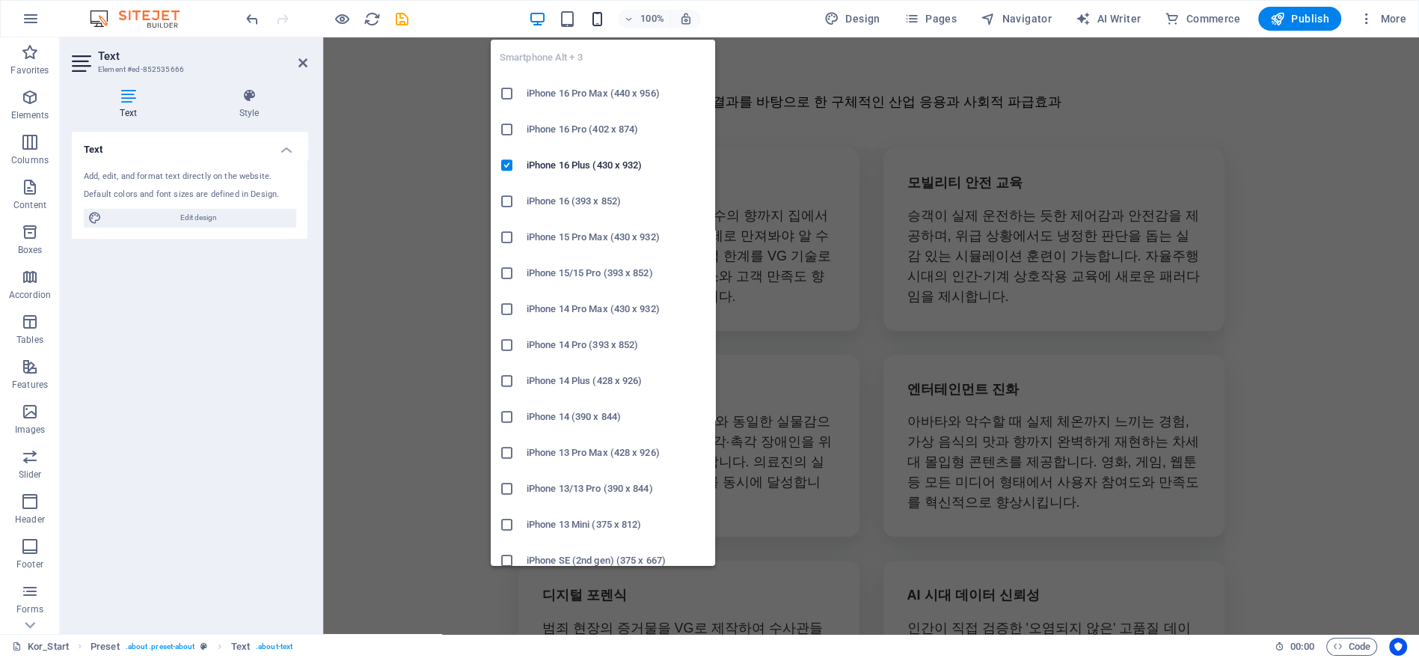
click at [593, 15] on icon "button" at bounding box center [596, 18] width 17 height 17
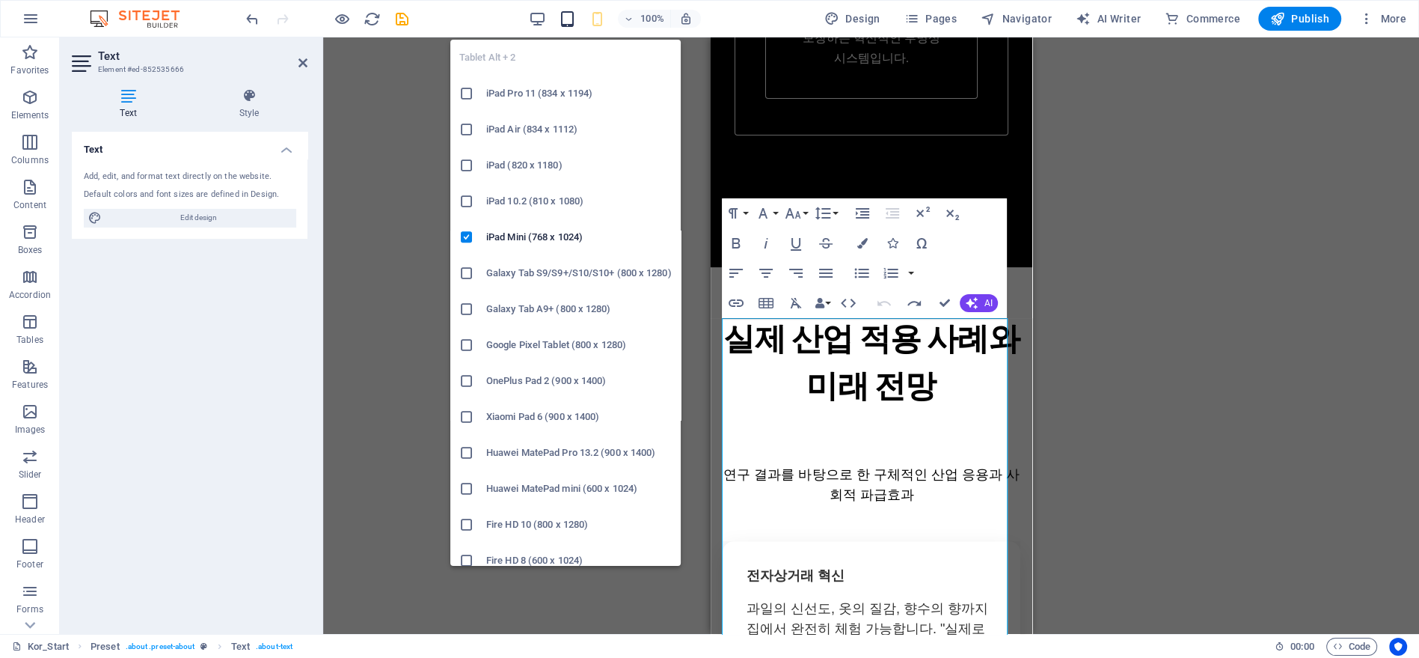
click at [571, 19] on icon "button" at bounding box center [566, 18] width 17 height 17
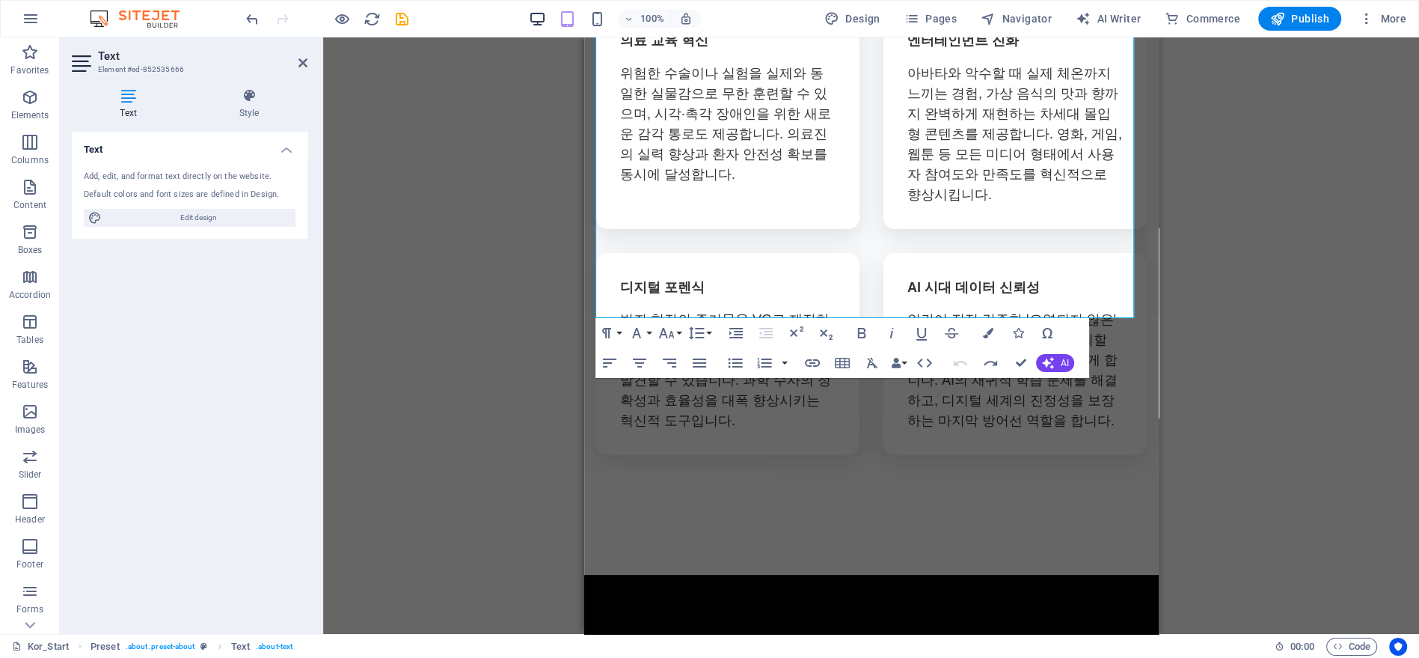
click at [545, 22] on icon "button" at bounding box center [536, 18] width 17 height 17
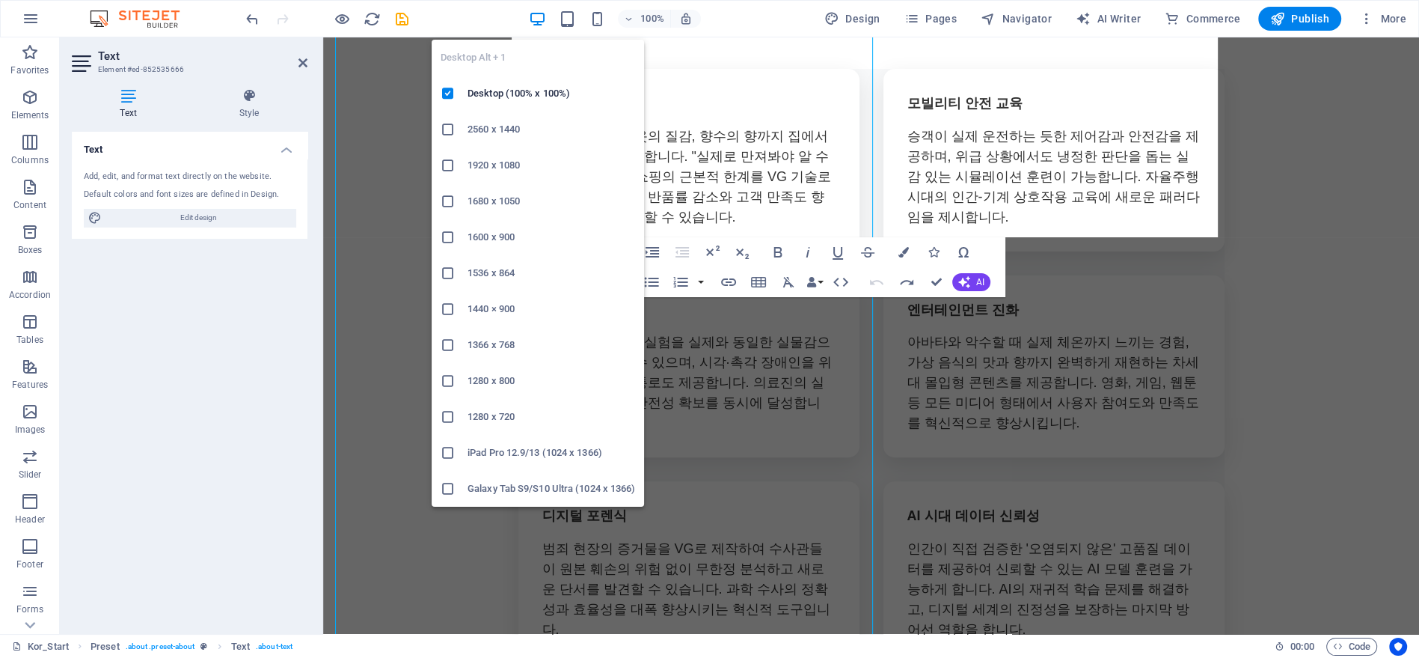
scroll to position [6886, 0]
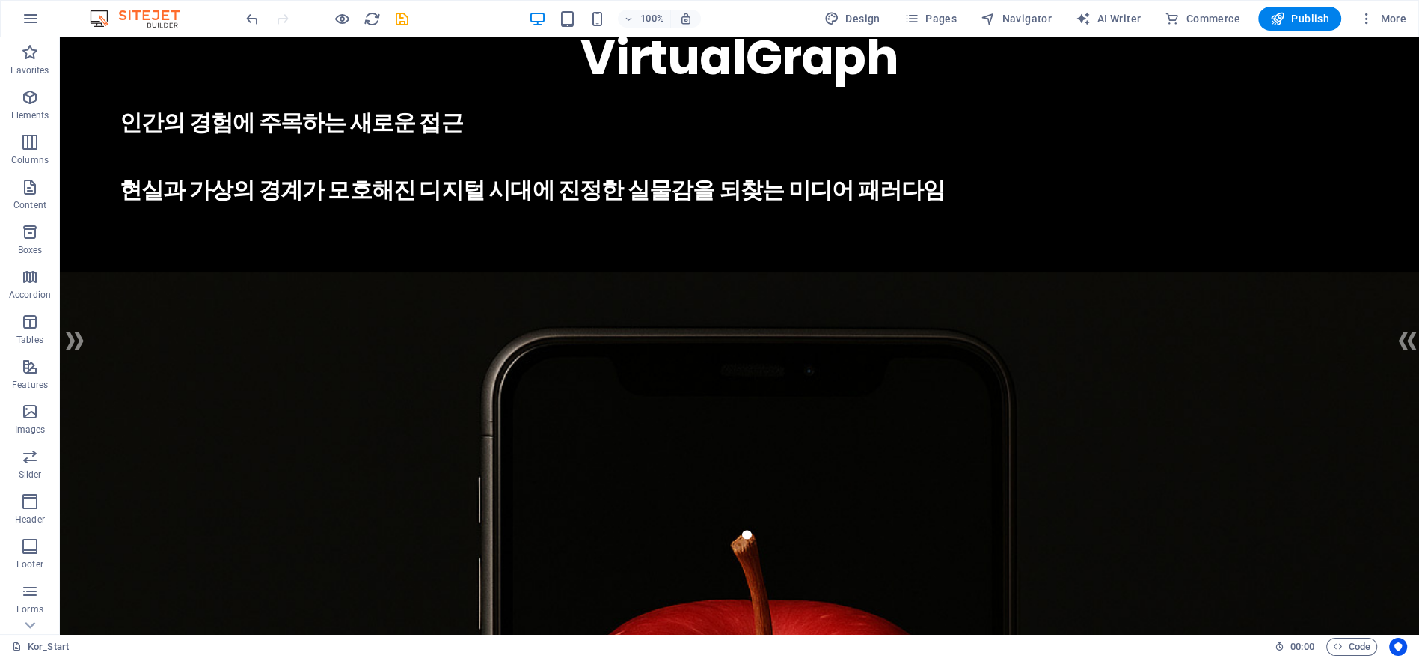
scroll to position [0, 0]
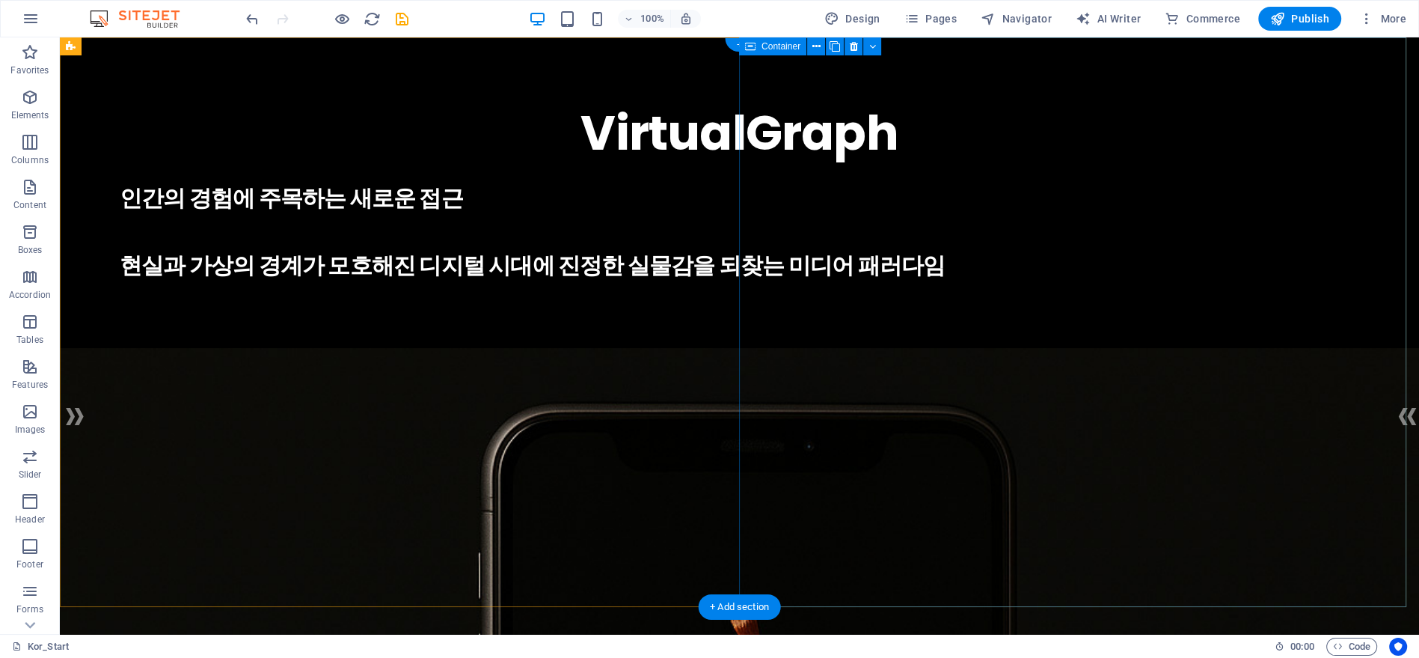
click at [1042, 342] on div "VirtualGraph . 인간의 경험에 주목하는 새로운 접근 현실과 가상의 경계가 모호해진 디지털 시대에 진정한 실물감을 되찾는 미디어 패러…" at bounding box center [739, 189] width 1359 height 304
click at [1031, 282] on div "인간의 경험에 주목하는 새로운 접근 현실과 가상의 경계가 모호해진 디지털 시대에 진정한 실물감을 되찾는 미디어 패러다임" at bounding box center [740, 231] width 1240 height 101
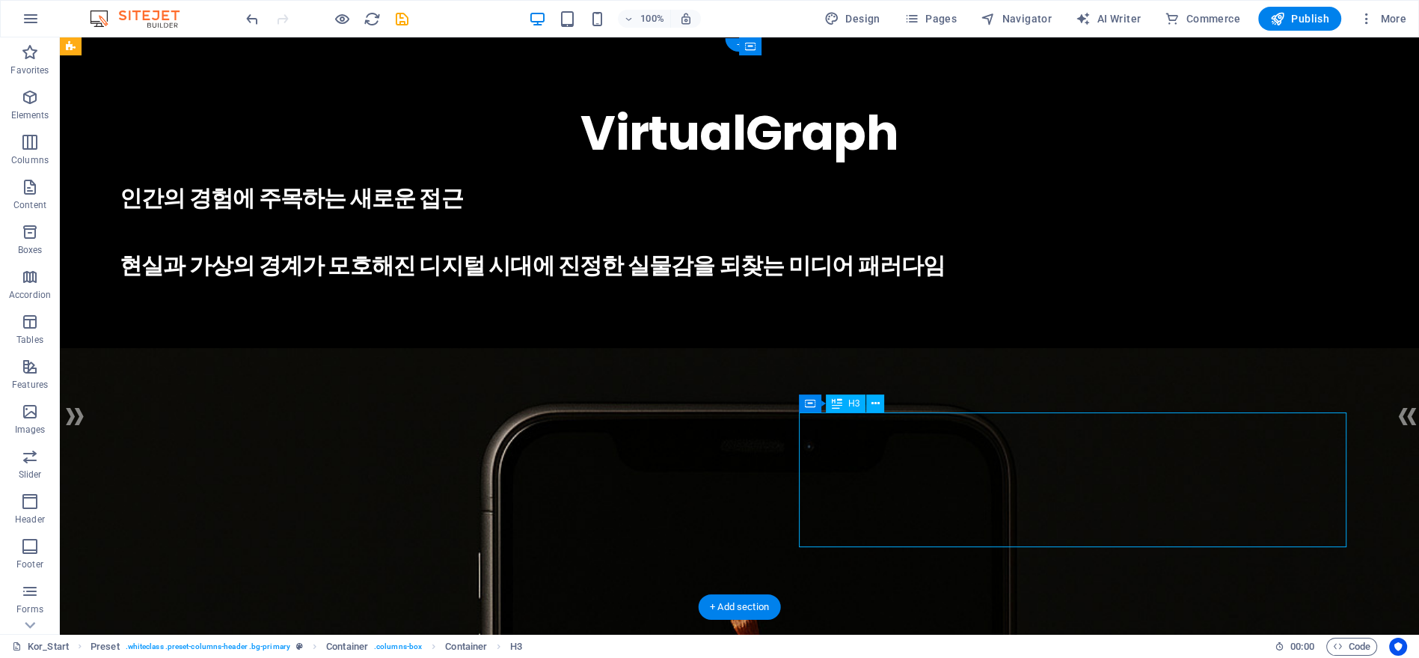
click at [1031, 282] on div "인간의 경험에 주목하는 새로운 접근 현실과 가상의 경계가 모호해진 디지털 시대에 진정한 실물감을 되찾는 미디어 패러다임" at bounding box center [740, 231] width 1240 height 101
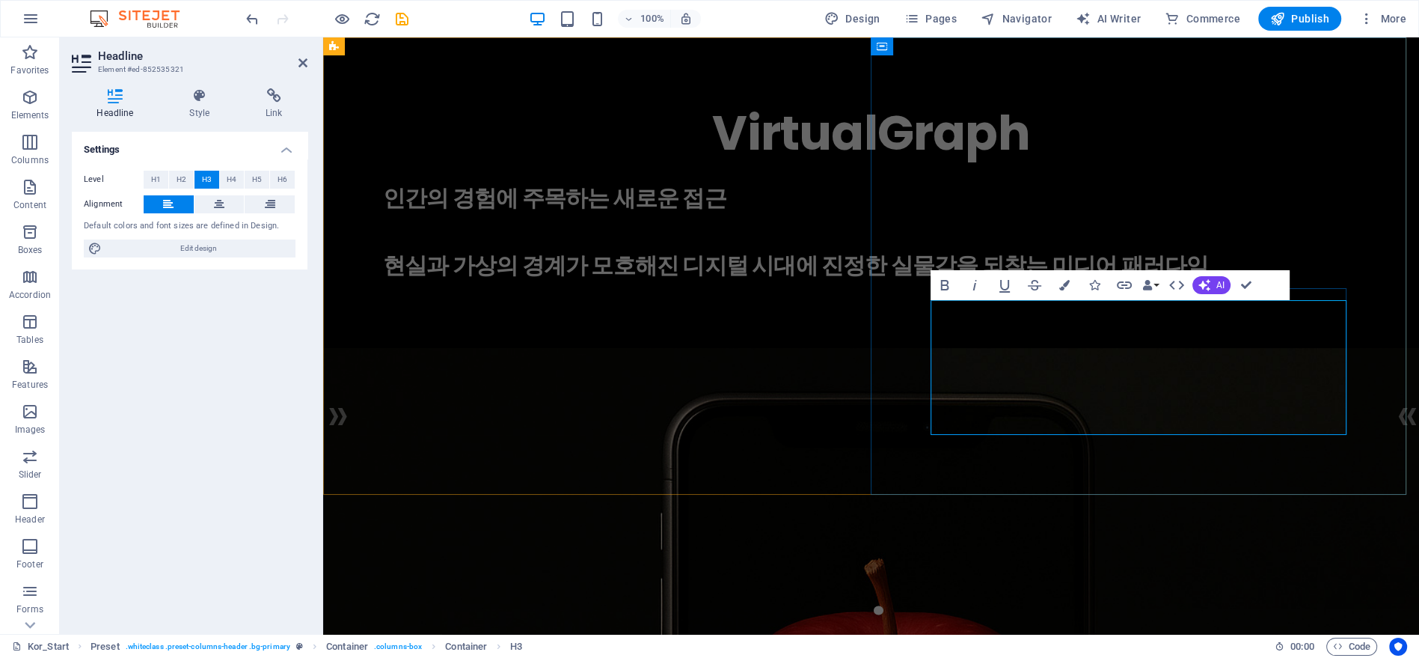
click at [1086, 282] on h3 "인간의 경험에 주목하는 새로운 접근 현실과 가상의 경계가 모호해진 디지털 시대에 진정한 실물감을 되찾는 미디어 패러다임" at bounding box center [871, 231] width 976 height 101
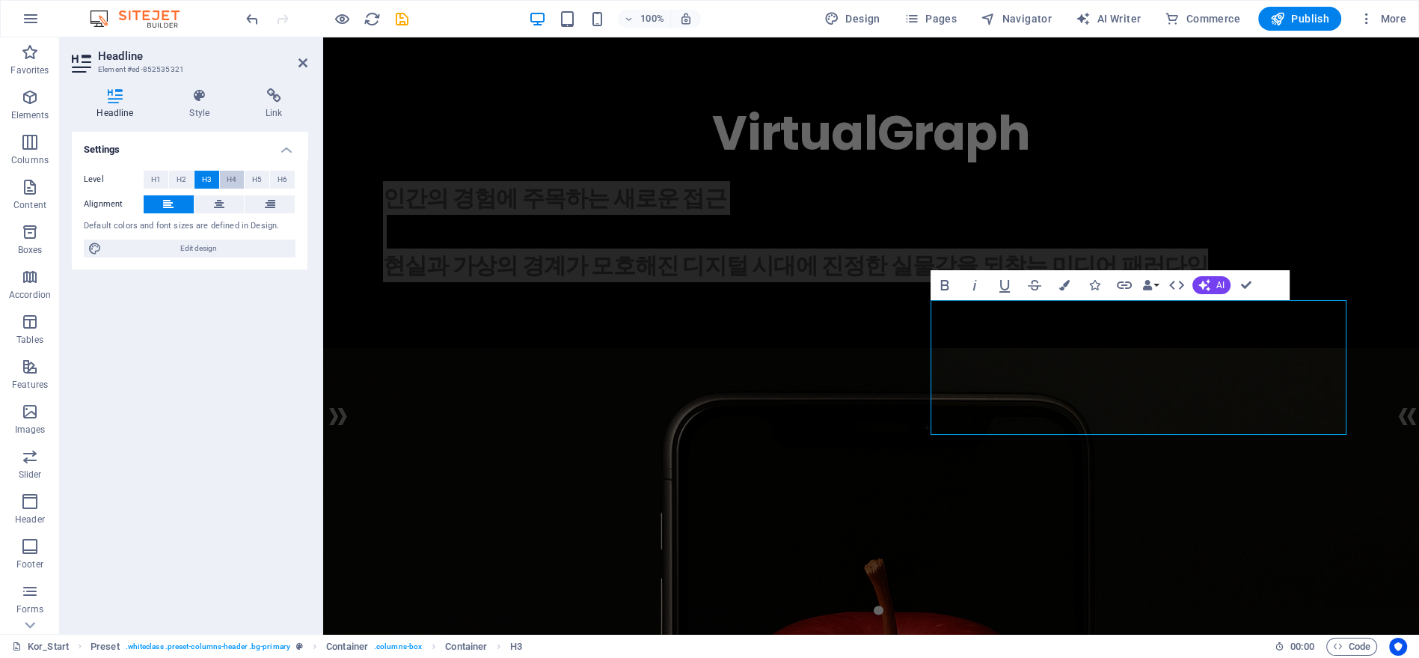
click at [230, 174] on span "H4" at bounding box center [232, 180] width 10 height 18
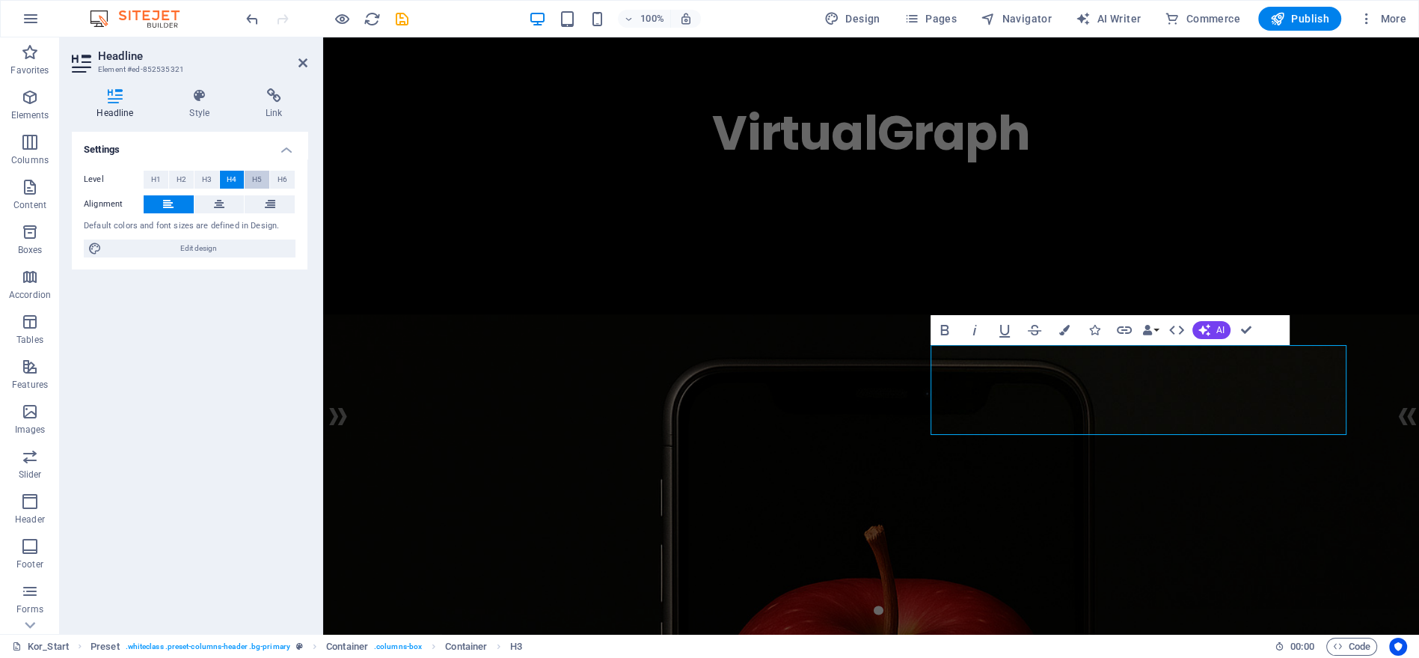
click at [254, 174] on span "H5" at bounding box center [257, 180] width 10 height 18
click at [281, 177] on span "H6" at bounding box center [283, 180] width 10 height 18
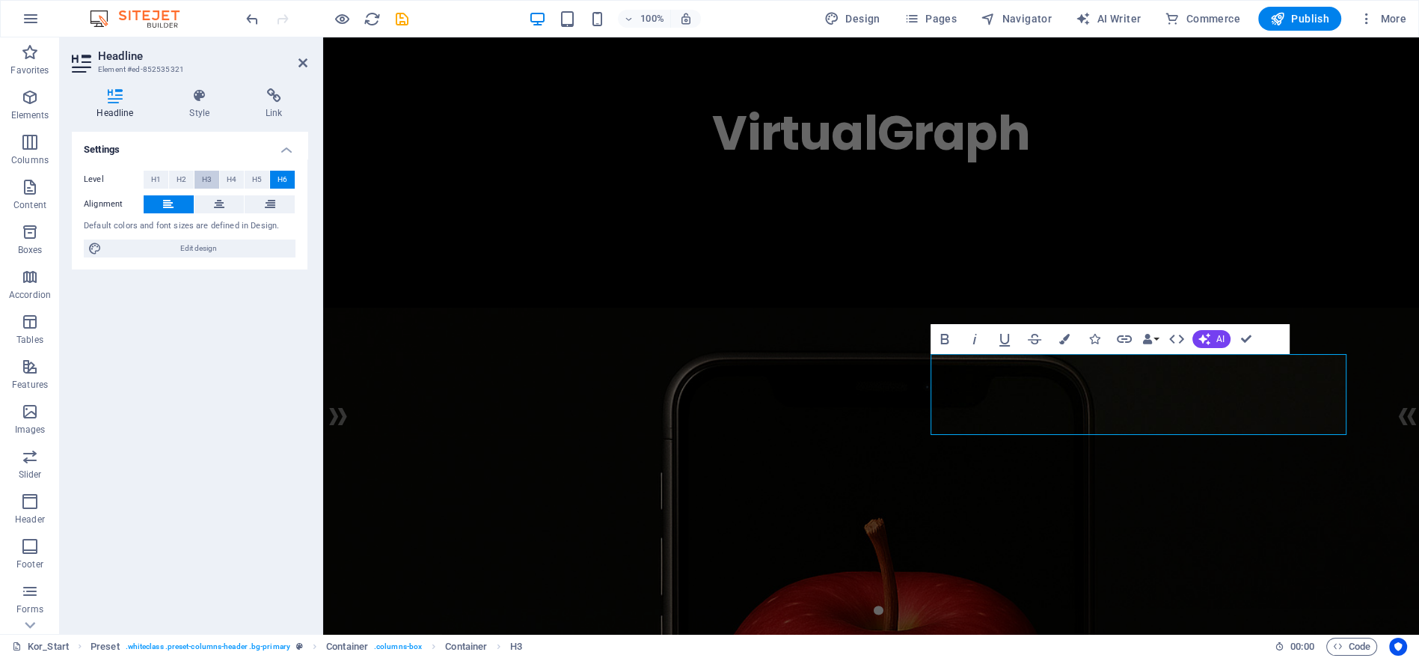
click at [202, 175] on span "H3" at bounding box center [207, 180] width 10 height 18
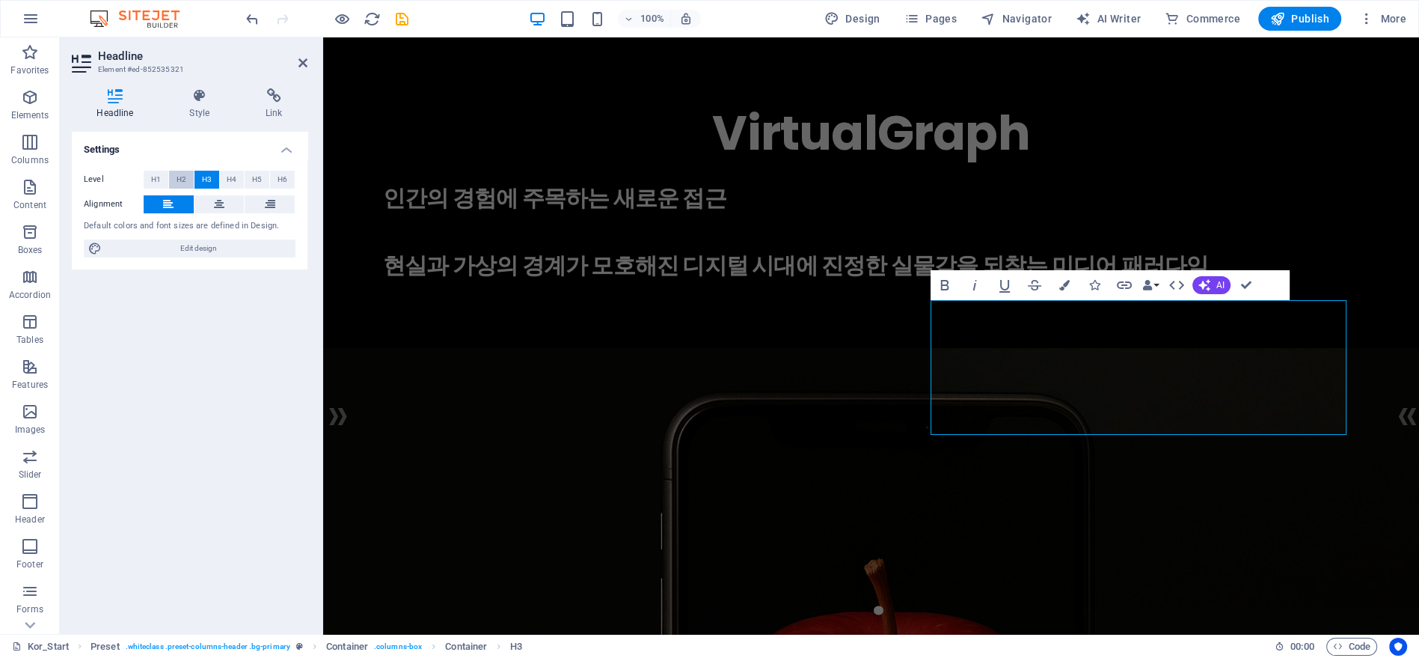
click at [183, 177] on span "H2" at bounding box center [182, 180] width 10 height 18
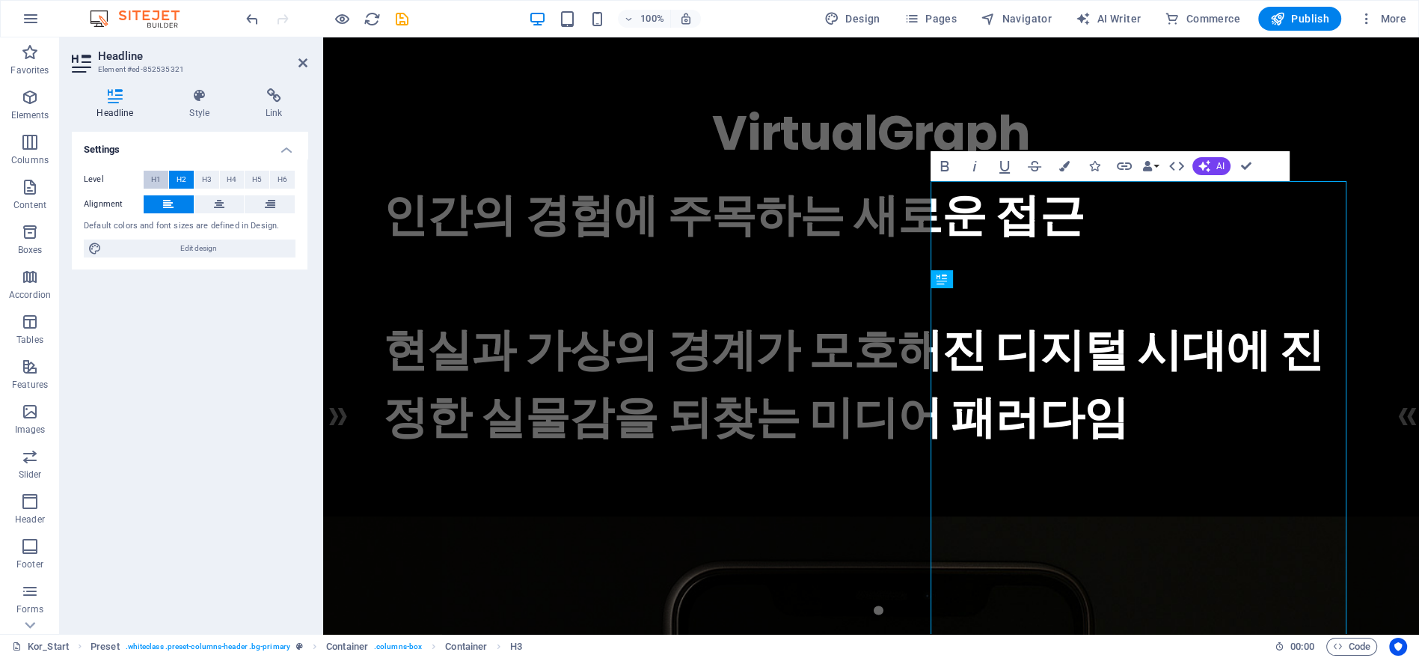
click at [164, 177] on button "H1" at bounding box center [156, 180] width 25 height 18
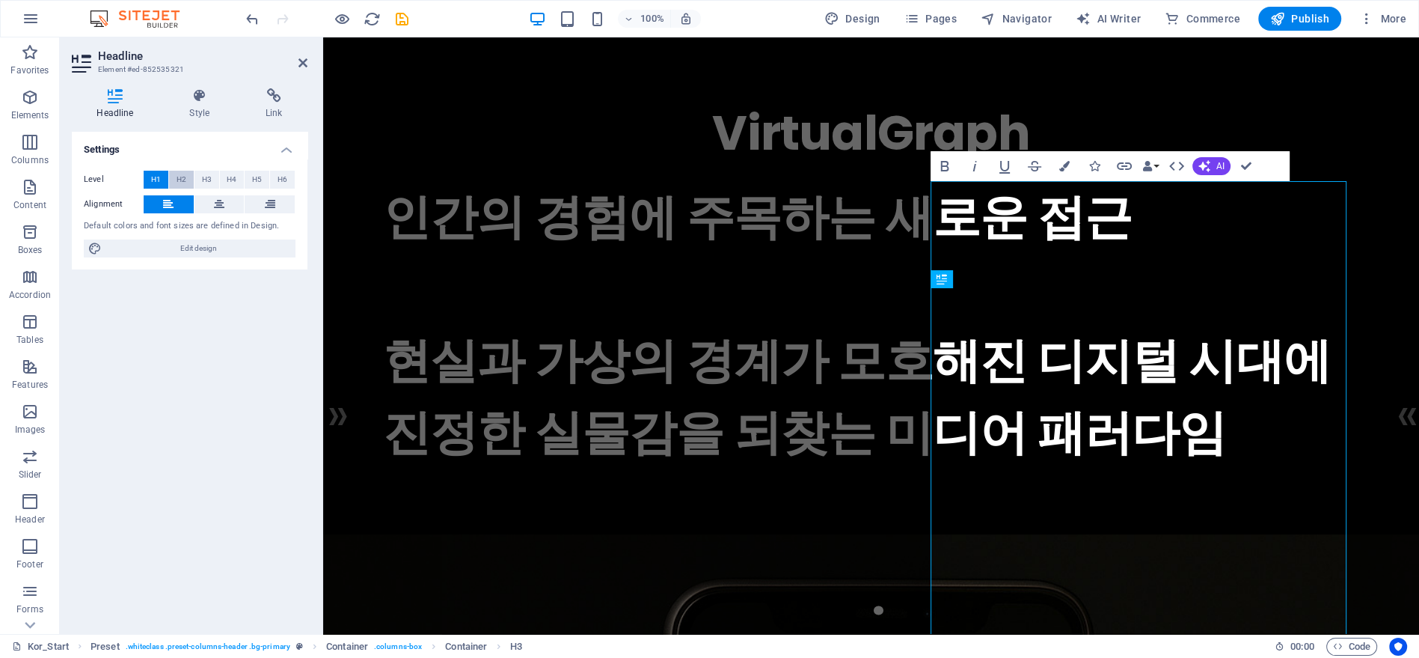
click at [183, 174] on span "H2" at bounding box center [182, 180] width 10 height 18
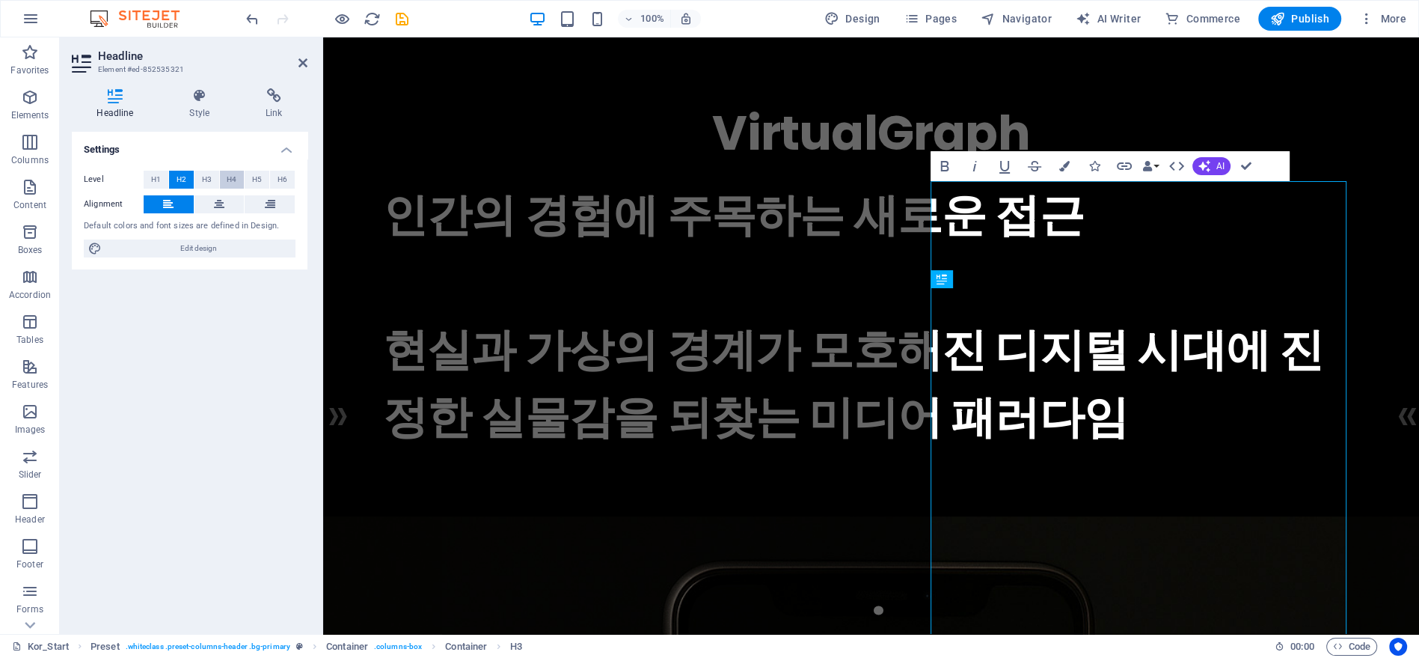
click at [220, 173] on button "H4" at bounding box center [232, 180] width 25 height 18
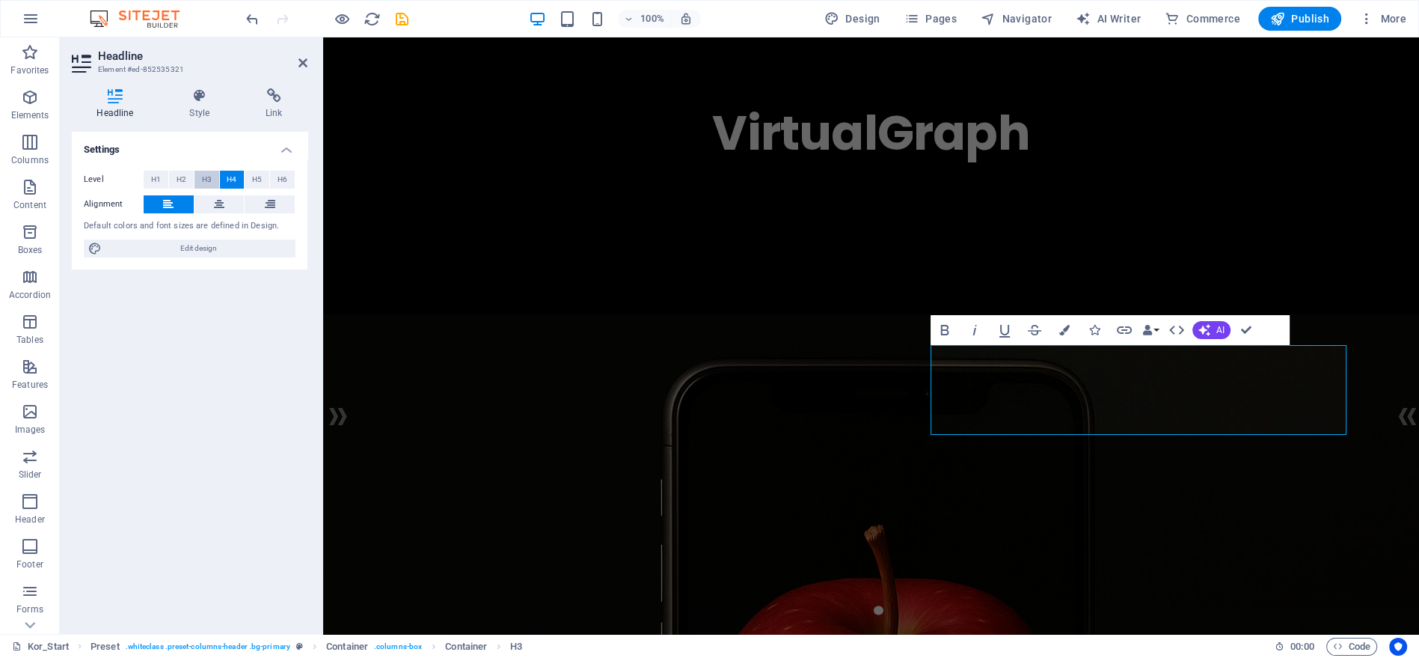
click at [209, 174] on span "H3" at bounding box center [207, 180] width 10 height 18
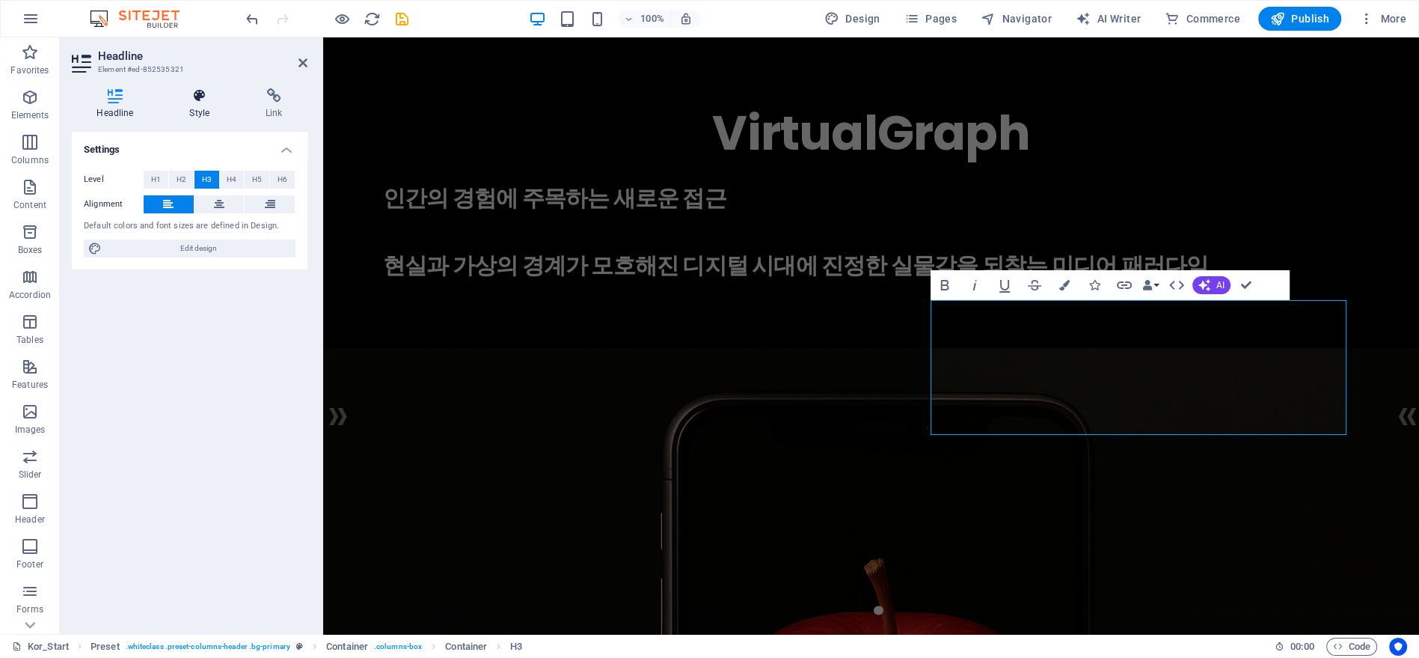
click at [206, 108] on h4 "Style" at bounding box center [203, 103] width 76 height 31
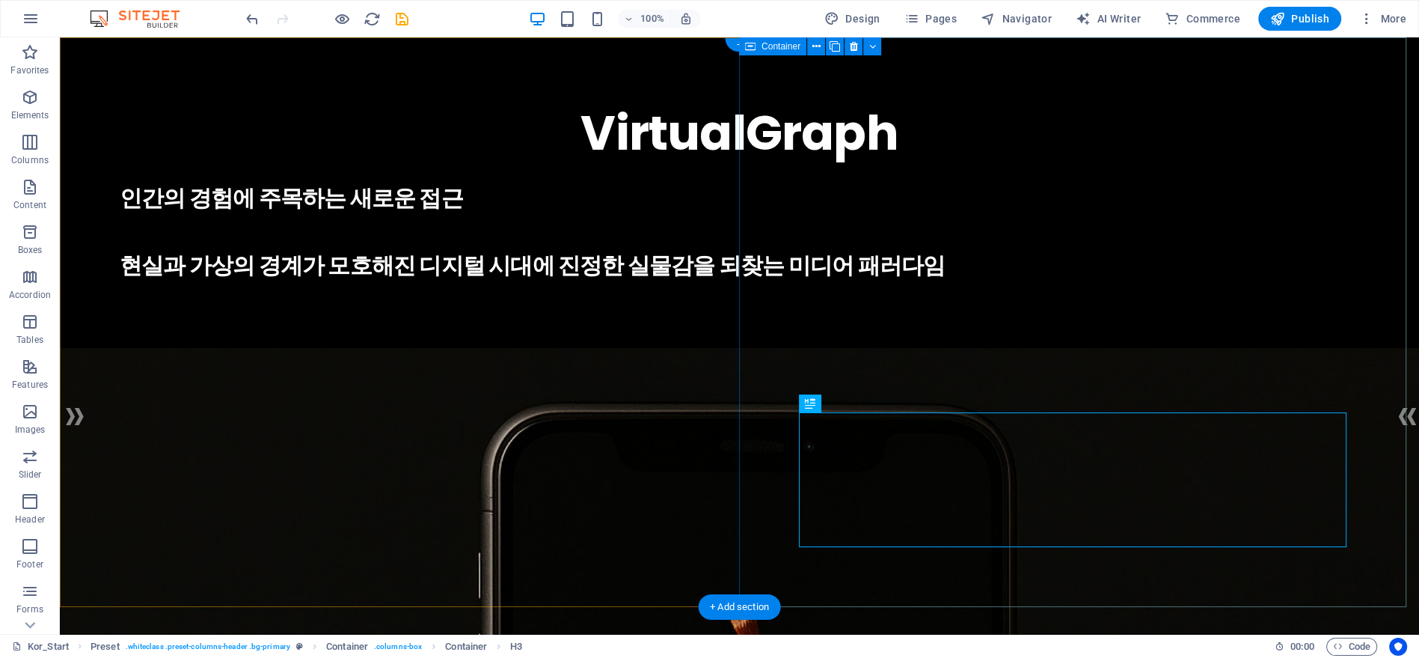
click at [1255, 330] on div "VirtualGraph . 인간의 경험에 주목하는 새로운 접근 현실과 가상의 경계가 모호해진 디지털 시대에 진정한 실물감을 되찾는 미디어 패러…" at bounding box center [739, 189] width 1359 height 304
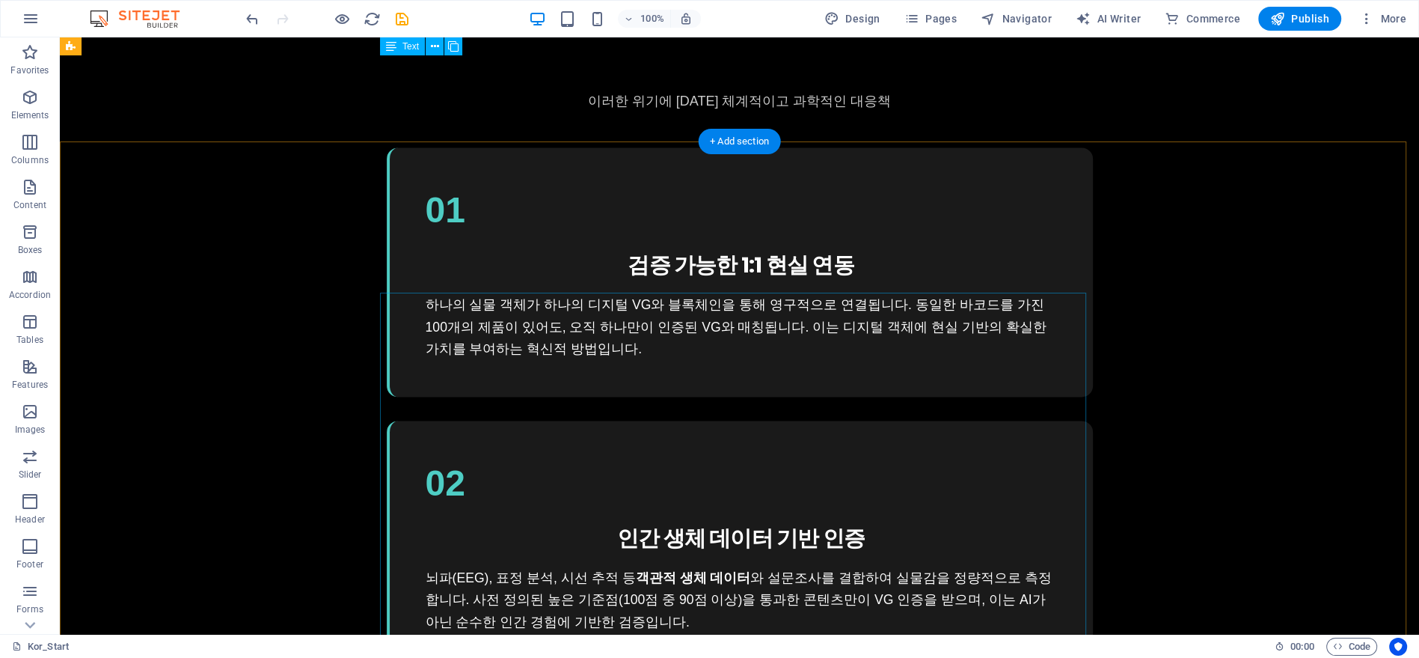
scroll to position [2603, 0]
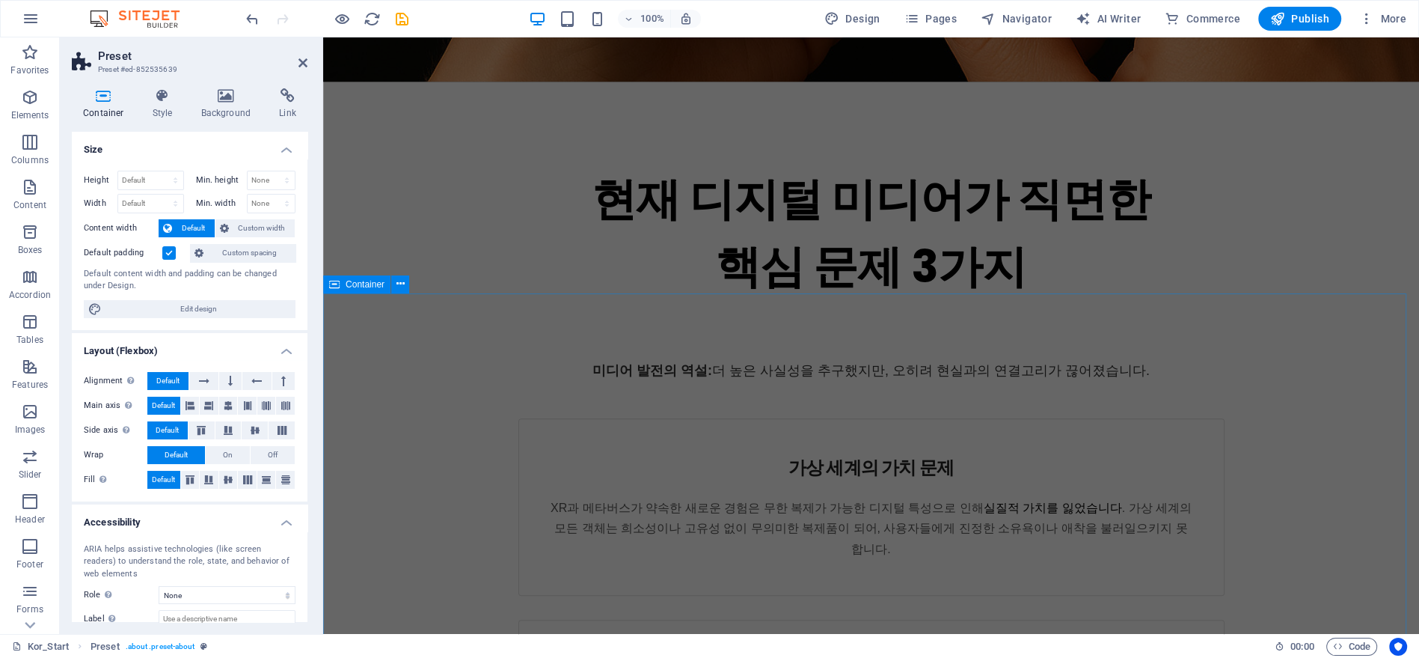
scroll to position [1161, 0]
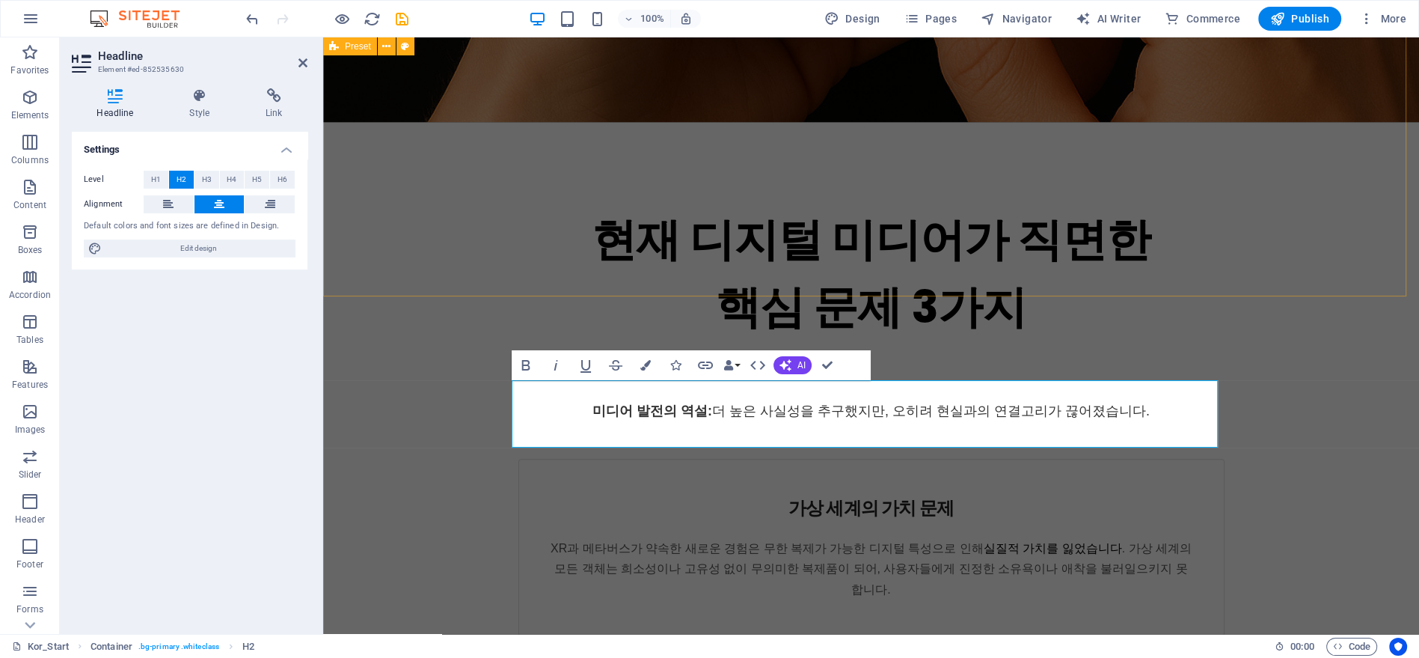
click at [1226, 269] on div "현재 디지털 미디어가 직면한 ‌핵심 문제 3가지 미디어 발전의 역설: 더 높은 사실성을 추구했지만, 오히려 현실과의 연결고리가 끊어졌습니다. …" at bounding box center [871, 614] width 1096 height 984
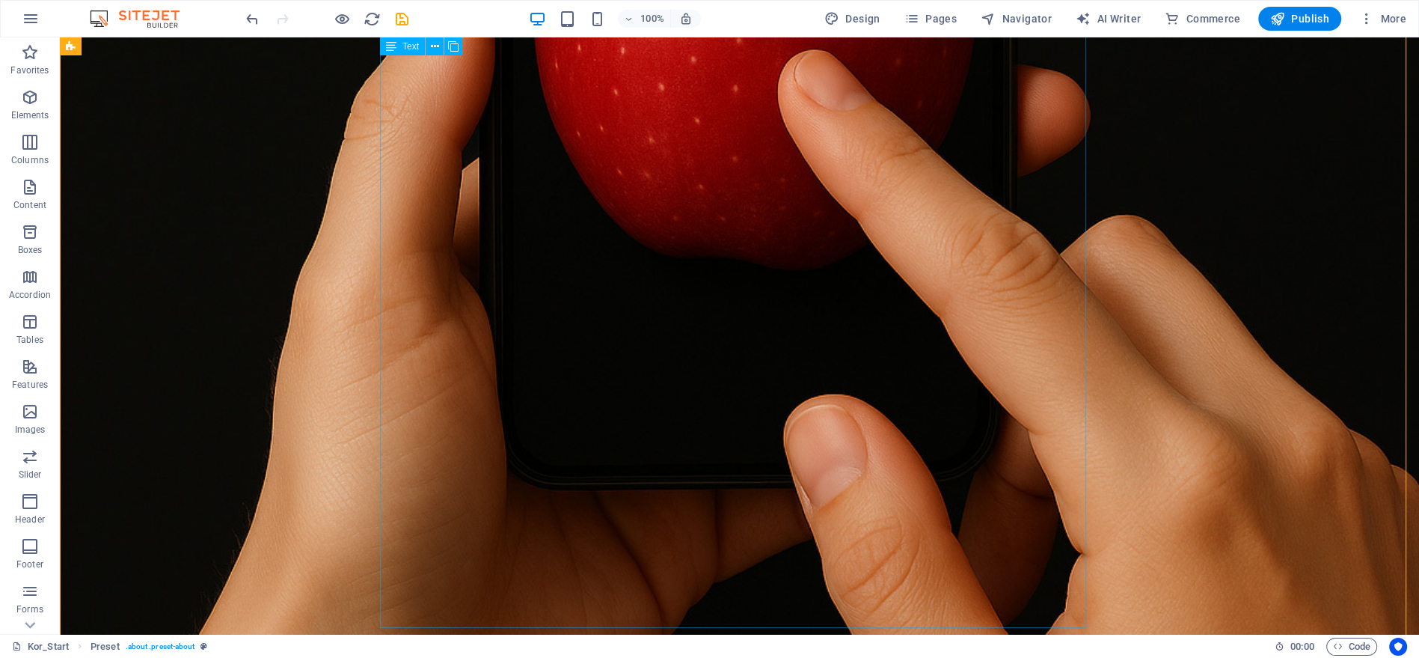
scroll to position [526, 0]
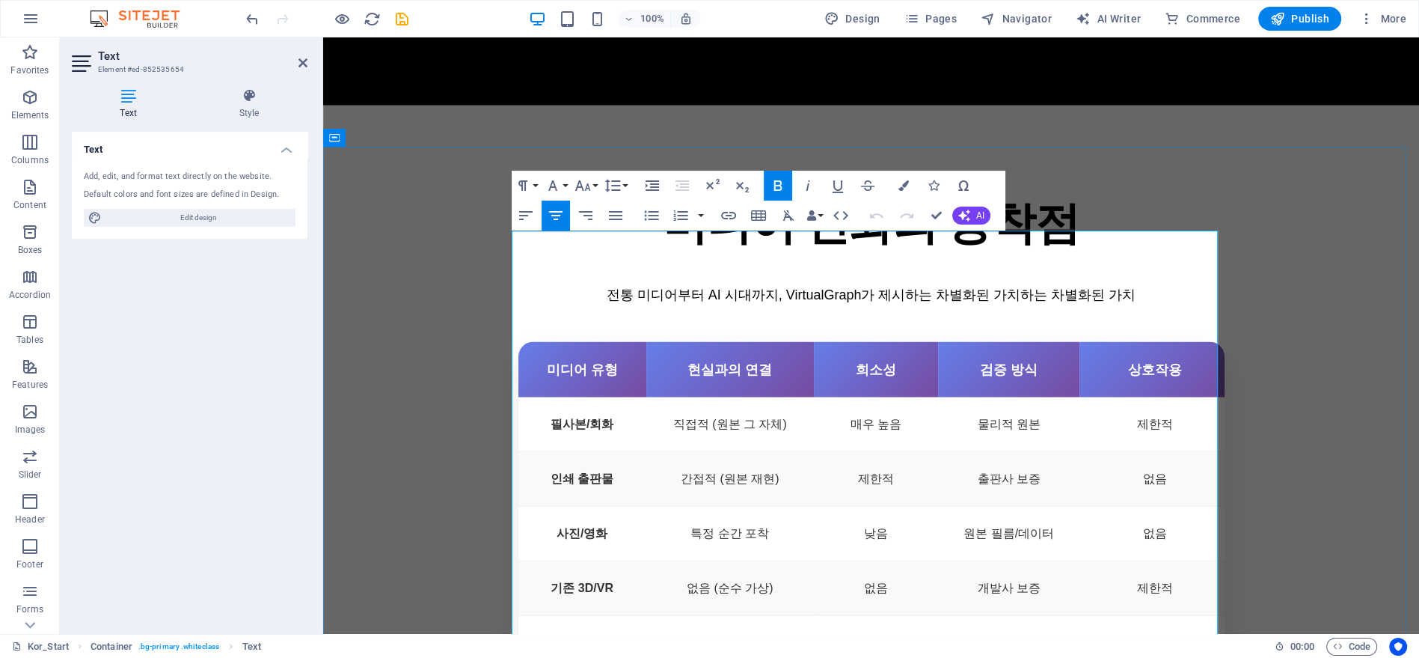
scroll to position [3239, 0]
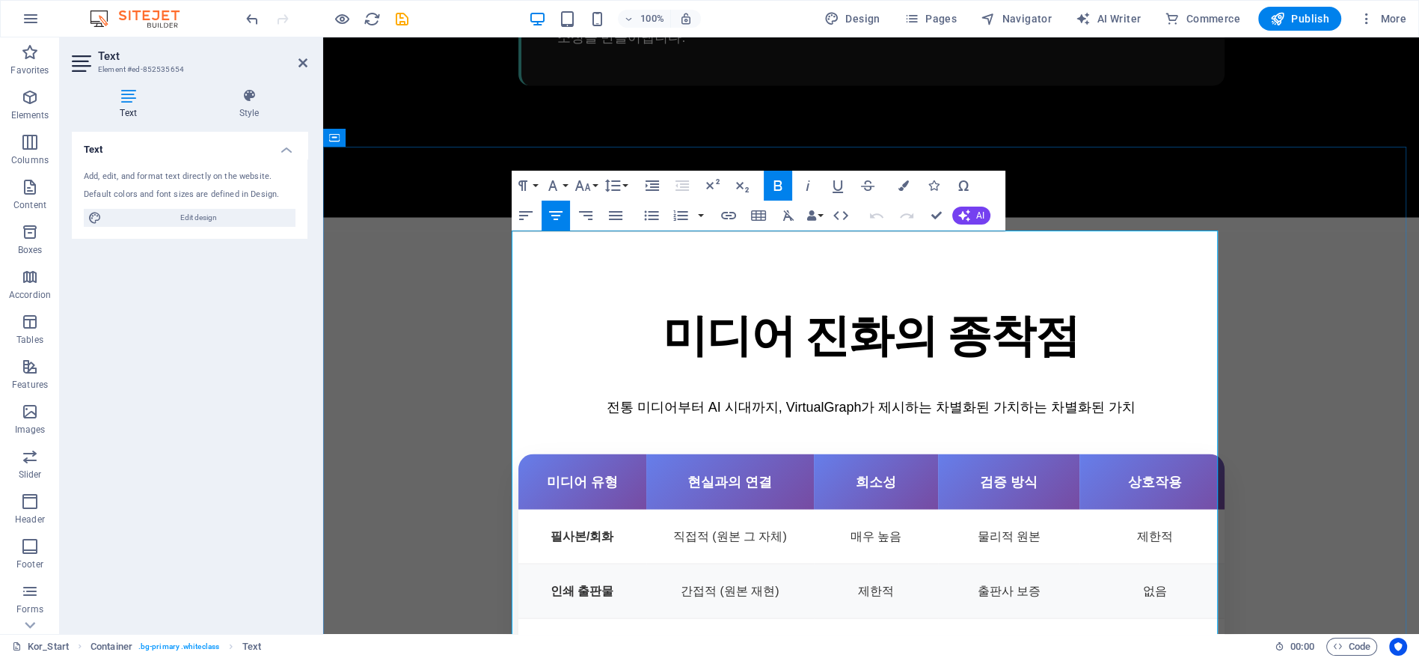
click at [564, 186] on button "Font Family" at bounding box center [556, 186] width 28 height 30
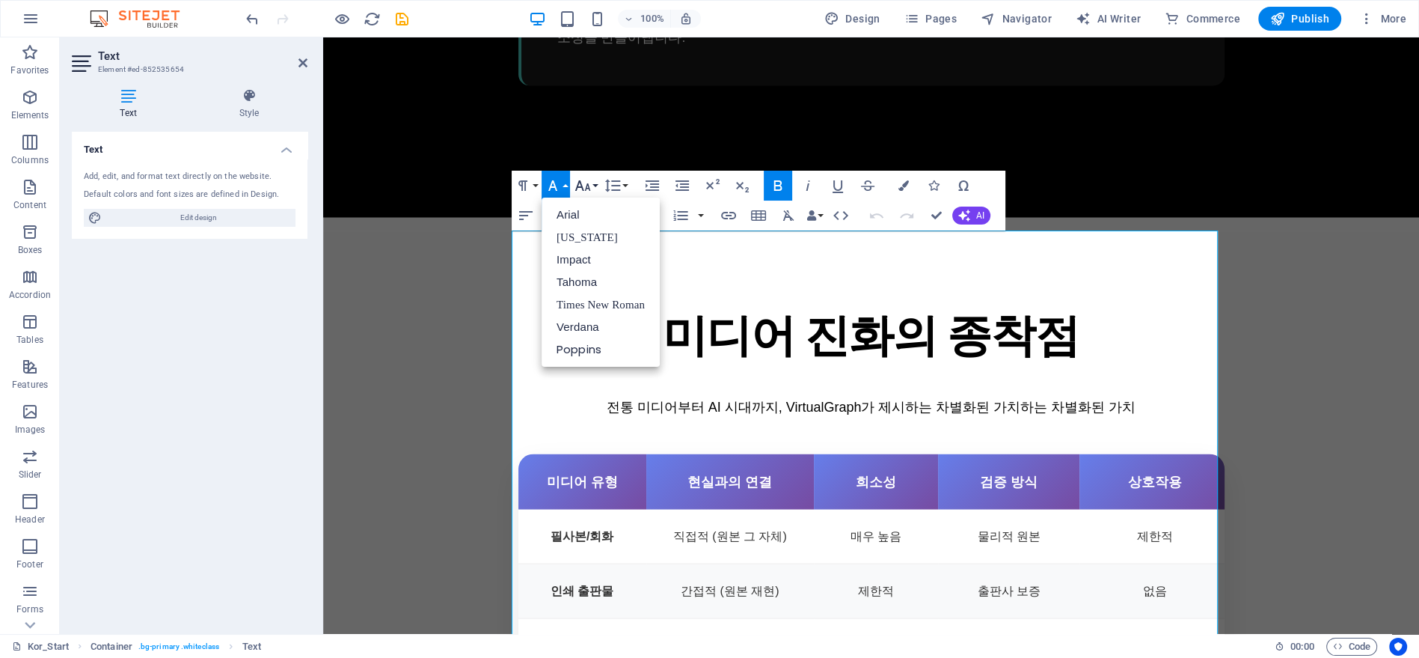
click at [578, 183] on icon "button" at bounding box center [583, 185] width 16 height 10
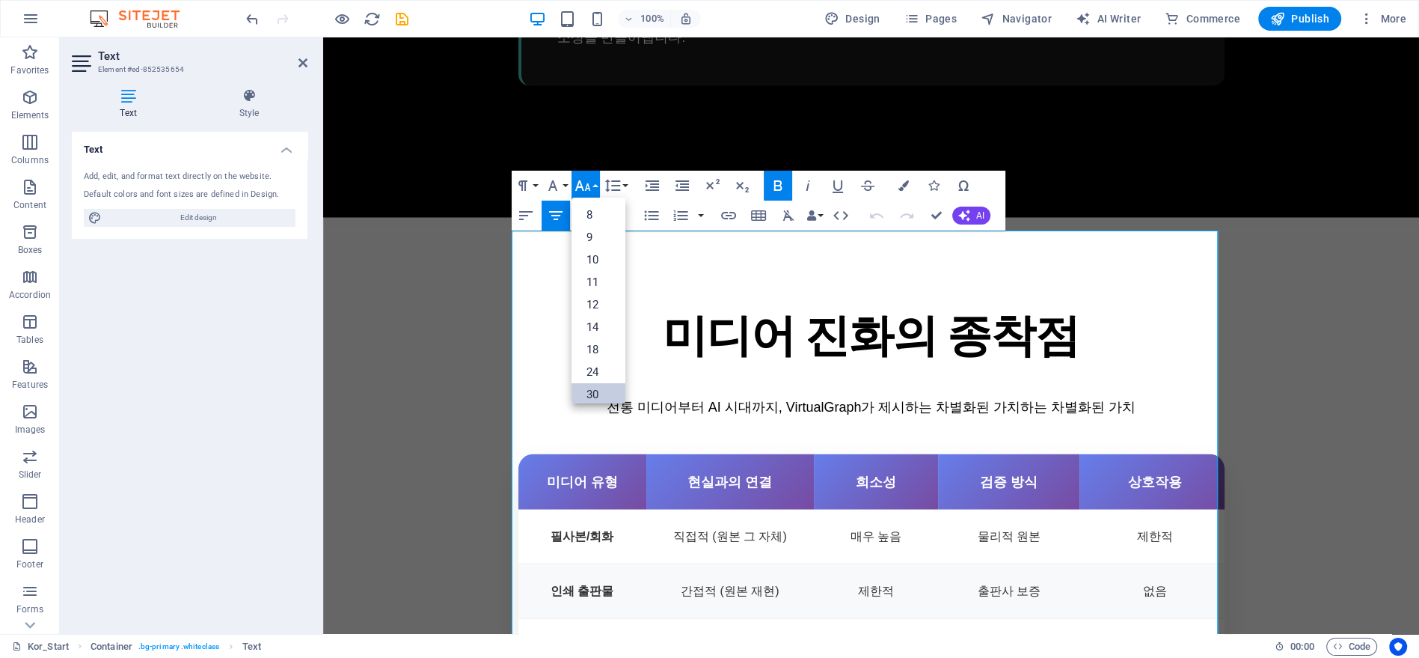
click at [605, 383] on link "30" at bounding box center [599, 394] width 54 height 22
click at [593, 189] on button "Font Size" at bounding box center [586, 186] width 28 height 30
click at [603, 315] on link "48" at bounding box center [599, 319] width 54 height 22
click at [243, 106] on h4 "Style" at bounding box center [249, 103] width 117 height 31
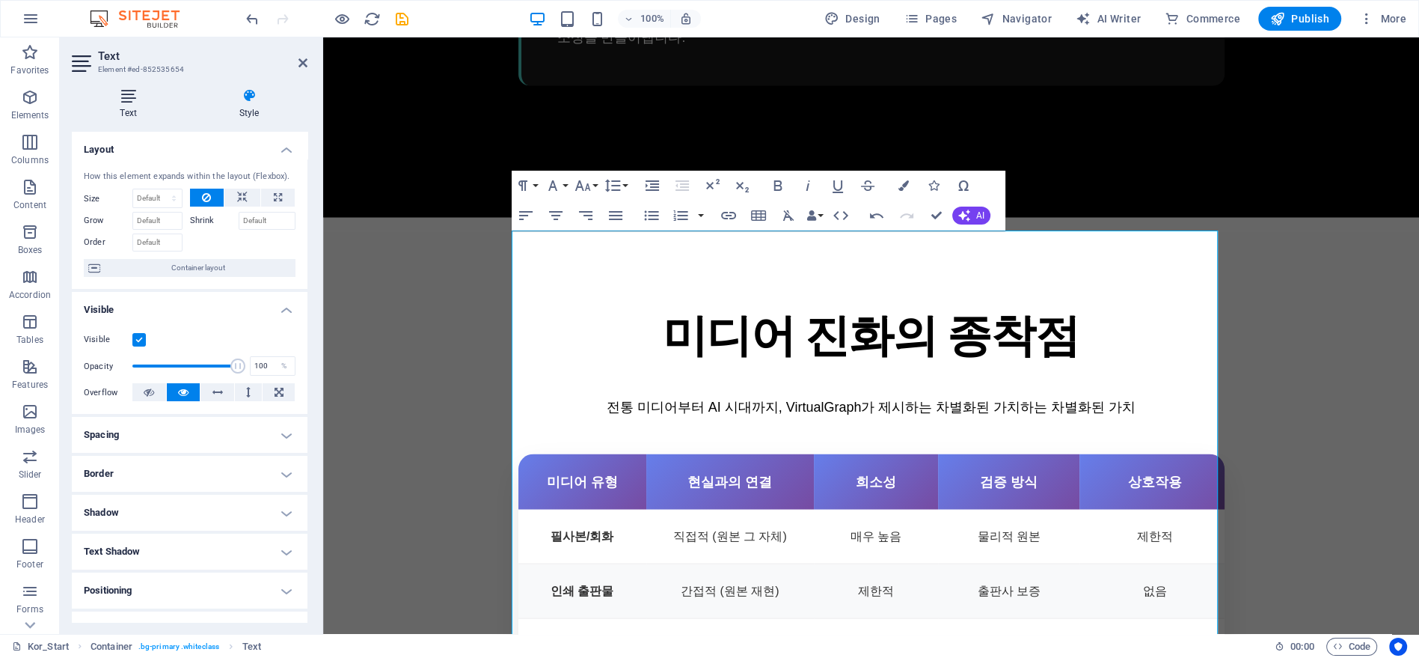
click at [132, 99] on icon at bounding box center [128, 95] width 113 height 15
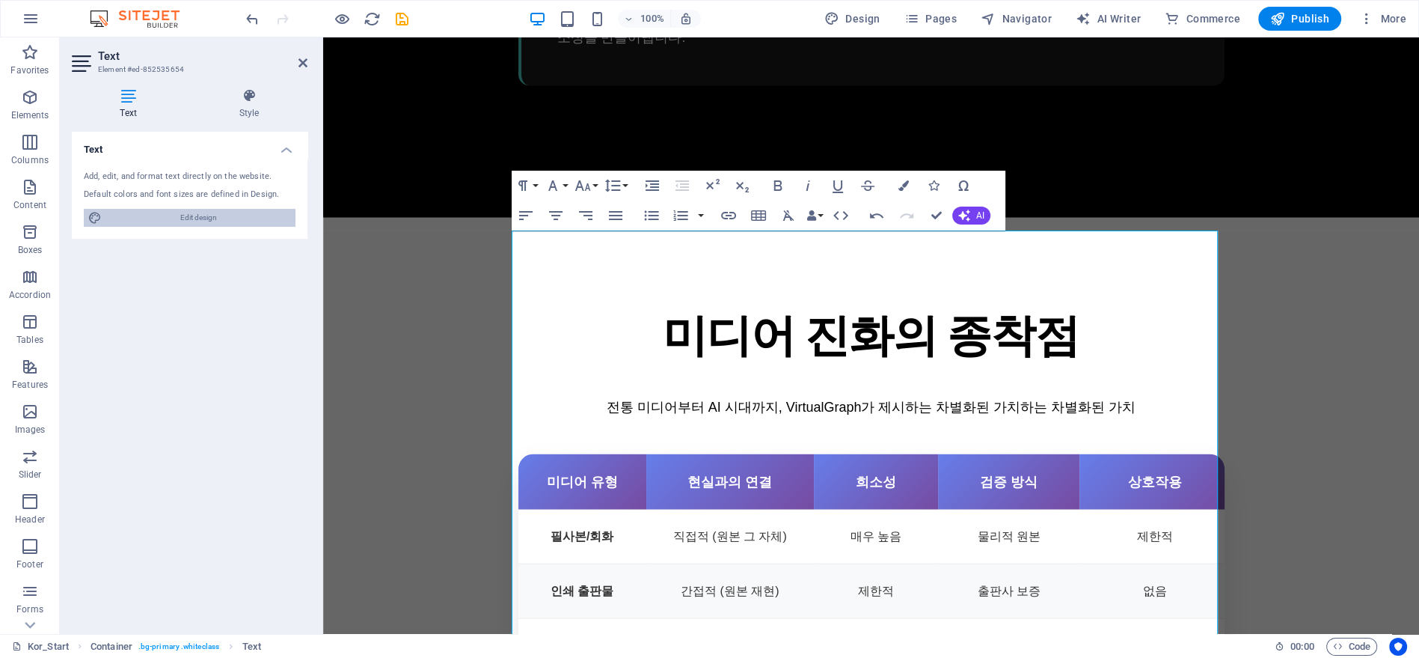
drag, startPoint x: 176, startPoint y: 215, endPoint x: 817, endPoint y: 272, distance: 643.6
click at [176, 215] on span "Edit design" at bounding box center [198, 218] width 185 height 18
select select "px"
select select "400"
select select "px"
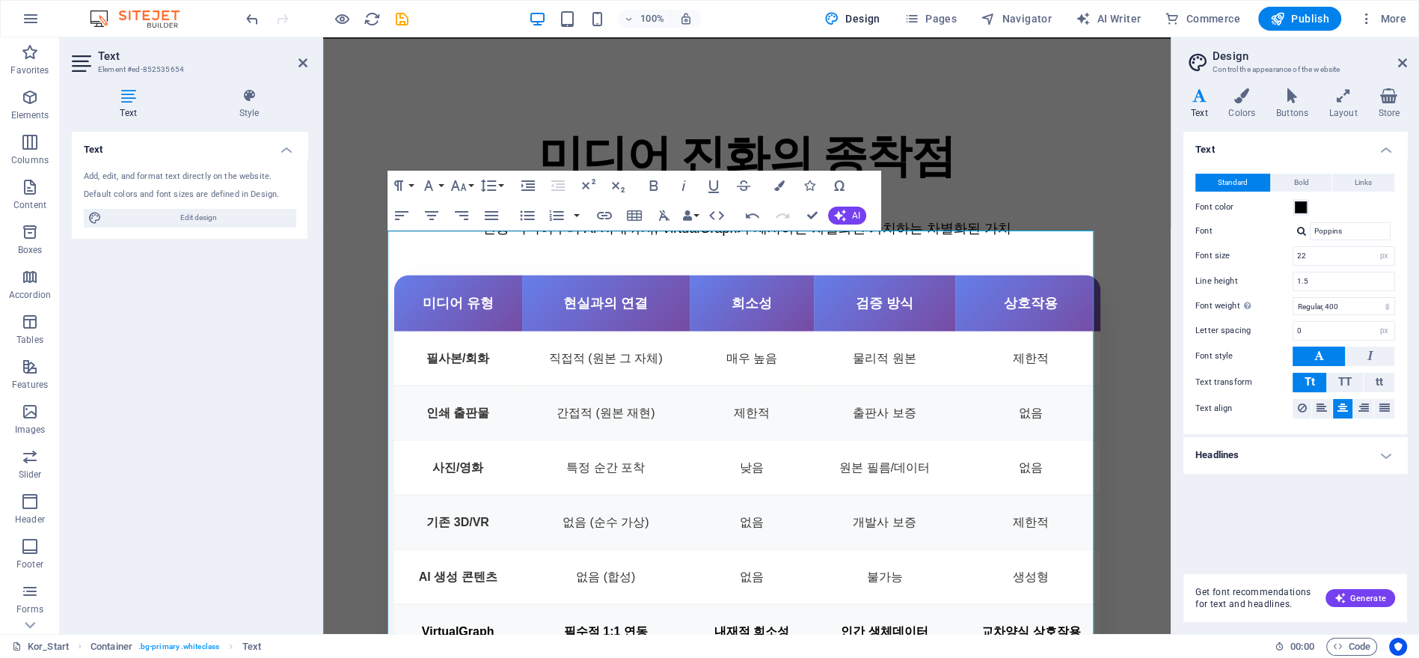
scroll to position [3200, 0]
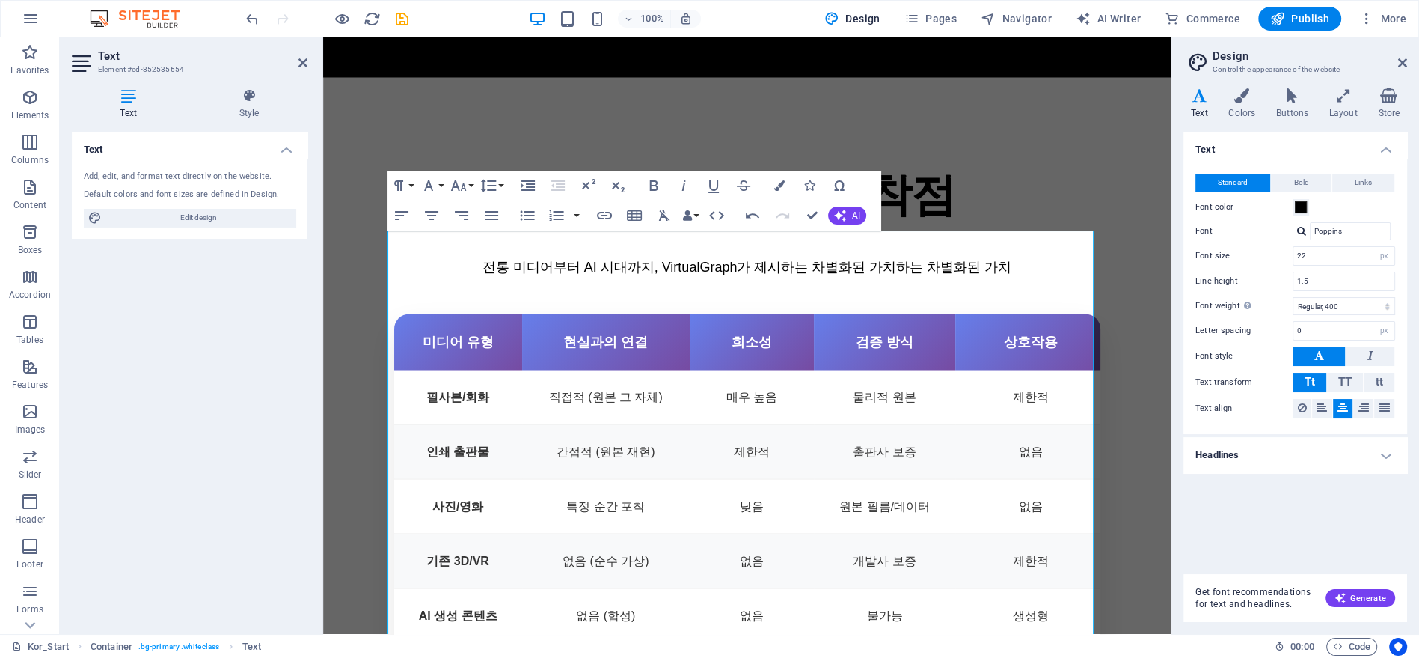
click at [1258, 459] on h4 "Headlines" at bounding box center [1296, 455] width 224 height 36
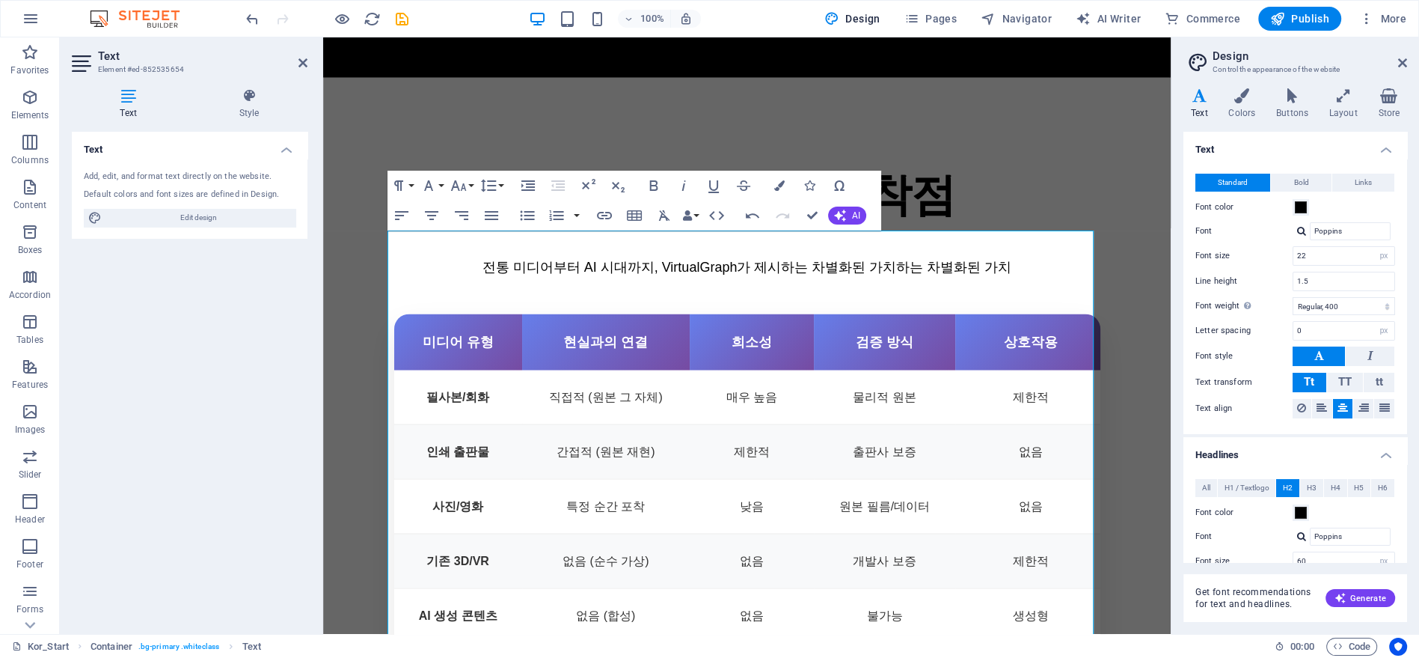
click at [1287, 486] on span "H2" at bounding box center [1288, 488] width 10 height 18
click at [1322, 496] on div "All H1 / Textlogo H2 H3 H4 H5 H6 Font color Font Poppins Line height 1.5 Font w…" at bounding box center [1296, 627] width 230 height 327
click at [1311, 484] on span "H3" at bounding box center [1312, 488] width 10 height 18
click at [1287, 485] on span "H2" at bounding box center [1288, 488] width 10 height 18
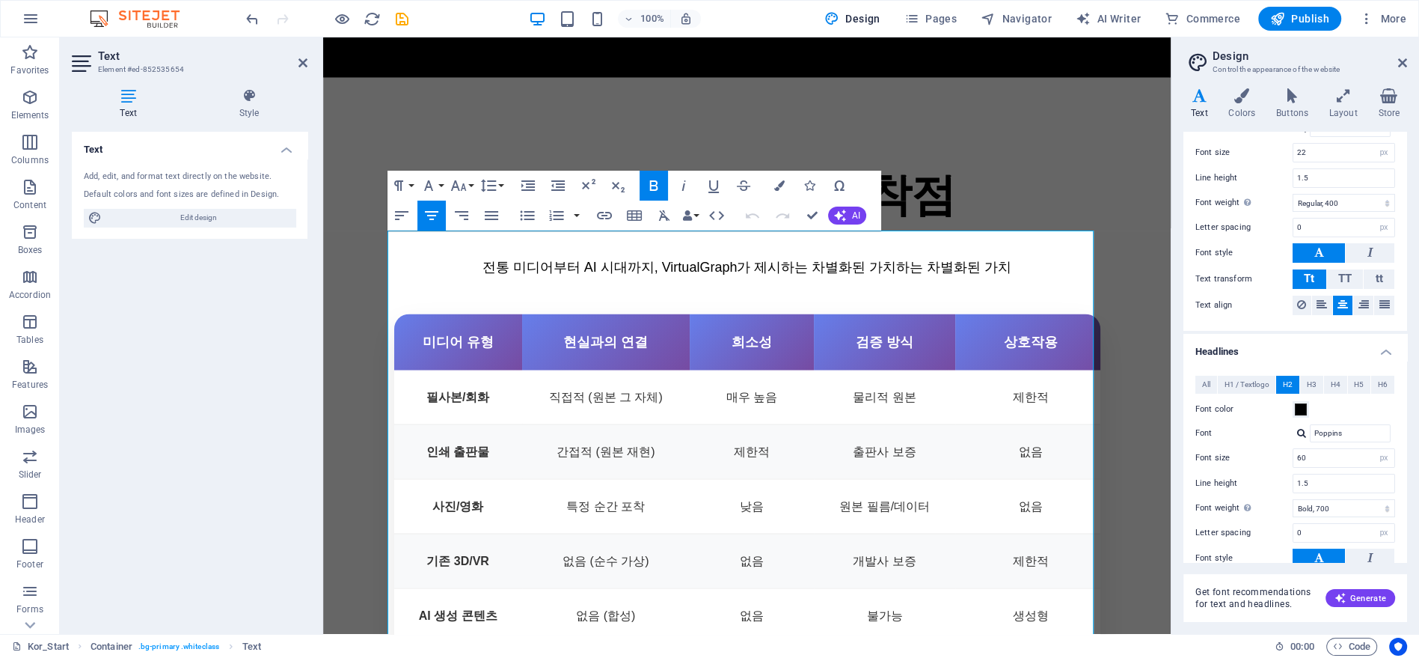
scroll to position [166, 0]
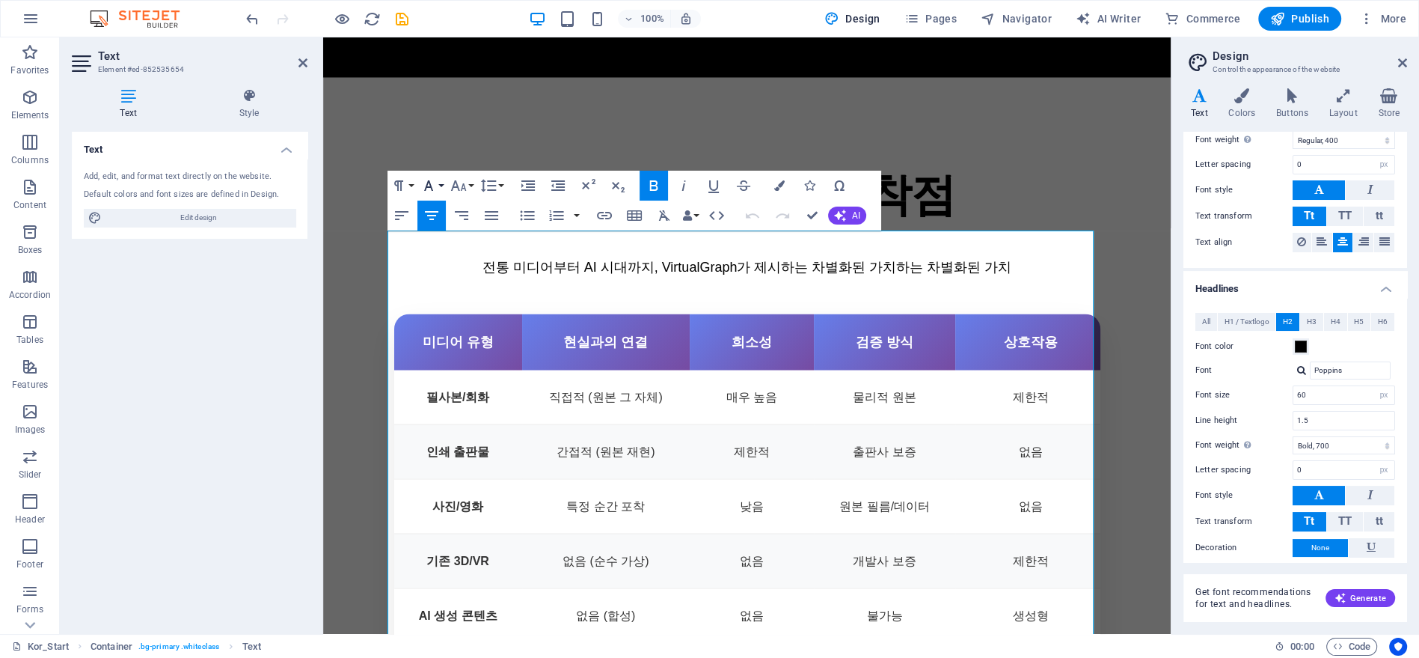
click at [428, 183] on icon "button" at bounding box center [429, 186] width 18 height 18
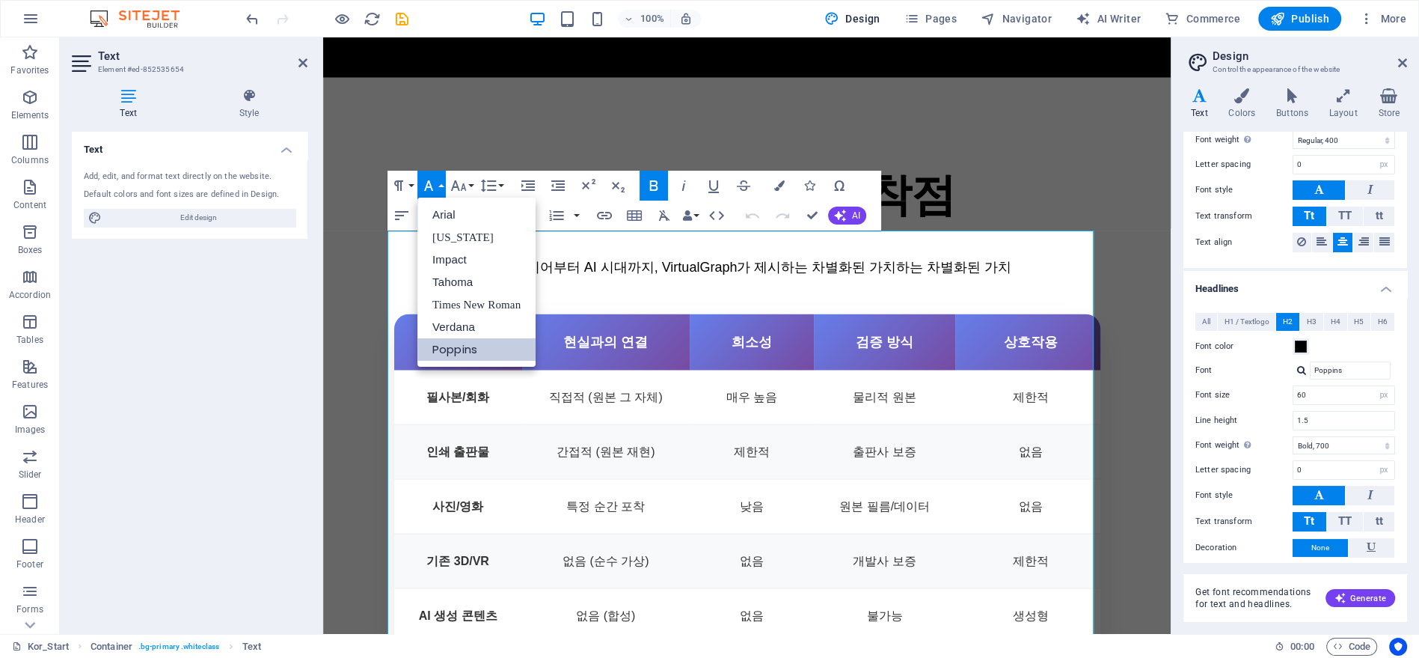
click at [478, 343] on link "Poppins" at bounding box center [476, 349] width 118 height 22
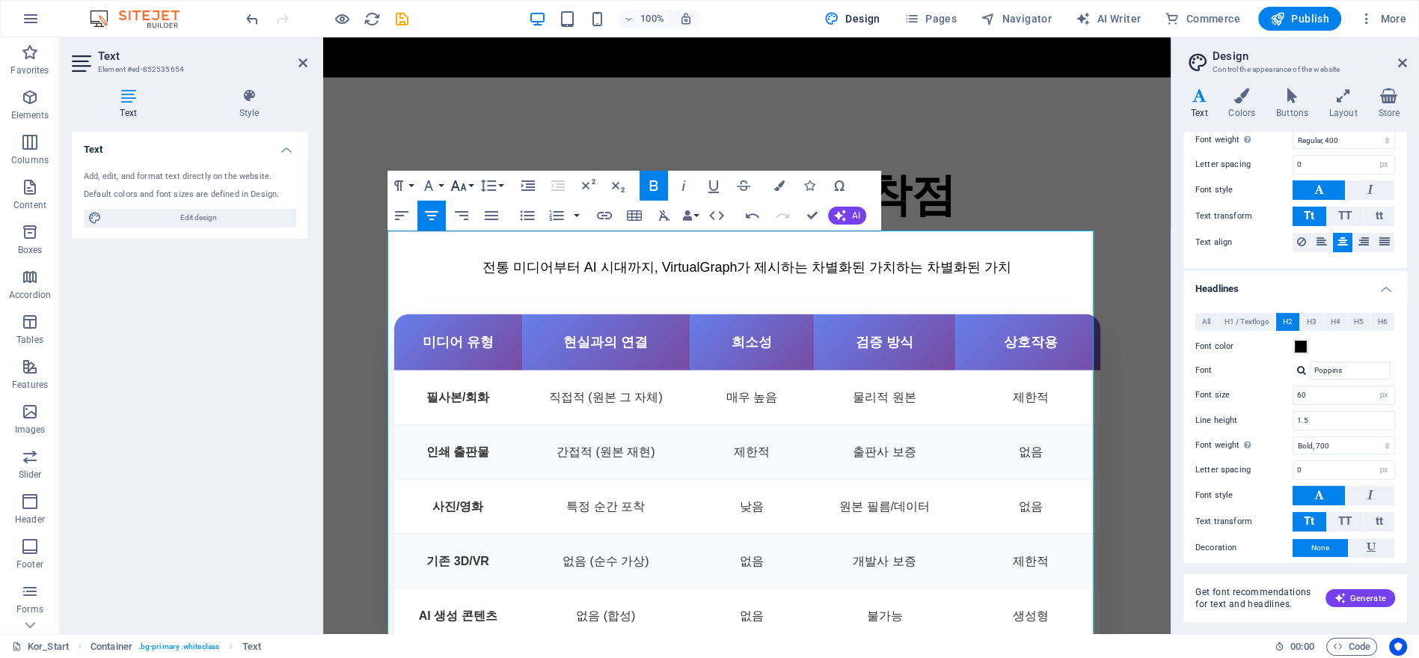
click at [453, 186] on icon "button" at bounding box center [459, 185] width 16 height 10
click at [480, 341] on link "60" at bounding box center [474, 342] width 54 height 22
click at [652, 183] on icon "button" at bounding box center [654, 186] width 18 height 18
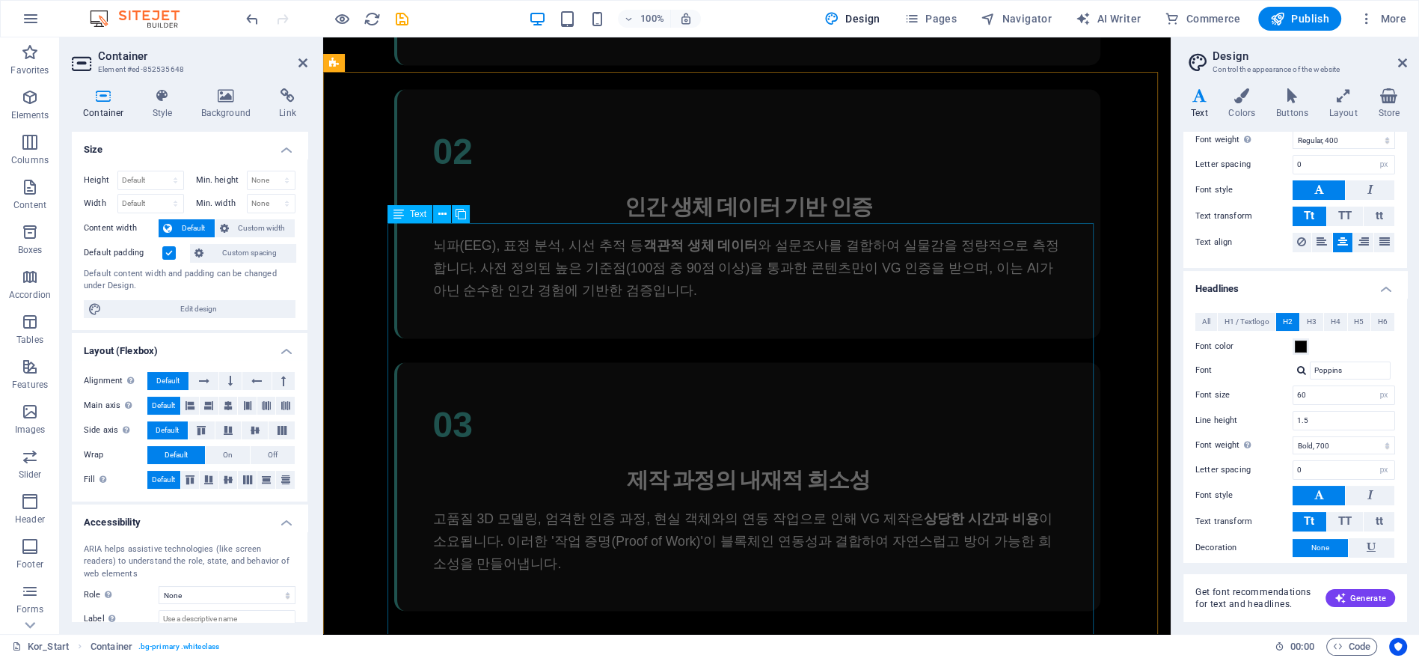
scroll to position [2285, 0]
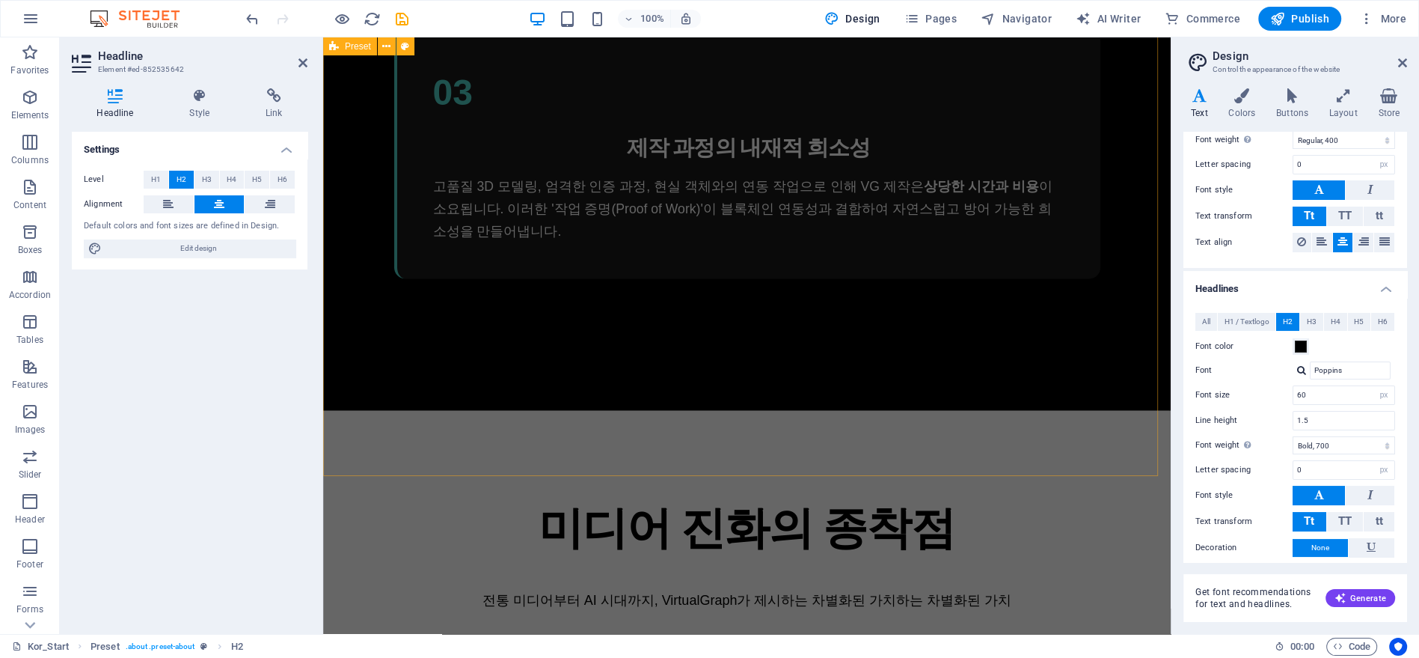
scroll to position [3283, 0]
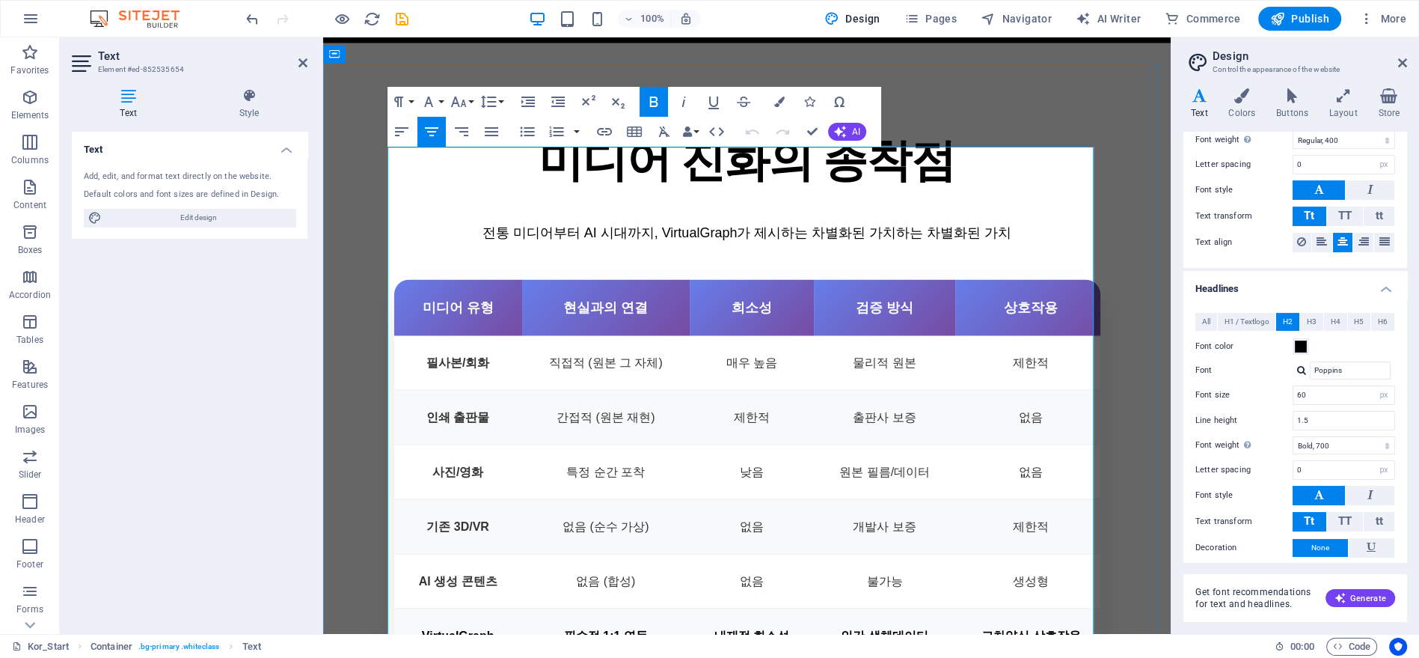
scroll to position [3117, 0]
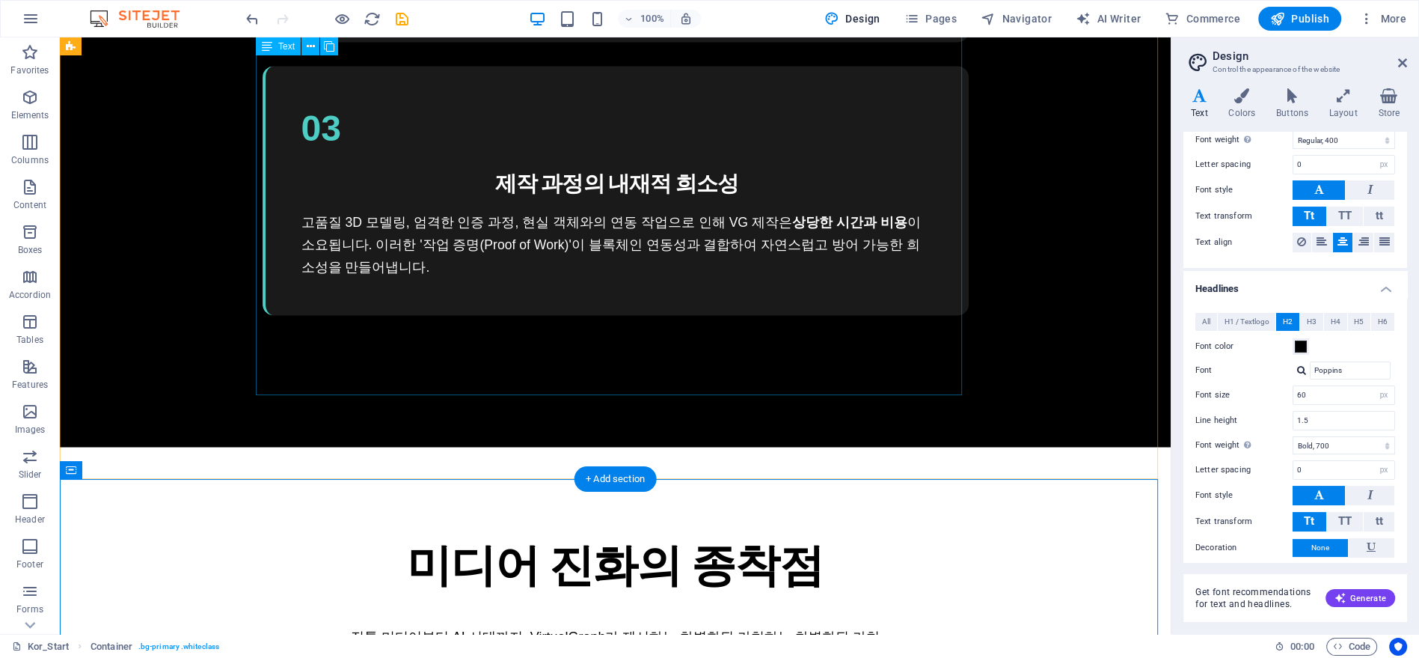
scroll to position [3163, 0]
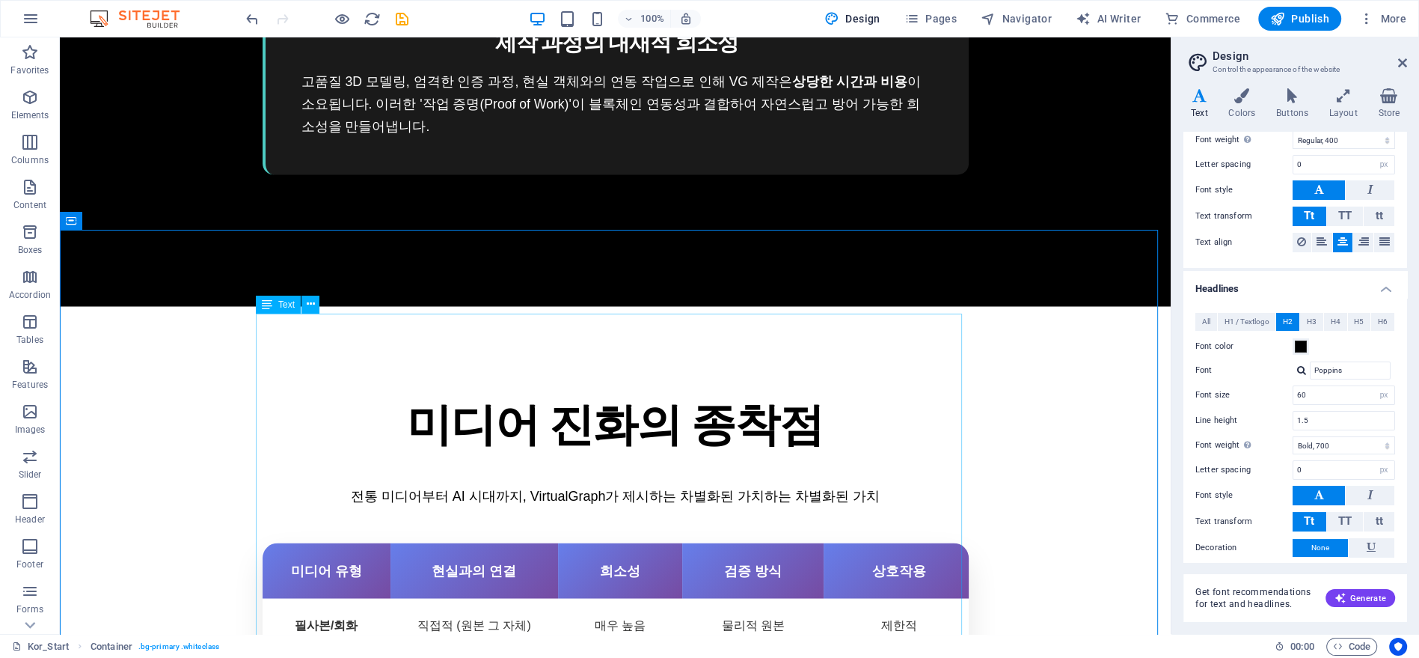
click at [272, 307] on div "Text" at bounding box center [278, 305] width 45 height 18
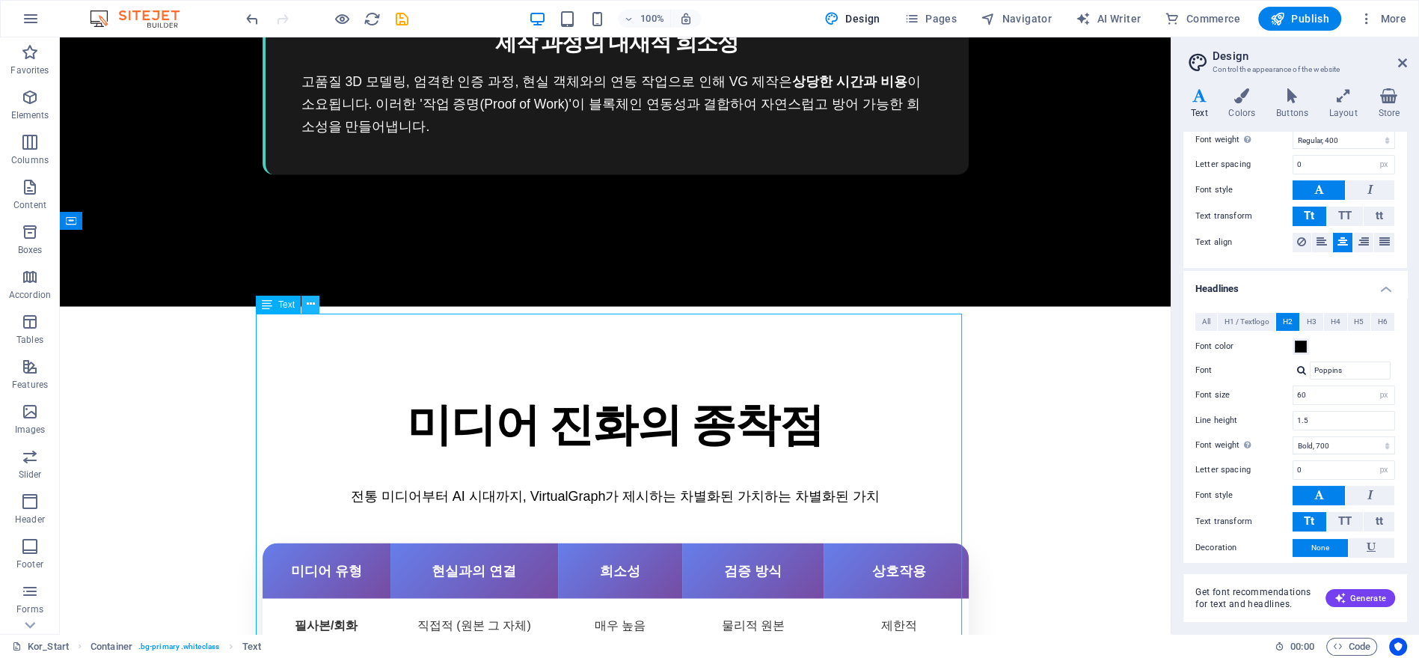
click at [304, 303] on button at bounding box center [310, 305] width 18 height 18
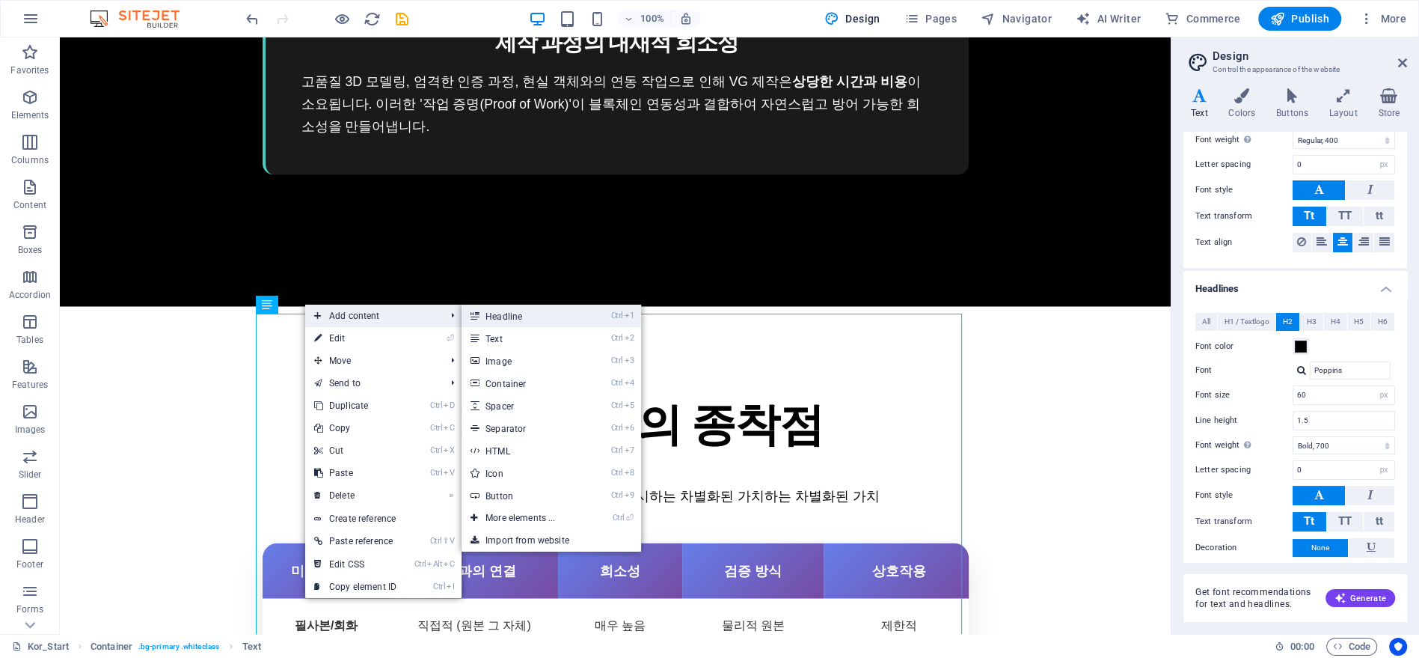
click at [526, 317] on link "Ctrl 1 Headline" at bounding box center [523, 315] width 123 height 22
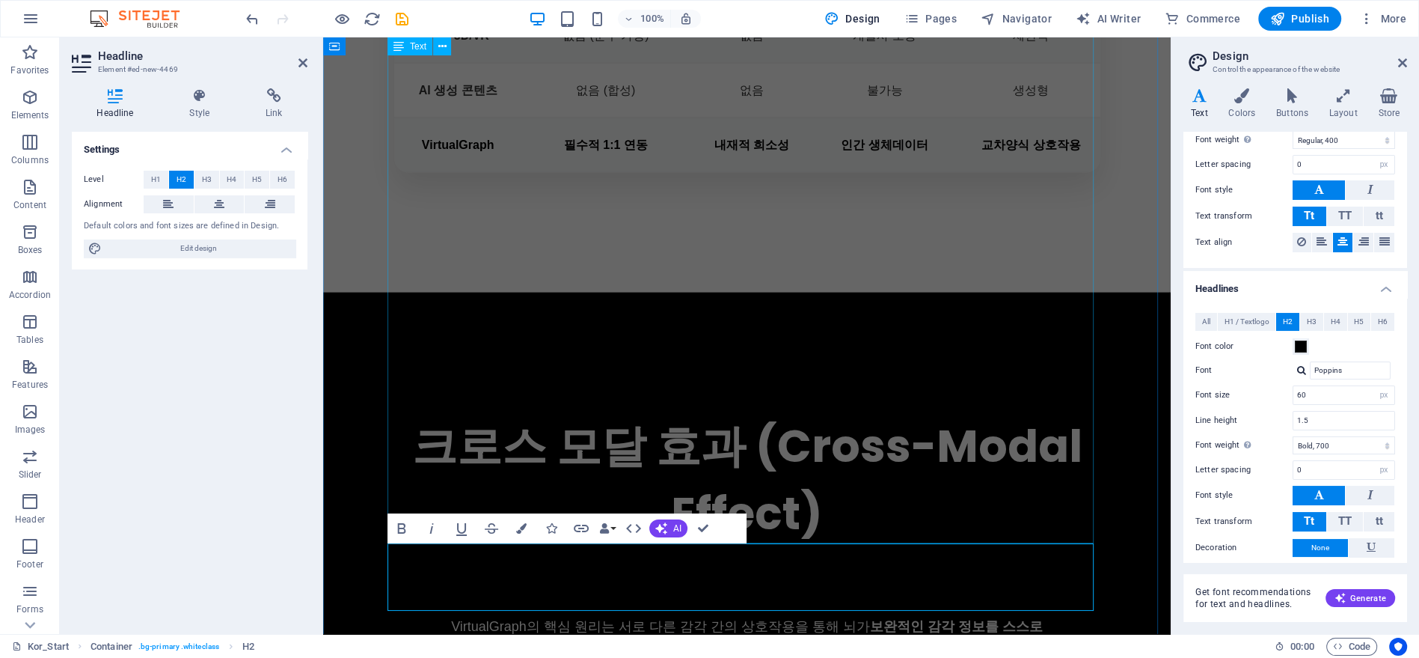
scroll to position [3966, 0]
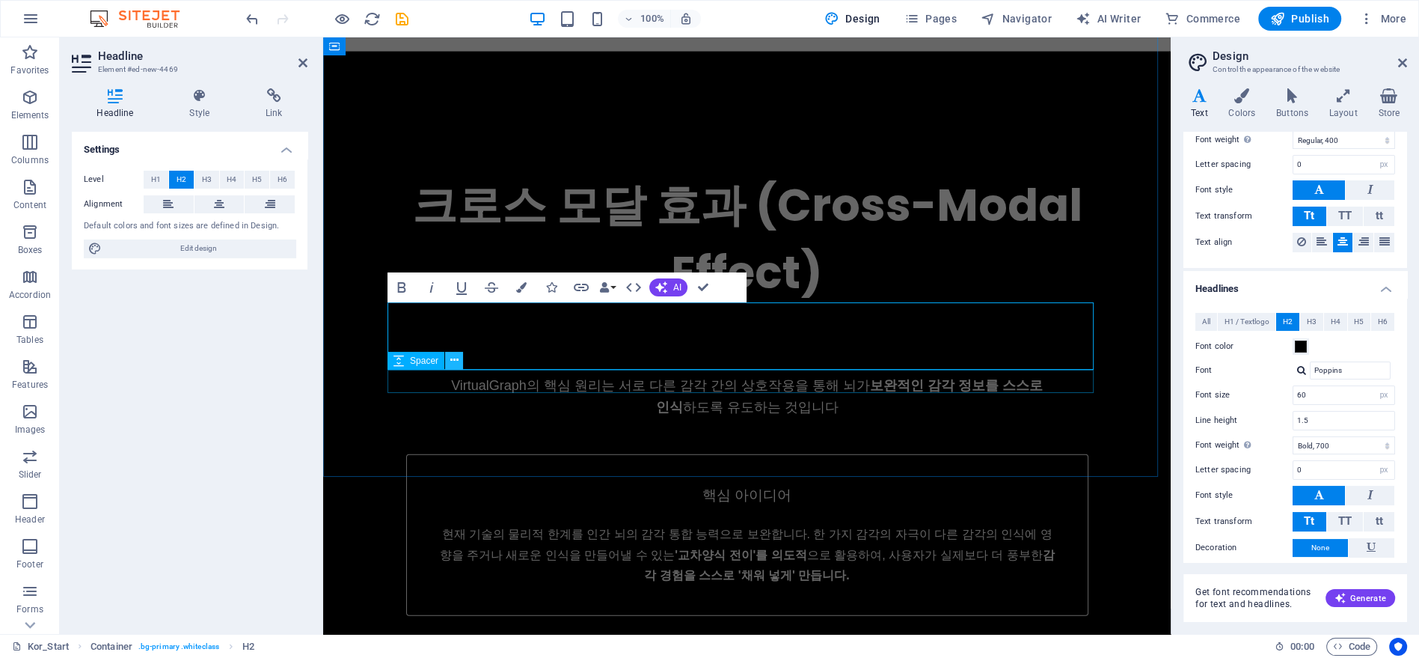
click at [455, 357] on icon at bounding box center [454, 360] width 8 height 16
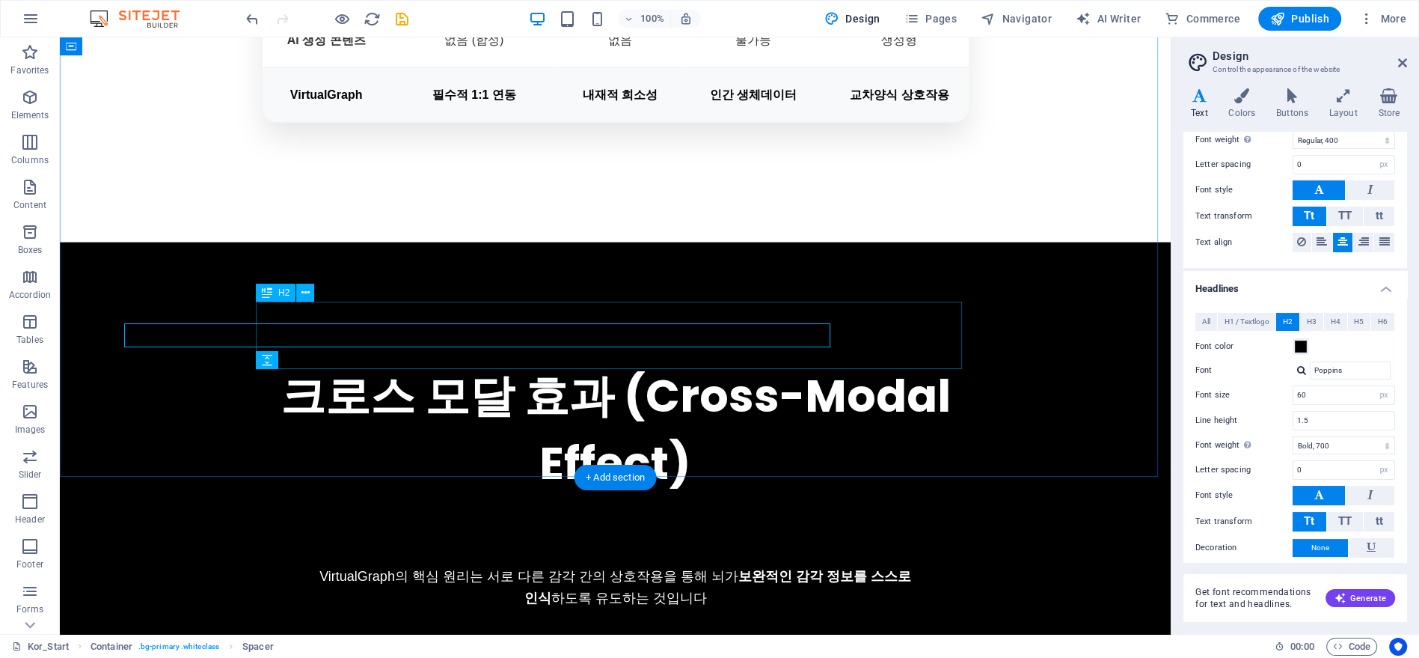
scroll to position [4012, 0]
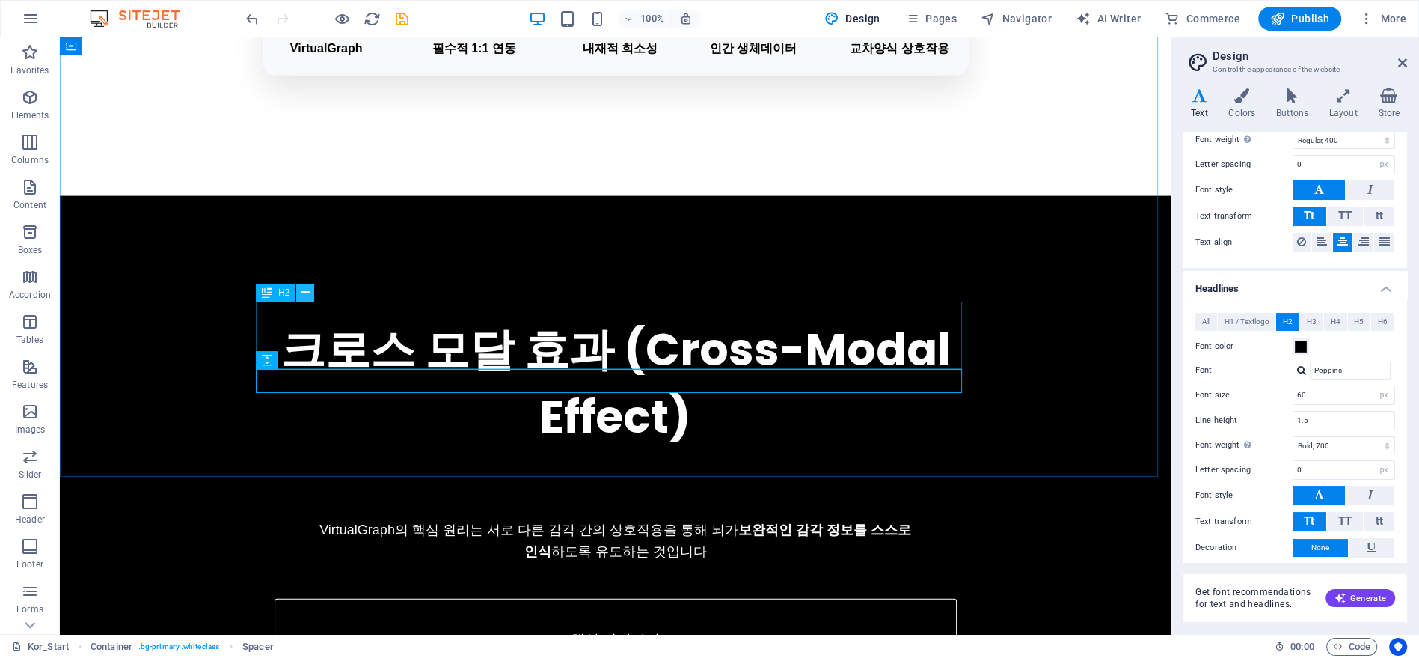
click at [312, 294] on button at bounding box center [305, 293] width 18 height 18
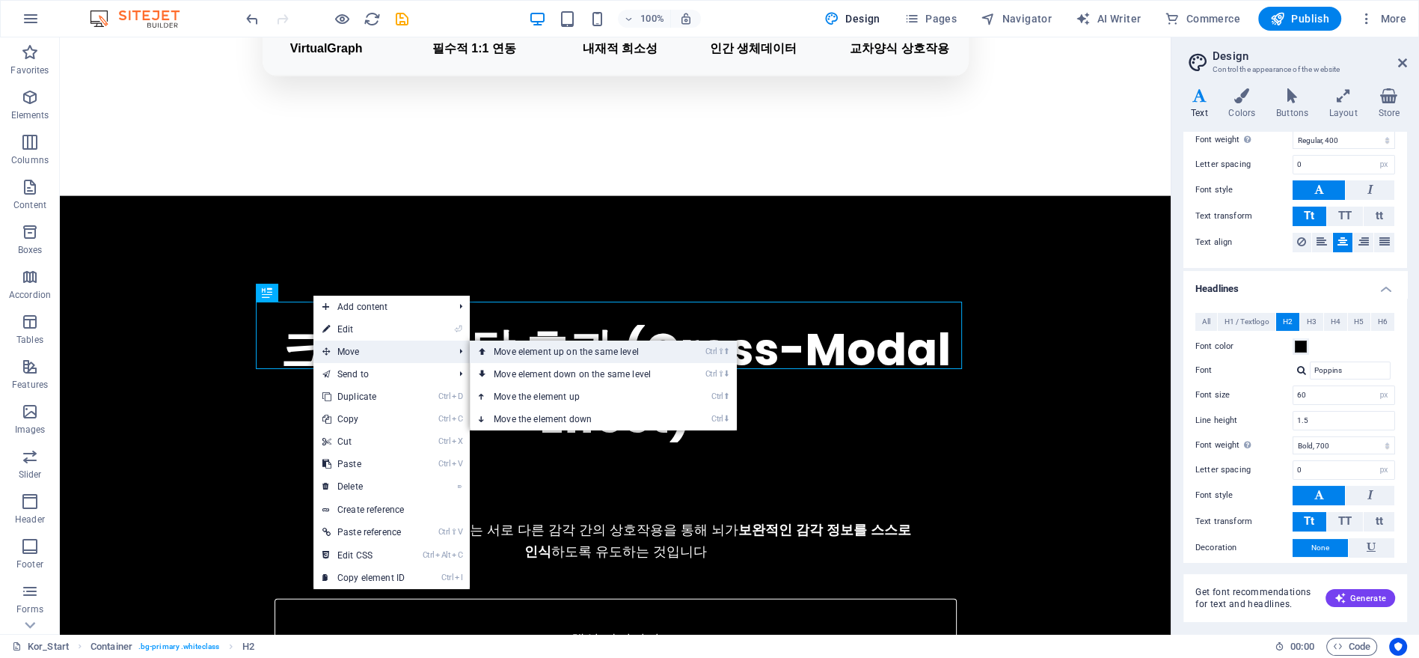
click at [495, 355] on link "Ctrl ⇧ ⬆ Move element up on the same level" at bounding box center [575, 351] width 211 height 22
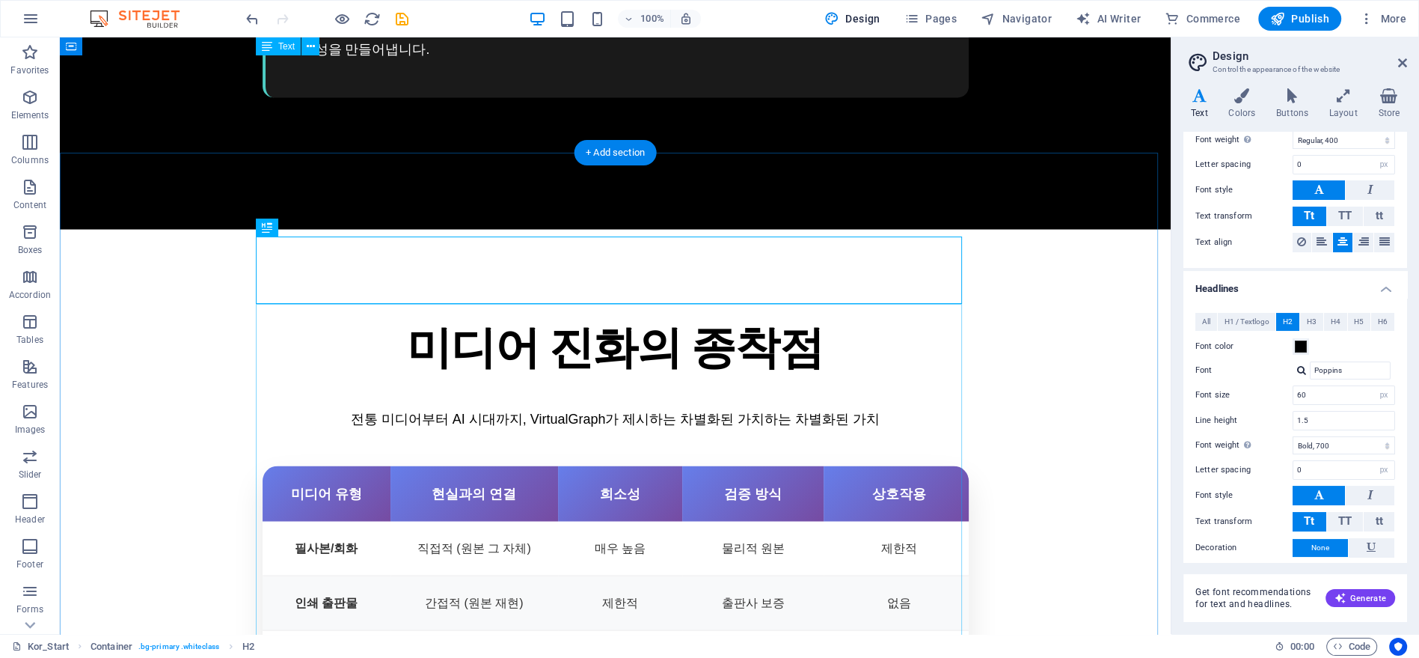
scroll to position [3174, 0]
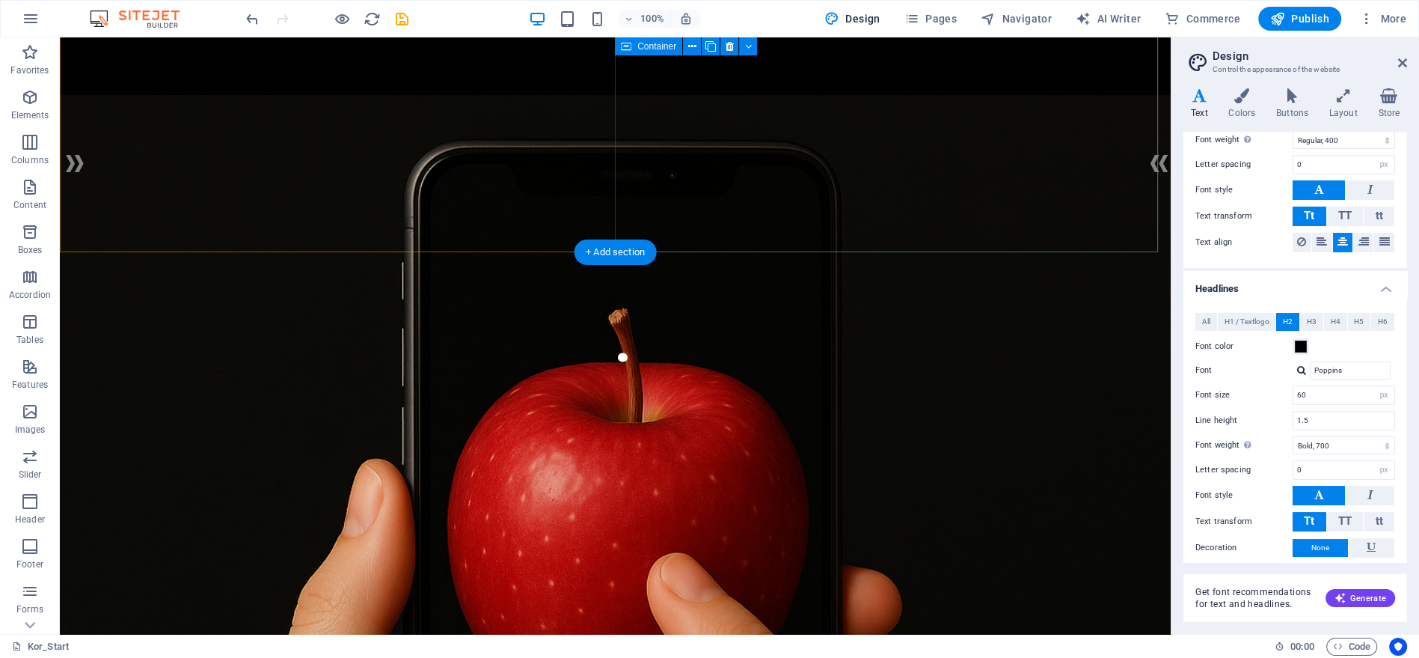
scroll to position [87, 0]
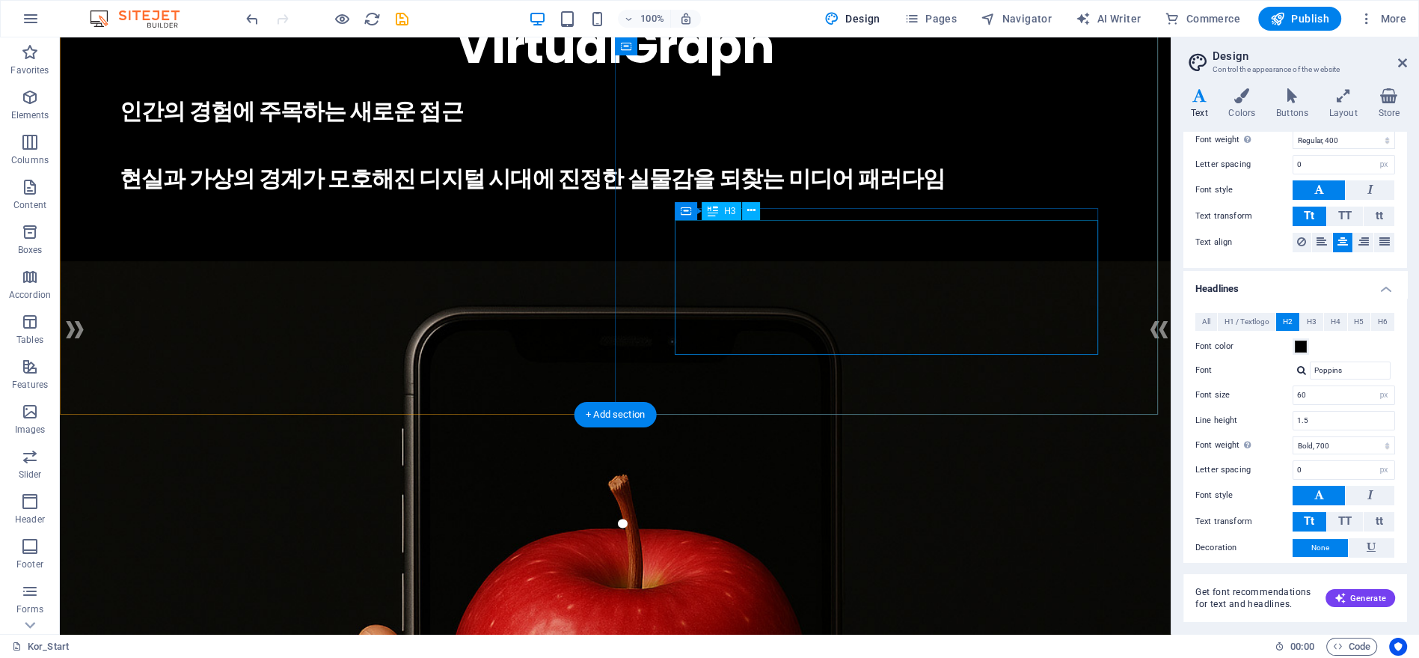
click at [918, 195] on div "인간의 경험에 주목하는 새로운 접근 현실과 가상의 경계가 모호해진 디지털 시대에 진정한 실물감을 되찾는 미디어 패러다임" at bounding box center [615, 144] width 991 height 101
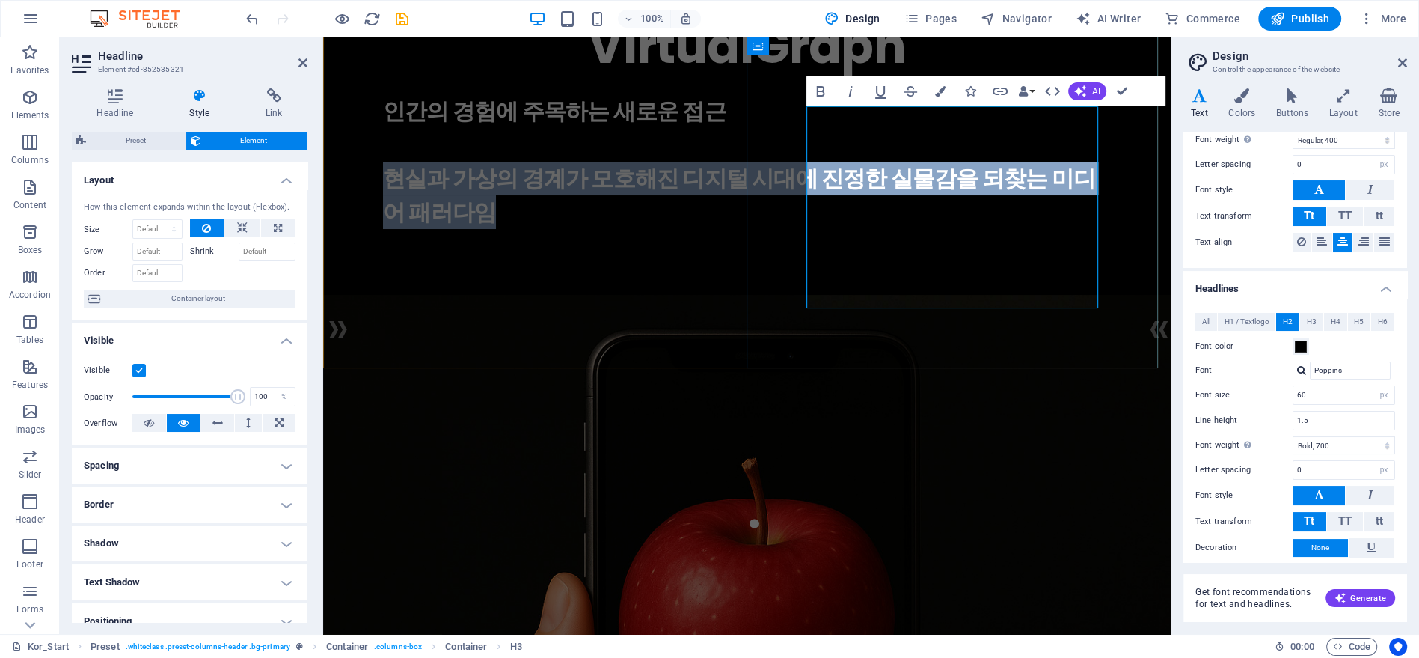
click at [918, 229] on h3 "인간의 경험에 주목하는 새로운 접근 현실과 가상의 경계가 모호해진 디지털 시대에 진정한 실물감을 되찾는 미디어 패러다임" at bounding box center [747, 161] width 728 height 135
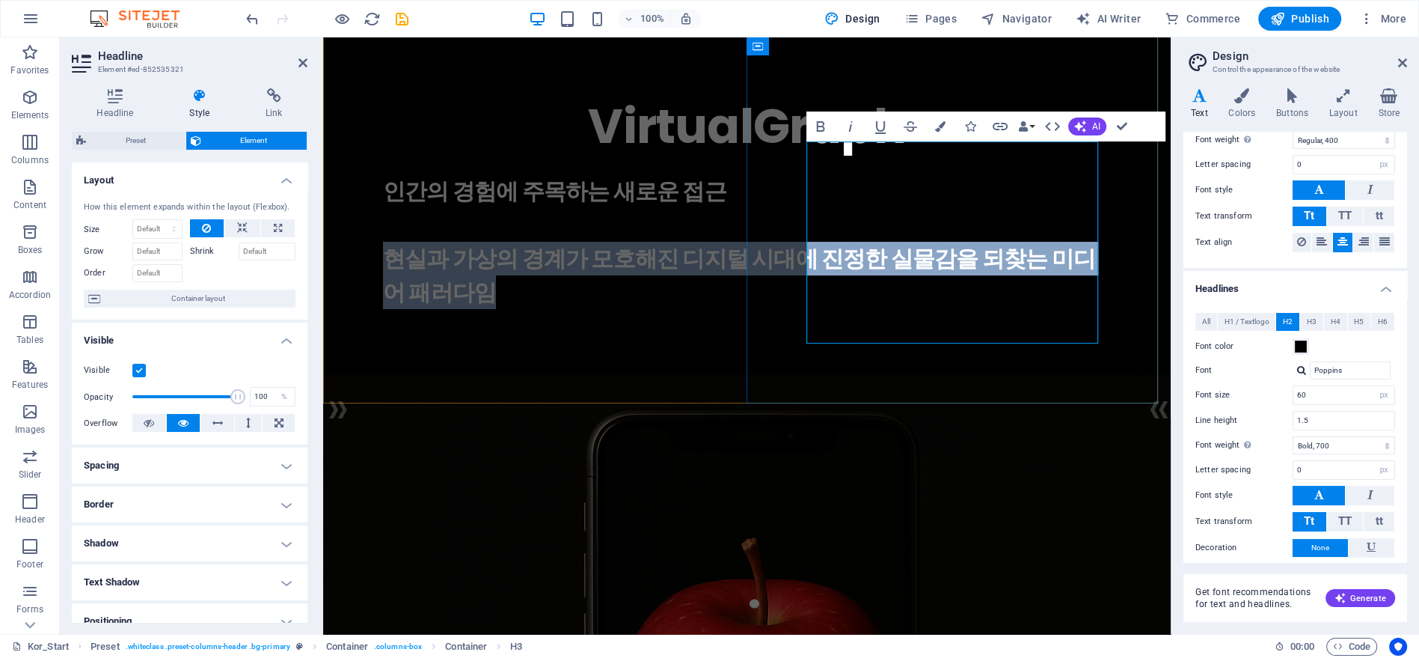
scroll to position [0, 0]
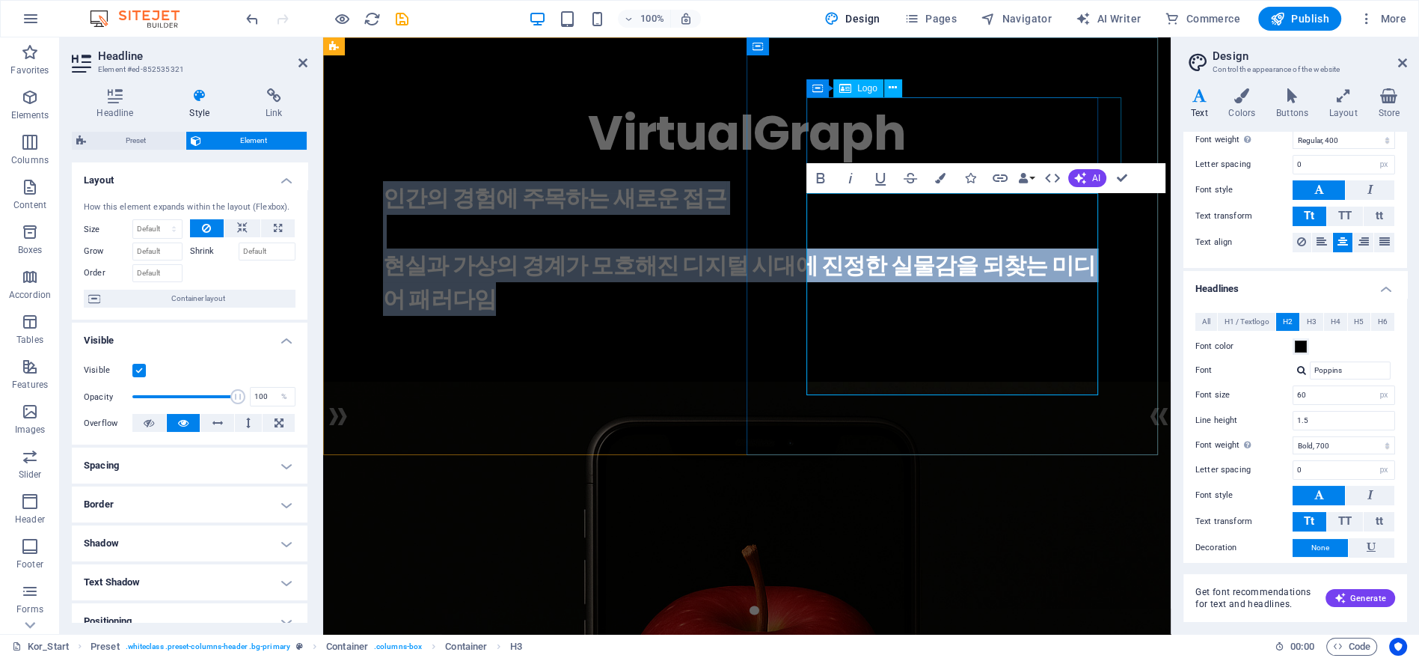
click at [926, 125] on div "VirtualGraph" at bounding box center [747, 133] width 728 height 72
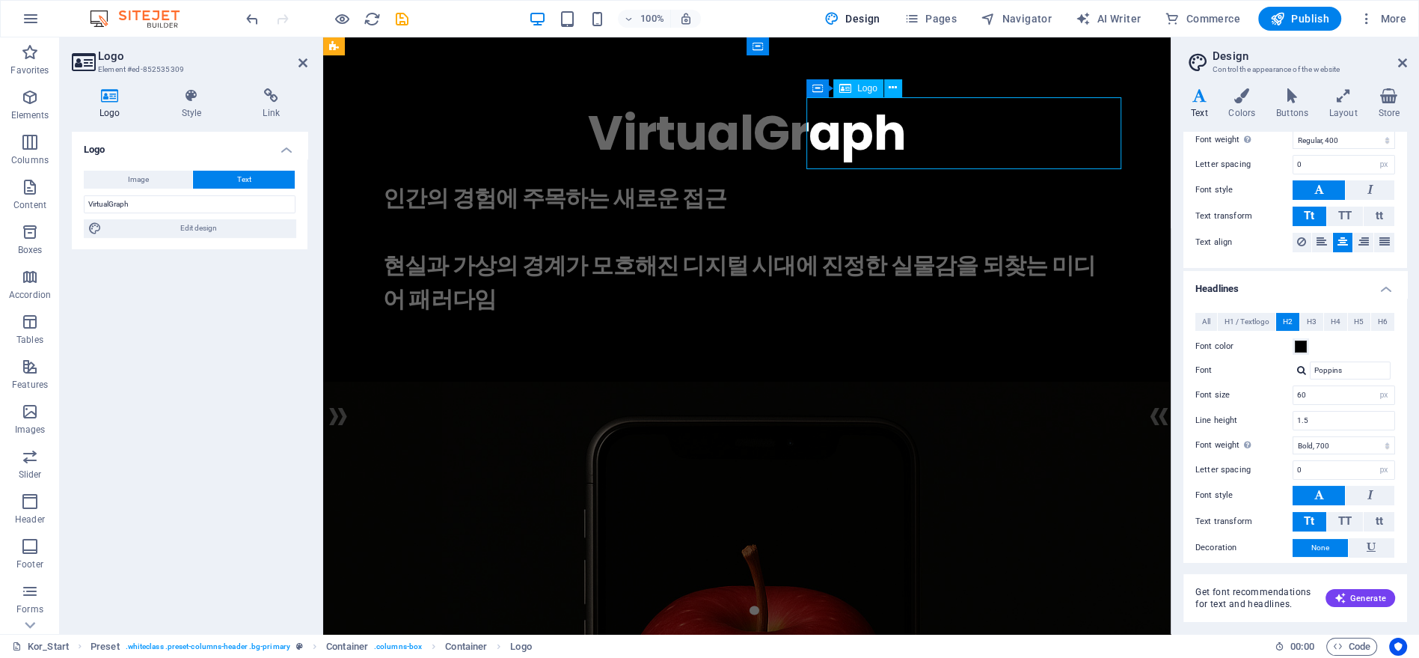
click at [926, 134] on div "VirtualGraph" at bounding box center [747, 133] width 728 height 72
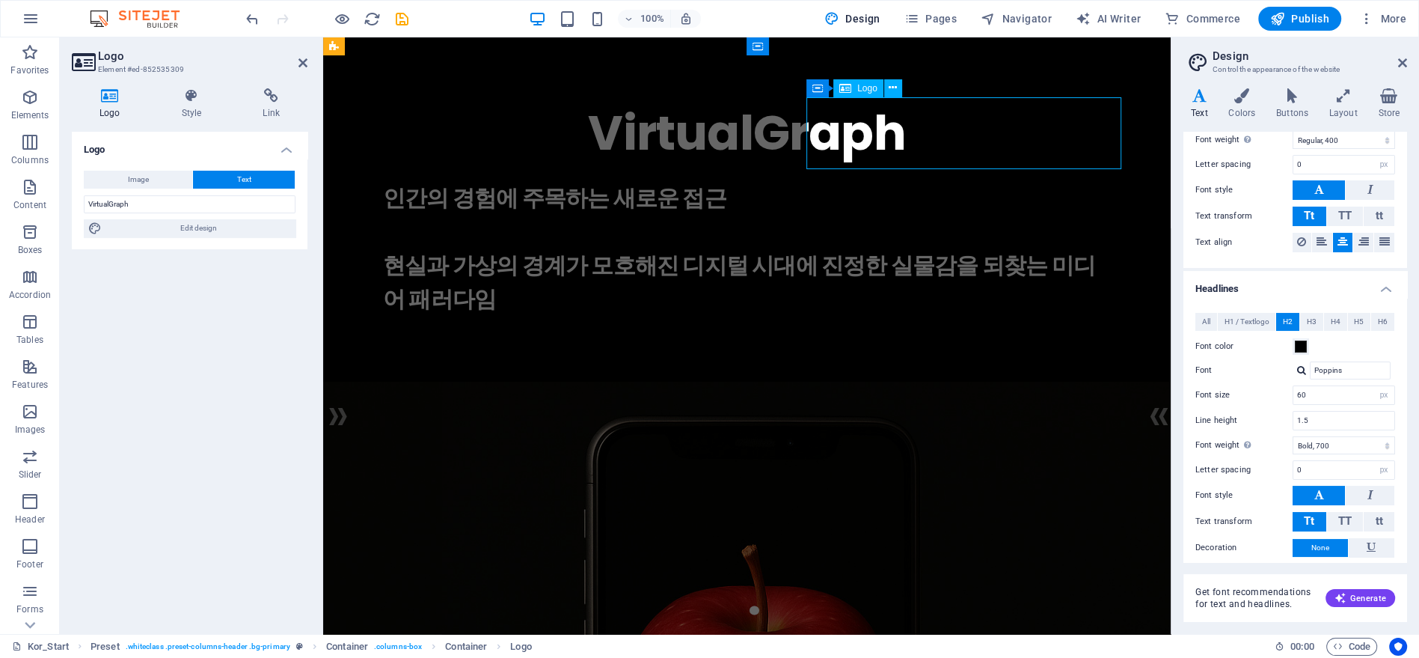
click at [926, 134] on div "VirtualGraph" at bounding box center [747, 133] width 728 height 72
click at [210, 199] on input "VirtualGraph" at bounding box center [190, 204] width 212 height 18
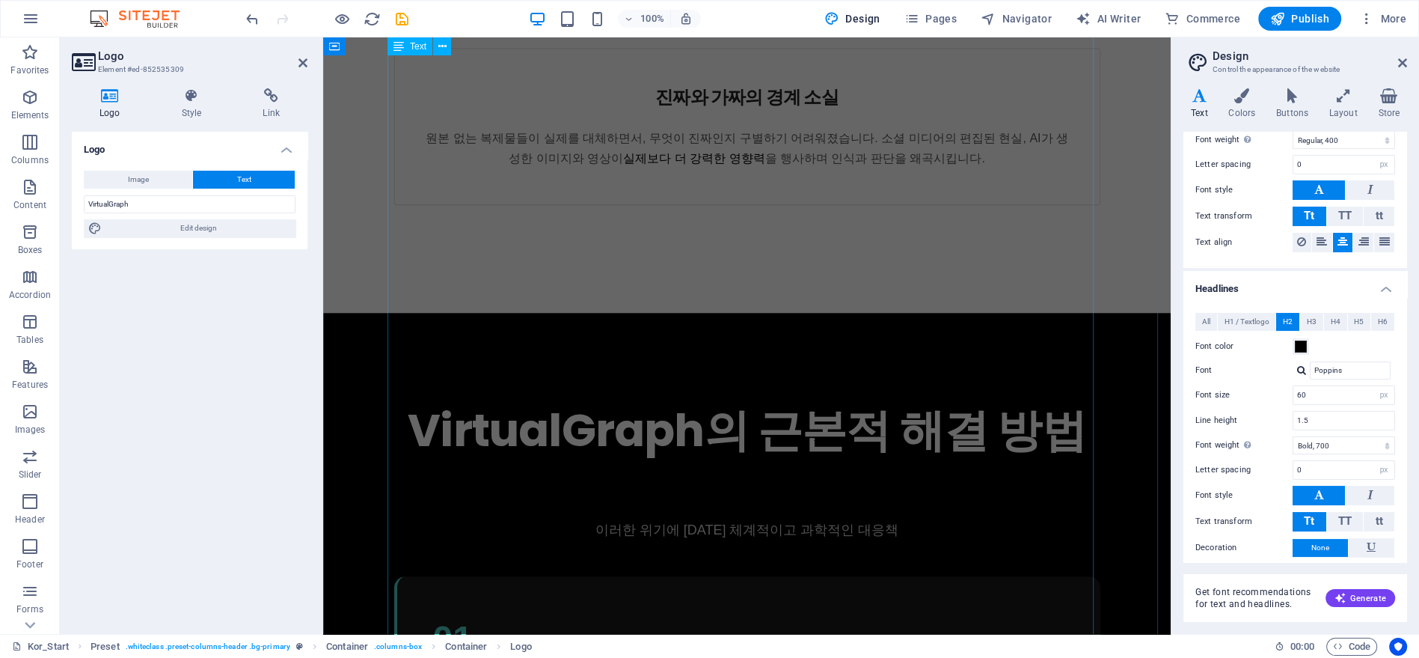
scroll to position [1911, 0]
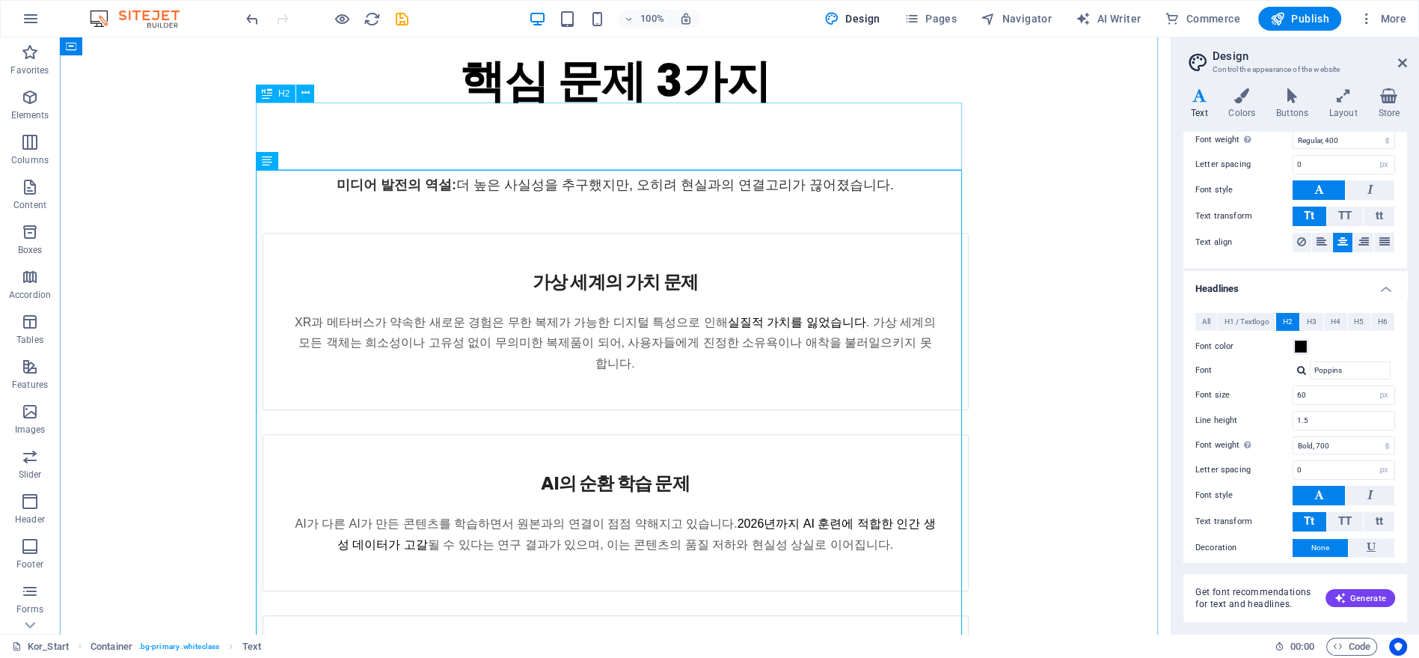
scroll to position [1445, 0]
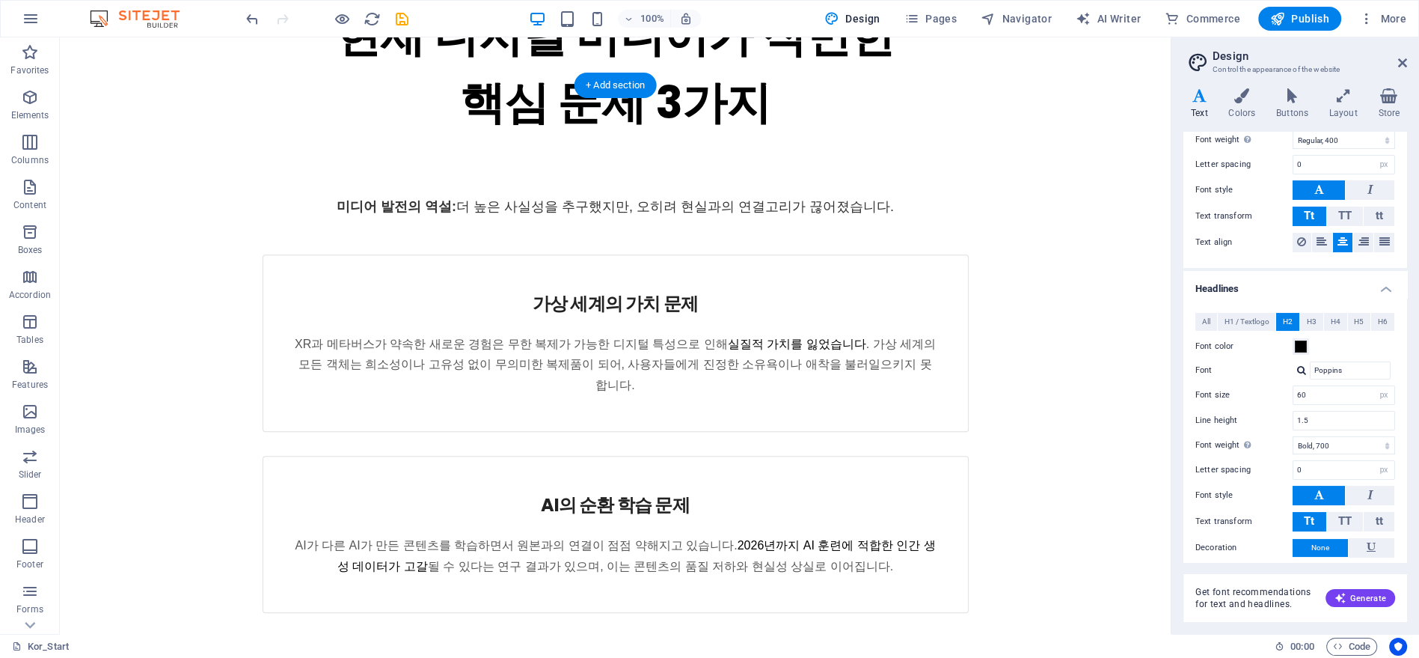
drag, startPoint x: 285, startPoint y: 121, endPoint x: 388, endPoint y: 184, distance: 120.2
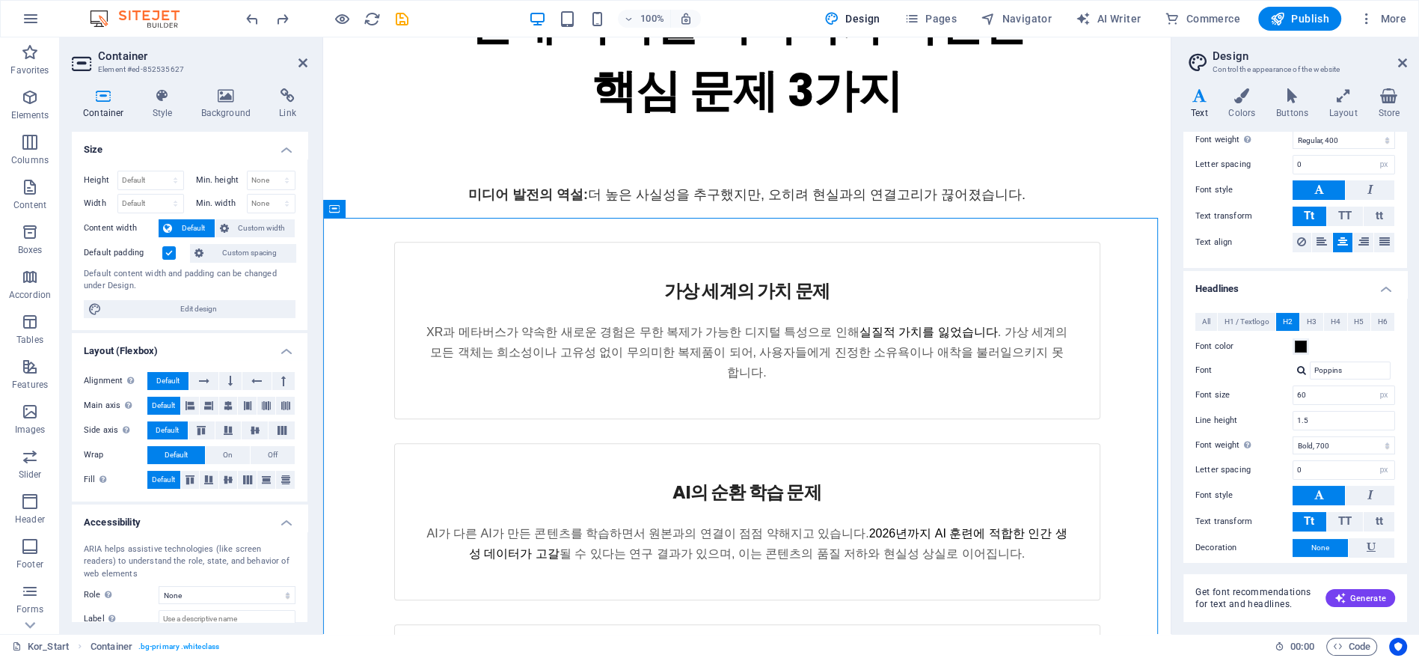
drag, startPoint x: 367, startPoint y: 278, endPoint x: 478, endPoint y: 406, distance: 169.2
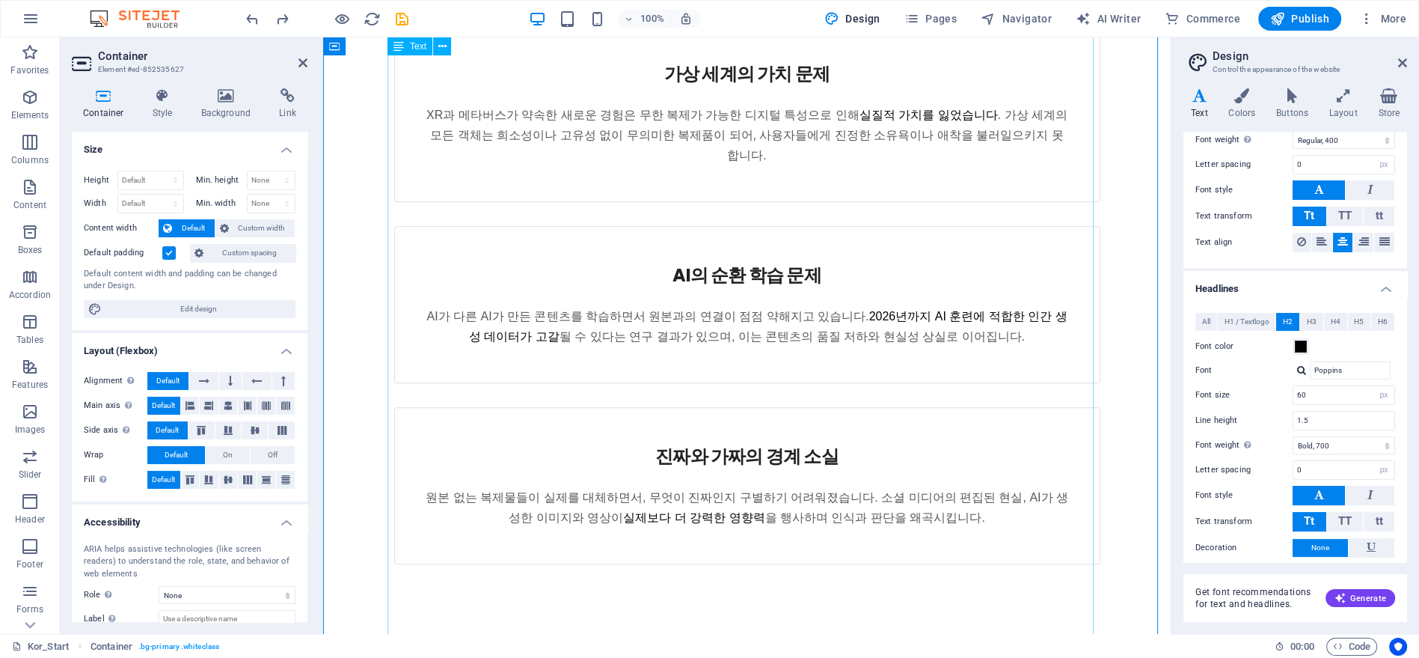
scroll to position [1283, 0]
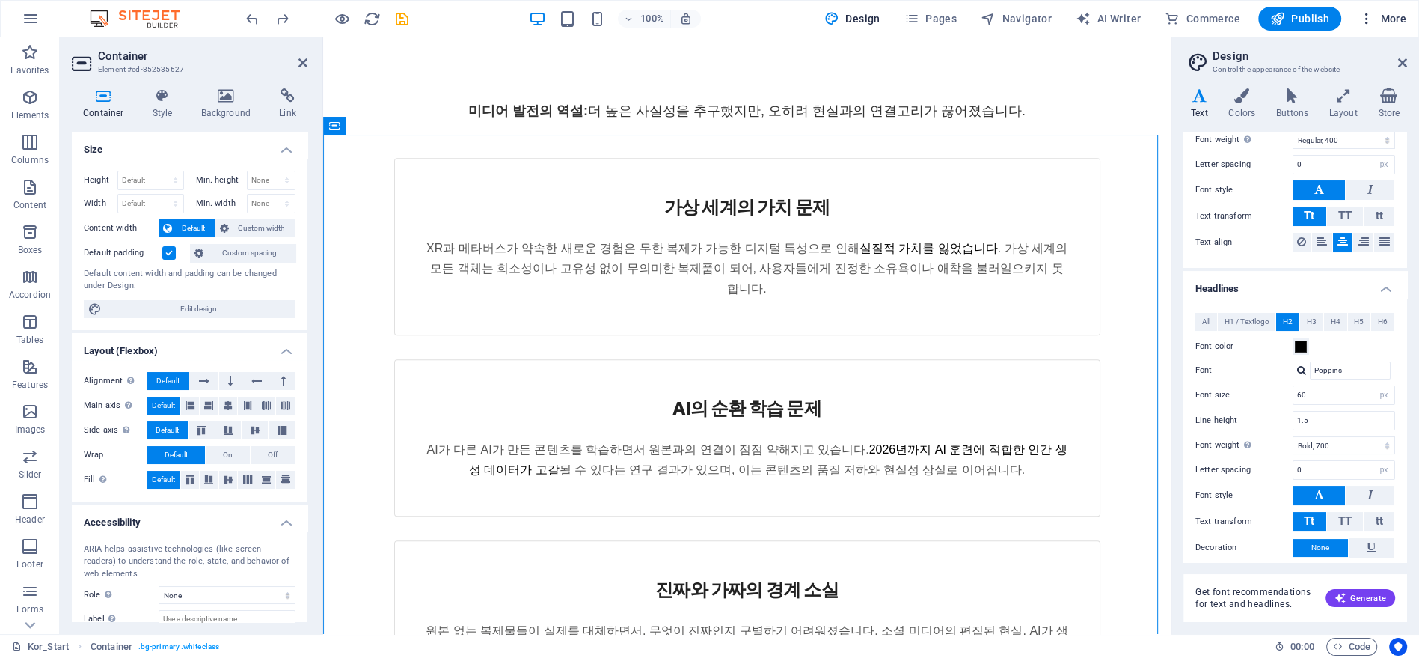
click at [1365, 17] on icon "button" at bounding box center [1366, 18] width 15 height 15
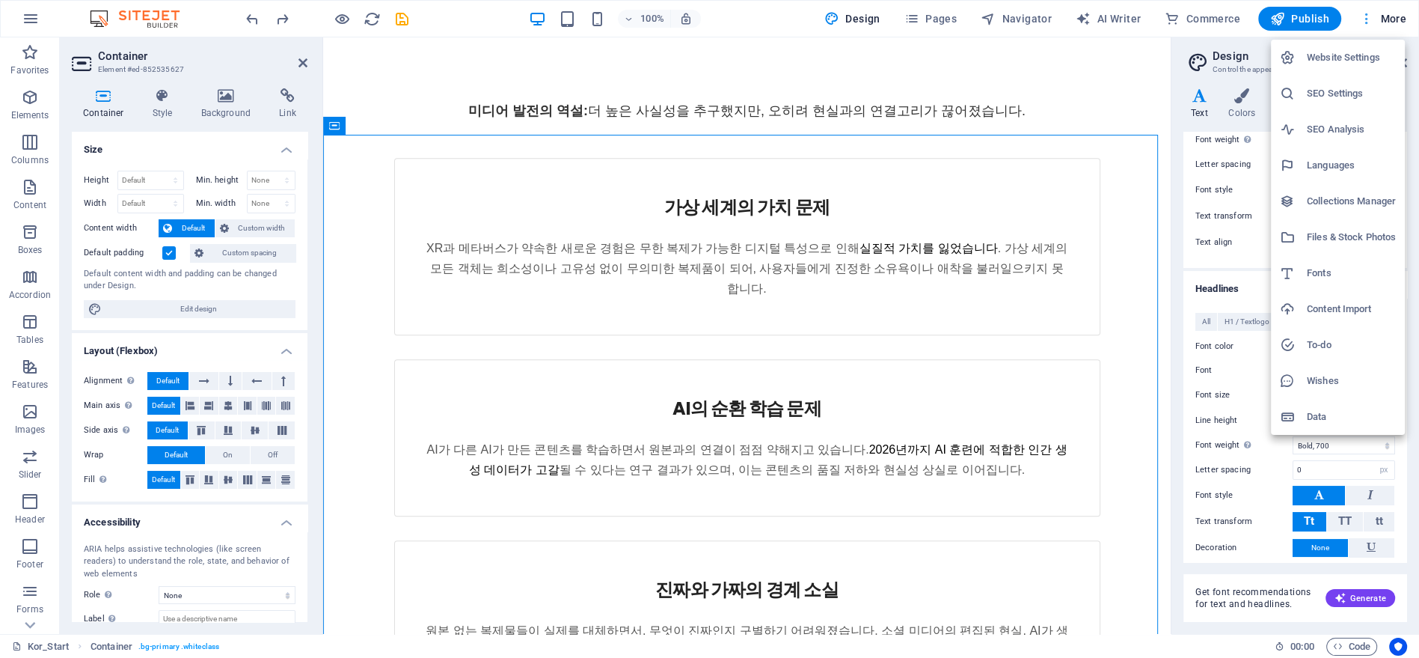
click at [1365, 17] on div at bounding box center [709, 329] width 1419 height 658
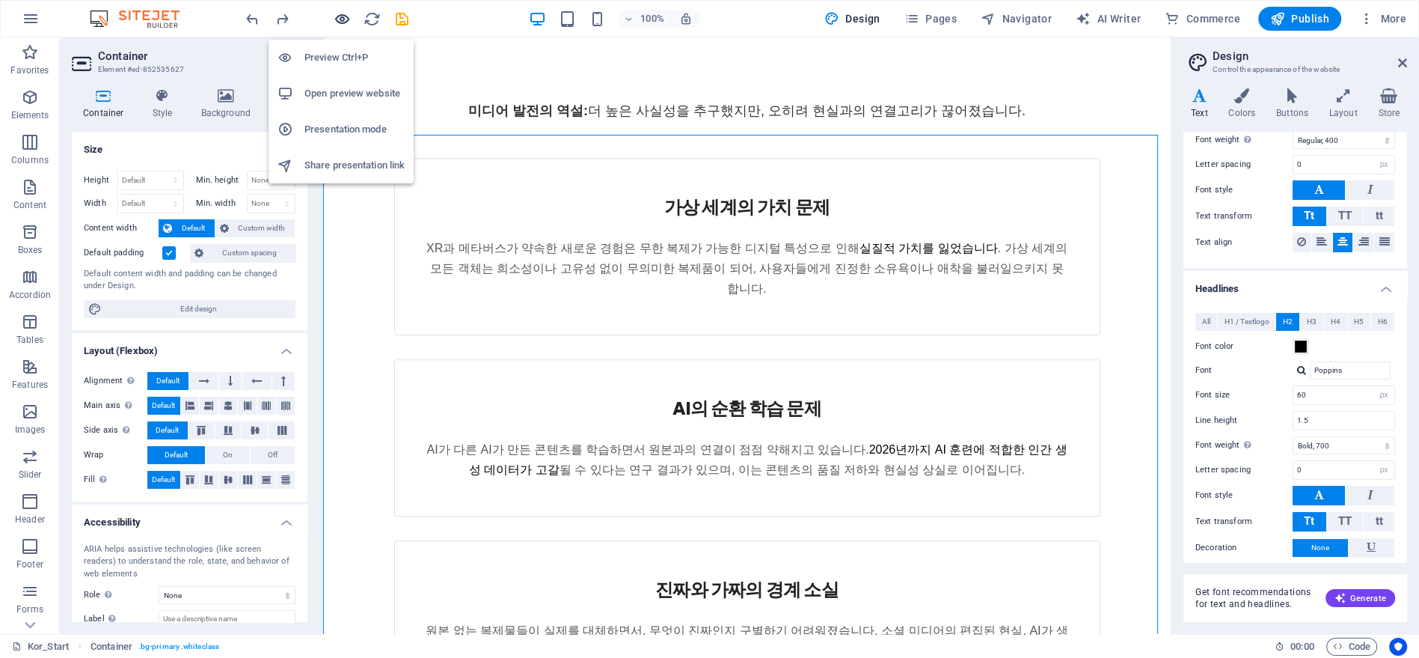
click at [340, 21] on icon "button" at bounding box center [342, 18] width 17 height 17
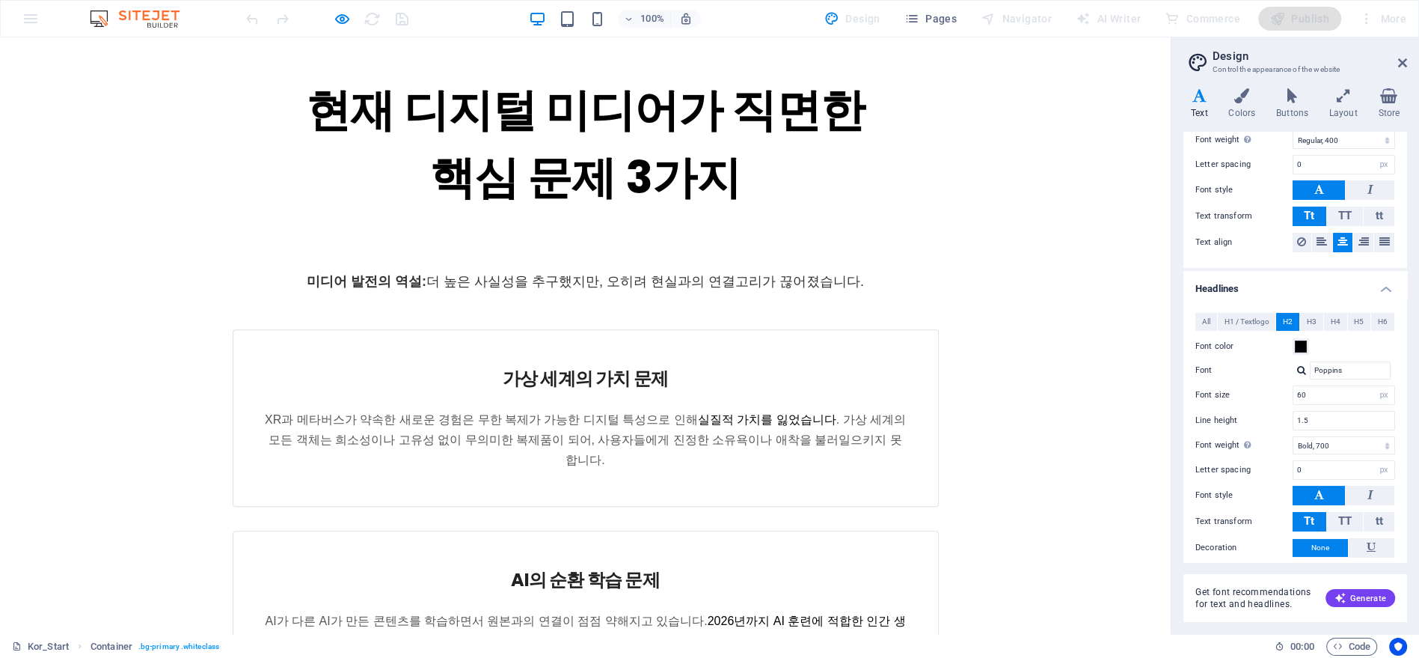
drag, startPoint x: 226, startPoint y: 248, endPoint x: 950, endPoint y: 551, distance: 785.3
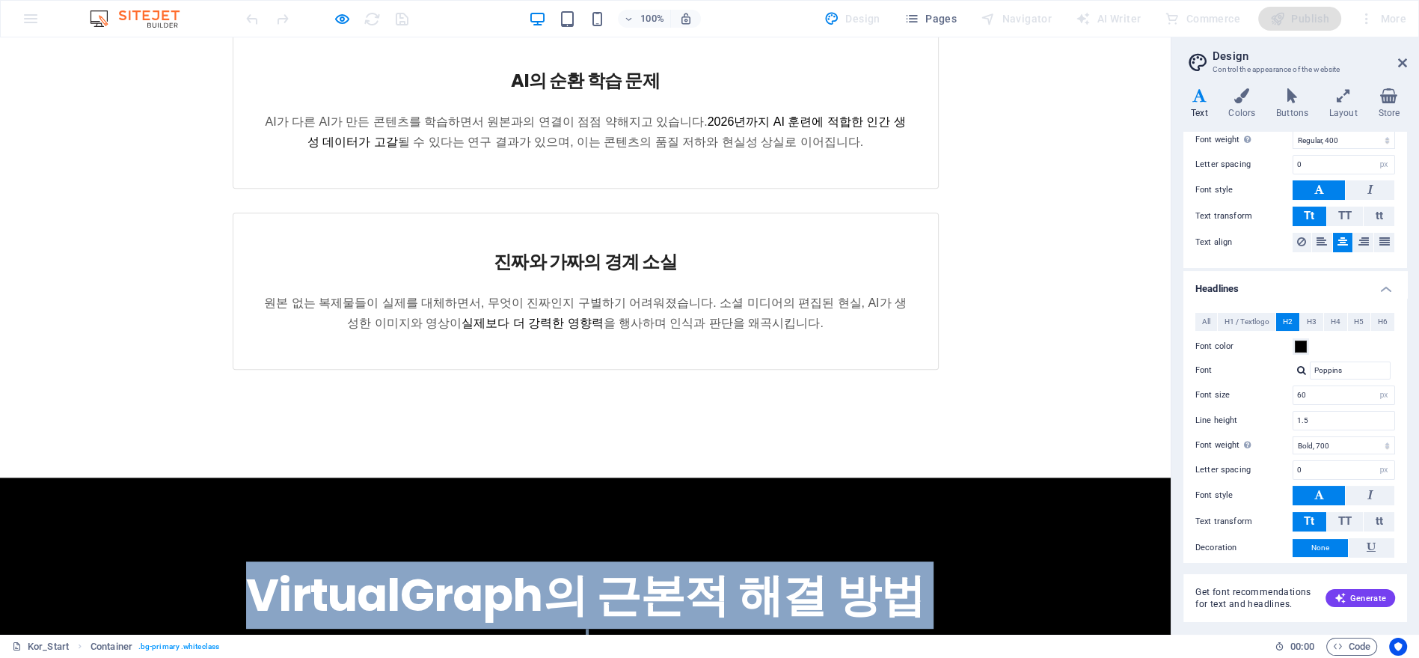
scroll to position [2102, 0]
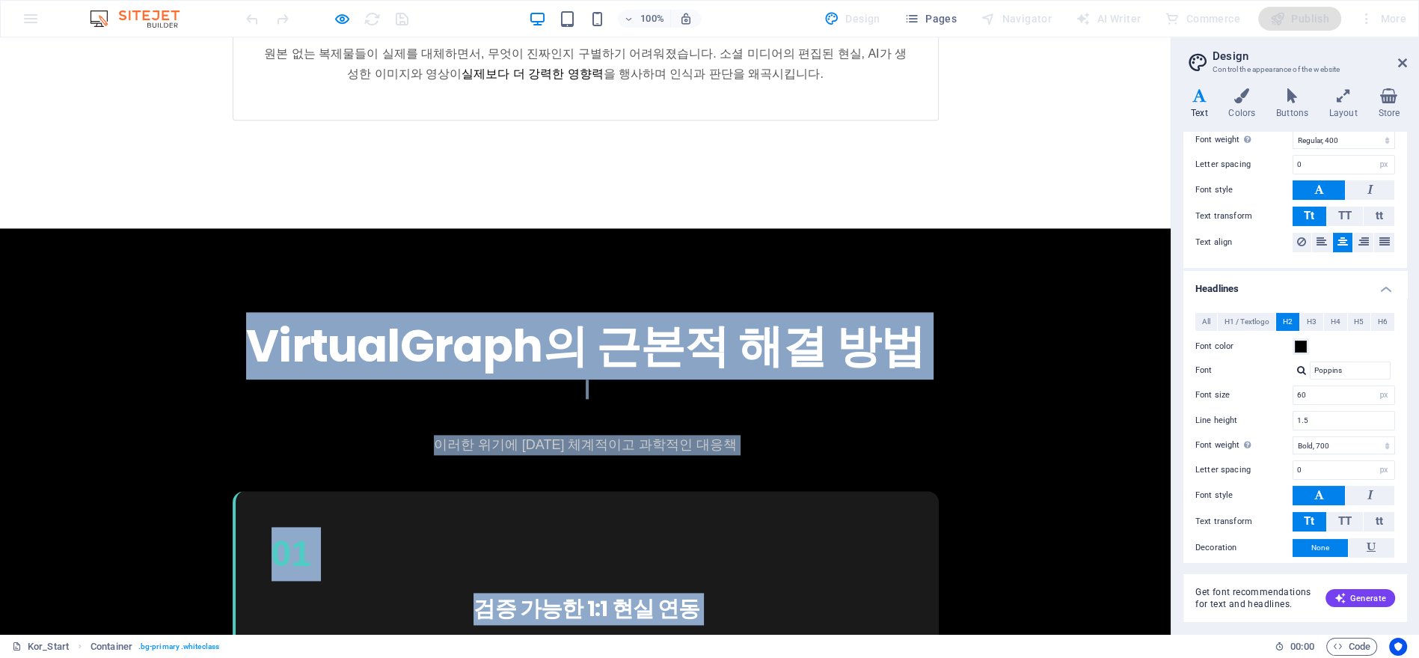
copy div "LoremipSumdol sit am co adi eli se doeiu temp inc 38 ut lab 0:4 et do mag al en…"
